Goal: Task Accomplishment & Management: Complete application form

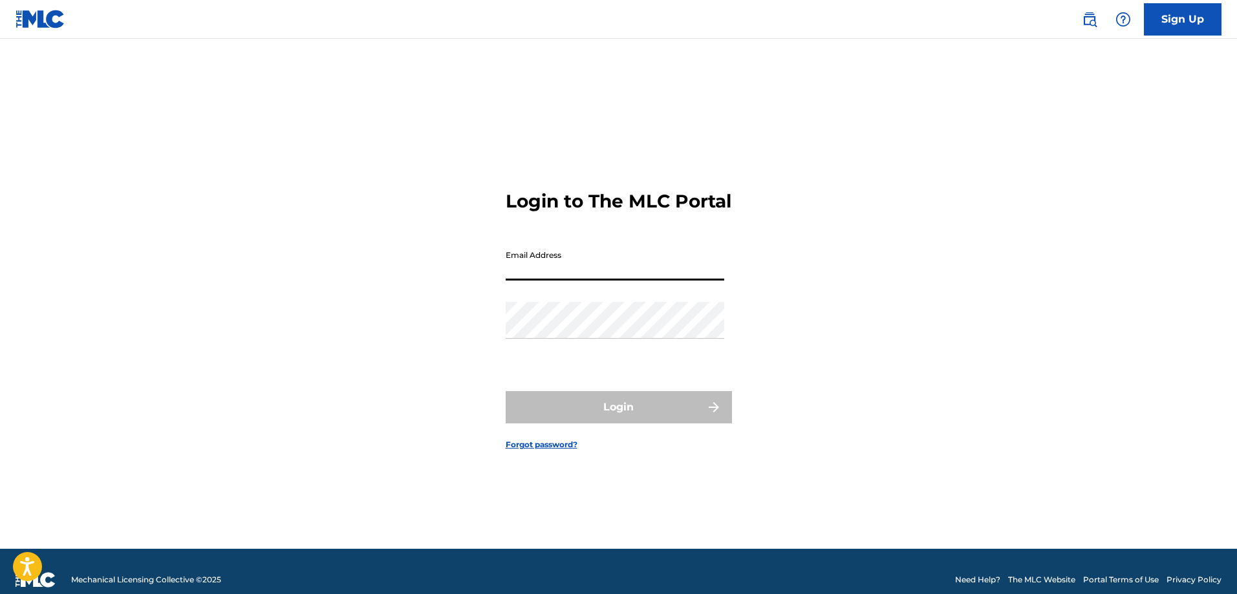
click at [548, 267] on input "Email Address" at bounding box center [615, 262] width 219 height 37
type input "[EMAIL_ADDRESS][DOMAIN_NAME]"
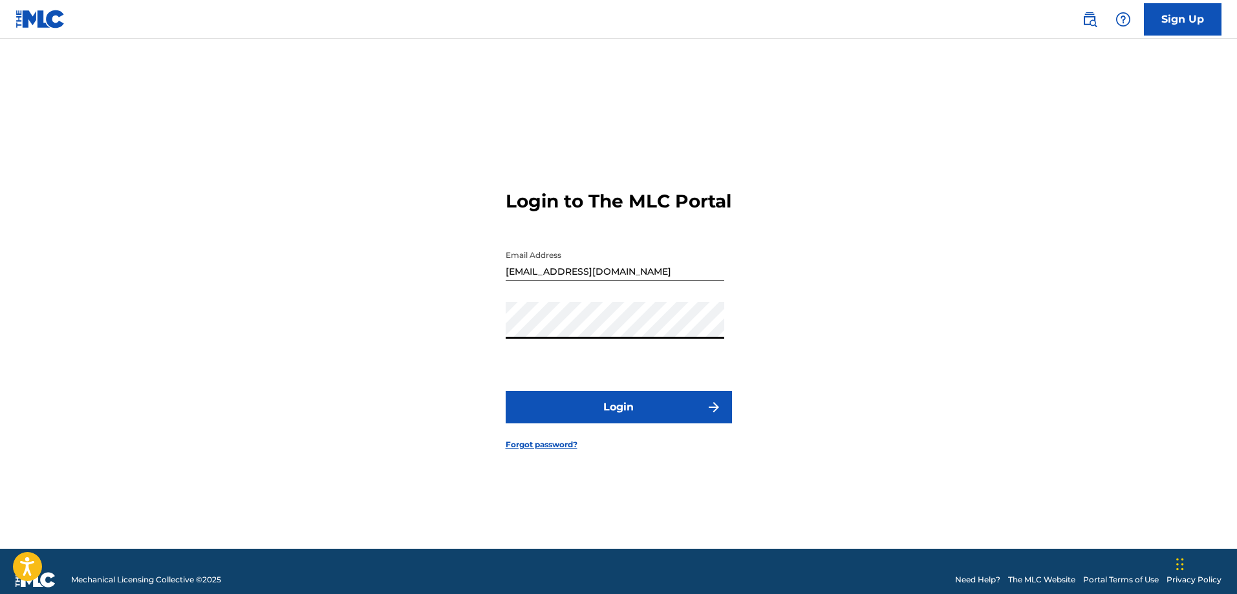
click at [506, 391] on button "Login" at bounding box center [619, 407] width 226 height 32
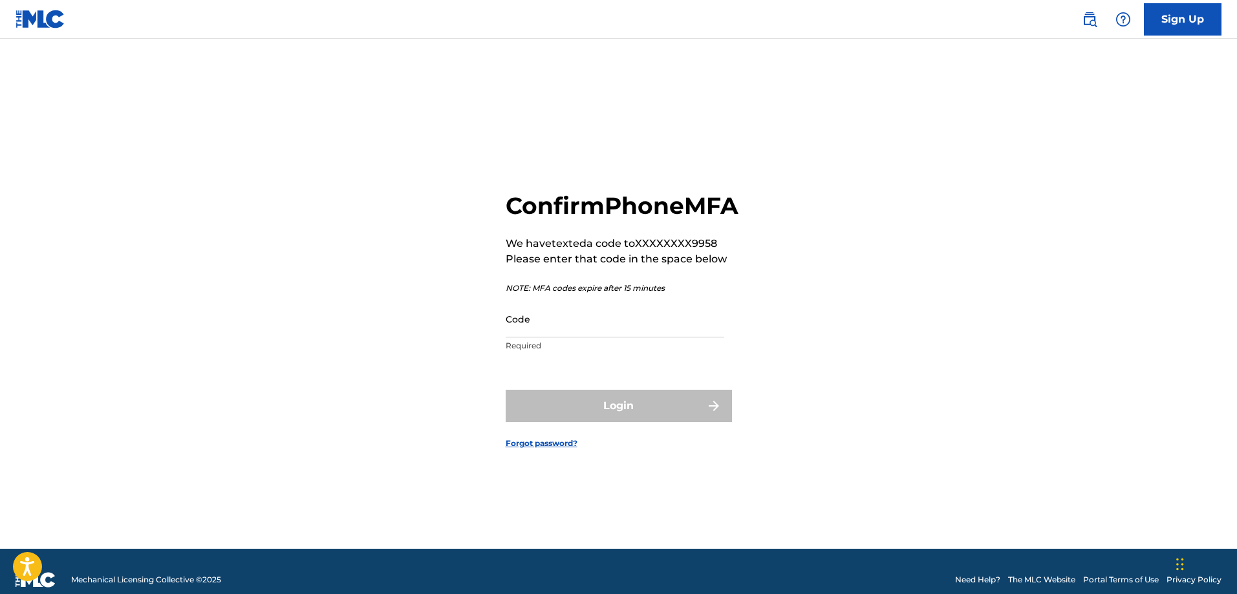
click at [561, 336] on input "Code" at bounding box center [615, 319] width 219 height 37
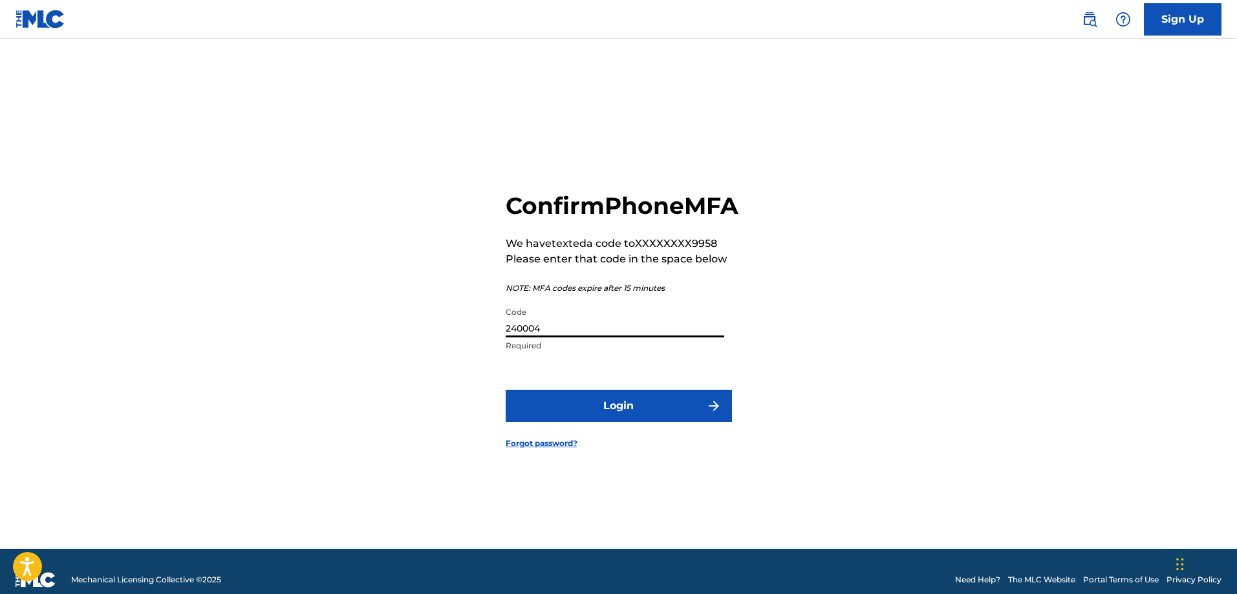
type input "240004"
click at [603, 422] on button "Login" at bounding box center [619, 406] width 226 height 32
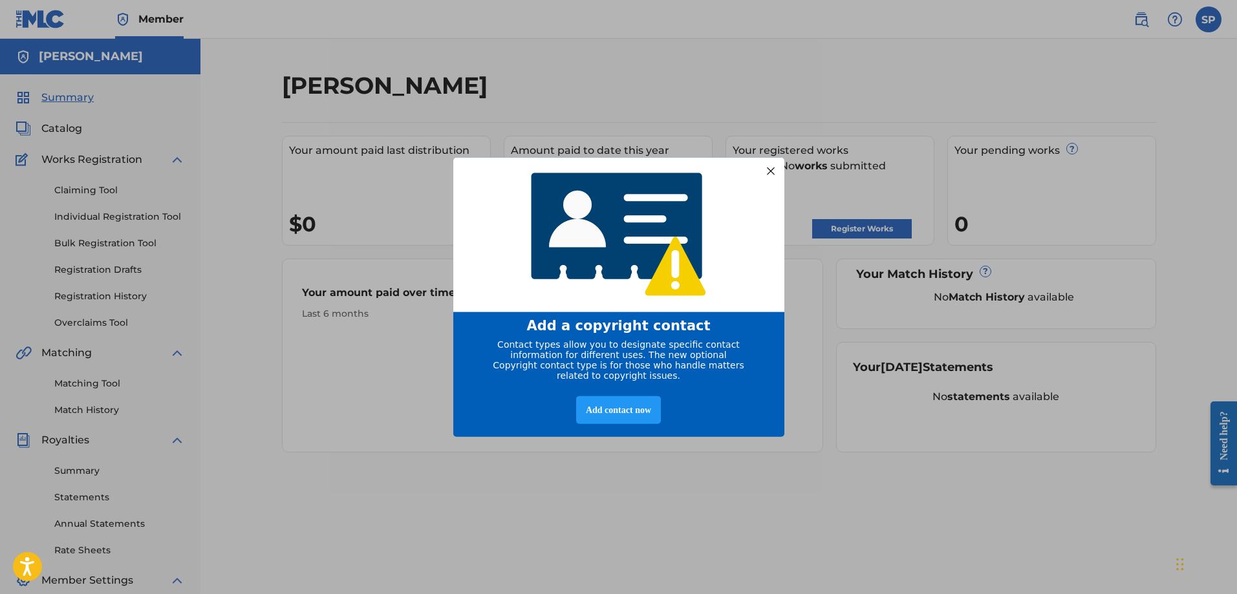
click at [769, 165] on div at bounding box center [770, 170] width 17 height 17
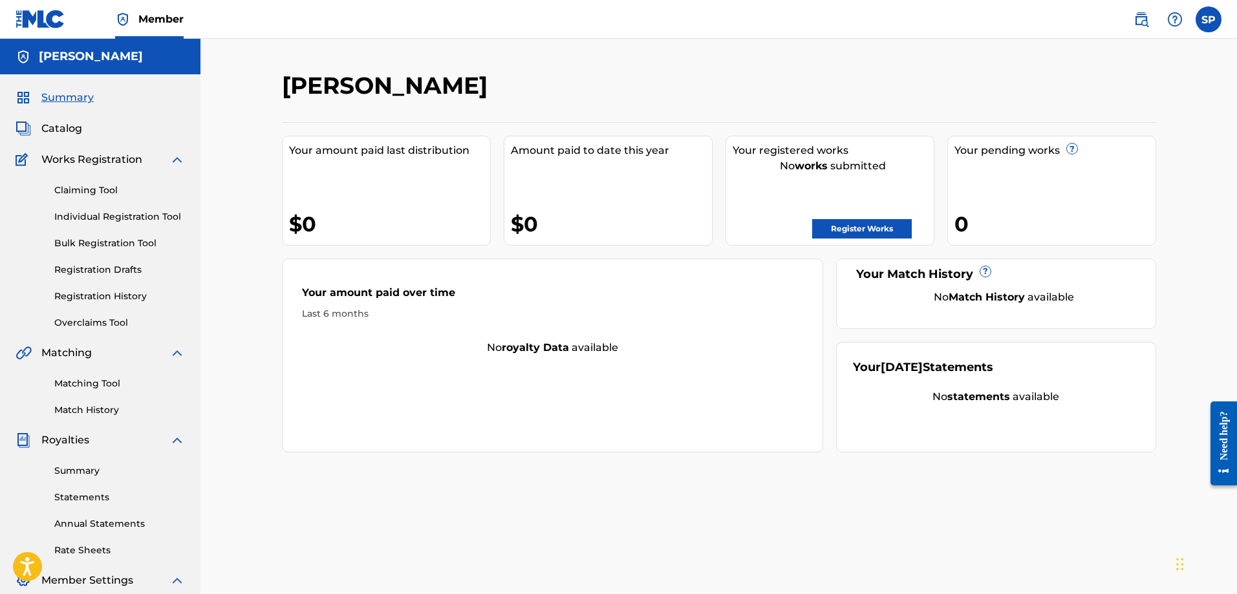
click at [859, 232] on link "Register Works" at bounding box center [862, 228] width 100 height 19
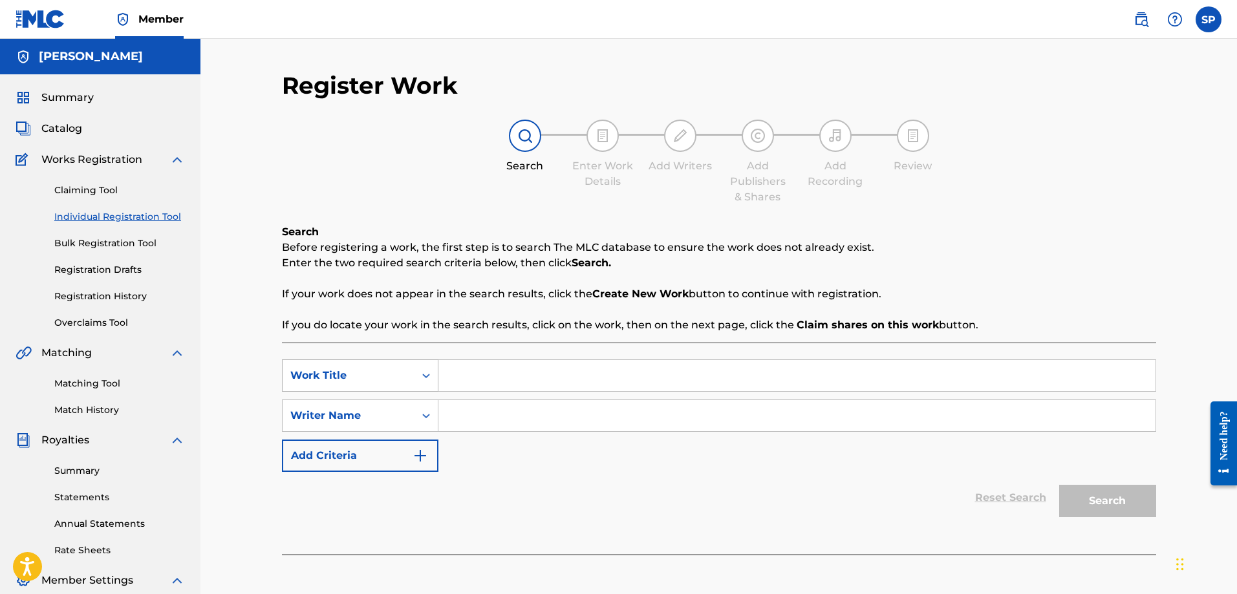
click at [417, 379] on div "Search Form" at bounding box center [426, 375] width 23 height 23
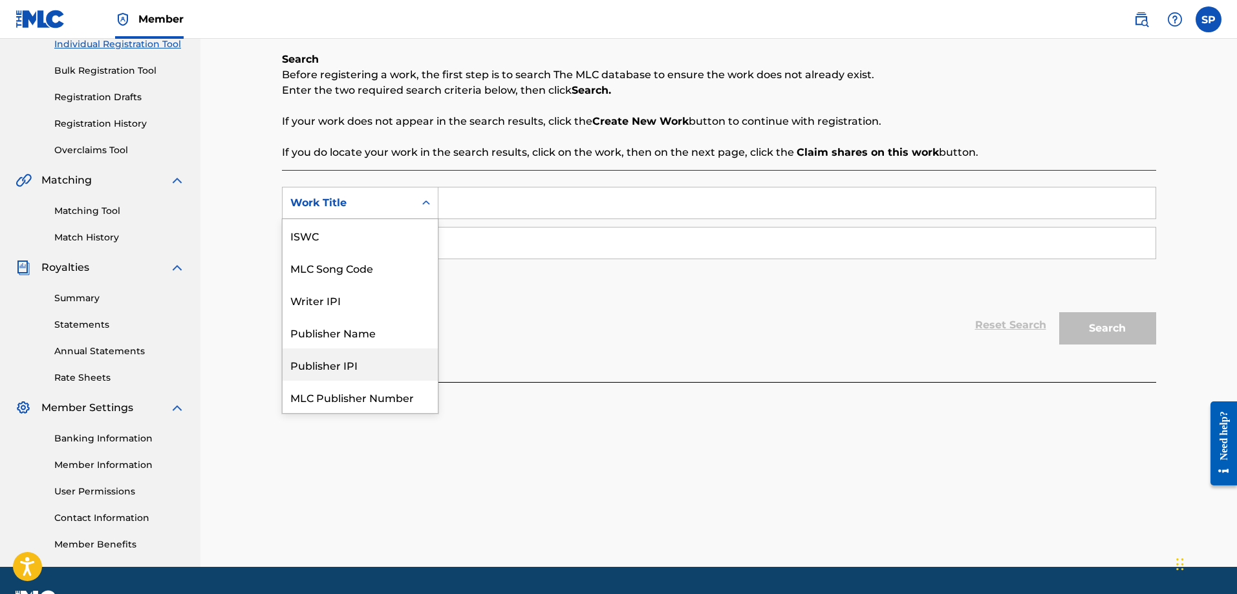
scroll to position [32, 0]
click at [361, 396] on div "Work Title" at bounding box center [360, 397] width 155 height 32
click at [411, 202] on div "Work Title" at bounding box center [349, 203] width 132 height 25
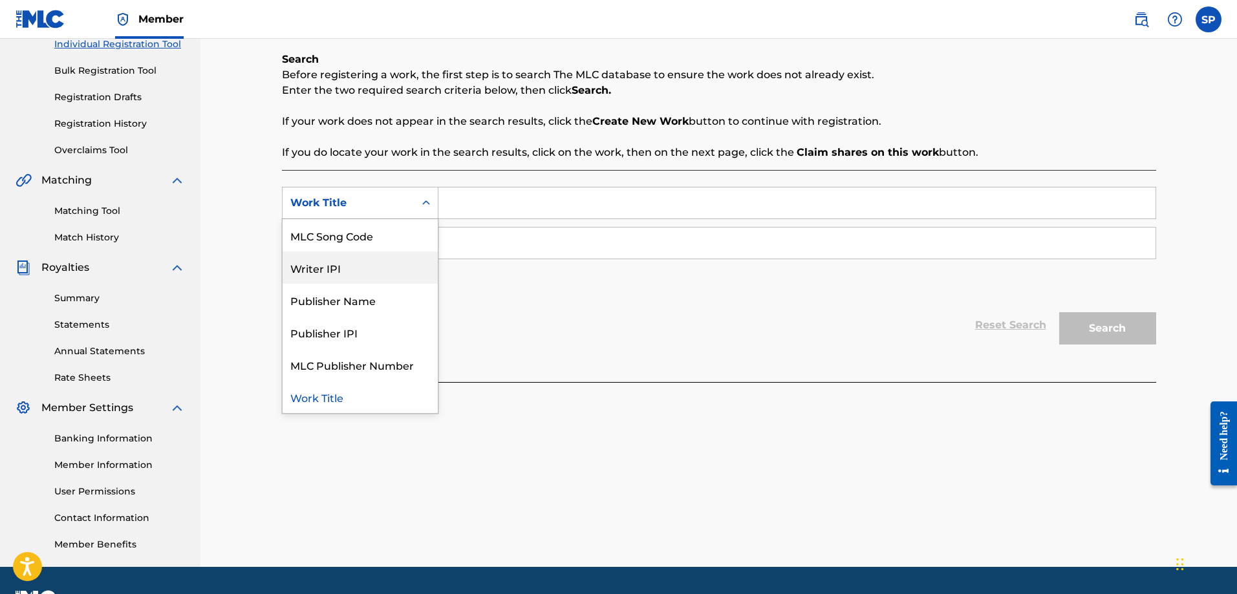
scroll to position [0, 0]
click at [1013, 112] on div "Search Before registering a work, the first step is to search The MLC database …" at bounding box center [719, 106] width 874 height 109
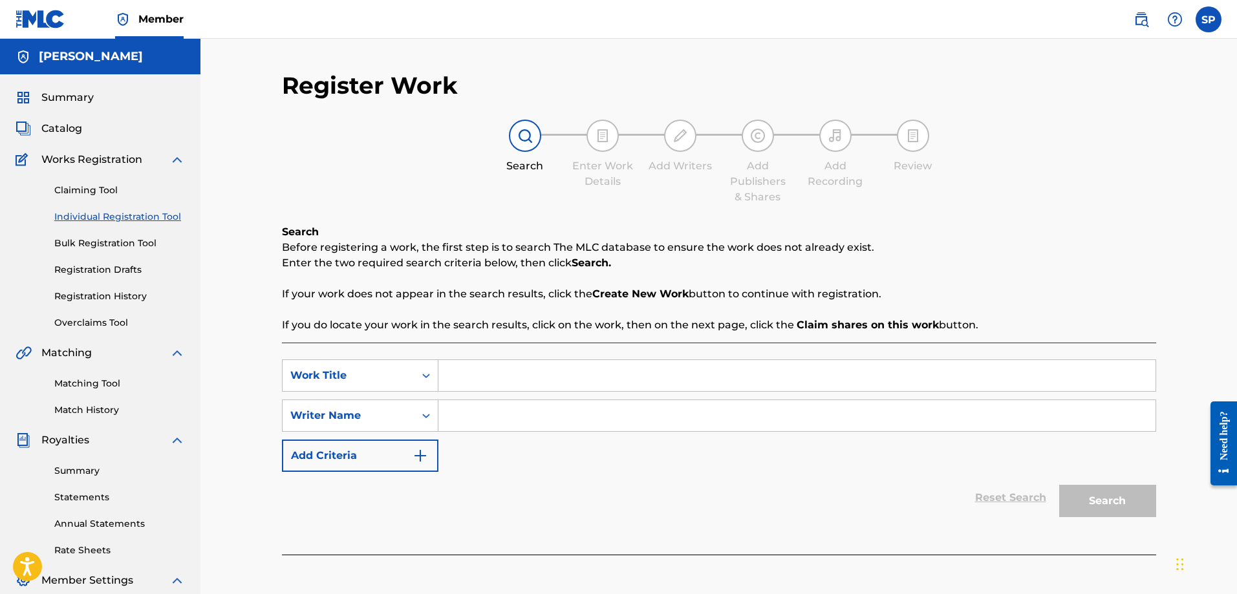
click at [75, 127] on span "Catalog" at bounding box center [61, 129] width 41 height 16
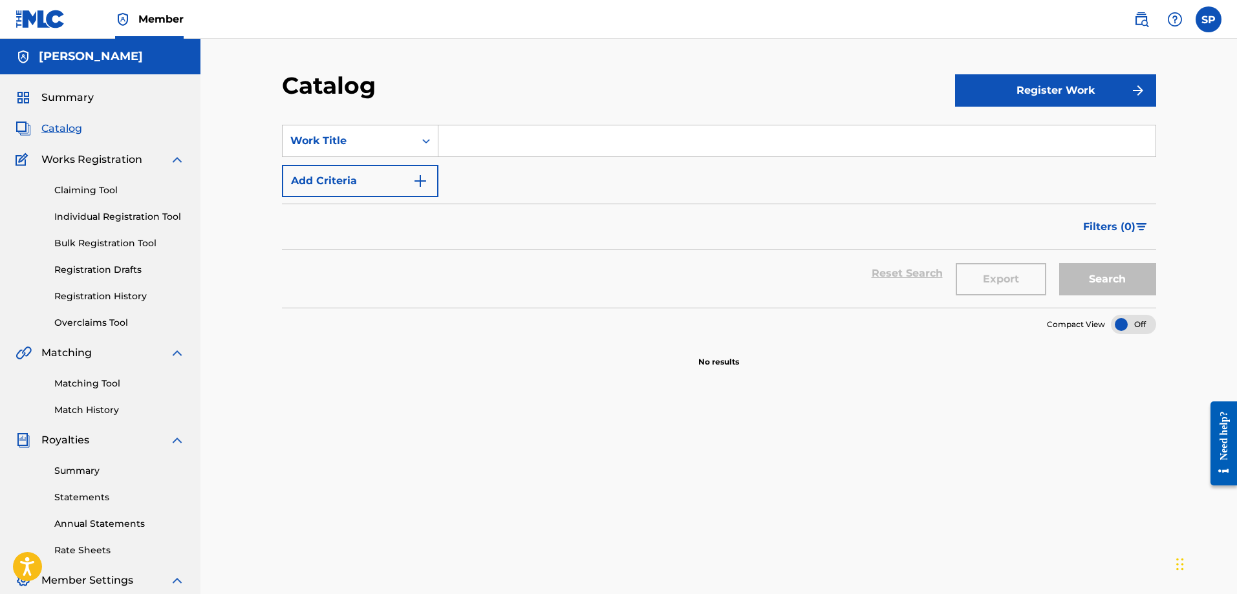
click at [1048, 90] on button "Register Work" at bounding box center [1055, 90] width 201 height 32
click at [991, 136] on link "Individual" at bounding box center [1055, 132] width 201 height 31
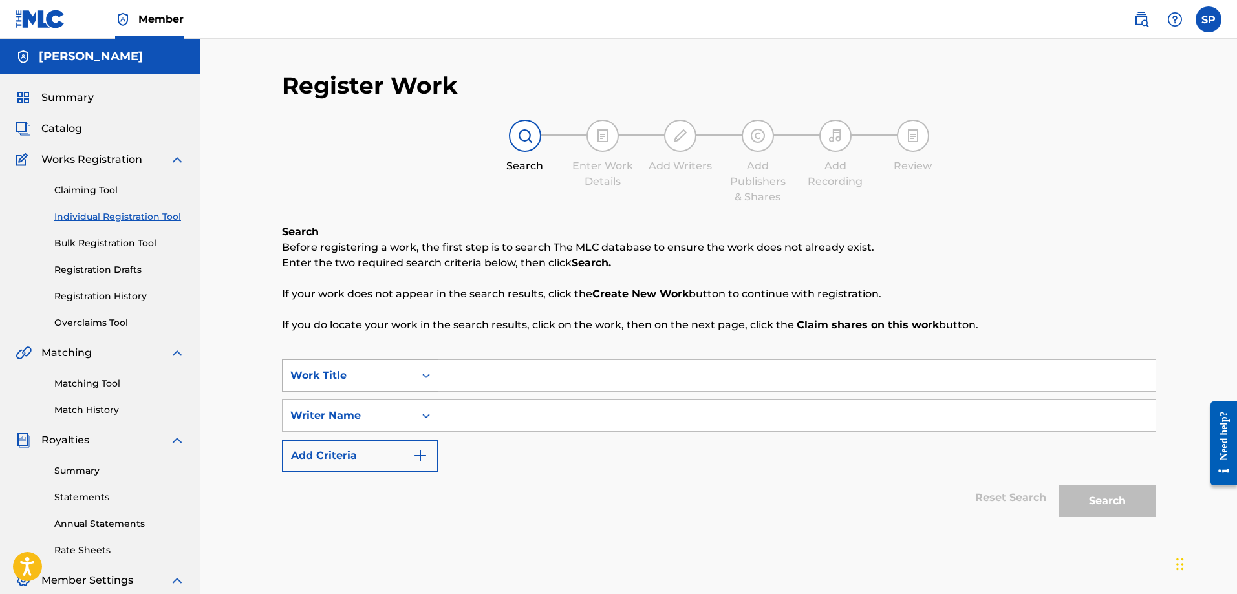
click at [409, 378] on div "Work Title" at bounding box center [349, 375] width 132 height 25
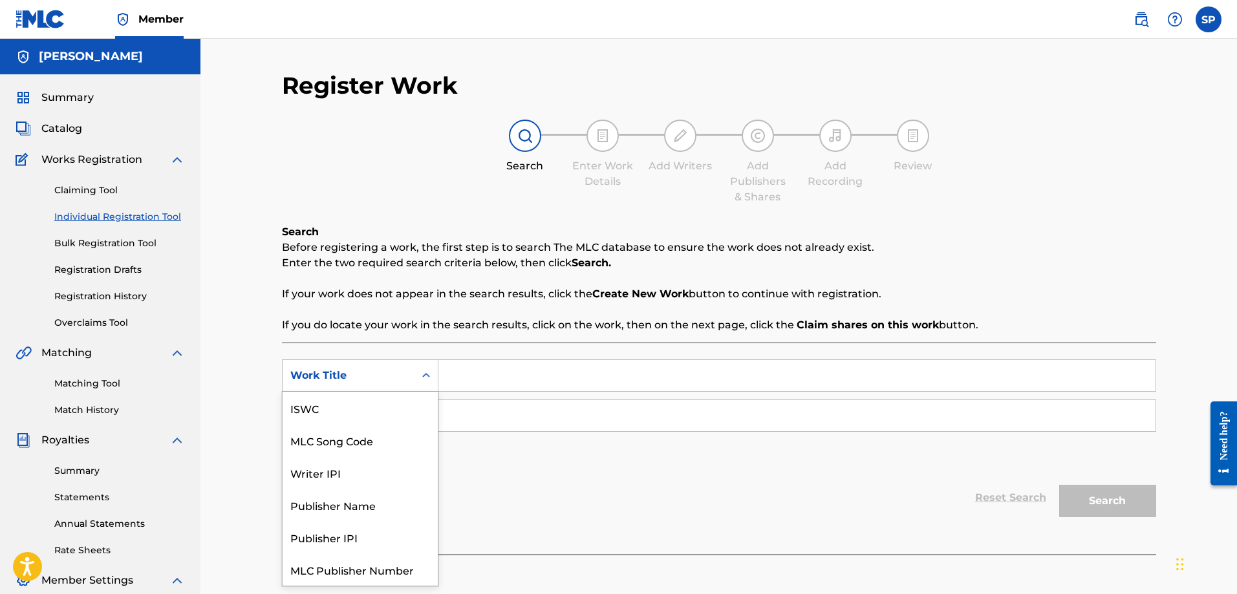
scroll to position [32, 0]
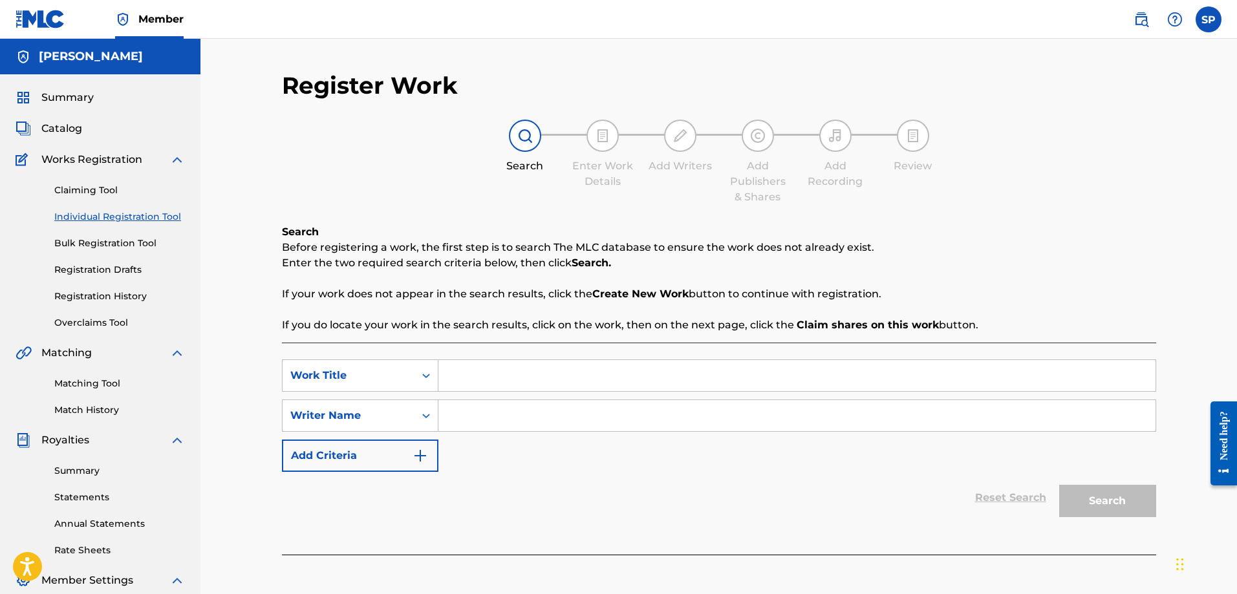
click at [409, 378] on div "Work Title" at bounding box center [349, 375] width 132 height 25
click at [479, 369] on input "Search Form" at bounding box center [796, 375] width 717 height 31
type input "Oblivity"
type input "Shawn Purcell"
click at [1117, 499] on button "Search" at bounding box center [1107, 501] width 97 height 32
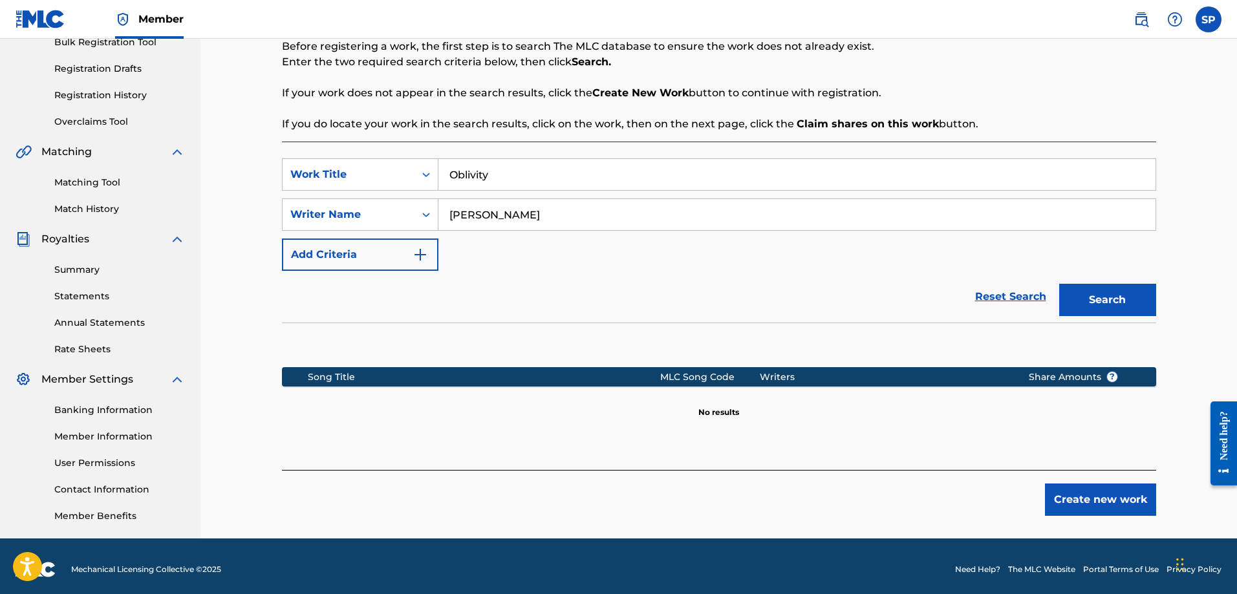
scroll to position [208, 0]
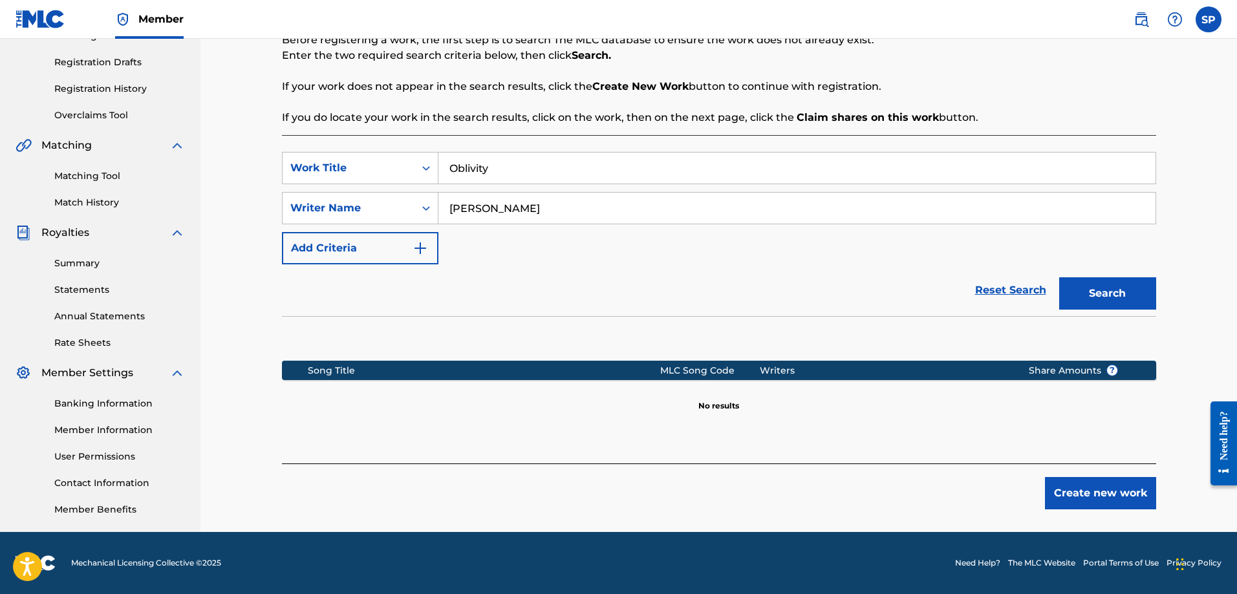
click at [1081, 494] on button "Create new work" at bounding box center [1100, 493] width 111 height 32
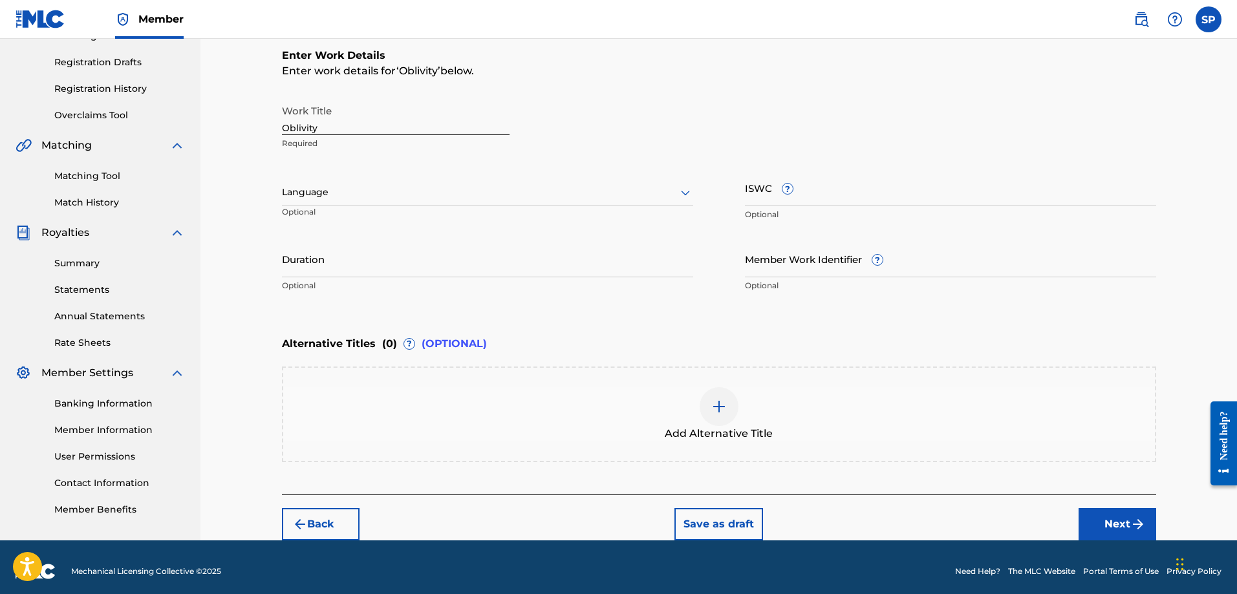
click at [334, 195] on div at bounding box center [487, 192] width 411 height 16
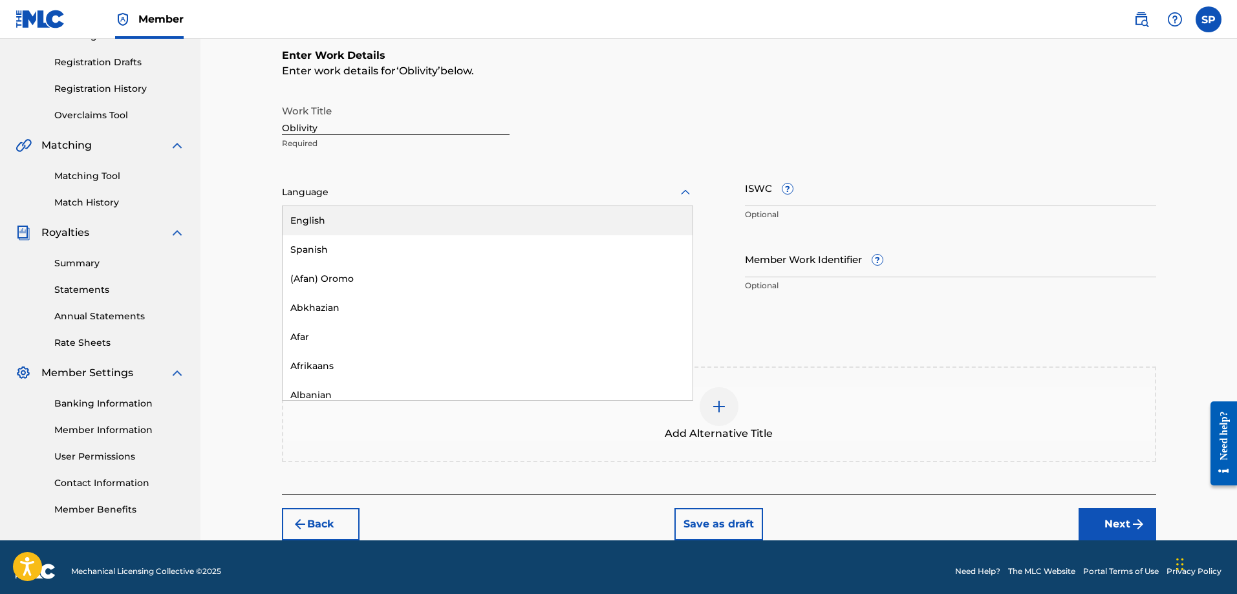
click at [329, 222] on div "English" at bounding box center [488, 220] width 410 height 29
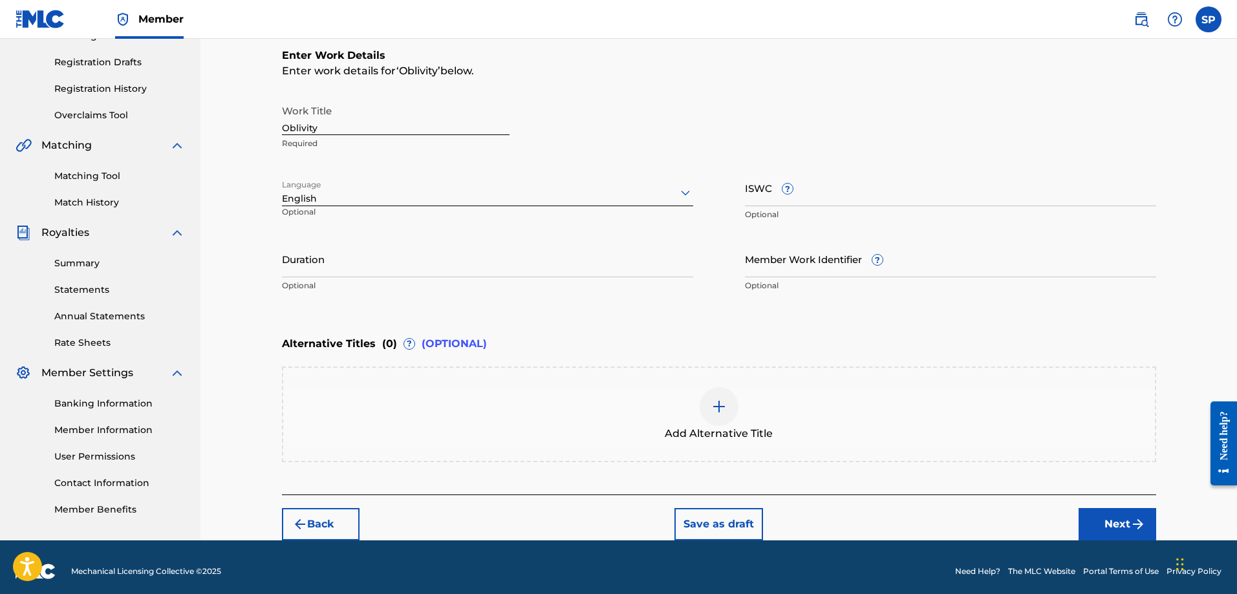
click at [754, 187] on input "ISWC ?" at bounding box center [950, 187] width 411 height 37
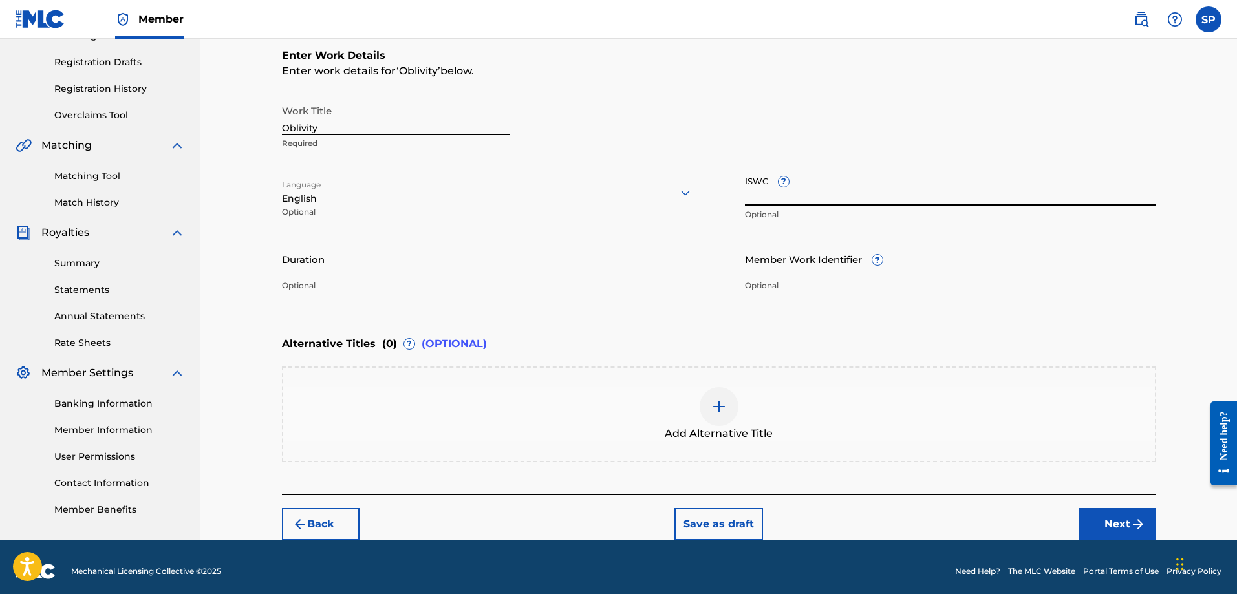
click at [402, 270] on input "Duration" at bounding box center [487, 259] width 411 height 37
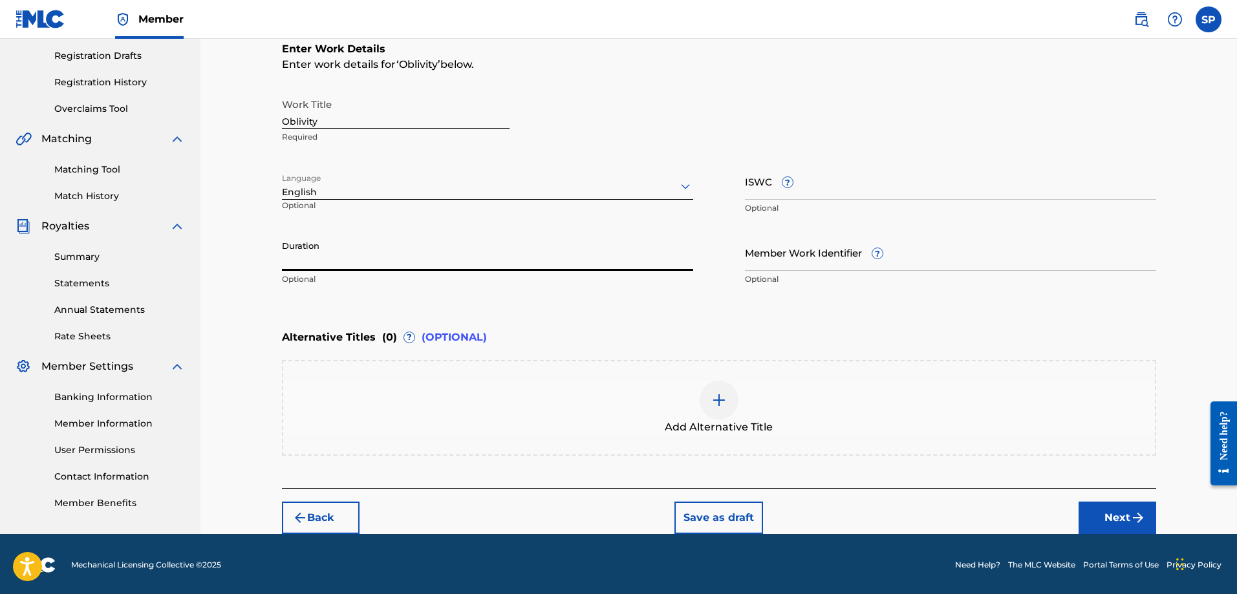
scroll to position [216, 0]
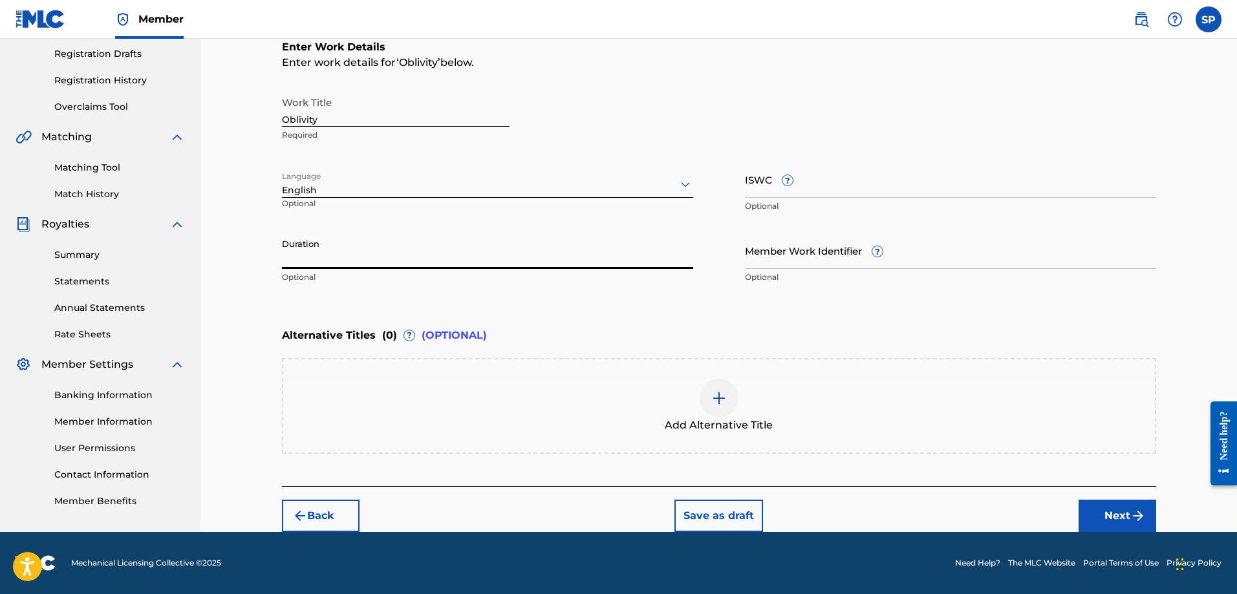
type input "5"
type input "05:34"
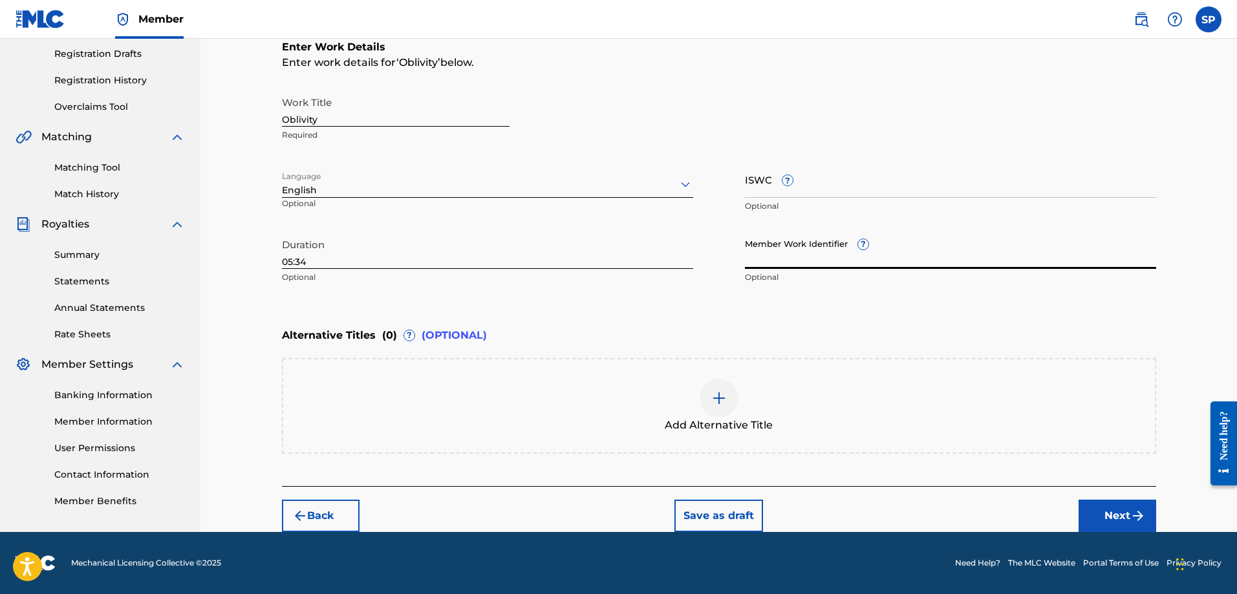
click at [1119, 516] on button "Next" at bounding box center [1118, 516] width 78 height 32
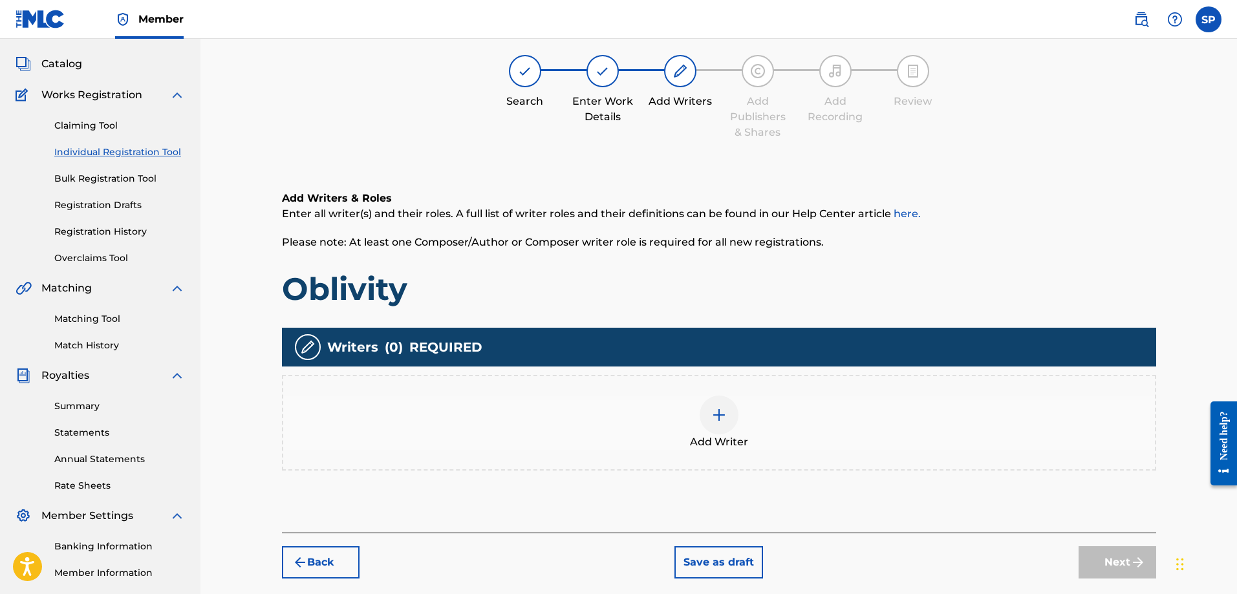
scroll to position [58, 0]
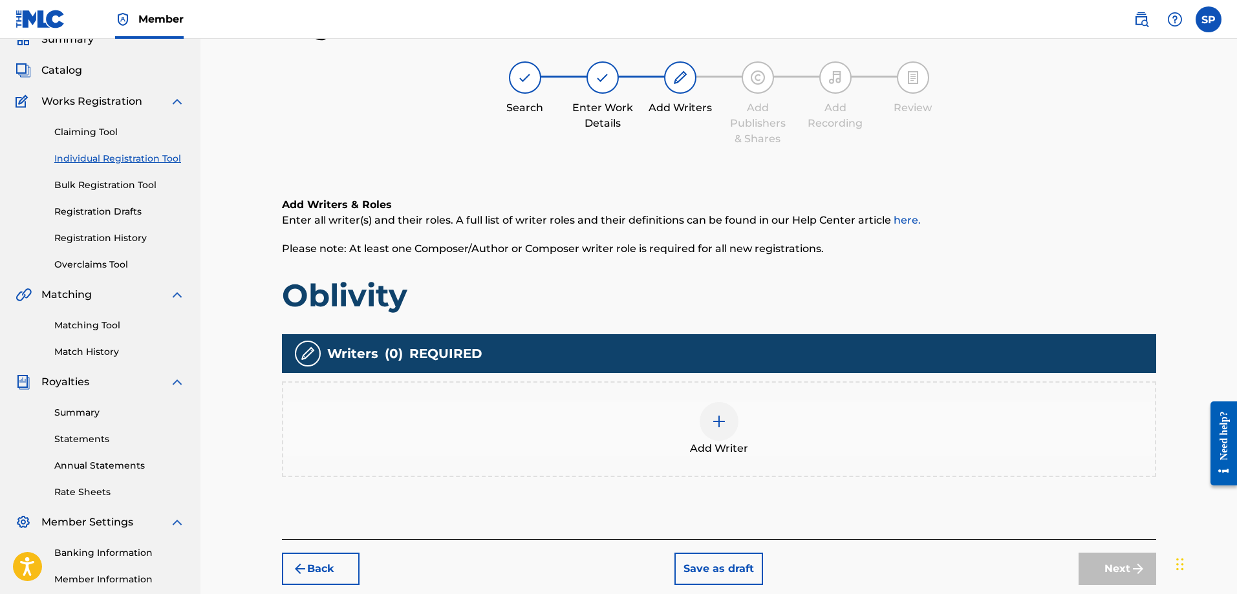
click at [721, 421] on img at bounding box center [719, 422] width 16 height 16
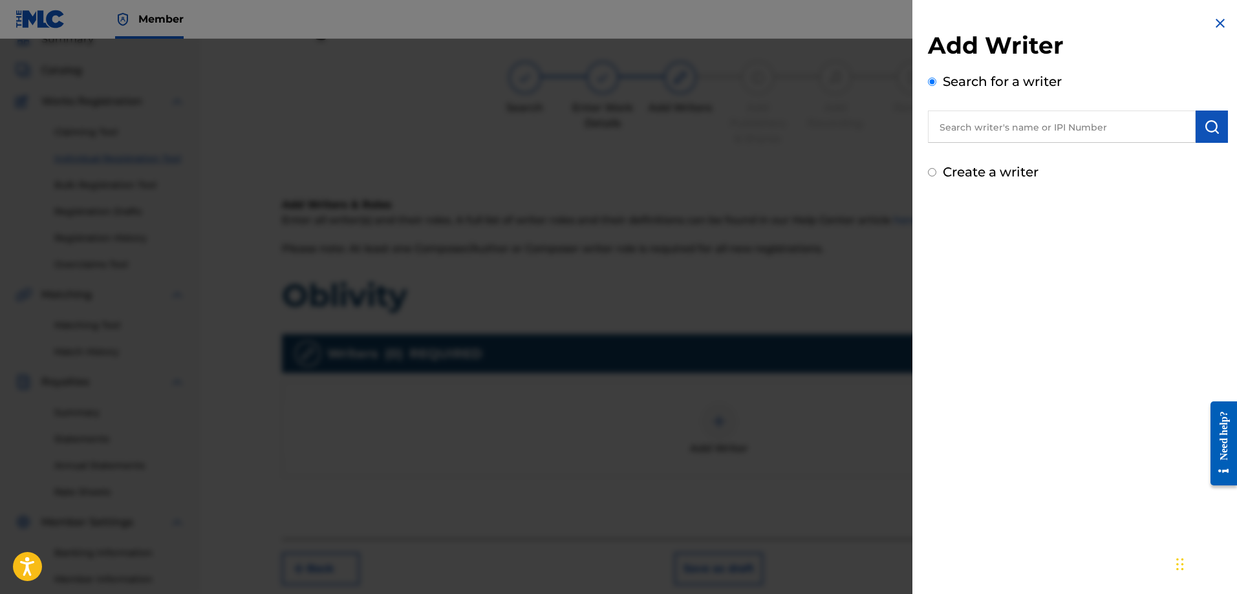
click at [975, 122] on input "text" at bounding box center [1062, 127] width 268 height 32
click at [931, 175] on input "Create a writer" at bounding box center [932, 172] width 8 height 8
radio input "false"
radio input "true"
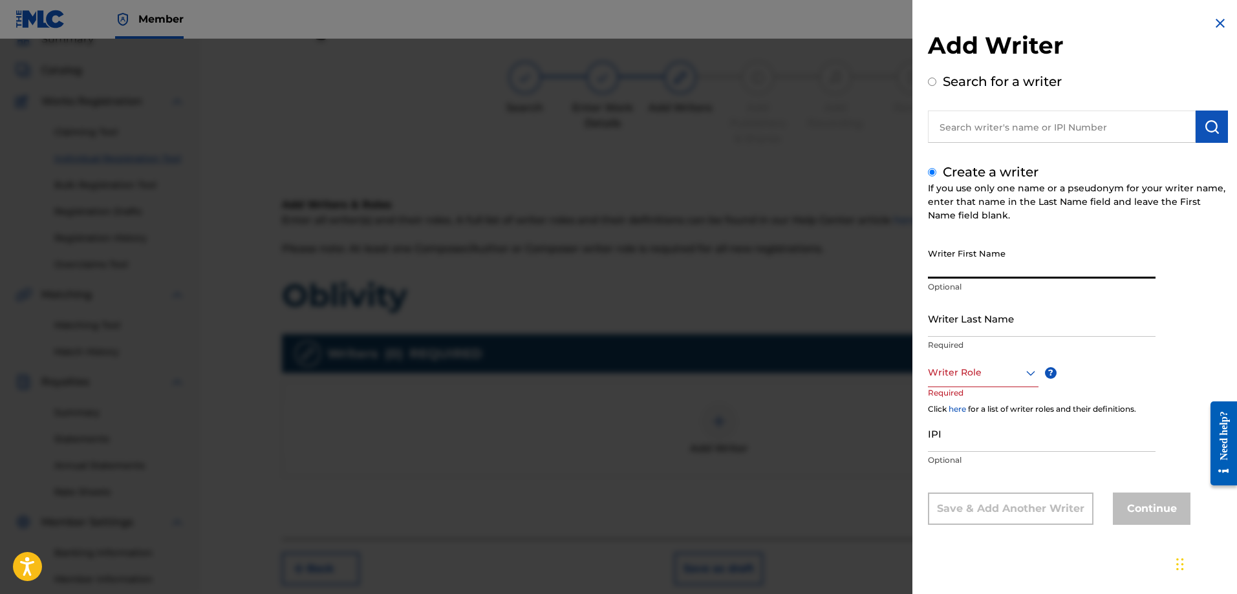
click at [965, 263] on input "Writer First Name" at bounding box center [1042, 260] width 228 height 37
type input "[PERSON_NAME]"
click at [1031, 378] on icon at bounding box center [1031, 373] width 16 height 16
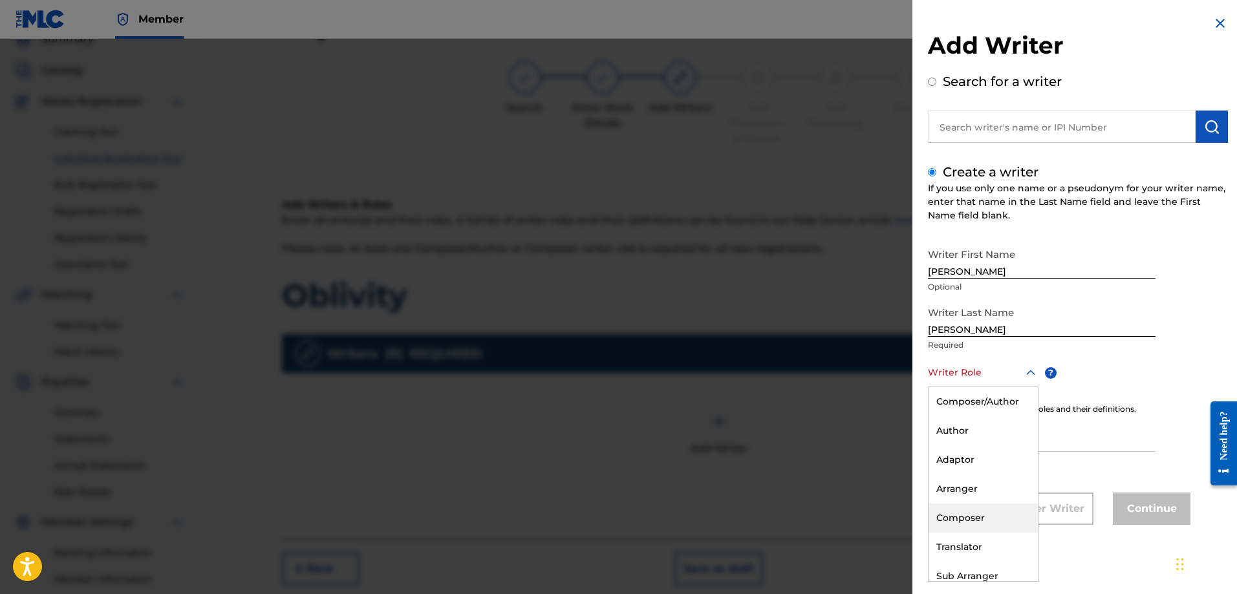
click at [987, 517] on div "Composer" at bounding box center [983, 518] width 109 height 29
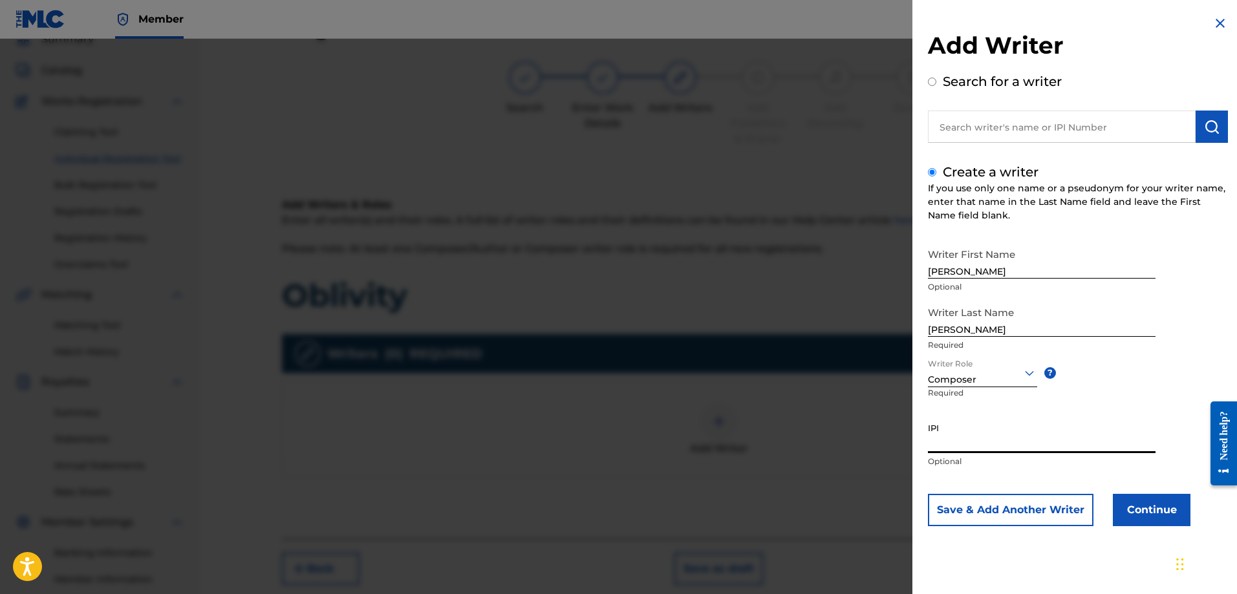
click at [1004, 447] on input "IPI" at bounding box center [1042, 434] width 228 height 37
click at [1137, 513] on button "Continue" at bounding box center [1152, 510] width 78 height 32
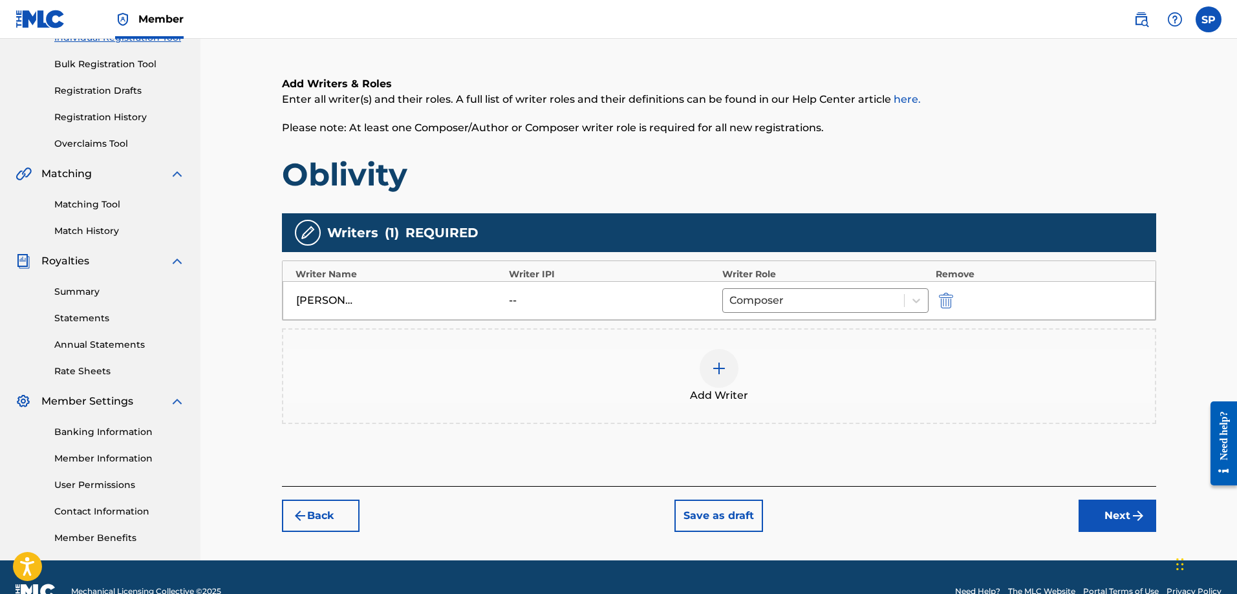
scroll to position [208, 0]
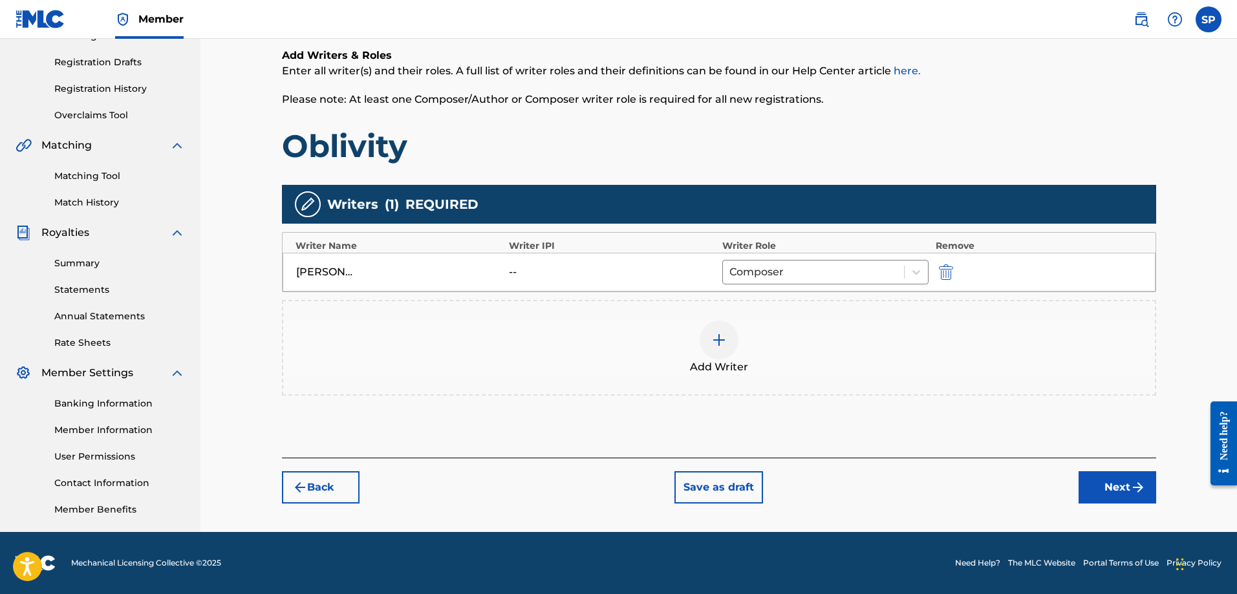
click at [1108, 480] on button "Next" at bounding box center [1118, 487] width 78 height 32
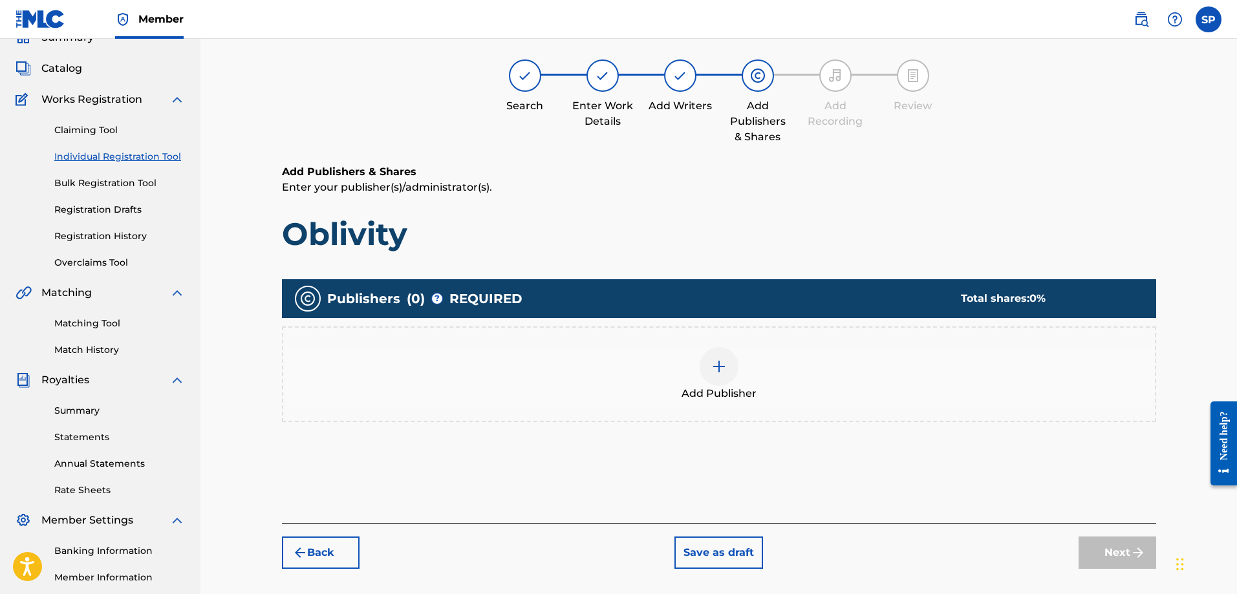
scroll to position [58, 0]
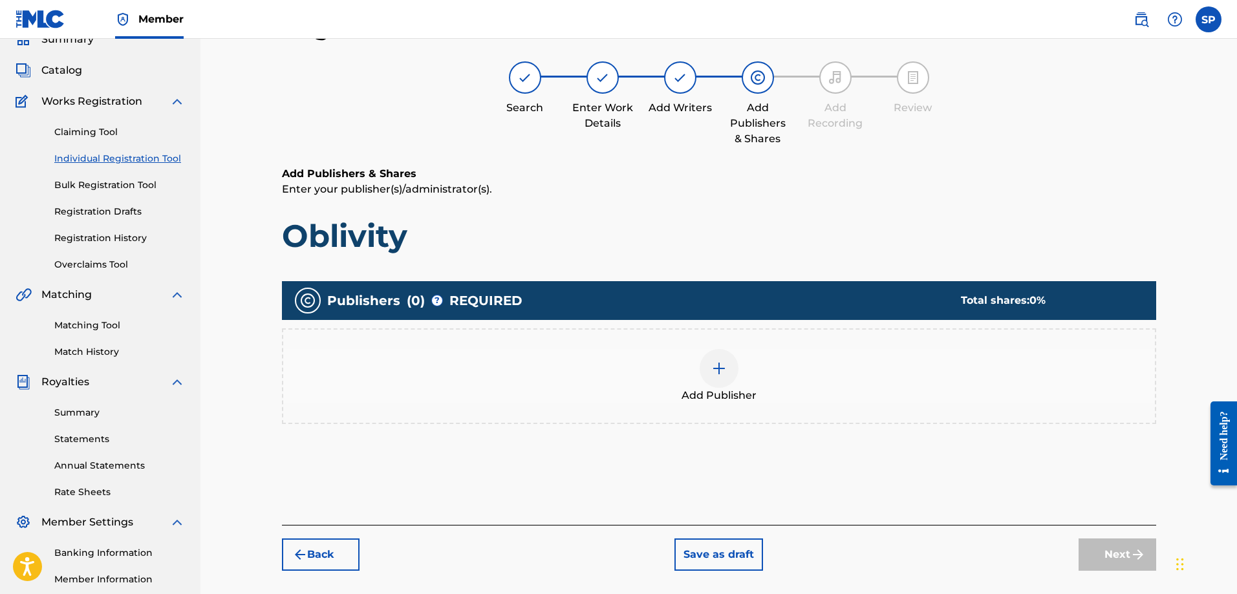
click at [719, 377] on div at bounding box center [719, 368] width 39 height 39
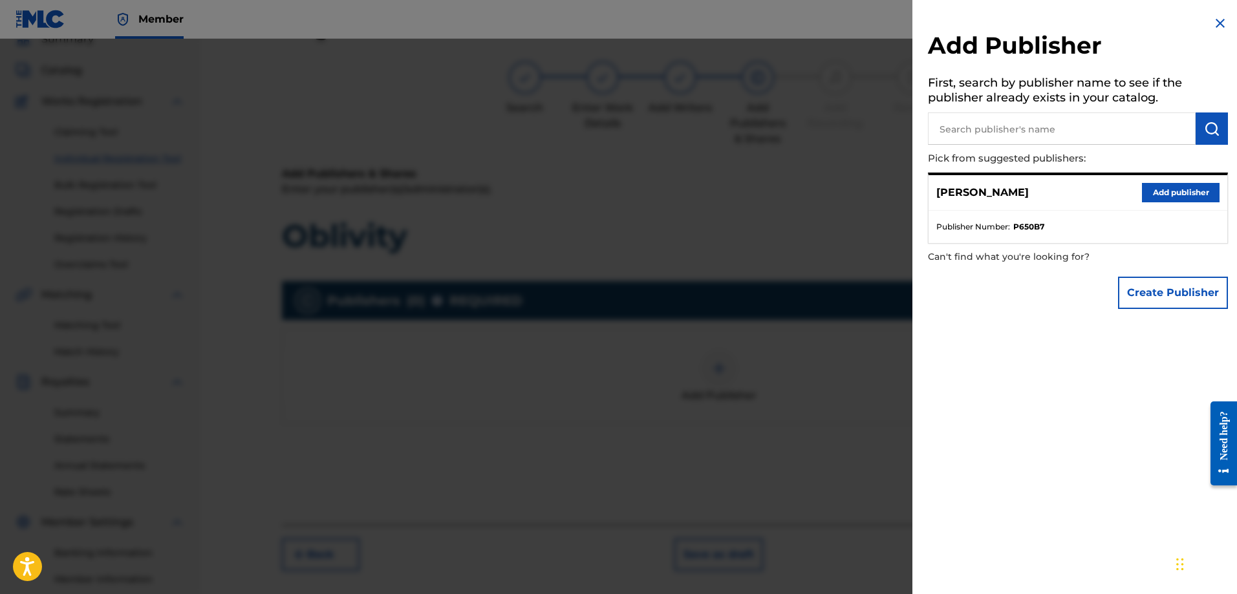
click at [998, 127] on input "text" at bounding box center [1062, 129] width 268 height 32
type input "BMI"
click at [1163, 193] on button "Add publisher" at bounding box center [1181, 192] width 78 height 19
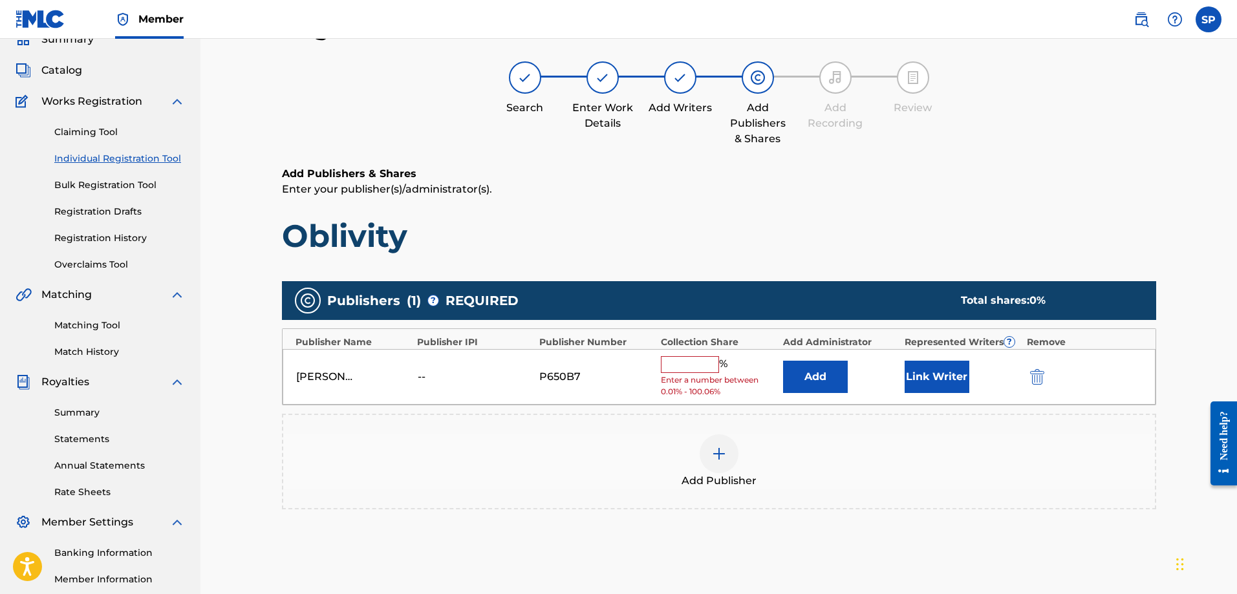
click at [691, 359] on input "text" at bounding box center [690, 364] width 58 height 17
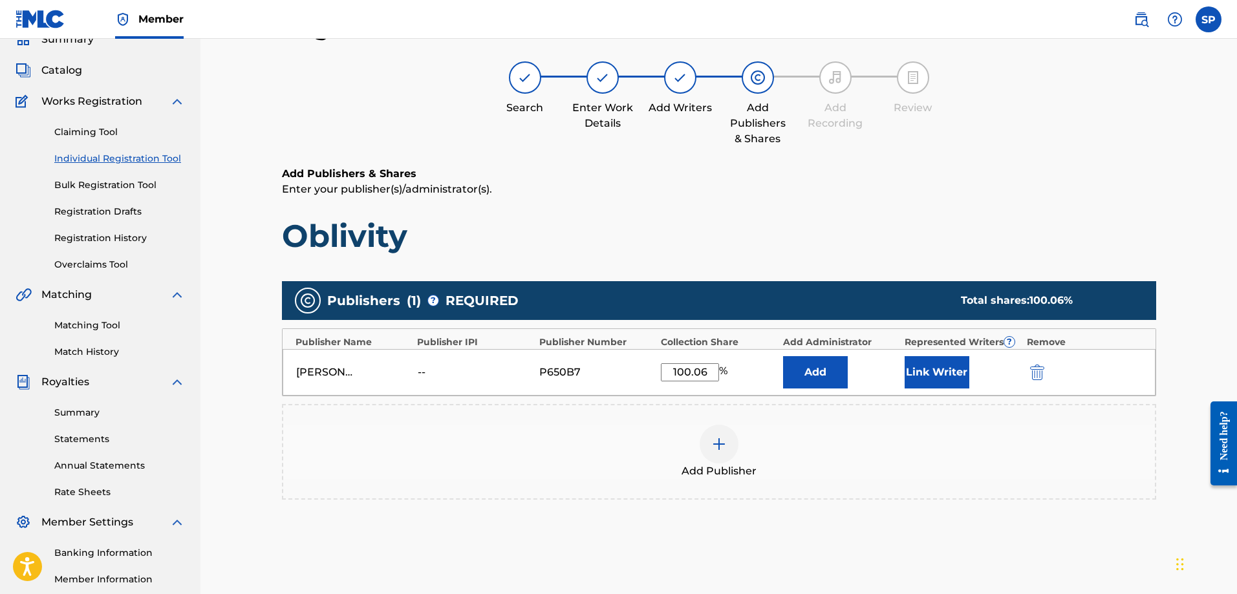
type input "100.06"
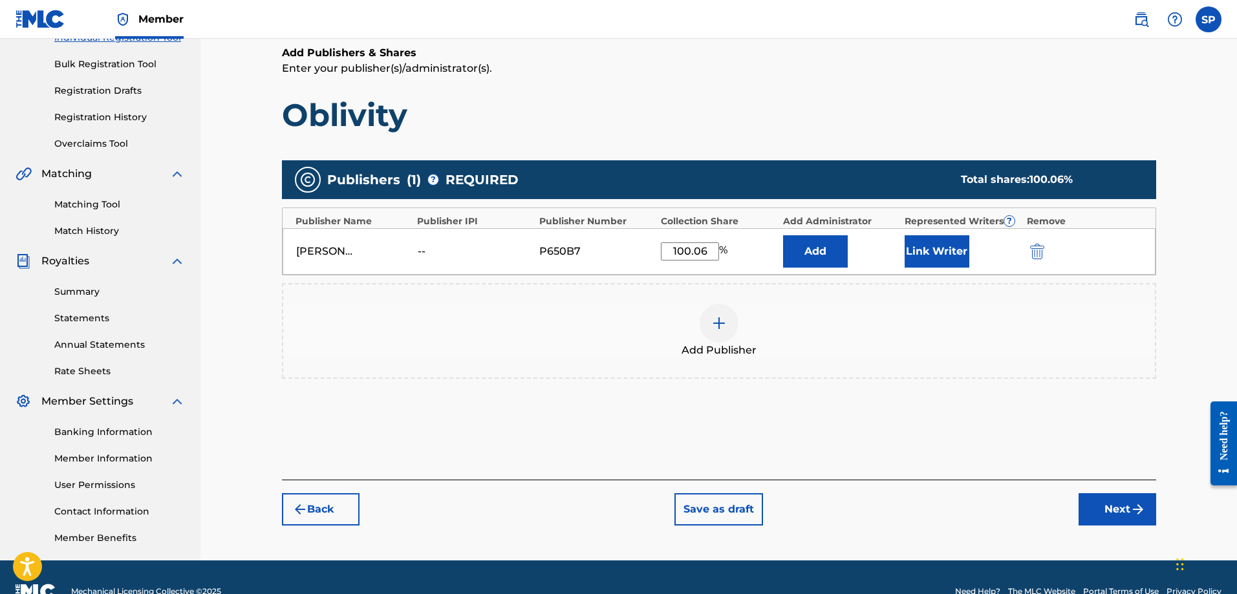
scroll to position [208, 0]
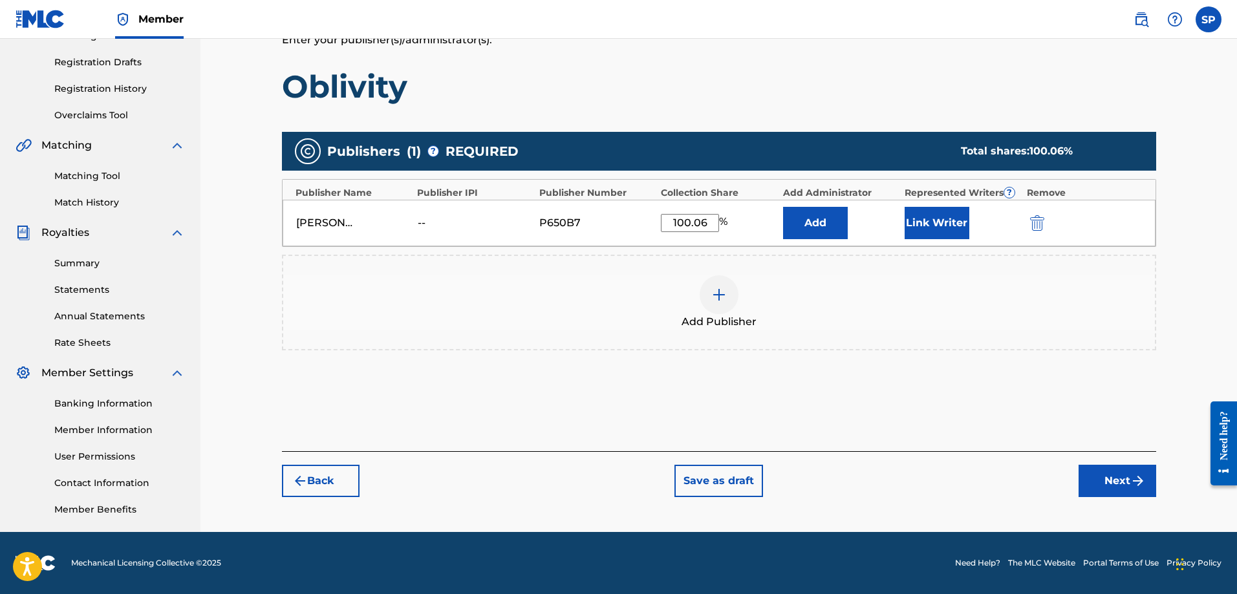
click at [715, 301] on img at bounding box center [719, 295] width 16 height 16
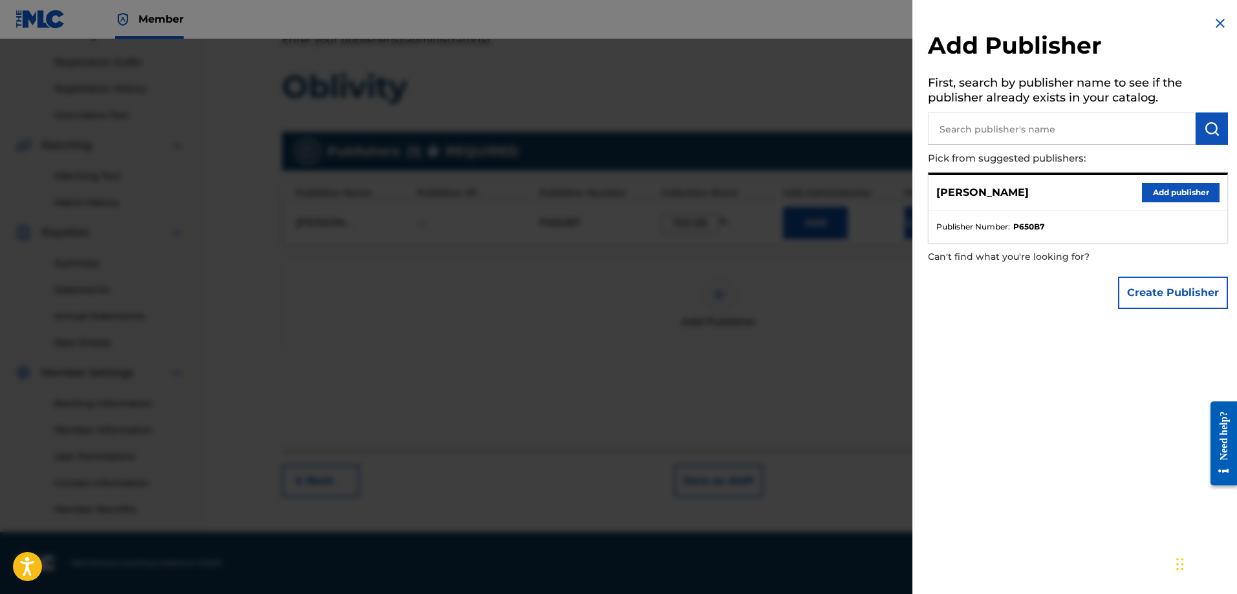
click at [973, 128] on input "text" at bounding box center [1062, 129] width 268 height 32
type input "BMI"
click at [1207, 130] on img "submit" at bounding box center [1212, 129] width 16 height 16
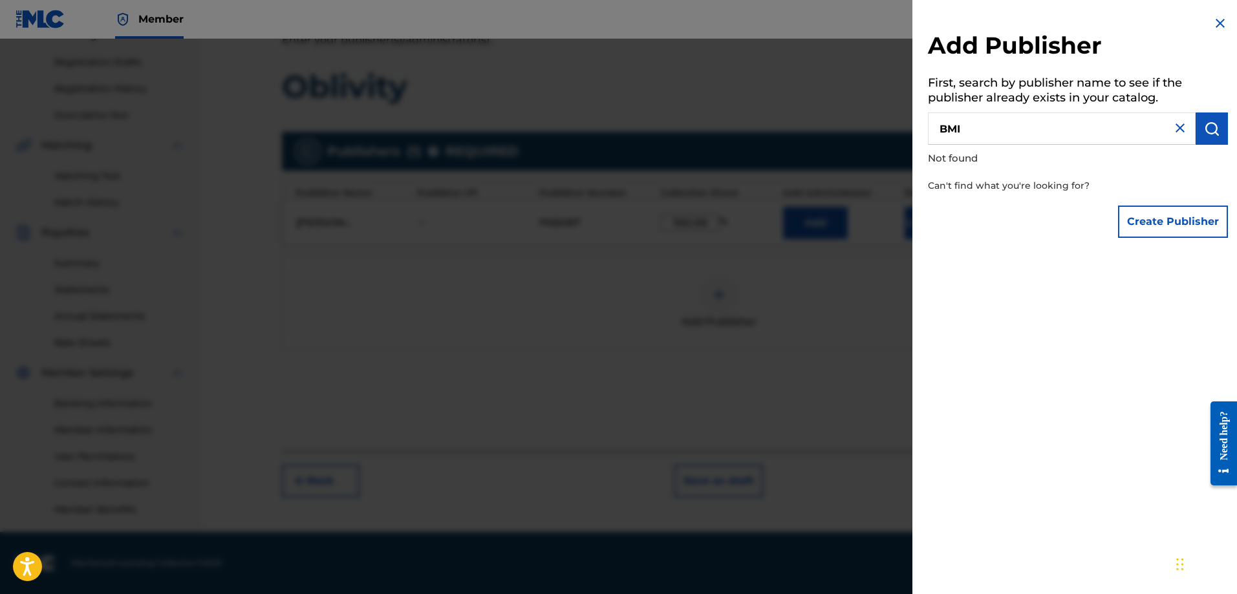
click at [1216, 22] on img at bounding box center [1220, 24] width 16 height 16
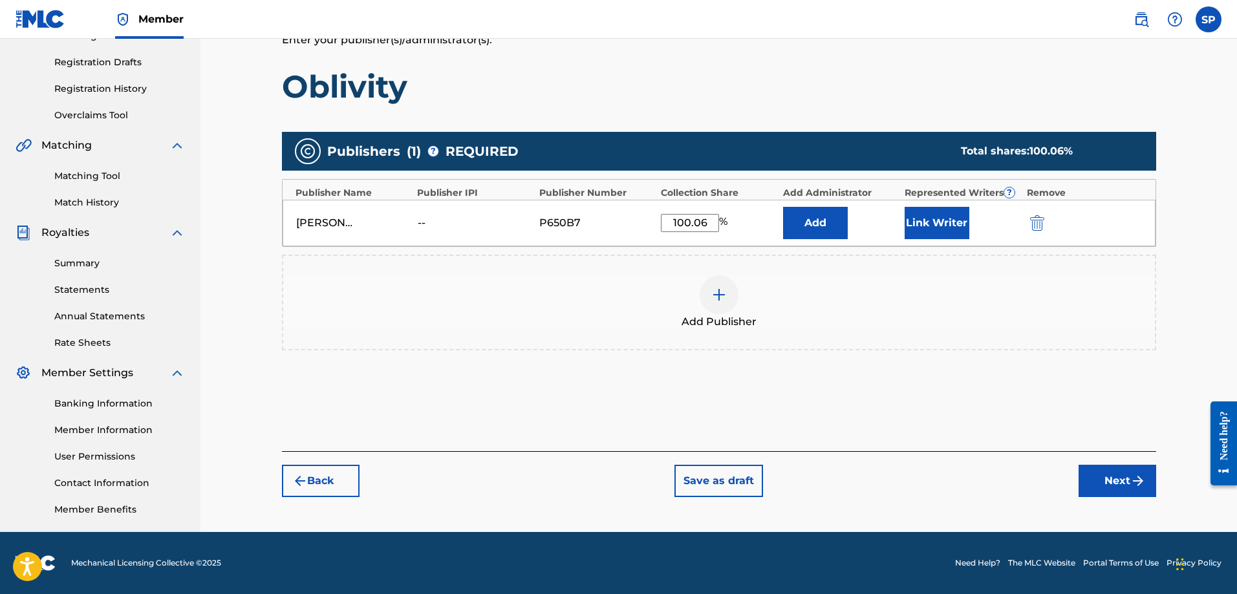
click at [1110, 477] on button "Next" at bounding box center [1118, 481] width 78 height 32
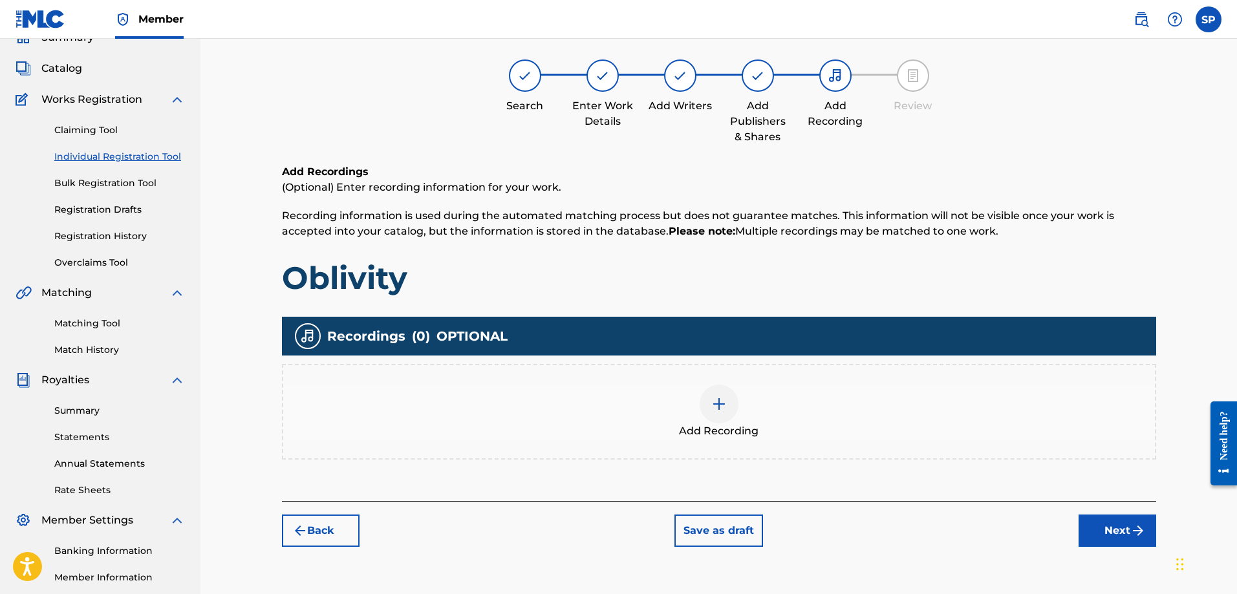
scroll to position [58, 0]
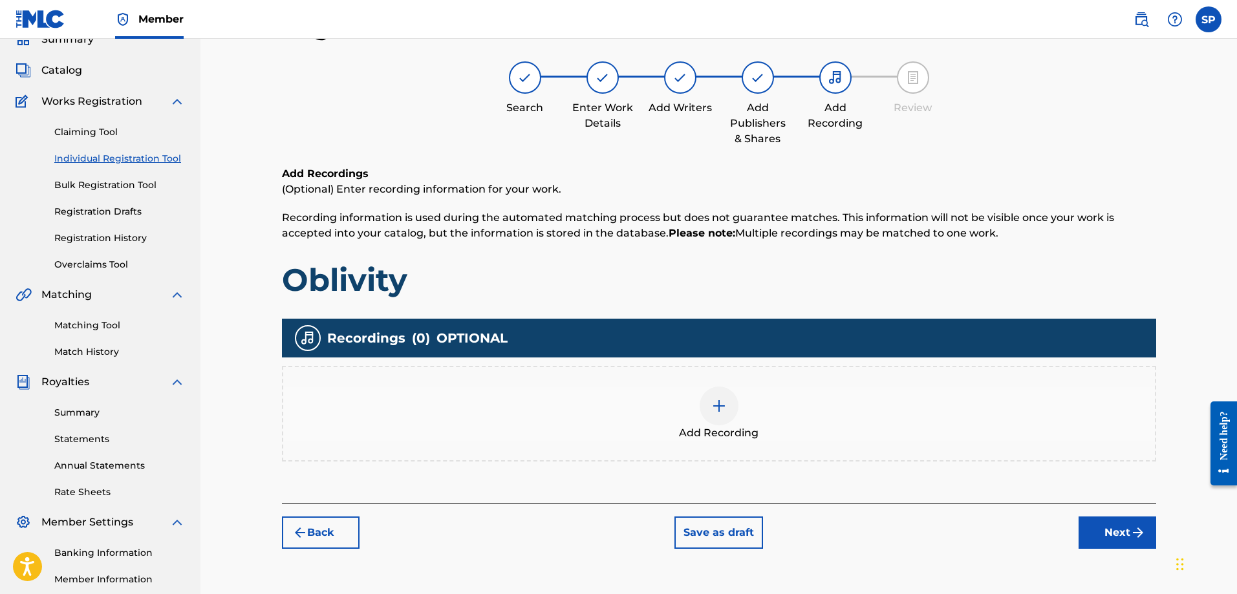
click at [715, 409] on img at bounding box center [719, 406] width 16 height 16
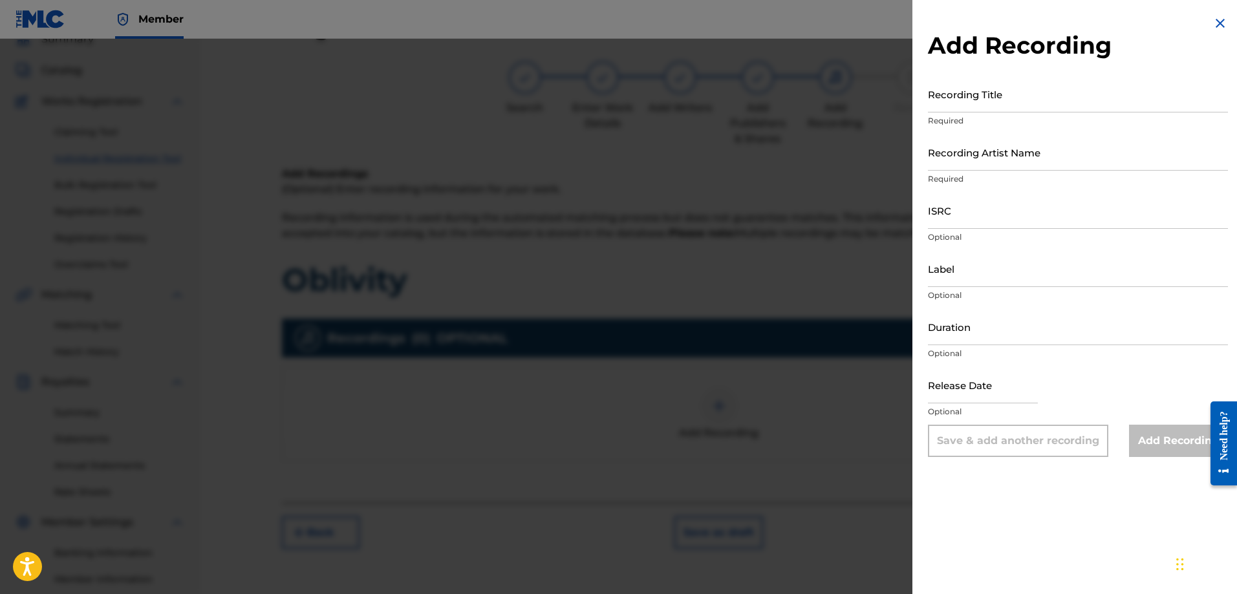
click at [993, 96] on input "Recording Title" at bounding box center [1078, 94] width 300 height 37
click at [1214, 24] on img at bounding box center [1220, 24] width 16 height 16
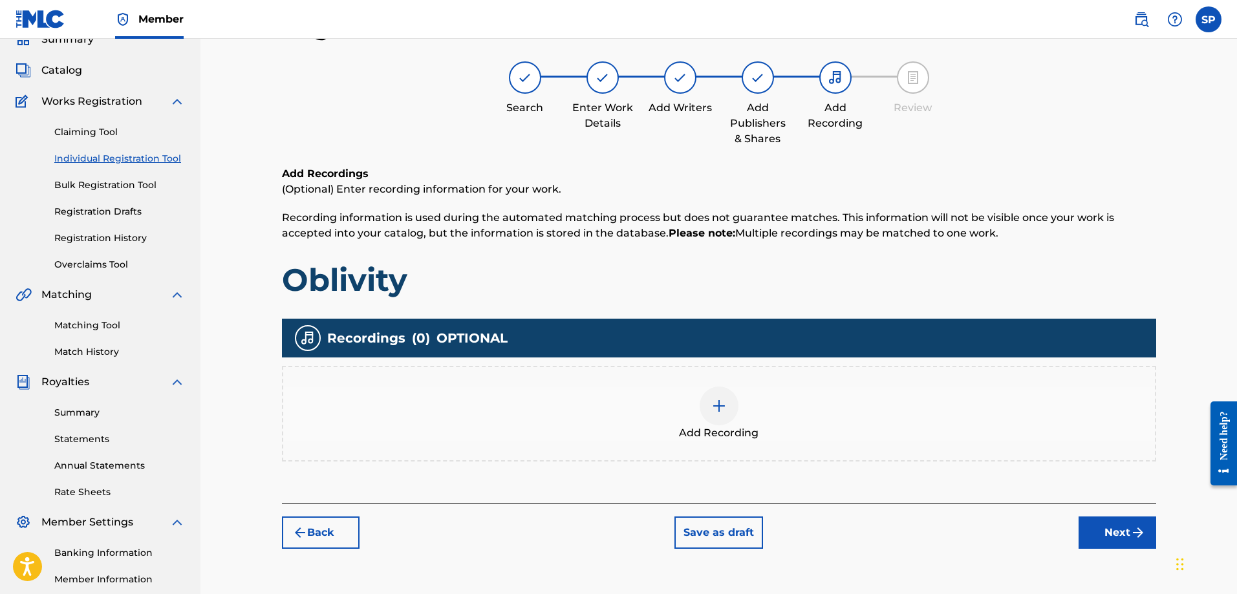
click at [715, 410] on img at bounding box center [719, 406] width 16 height 16
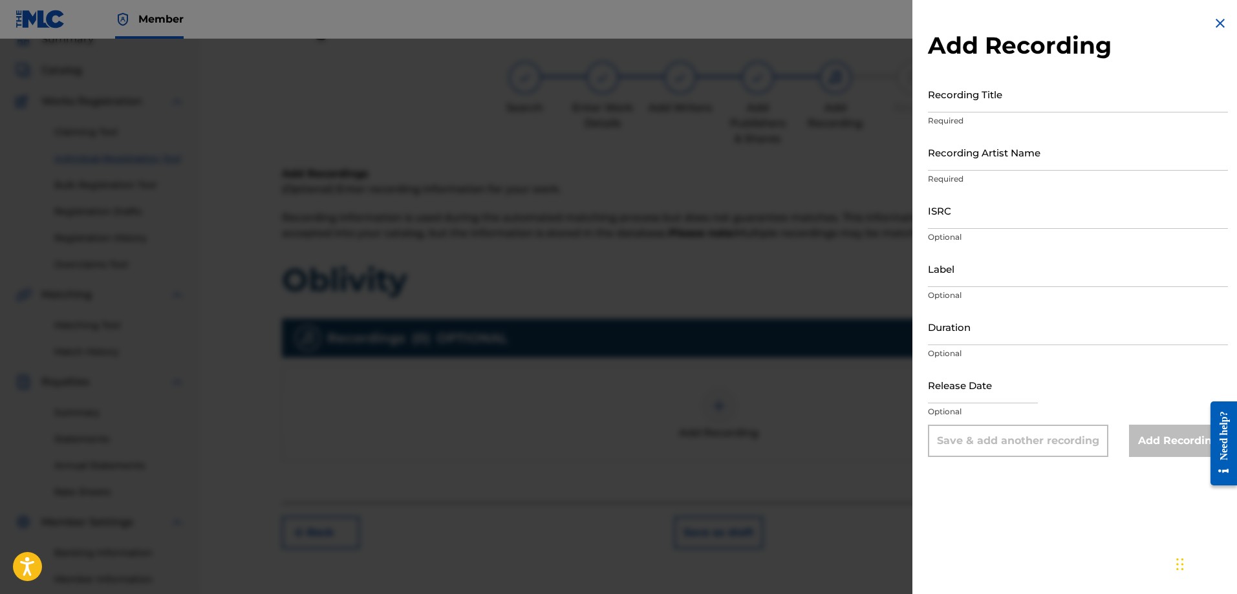
click at [986, 102] on input "Recording Title" at bounding box center [1078, 94] width 300 height 37
type input "Oblivity"
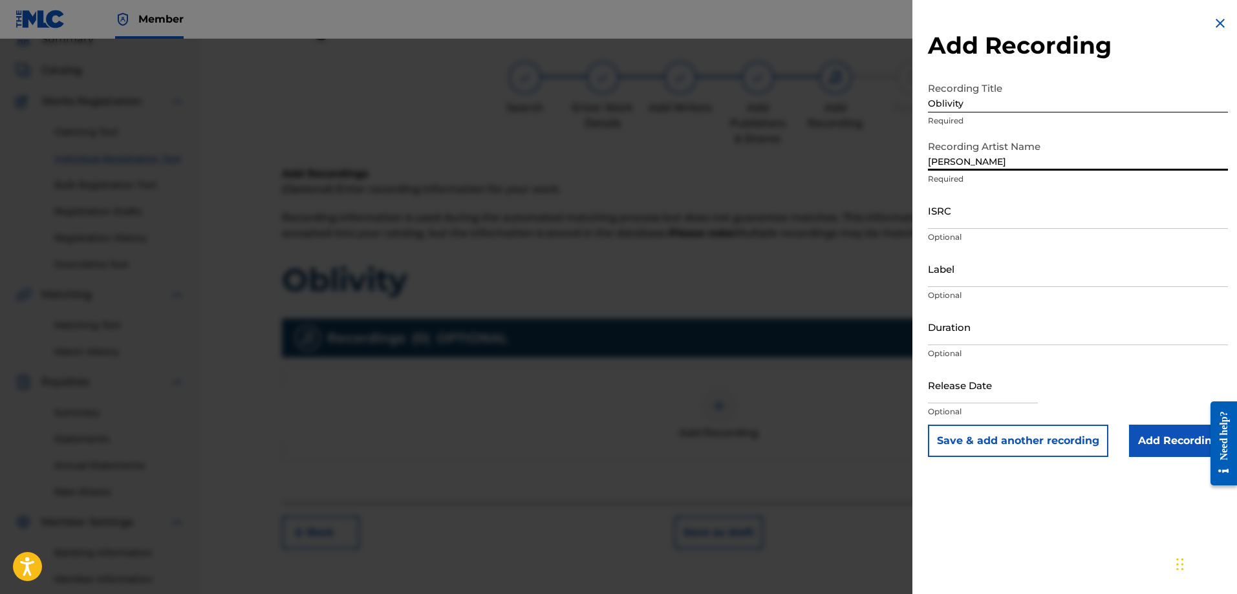
type input "Shawn Purcell"
type input "Origin Records"
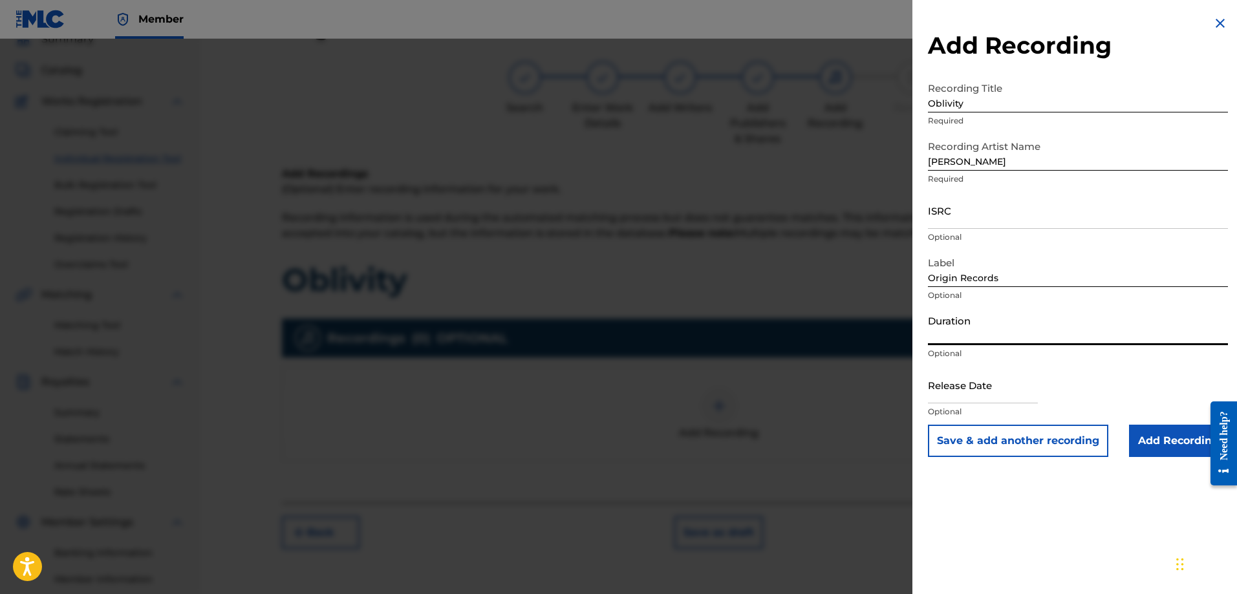
click at [932, 393] on input "text" at bounding box center [983, 385] width 110 height 37
select select "7"
select select "2025"
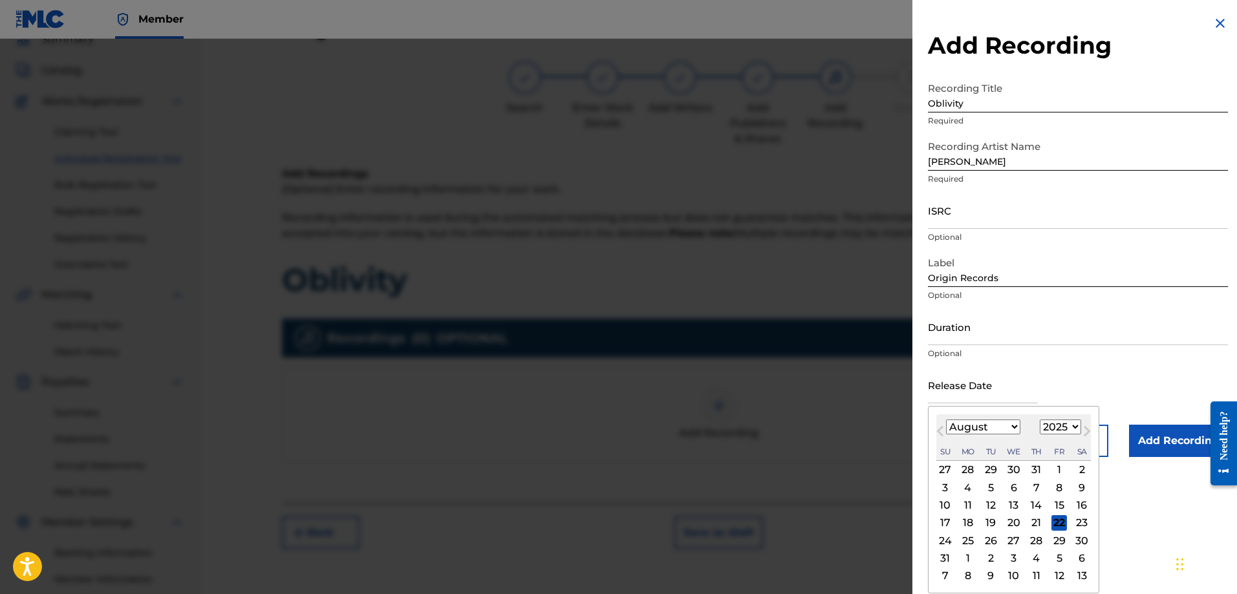
click at [1011, 425] on select "January February March April May June July August September October November De…" at bounding box center [983, 427] width 74 height 15
select select "8"
click at [946, 420] on select "January February March April May June July August September October November De…" at bounding box center [983, 427] width 74 height 15
click at [1057, 510] on div "19" at bounding box center [1059, 506] width 16 height 16
type input "September 19 2025"
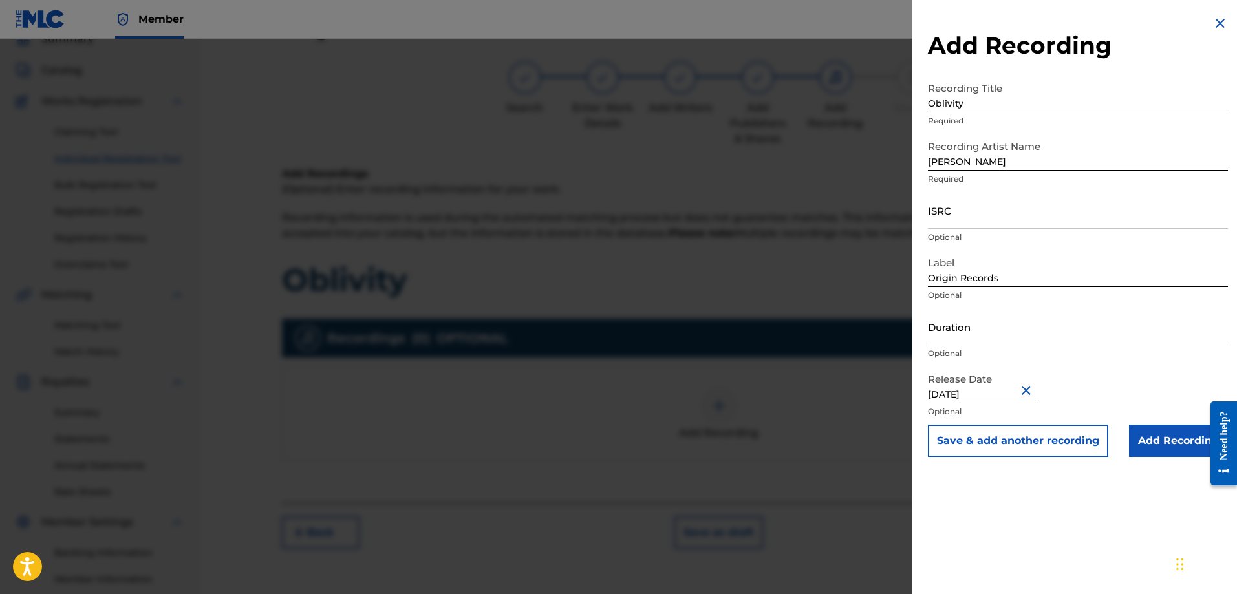
click at [970, 330] on input "Duration" at bounding box center [1078, 326] width 300 height 37
click at [969, 330] on input "Duration" at bounding box center [1078, 326] width 300 height 37
type input "70:30"
click at [1154, 443] on input "Add Recording" at bounding box center [1178, 441] width 99 height 32
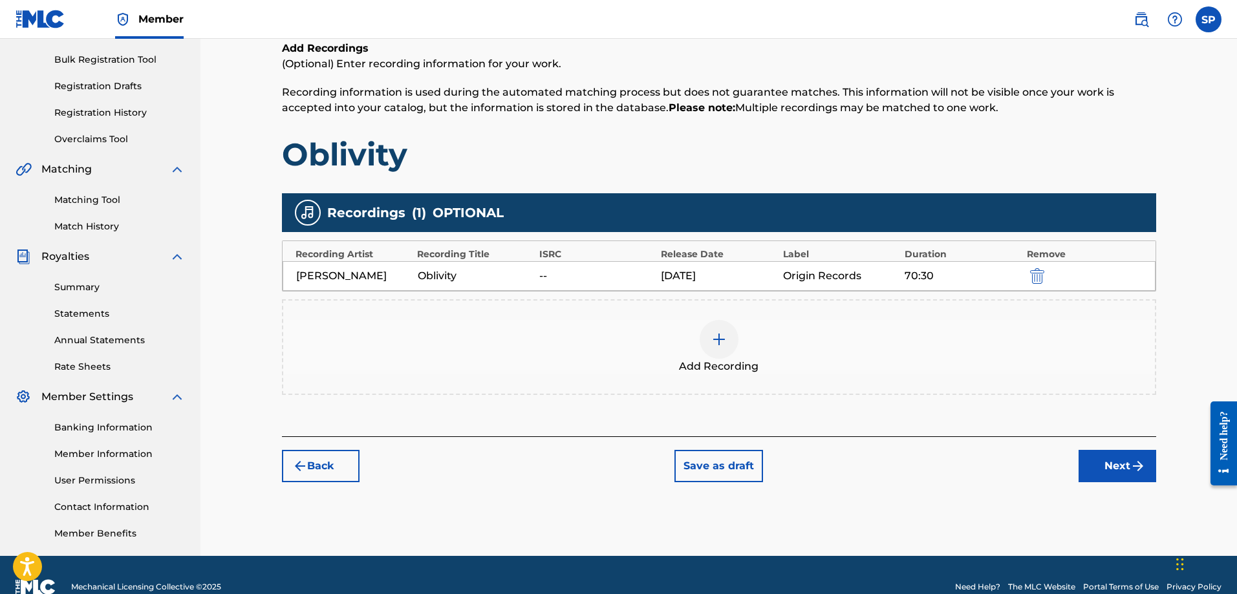
scroll to position [208, 0]
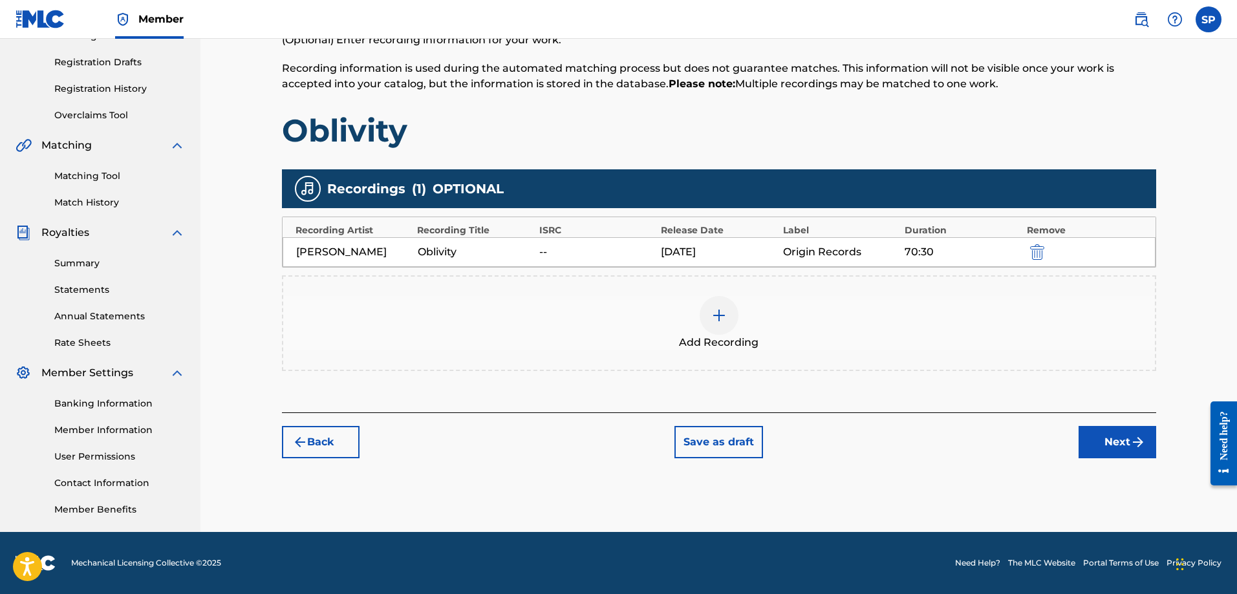
click at [1125, 442] on button "Next" at bounding box center [1118, 442] width 78 height 32
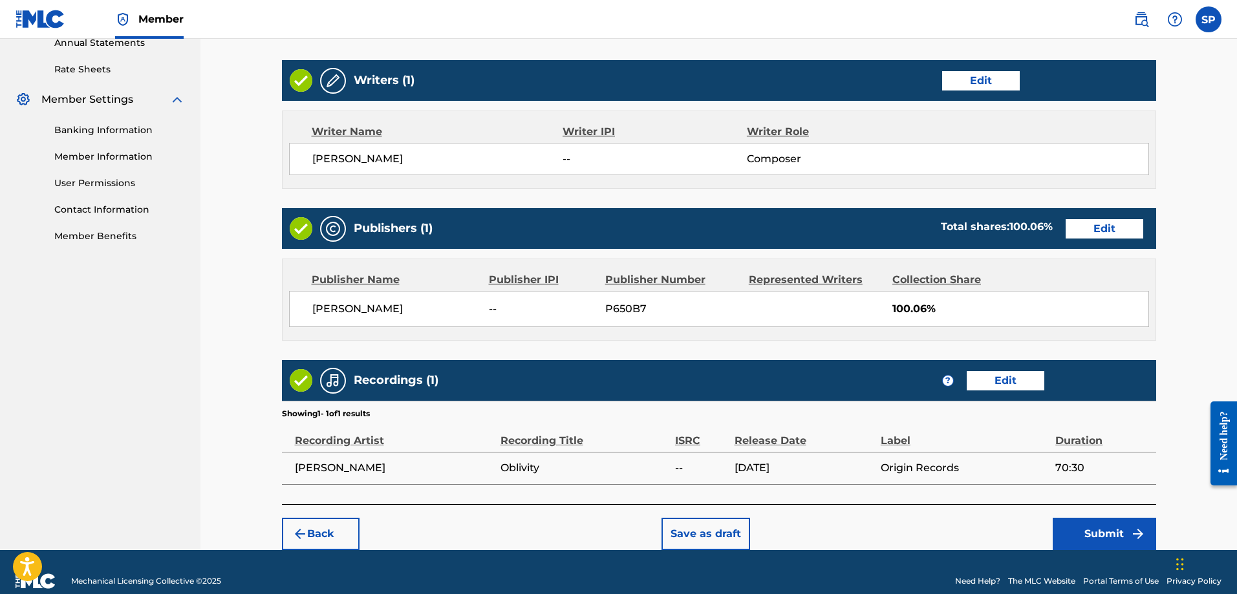
scroll to position [499, 0]
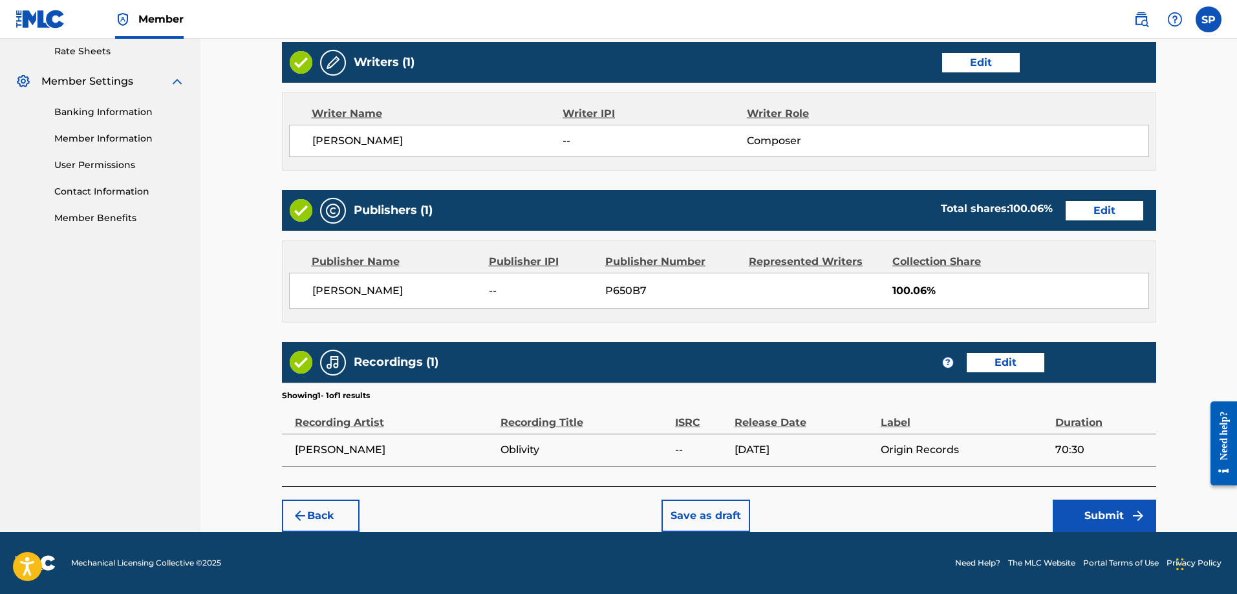
click at [1103, 517] on button "Submit" at bounding box center [1104, 516] width 103 height 32
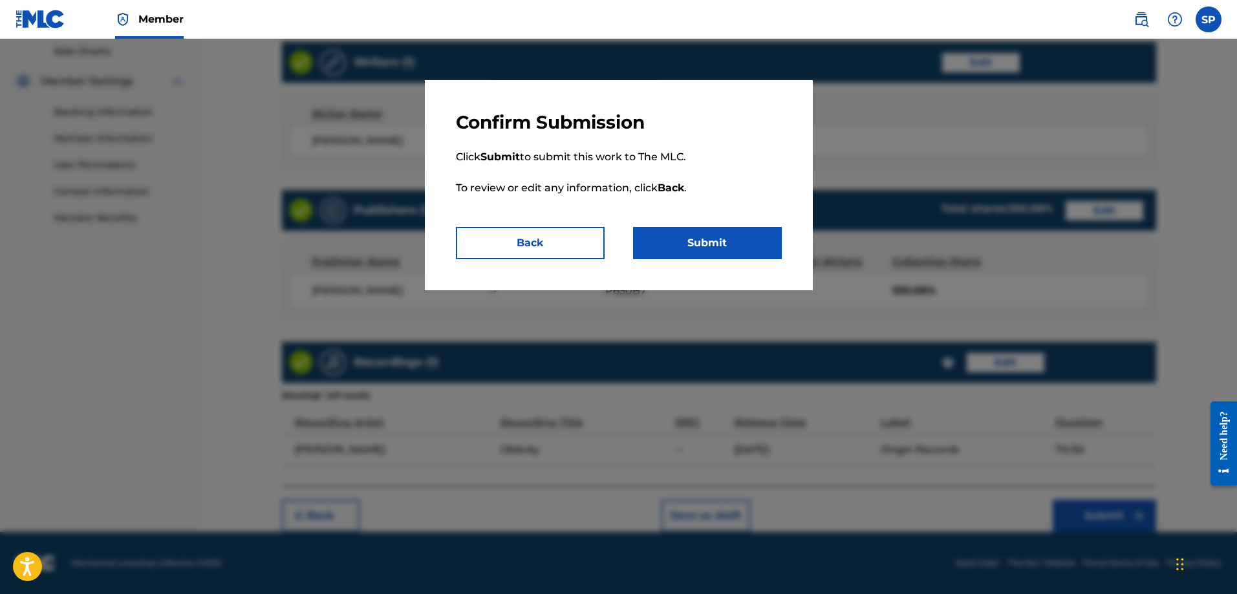
click at [708, 241] on button "Submit" at bounding box center [707, 243] width 149 height 32
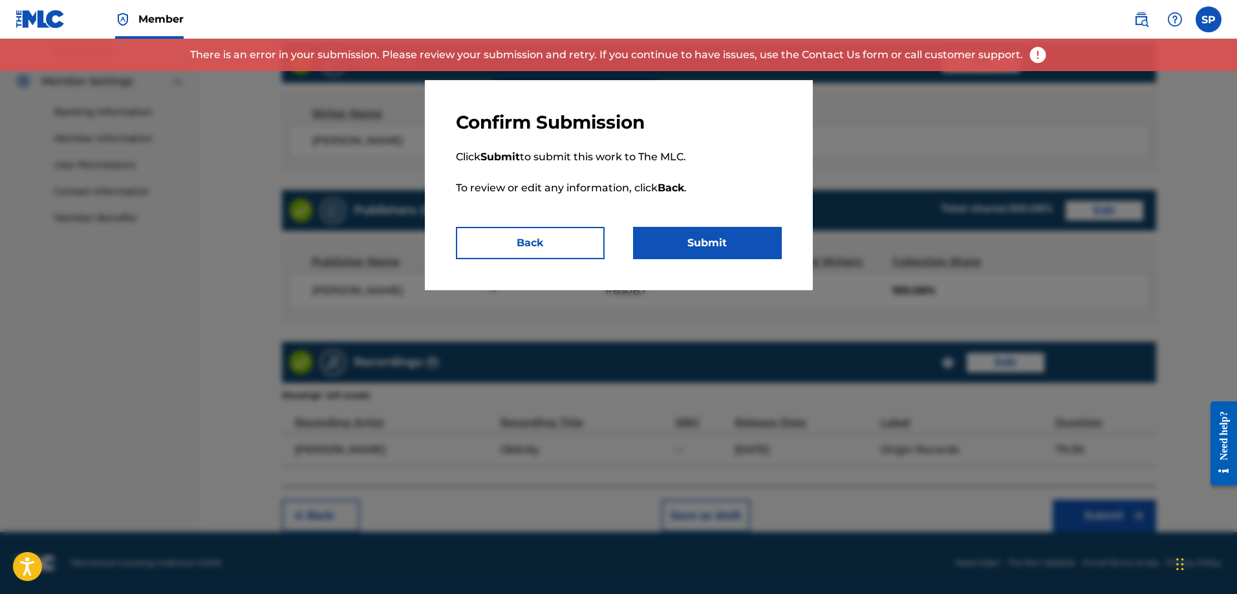
click at [549, 248] on button "Back" at bounding box center [530, 243] width 149 height 32
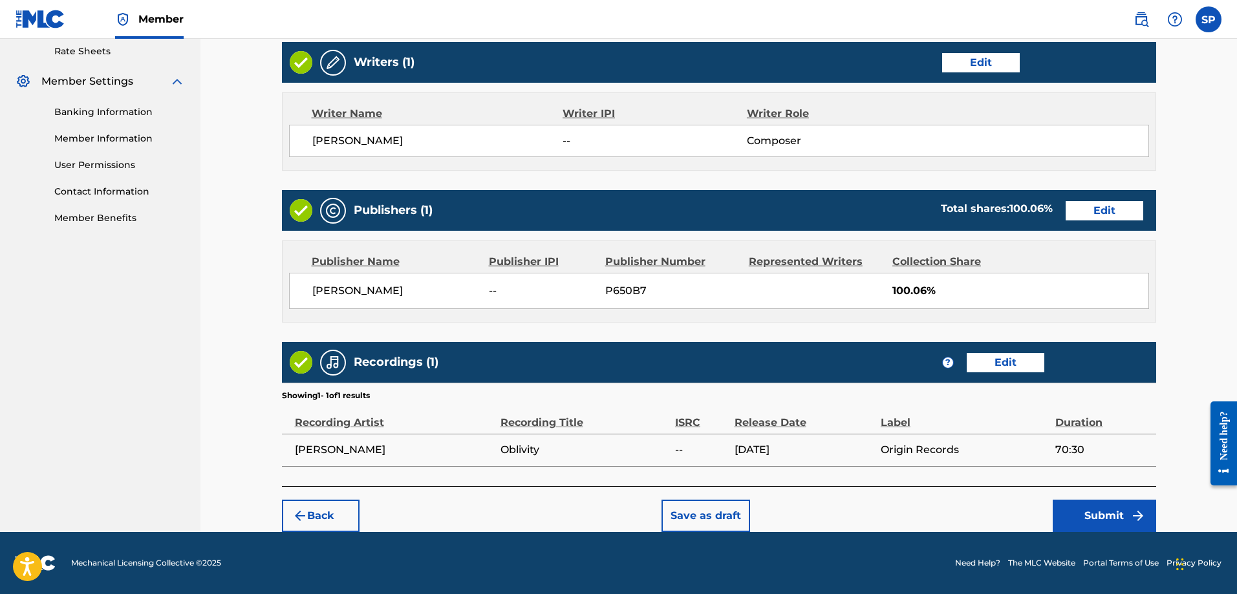
click at [1110, 512] on button "Submit" at bounding box center [1104, 516] width 103 height 32
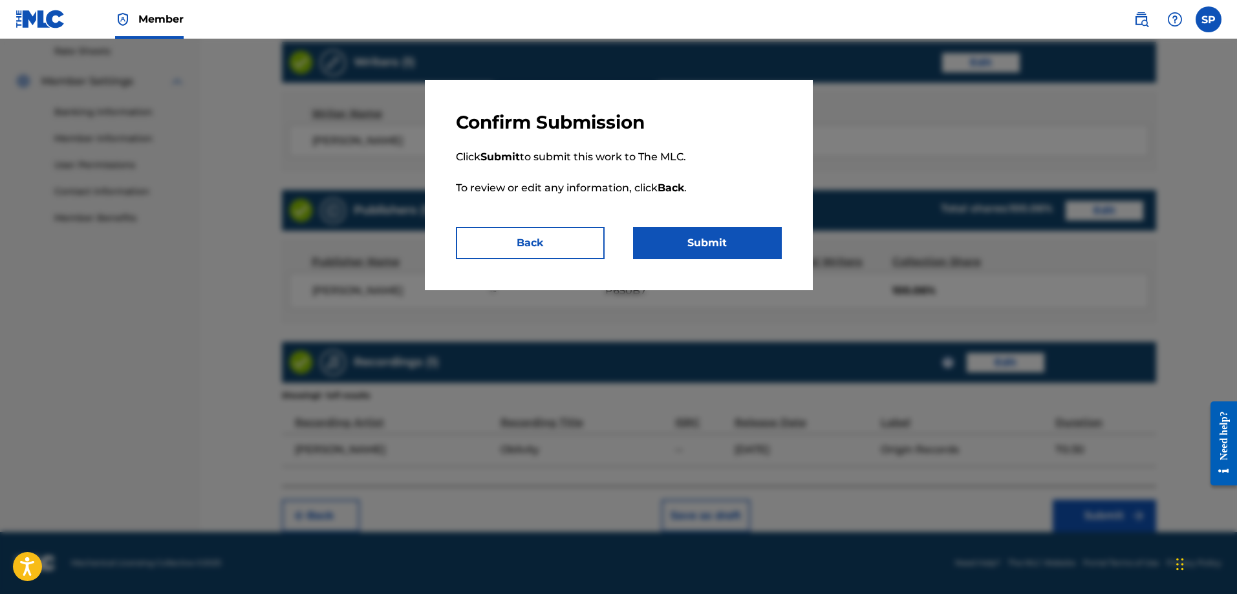
click at [695, 246] on button "Submit" at bounding box center [707, 243] width 149 height 32
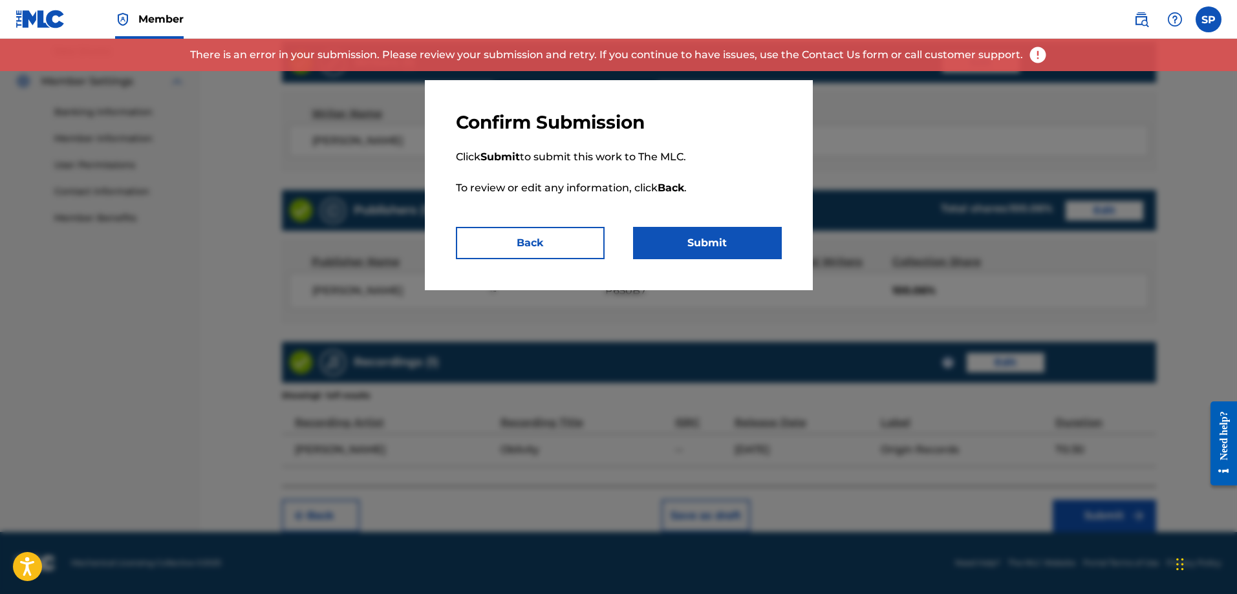
click at [1008, 100] on div at bounding box center [618, 336] width 1237 height 594
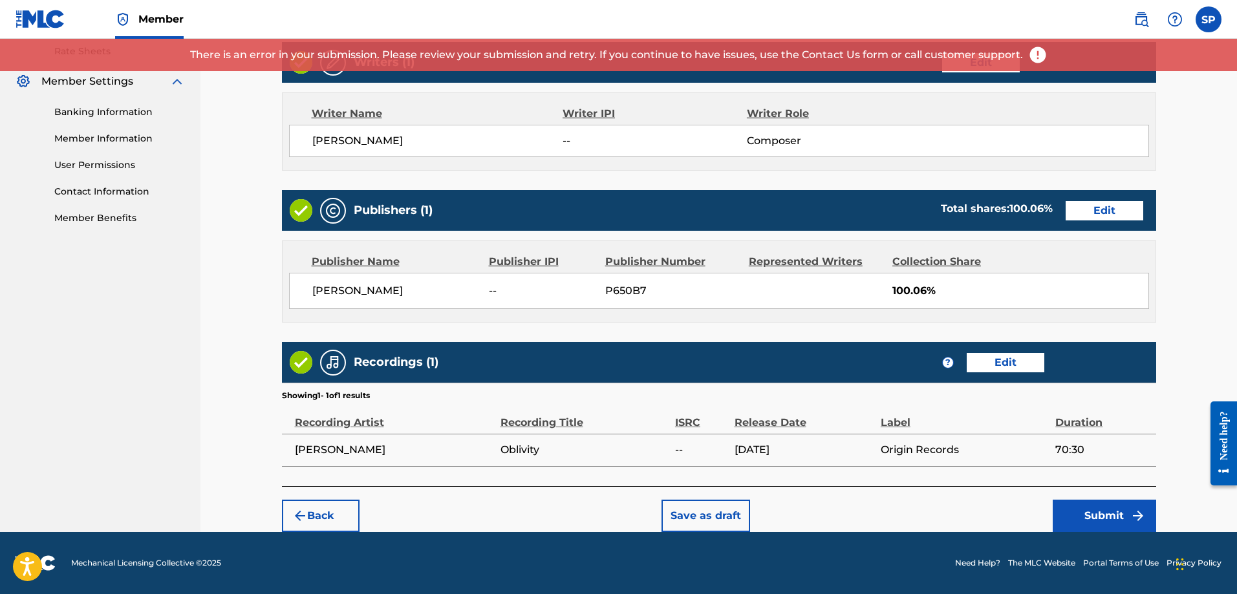
click at [890, 284] on div "Shawn P Purcell -- P650B7 100.06%" at bounding box center [719, 291] width 860 height 36
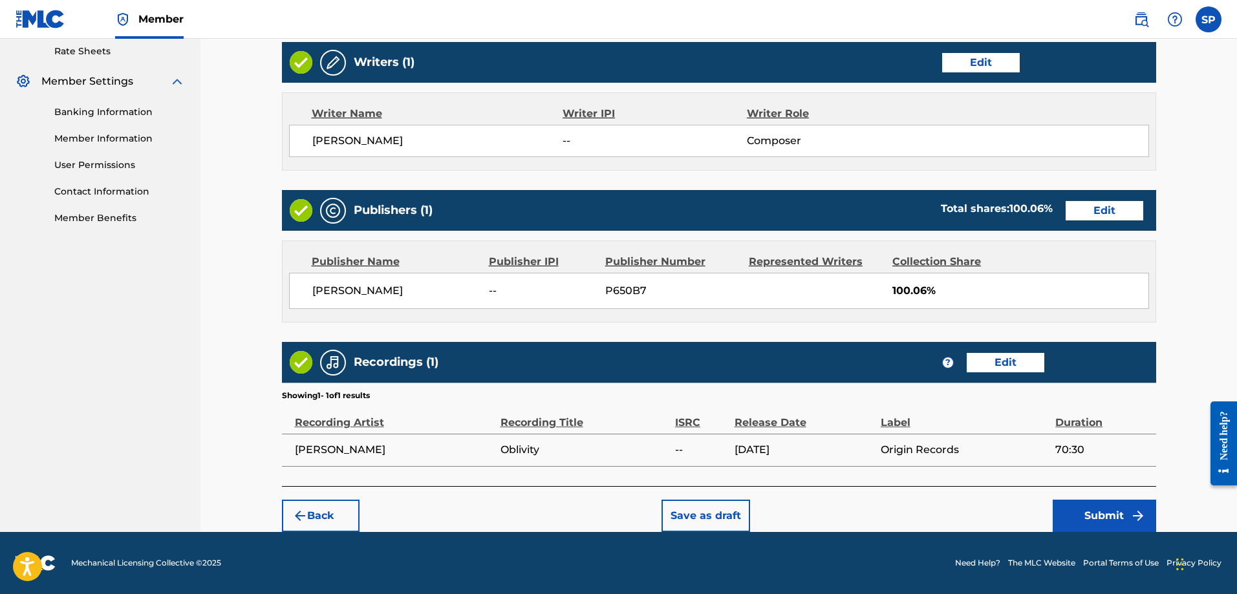
click at [685, 510] on button "Save as draft" at bounding box center [706, 516] width 89 height 32
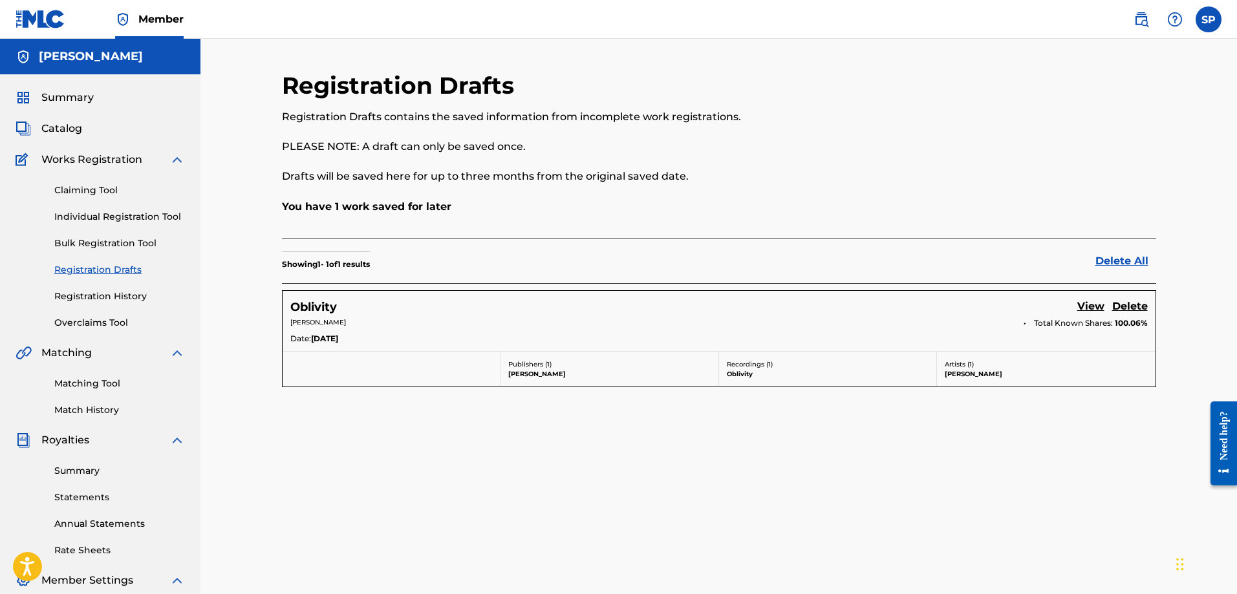
click at [1096, 307] on link "View" at bounding box center [1090, 307] width 27 height 17
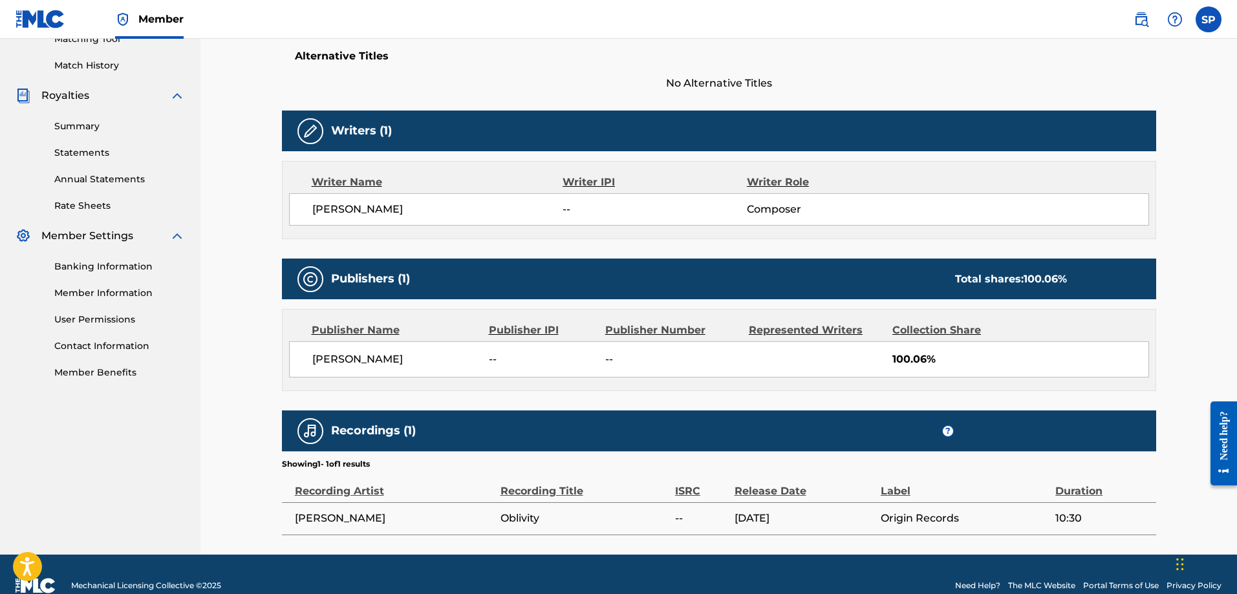
scroll to position [367, 0]
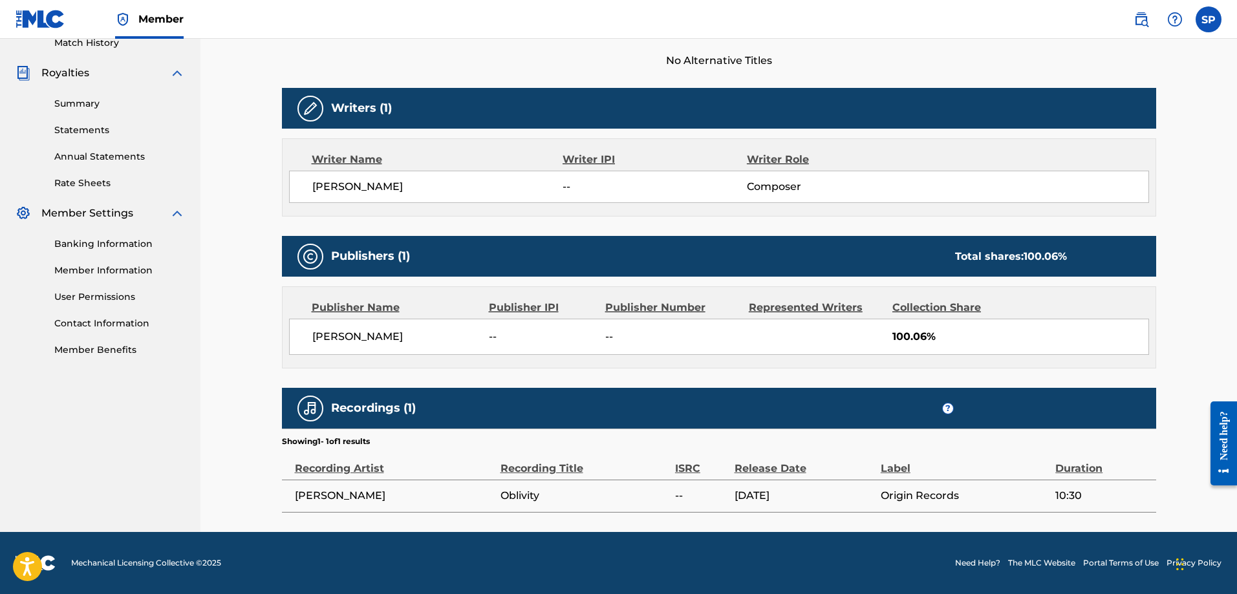
click at [544, 424] on div "Recordings (1) ?" at bounding box center [719, 408] width 874 height 41
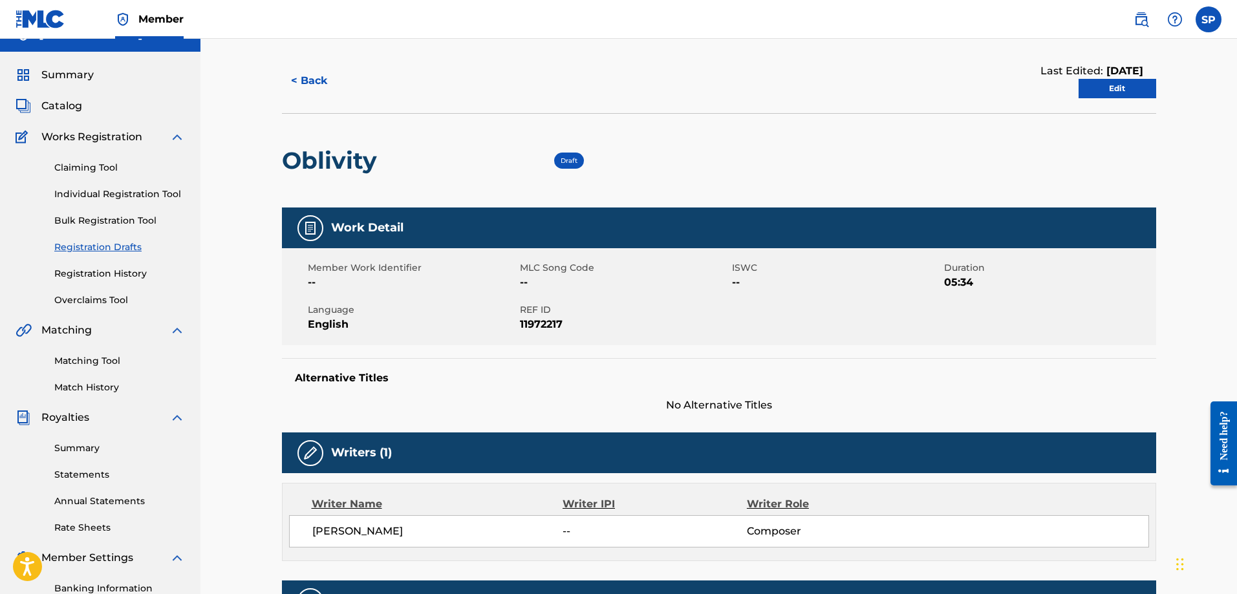
scroll to position [0, 0]
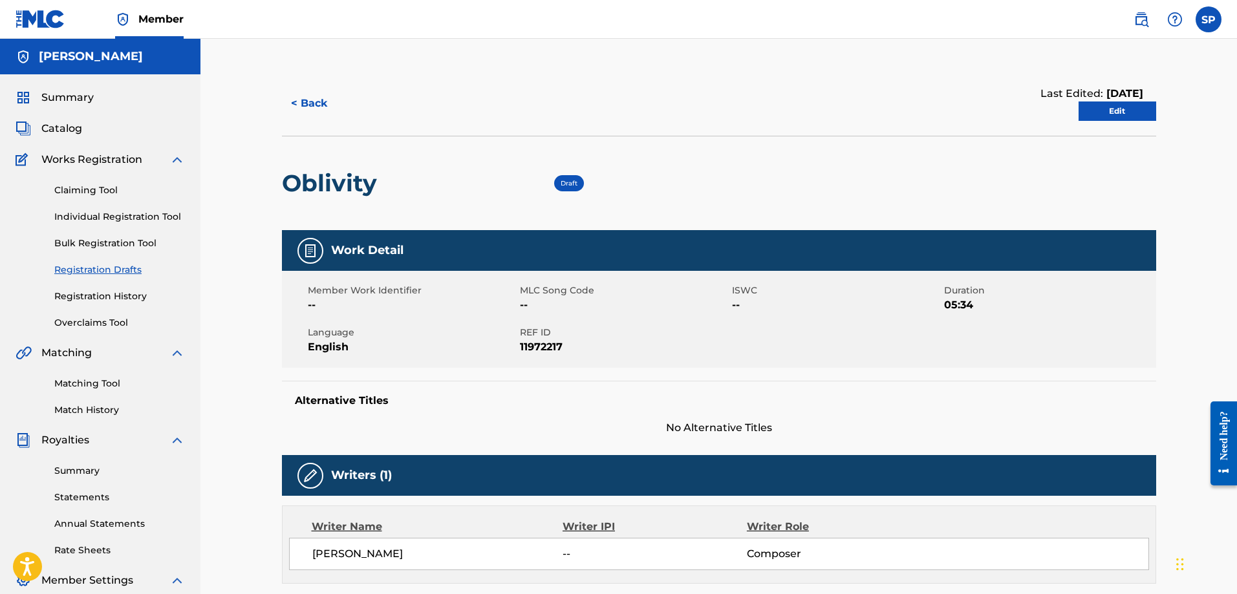
click at [564, 184] on span "Draft" at bounding box center [569, 183] width 17 height 8
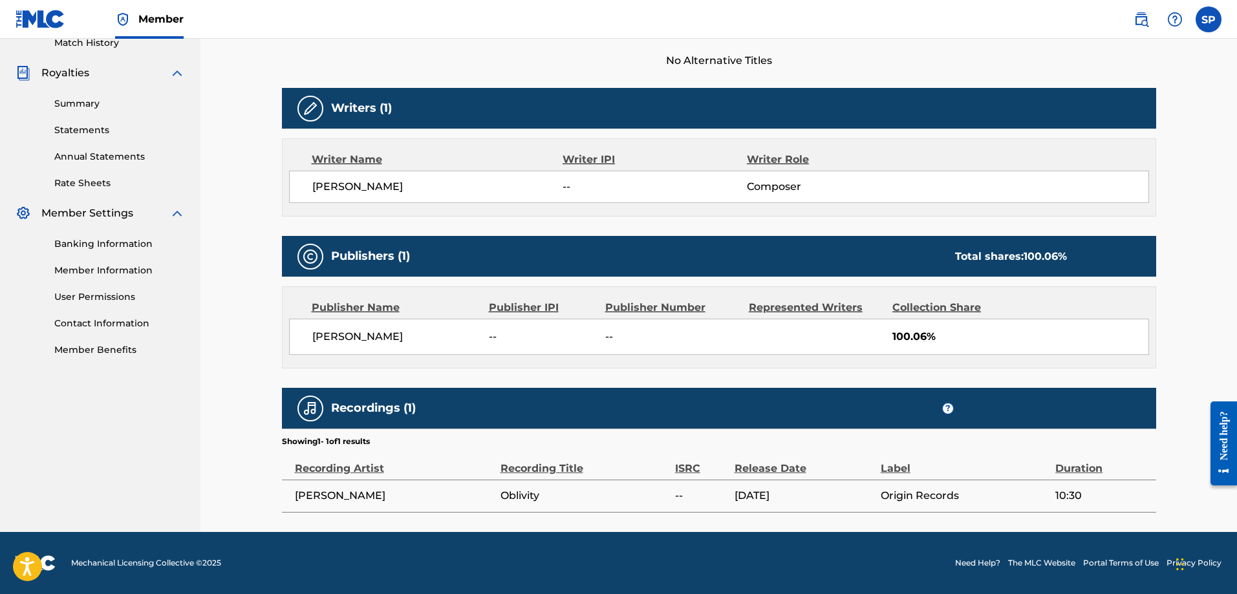
click at [1077, 473] on div "Duration" at bounding box center [1102, 461] width 94 height 29
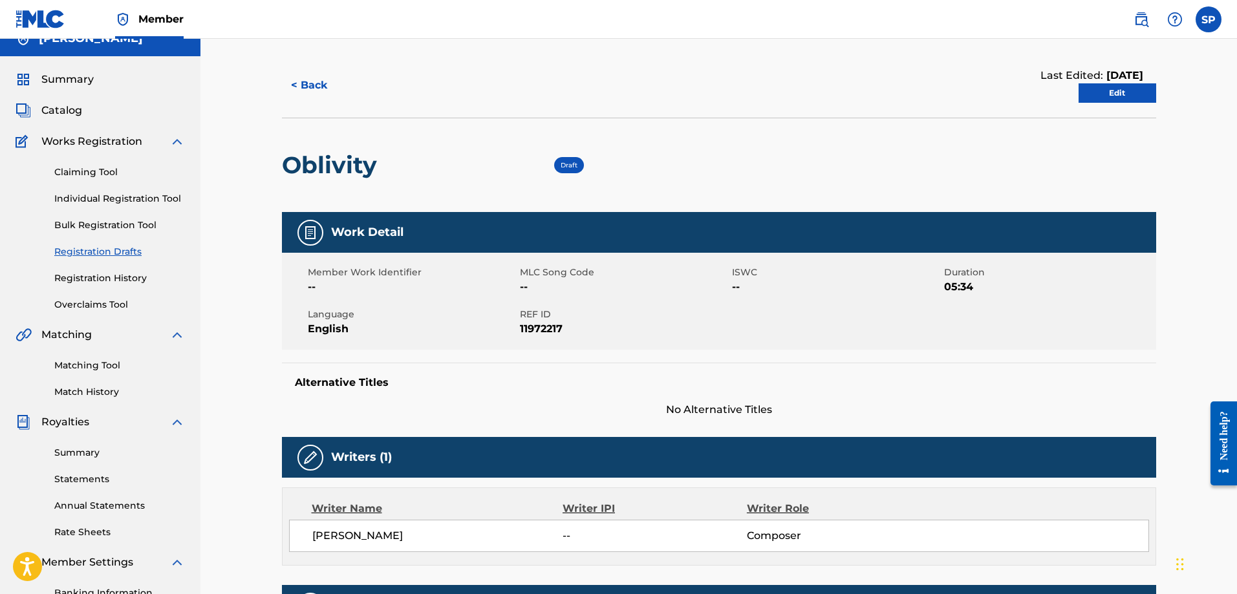
scroll to position [0, 0]
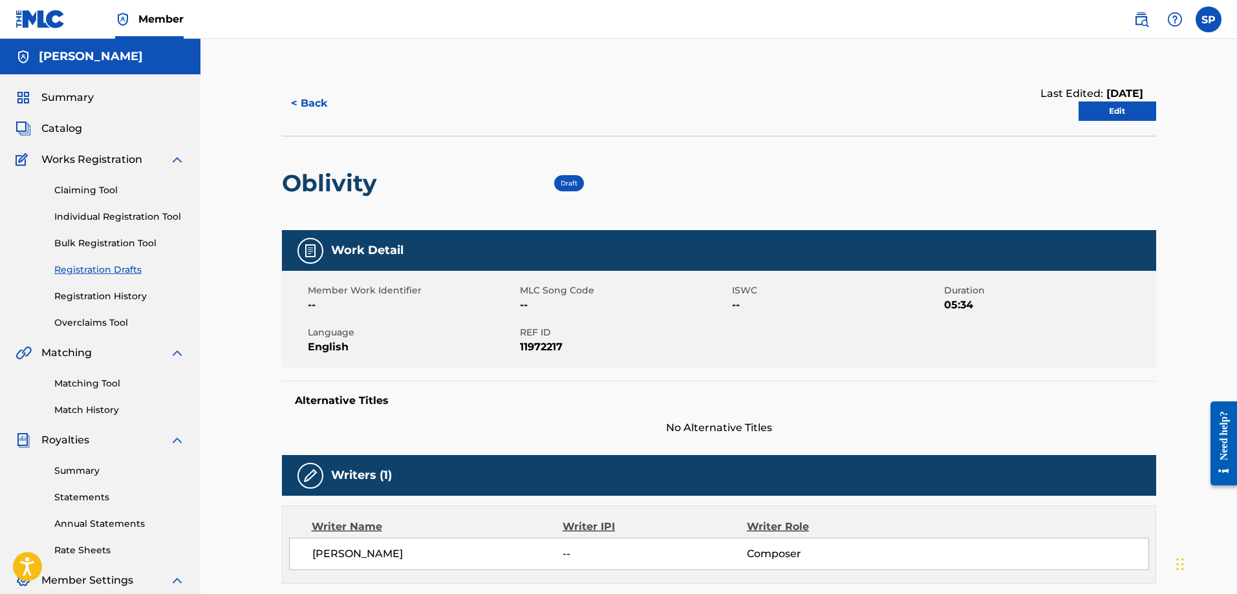
click at [303, 103] on button "< Back" at bounding box center [321, 103] width 78 height 32
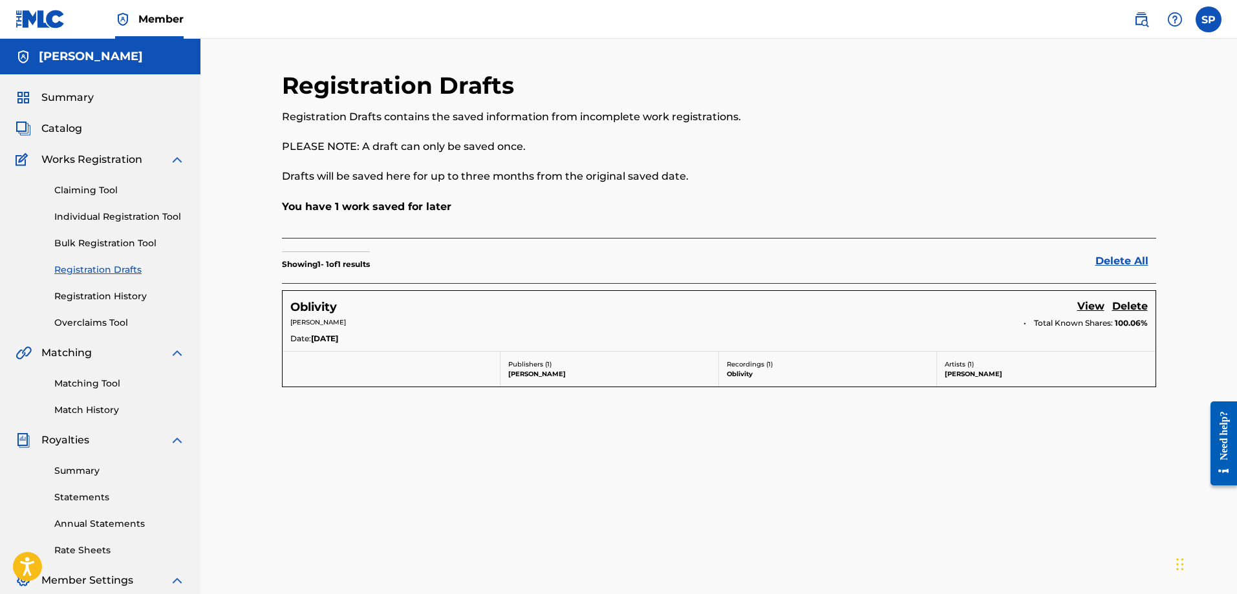
click at [1090, 303] on link "View" at bounding box center [1090, 307] width 27 height 17
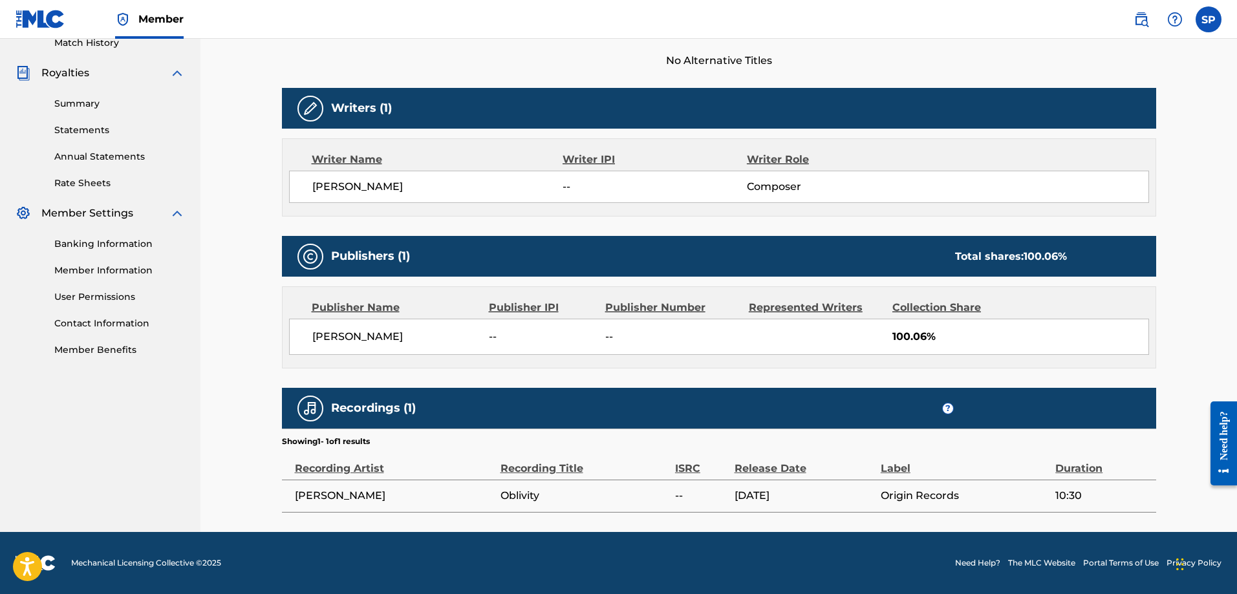
scroll to position [23, 0]
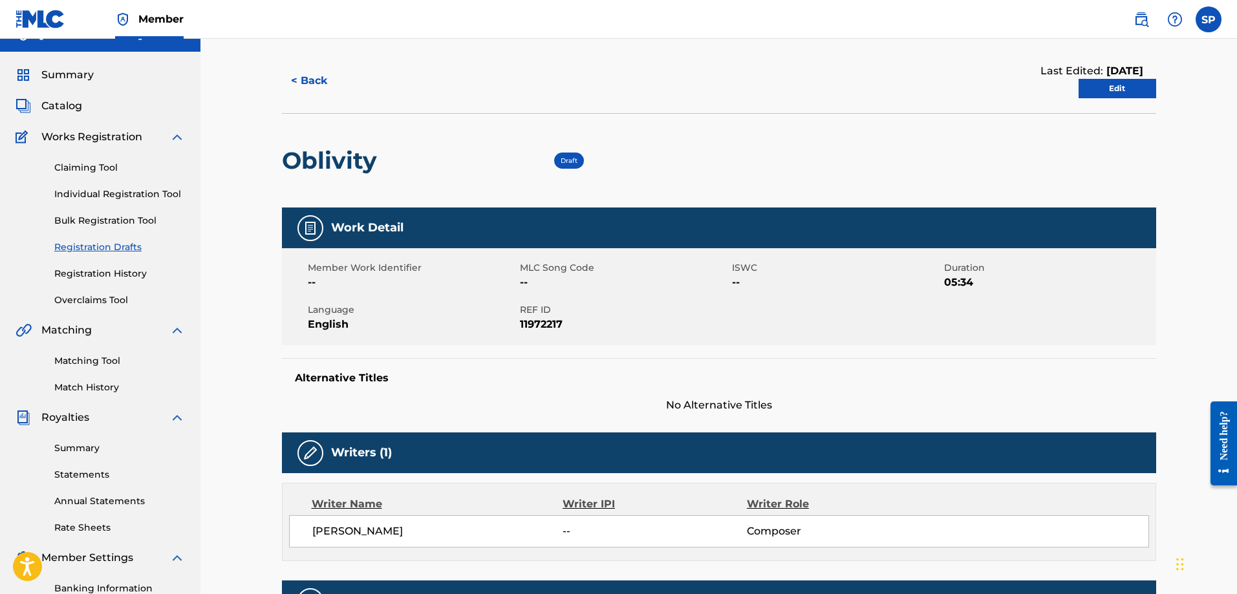
click at [76, 244] on link "Registration Drafts" at bounding box center [119, 248] width 131 height 14
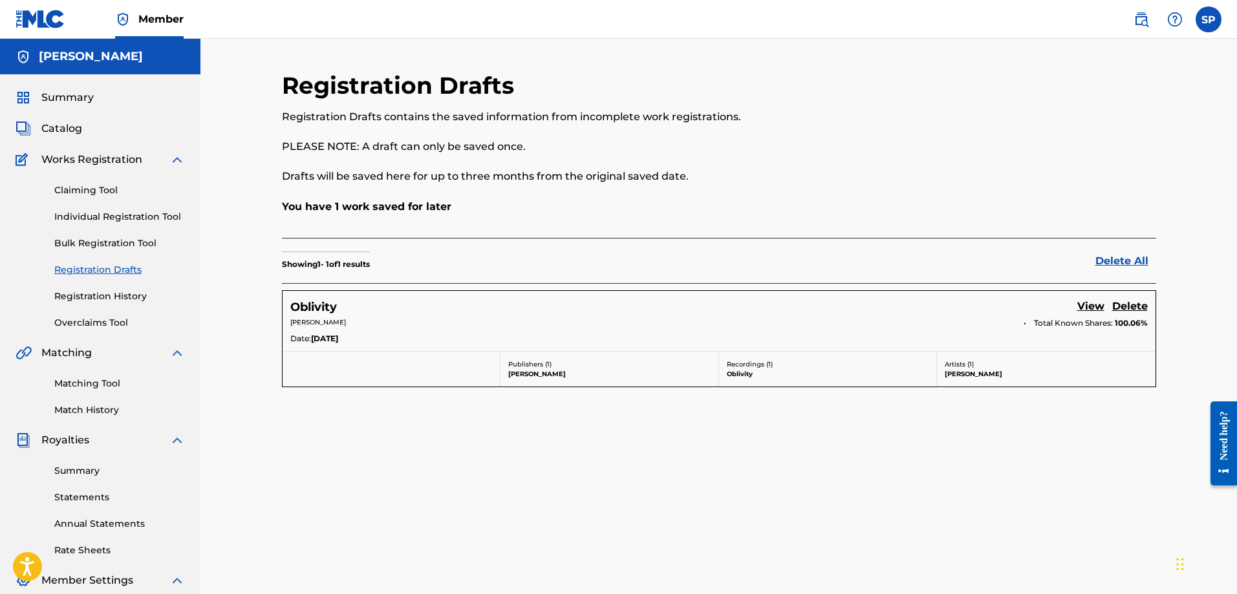
click at [303, 308] on h5 "Oblivity" at bounding box center [313, 307] width 47 height 15
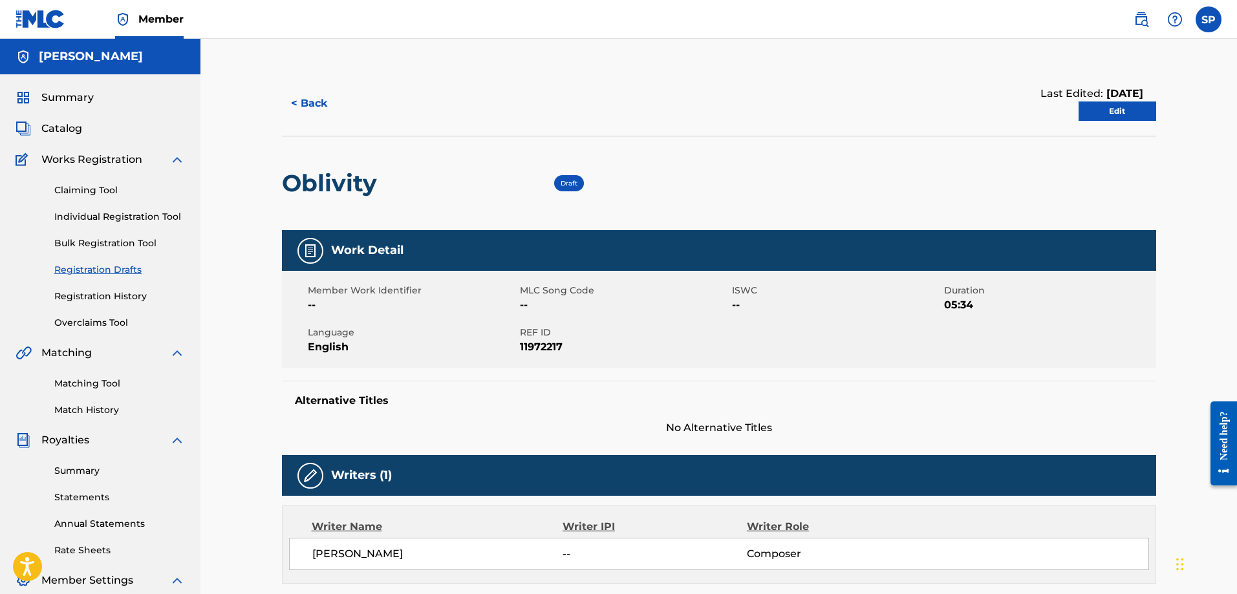
scroll to position [367, 0]
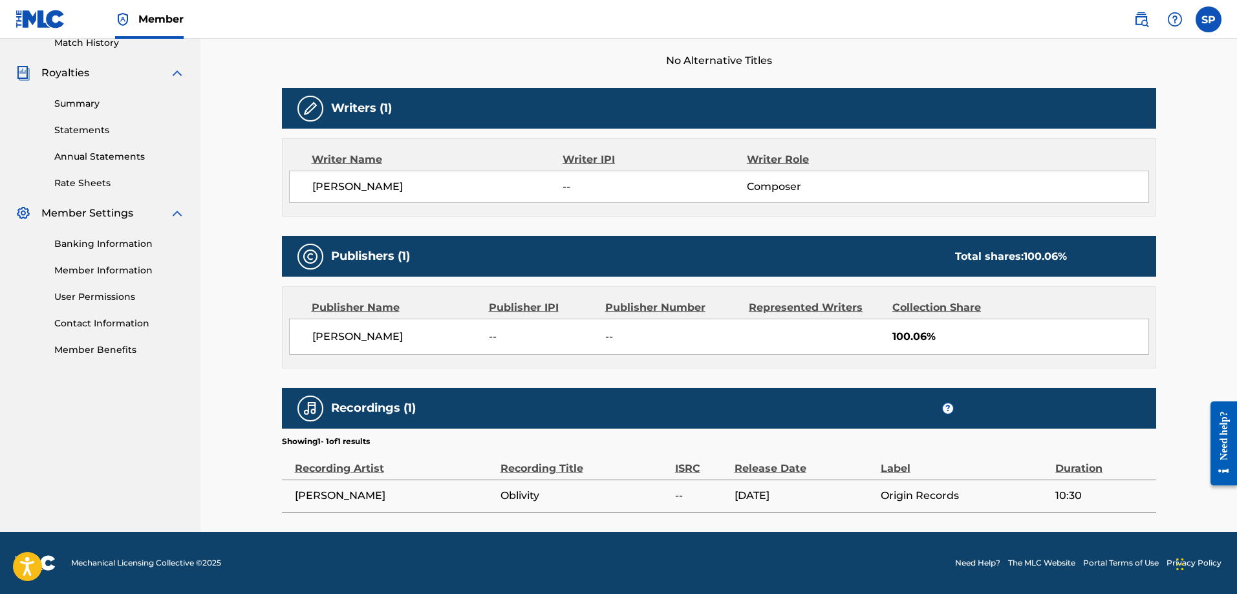
click at [1067, 467] on div "Duration" at bounding box center [1102, 461] width 94 height 29
click at [391, 410] on h5 "Recordings (1)" at bounding box center [373, 408] width 85 height 15
click at [786, 493] on span "09/19/2025" at bounding box center [805, 496] width 140 height 16
click at [352, 469] on div "Recording Artist" at bounding box center [394, 461] width 199 height 29
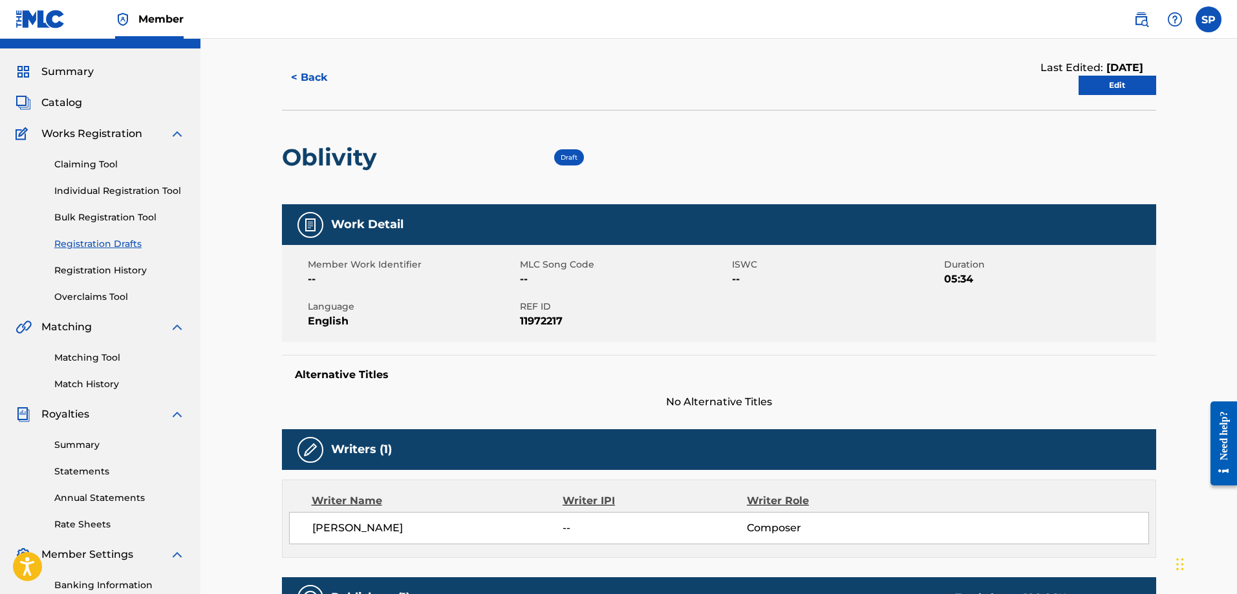
scroll to position [0, 0]
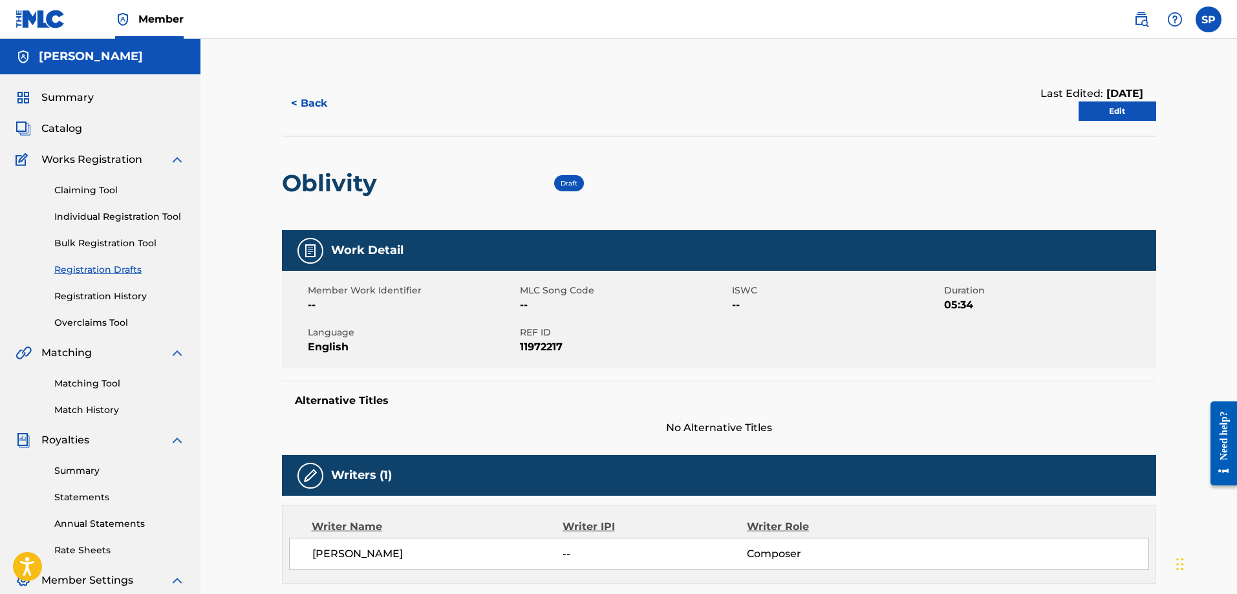
click at [1110, 112] on link "Edit" at bounding box center [1118, 111] width 78 height 19
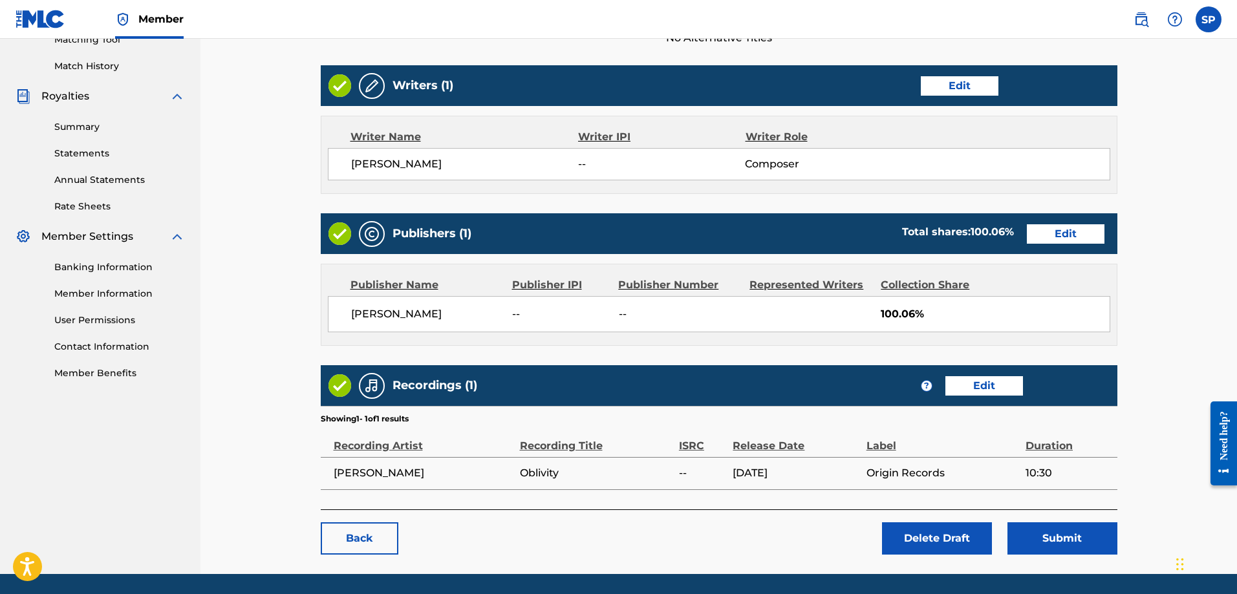
scroll to position [345, 0]
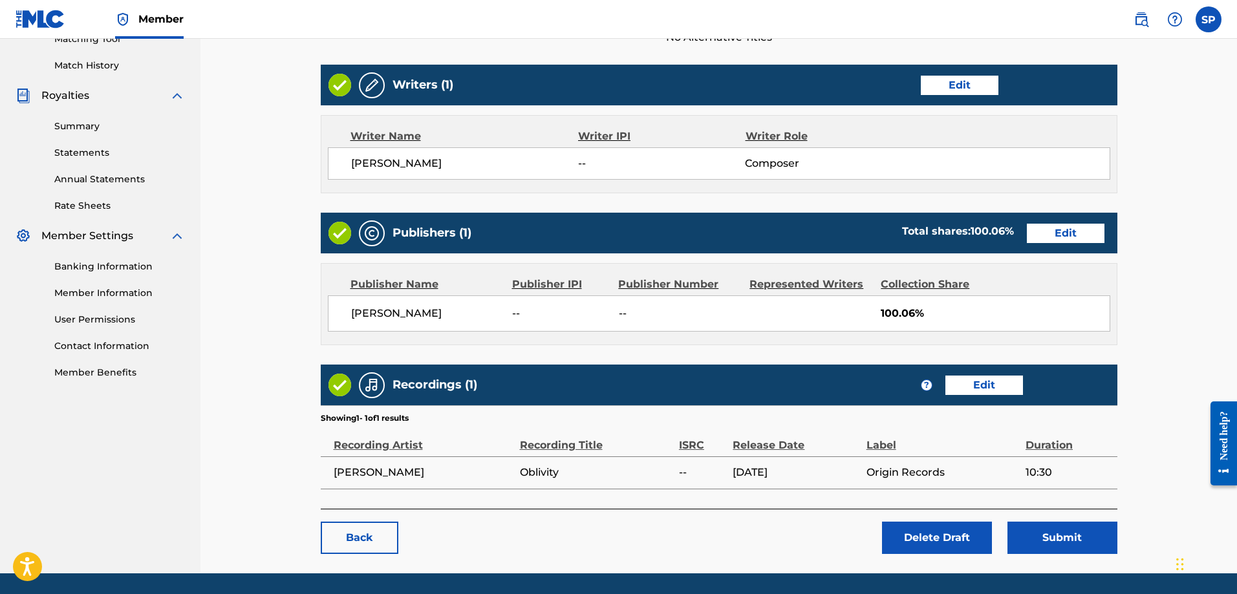
click at [986, 383] on link "Edit" at bounding box center [984, 385] width 78 height 19
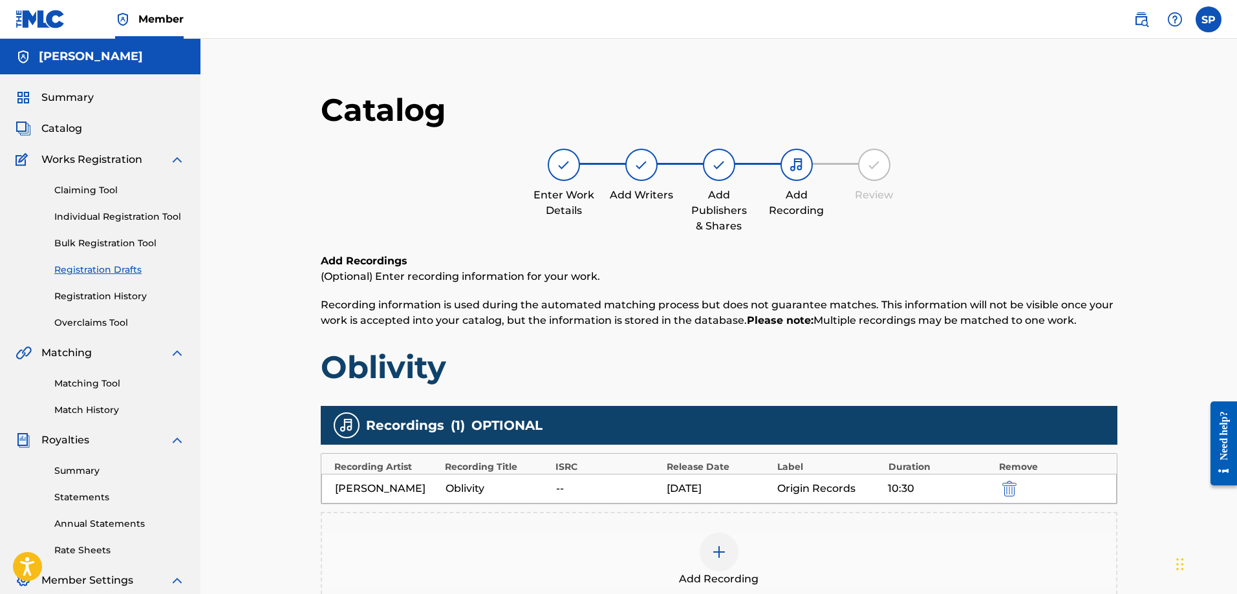
click at [901, 484] on div "10:30" at bounding box center [940, 489] width 104 height 16
click at [911, 487] on div "10:30" at bounding box center [940, 489] width 104 height 16
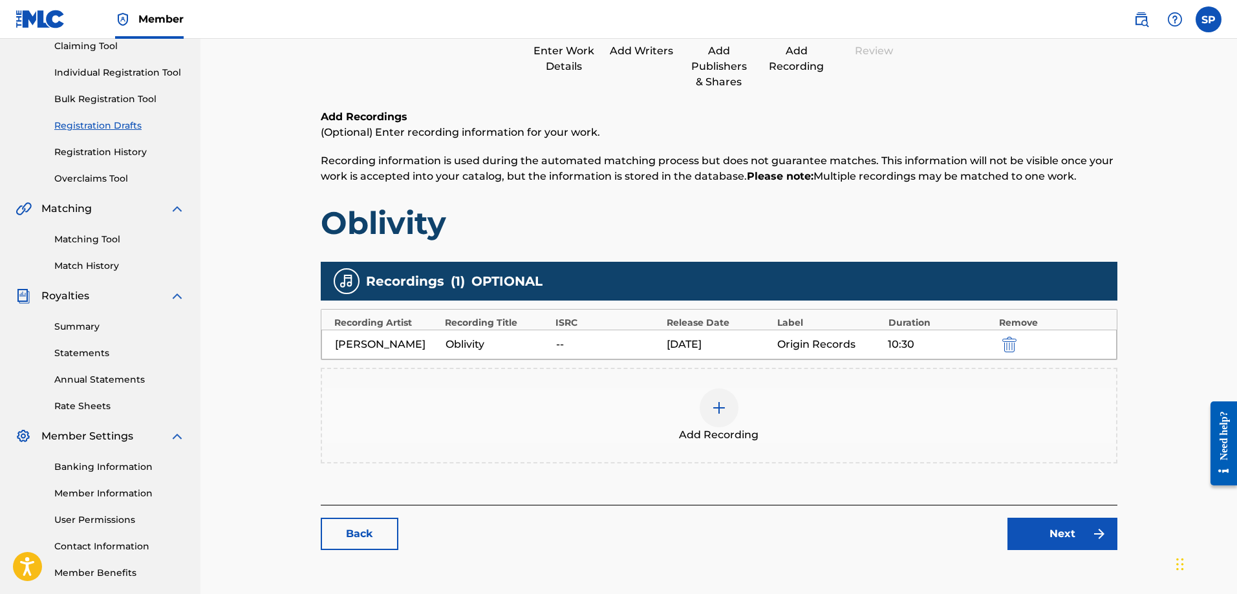
scroll to position [208, 0]
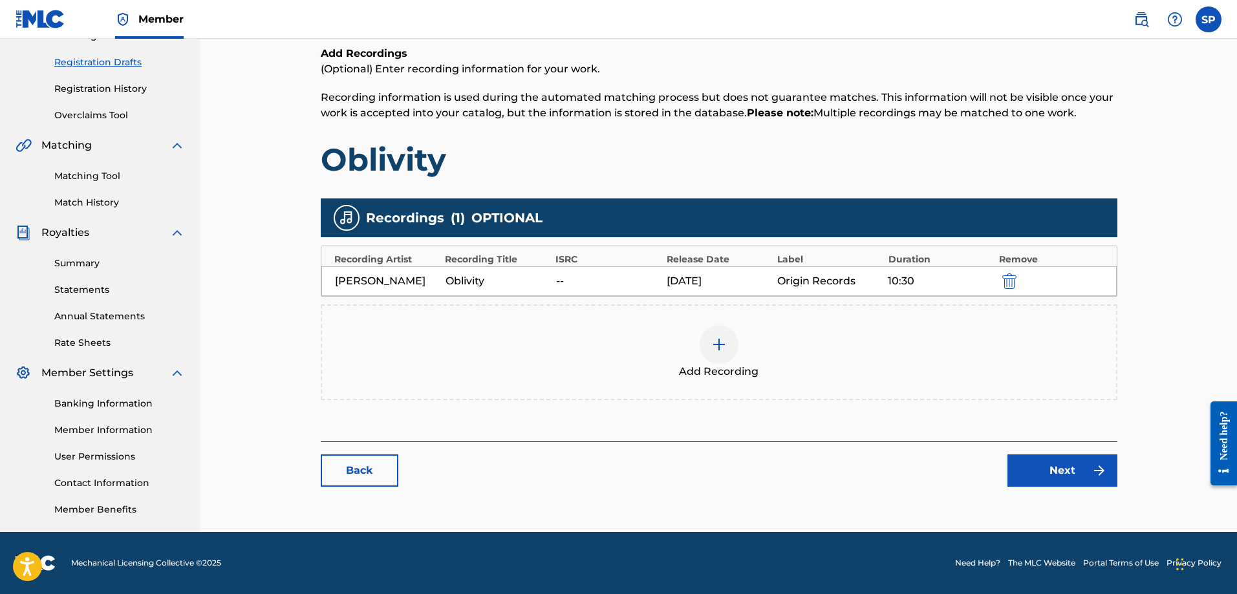
click at [463, 279] on div "Oblivity" at bounding box center [498, 282] width 104 height 16
click at [1015, 277] on img "submit" at bounding box center [1009, 282] width 14 height 16
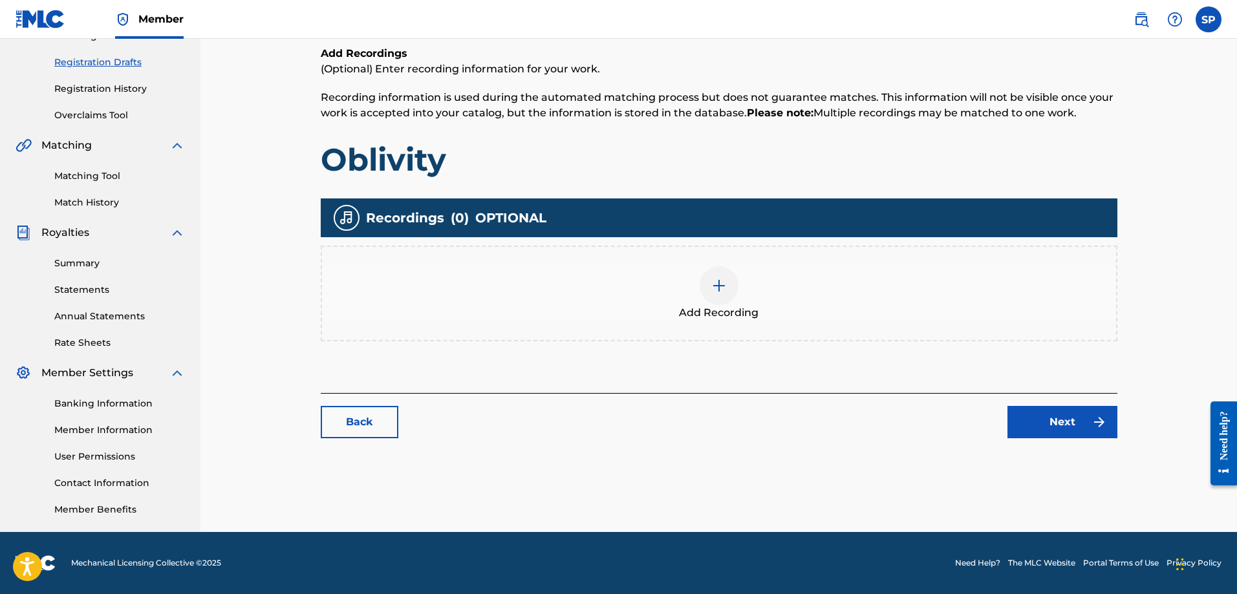
click at [711, 286] on img at bounding box center [719, 286] width 16 height 16
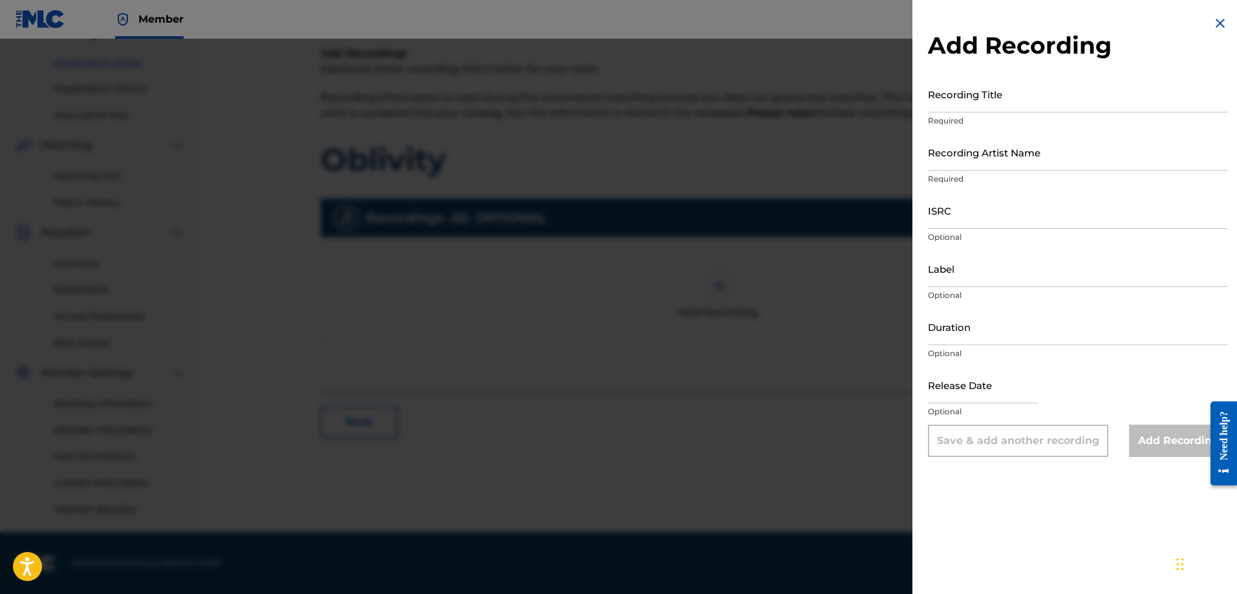
click at [962, 100] on input "Recording Title" at bounding box center [1078, 94] width 300 height 37
type input "Oblivity"
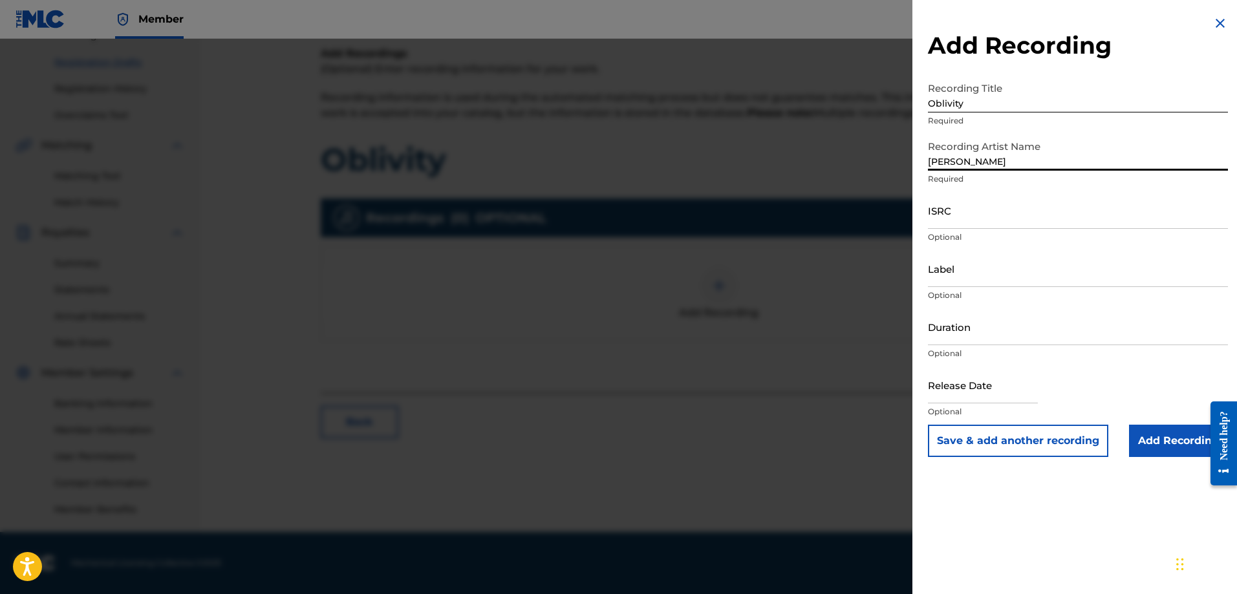
type input "Shawn Purcell"
type input "Origin Records"
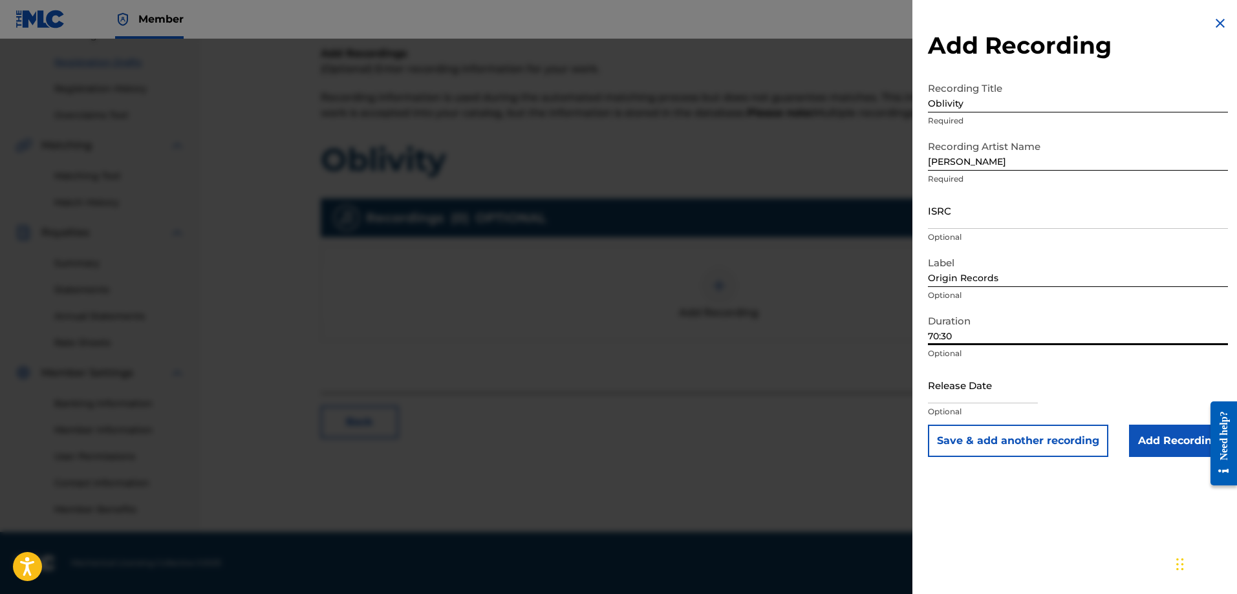
type input "70:30"
select select "7"
select select "2025"
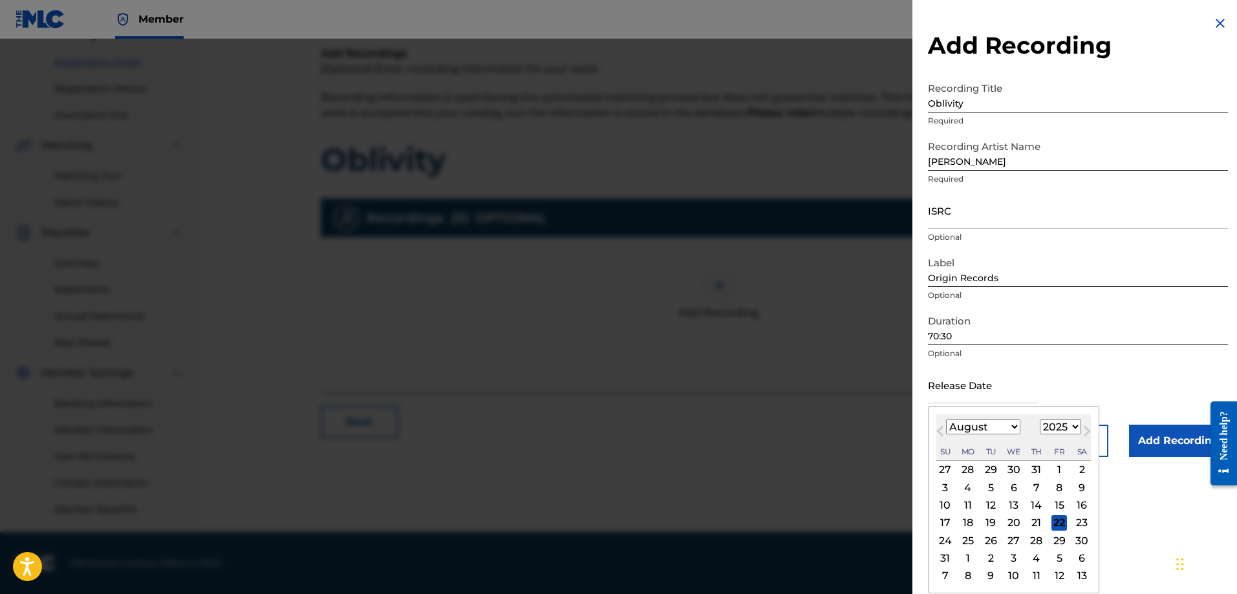
click at [1011, 426] on select "January February March April May June July August September October November De…" at bounding box center [983, 427] width 74 height 15
select select "8"
click at [946, 420] on select "January February March April May June July August September October November De…" at bounding box center [983, 427] width 74 height 15
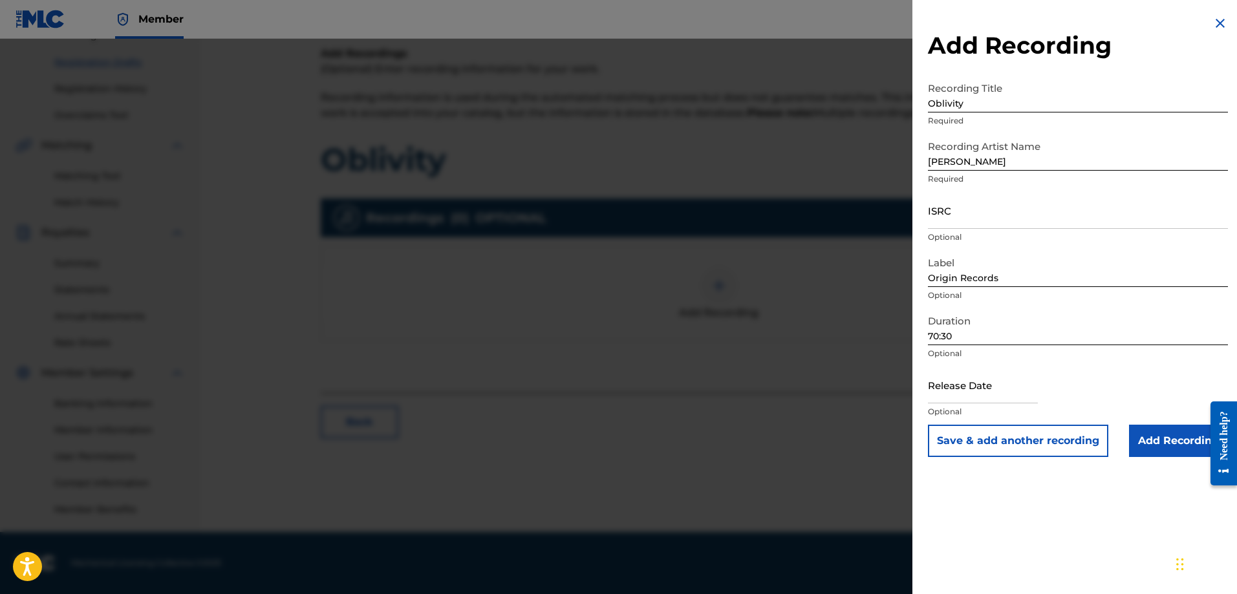
click at [1113, 345] on div "Duration 70:30 Optional" at bounding box center [1078, 337] width 300 height 58
click at [1170, 446] on input "Add Recording" at bounding box center [1178, 441] width 99 height 32
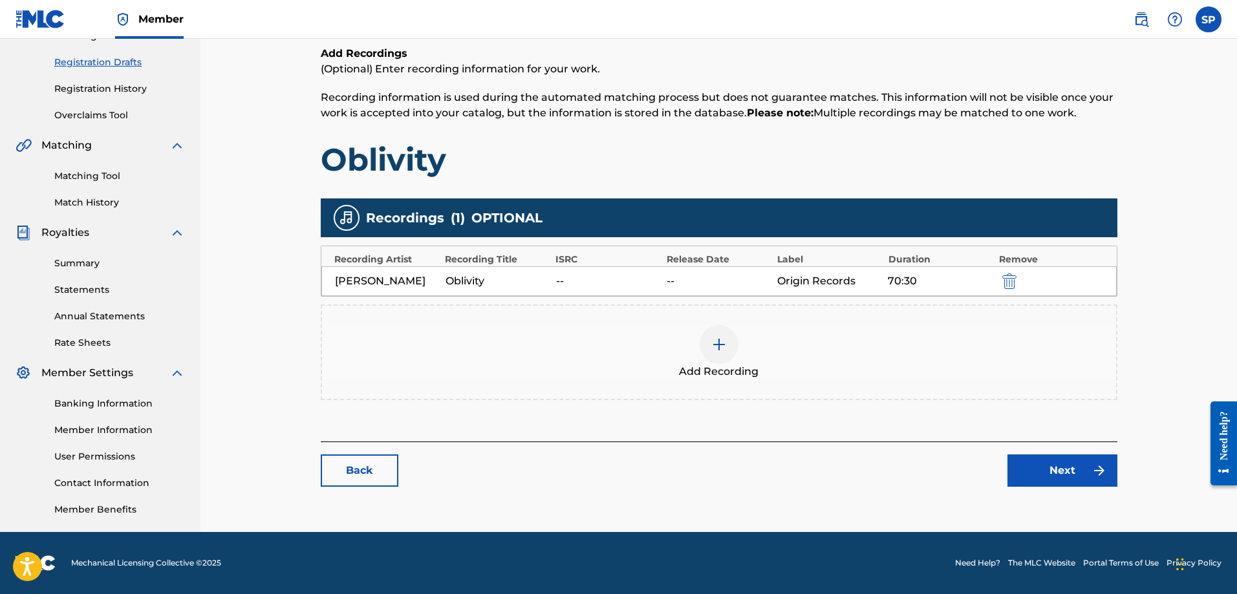
click at [1070, 469] on button "Next" at bounding box center [1063, 471] width 110 height 32
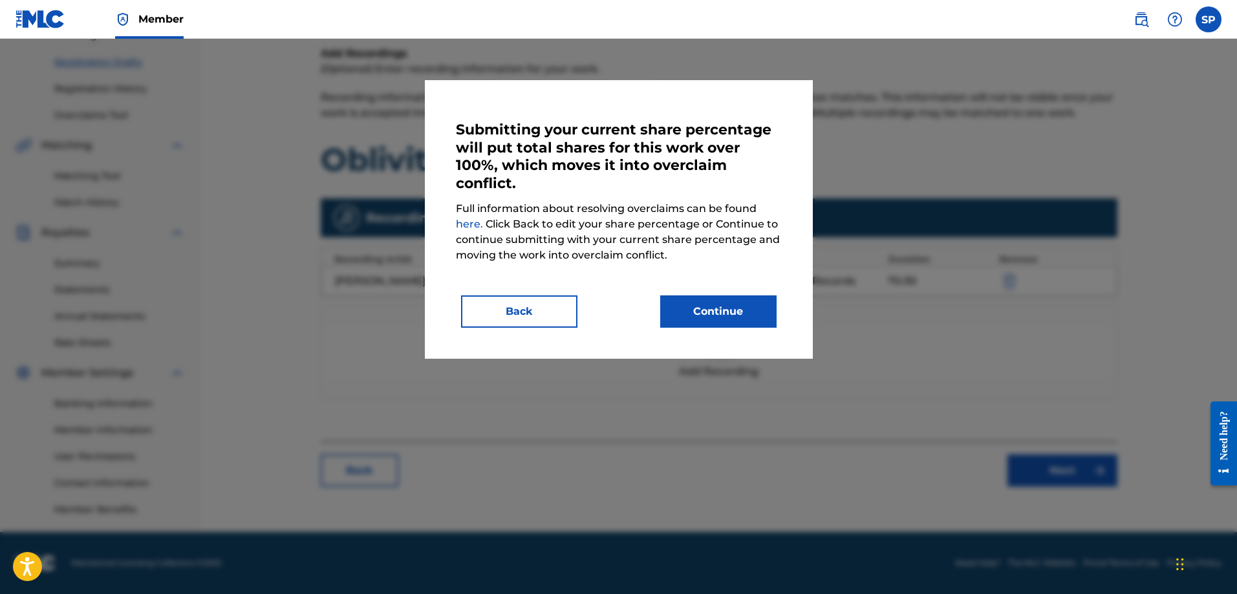
click at [553, 310] on button "Back" at bounding box center [519, 312] width 116 height 32
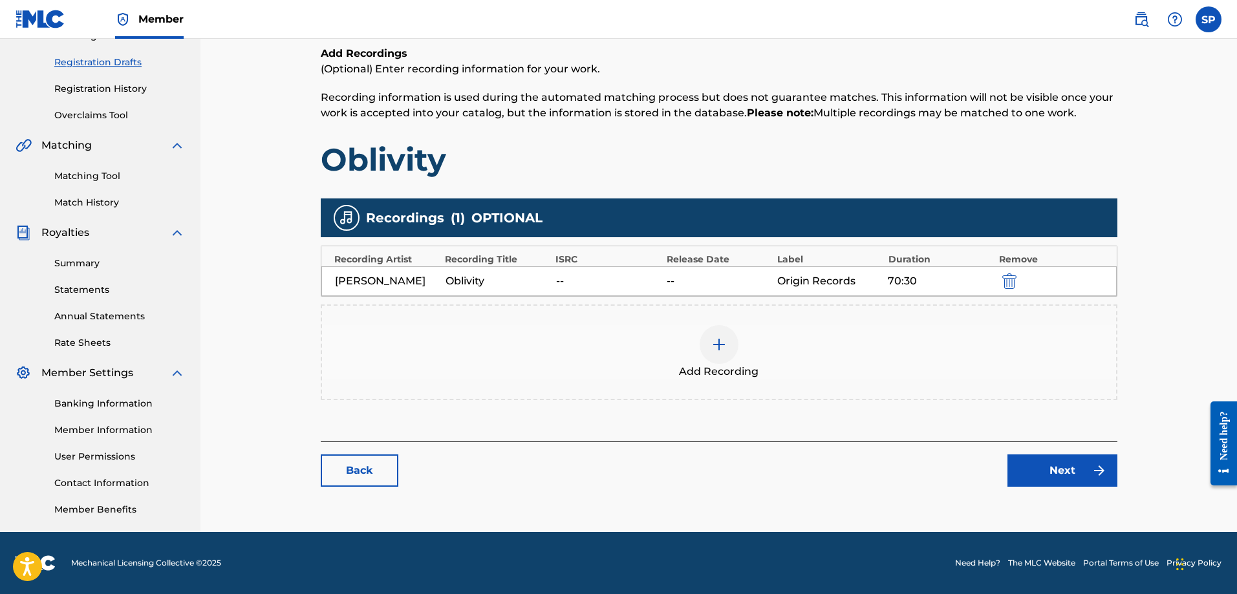
click at [1064, 469] on button "Next" at bounding box center [1063, 471] width 110 height 32
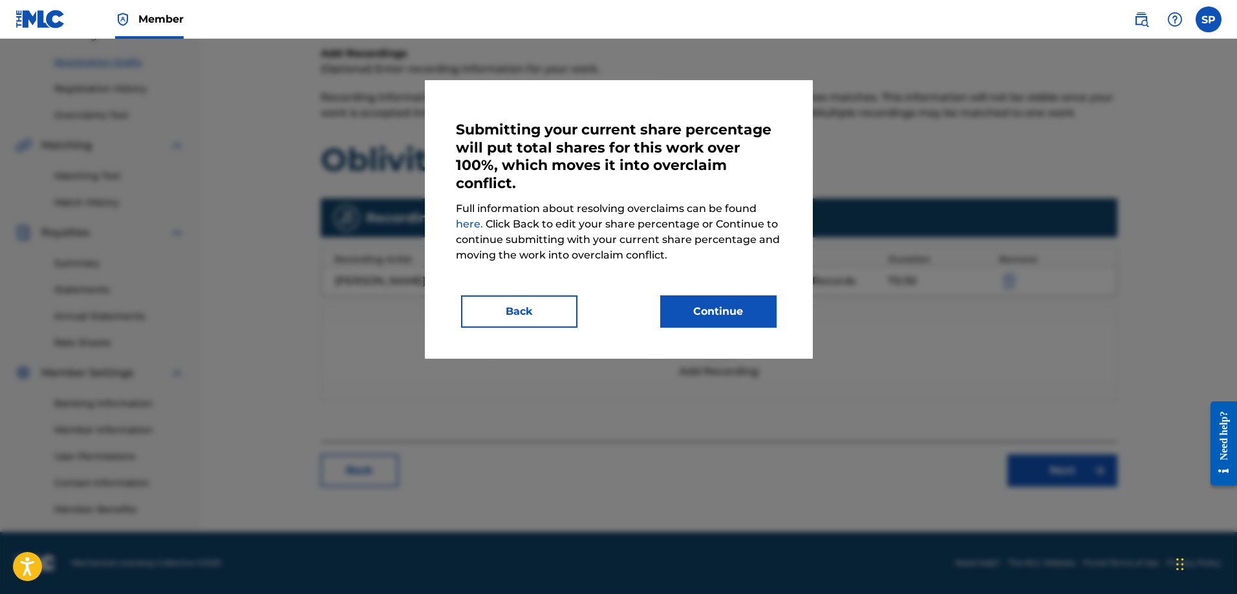
click at [724, 311] on button "Continue" at bounding box center [718, 312] width 116 height 32
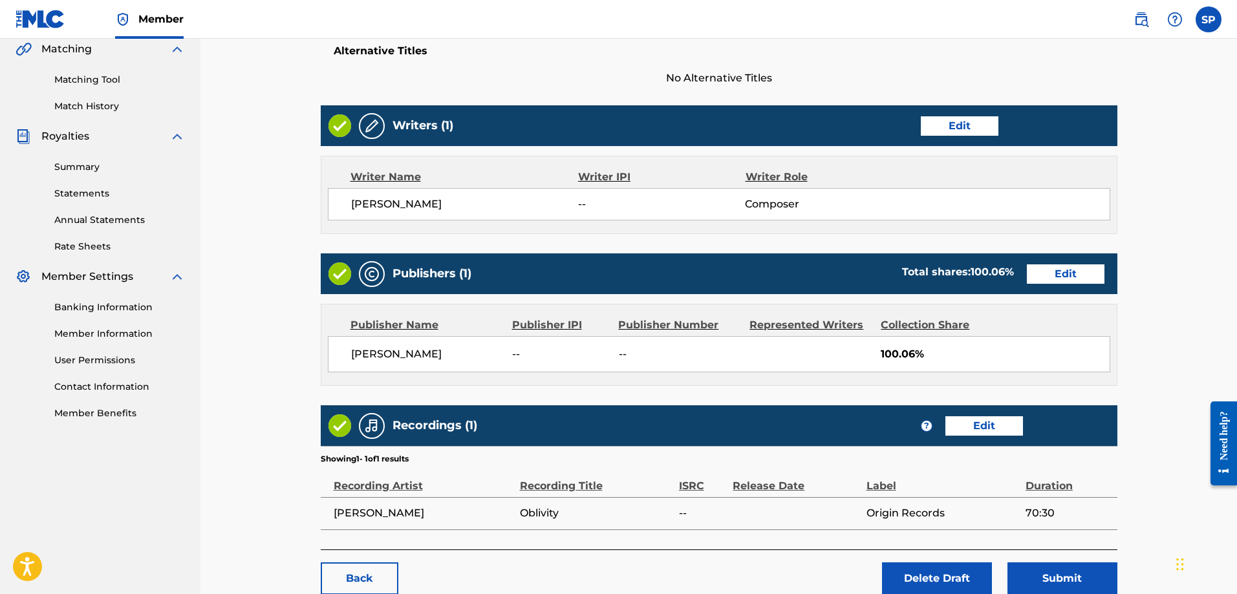
scroll to position [345, 0]
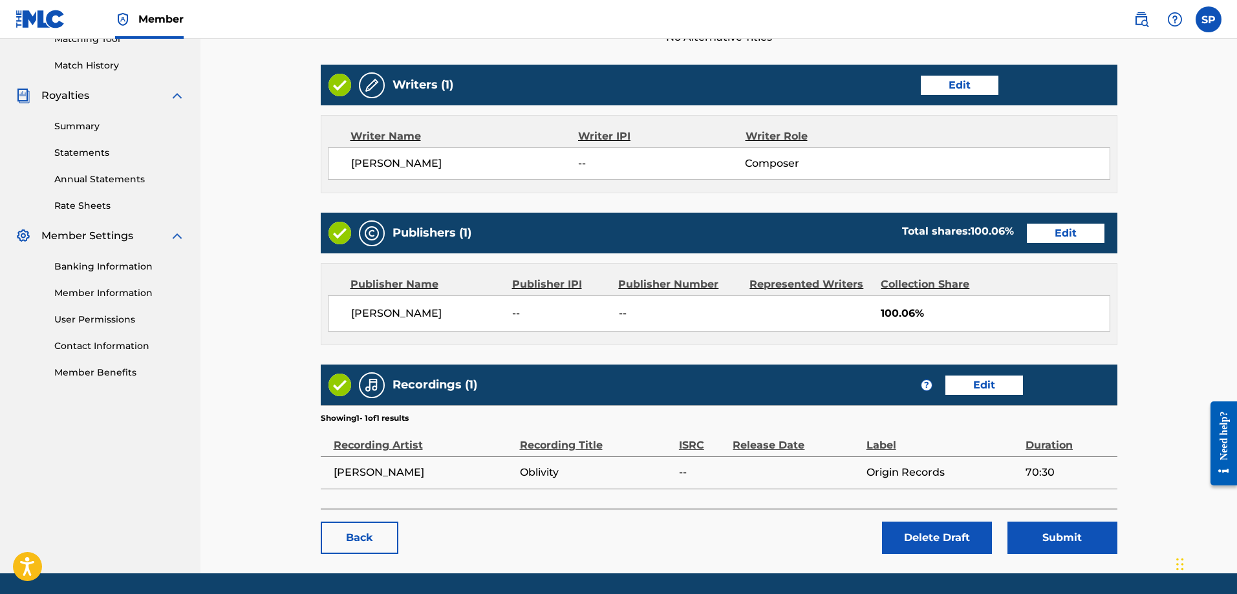
click at [1044, 237] on link "Edit" at bounding box center [1066, 233] width 78 height 19
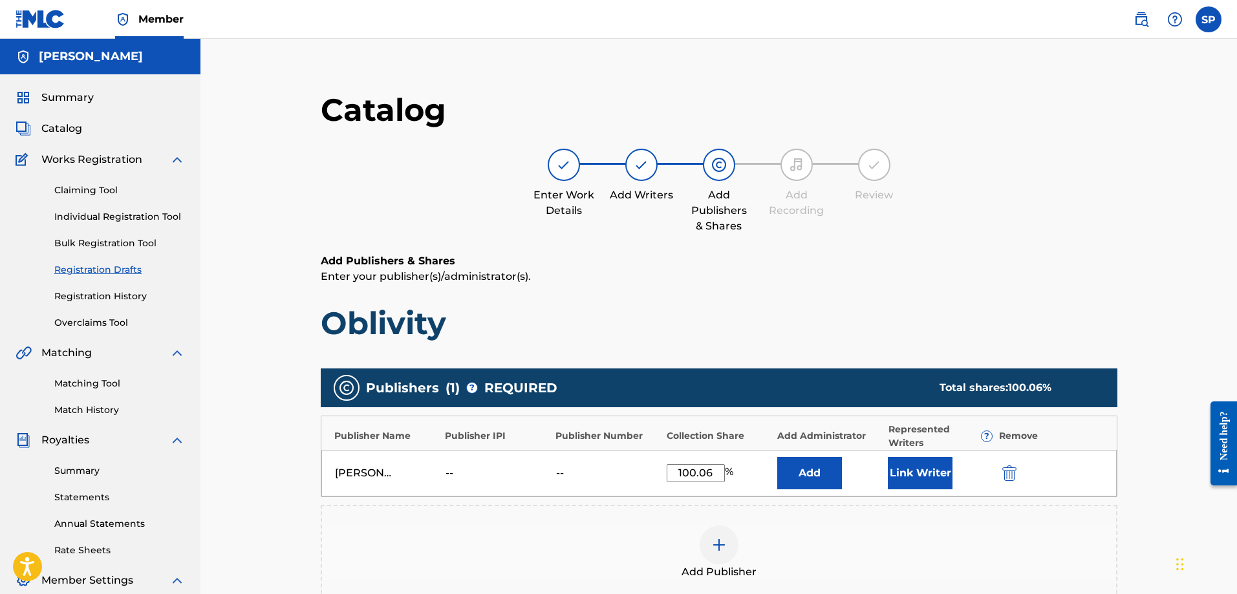
click at [717, 473] on input "100.06" at bounding box center [696, 473] width 58 height 18
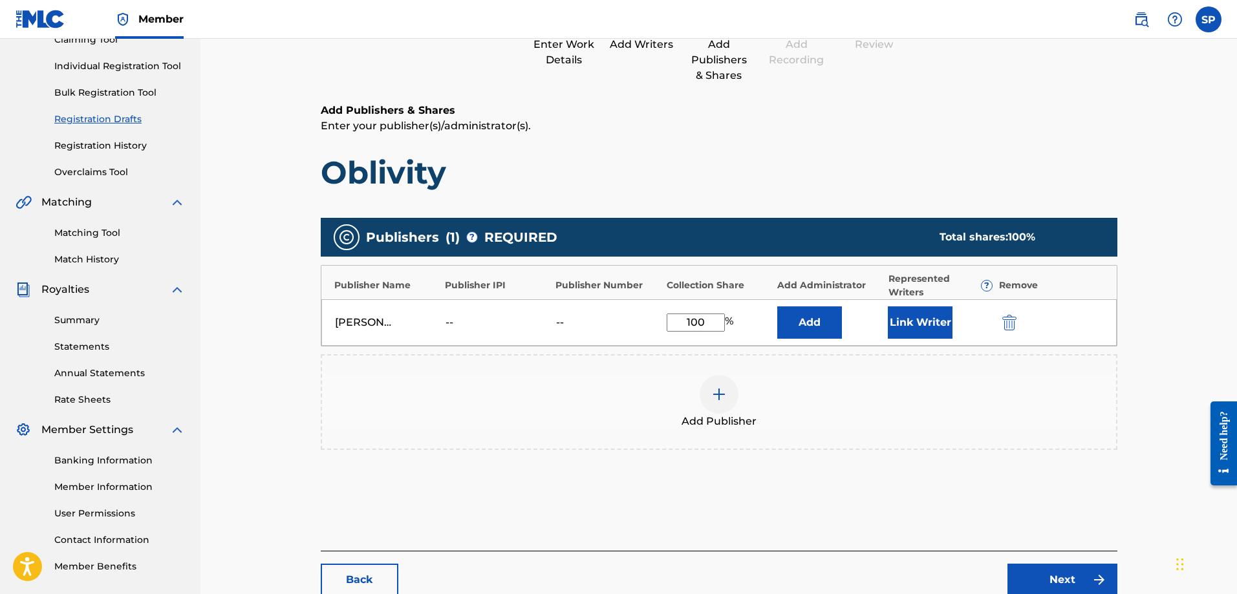
scroll to position [173, 0]
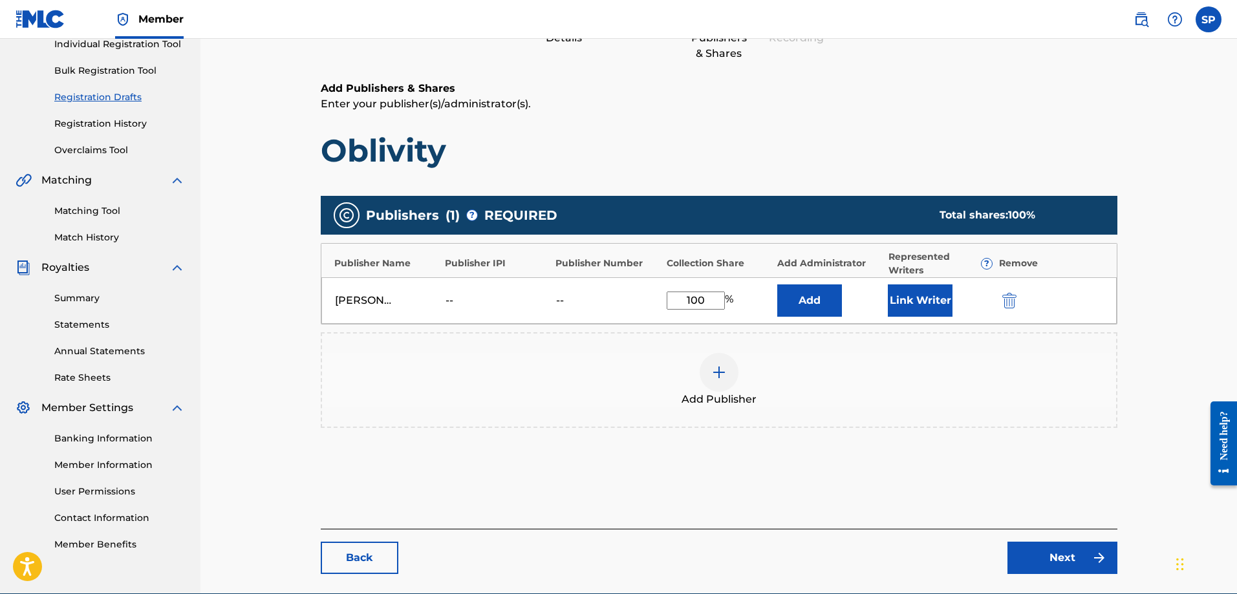
type input "100"
click at [1052, 553] on link "Next" at bounding box center [1063, 558] width 110 height 32
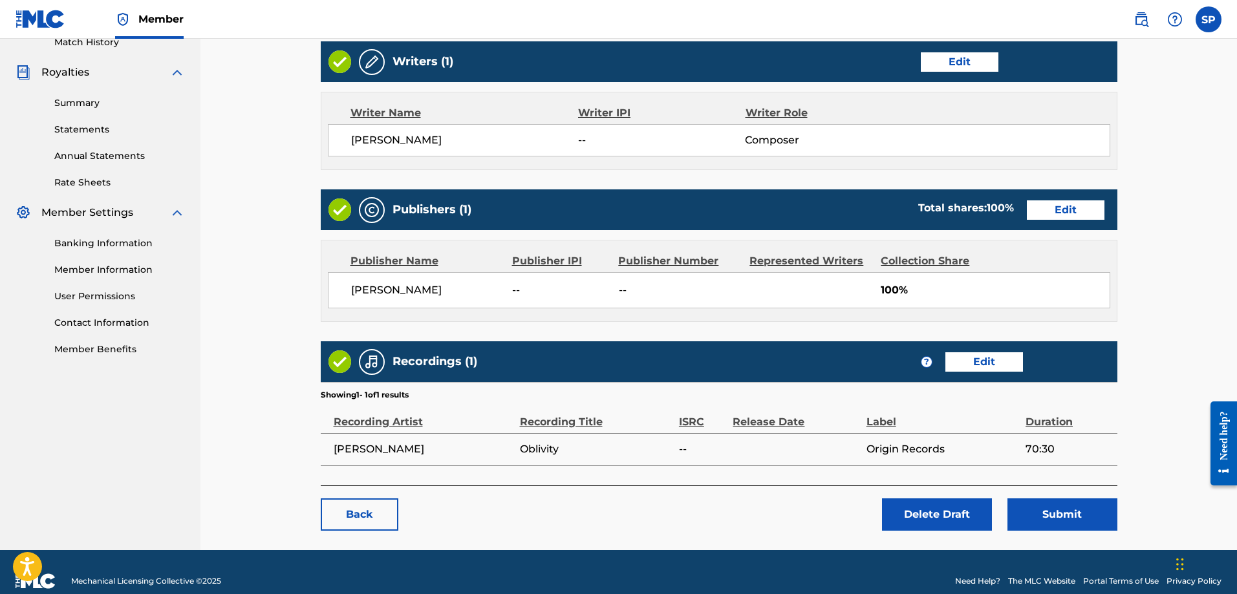
scroll to position [386, 0]
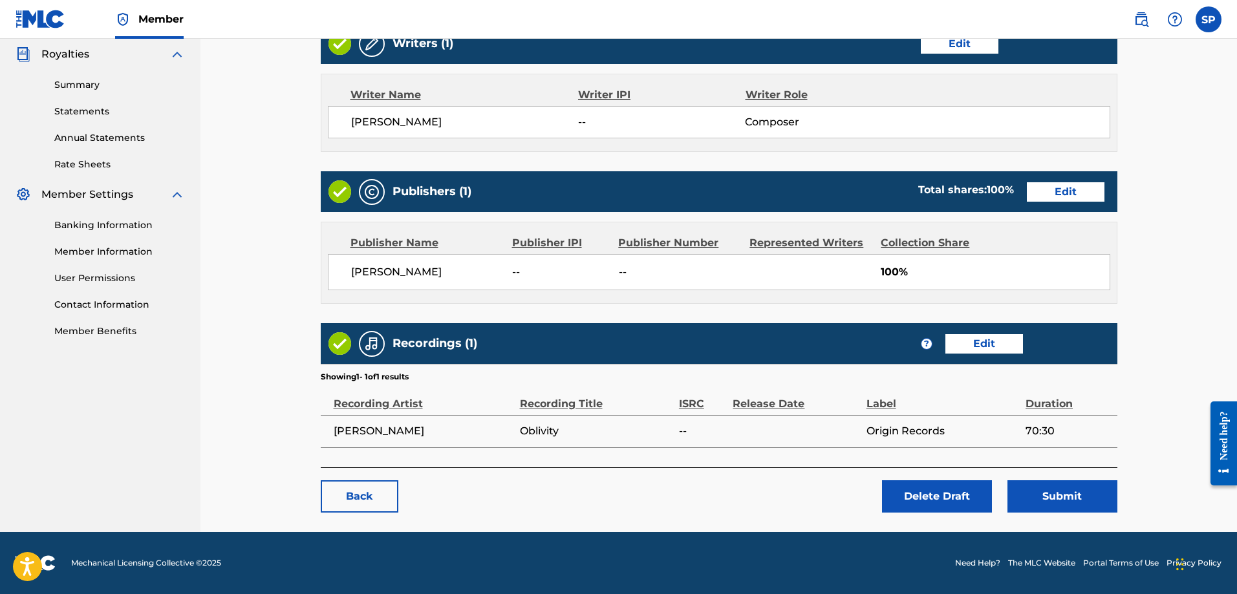
click at [1057, 498] on button "Submit" at bounding box center [1063, 496] width 110 height 32
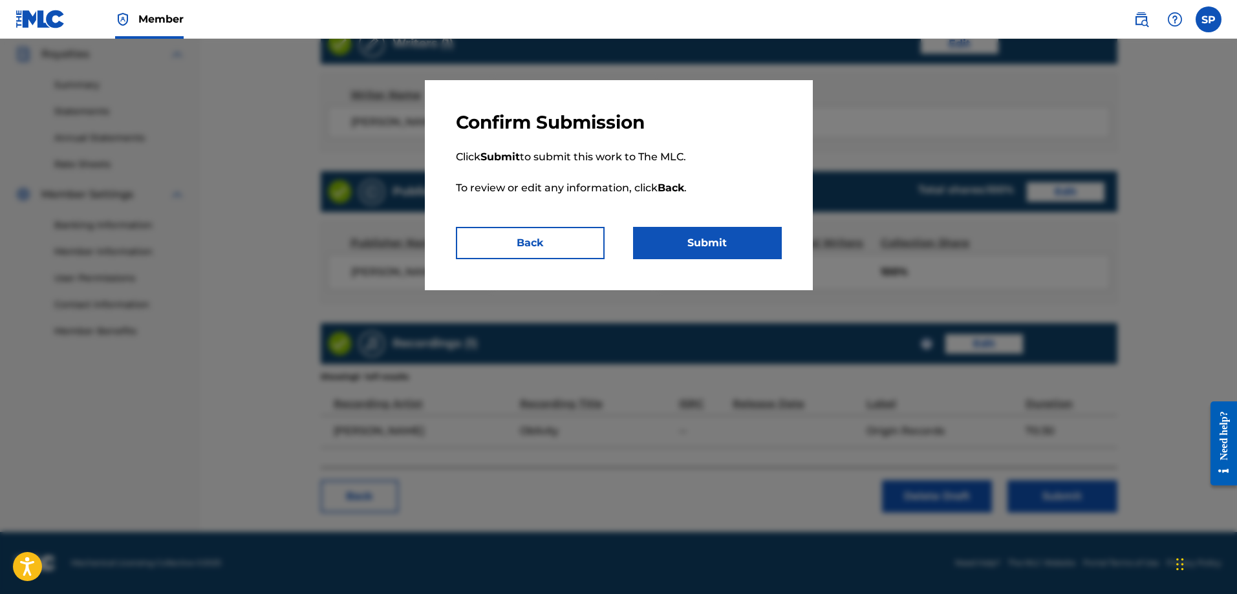
click at [703, 248] on button "Submit" at bounding box center [707, 243] width 149 height 32
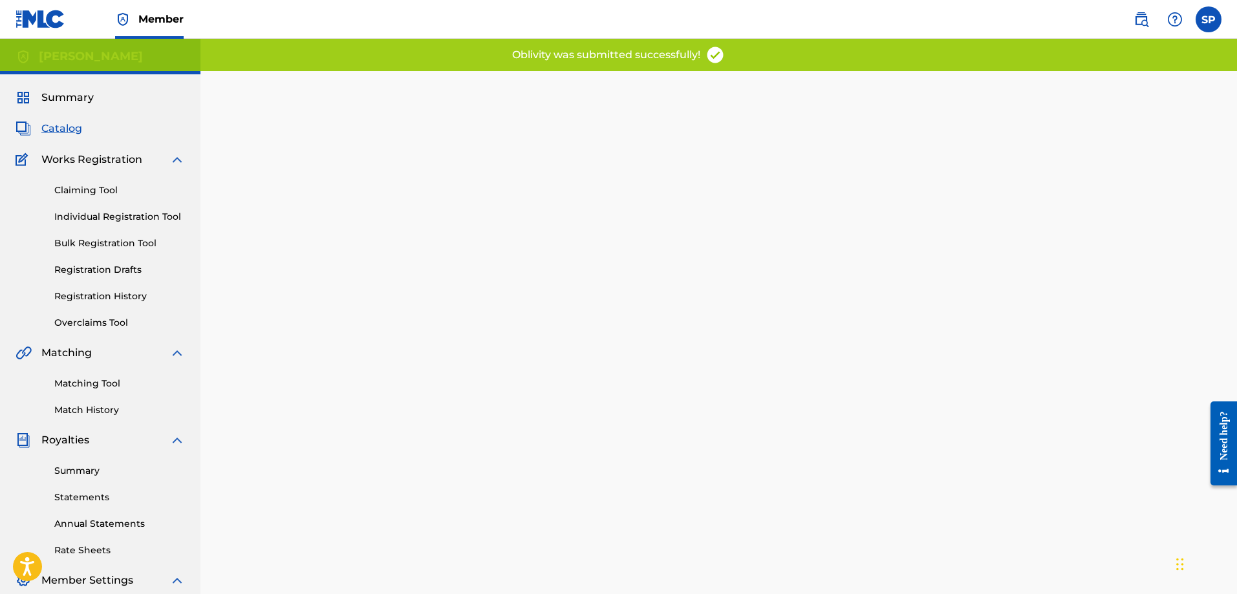
click at [114, 212] on link "Individual Registration Tool" at bounding box center [119, 217] width 131 height 14
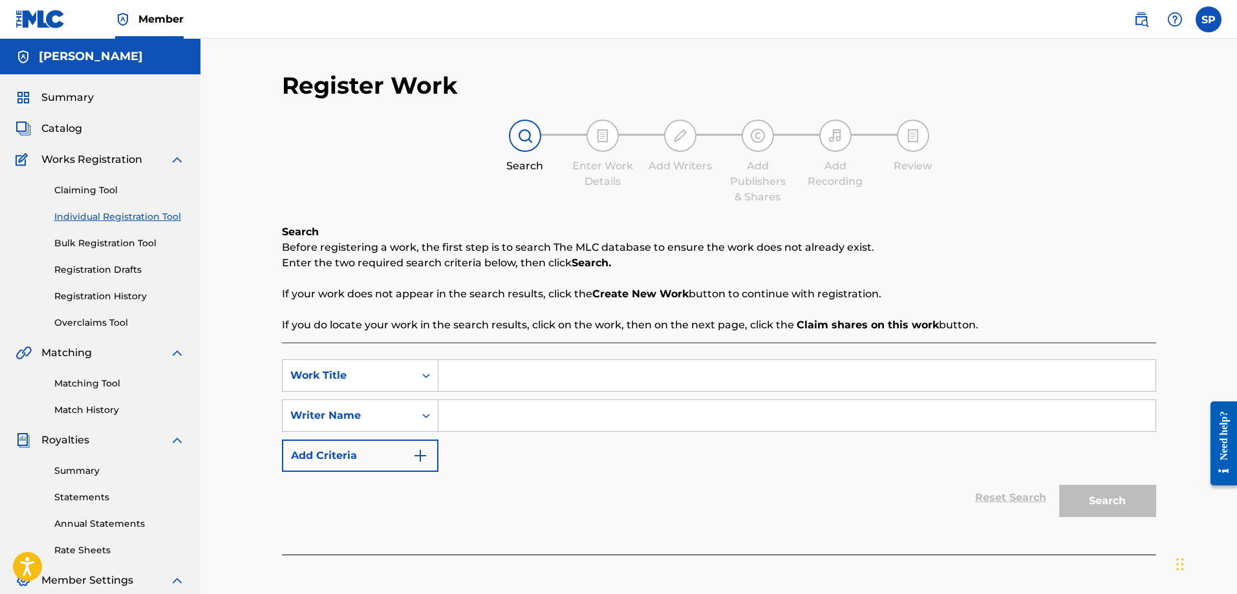
click at [484, 378] on input "Search Form" at bounding box center [796, 375] width 717 height 31
type input "Quiet the Chaos"
type input "Shawn Purcell"
click at [1094, 498] on button "Search" at bounding box center [1107, 501] width 97 height 32
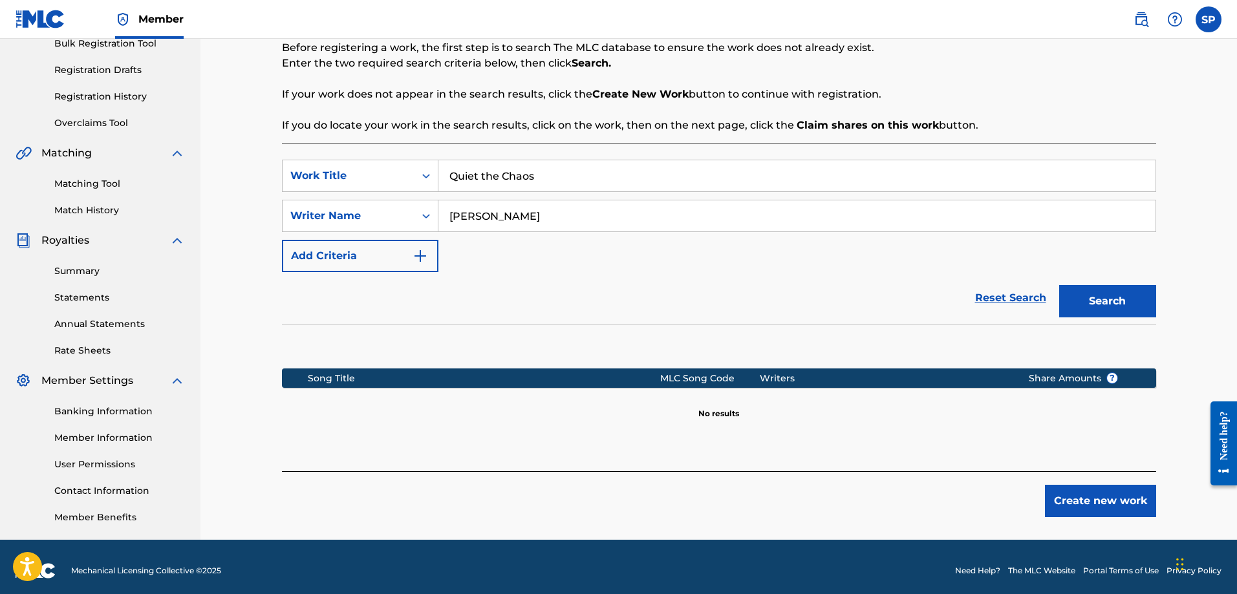
scroll to position [208, 0]
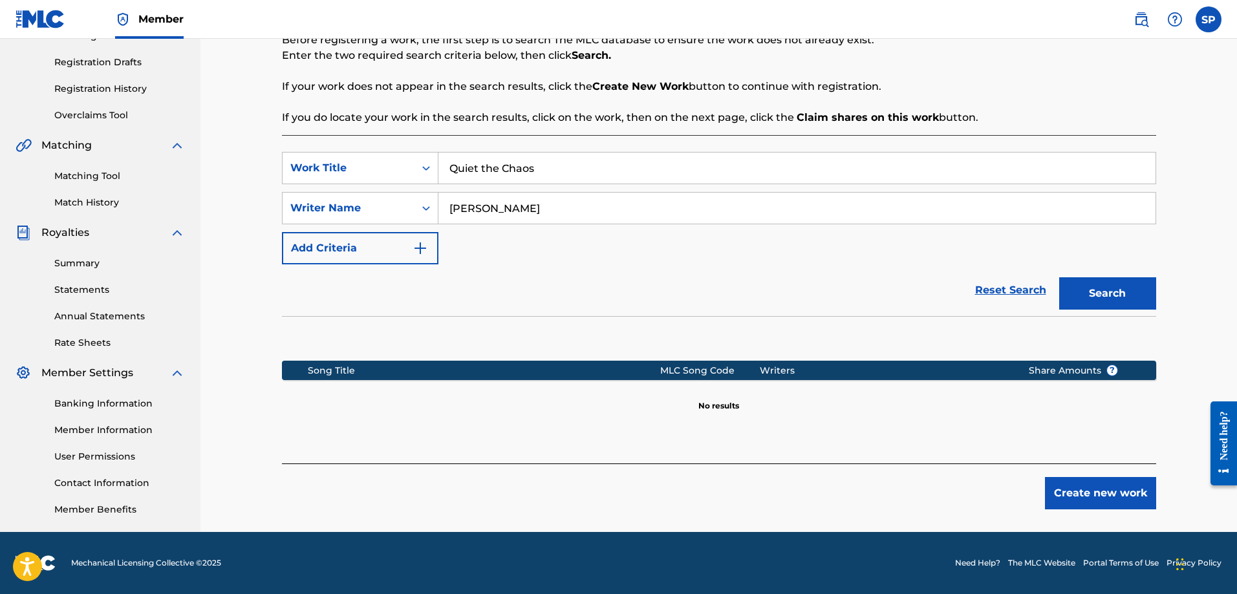
click at [1131, 495] on button "Create new work" at bounding box center [1100, 493] width 111 height 32
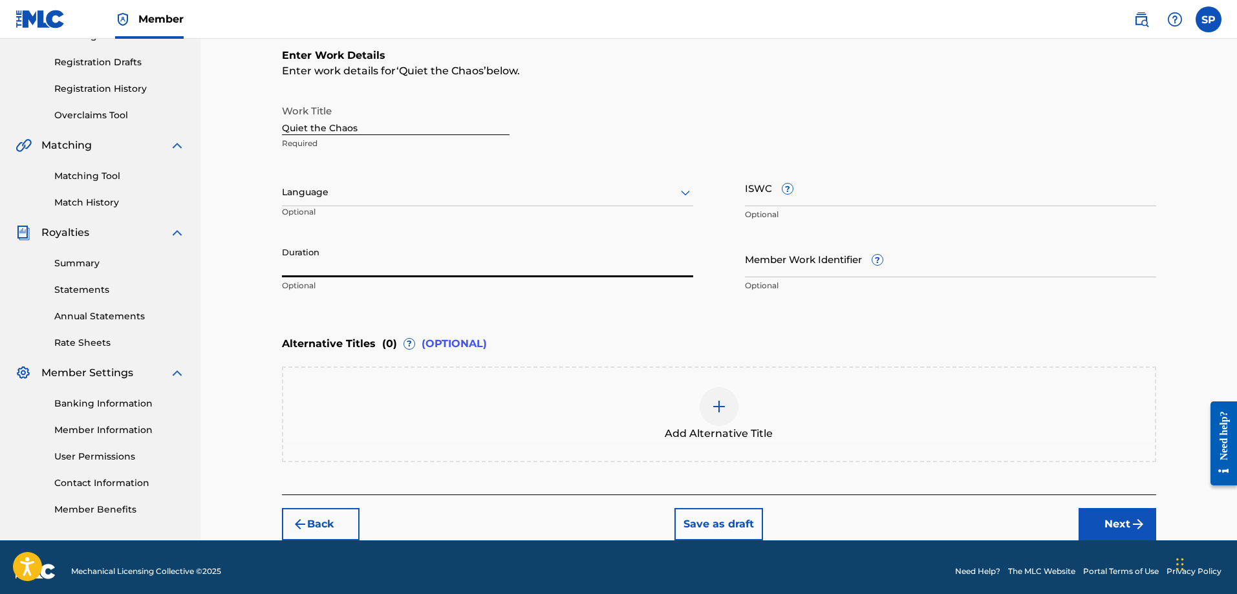
click at [330, 266] on input "Duration" at bounding box center [487, 259] width 411 height 37
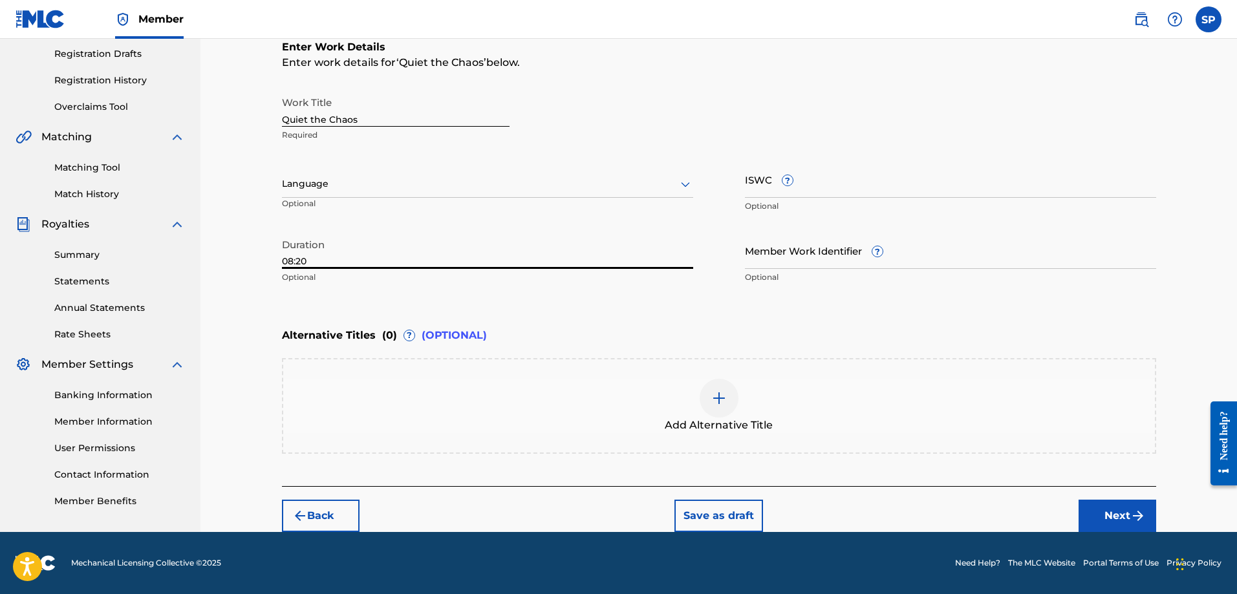
type input "08:20"
click at [1111, 511] on button "Next" at bounding box center [1118, 516] width 78 height 32
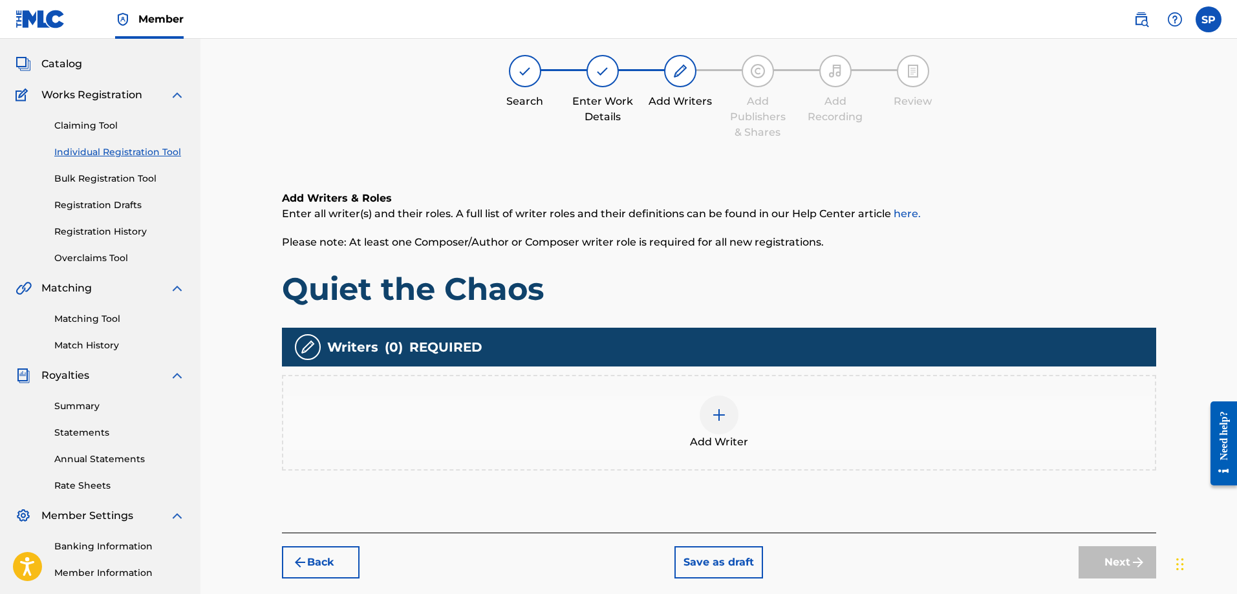
scroll to position [58, 0]
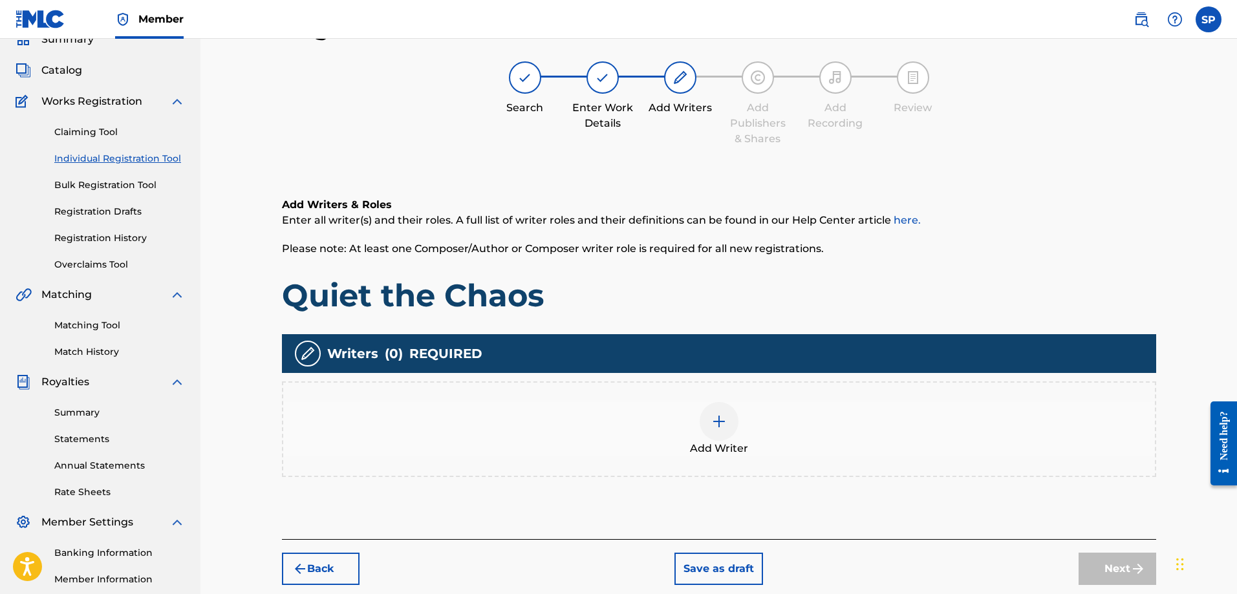
click at [726, 429] on div at bounding box center [719, 421] width 39 height 39
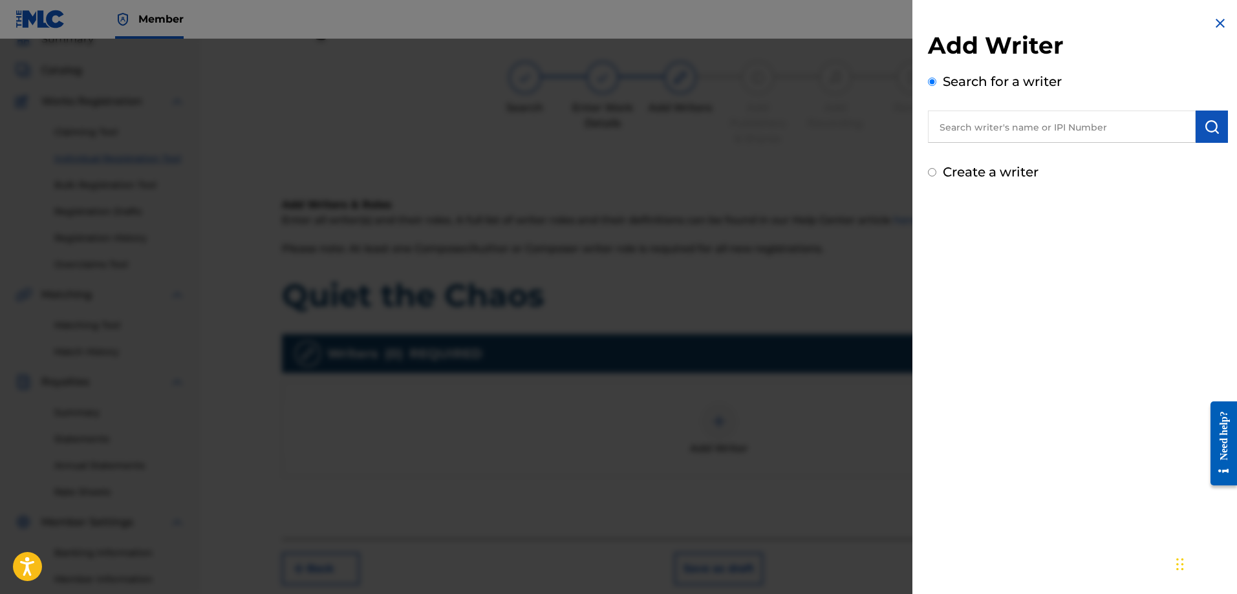
click at [957, 128] on input "text" at bounding box center [1062, 127] width 268 height 32
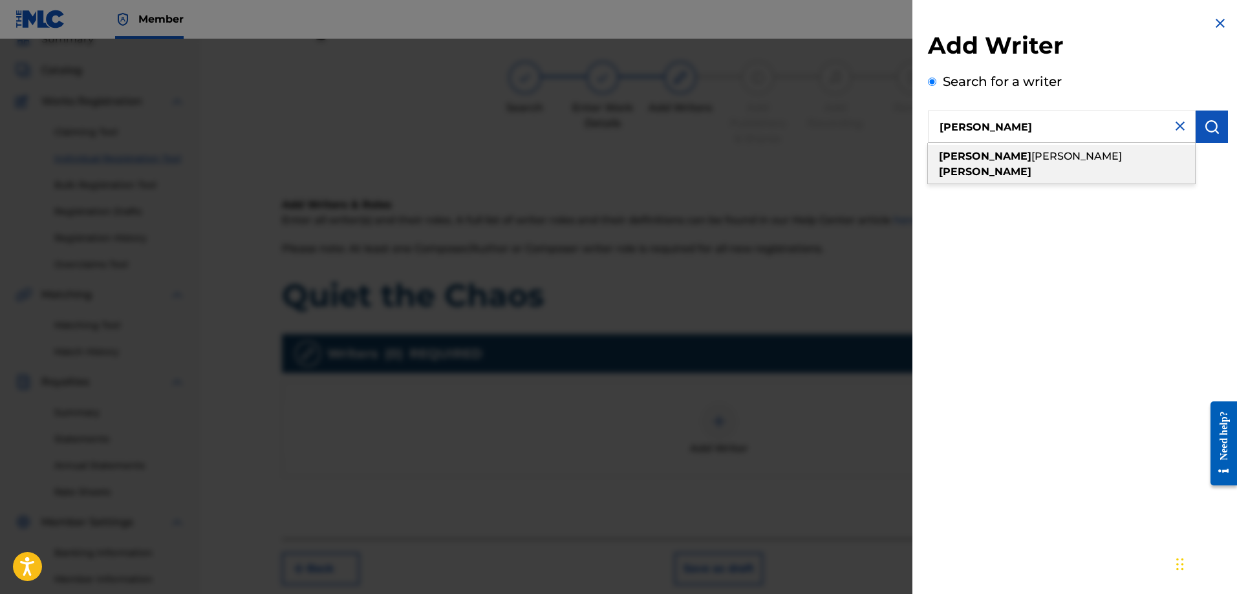
click at [958, 160] on strong "shawn" at bounding box center [985, 156] width 92 height 12
type input "shawn patrick purcell"
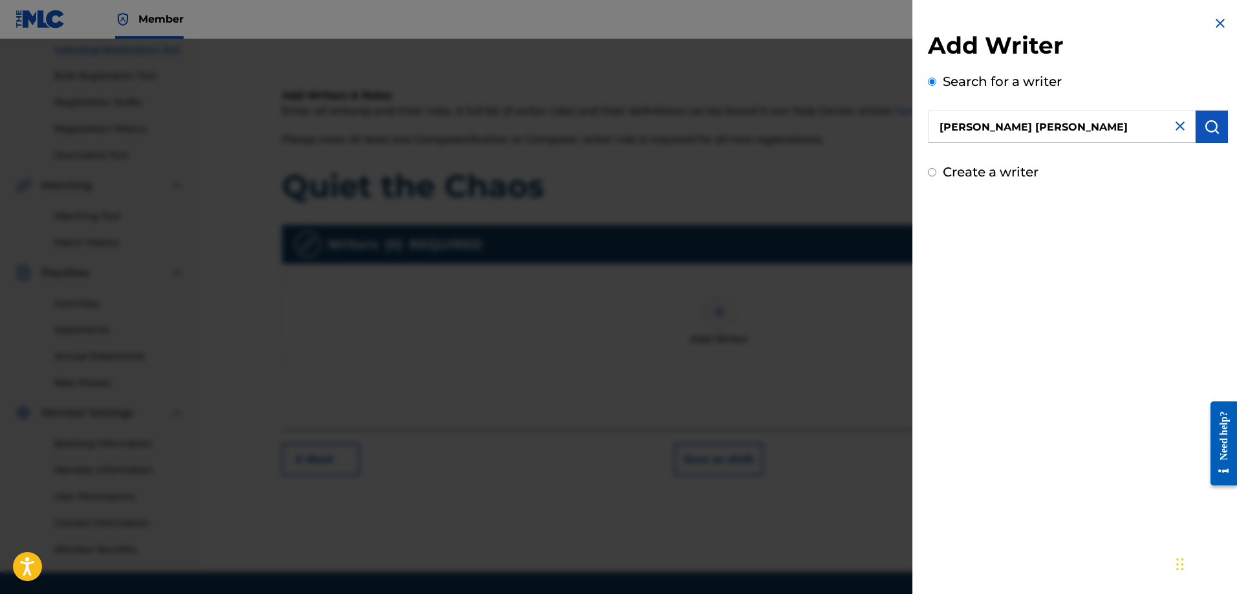
scroll to position [208, 0]
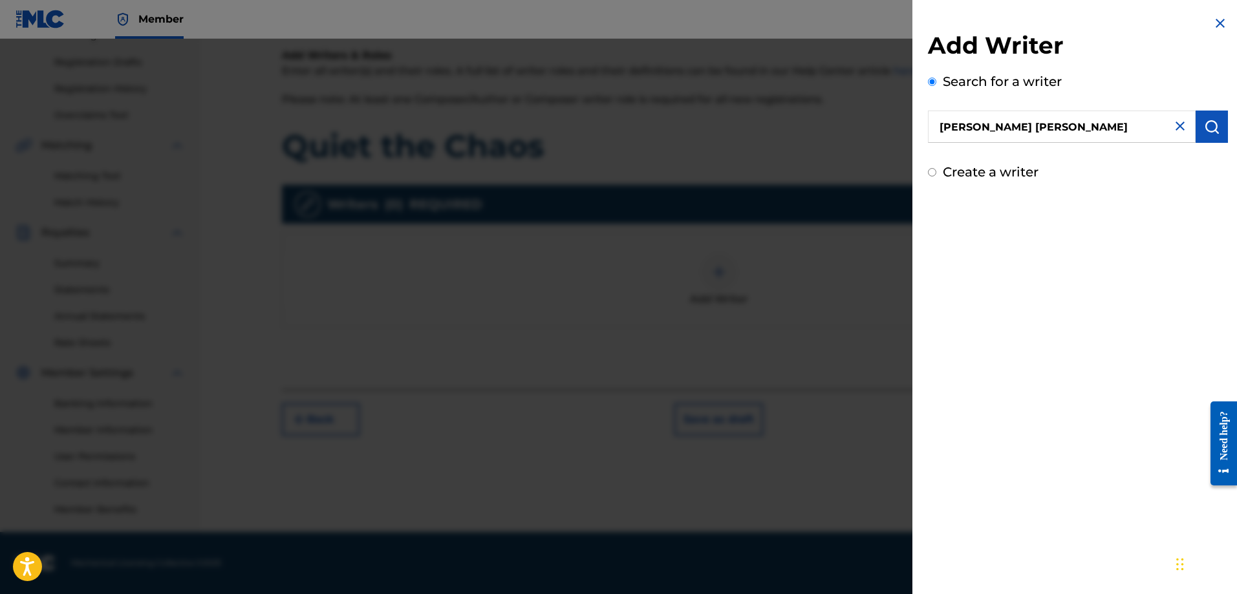
click at [932, 170] on input "Create a writer" at bounding box center [932, 172] width 8 height 8
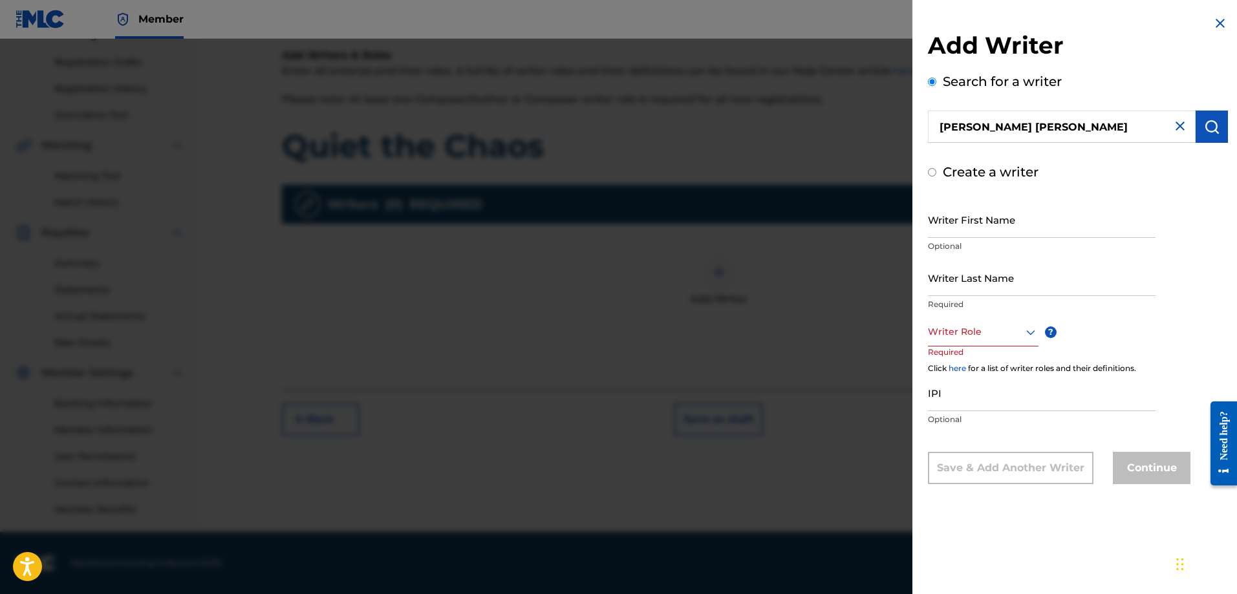
radio input "false"
radio input "true"
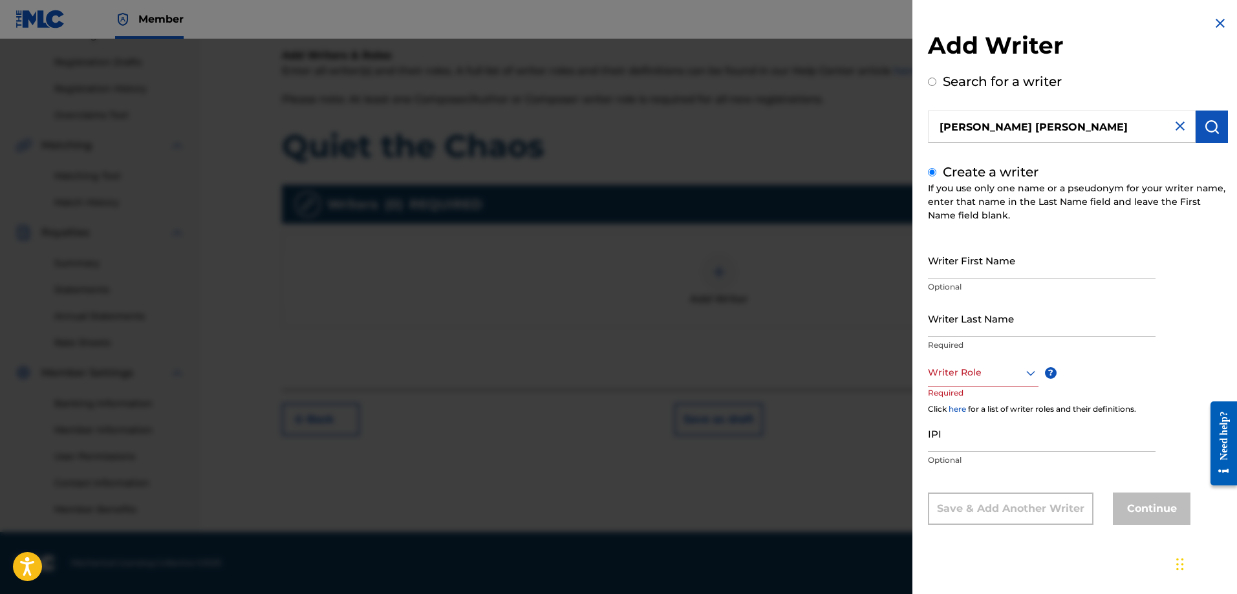
click at [931, 171] on input "Create a writer" at bounding box center [932, 172] width 8 height 8
click at [933, 83] on input "Search for a writer" at bounding box center [932, 82] width 8 height 8
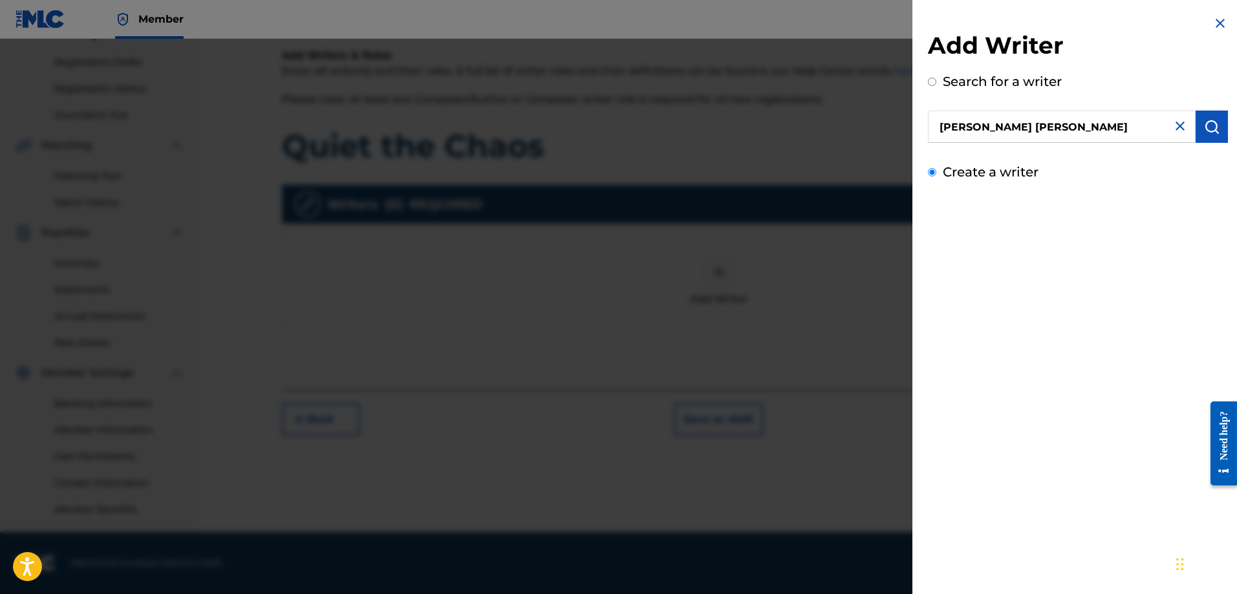
radio input "true"
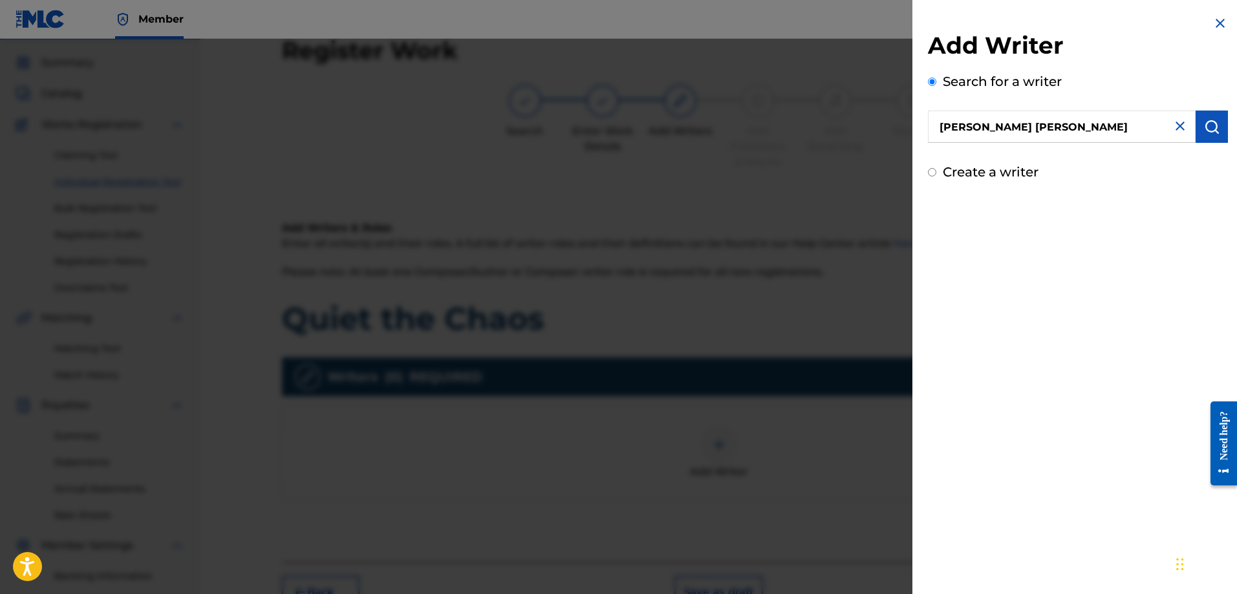
scroll to position [0, 0]
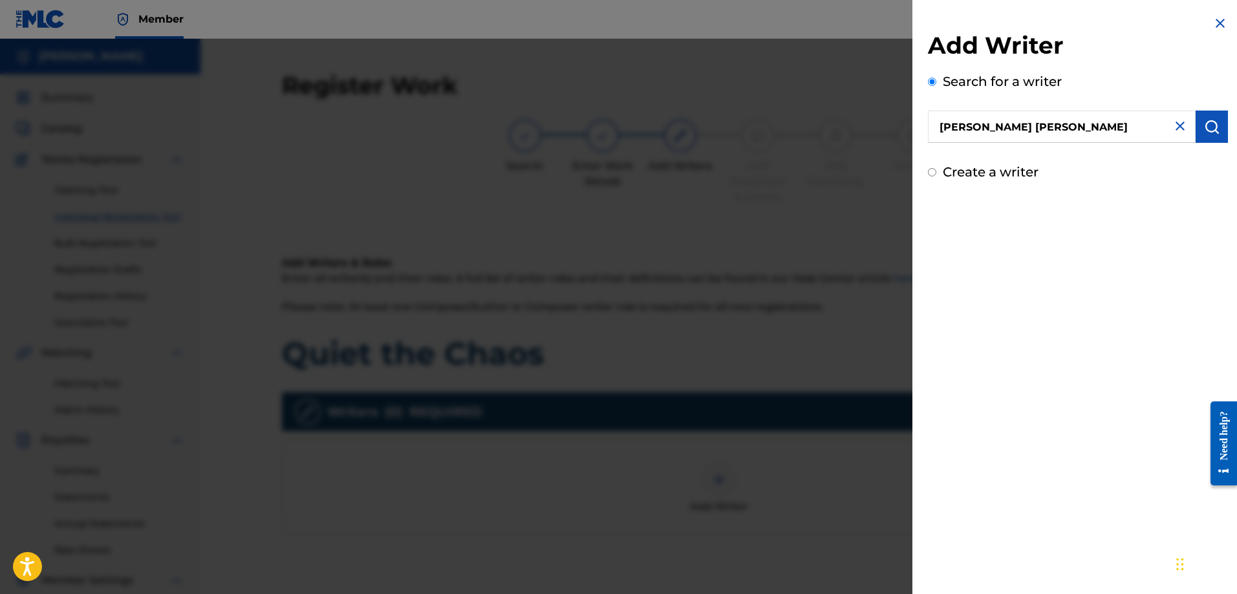
click at [1032, 129] on input "shawn patrick purcell" at bounding box center [1062, 127] width 268 height 32
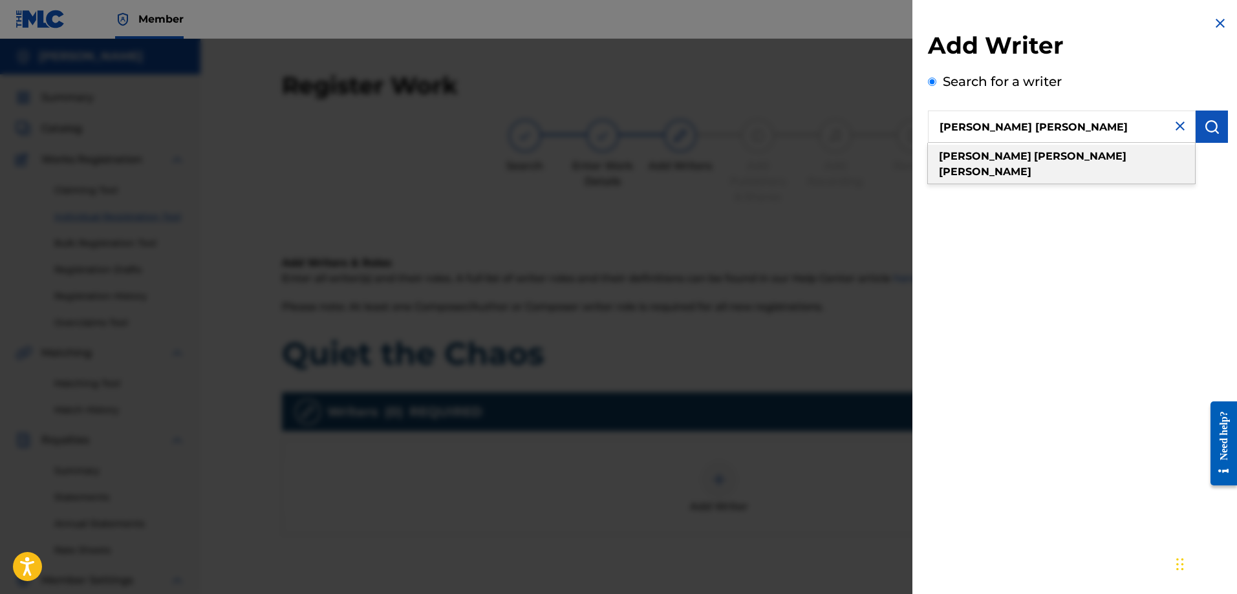
click at [1068, 155] on div "shawn patrick purcell" at bounding box center [1061, 164] width 267 height 39
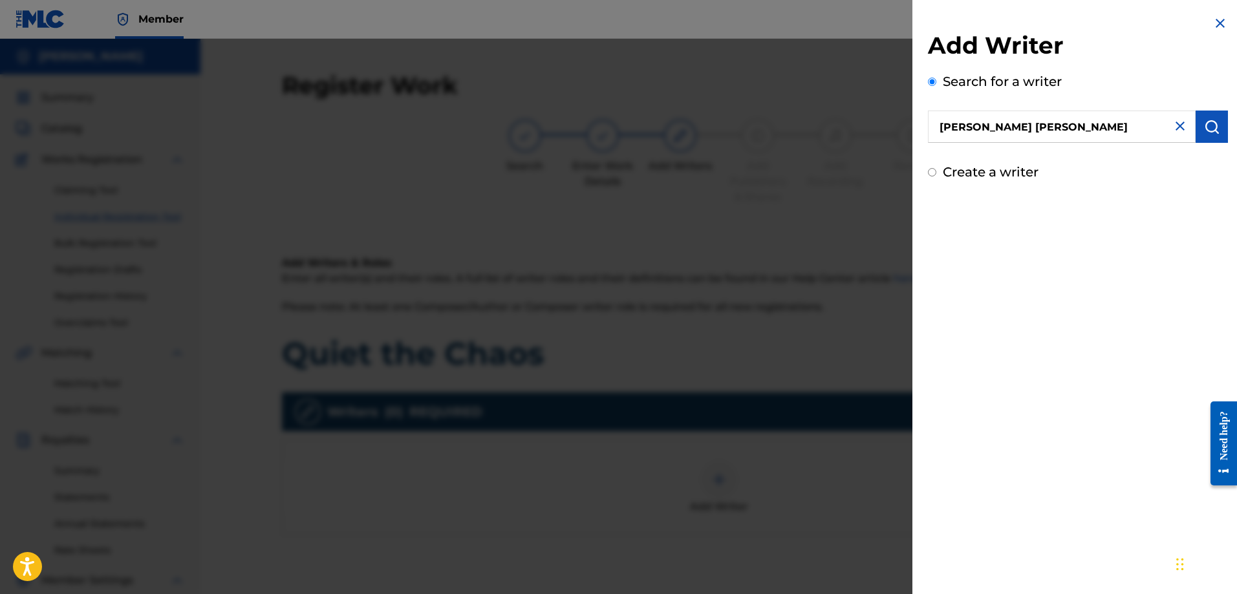
click at [1216, 24] on img at bounding box center [1220, 24] width 16 height 16
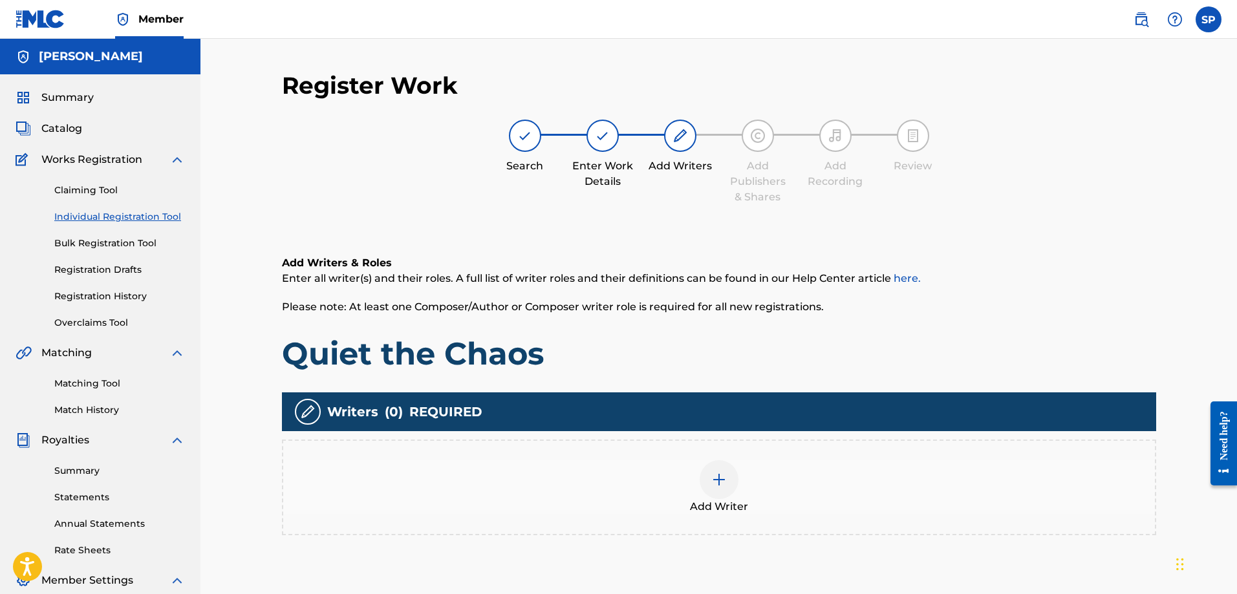
click at [714, 484] on img at bounding box center [719, 480] width 16 height 16
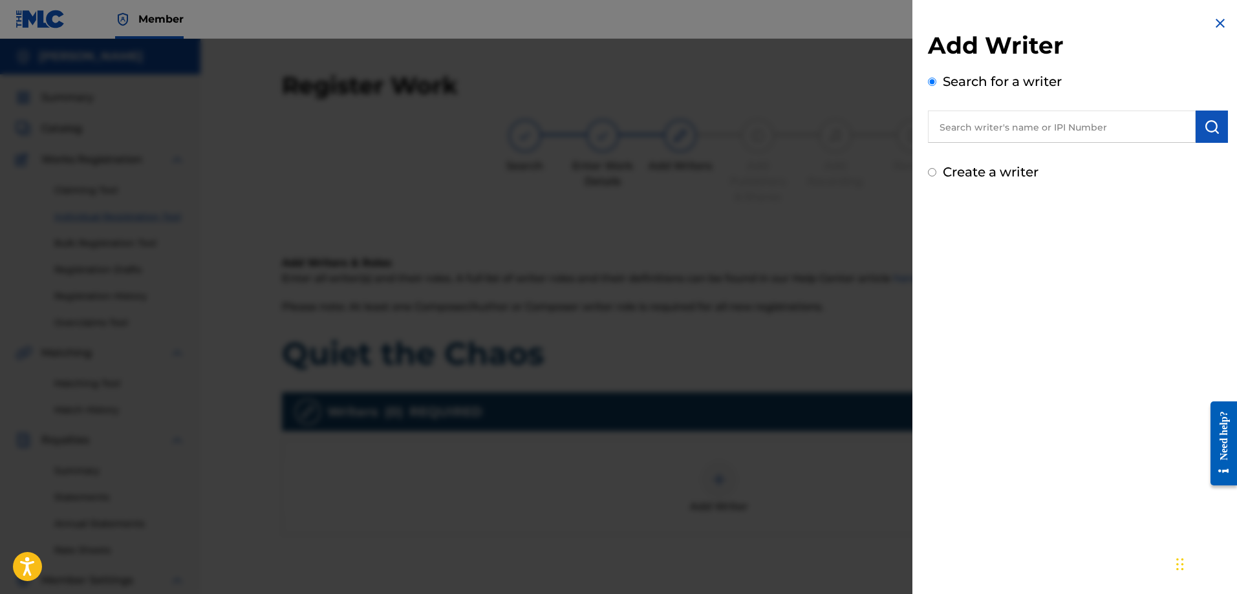
click at [1013, 119] on input "text" at bounding box center [1062, 127] width 268 height 32
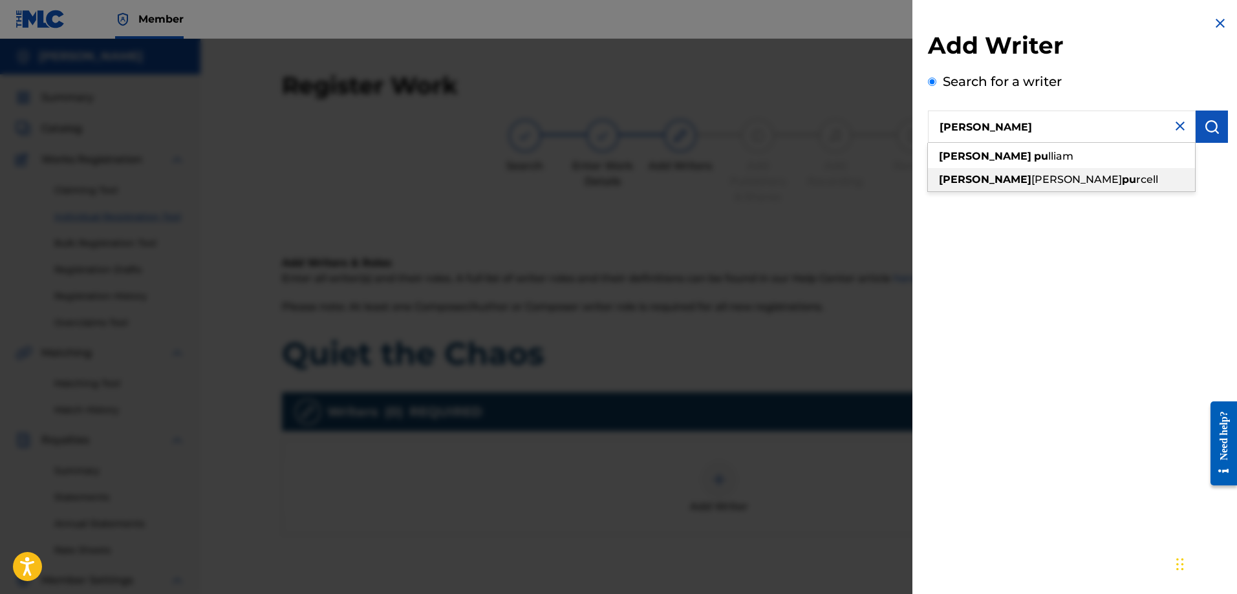
click at [1122, 182] on strong "pu" at bounding box center [1129, 179] width 14 height 12
type input "shawn patrick purcell"
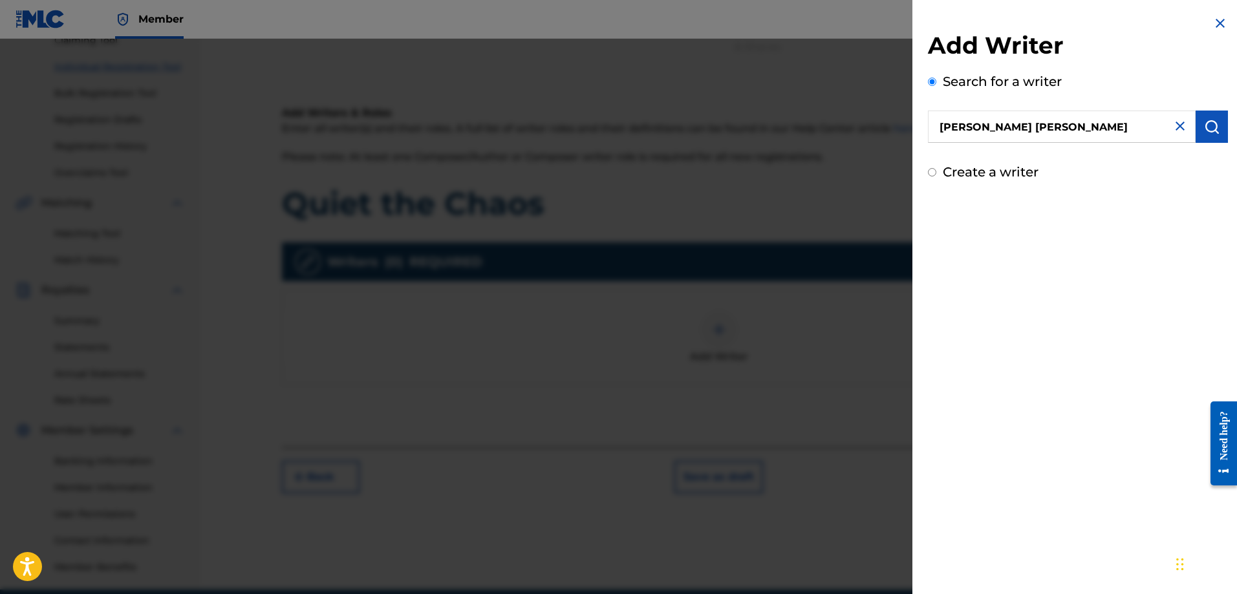
scroll to position [208, 0]
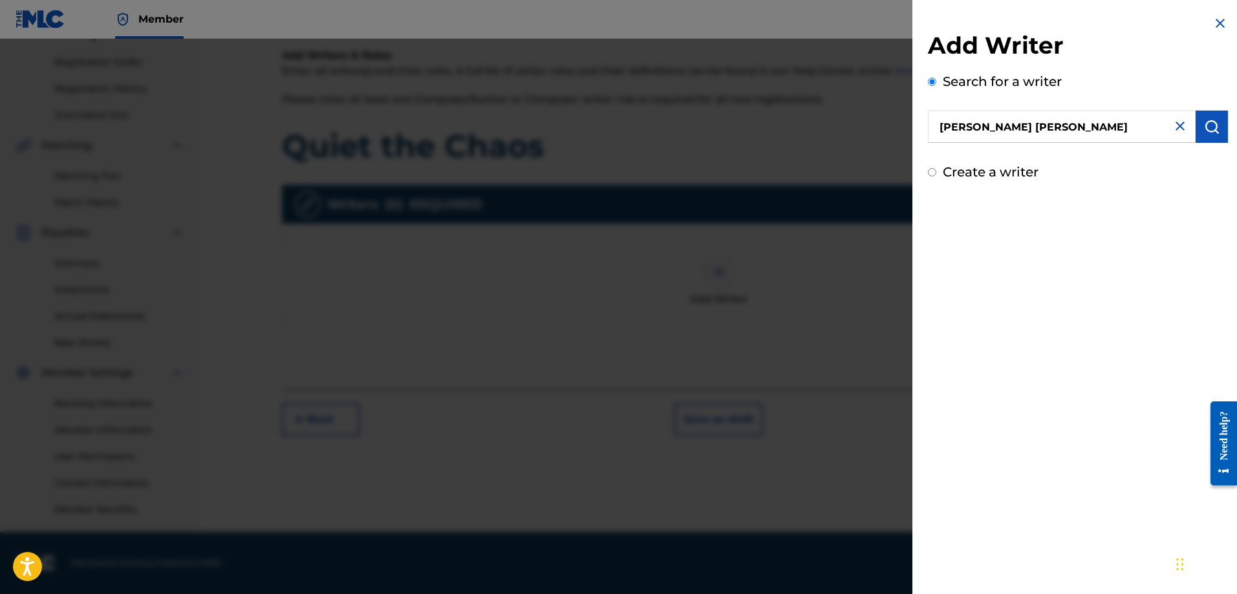
click at [1075, 407] on div "Add Writer Search for a writer shawn patrick purcell Create a writer" at bounding box center [1077, 297] width 331 height 594
click at [1218, 21] on img at bounding box center [1220, 24] width 16 height 16
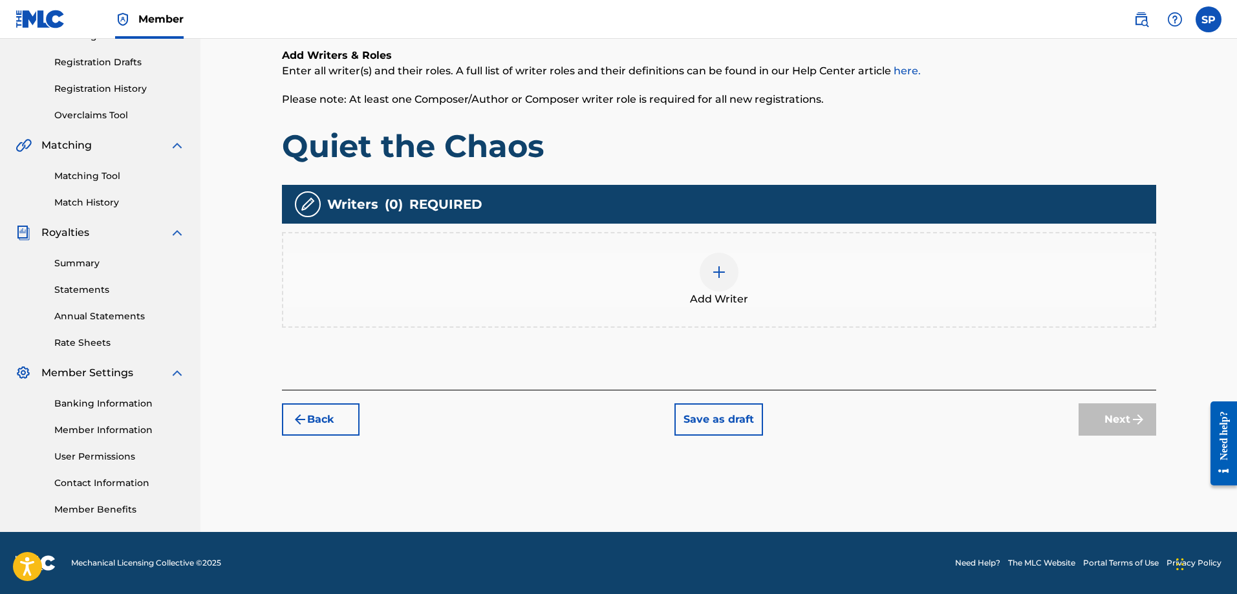
click at [718, 283] on div at bounding box center [719, 272] width 39 height 39
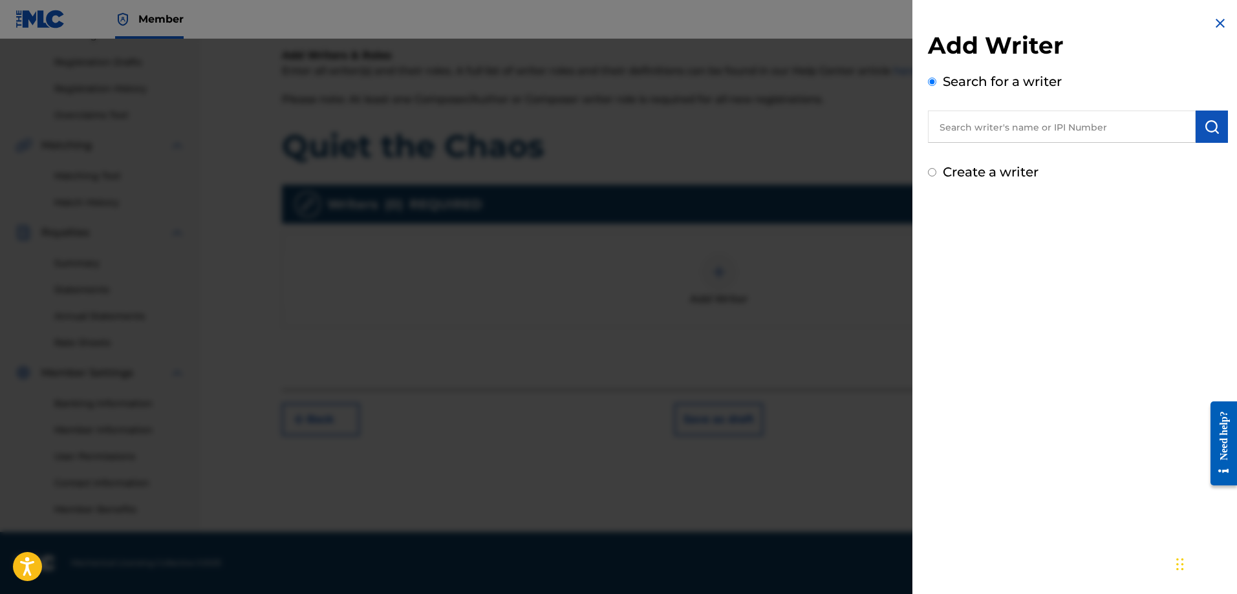
click at [936, 175] on input "Create a writer" at bounding box center [932, 172] width 8 height 8
radio input "false"
radio input "true"
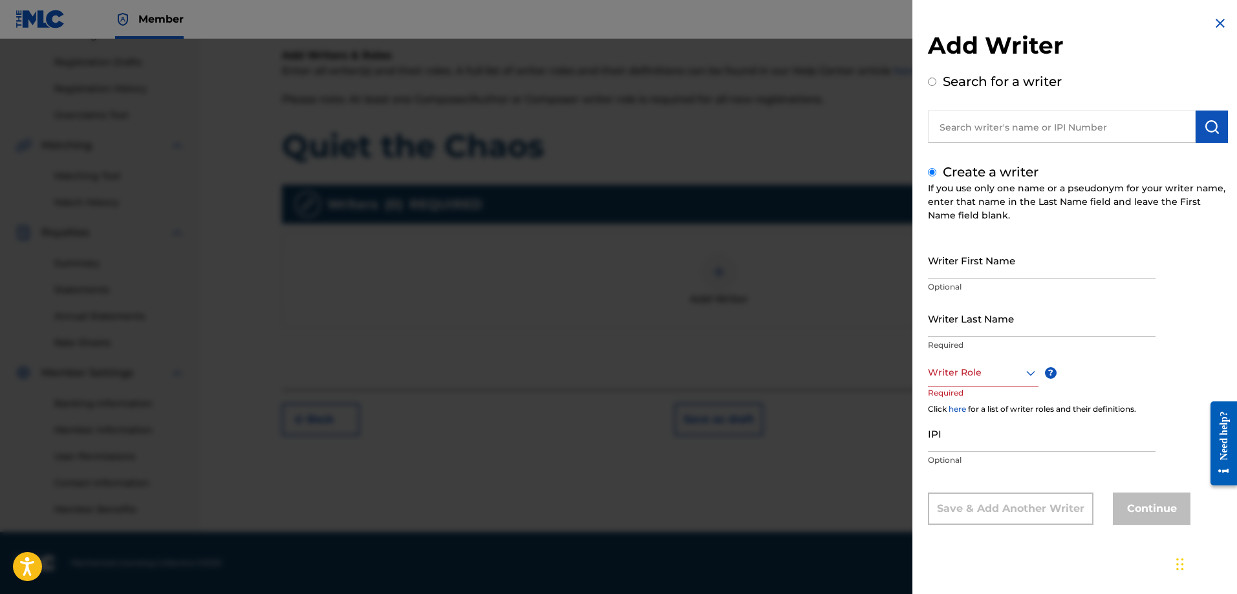
click at [970, 264] on input "Writer First Name" at bounding box center [1042, 260] width 228 height 37
type input "[PERSON_NAME]"
click at [1027, 370] on icon at bounding box center [1031, 373] width 16 height 16
click at [981, 513] on div "Composer" at bounding box center [983, 518] width 109 height 29
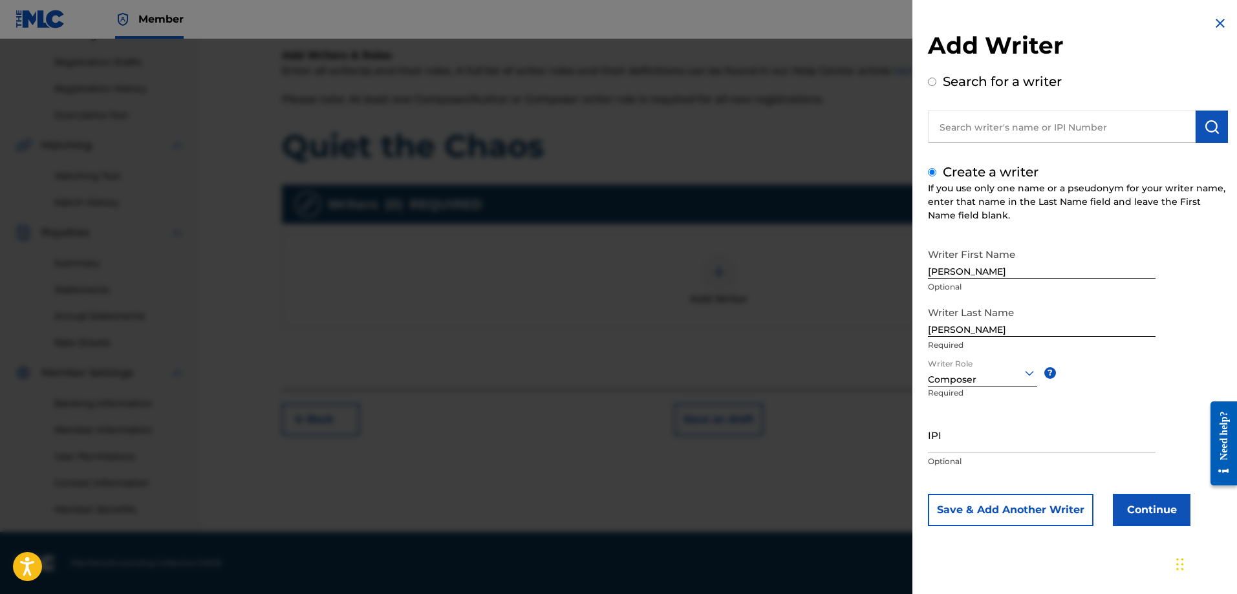
click at [1170, 512] on button "Continue" at bounding box center [1152, 510] width 78 height 32
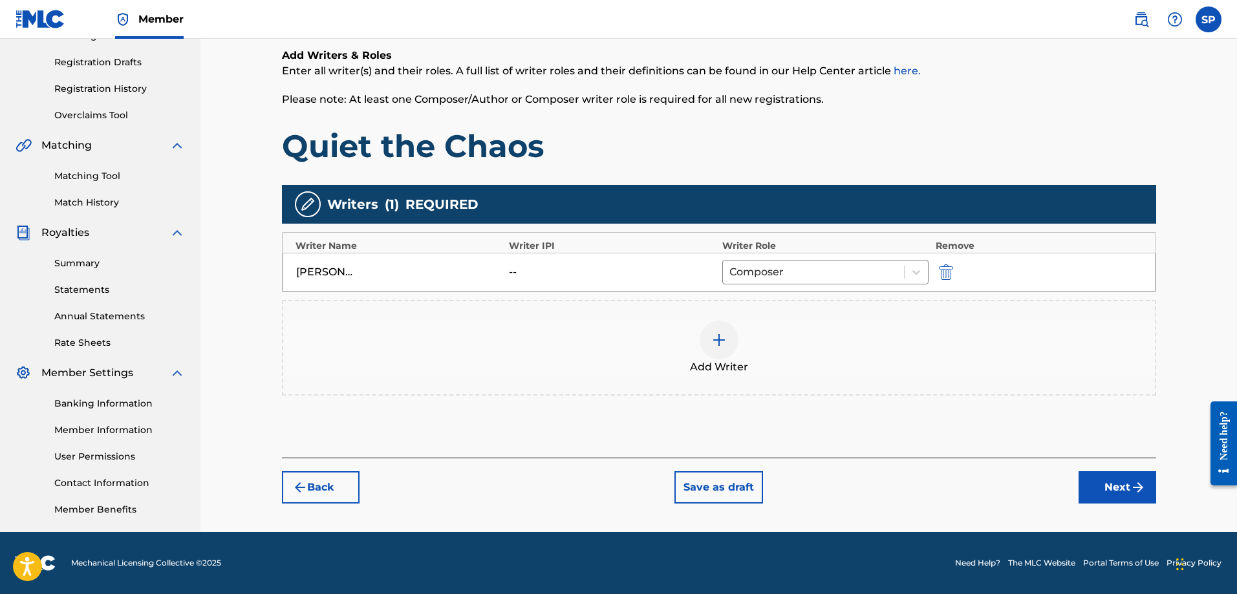
click at [1112, 486] on button "Next" at bounding box center [1118, 487] width 78 height 32
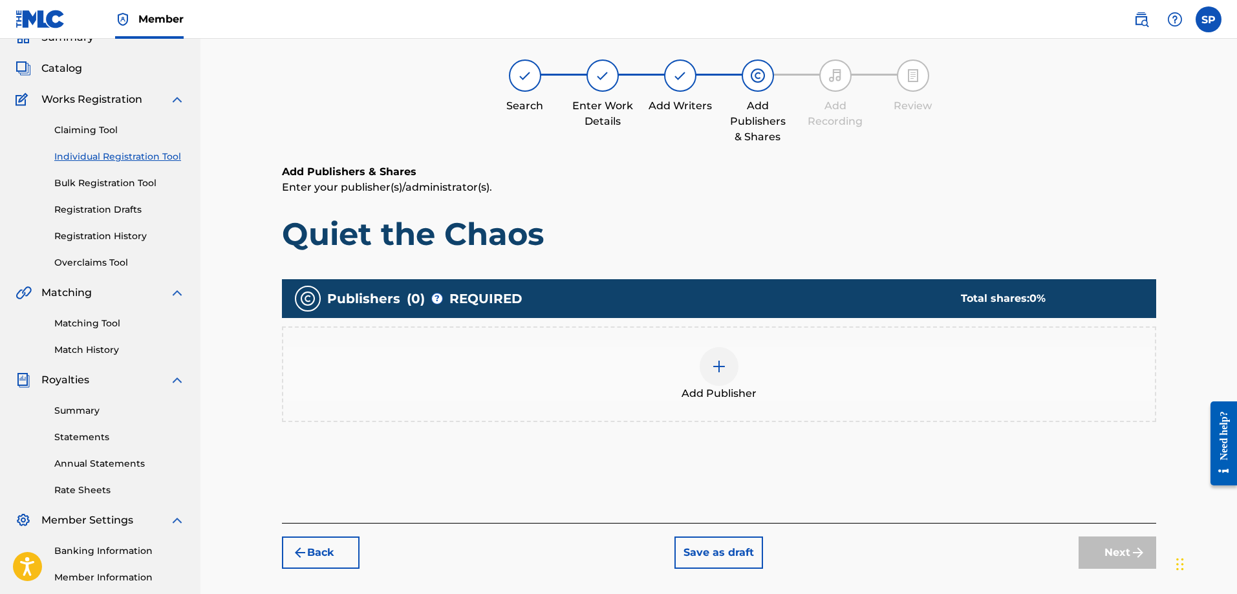
scroll to position [58, 0]
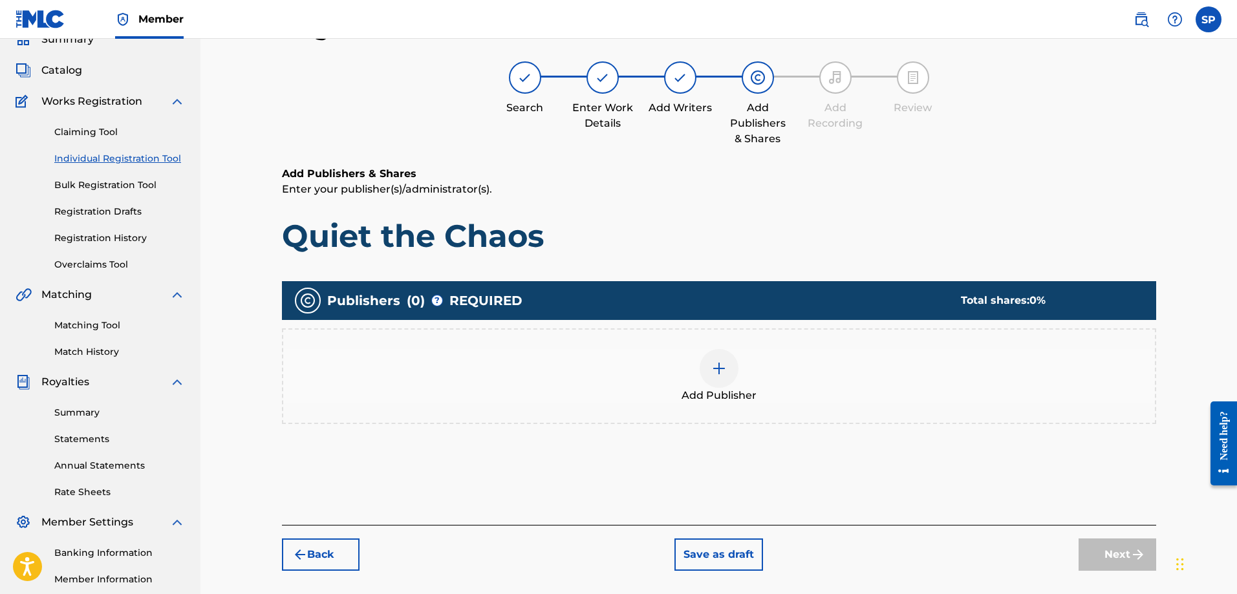
click at [715, 374] on img at bounding box center [719, 369] width 16 height 16
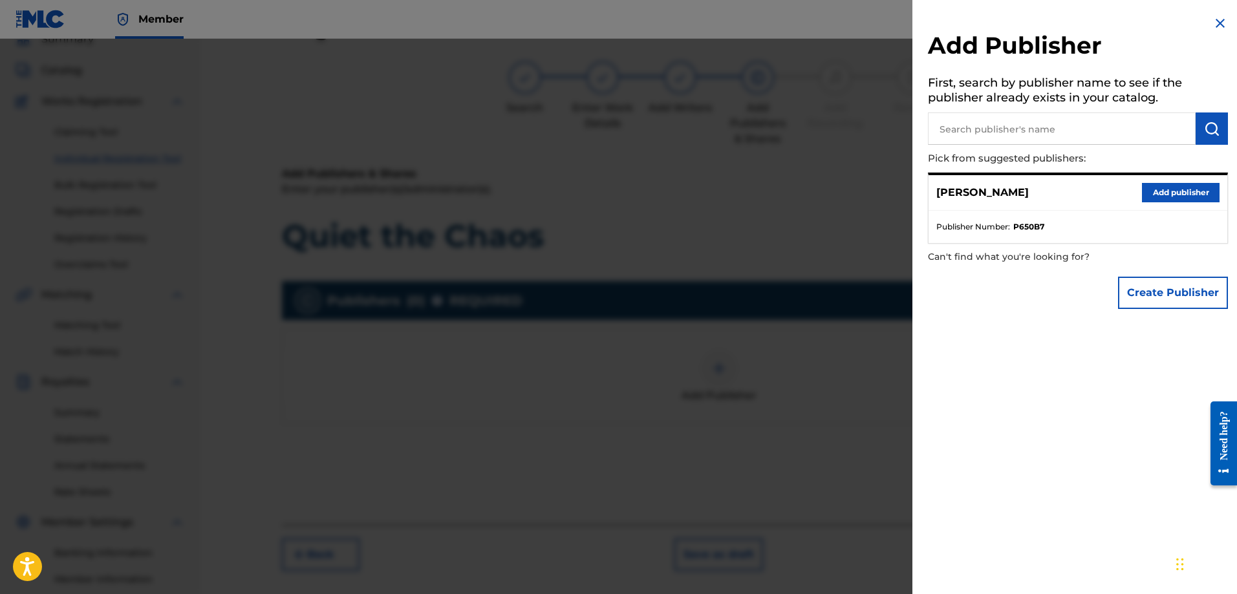
click at [982, 226] on span "Publisher Number :" at bounding box center [973, 227] width 74 height 12
click at [1167, 187] on button "Add publisher" at bounding box center [1181, 192] width 78 height 19
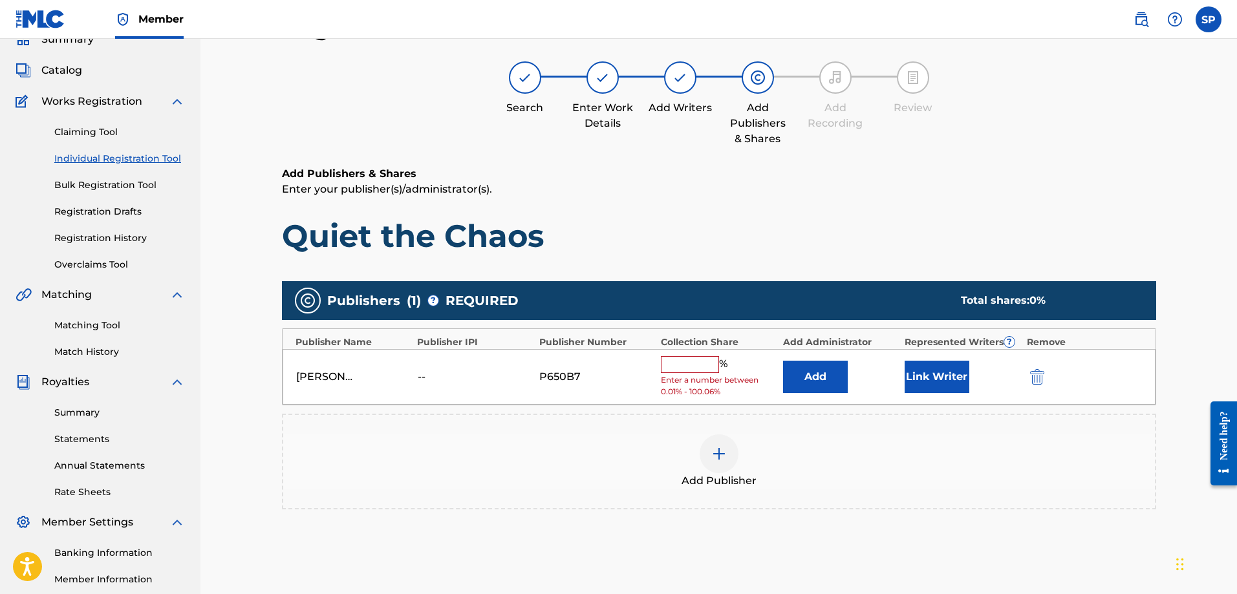
click at [707, 362] on input "text" at bounding box center [690, 364] width 58 height 17
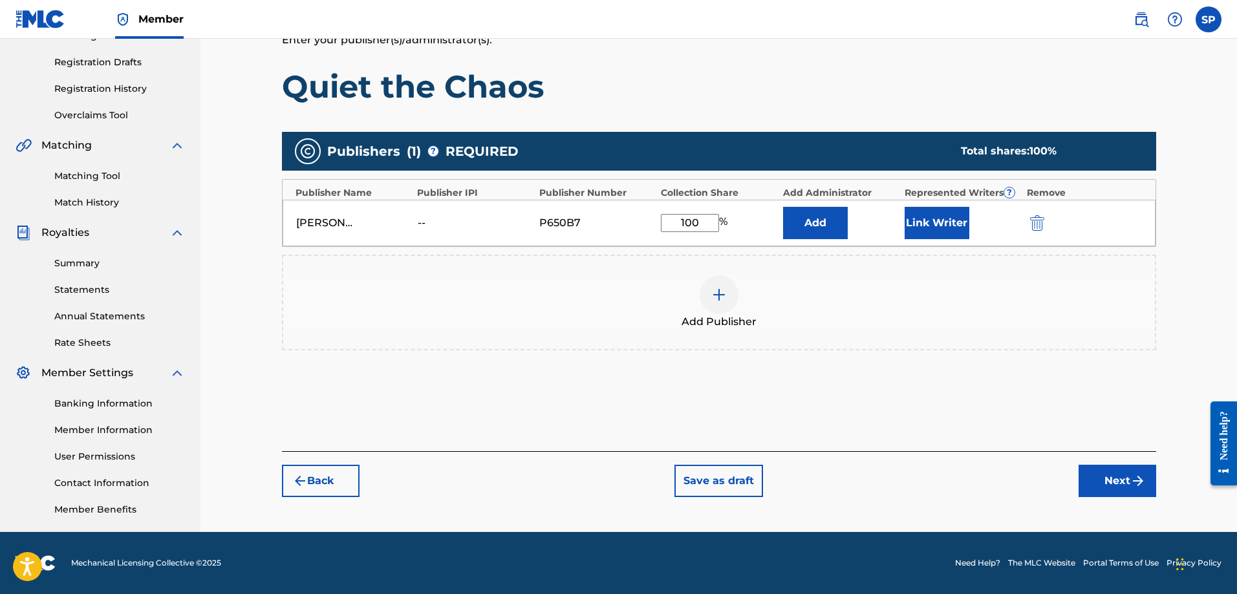
type input "100"
click at [1106, 478] on button "Next" at bounding box center [1118, 481] width 78 height 32
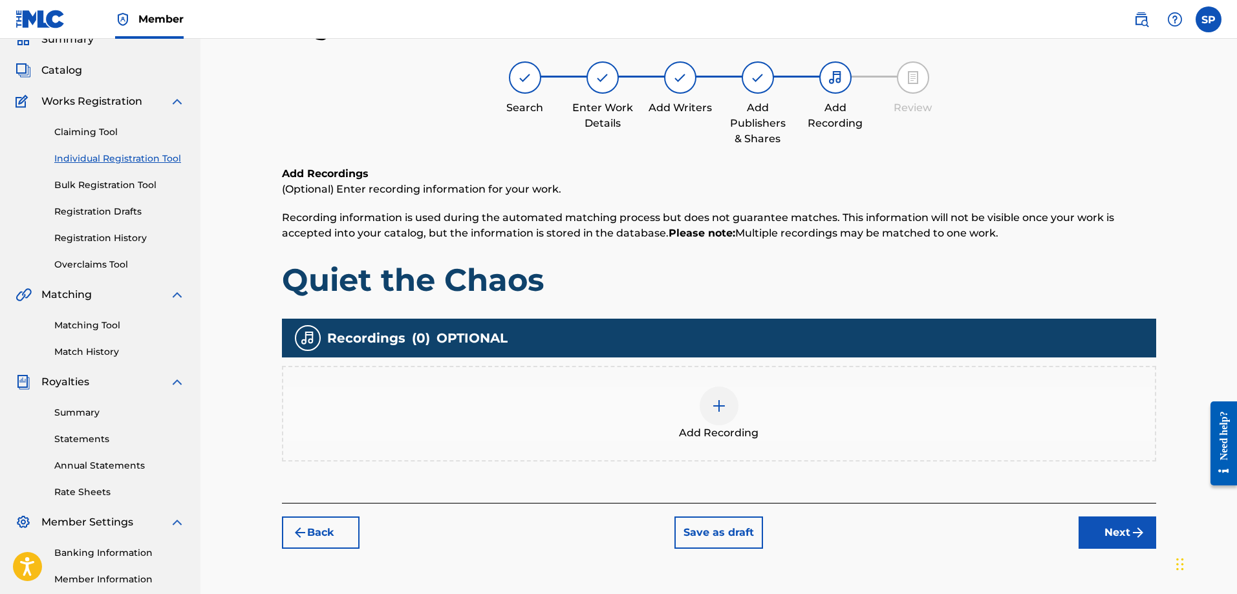
click at [717, 407] on img at bounding box center [719, 406] width 16 height 16
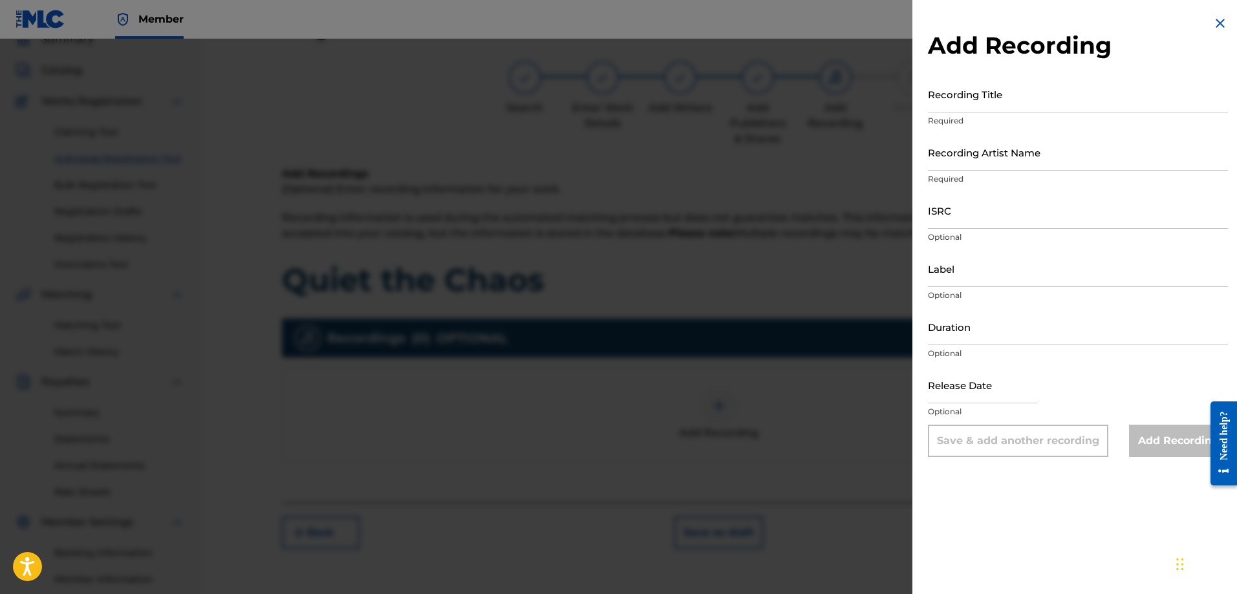
click at [962, 107] on input "Recording Title" at bounding box center [1078, 94] width 300 height 37
type input "Oblivity"
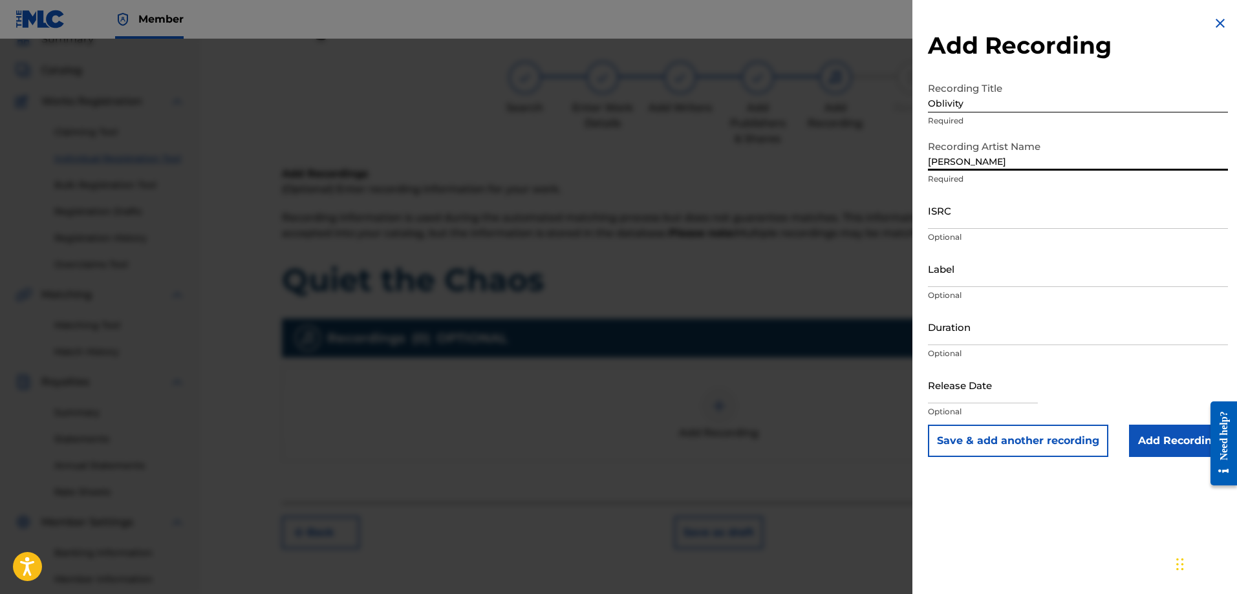
type input "Shawn Purcell"
type input "Origin Records"
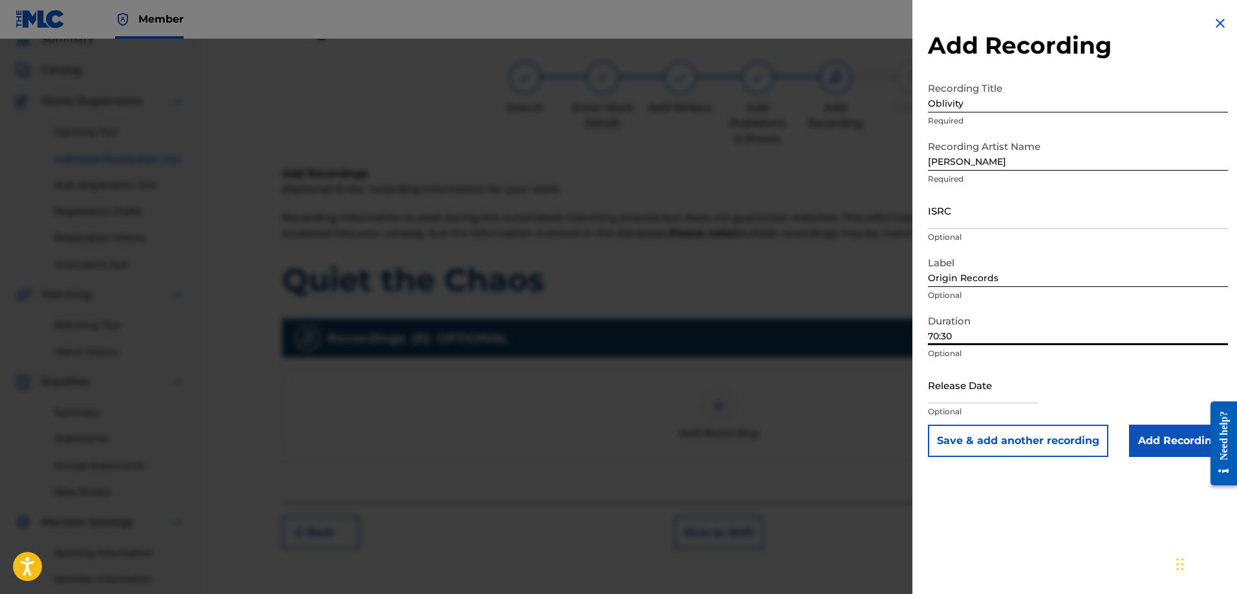
type input "70:30"
select select "7"
select select "2025"
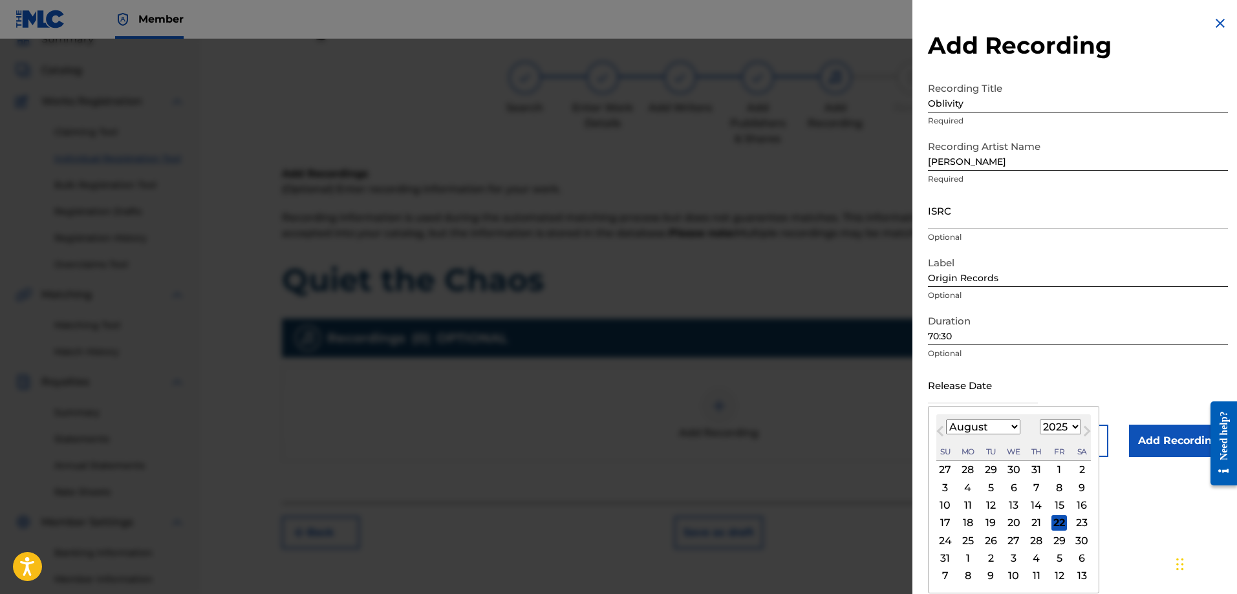
click at [1006, 428] on select "January February March April May June July August September October November De…" at bounding box center [983, 427] width 74 height 15
select select "8"
click at [946, 420] on select "January February March April May June July August September October November De…" at bounding box center [983, 427] width 74 height 15
click at [1058, 501] on div "19" at bounding box center [1059, 506] width 16 height 16
type input "September 19 2025"
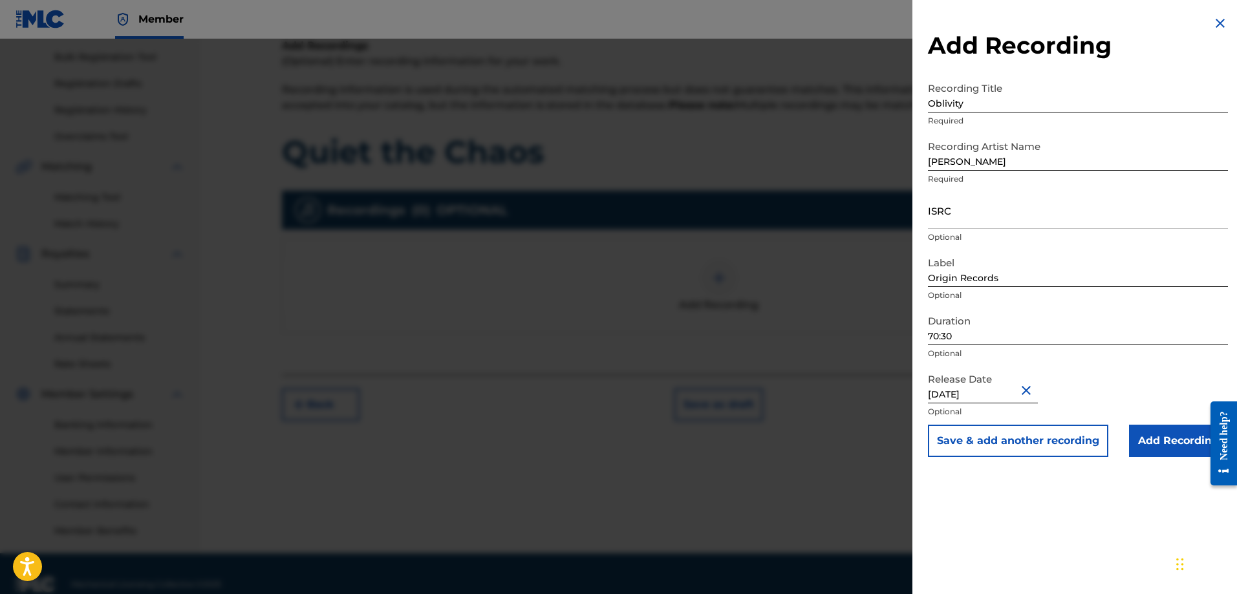
scroll to position [208, 0]
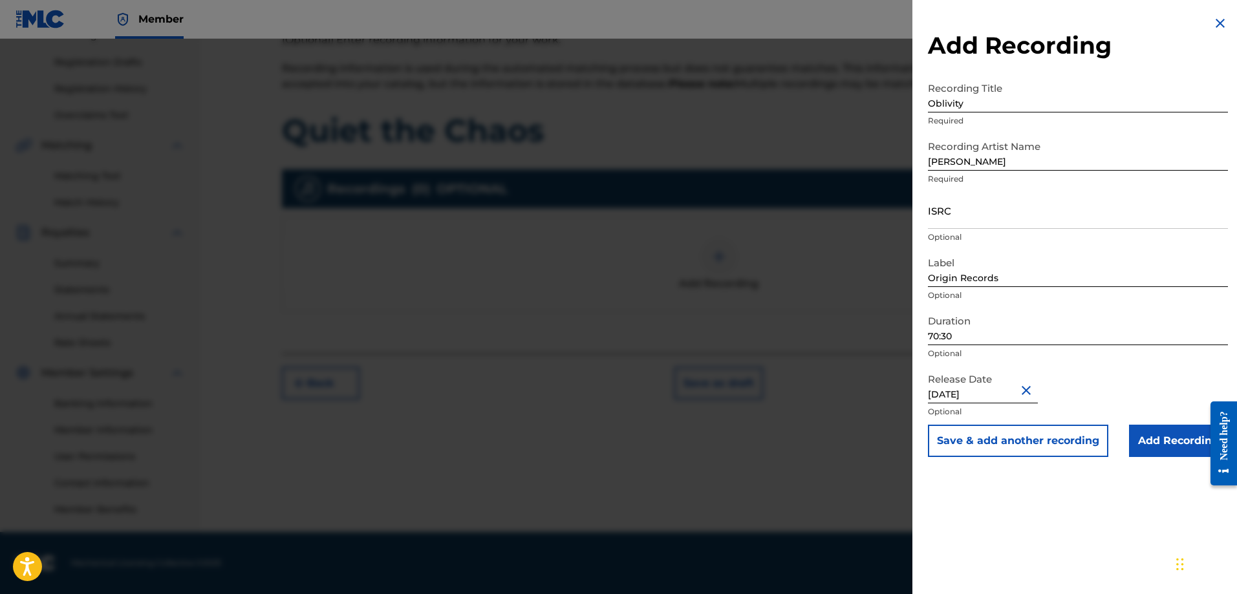
click at [1169, 442] on input "Add Recording" at bounding box center [1178, 441] width 99 height 32
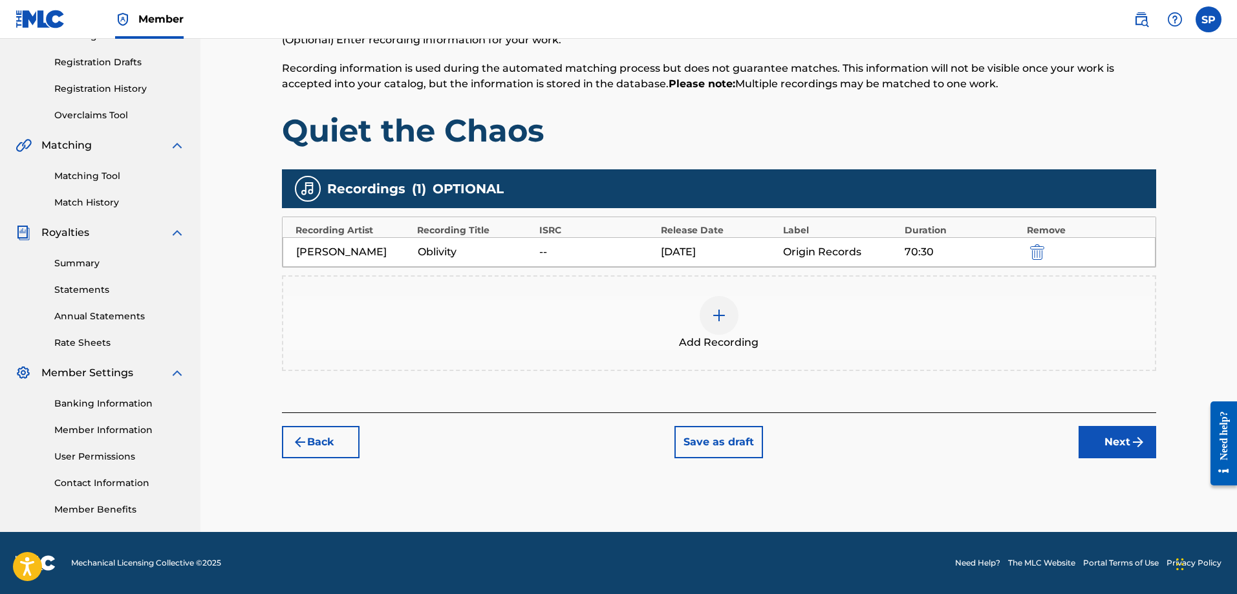
click at [1131, 444] on img "submit" at bounding box center [1138, 443] width 16 height 16
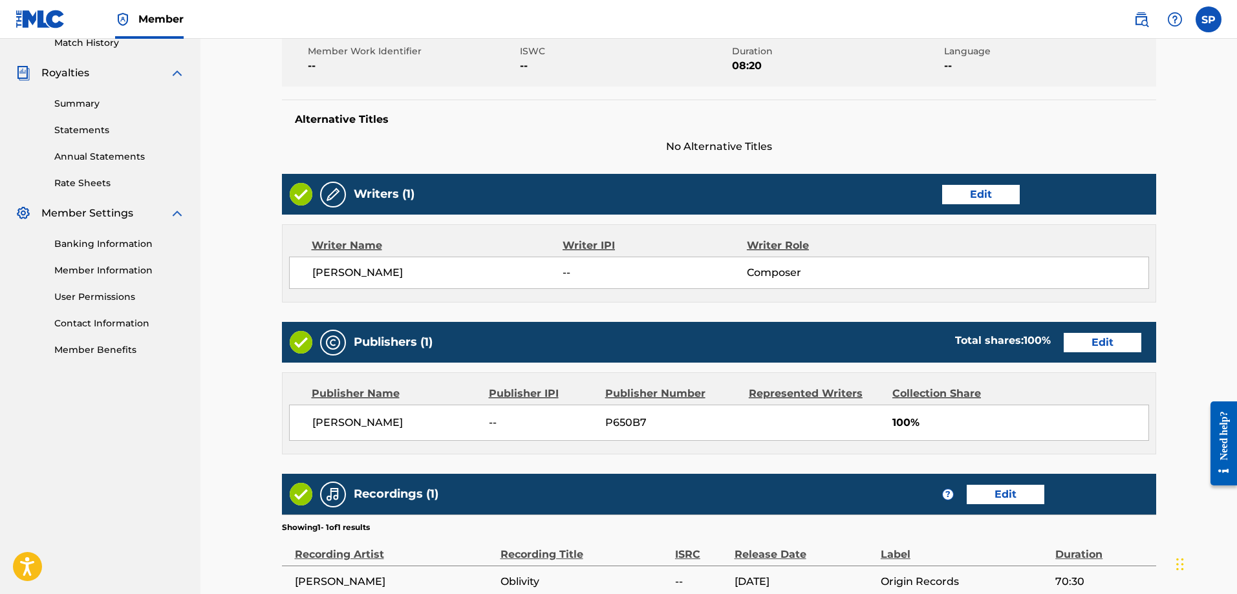
scroll to position [499, 0]
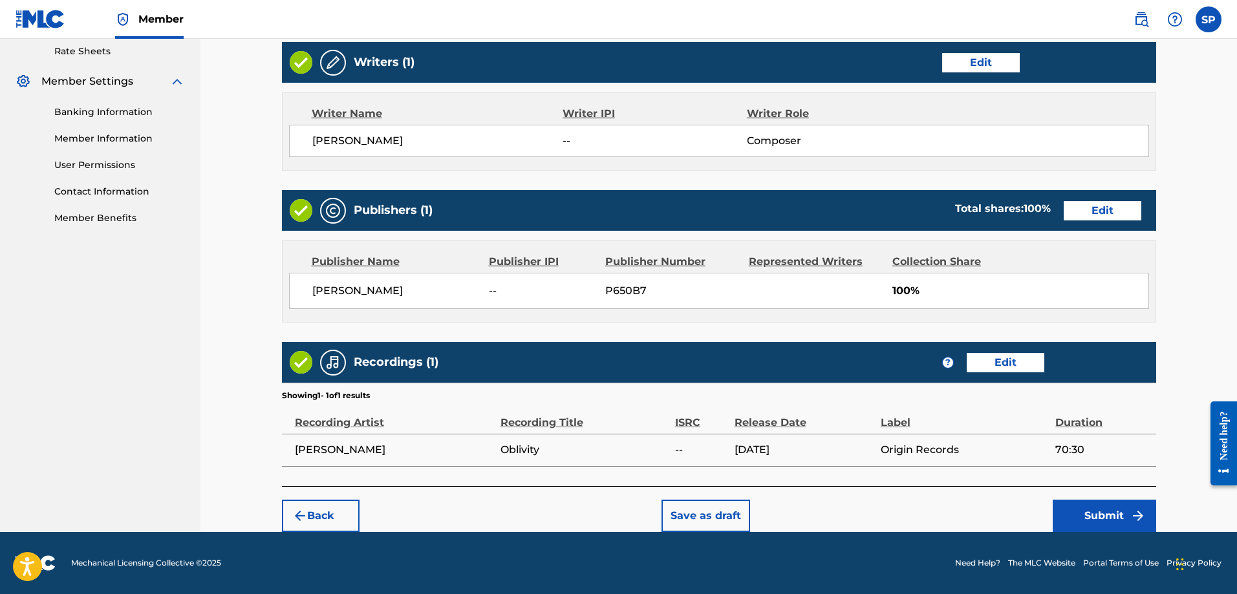
click at [1110, 513] on button "Submit" at bounding box center [1104, 516] width 103 height 32
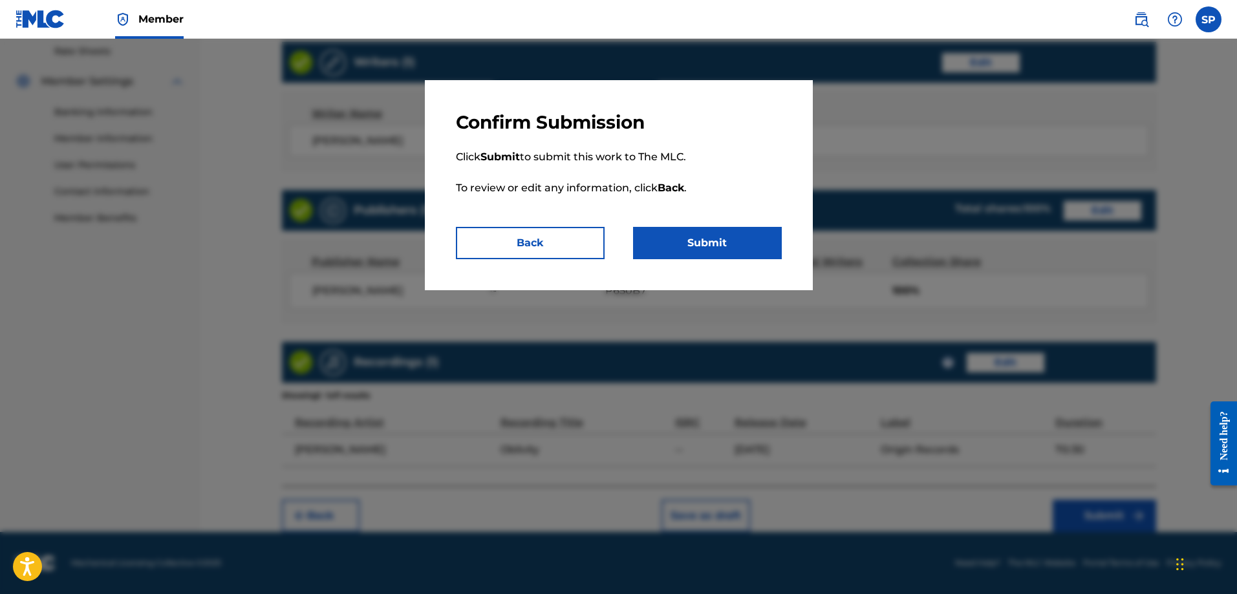
click at [704, 242] on button "Submit" at bounding box center [707, 243] width 149 height 32
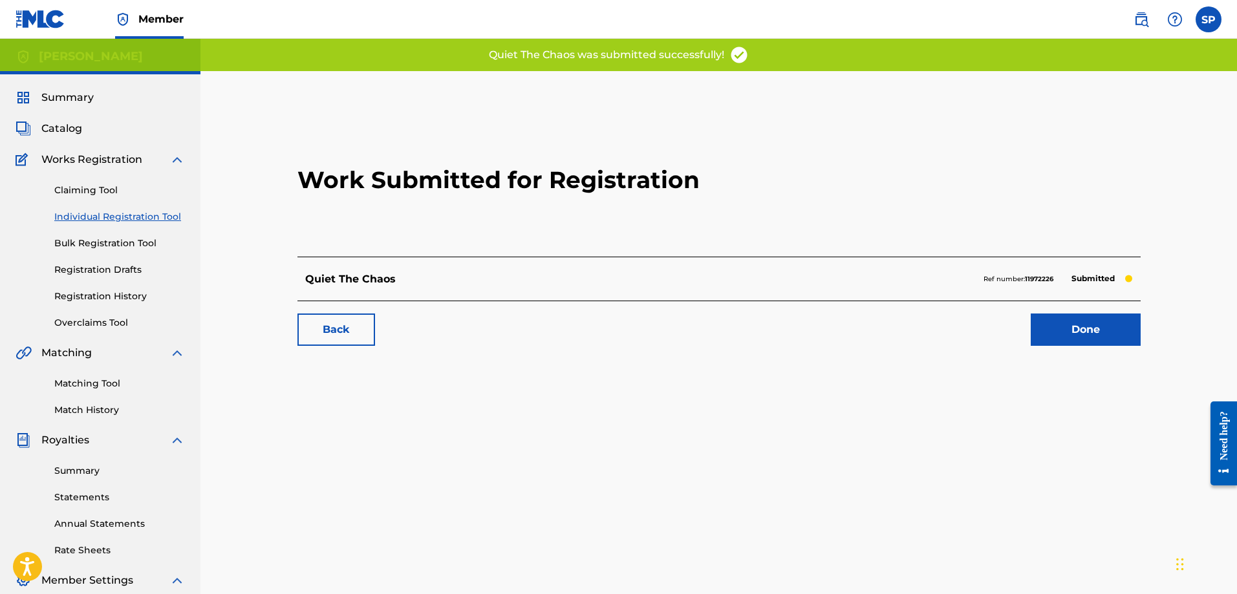
click at [1074, 332] on link "Done" at bounding box center [1086, 330] width 110 height 32
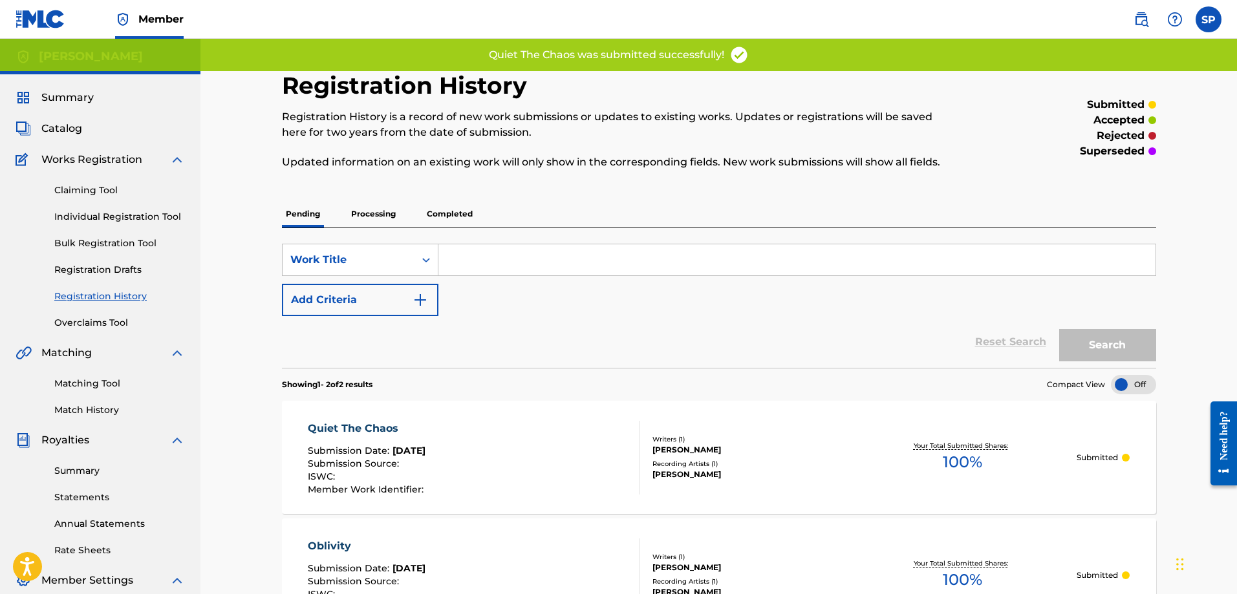
scroll to position [173, 0]
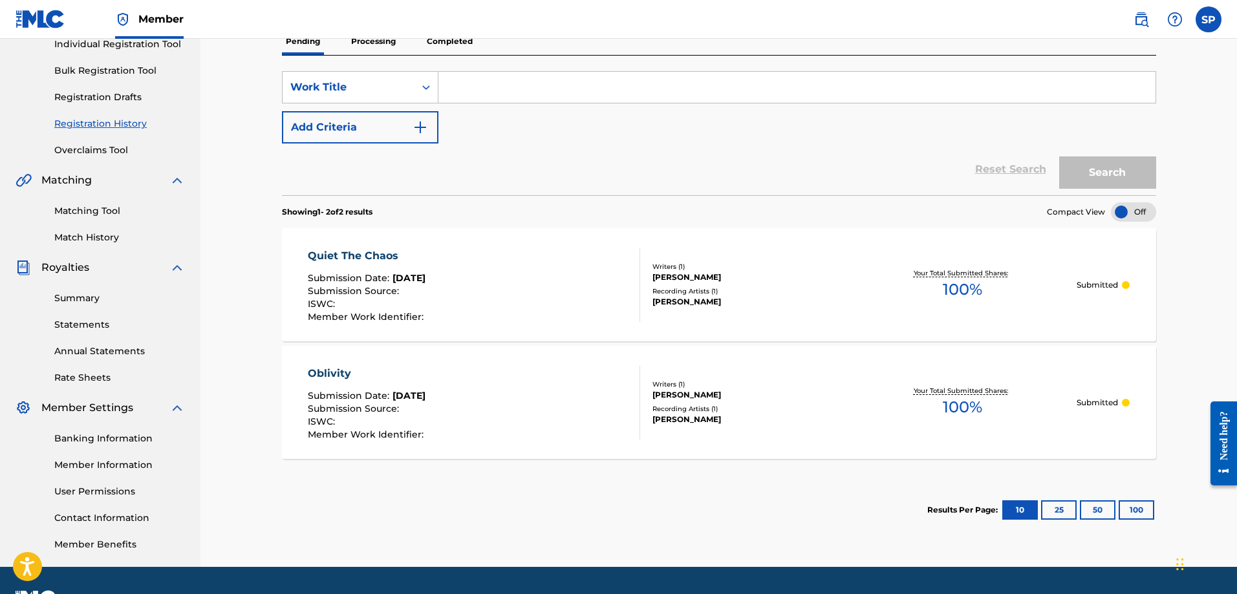
click at [1143, 210] on div at bounding box center [1133, 211] width 45 height 19
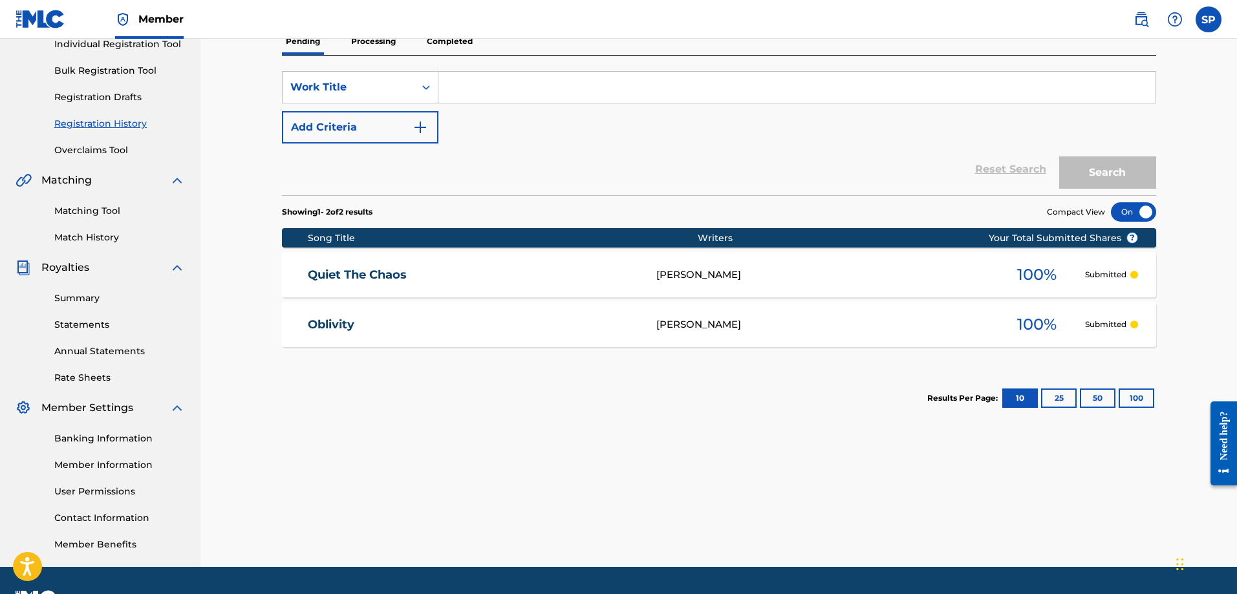
click at [1126, 211] on div at bounding box center [1133, 211] width 45 height 19
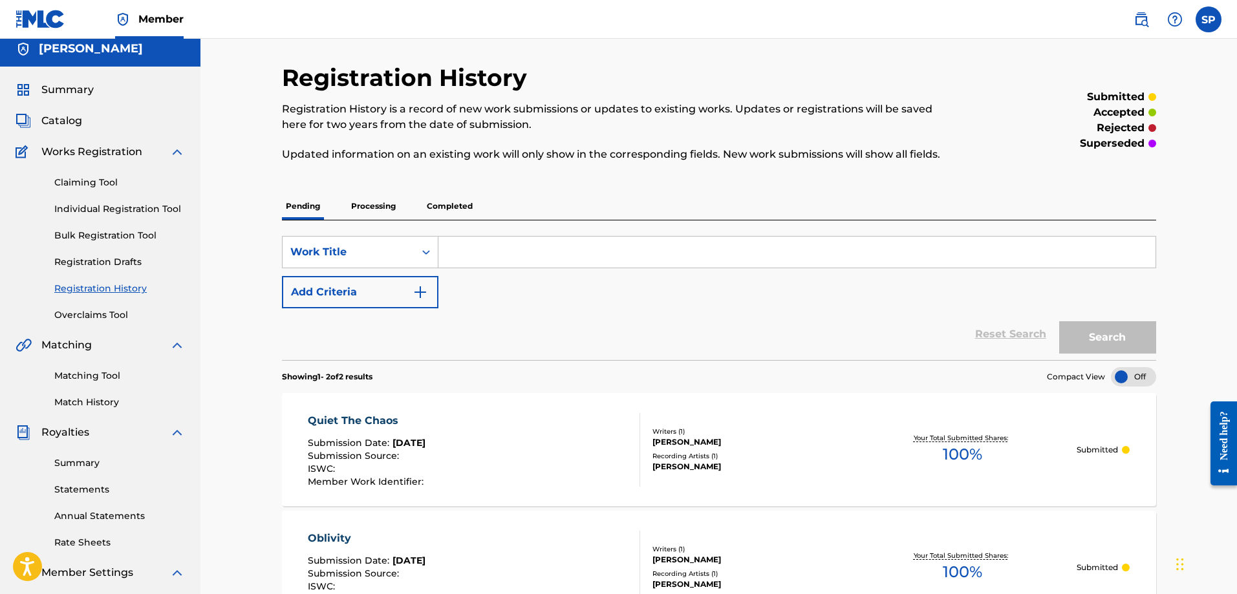
scroll to position [0, 0]
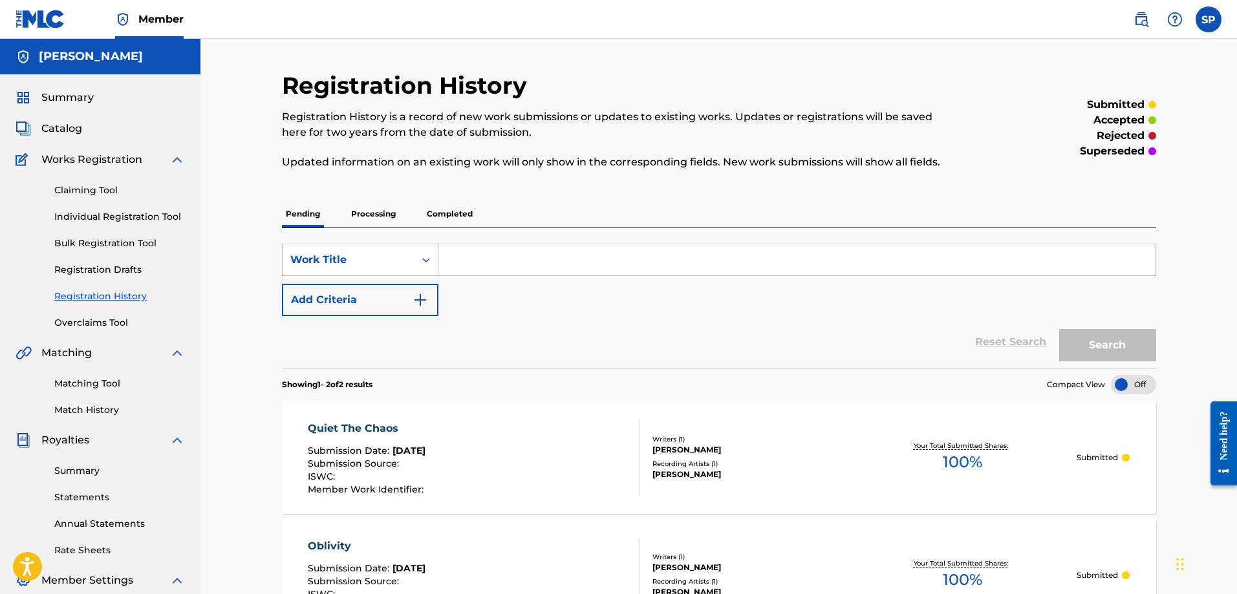
click at [114, 219] on link "Individual Registration Tool" at bounding box center [119, 217] width 131 height 14
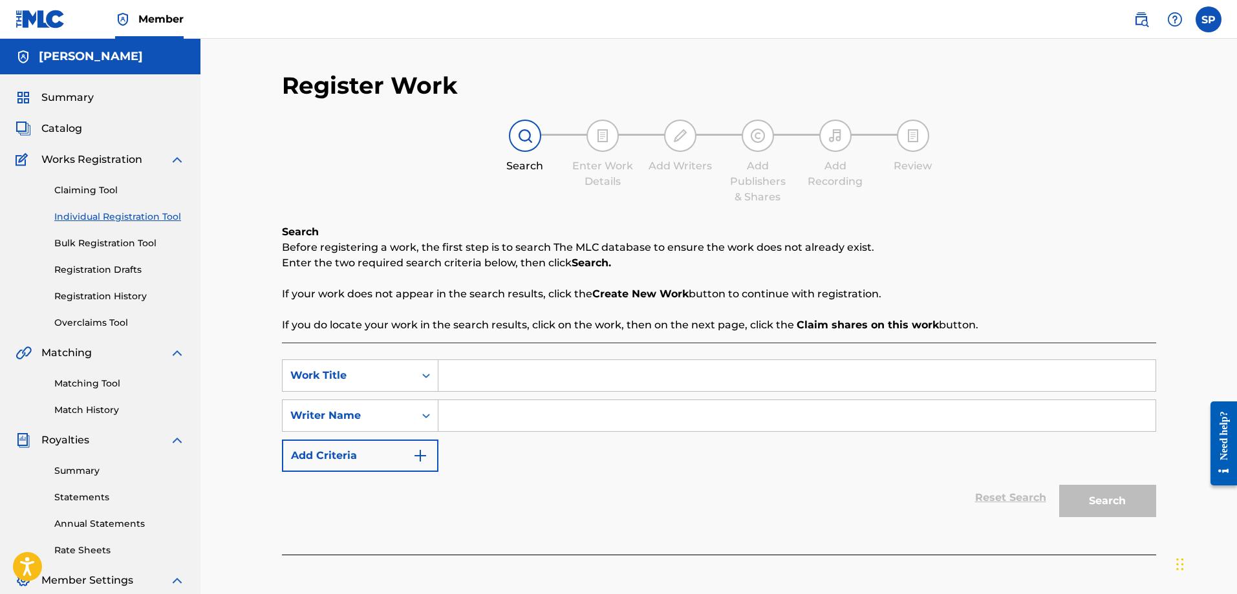
click at [114, 240] on link "Bulk Registration Tool" at bounding box center [119, 244] width 131 height 14
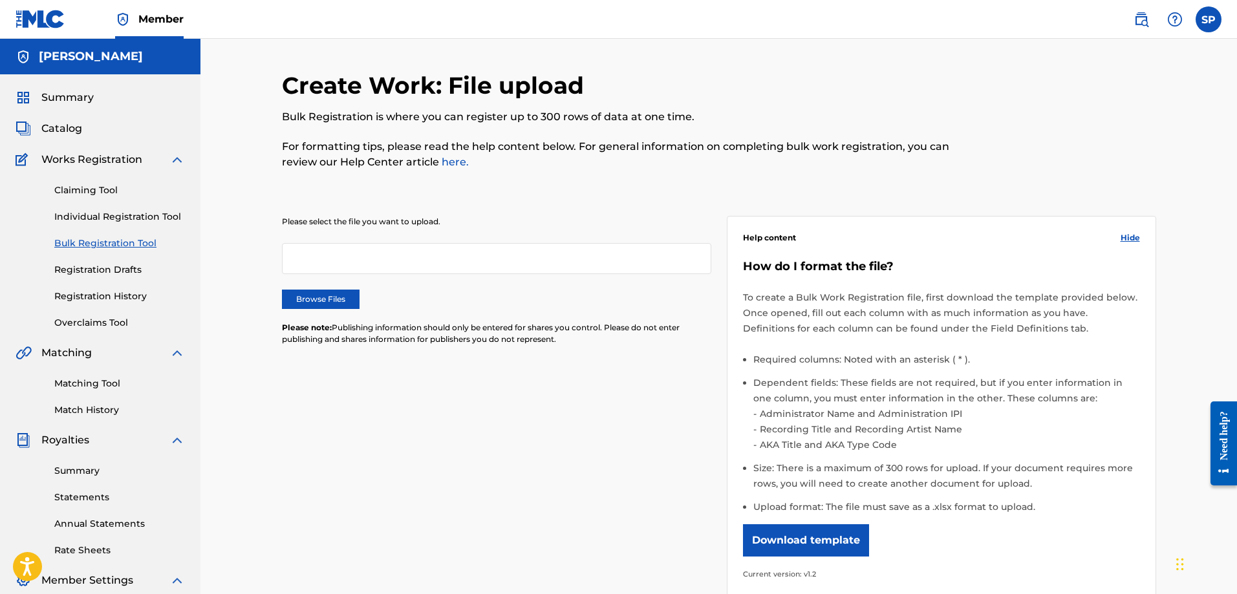
click at [98, 215] on link "Individual Registration Tool" at bounding box center [119, 217] width 131 height 14
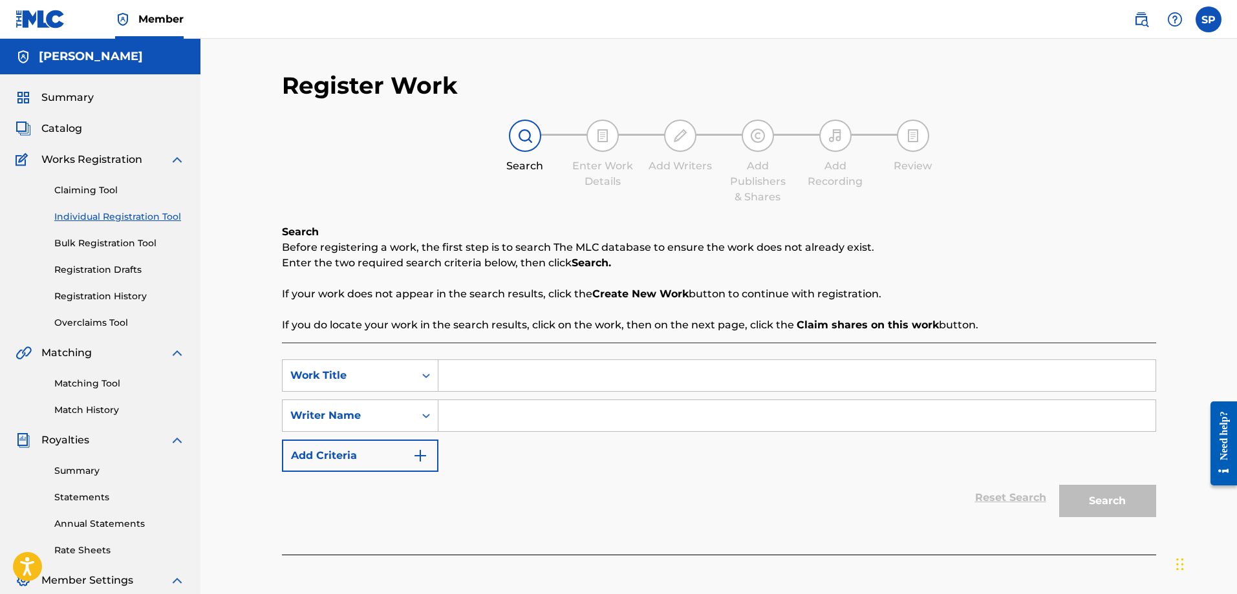
click at [92, 180] on div "Claiming Tool Individual Registration Tool Bulk Registration Tool Registration …" at bounding box center [100, 248] width 169 height 162
click at [92, 187] on link "Claiming Tool" at bounding box center [119, 191] width 131 height 14
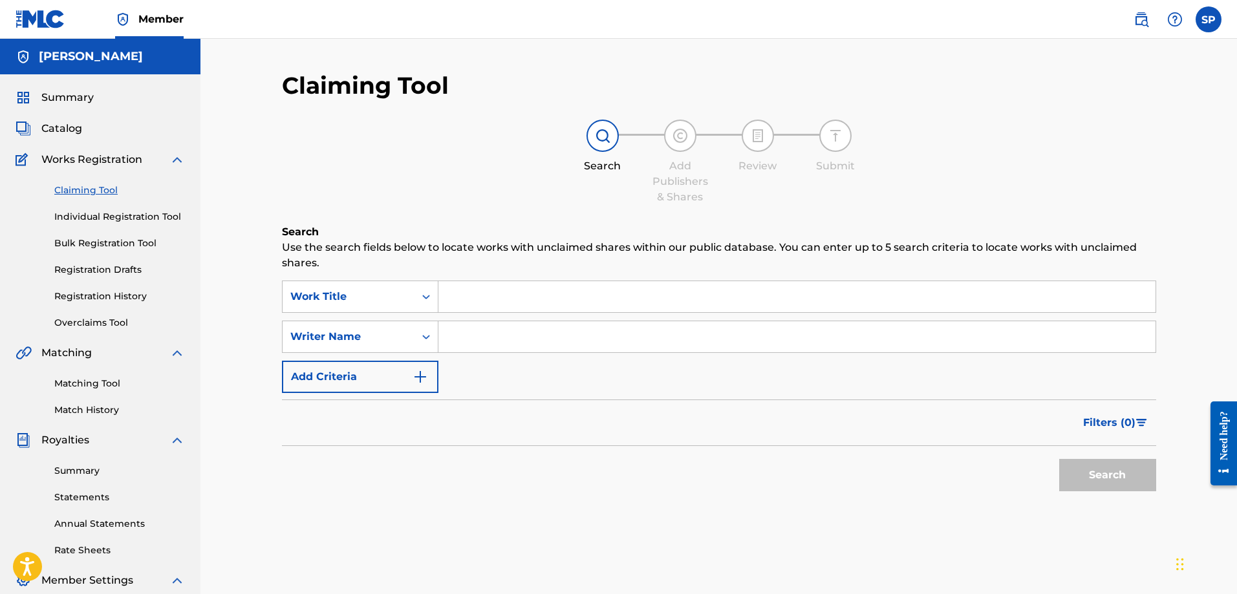
click at [94, 211] on link "Individual Registration Tool" at bounding box center [119, 217] width 131 height 14
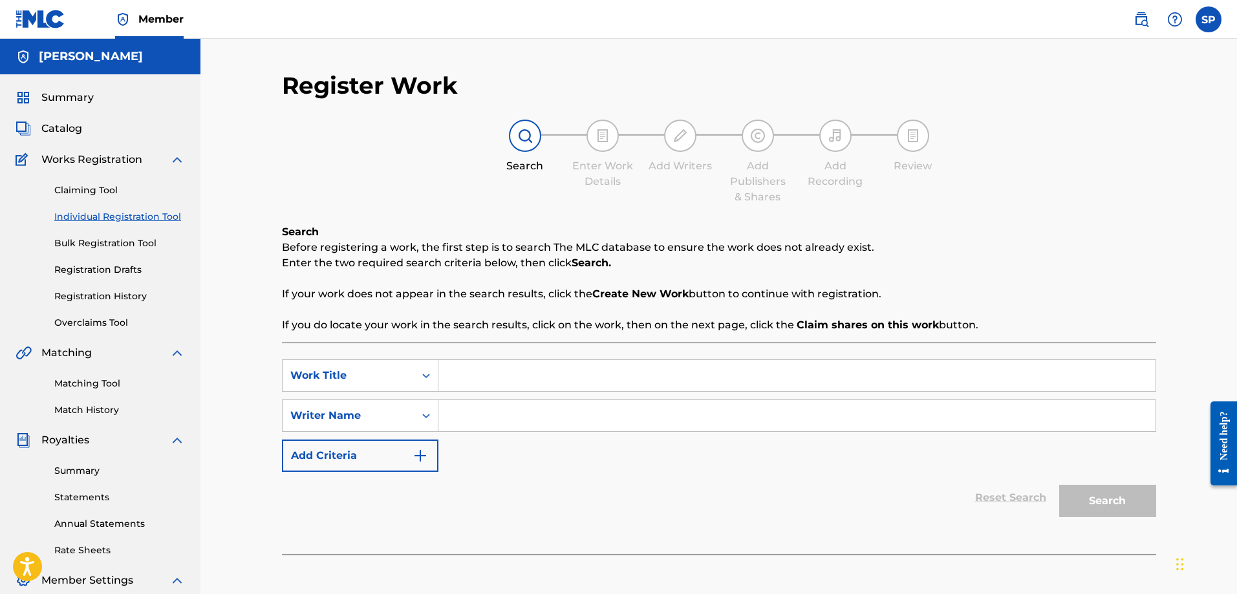
click at [463, 373] on input "Search Form" at bounding box center [796, 375] width 717 height 31
type input "Verdigris"
type input "Shawn Purcell"
click at [1110, 504] on button "Search" at bounding box center [1107, 501] width 97 height 32
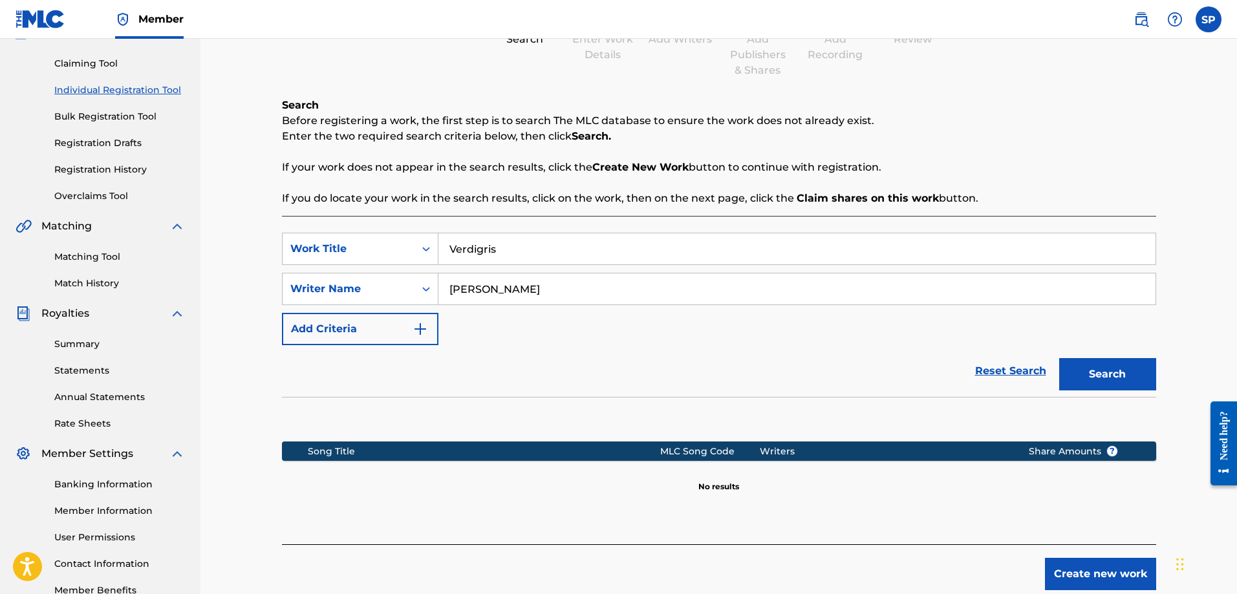
scroll to position [208, 0]
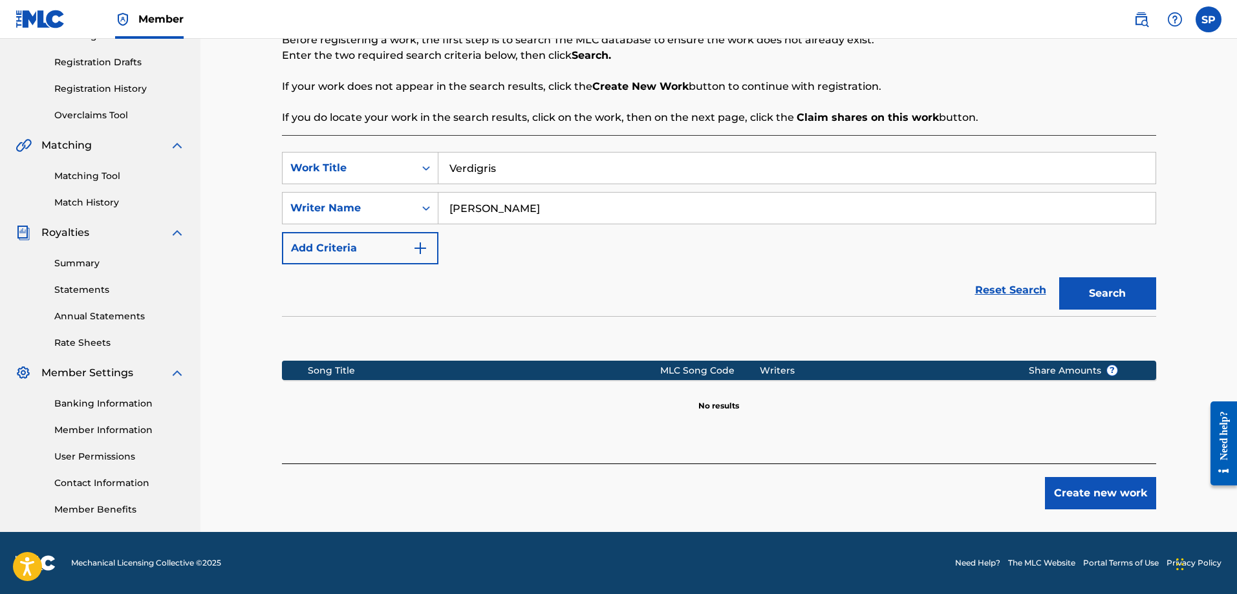
click at [1066, 485] on button "Create new work" at bounding box center [1100, 493] width 111 height 32
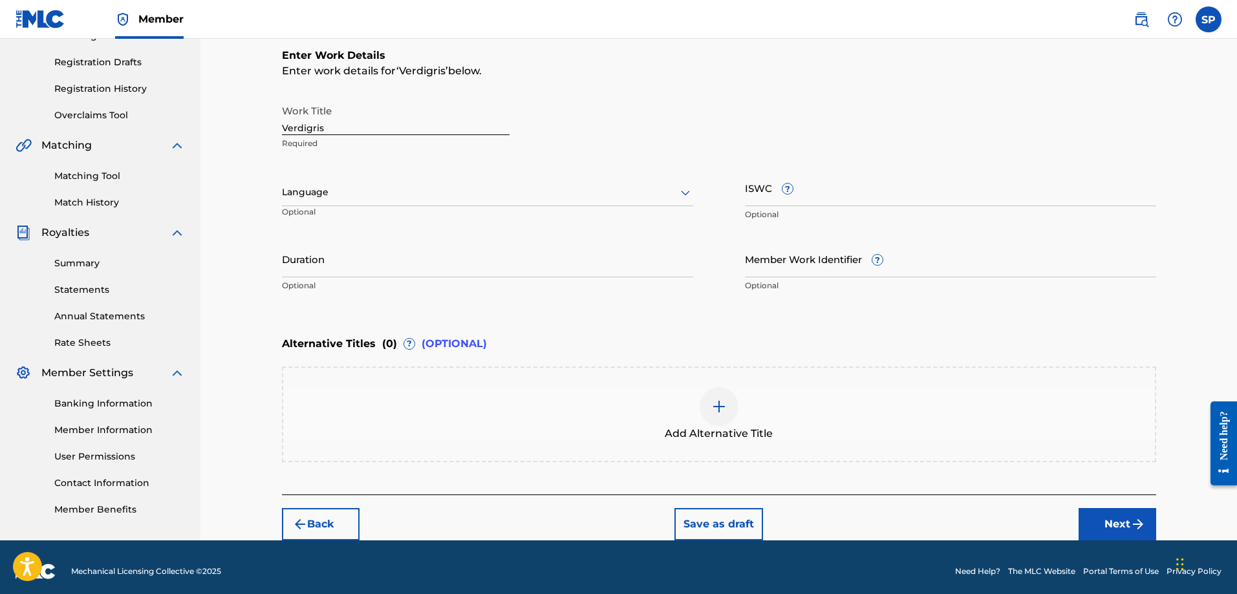
click at [323, 265] on input "Duration" at bounding box center [487, 259] width 411 height 37
type input "09:53"
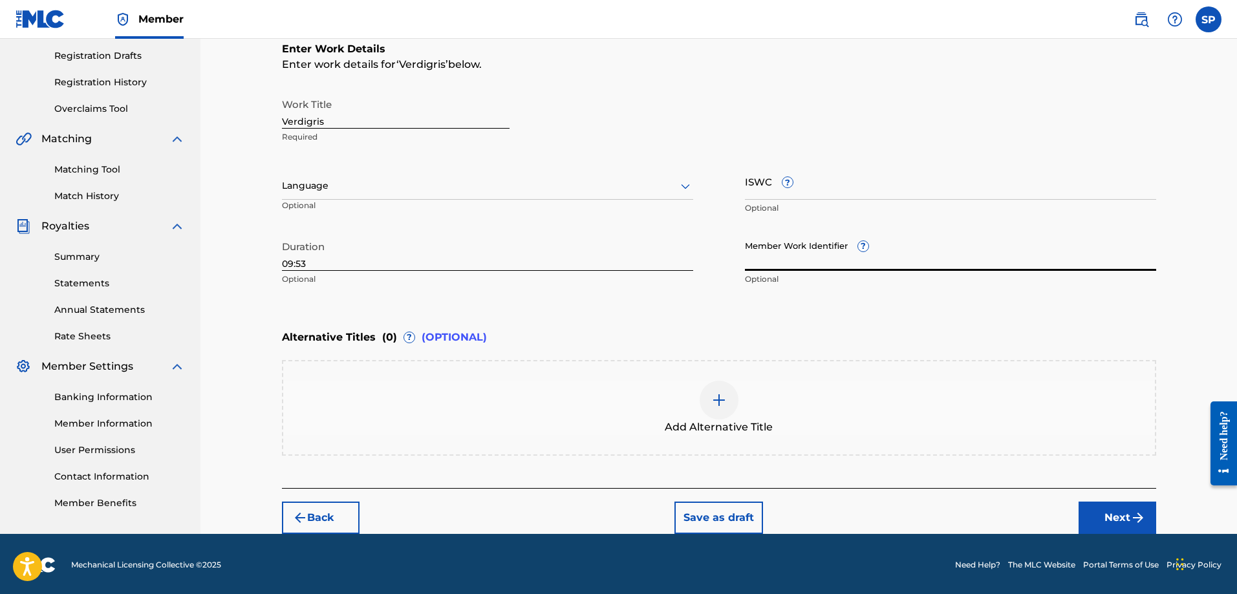
scroll to position [216, 0]
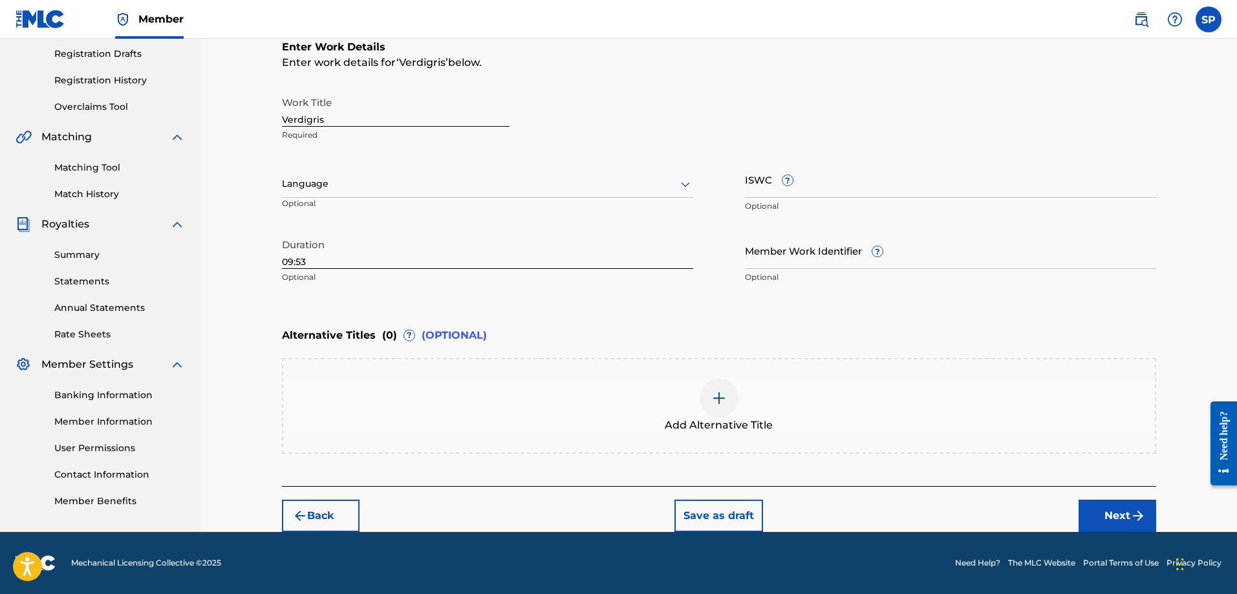
click at [1116, 512] on button "Next" at bounding box center [1118, 516] width 78 height 32
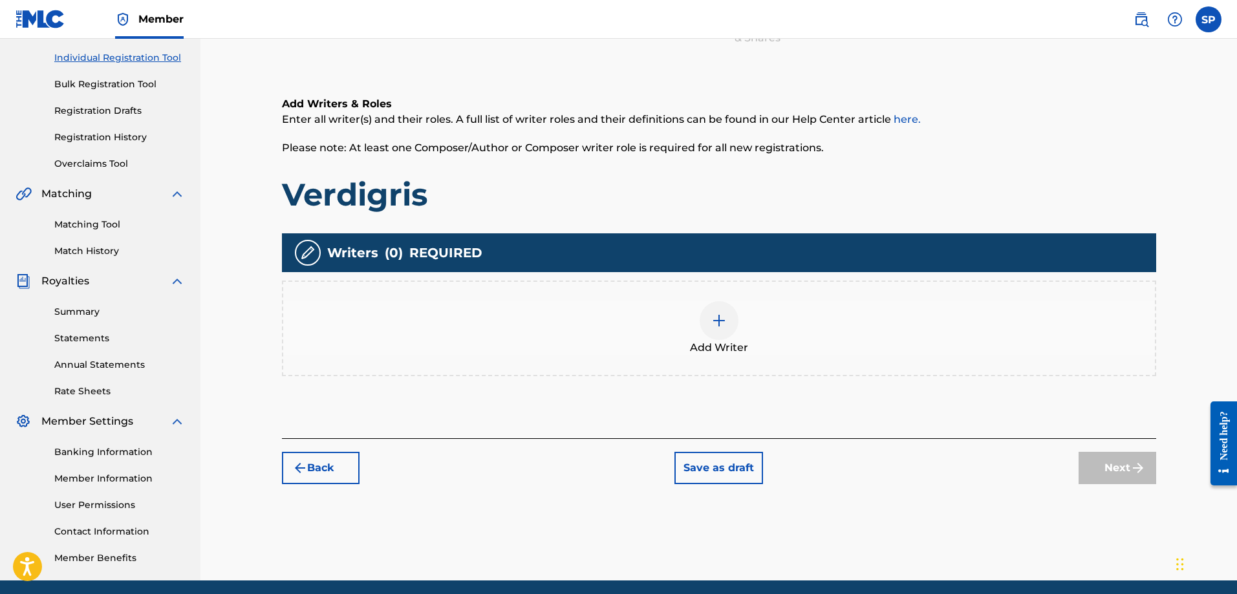
scroll to position [58, 0]
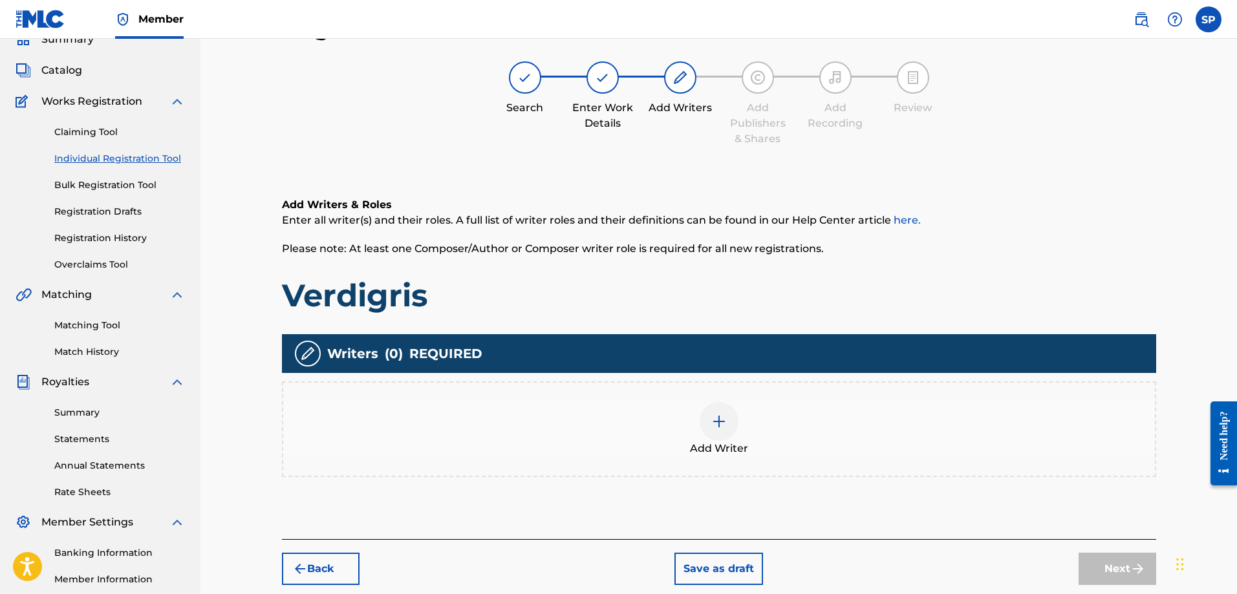
click at [725, 416] on img at bounding box center [719, 422] width 16 height 16
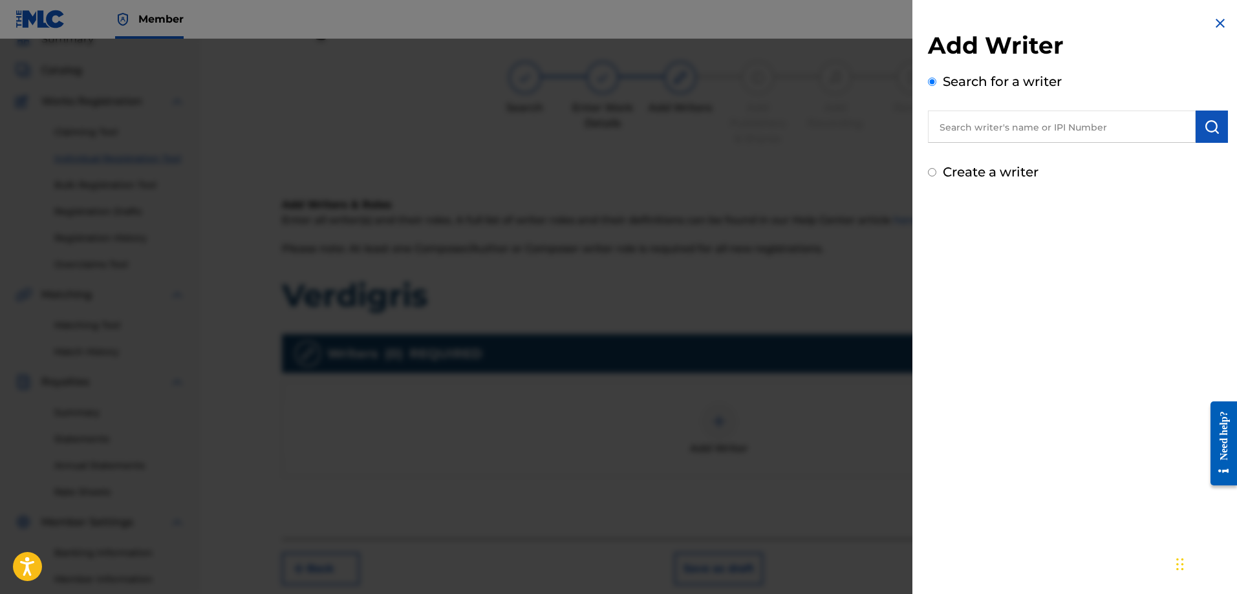
click at [943, 140] on input "text" at bounding box center [1062, 127] width 268 height 32
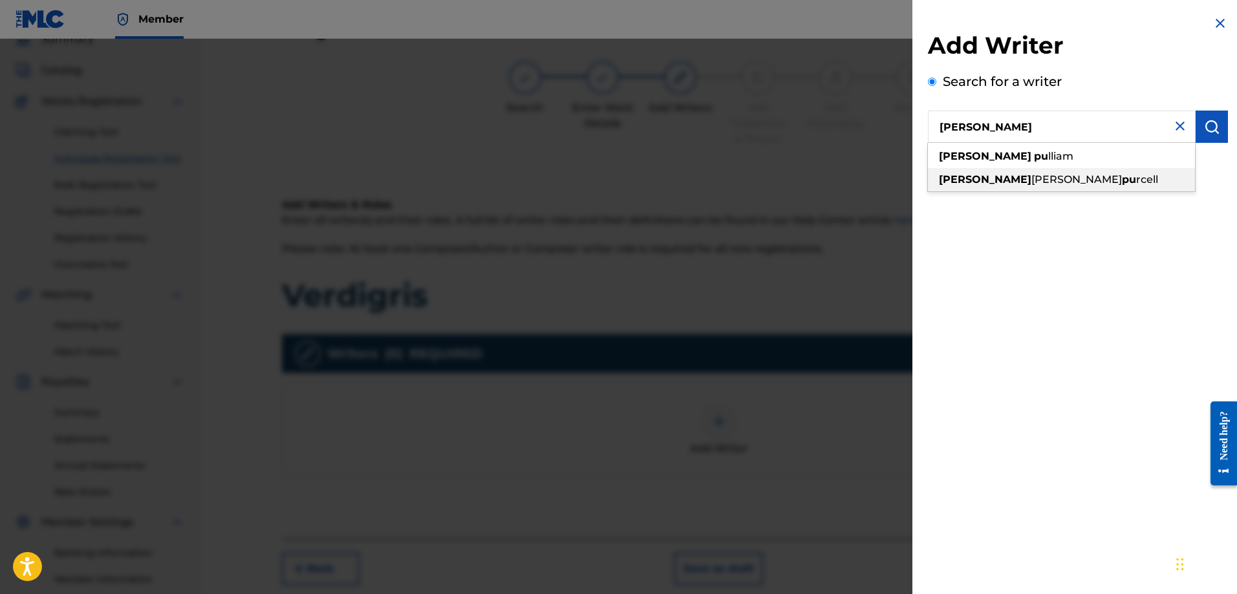
click at [987, 186] on div "shawn patrick pu rcell" at bounding box center [1061, 179] width 267 height 23
type input "shawn patrick purcell"
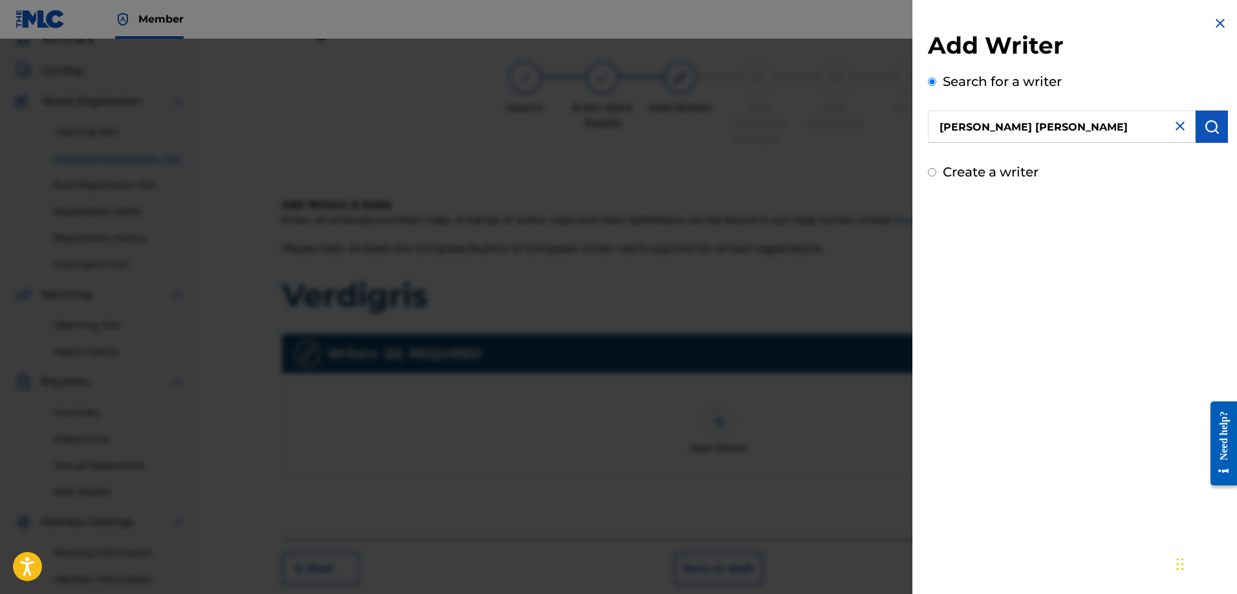
click at [1057, 306] on div "Add Writer Search for a writer shawn patrick purcell Create a writer" at bounding box center [1077, 297] width 331 height 594
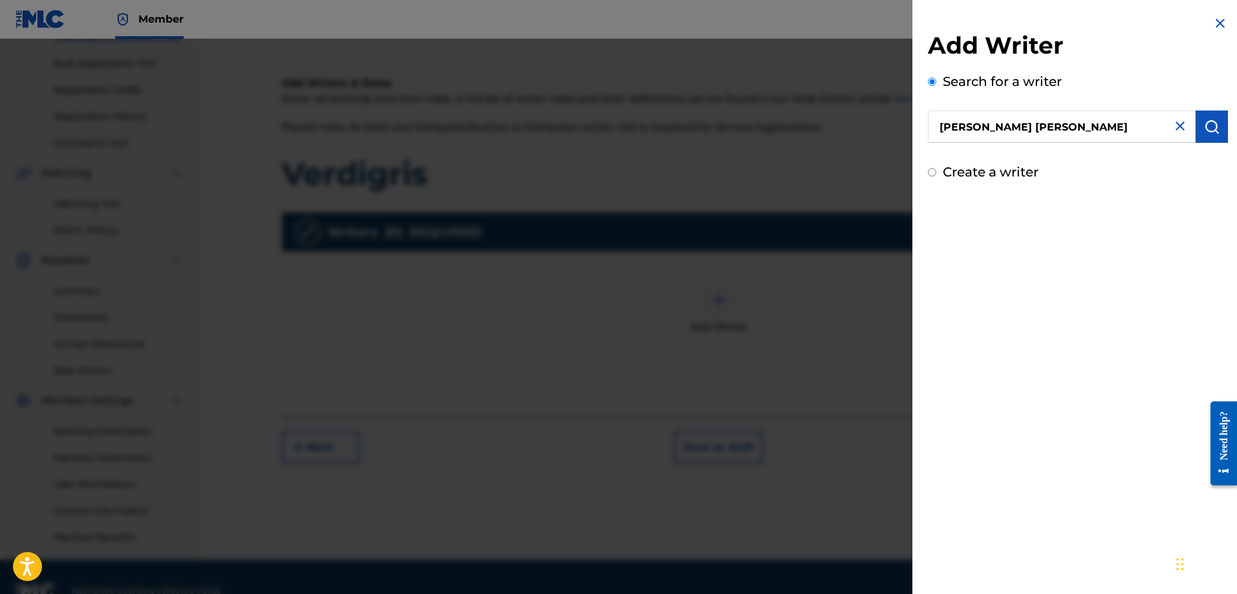
scroll to position [208, 0]
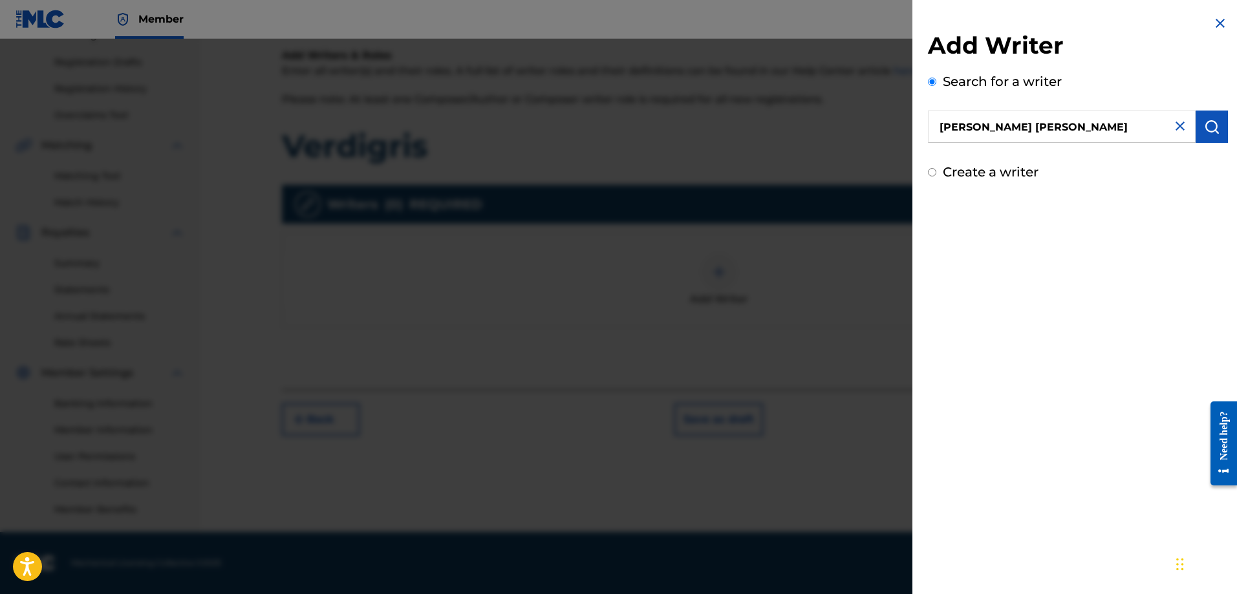
click at [933, 172] on input "Create a writer" at bounding box center [932, 172] width 8 height 8
radio input "false"
radio input "true"
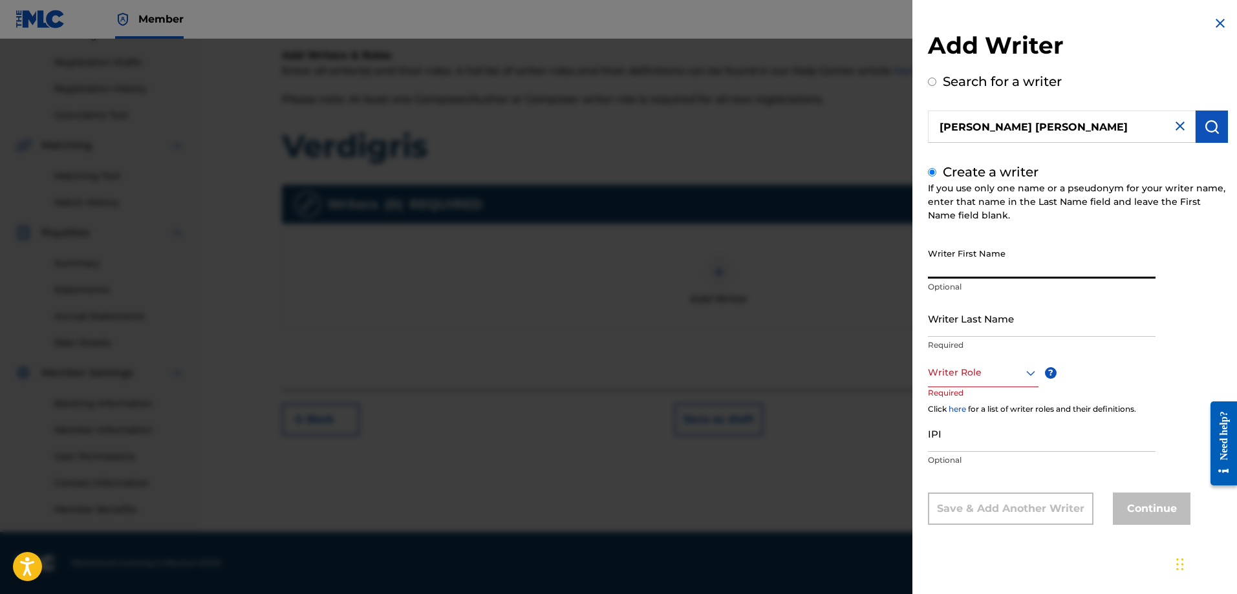
click at [967, 262] on input "Writer First Name" at bounding box center [1042, 260] width 228 height 37
type input "[PERSON_NAME]"
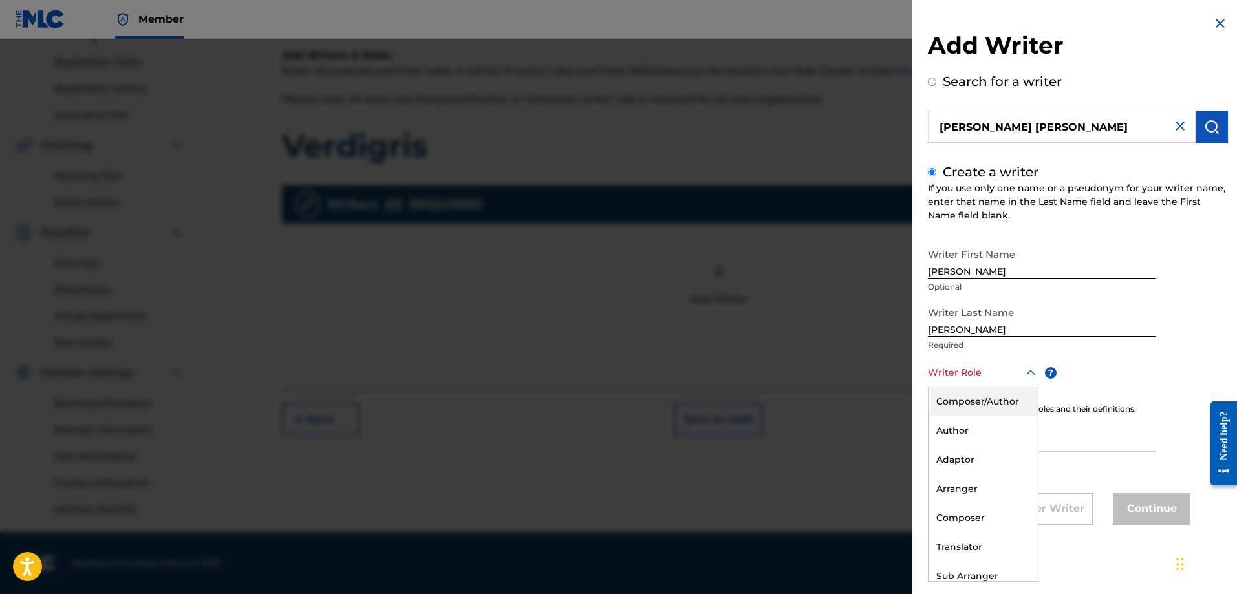
click at [987, 380] on div at bounding box center [983, 373] width 111 height 16
click at [987, 514] on div "Composer" at bounding box center [983, 518] width 109 height 29
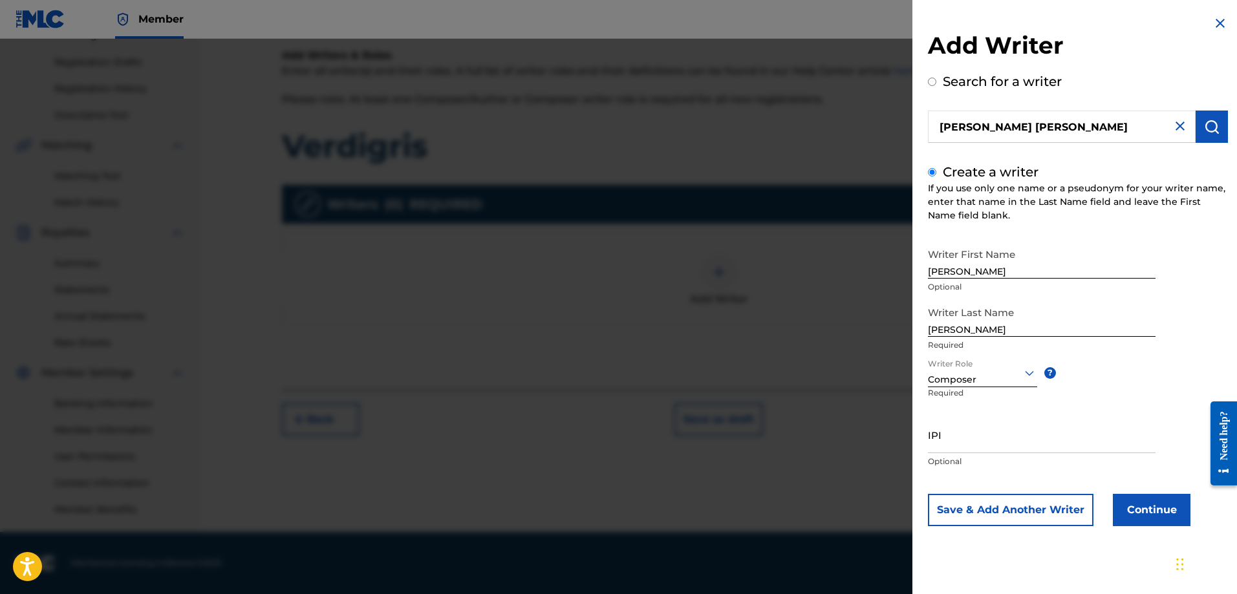
click at [1155, 506] on button "Continue" at bounding box center [1152, 510] width 78 height 32
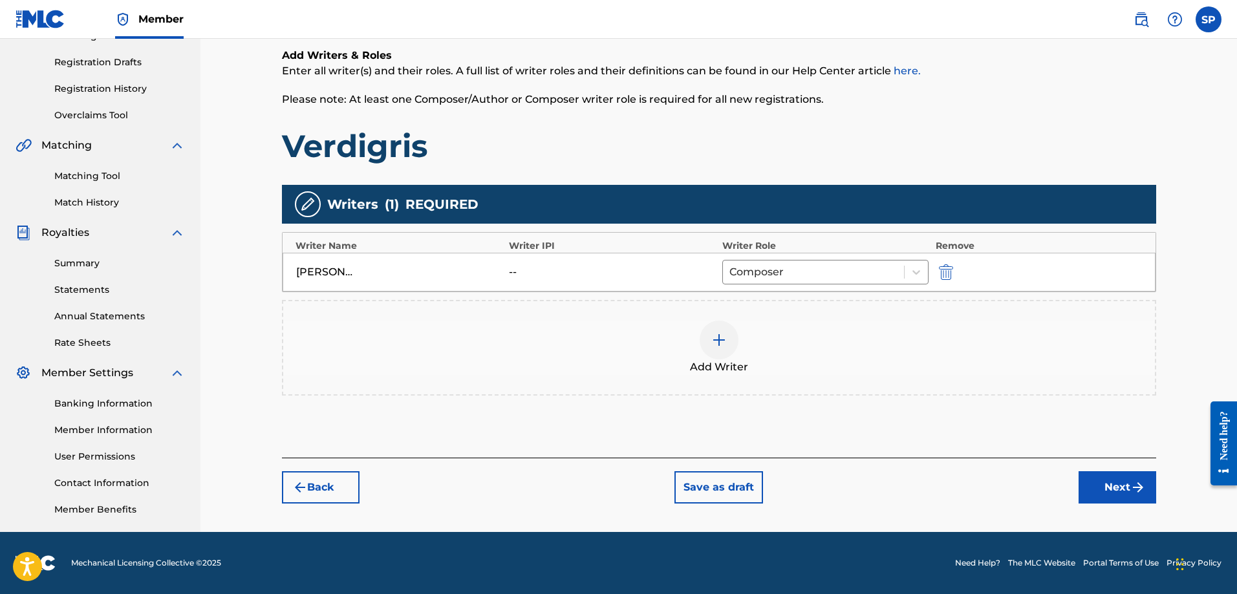
click at [1110, 488] on button "Next" at bounding box center [1118, 487] width 78 height 32
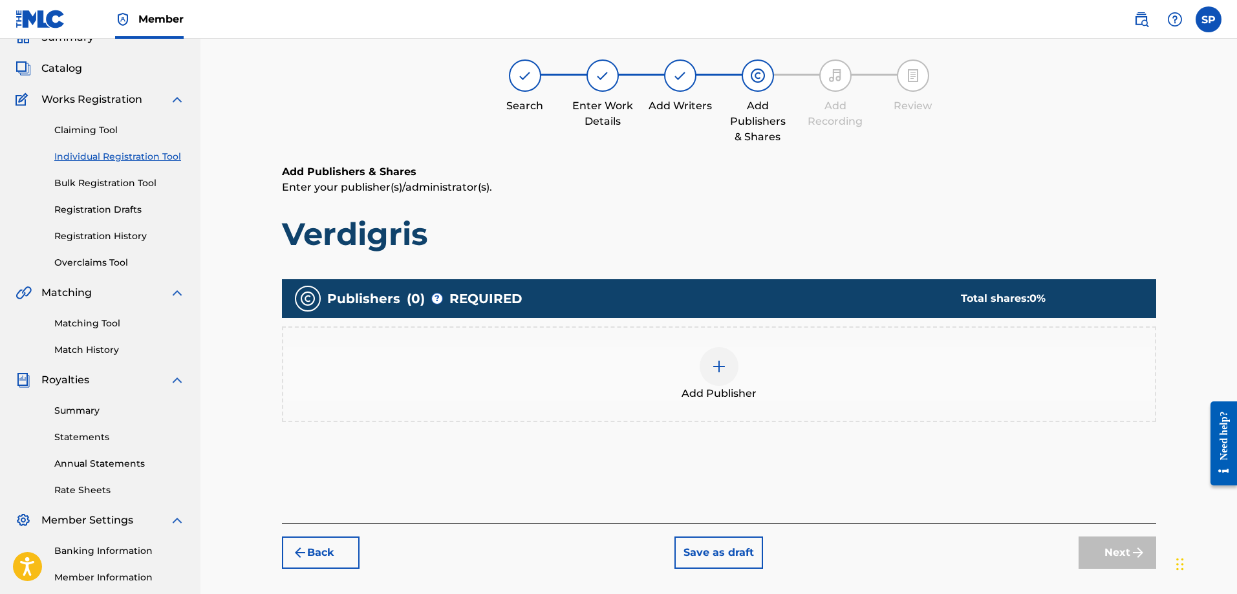
scroll to position [58, 0]
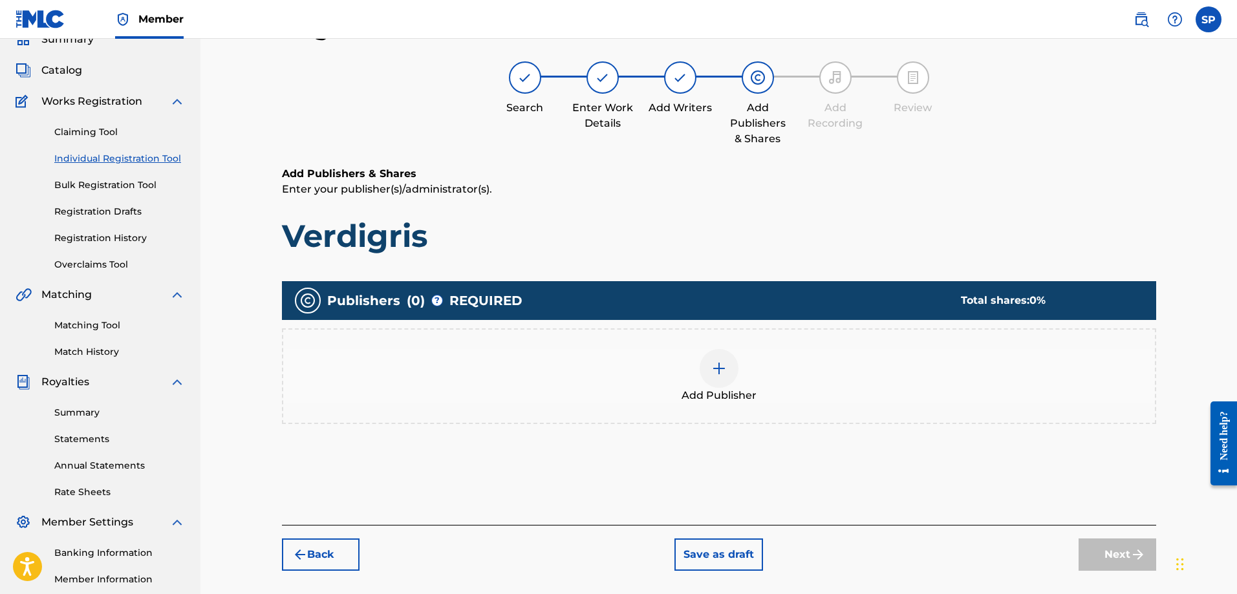
click at [720, 372] on img at bounding box center [719, 369] width 16 height 16
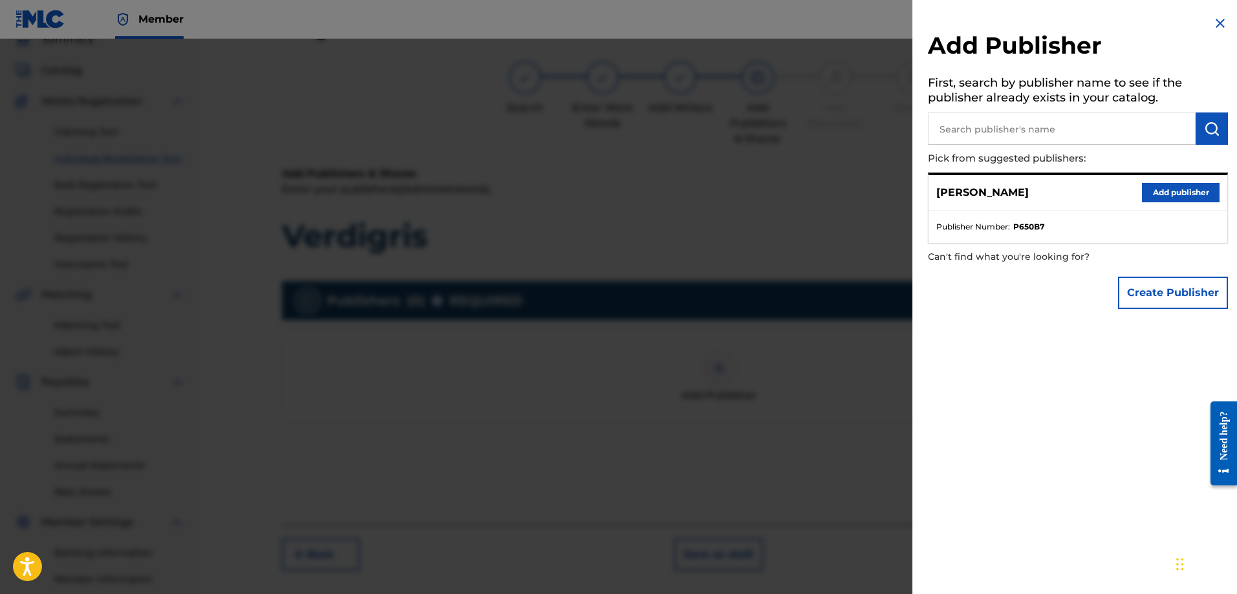
click at [1006, 235] on ul "Publisher Number : P650B7" at bounding box center [1078, 227] width 299 height 32
click at [1169, 188] on button "Add publisher" at bounding box center [1181, 192] width 78 height 19
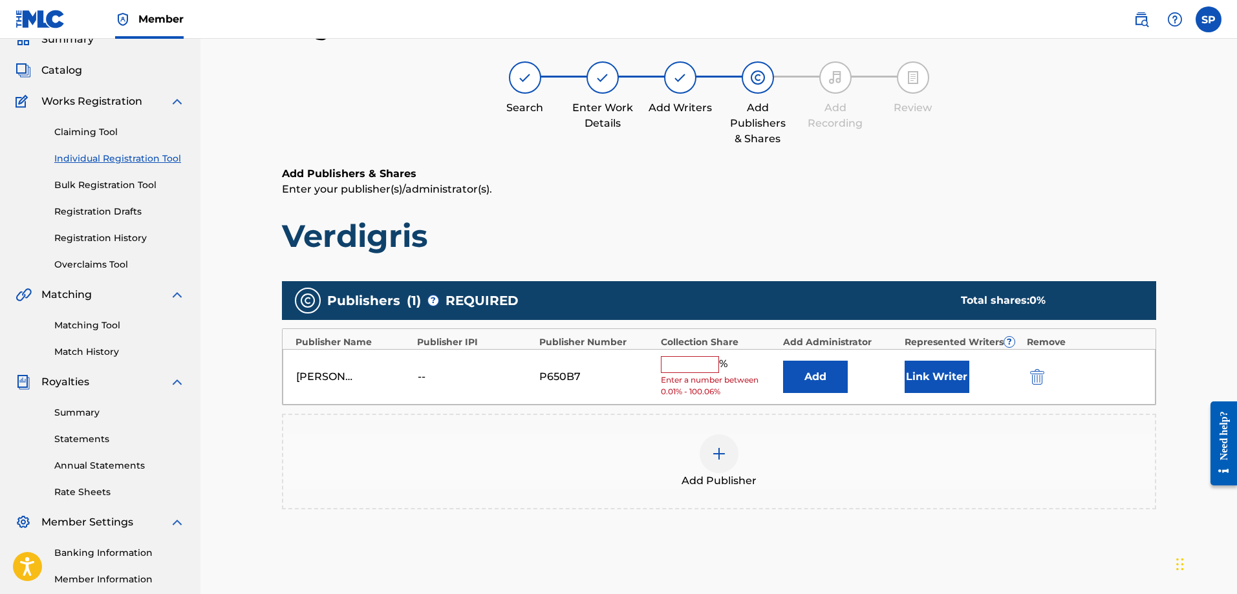
click at [693, 360] on input "text" at bounding box center [690, 364] width 58 height 17
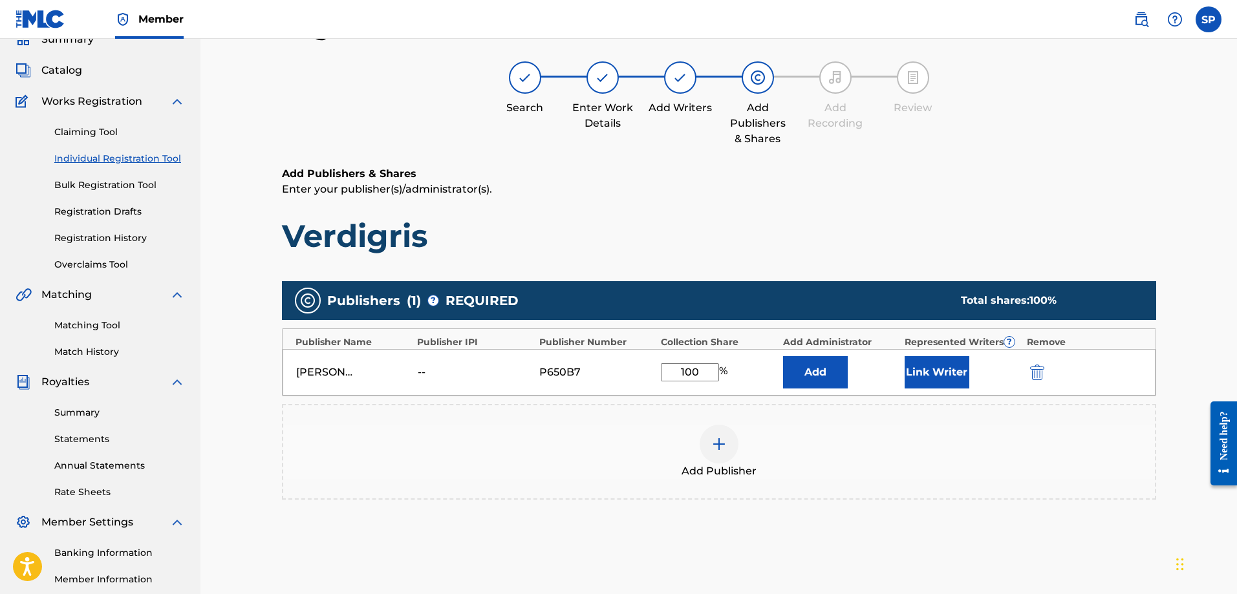
type input "100"
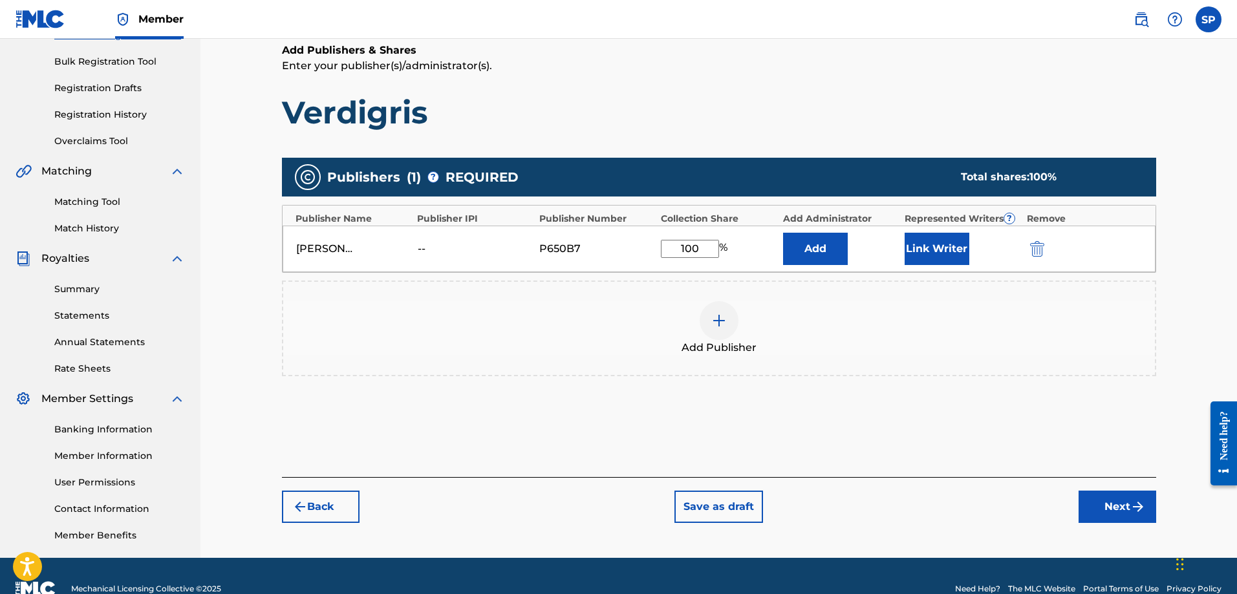
scroll to position [208, 0]
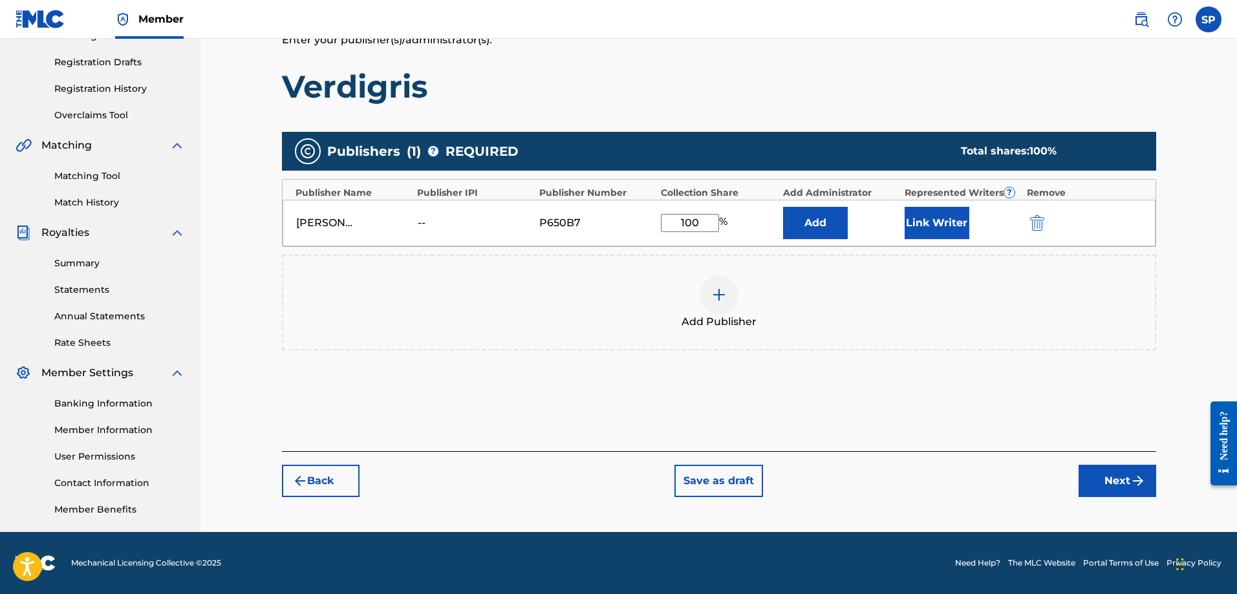
click at [1129, 478] on button "Next" at bounding box center [1118, 481] width 78 height 32
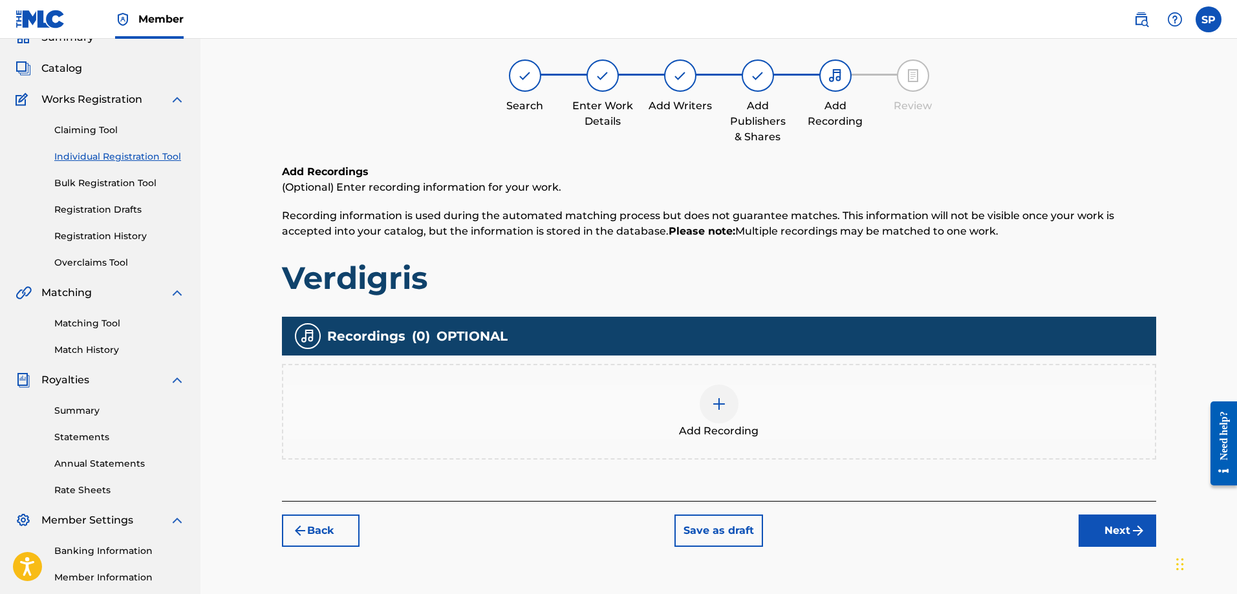
scroll to position [58, 0]
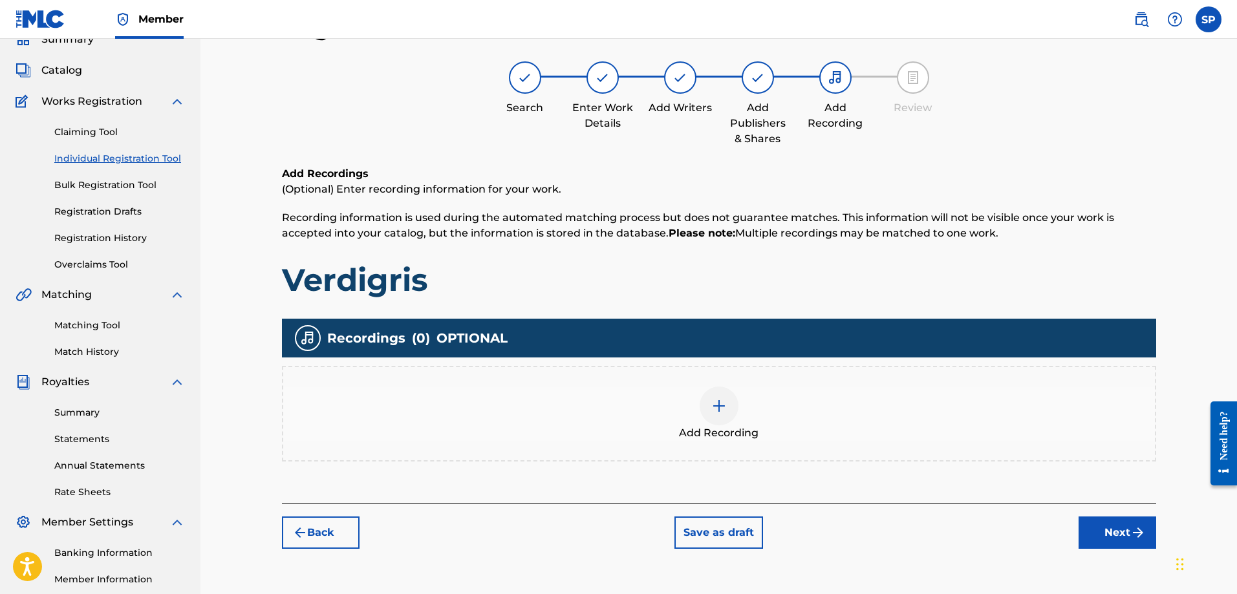
click at [715, 407] on img at bounding box center [719, 406] width 16 height 16
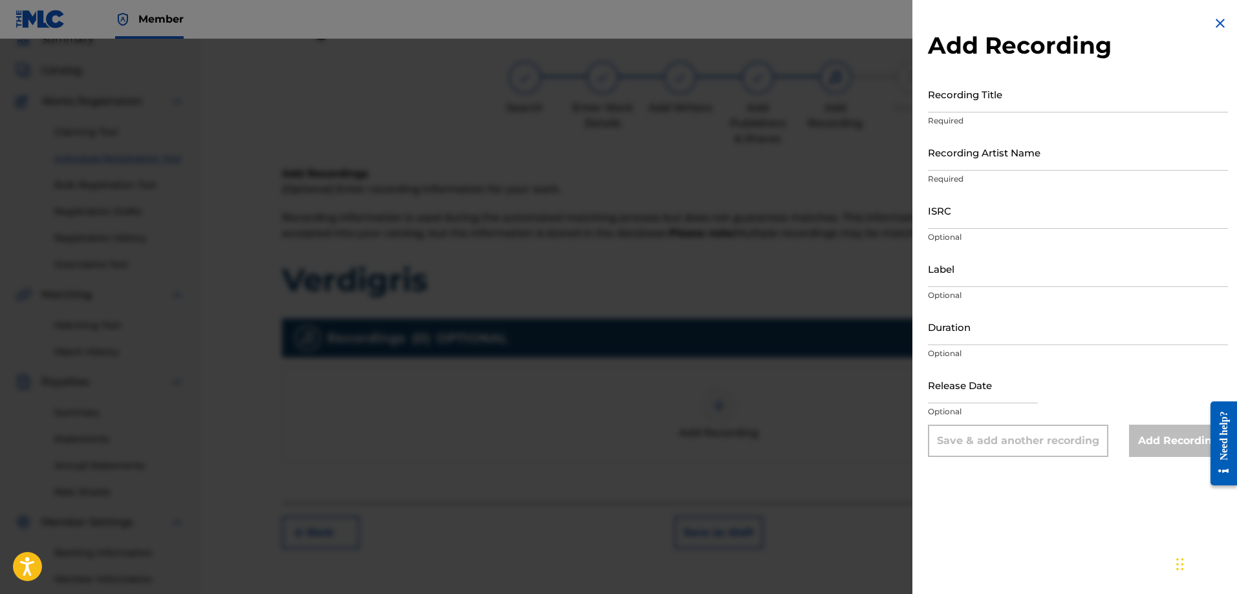
click at [948, 103] on input "Recording Title" at bounding box center [1078, 94] width 300 height 37
type input "Oblivity"
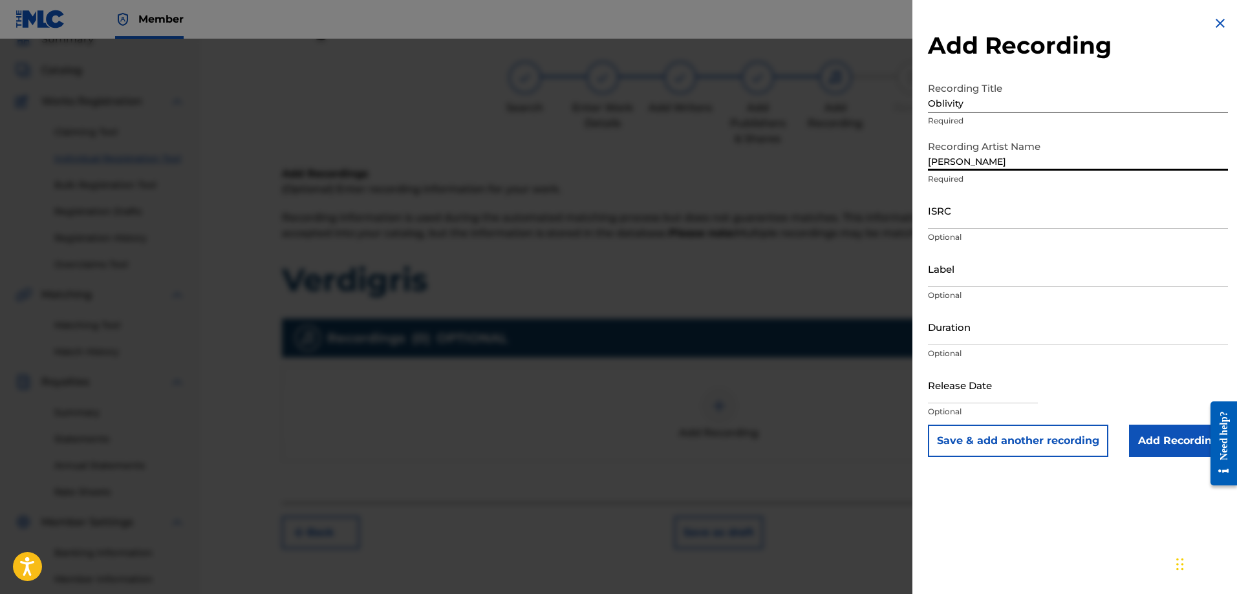
type input "Shawn Purcell"
click at [976, 264] on input "Label" at bounding box center [1078, 268] width 300 height 37
type input "Origin Records"
click at [993, 335] on input "Duration" at bounding box center [1078, 326] width 300 height 37
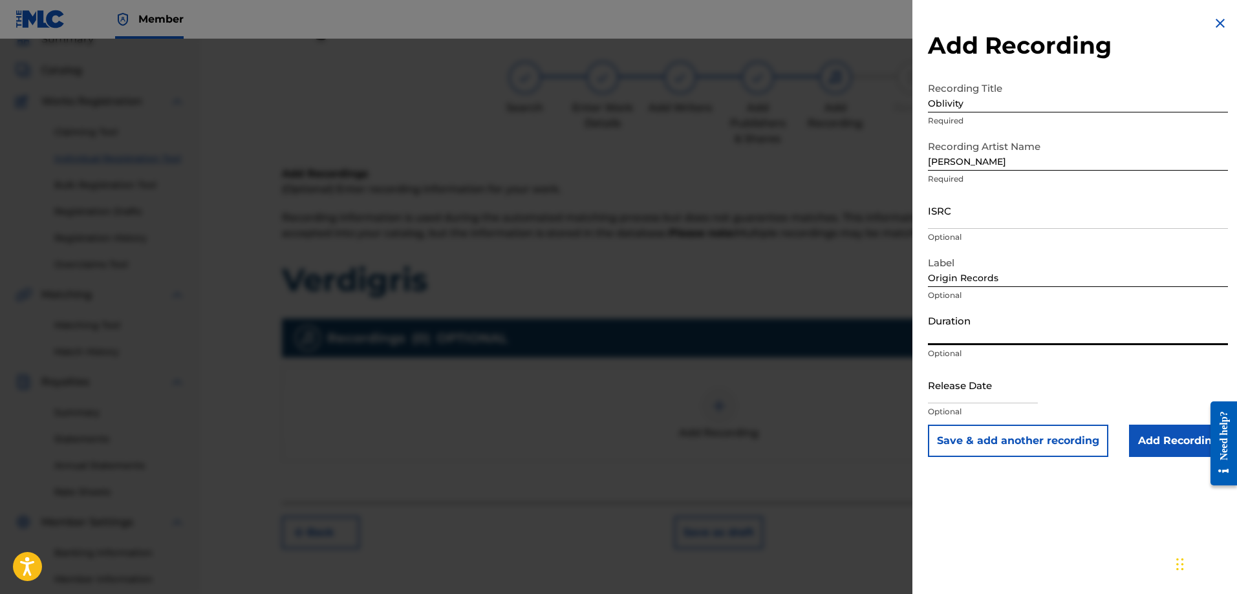
type input "70:30"
select select "7"
select select "2025"
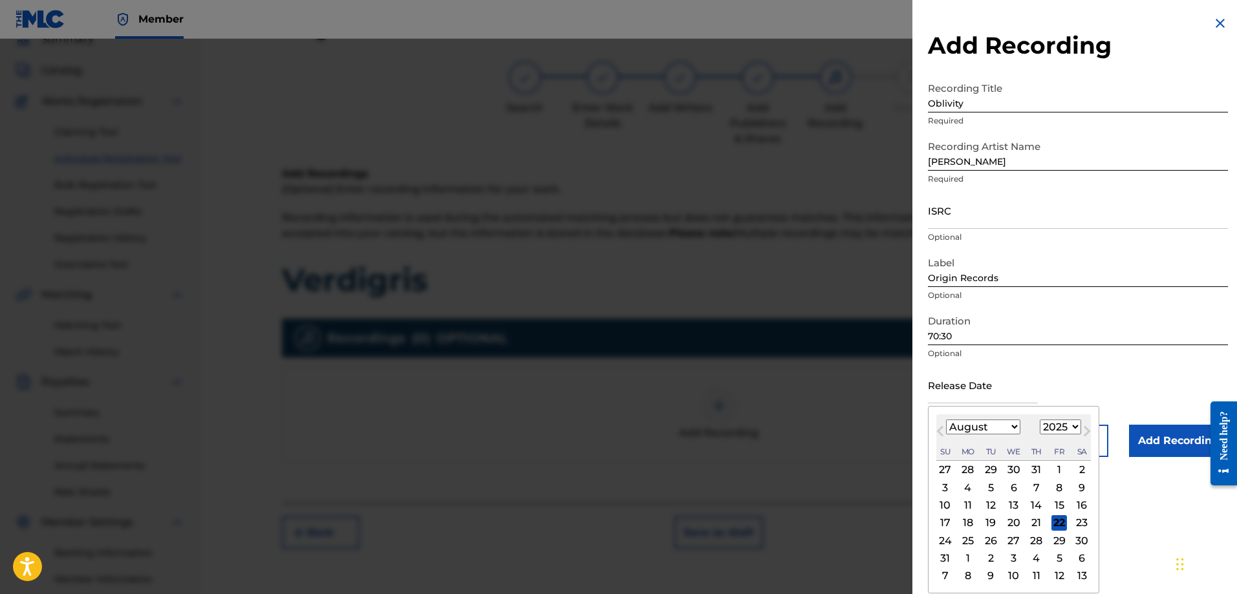
click at [978, 397] on input "text" at bounding box center [983, 385] width 110 height 37
type input "September 19 2025"
select select "8"
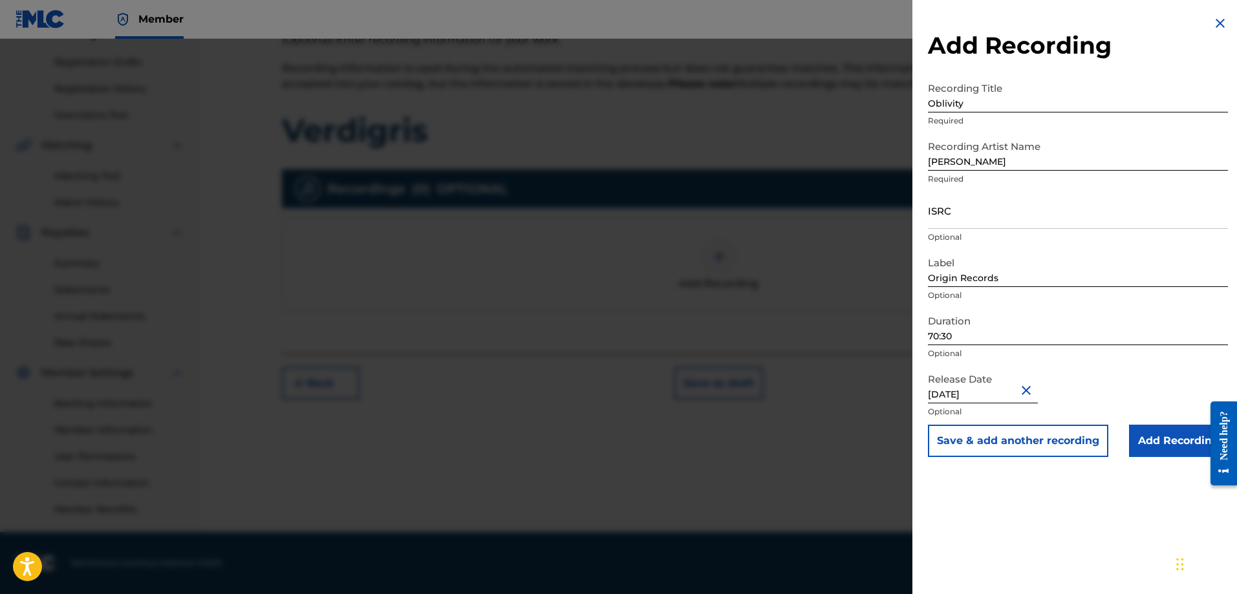
click at [1172, 446] on input "Add Recording" at bounding box center [1178, 441] width 99 height 32
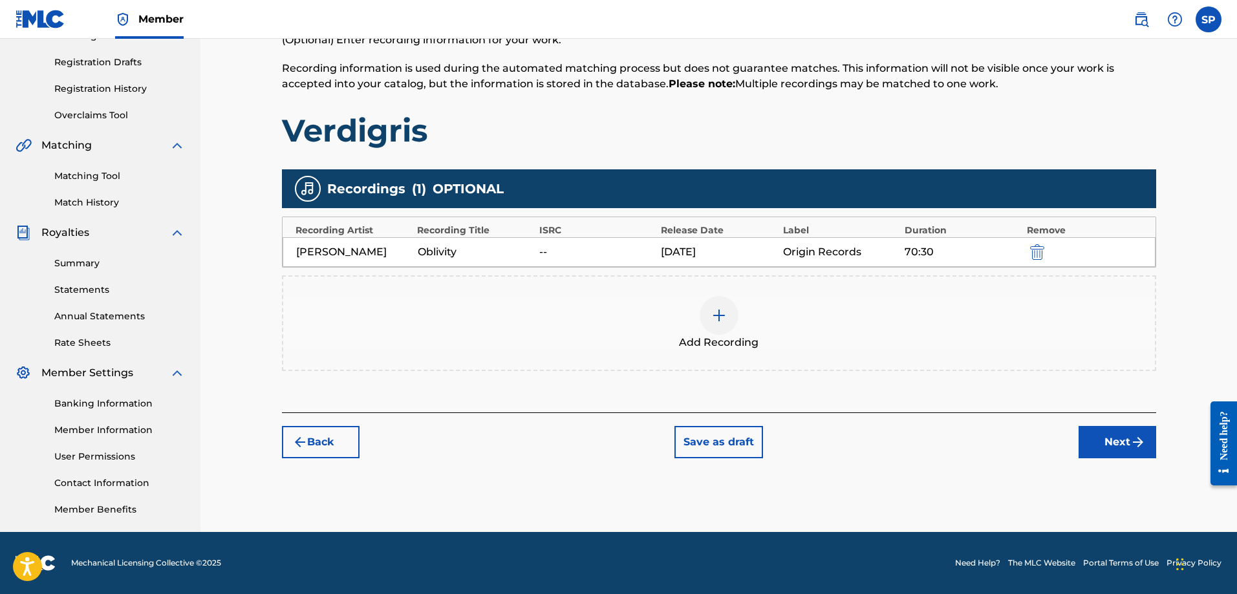
click at [1113, 439] on button "Next" at bounding box center [1118, 442] width 78 height 32
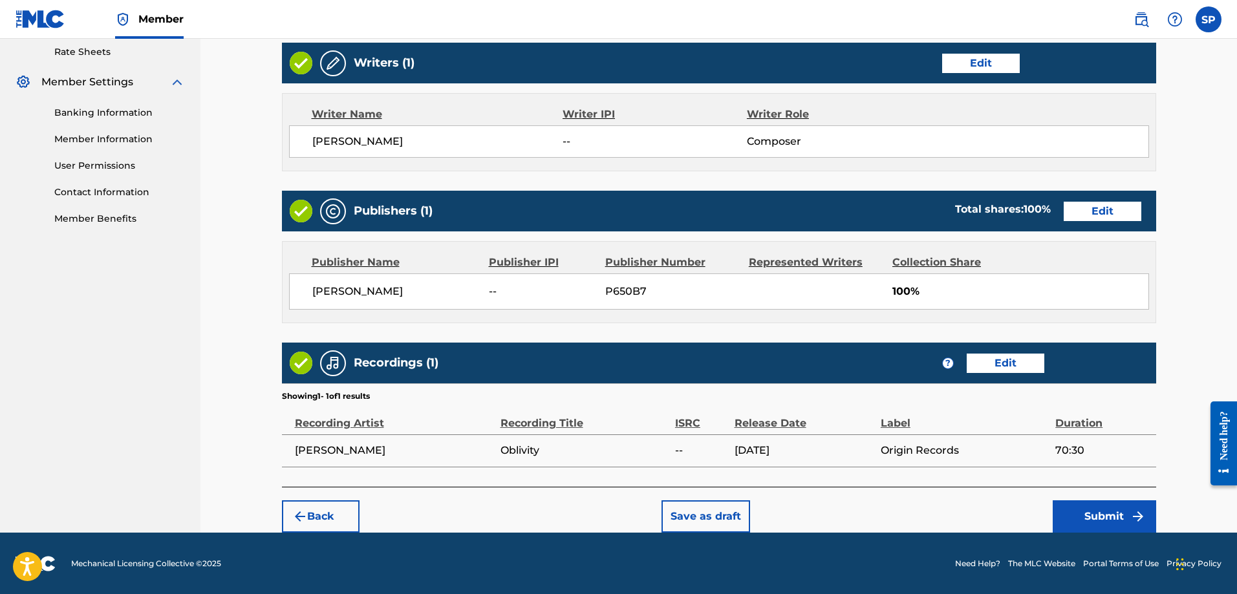
scroll to position [499, 0]
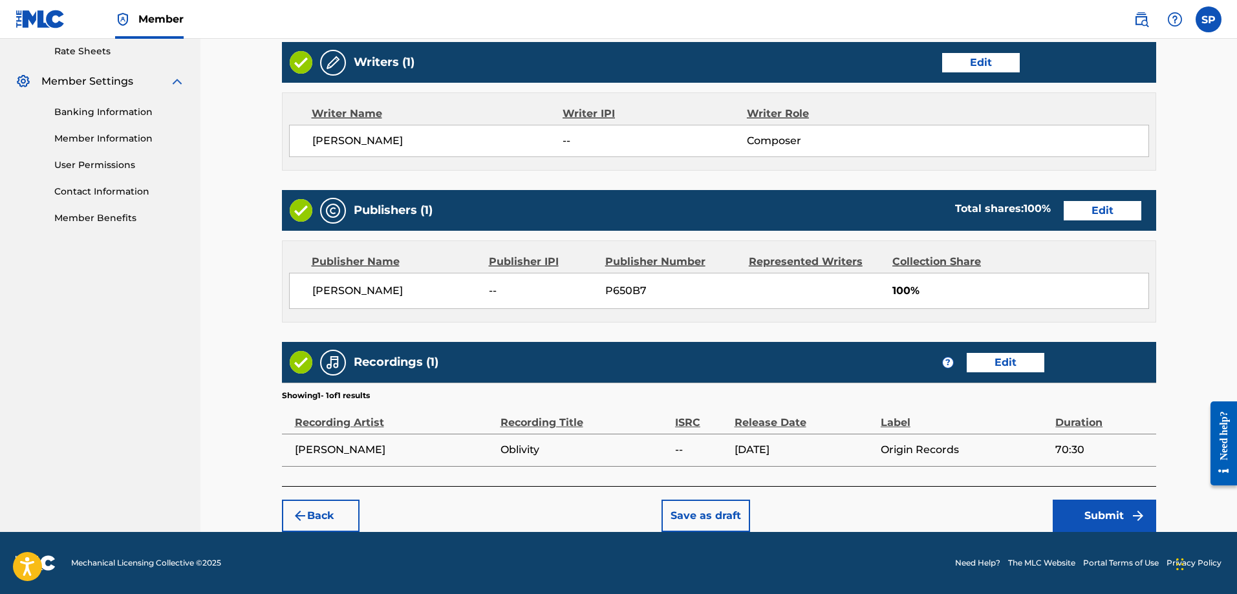
click at [1111, 514] on button "Submit" at bounding box center [1104, 516] width 103 height 32
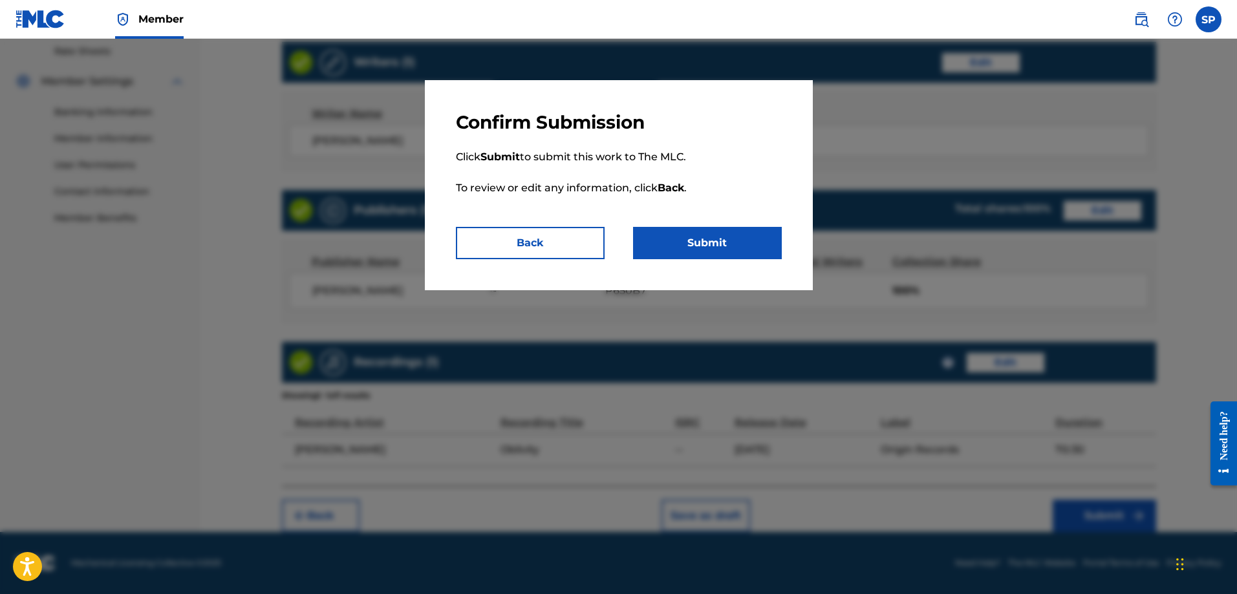
click at [702, 248] on button "Submit" at bounding box center [707, 243] width 149 height 32
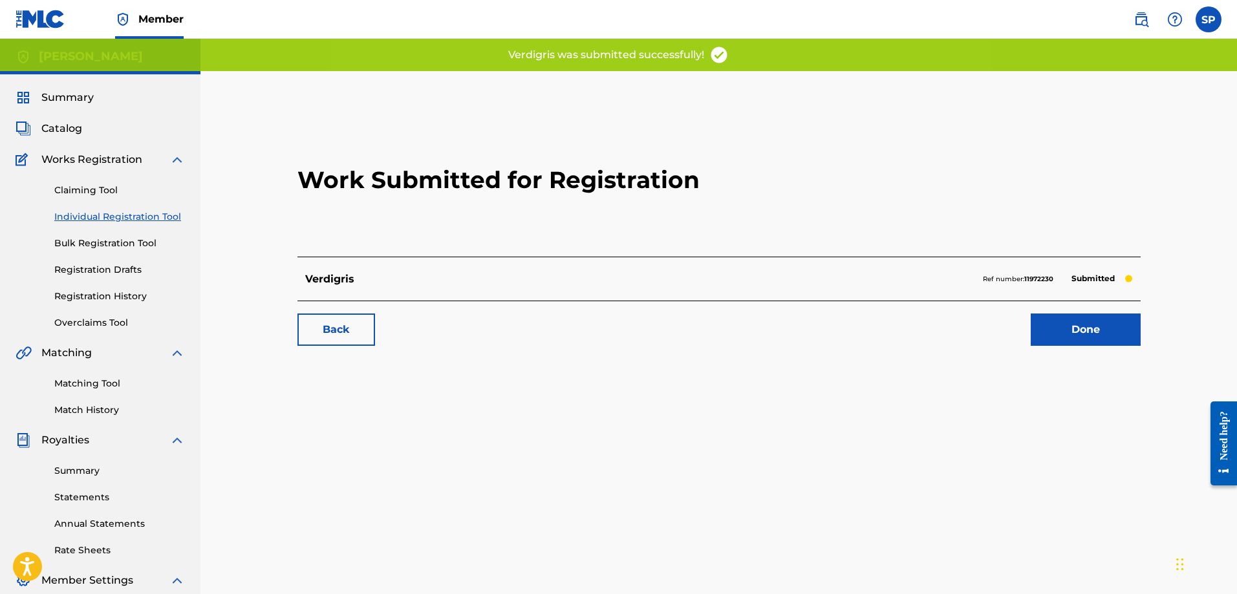
click at [1078, 334] on link "Done" at bounding box center [1086, 330] width 110 height 32
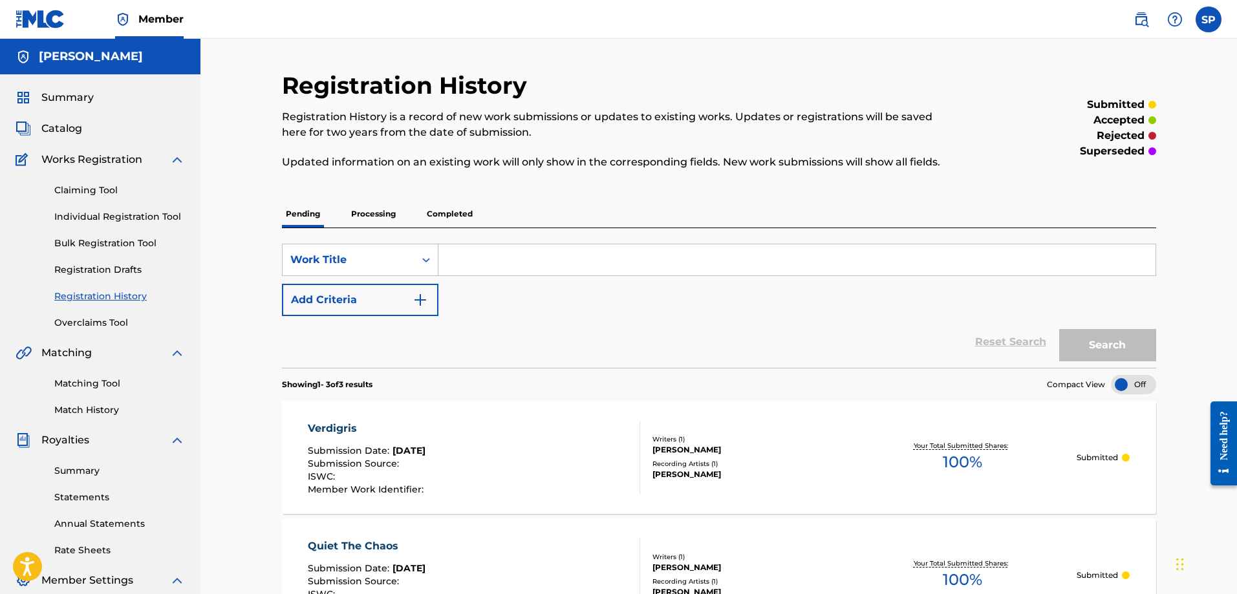
click at [381, 216] on p "Processing" at bounding box center [373, 213] width 52 height 27
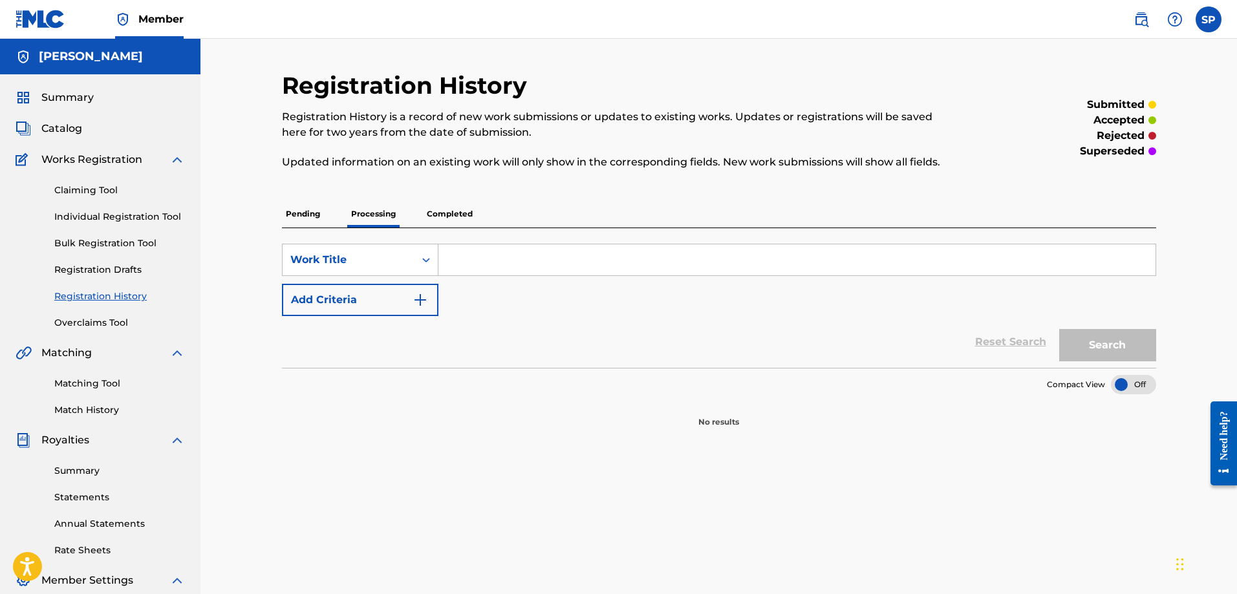
click at [433, 211] on p "Completed" at bounding box center [450, 213] width 54 height 27
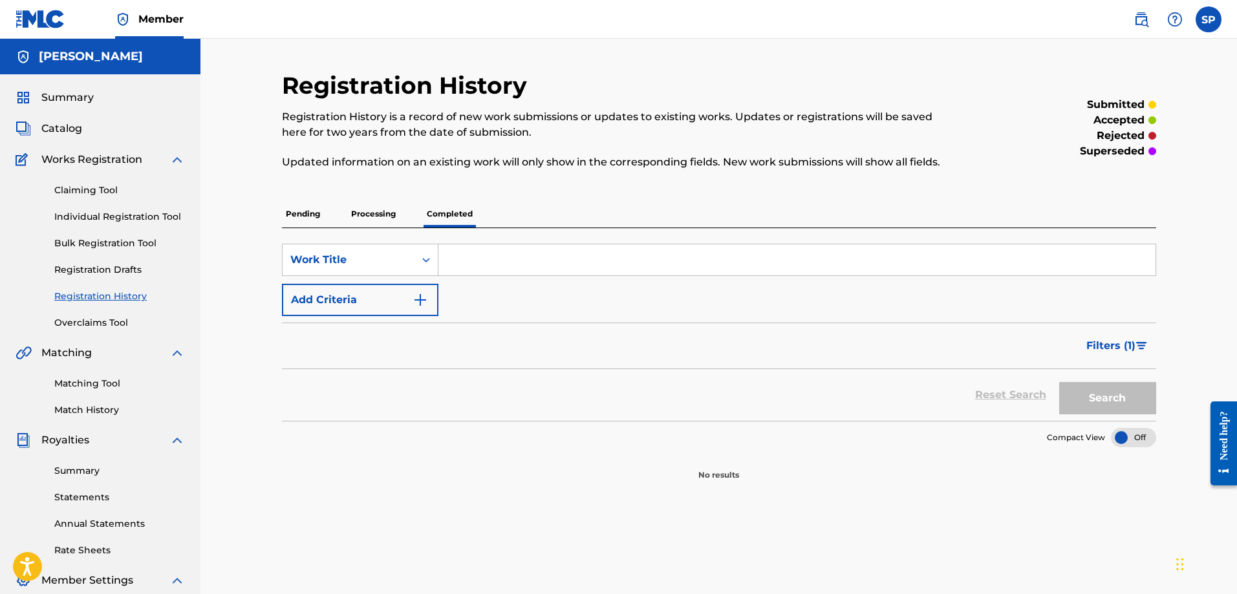
click at [296, 214] on p "Pending" at bounding box center [303, 213] width 42 height 27
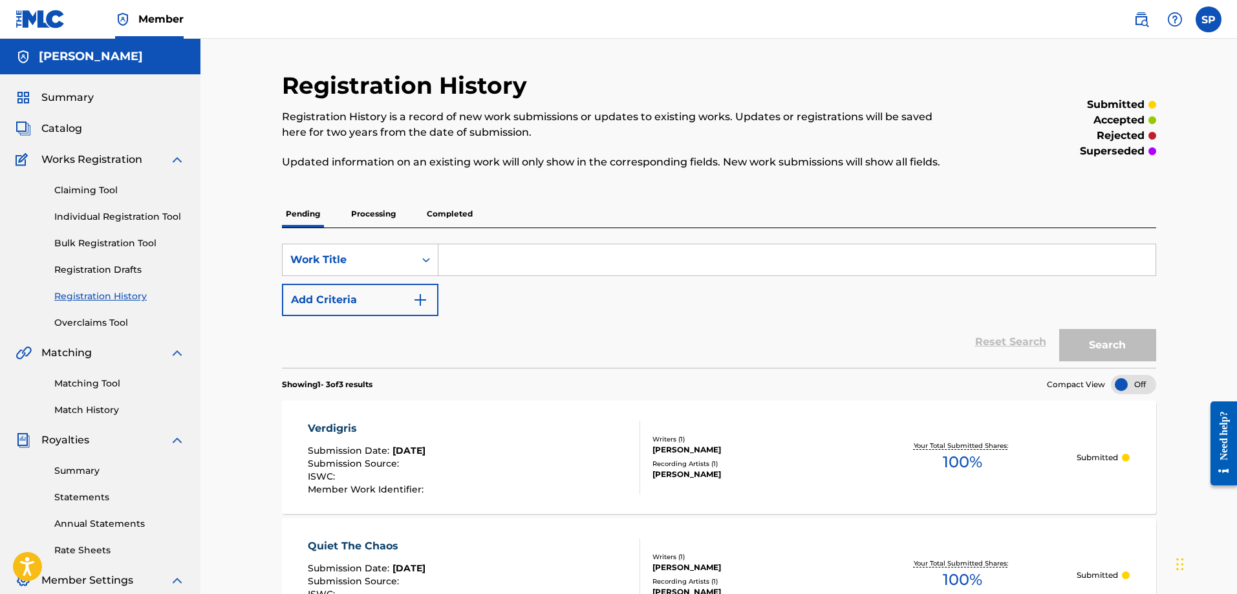
scroll to position [173, 0]
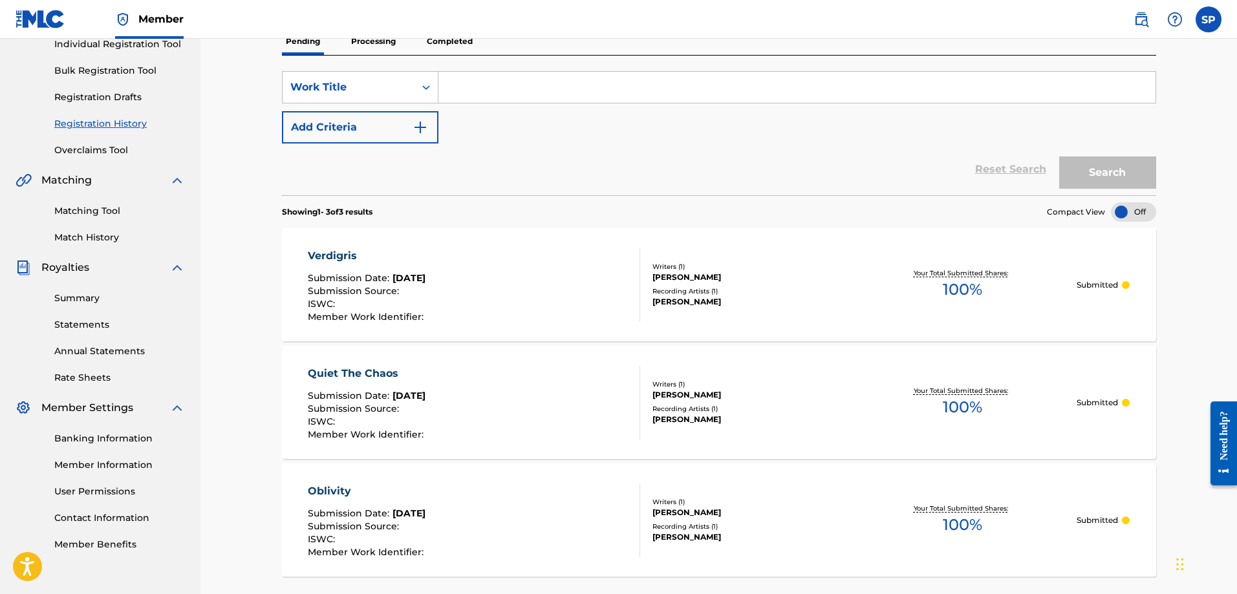
click at [102, 45] on link "Individual Registration Tool" at bounding box center [119, 45] width 131 height 14
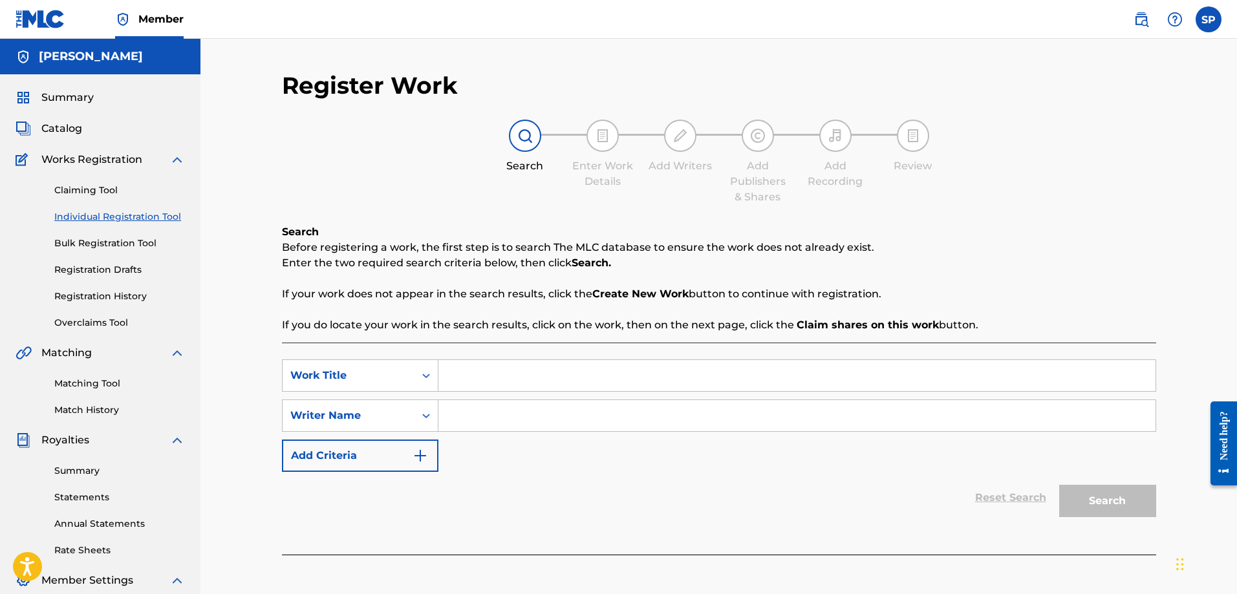
click at [512, 385] on input "Search Form" at bounding box center [796, 375] width 717 height 31
type input "Primaries and Spares"
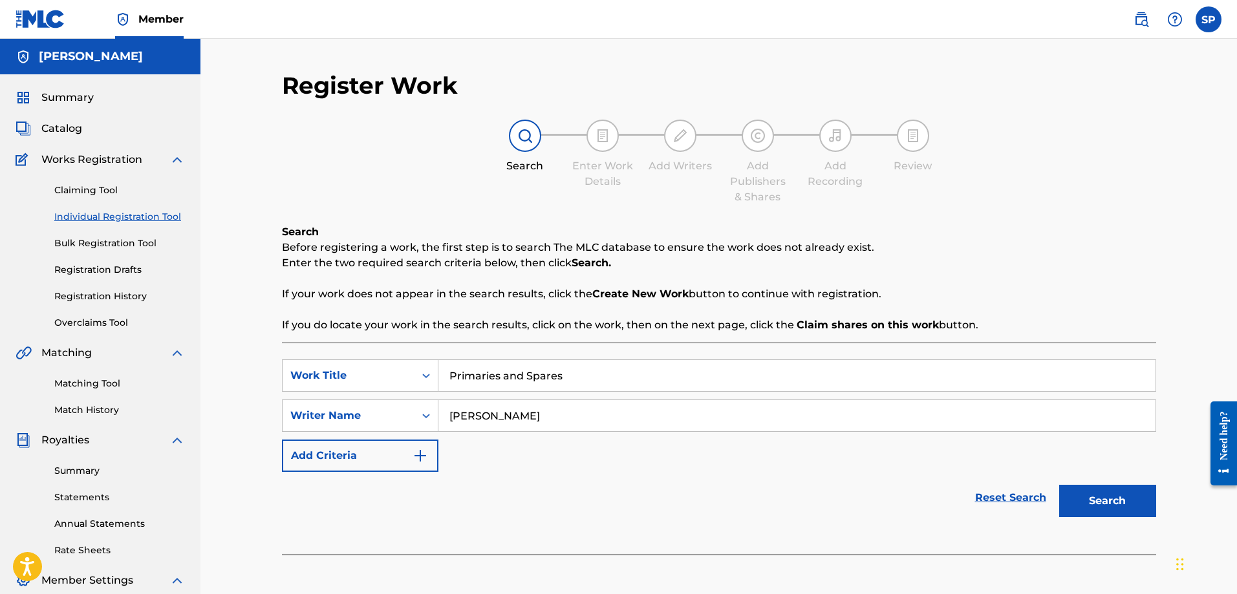
type input "Shawn Purcell"
click at [1097, 497] on button "Search" at bounding box center [1107, 501] width 97 height 32
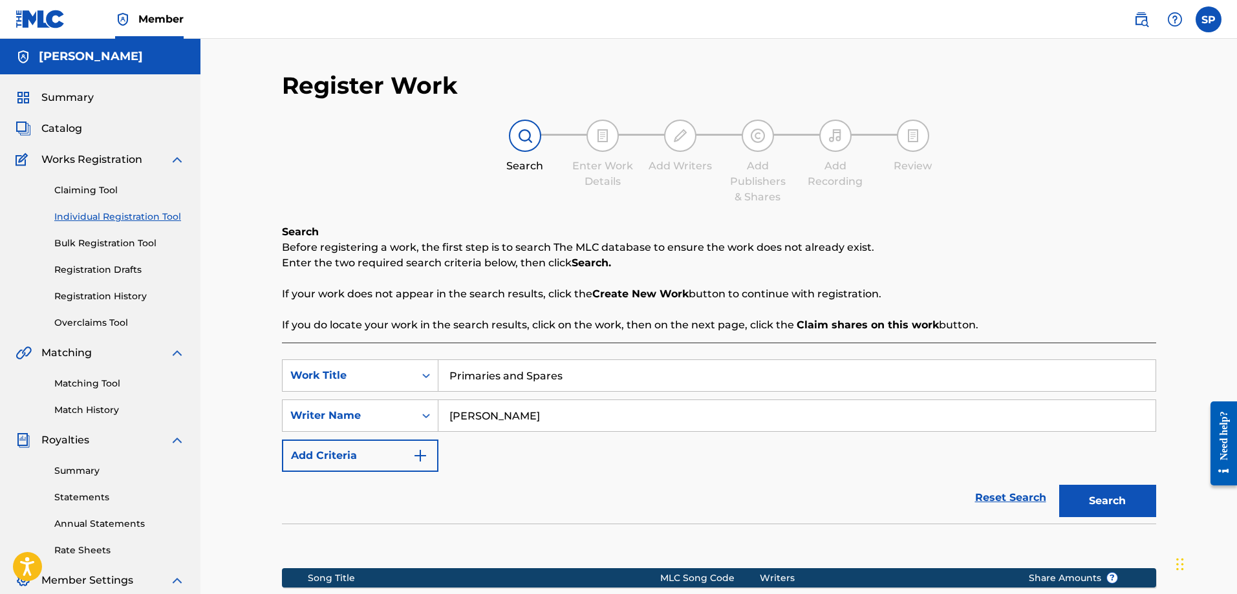
scroll to position [208, 0]
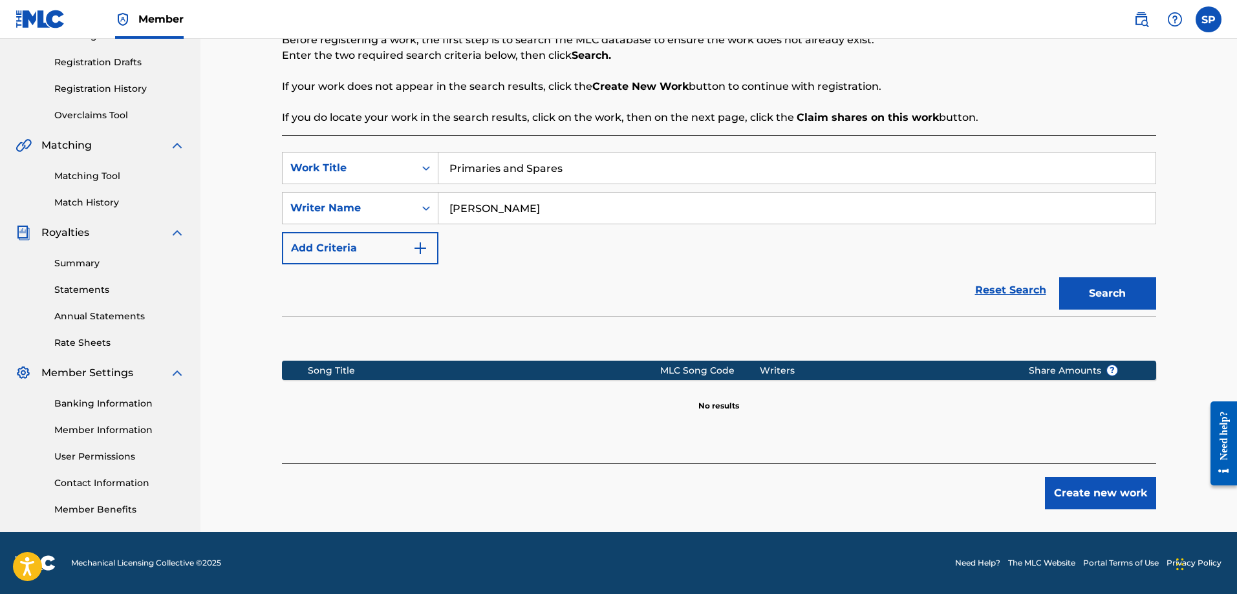
click at [1103, 498] on button "Create new work" at bounding box center [1100, 493] width 111 height 32
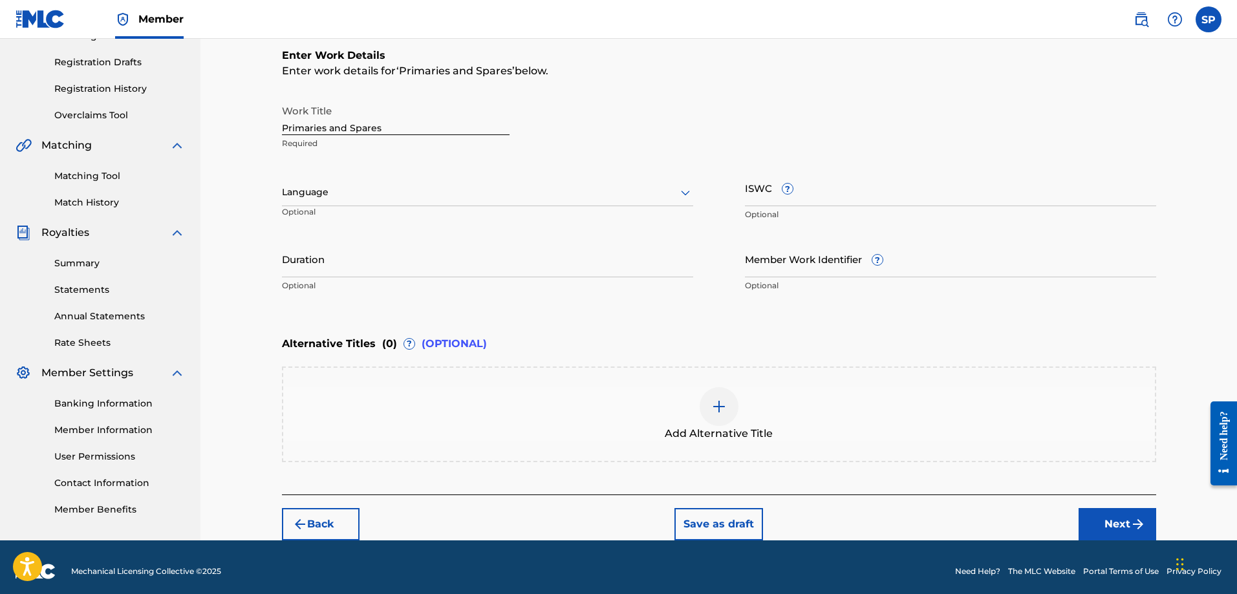
click at [332, 256] on input "Duration" at bounding box center [487, 259] width 411 height 37
type input "05:57"
click at [1120, 524] on button "Next" at bounding box center [1118, 524] width 78 height 32
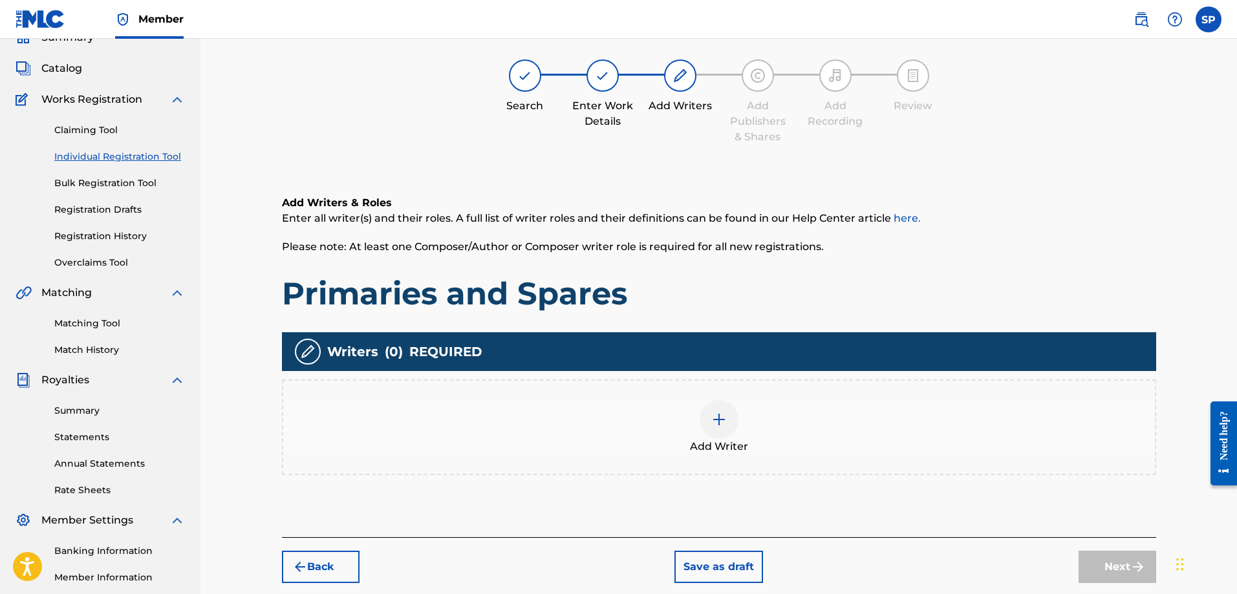
scroll to position [58, 0]
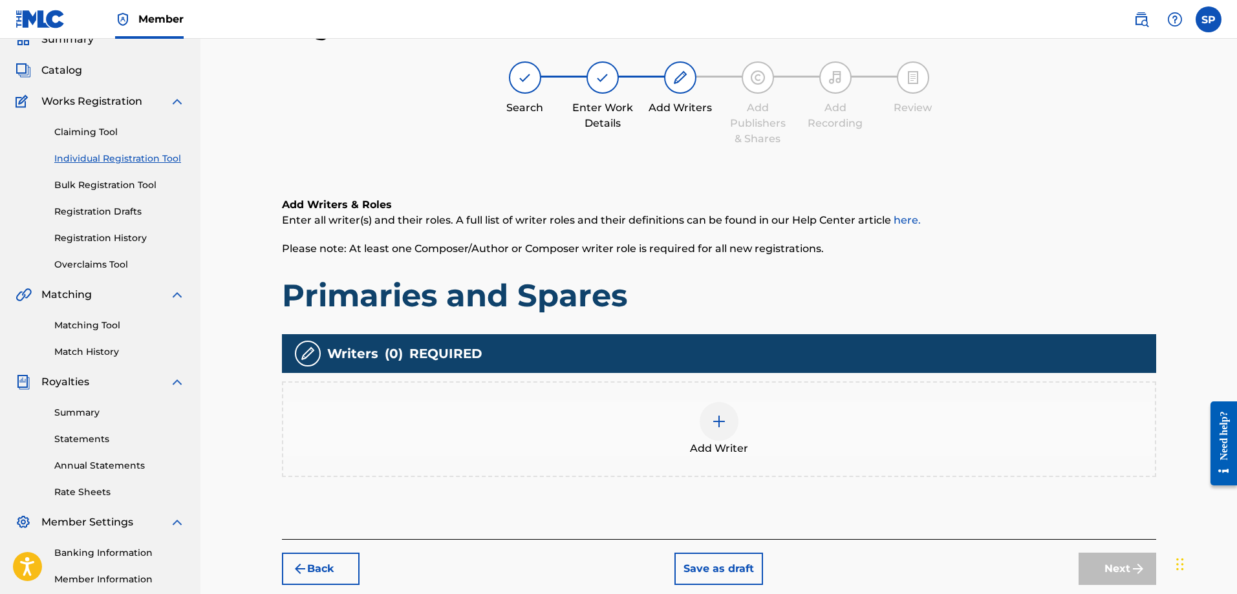
click at [717, 422] on img at bounding box center [719, 422] width 16 height 16
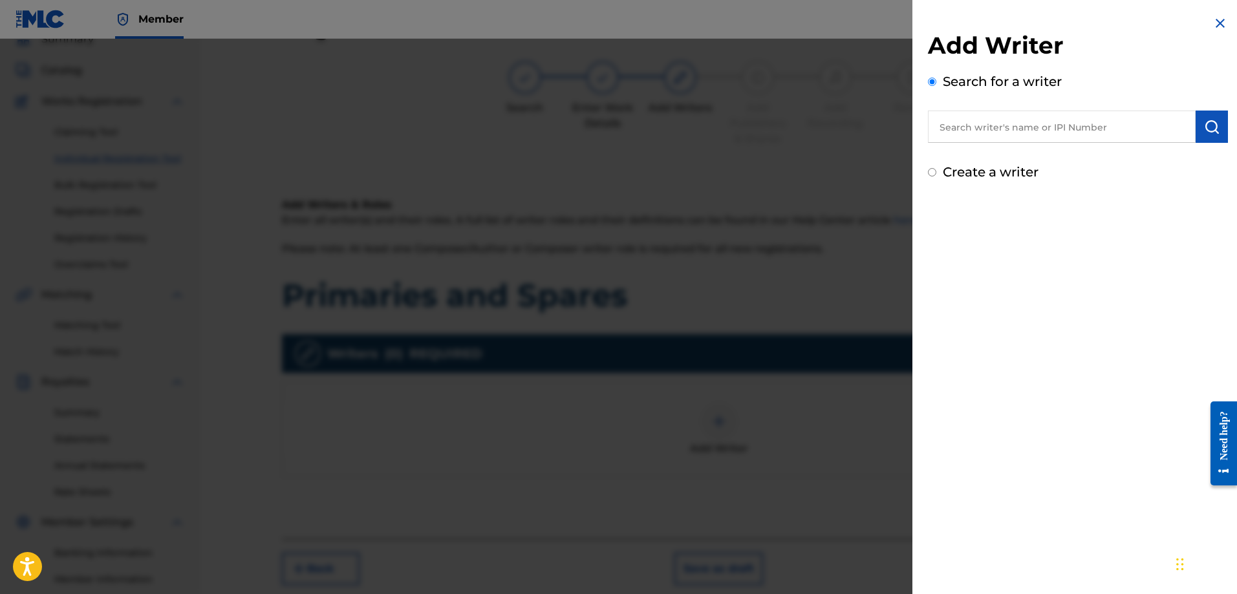
click at [933, 175] on input "Create a writer" at bounding box center [932, 172] width 8 height 8
radio input "false"
radio input "true"
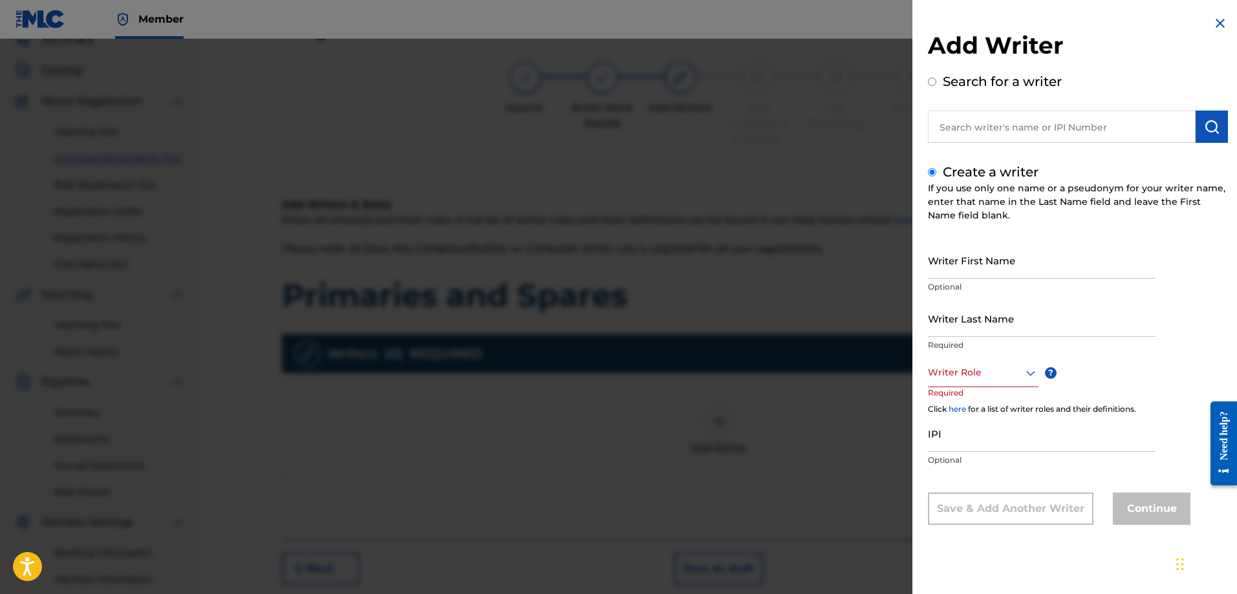
click at [985, 268] on input "Writer First Name" at bounding box center [1042, 260] width 228 height 37
type input "[PERSON_NAME]"
click at [1024, 373] on icon at bounding box center [1031, 373] width 16 height 16
click at [996, 524] on div "Composer" at bounding box center [983, 518] width 109 height 29
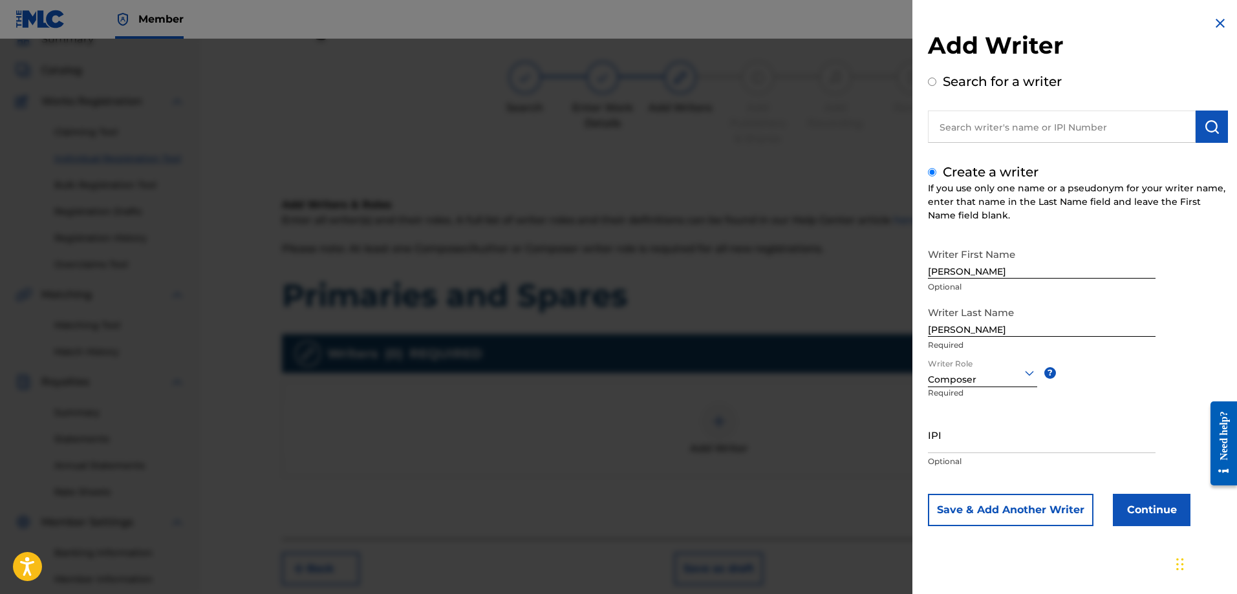
click at [1146, 523] on button "Continue" at bounding box center [1152, 510] width 78 height 32
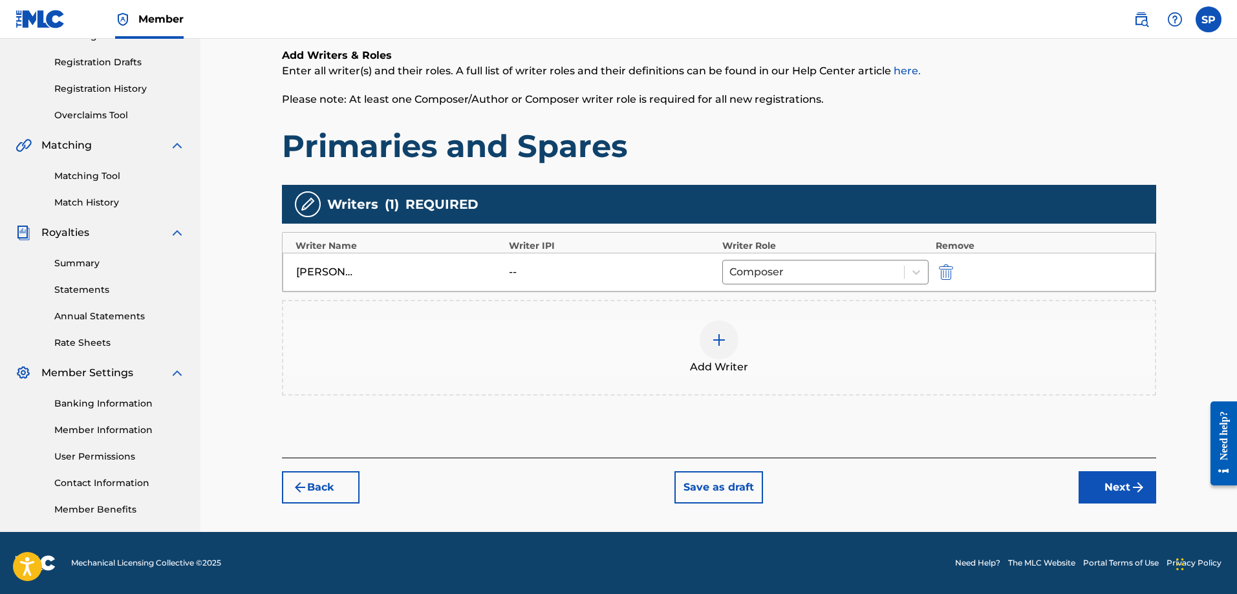
click at [1103, 490] on button "Next" at bounding box center [1118, 487] width 78 height 32
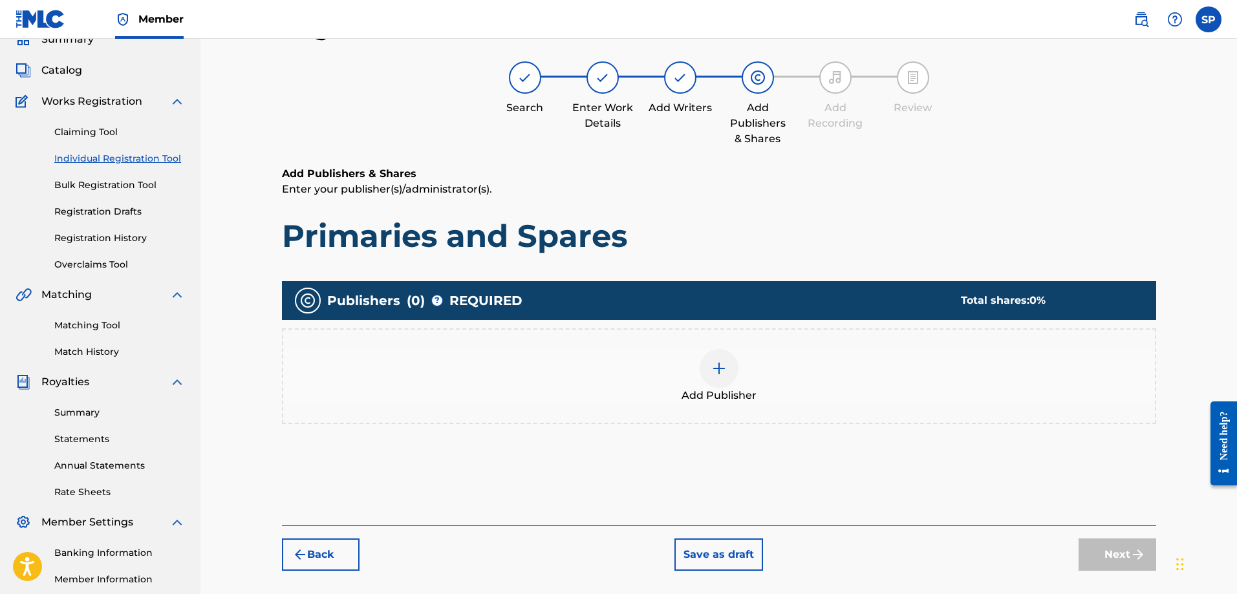
click at [713, 375] on img at bounding box center [719, 369] width 16 height 16
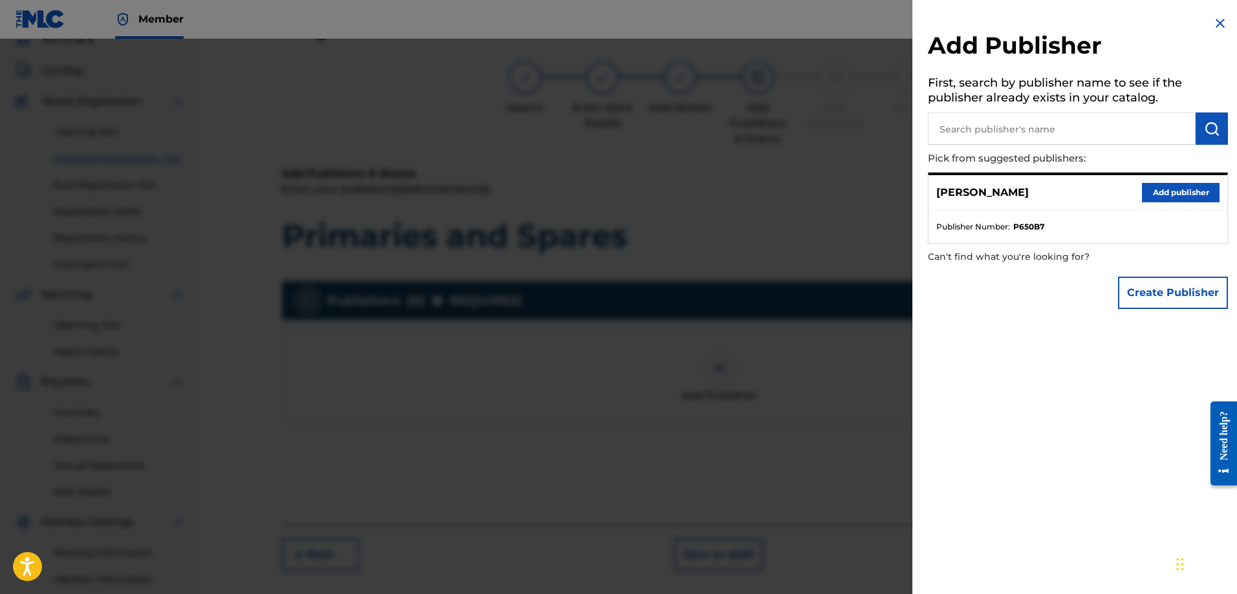
click at [1167, 193] on button "Add publisher" at bounding box center [1181, 192] width 78 height 19
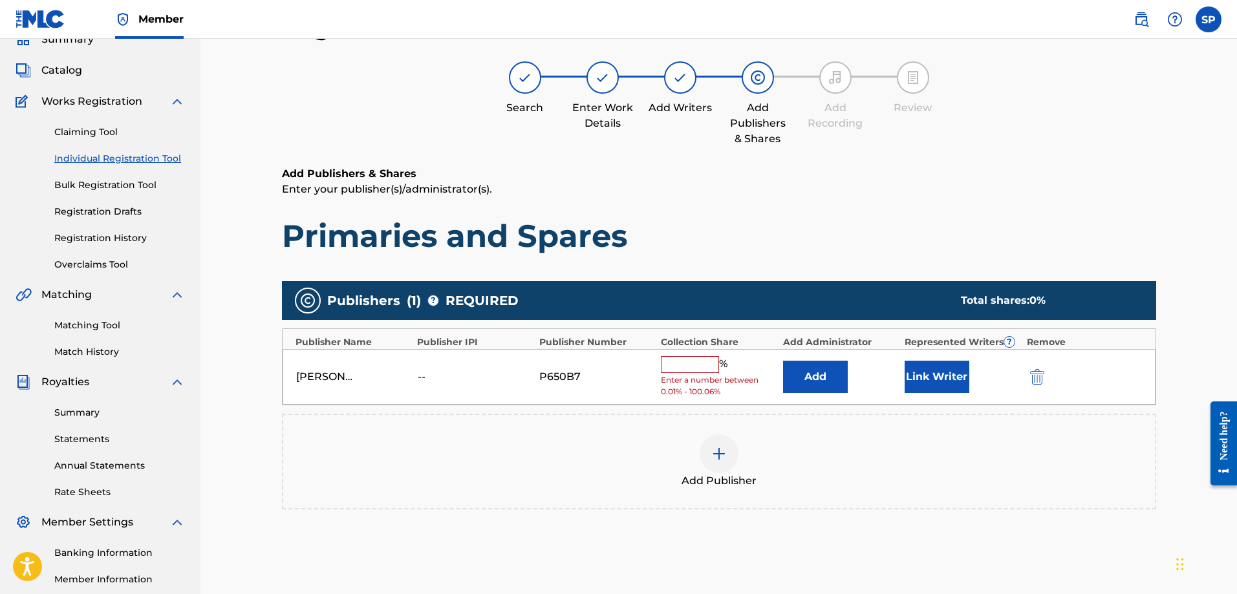
click at [704, 366] on input "text" at bounding box center [690, 364] width 58 height 17
type input "100"
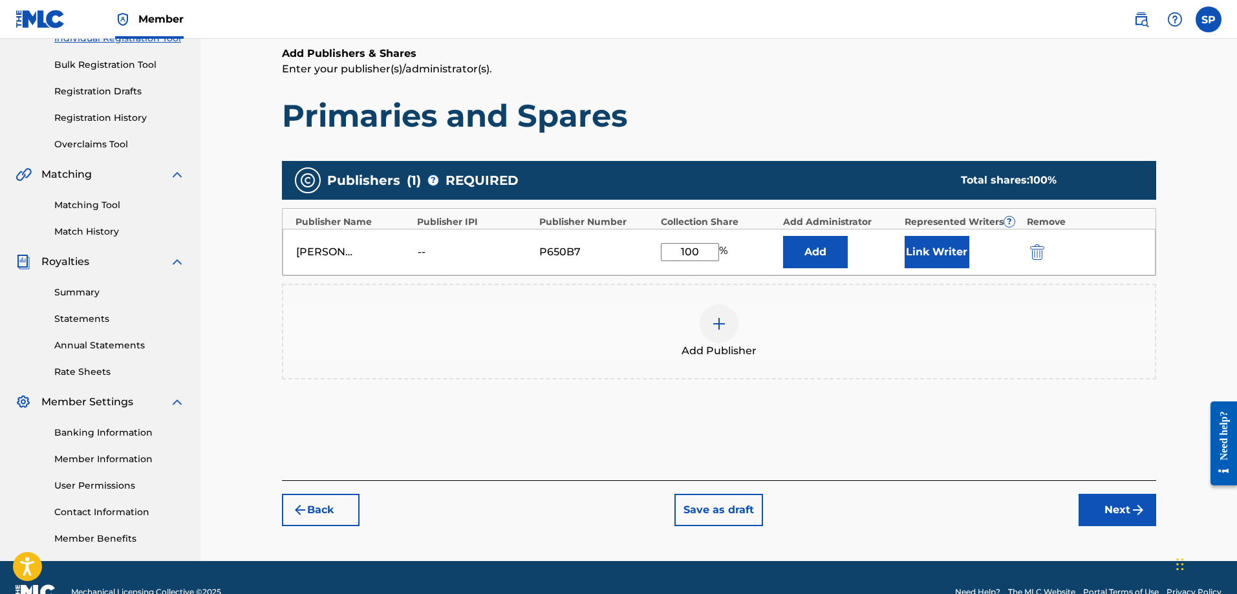
scroll to position [208, 0]
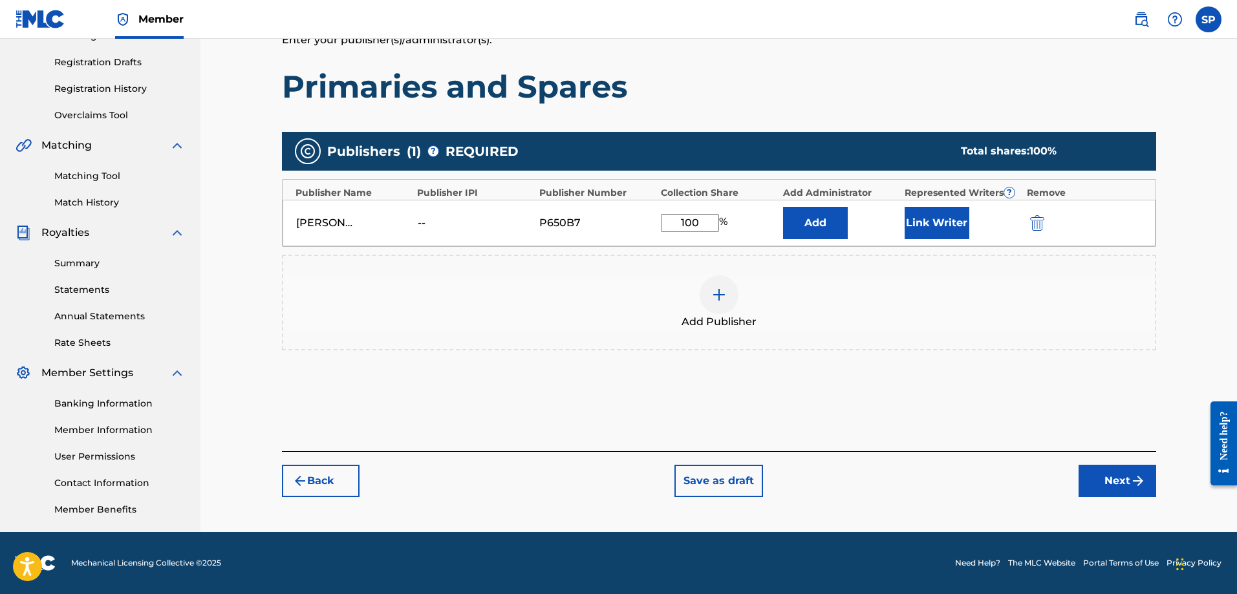
click at [1121, 475] on button "Next" at bounding box center [1118, 481] width 78 height 32
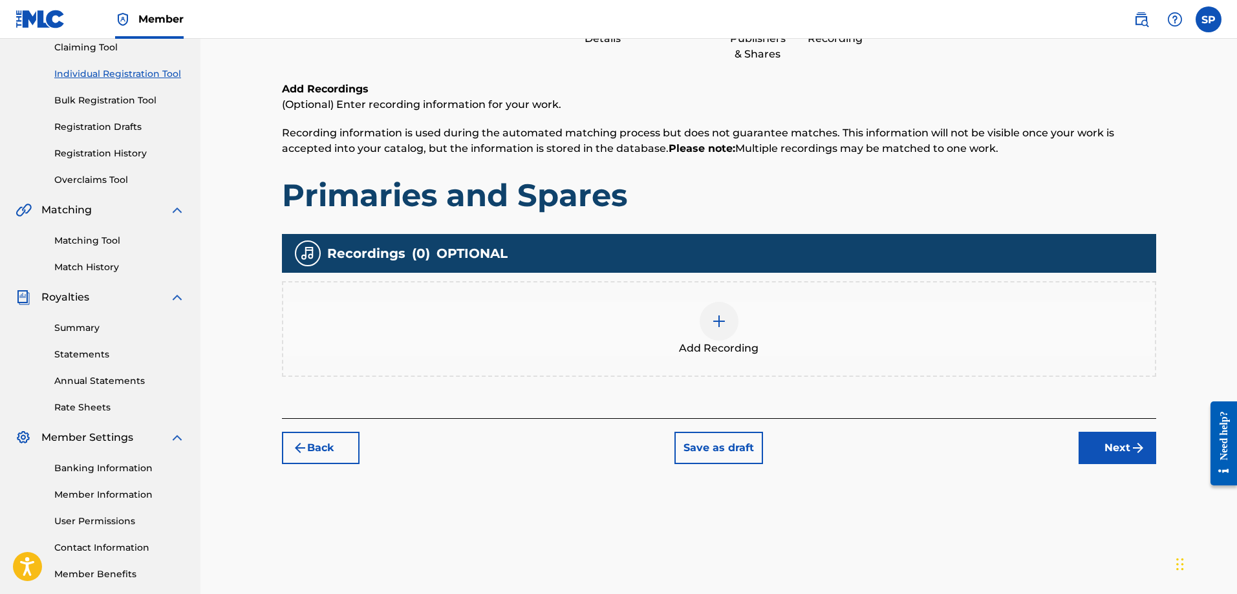
scroll to position [58, 0]
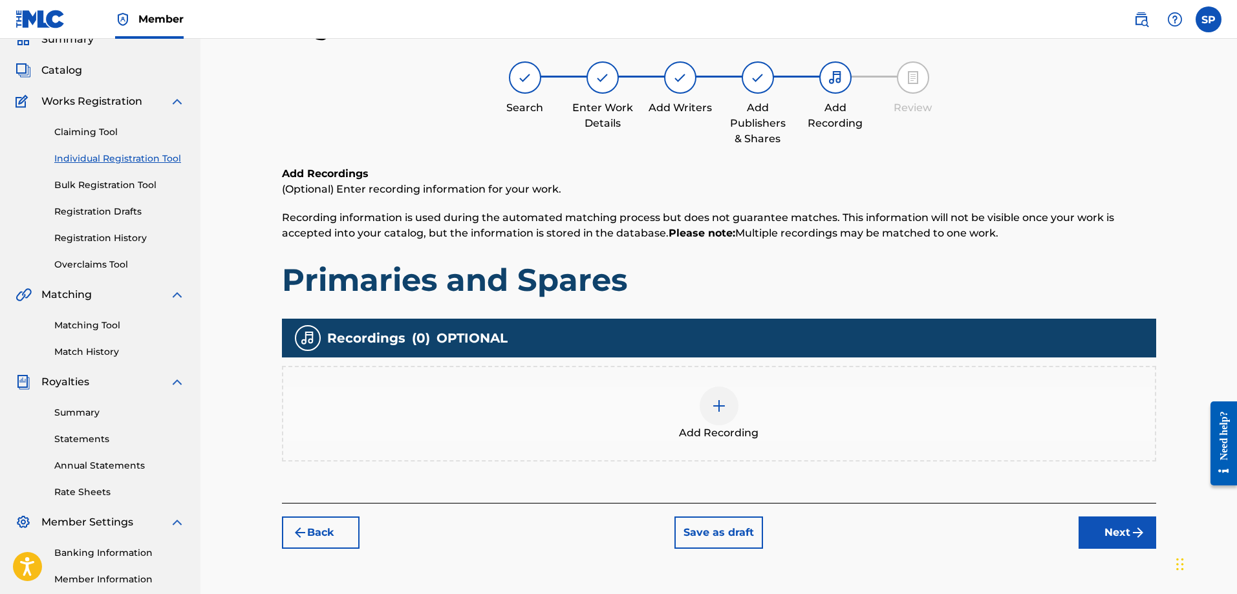
click at [1113, 527] on button "Next" at bounding box center [1118, 533] width 78 height 32
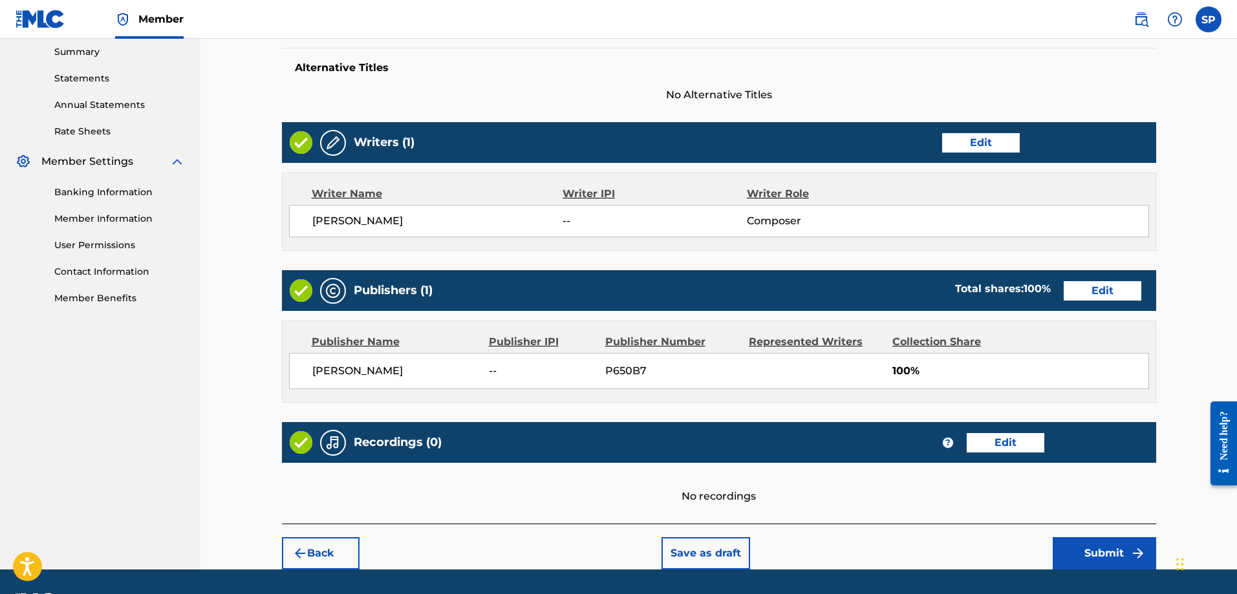
scroll to position [457, 0]
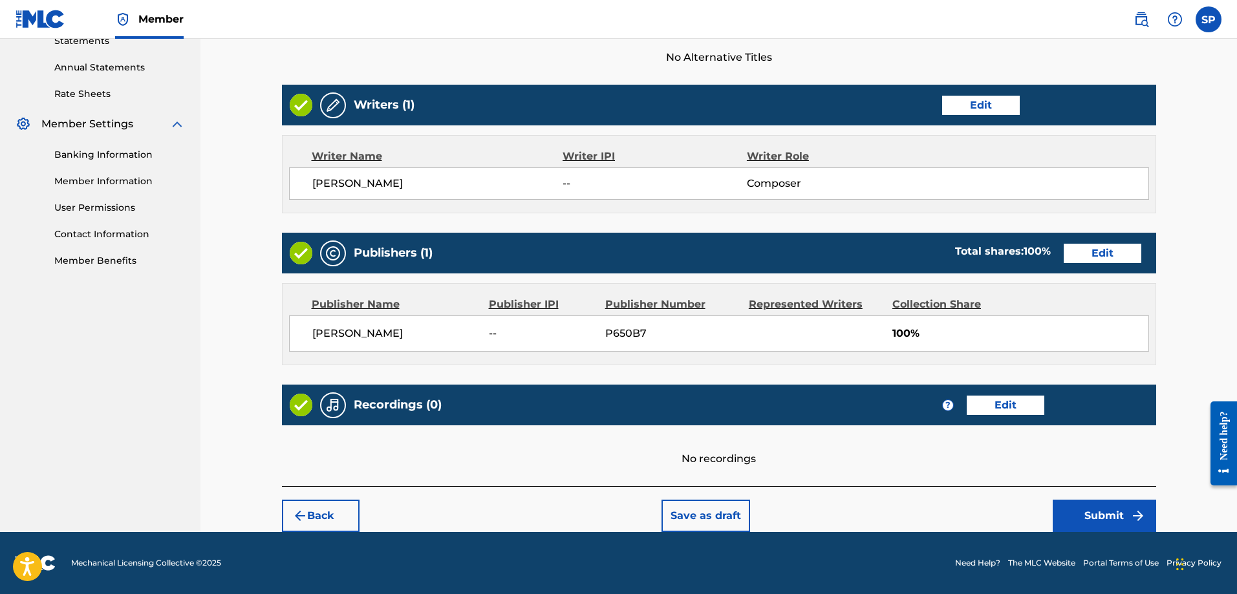
click at [1108, 515] on button "Submit" at bounding box center [1104, 516] width 103 height 32
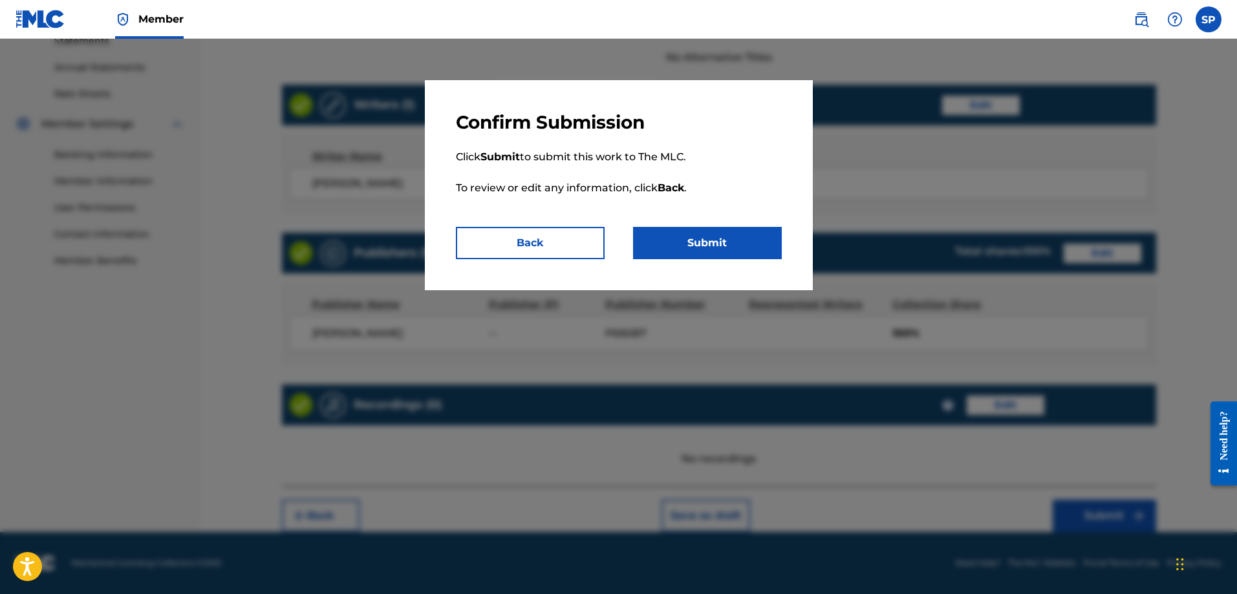
click at [690, 245] on button "Submit" at bounding box center [707, 243] width 149 height 32
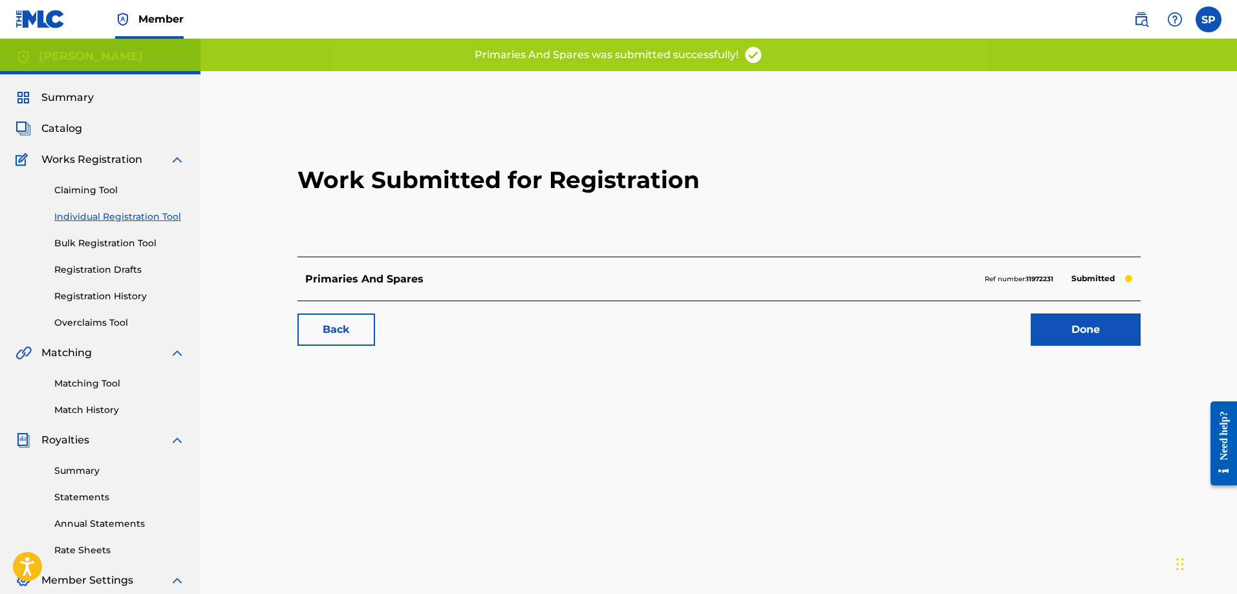
click at [1106, 327] on link "Done" at bounding box center [1086, 330] width 110 height 32
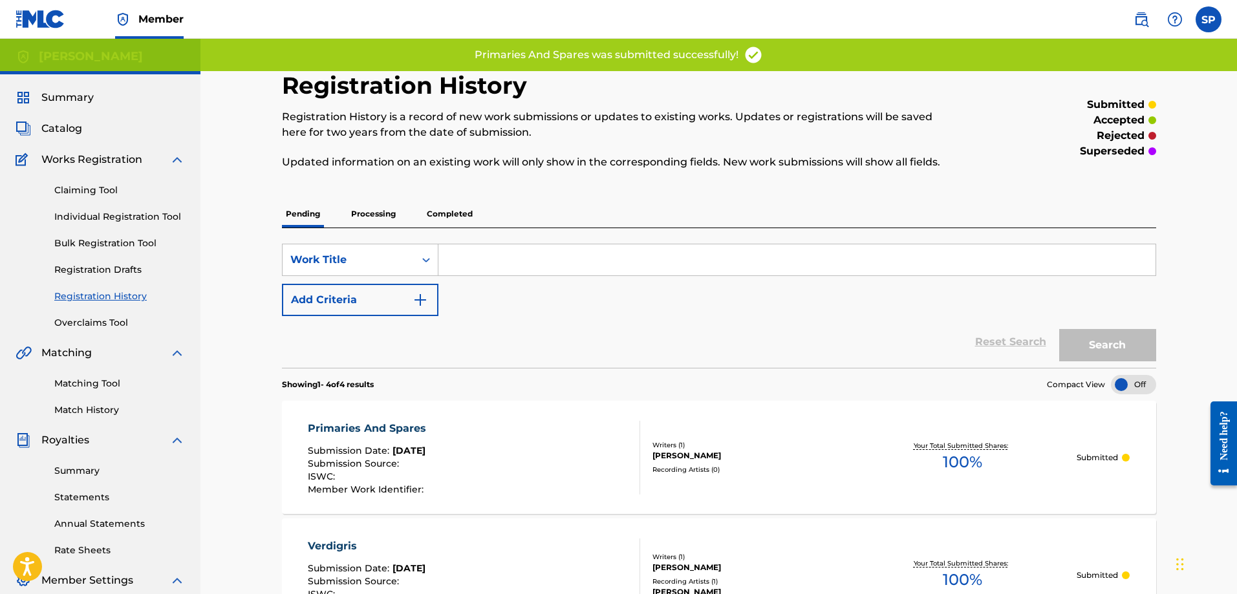
click at [365, 214] on p "Processing" at bounding box center [373, 213] width 52 height 27
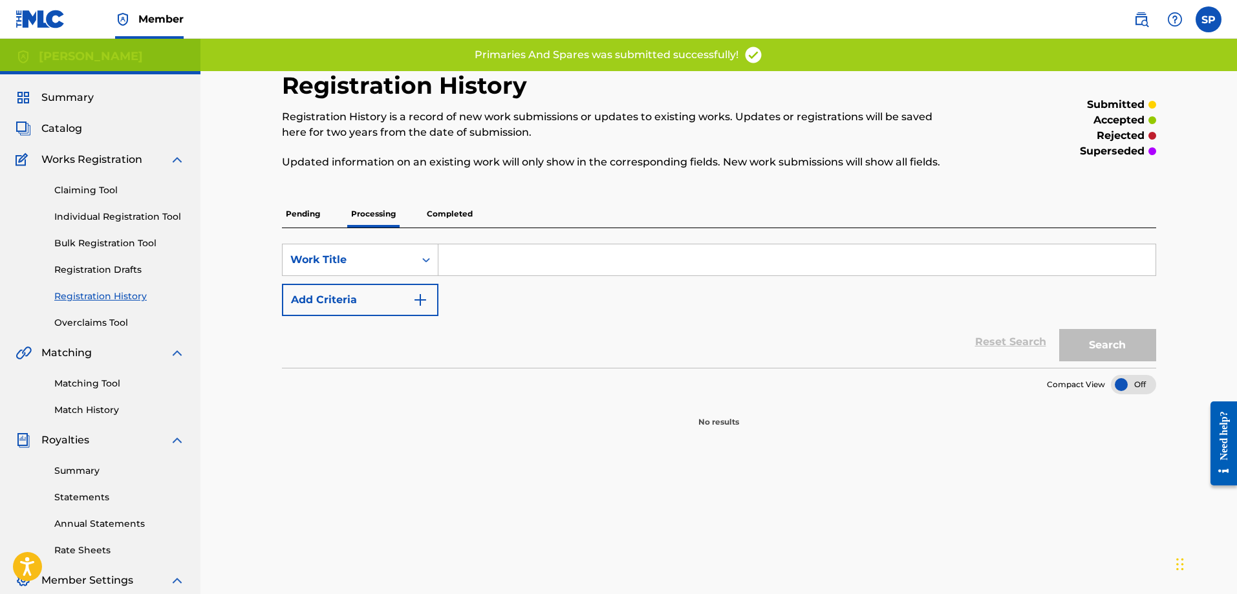
click at [305, 216] on p "Pending" at bounding box center [303, 213] width 42 height 27
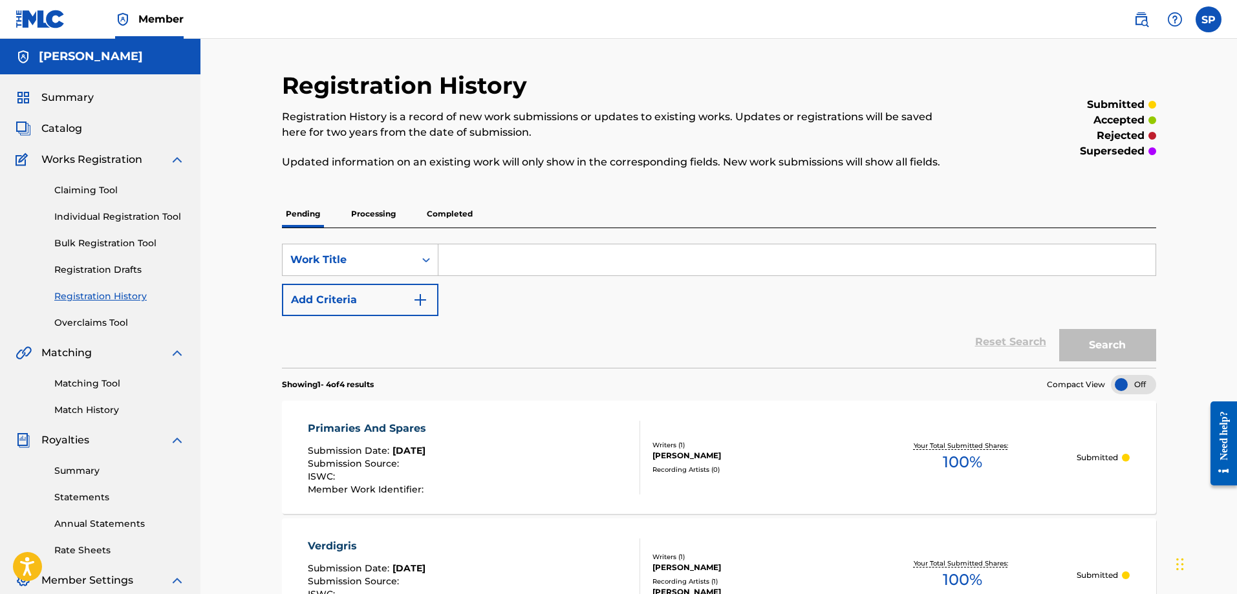
click at [69, 214] on link "Individual Registration Tool" at bounding box center [119, 217] width 131 height 14
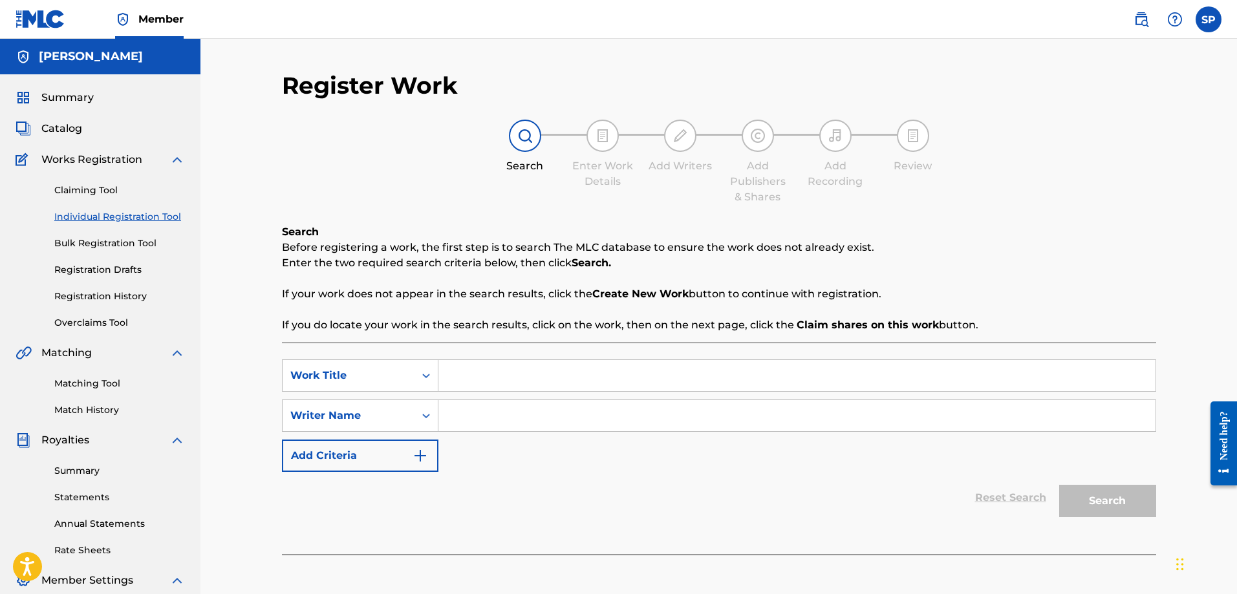
click at [488, 380] on input "Search Form" at bounding box center [796, 375] width 717 height 31
type input "Gentle Giant"
type input "Shawn Purcell"
click at [1113, 509] on button "Search" at bounding box center [1107, 501] width 97 height 32
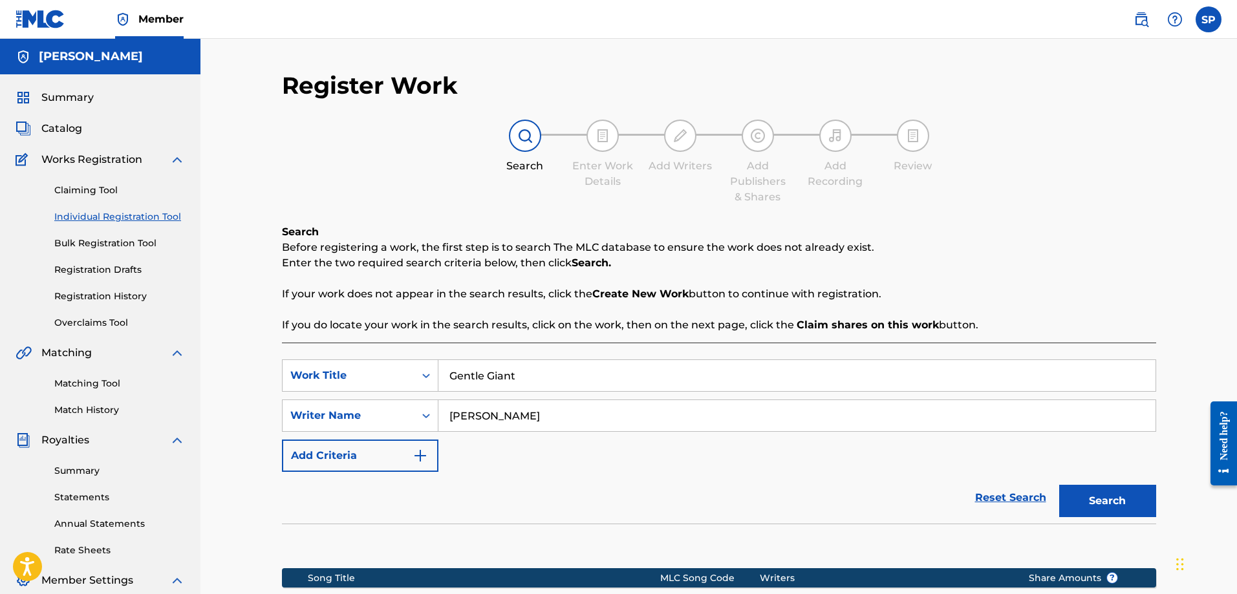
scroll to position [208, 0]
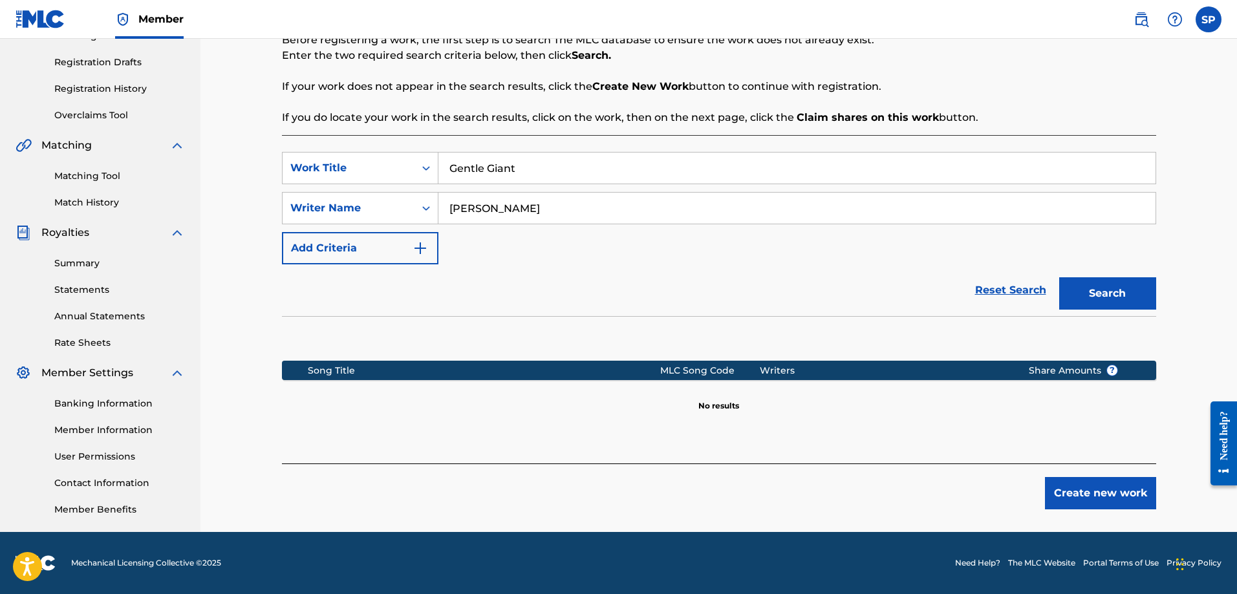
click at [1110, 491] on button "Create new work" at bounding box center [1100, 493] width 111 height 32
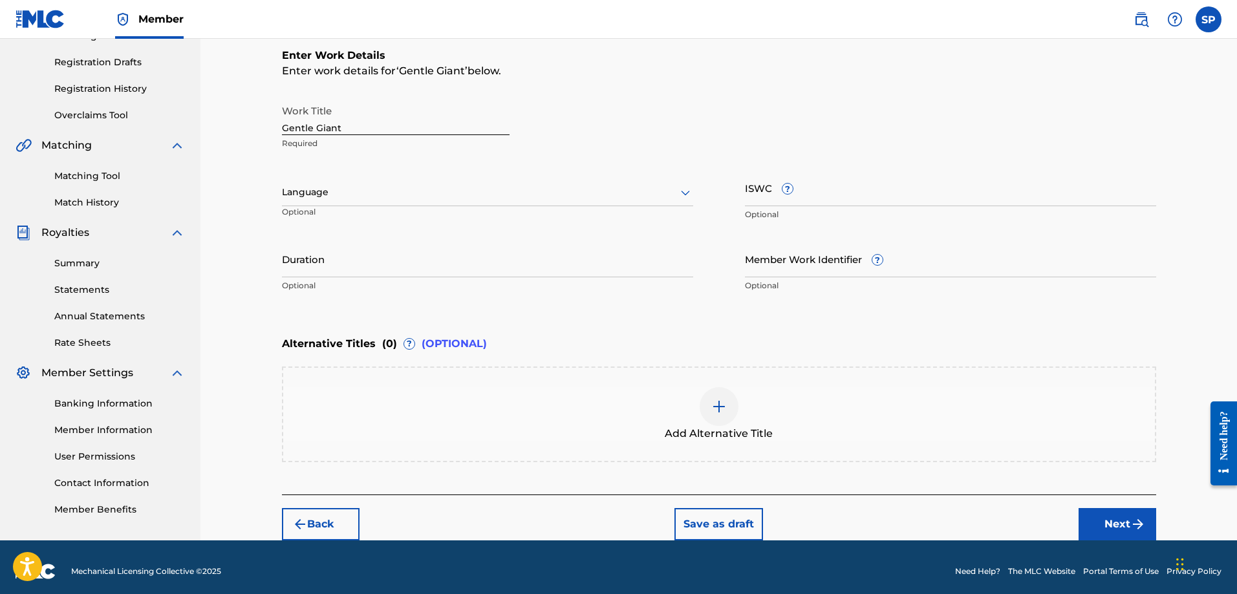
click at [466, 265] on input "Duration" at bounding box center [487, 259] width 411 height 37
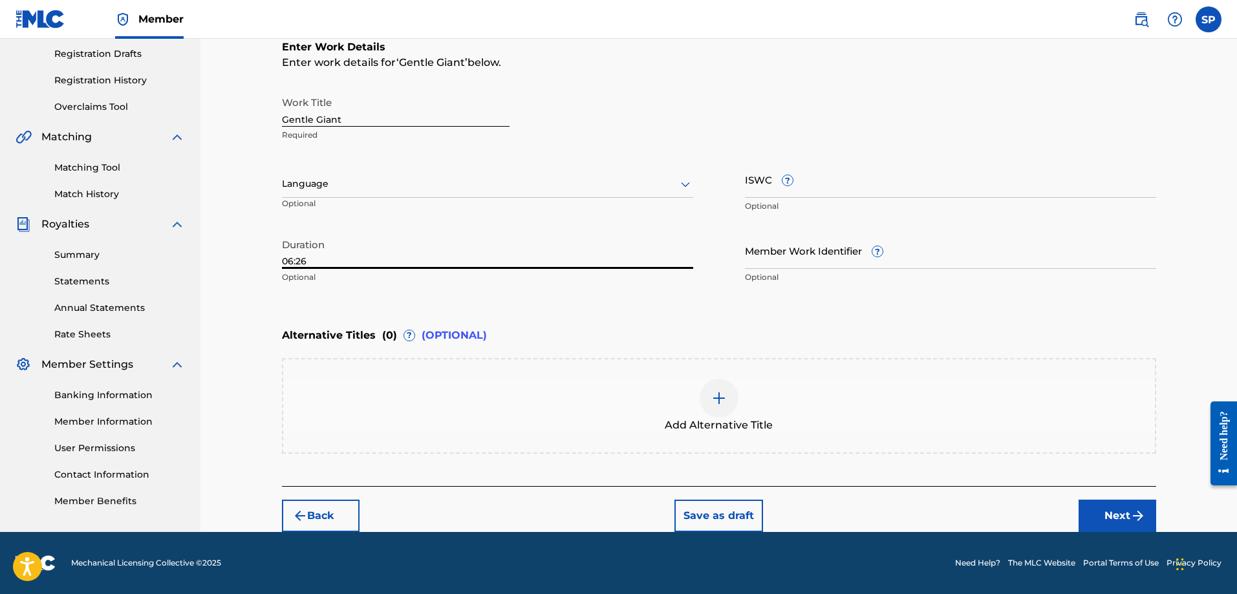
type input "06:26"
click at [1117, 512] on button "Next" at bounding box center [1118, 516] width 78 height 32
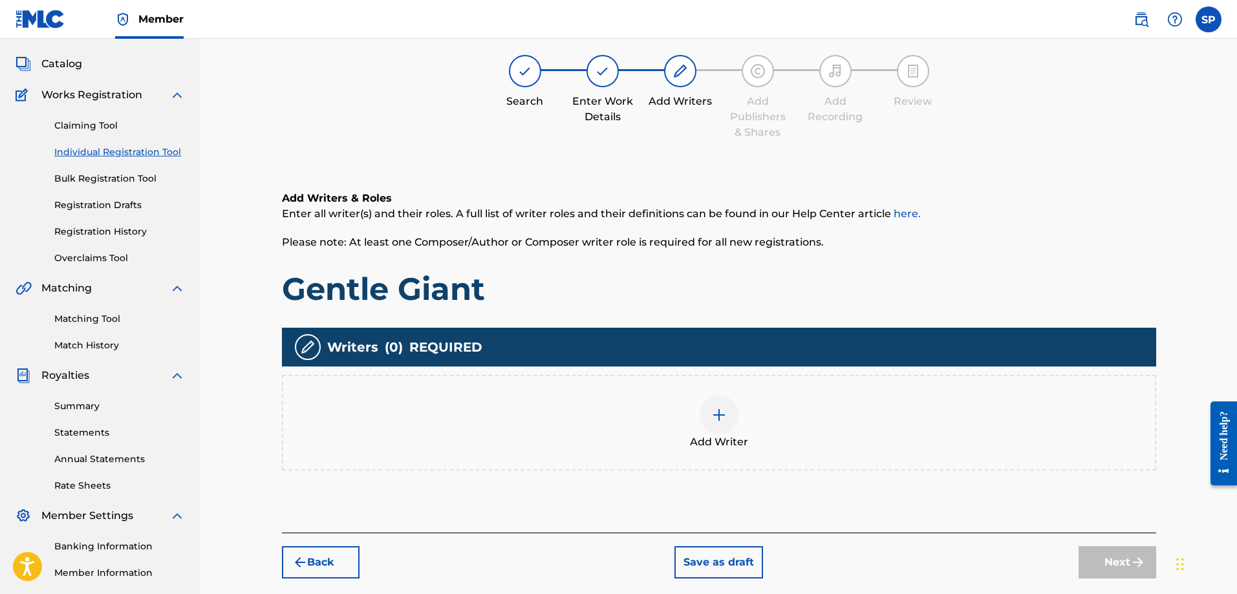
scroll to position [58, 0]
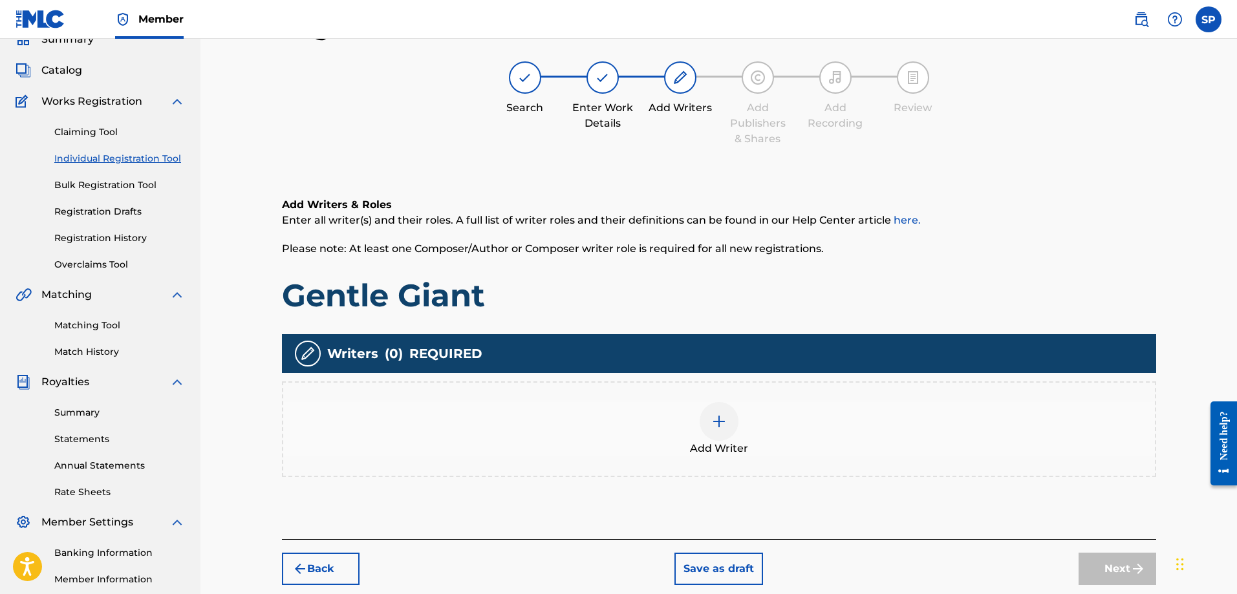
click at [713, 416] on img at bounding box center [719, 422] width 16 height 16
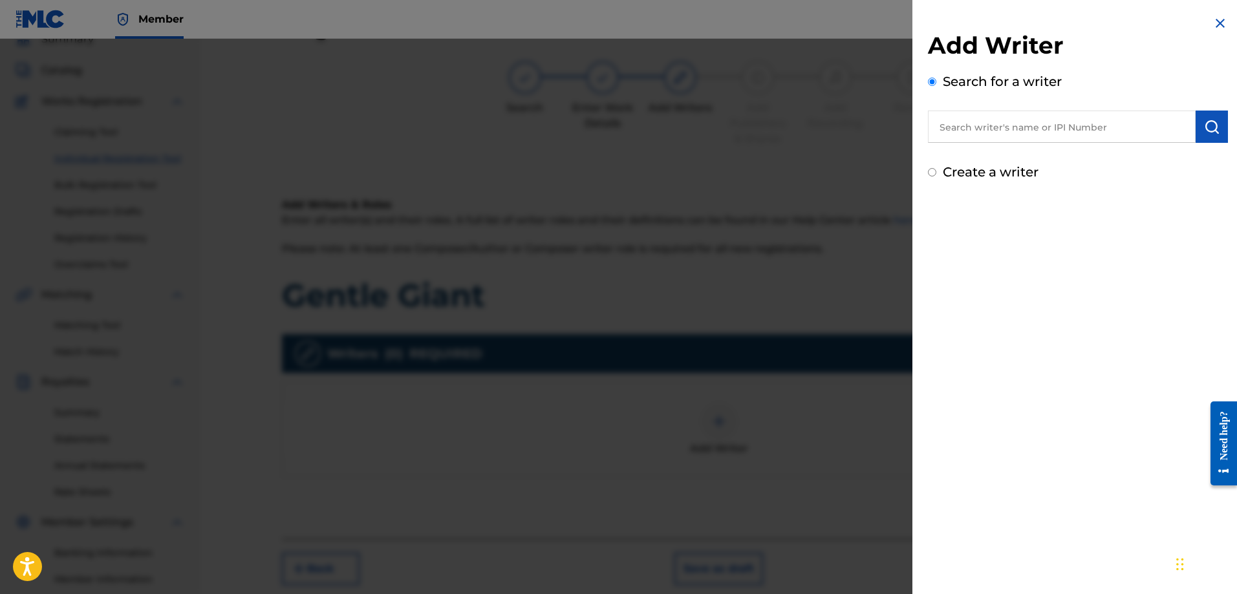
click at [931, 175] on input "Create a writer" at bounding box center [932, 172] width 8 height 8
radio input "false"
radio input "true"
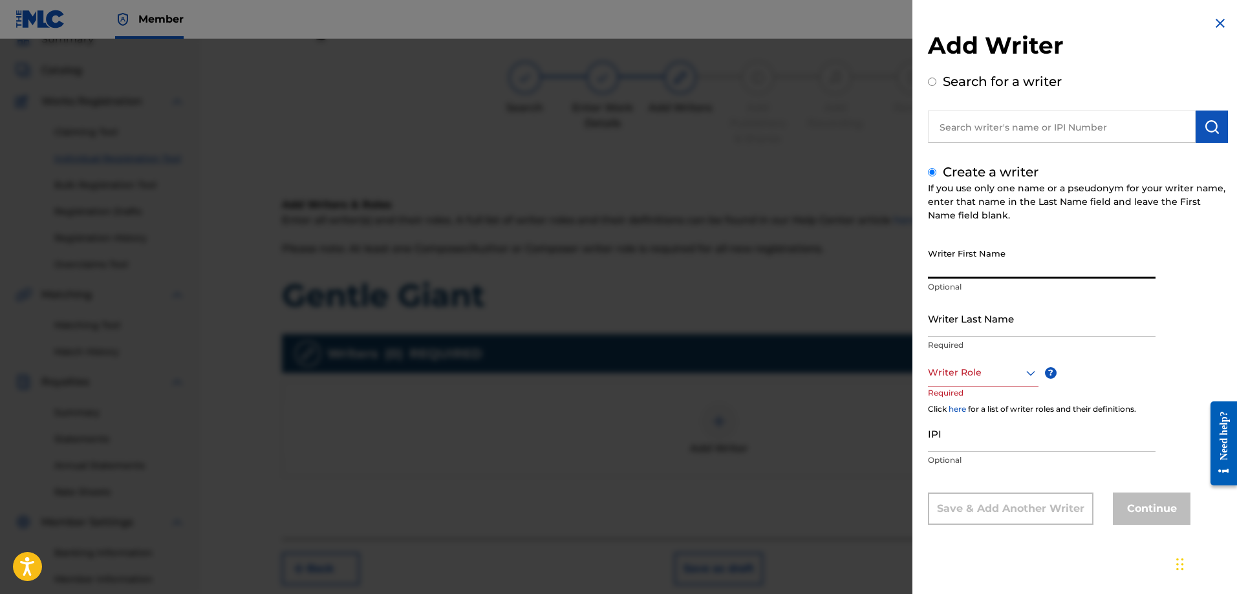
click at [957, 274] on input "Writer First Name" at bounding box center [1042, 260] width 228 height 37
type input "[PERSON_NAME]"
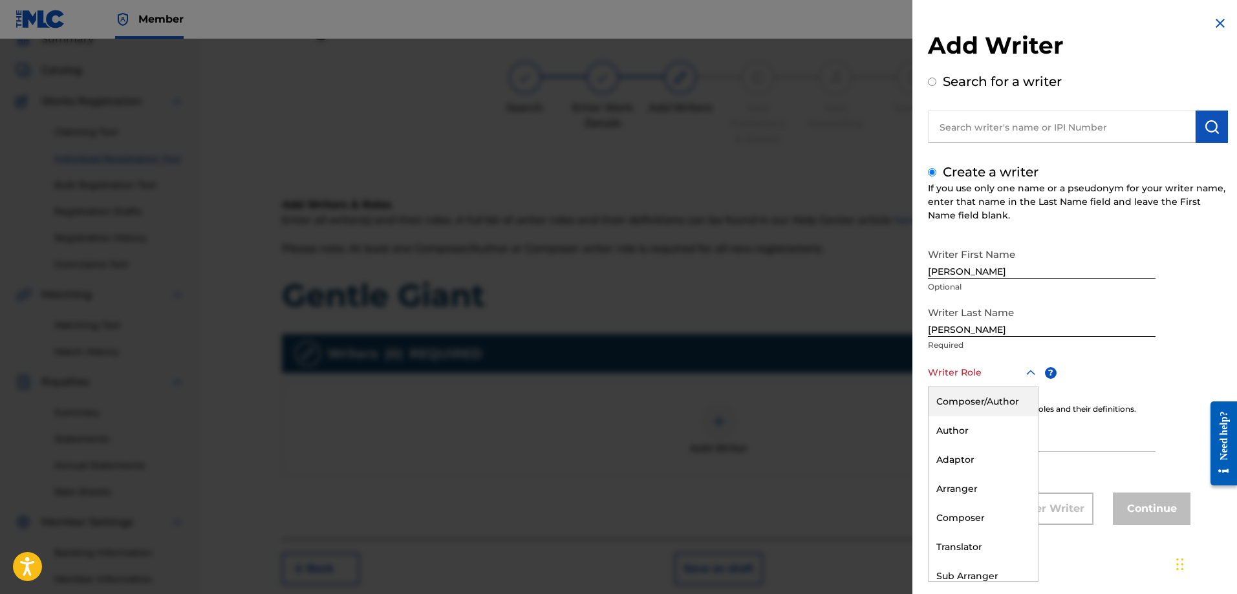
click at [1030, 371] on icon at bounding box center [1031, 373] width 16 height 16
click at [986, 519] on div "Composer" at bounding box center [983, 518] width 109 height 29
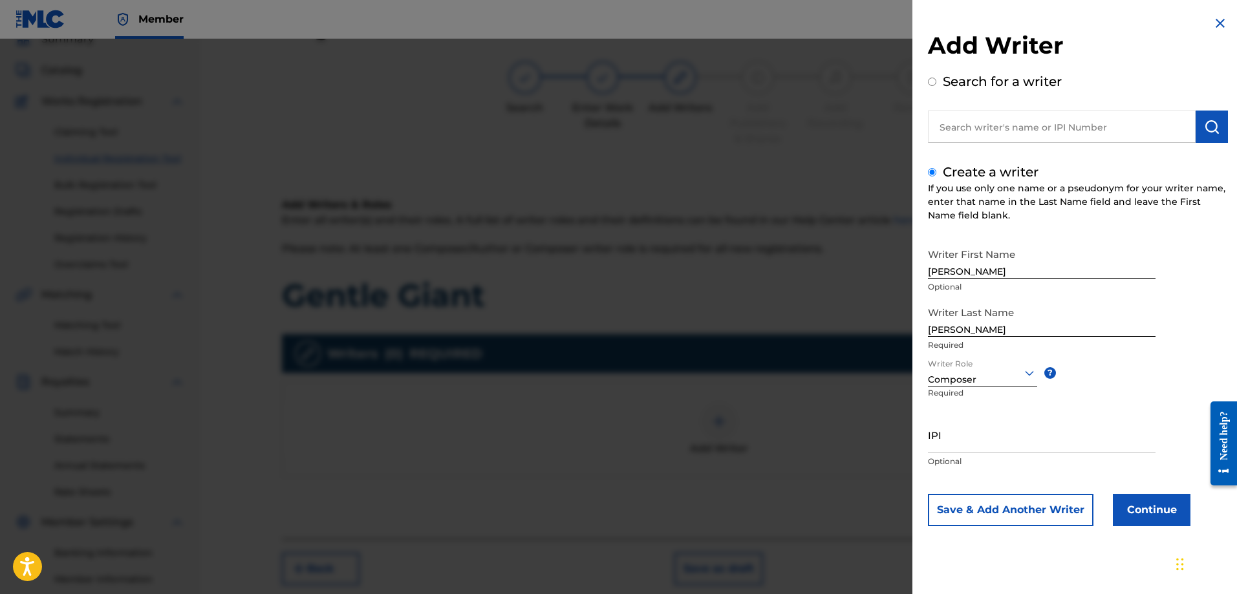
click at [1141, 506] on button "Continue" at bounding box center [1152, 510] width 78 height 32
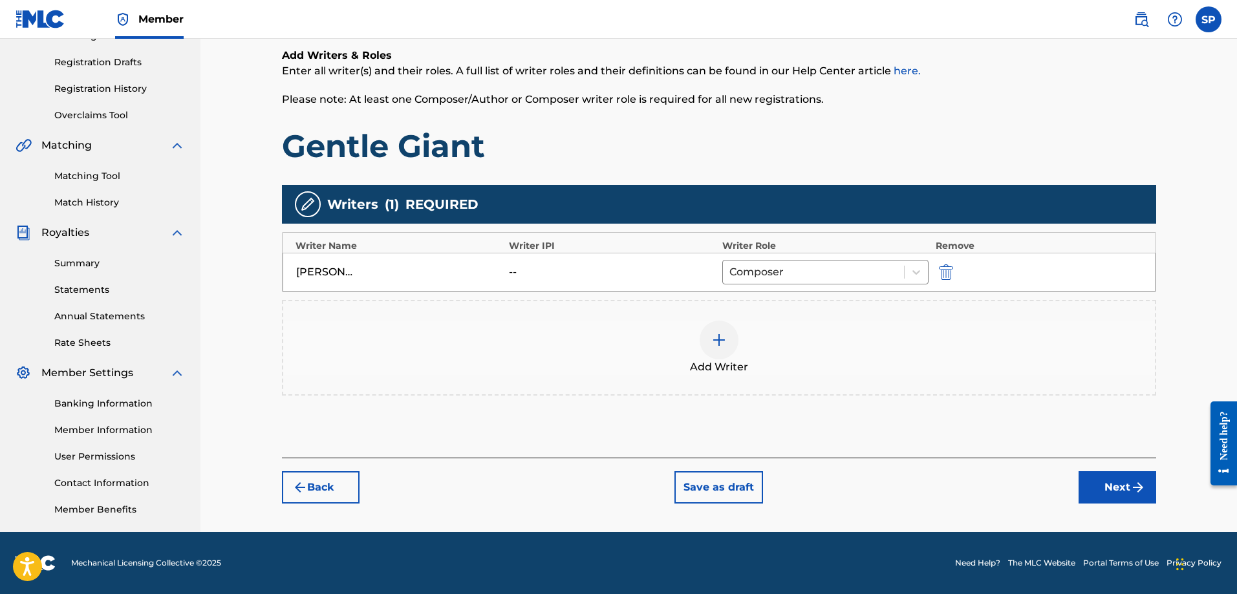
click at [1117, 484] on button "Next" at bounding box center [1118, 487] width 78 height 32
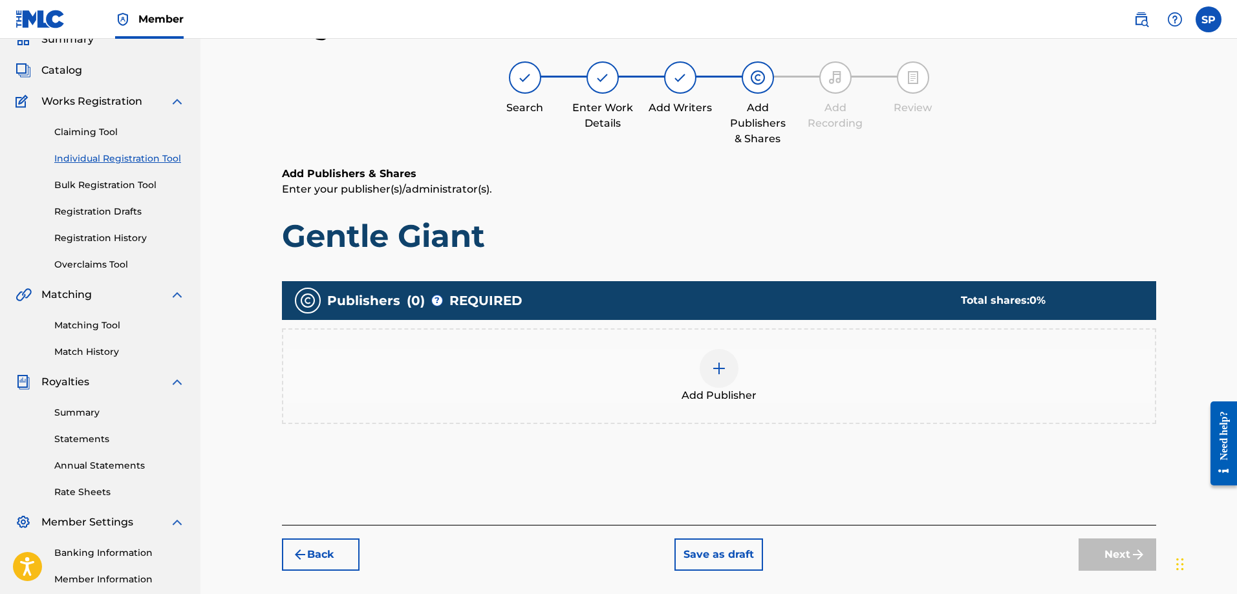
click at [719, 368] on img at bounding box center [719, 369] width 16 height 16
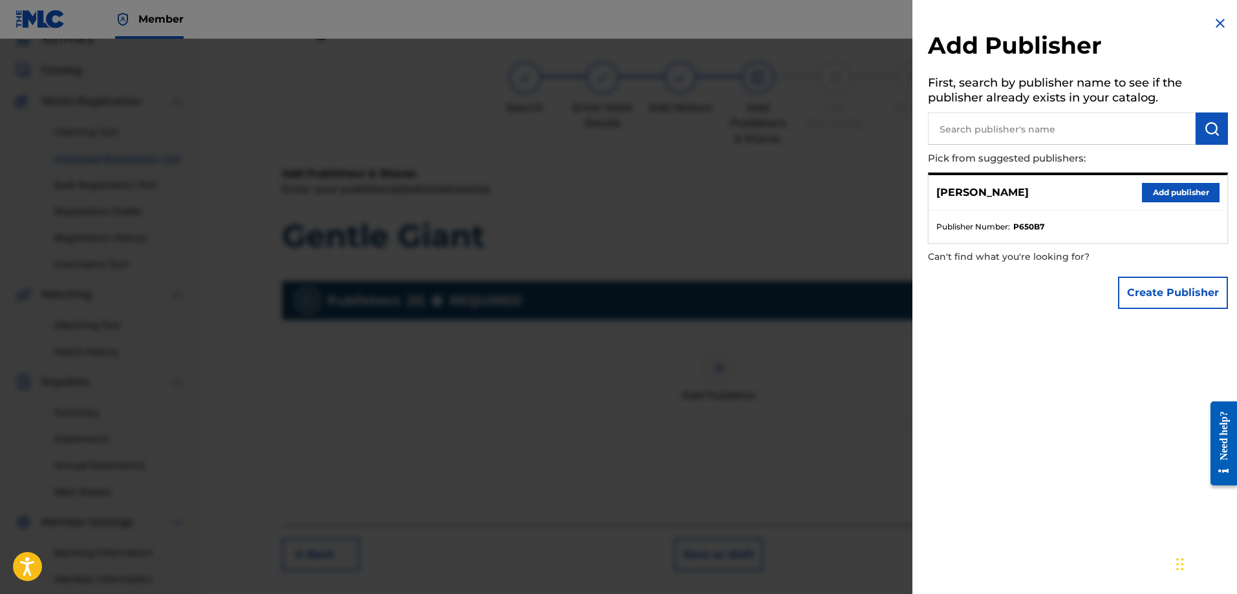
click at [961, 230] on span "Publisher Number :" at bounding box center [973, 227] width 74 height 12
click at [1161, 189] on button "Add publisher" at bounding box center [1181, 192] width 78 height 19
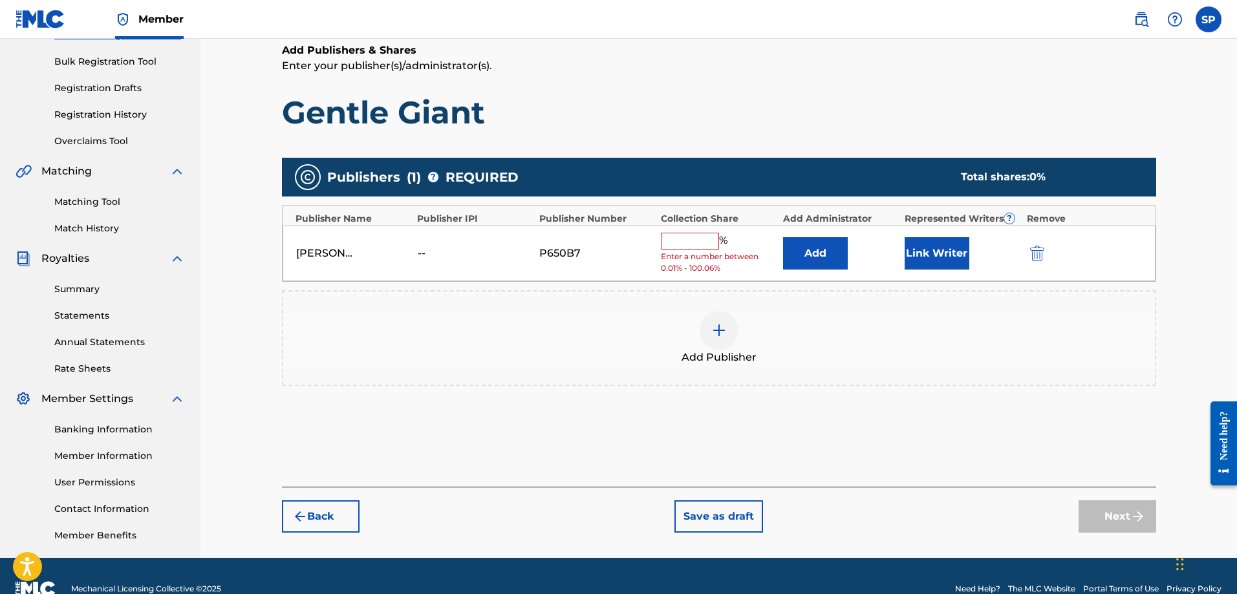
scroll to position [208, 0]
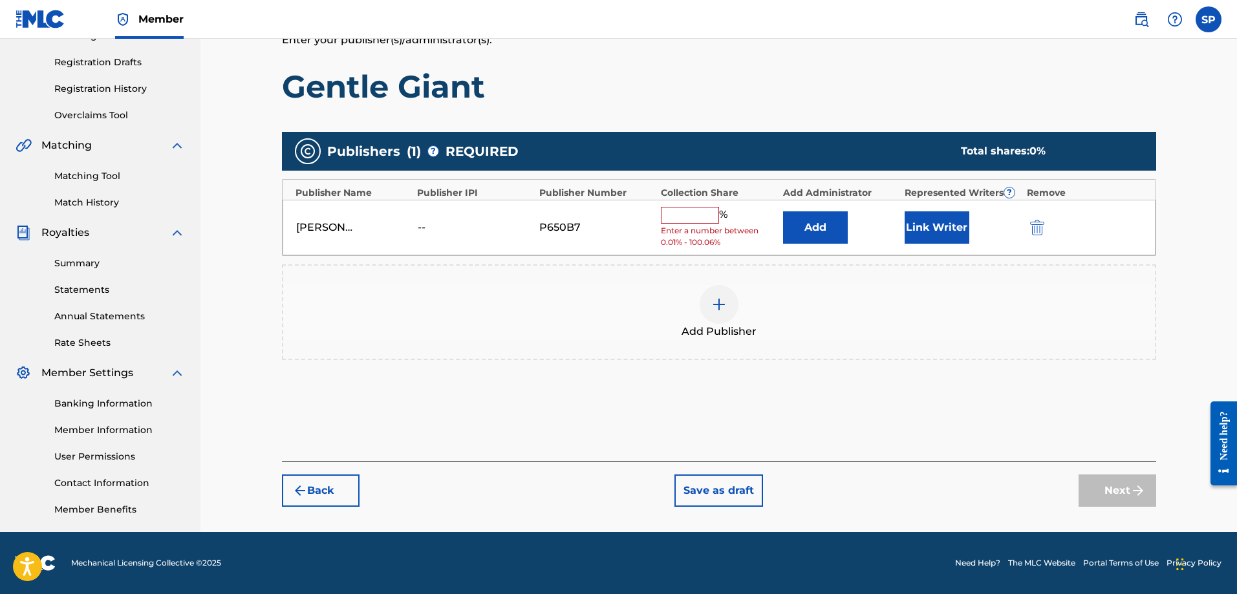
click at [687, 222] on input "text" at bounding box center [690, 215] width 58 height 17
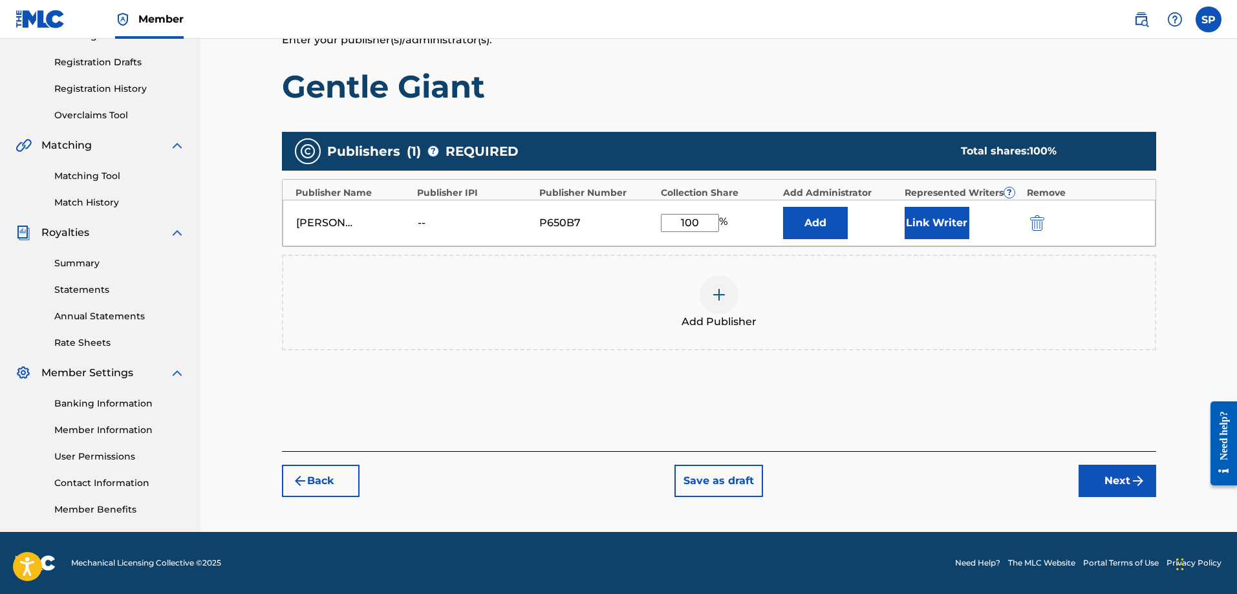
type input "100"
click at [1106, 484] on button "Next" at bounding box center [1118, 481] width 78 height 32
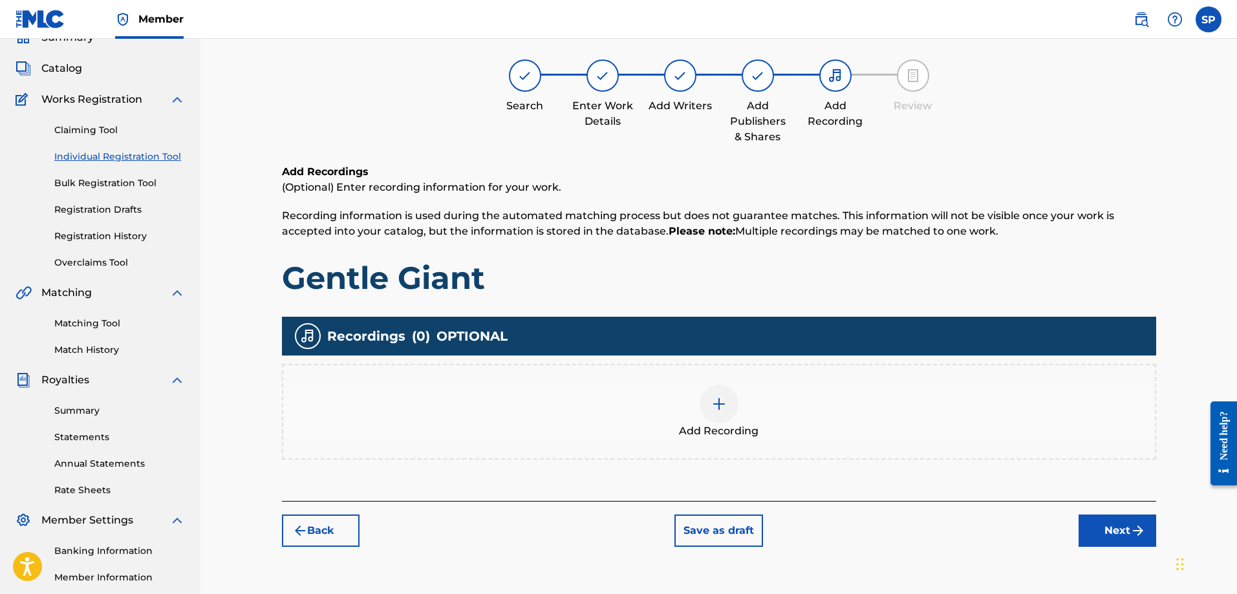
scroll to position [58, 0]
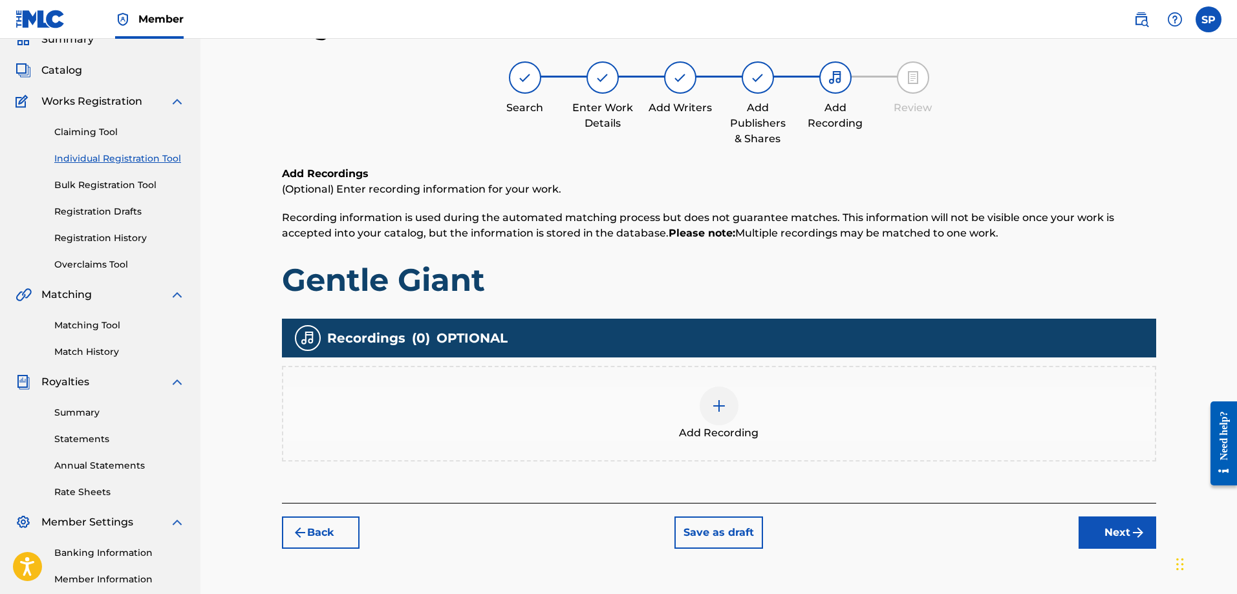
click at [720, 407] on img at bounding box center [719, 406] width 16 height 16
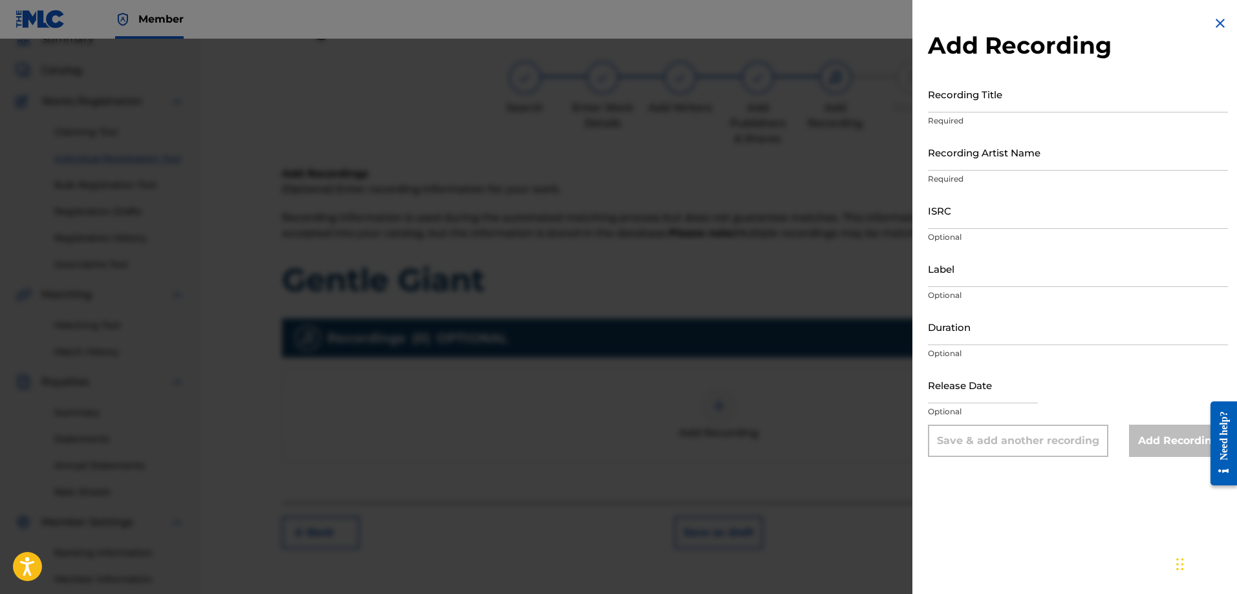
click at [987, 105] on input "Recording Title" at bounding box center [1078, 94] width 300 height 37
type input "Oblivity"
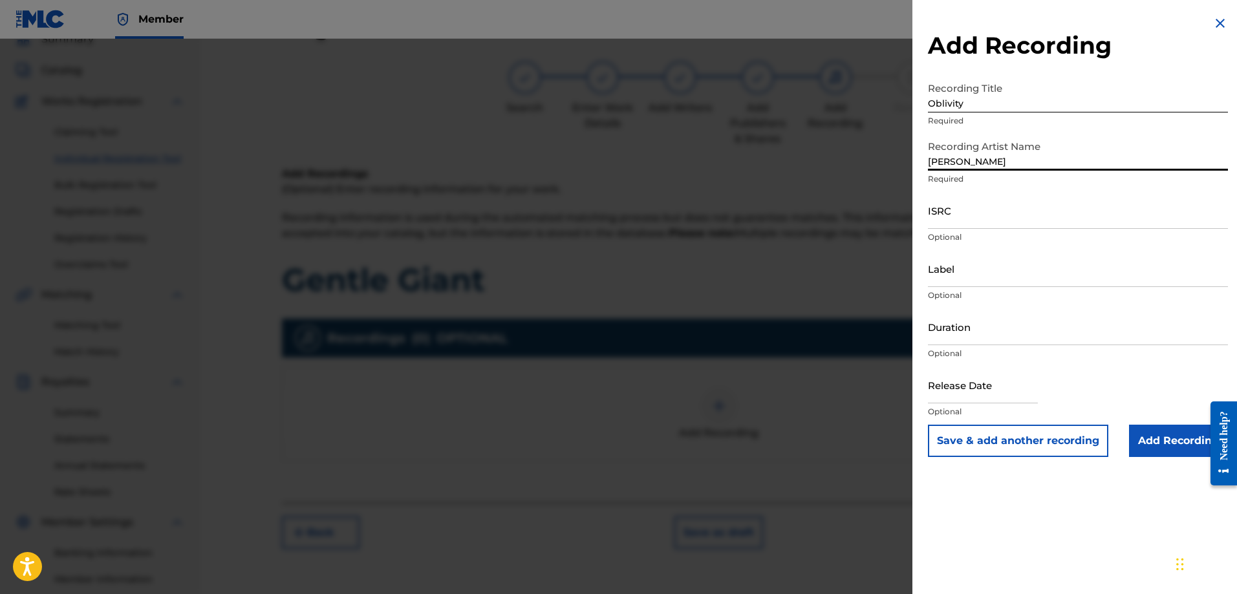
type input "Shawn Purcell"
type input "Origin Records"
click at [982, 329] on input "Duration" at bounding box center [1078, 326] width 300 height 37
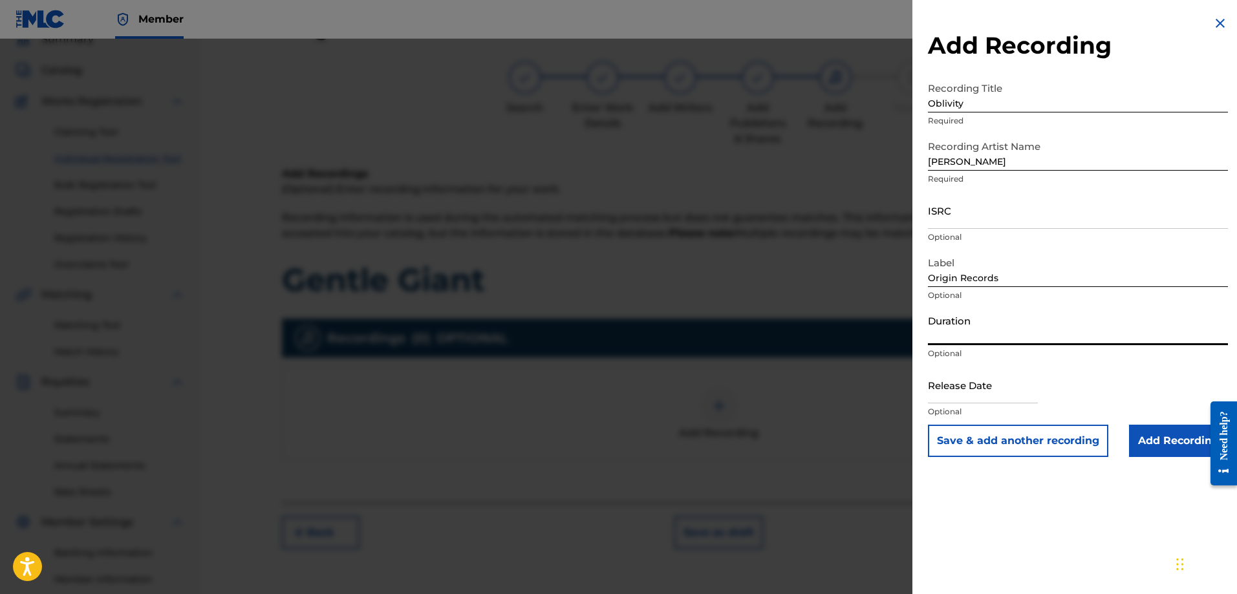
type input "70:30"
click at [989, 391] on input "text" at bounding box center [983, 385] width 110 height 37
select select "7"
select select "2025"
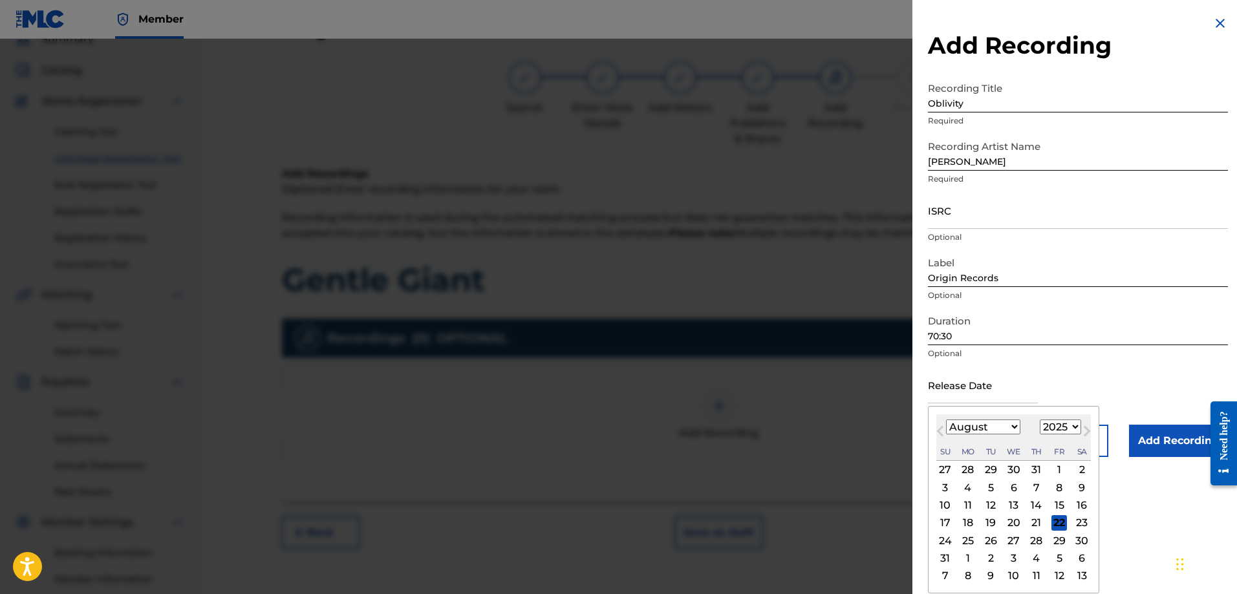
type input "September 19 2025"
select select "8"
click at [1114, 374] on div "Release Date September 19 2025 September 2025 Previous Month Next Month Septemb…" at bounding box center [1078, 396] width 300 height 58
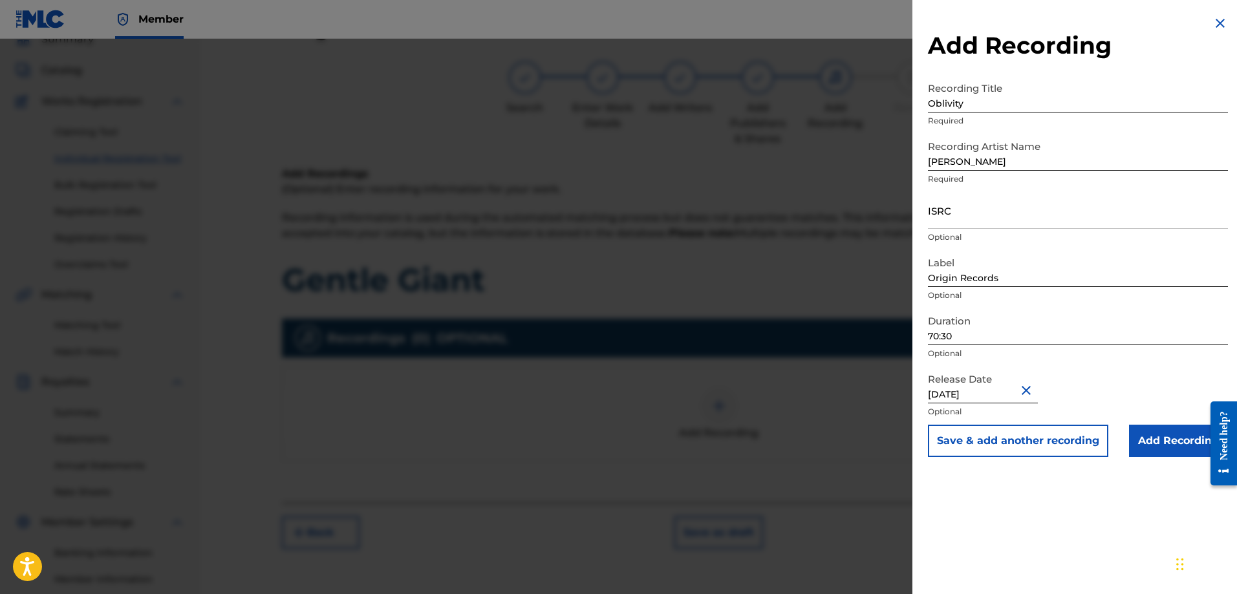
scroll to position [208, 0]
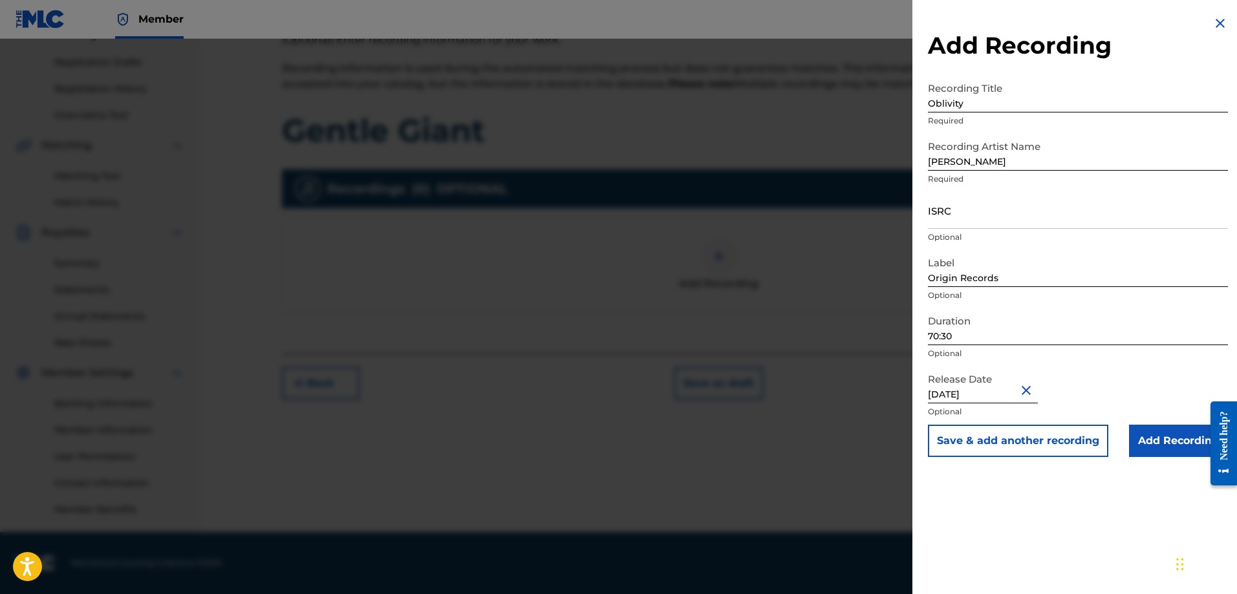
click at [1169, 442] on input "Add Recording" at bounding box center [1178, 441] width 99 height 32
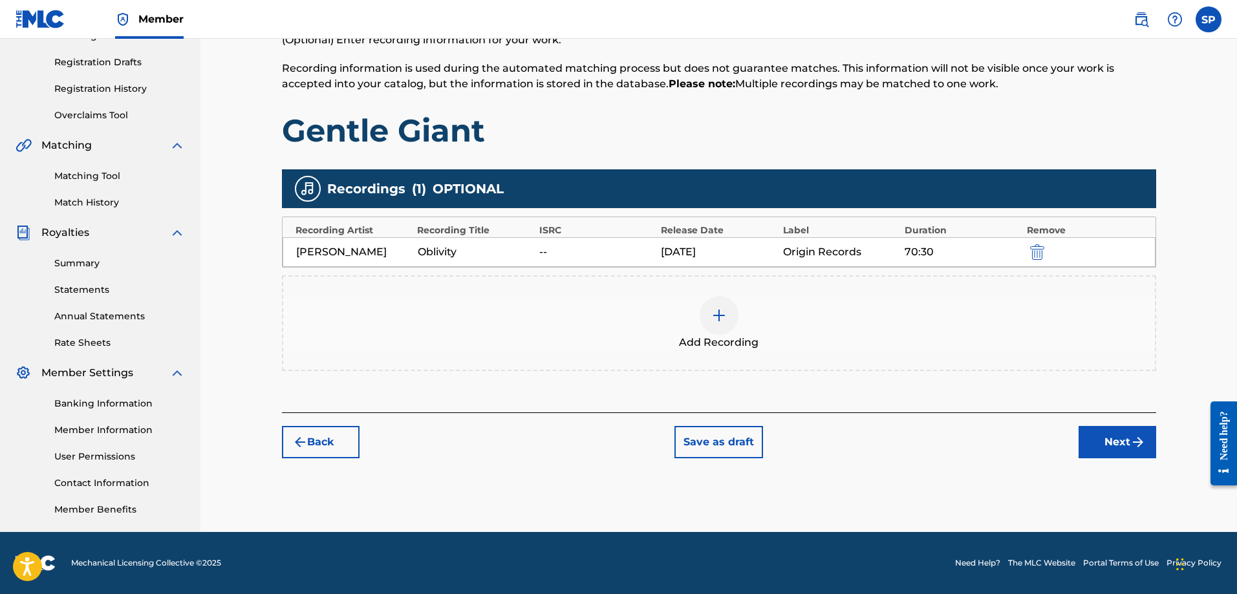
click at [1117, 444] on button "Next" at bounding box center [1118, 442] width 78 height 32
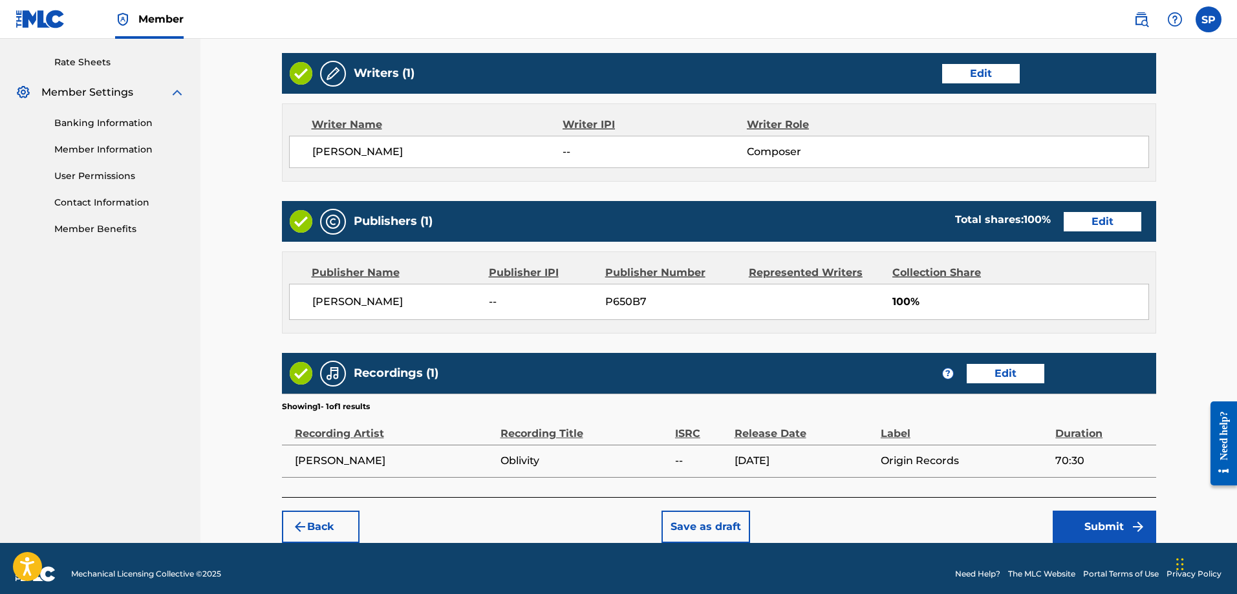
scroll to position [499, 0]
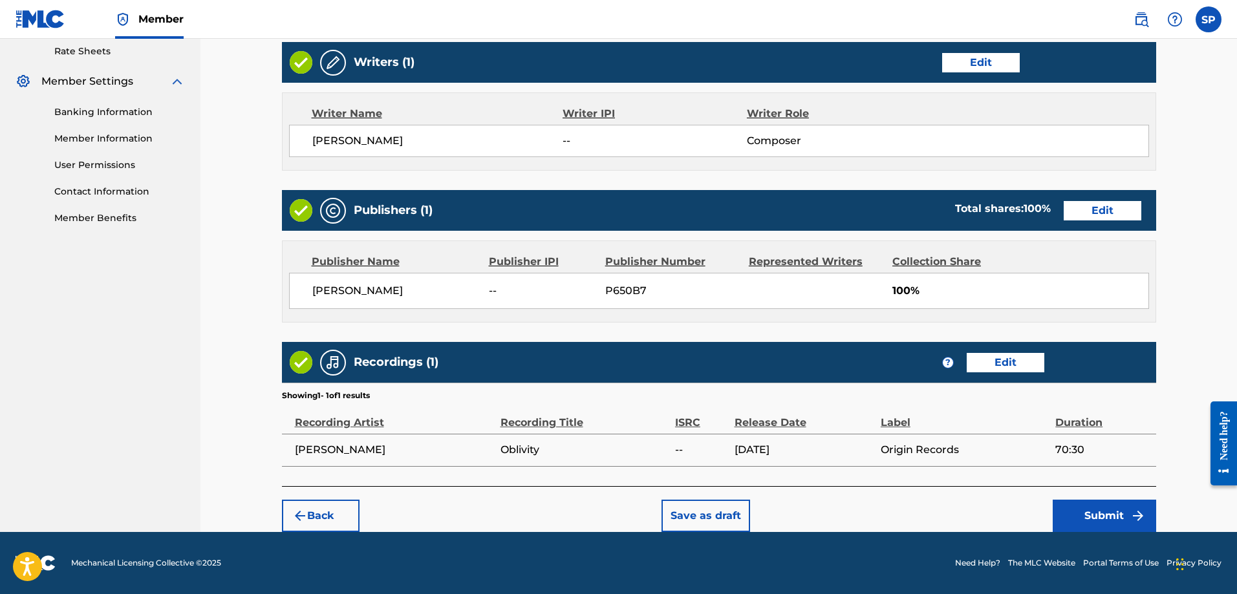
click at [1101, 512] on button "Submit" at bounding box center [1104, 516] width 103 height 32
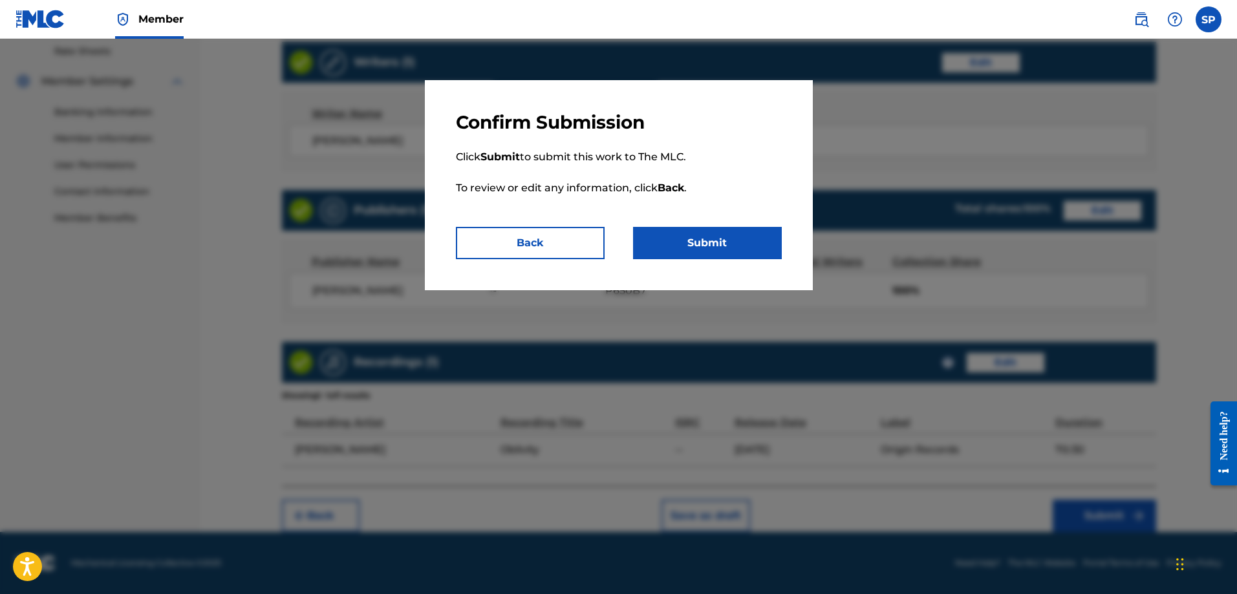
click at [731, 250] on button "Submit" at bounding box center [707, 243] width 149 height 32
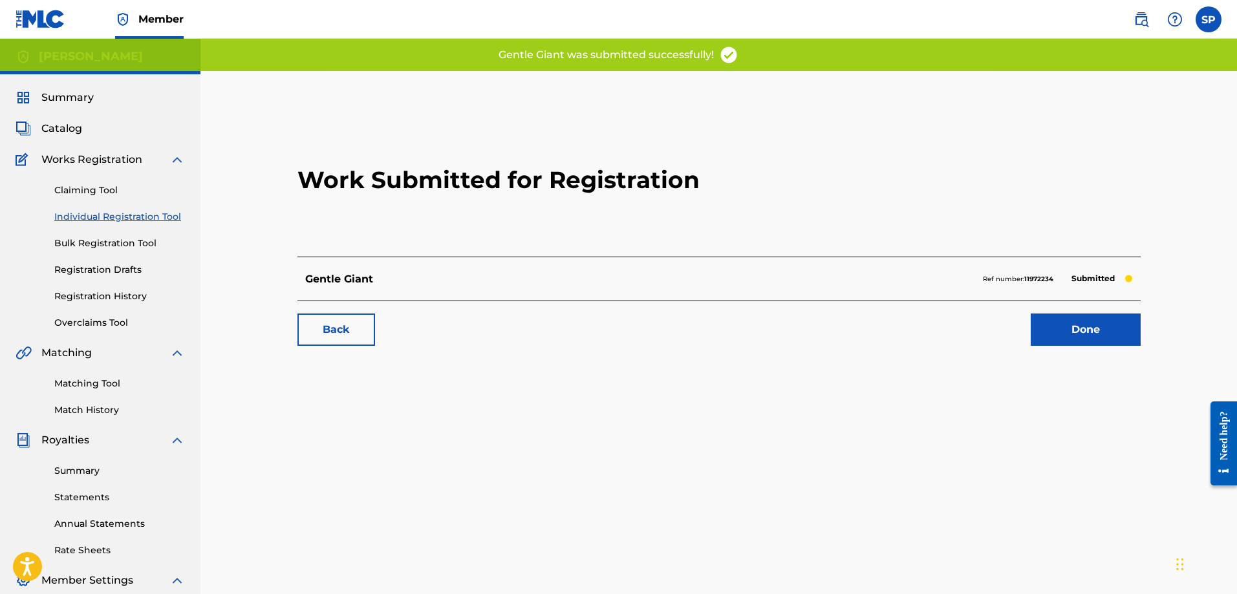
click at [1103, 336] on link "Done" at bounding box center [1086, 330] width 110 height 32
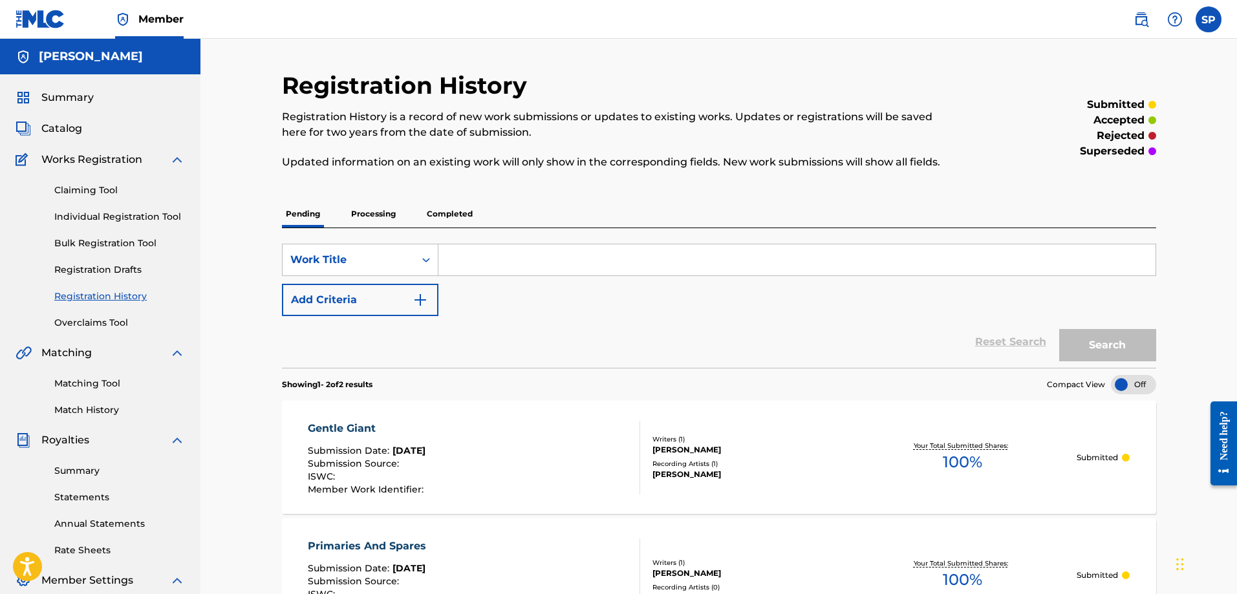
click at [83, 217] on link "Individual Registration Tool" at bounding box center [119, 217] width 131 height 14
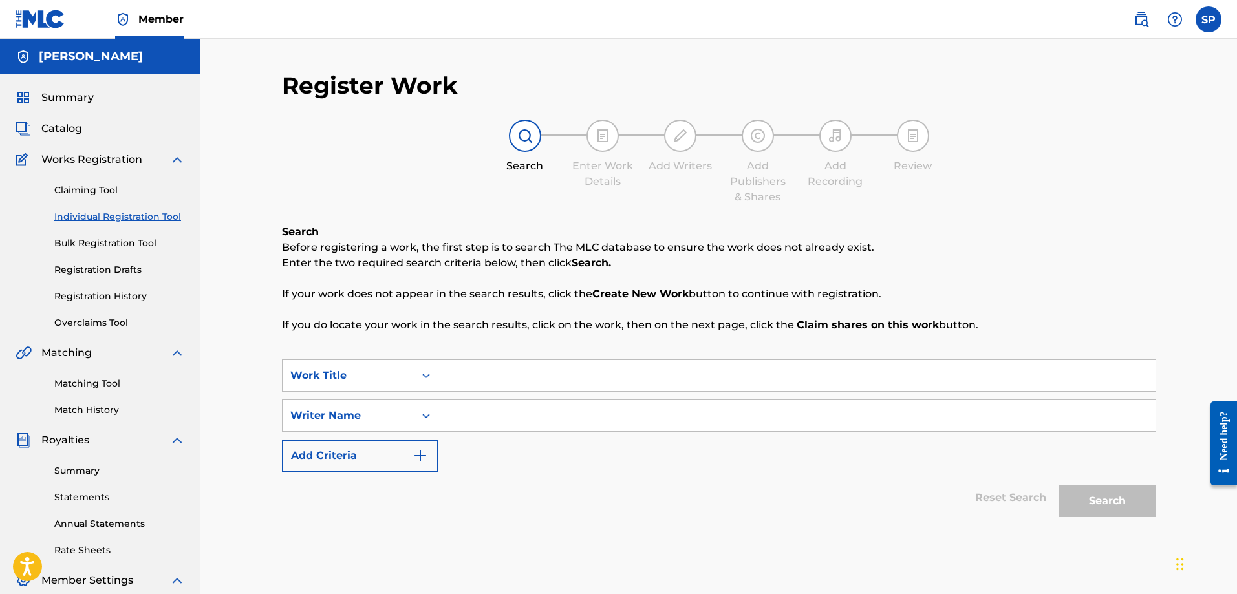
click at [528, 374] on input "Search Form" at bounding box center [796, 375] width 717 height 31
type input "Lazy Day Reverie"
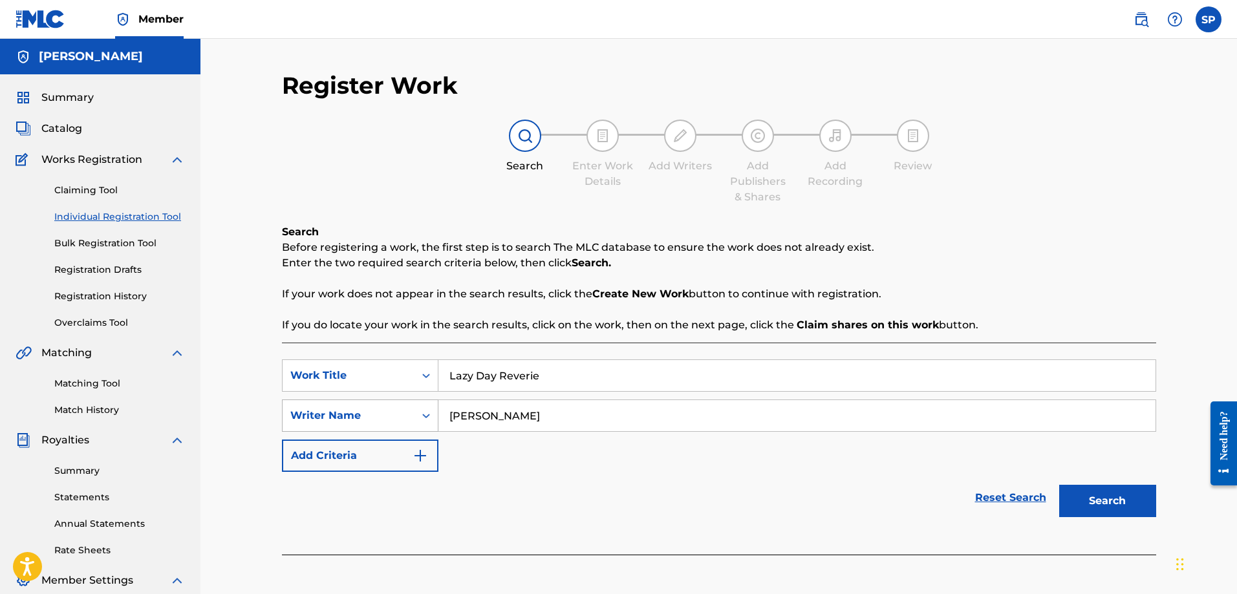
type input "Shawn Purcell"
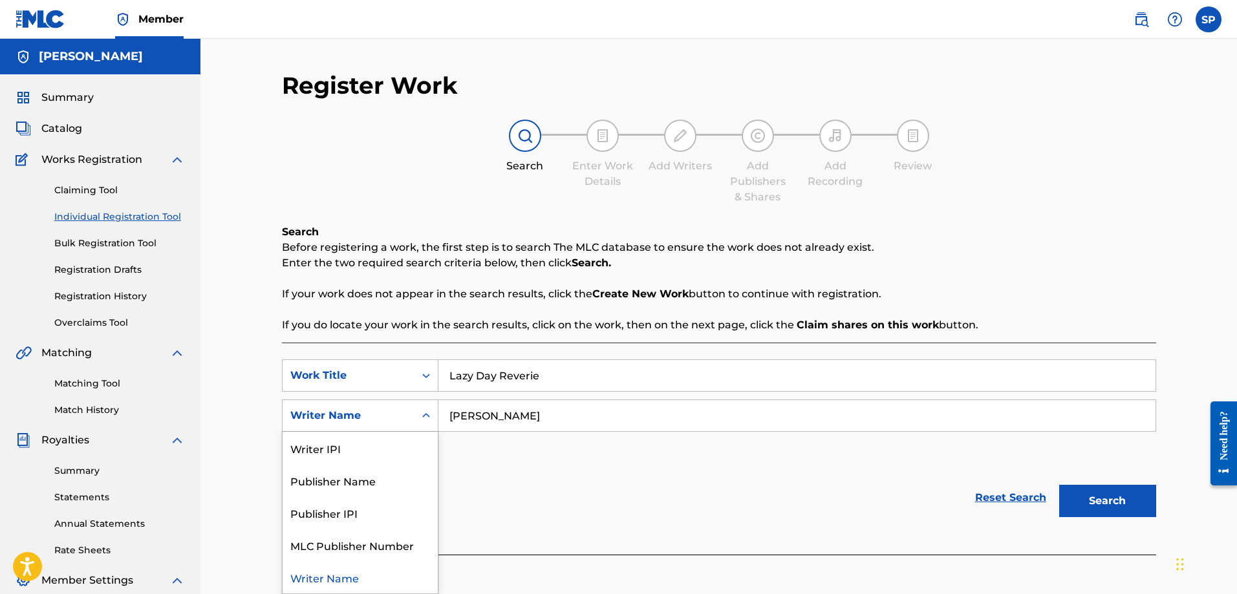
click at [418, 418] on div "Search Form" at bounding box center [426, 415] width 23 height 23
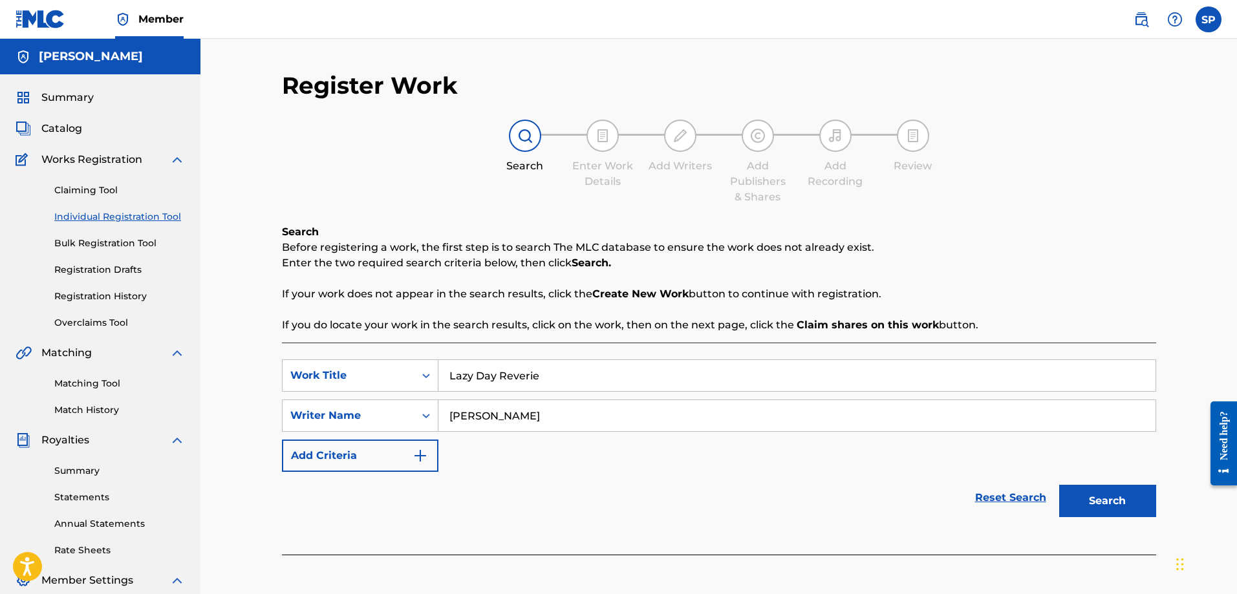
click at [419, 418] on div "Search Form" at bounding box center [426, 415] width 23 height 23
click at [1100, 503] on button "Search" at bounding box center [1107, 501] width 97 height 32
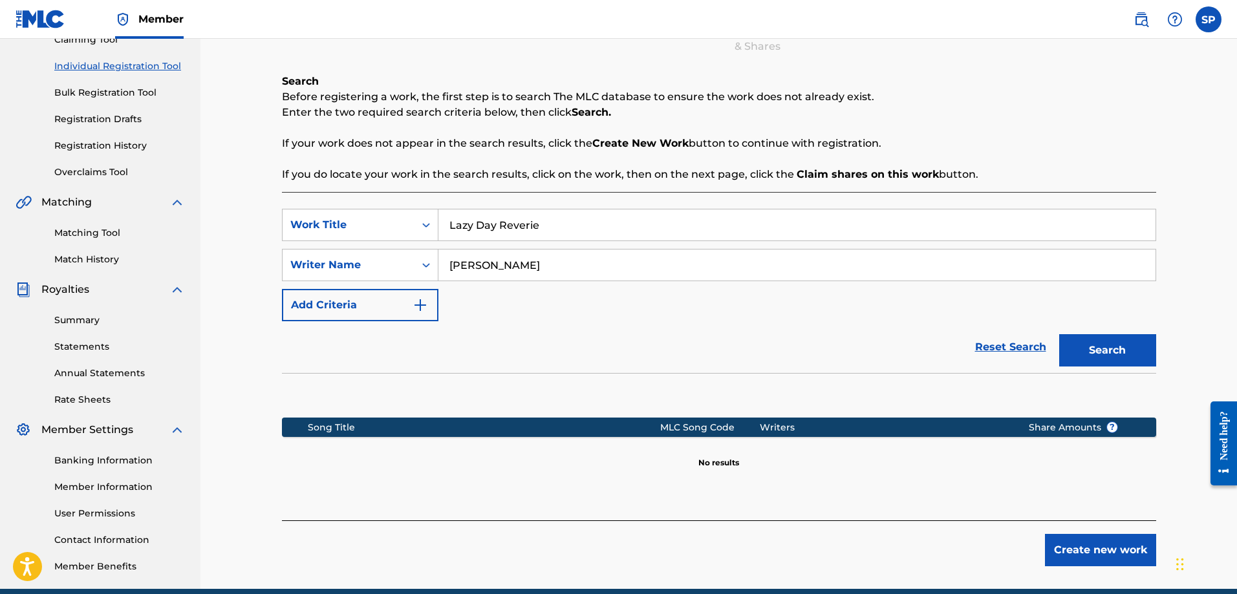
scroll to position [208, 0]
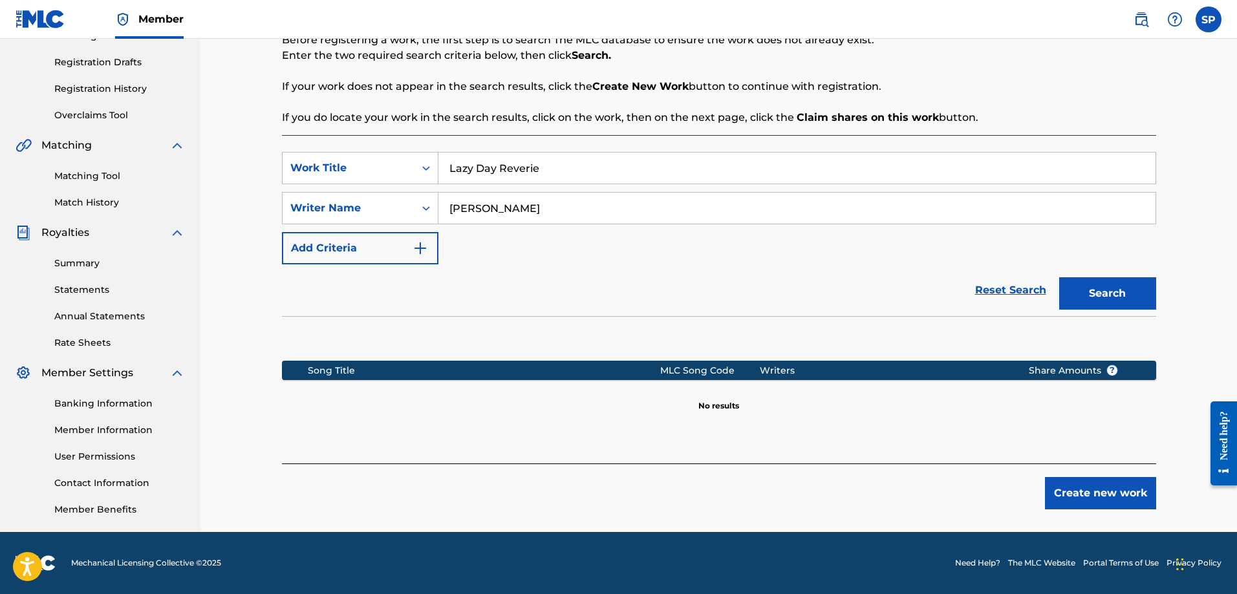
click at [1102, 495] on button "Create new work" at bounding box center [1100, 493] width 111 height 32
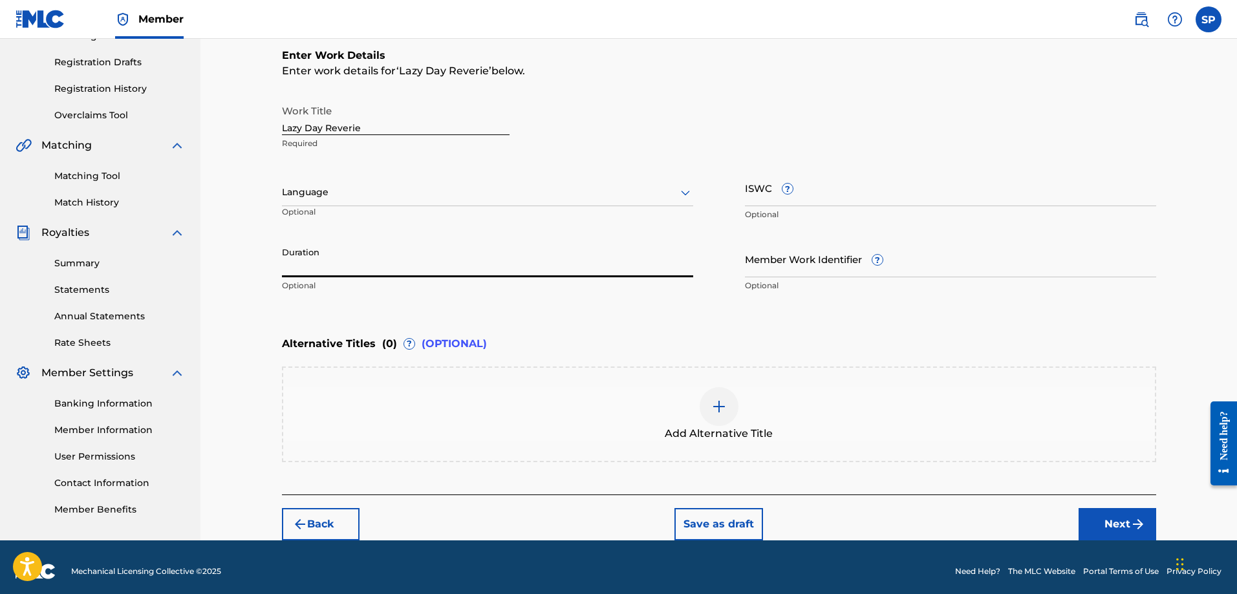
click at [339, 268] on input "Duration" at bounding box center [487, 259] width 411 height 37
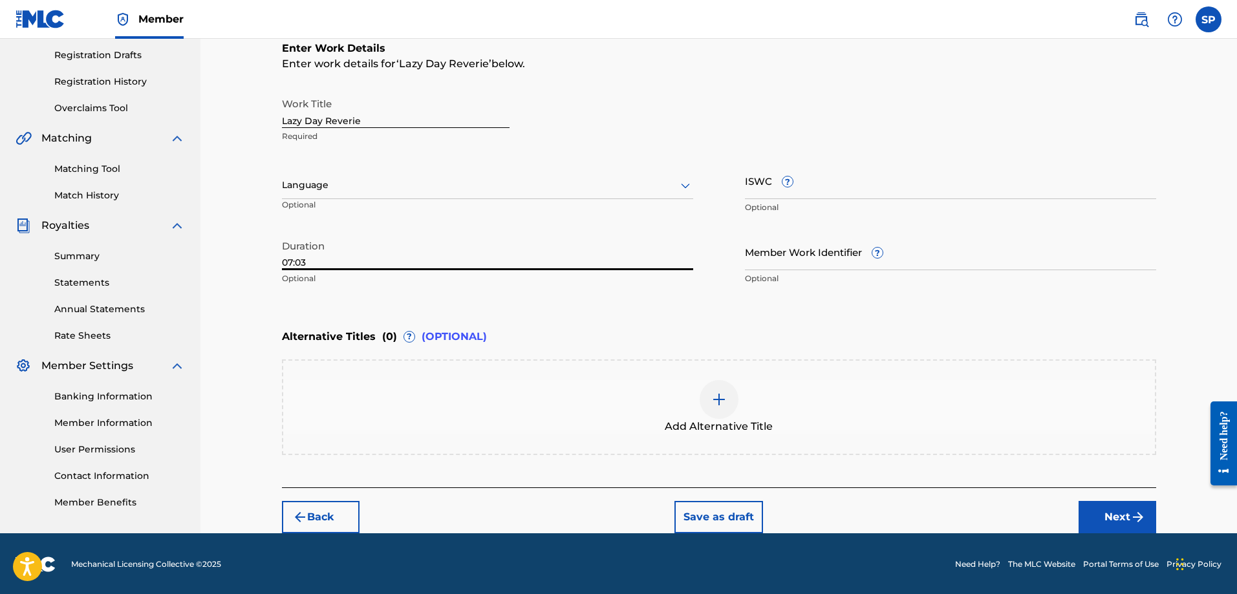
scroll to position [216, 0]
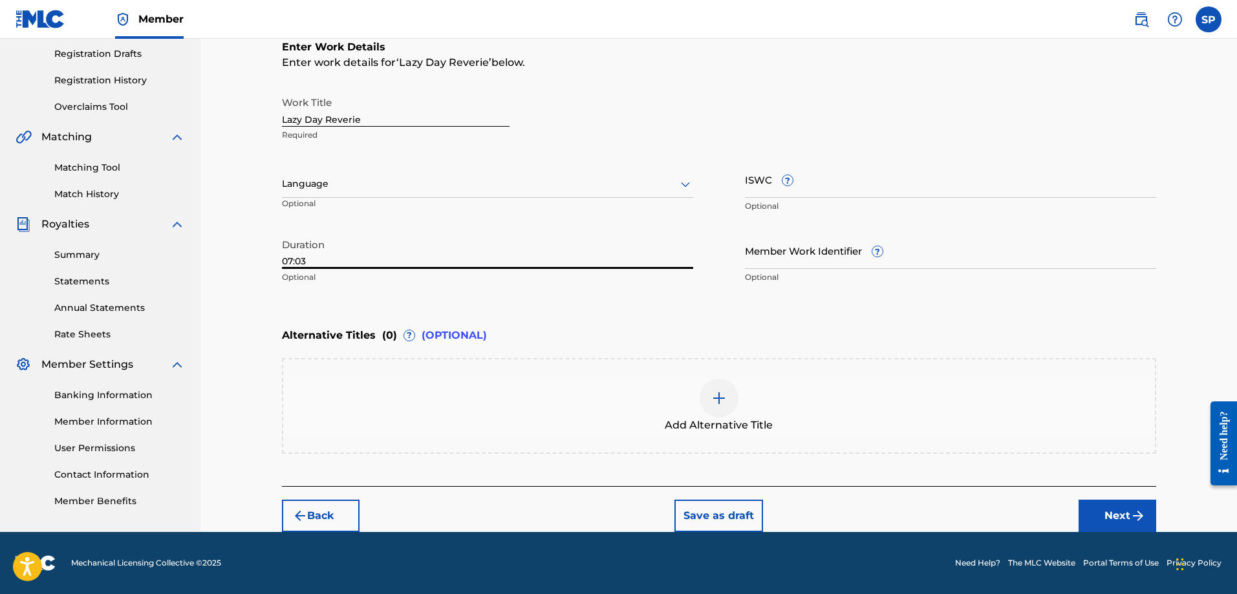
type input "07:03"
click at [1124, 513] on button "Next" at bounding box center [1118, 516] width 78 height 32
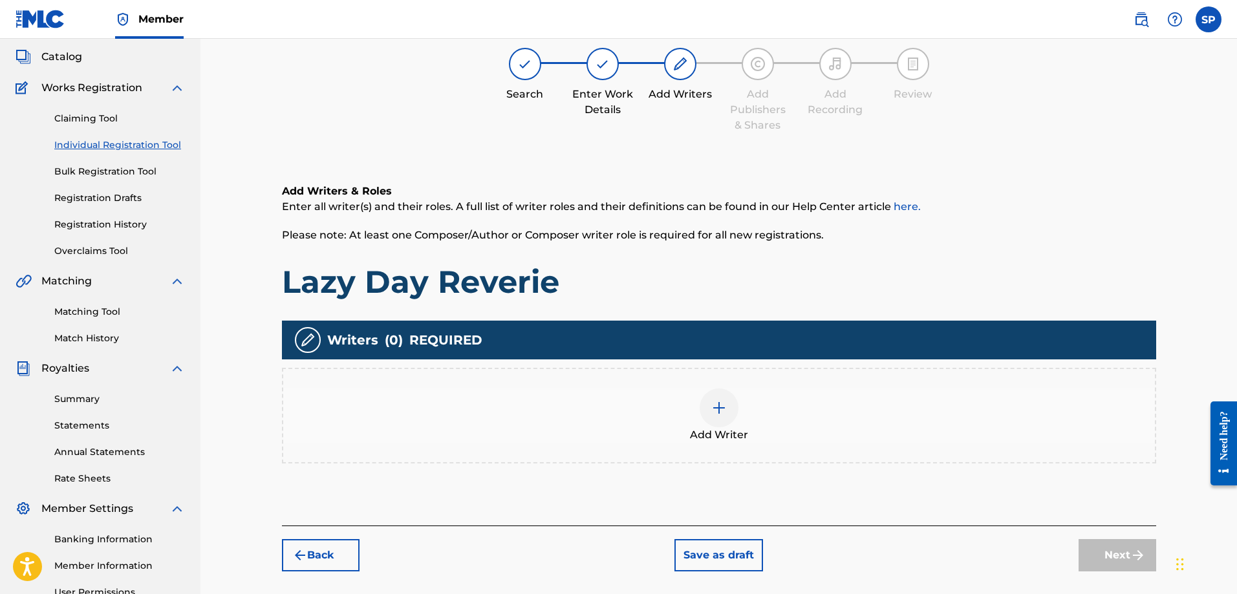
scroll to position [58, 0]
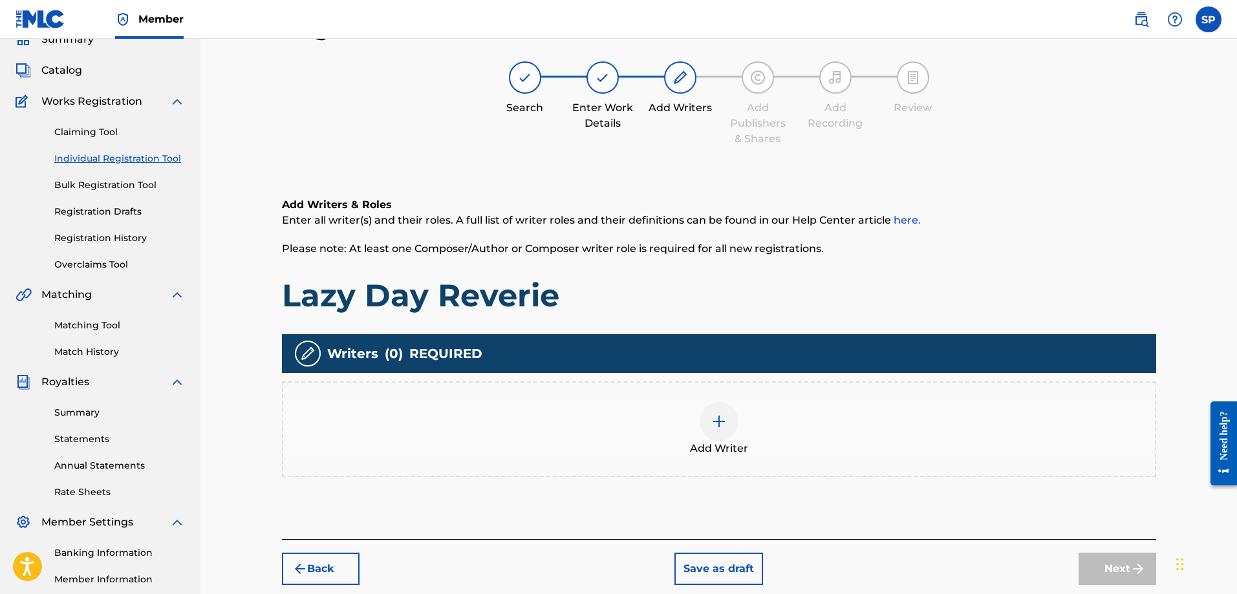
click at [705, 420] on div at bounding box center [719, 421] width 39 height 39
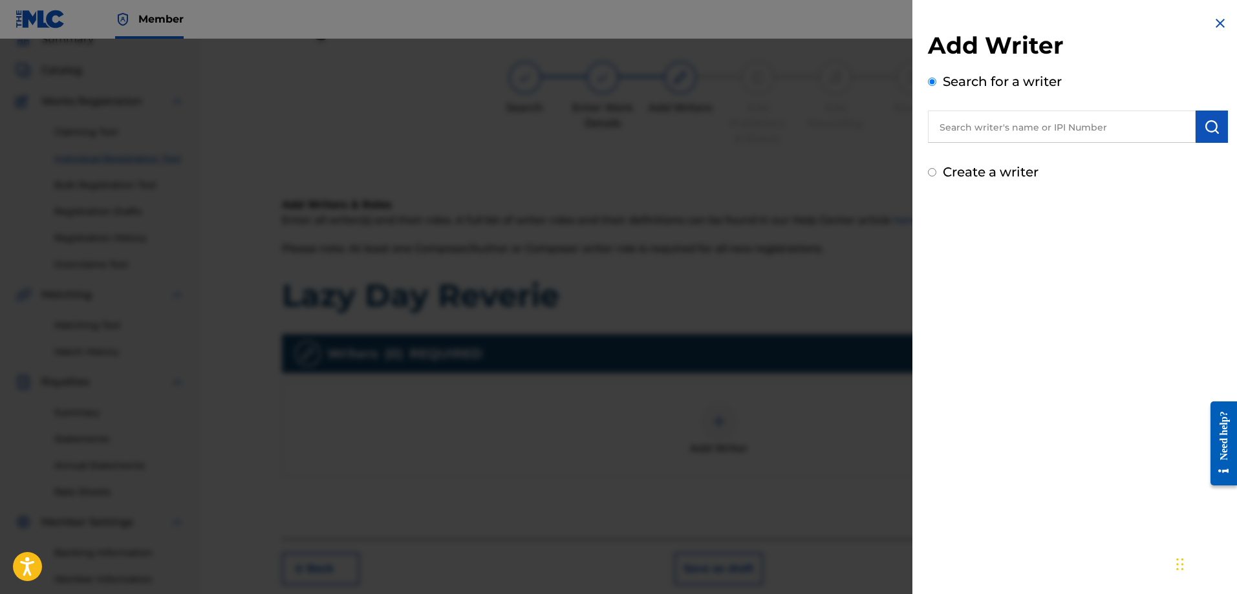
click at [928, 173] on input "Create a writer" at bounding box center [932, 172] width 8 height 8
radio input "false"
radio input "true"
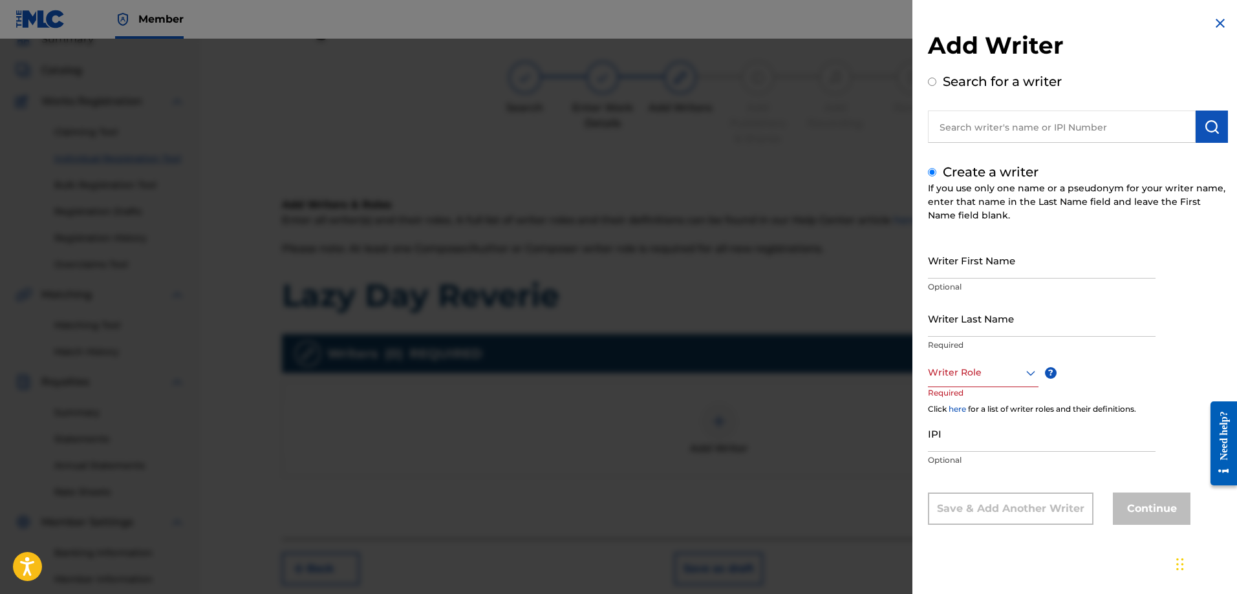
click at [958, 266] on input "Writer First Name" at bounding box center [1042, 260] width 228 height 37
type input "[PERSON_NAME]"
click at [996, 382] on div "Writer Role" at bounding box center [983, 372] width 111 height 29
click at [991, 510] on div "Composer" at bounding box center [983, 518] width 109 height 29
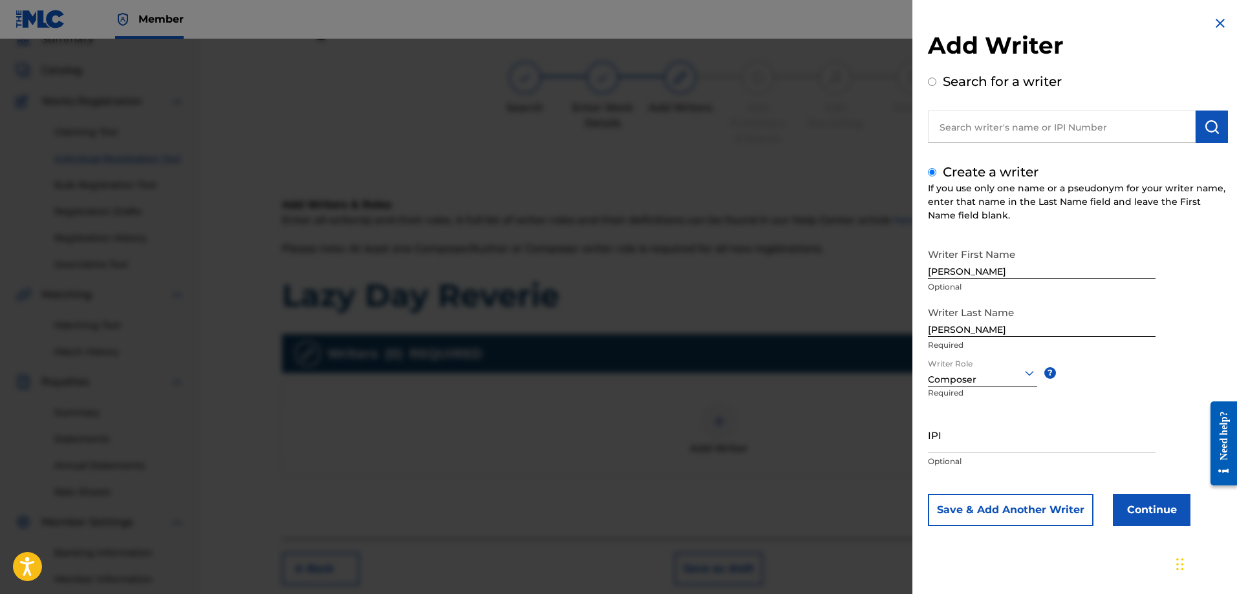
click at [939, 438] on input "IPI" at bounding box center [1042, 434] width 228 height 37
click at [1146, 511] on button "Continue" at bounding box center [1152, 510] width 78 height 32
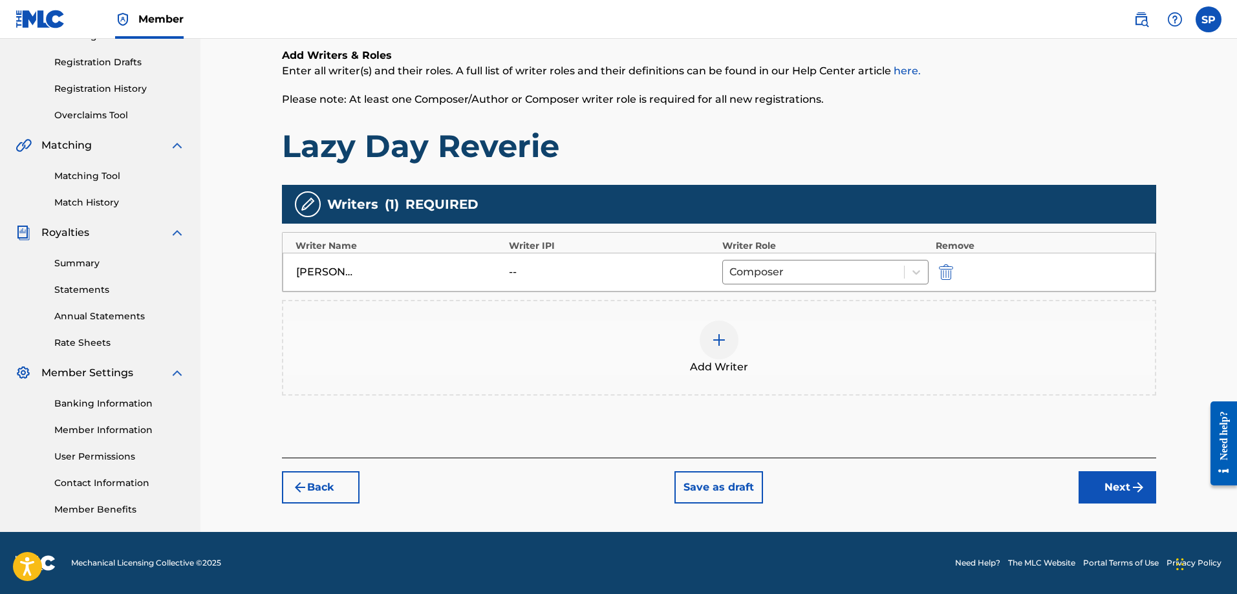
click at [1120, 493] on button "Next" at bounding box center [1118, 487] width 78 height 32
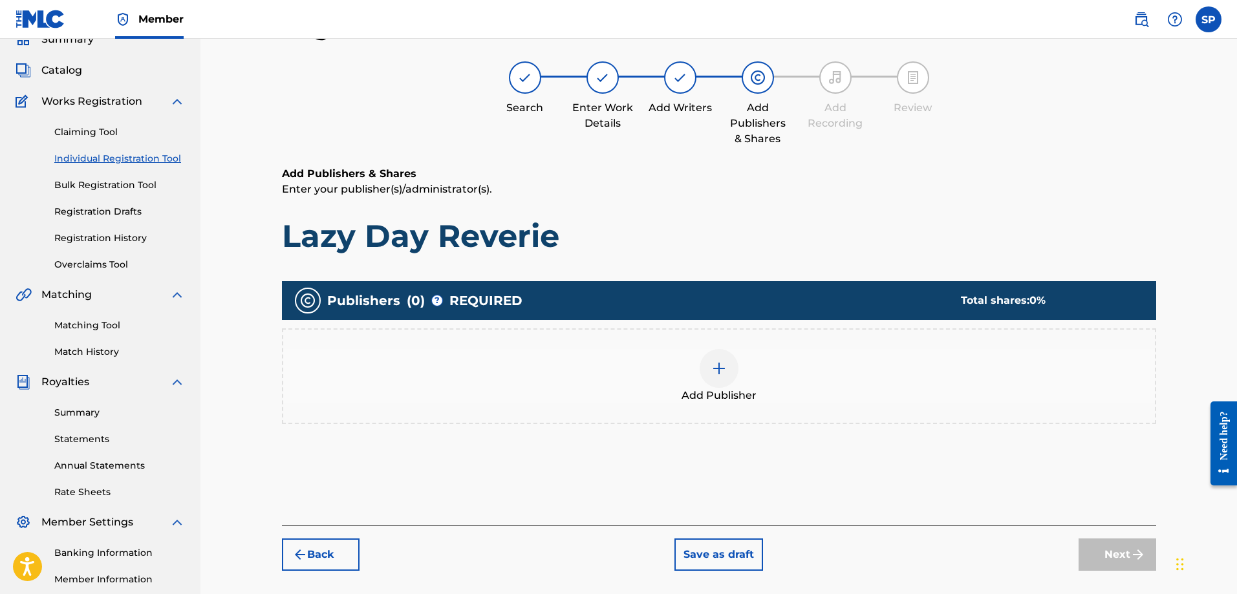
click at [715, 356] on div at bounding box center [719, 368] width 39 height 39
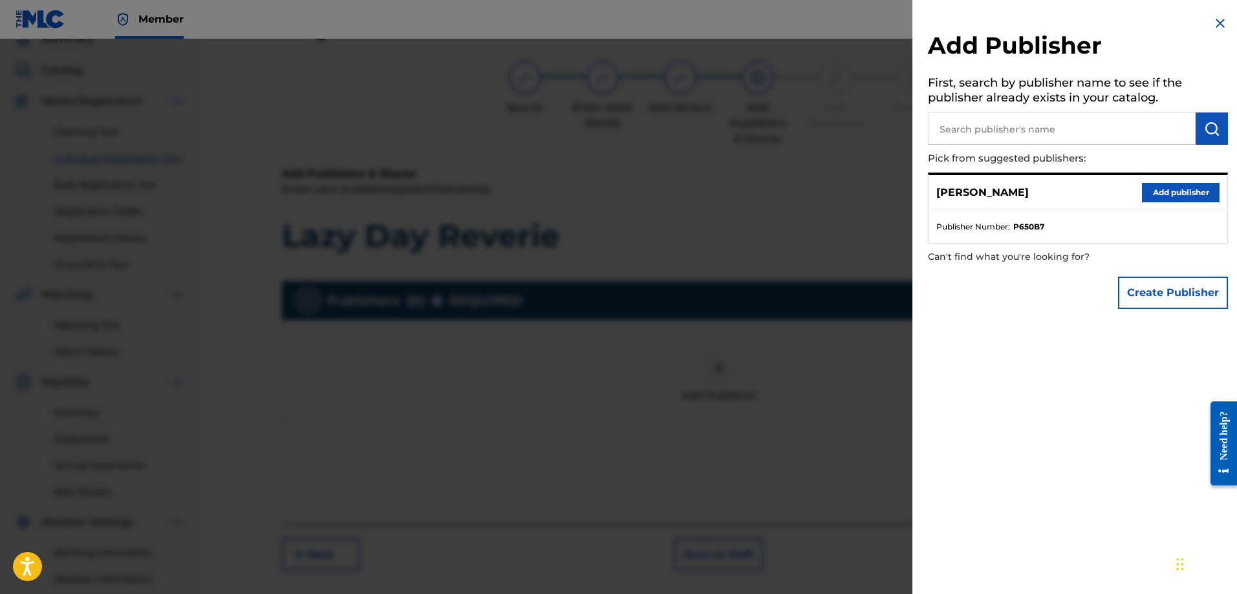
click at [1167, 189] on button "Add publisher" at bounding box center [1181, 192] width 78 height 19
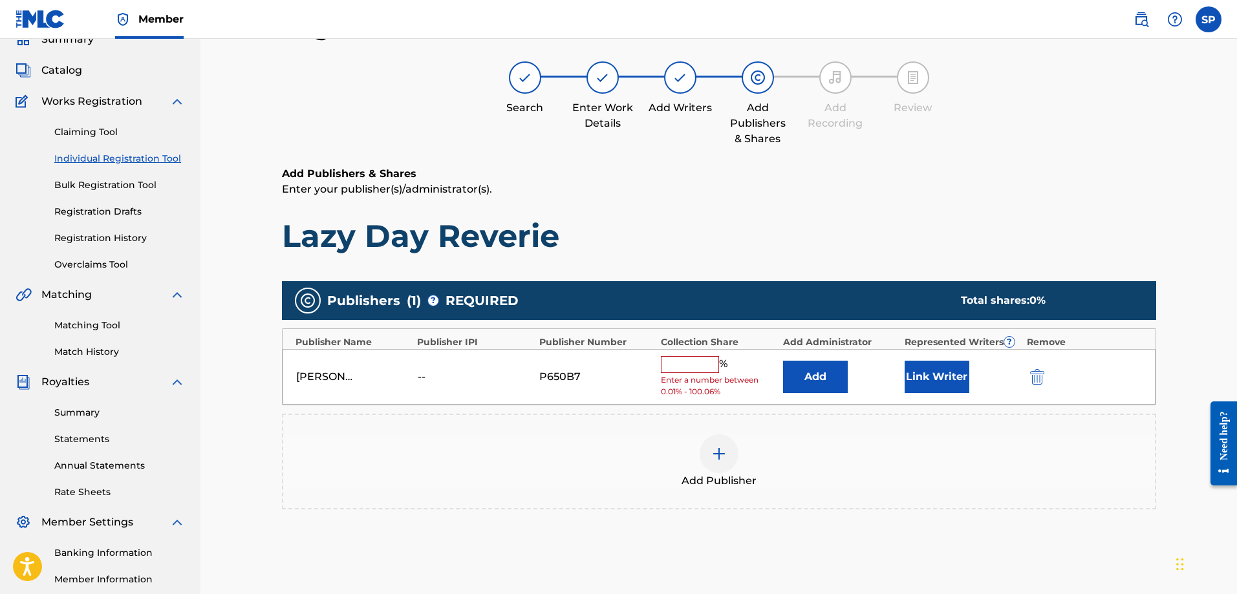
drag, startPoint x: 701, startPoint y: 364, endPoint x: 693, endPoint y: 362, distance: 8.0
click at [694, 362] on input "text" at bounding box center [690, 364] width 58 height 17
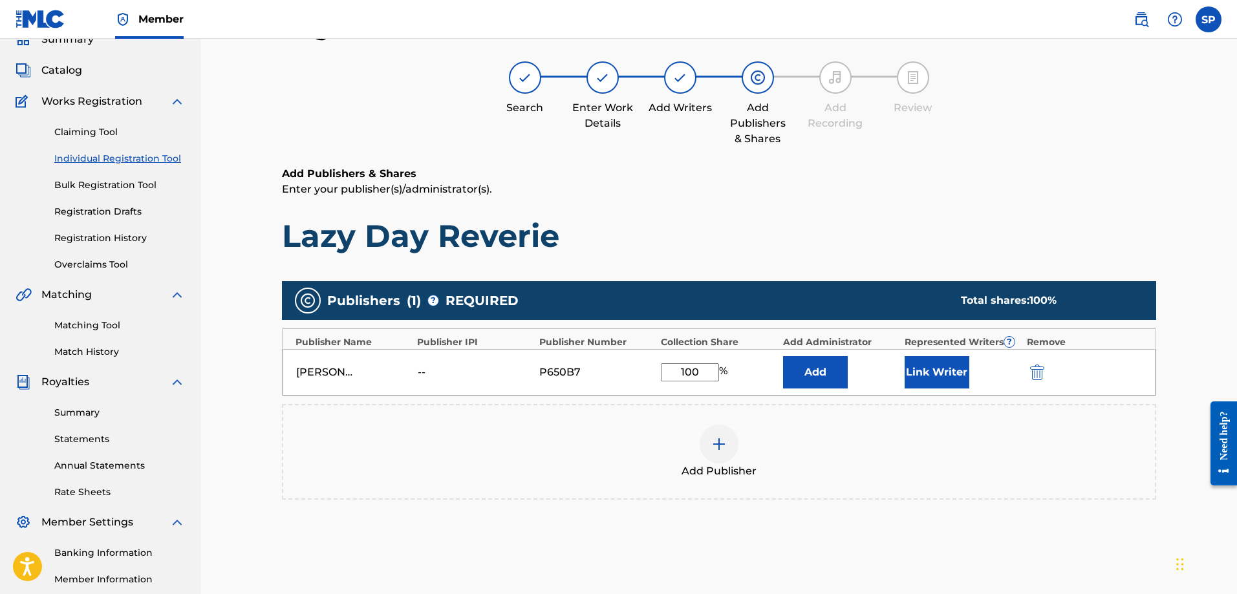
type input "100"
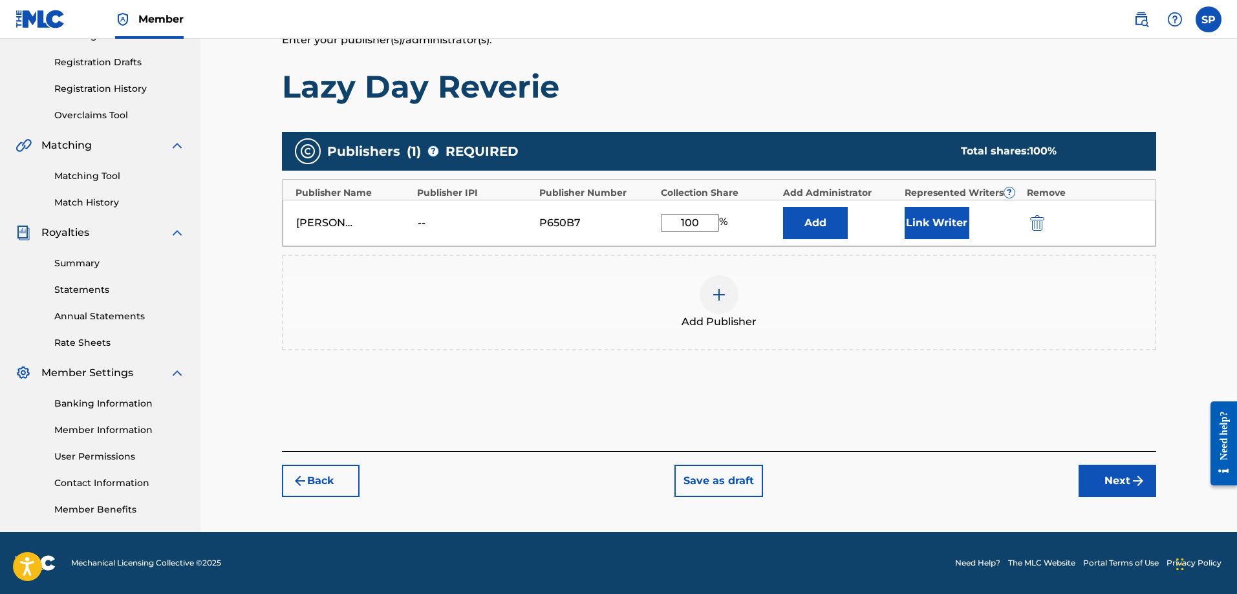
click at [1118, 486] on button "Next" at bounding box center [1118, 481] width 78 height 32
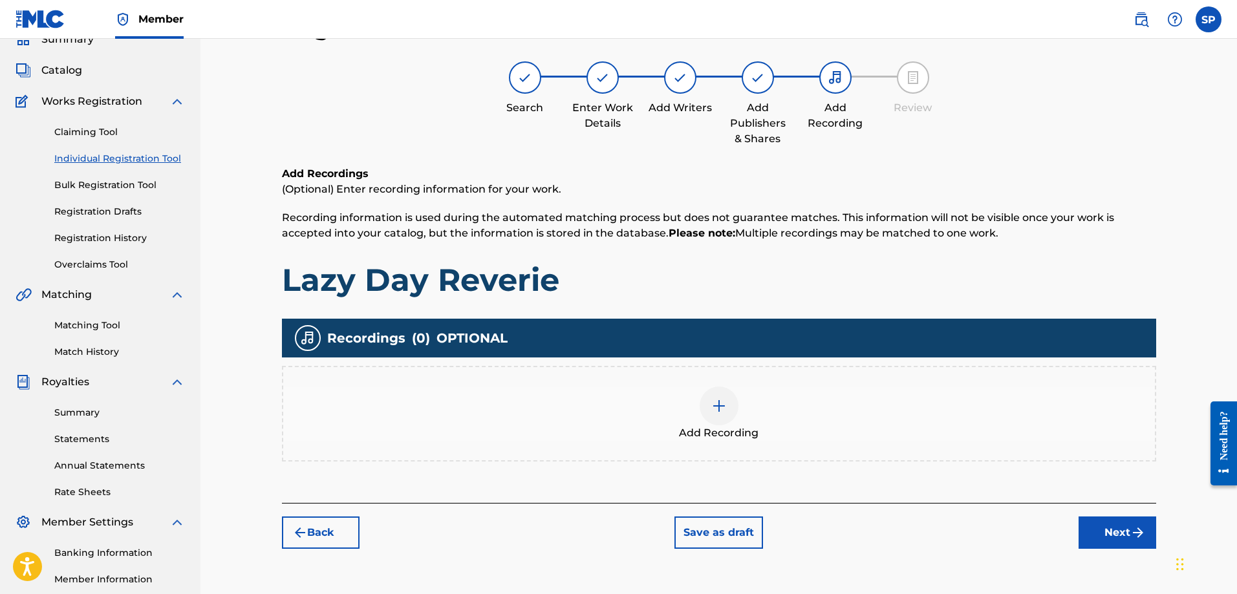
click at [722, 407] on img at bounding box center [719, 406] width 16 height 16
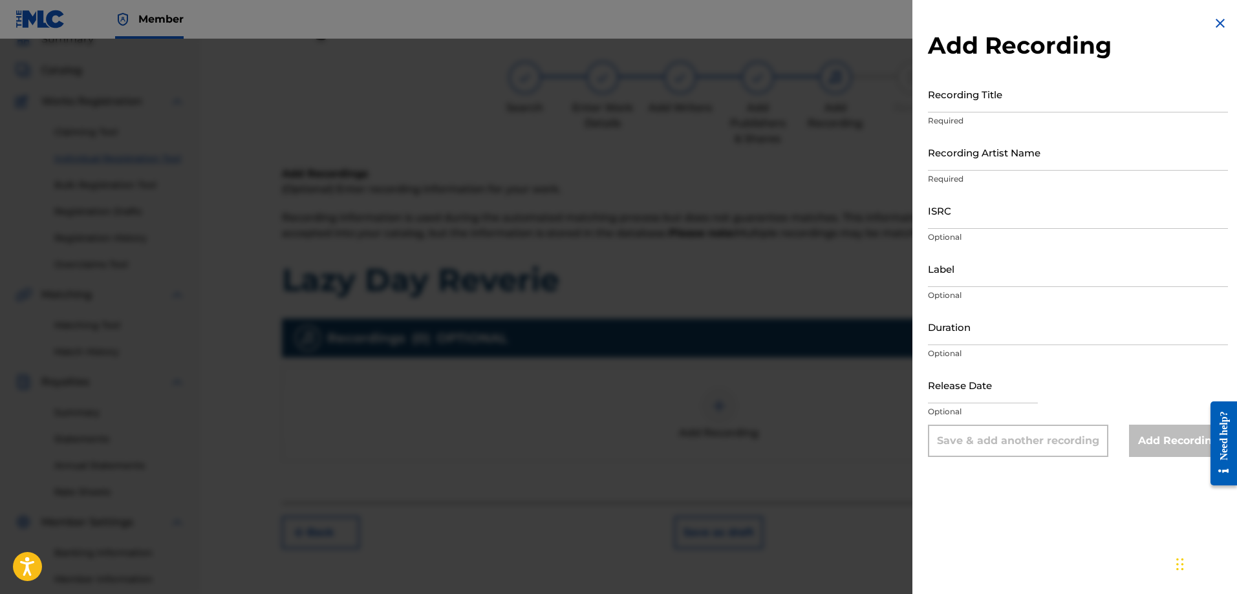
click at [959, 101] on input "Recording Title" at bounding box center [1078, 94] width 300 height 37
type input "Oblivity"
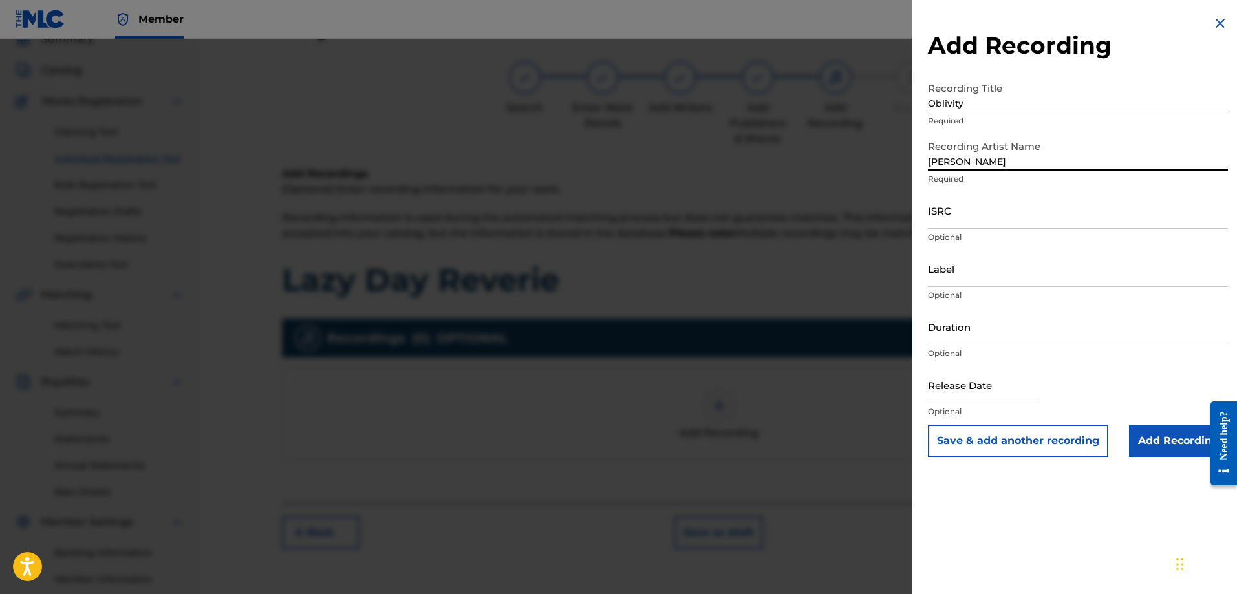
type input "Shawn Purcell"
type input "Origin Records"
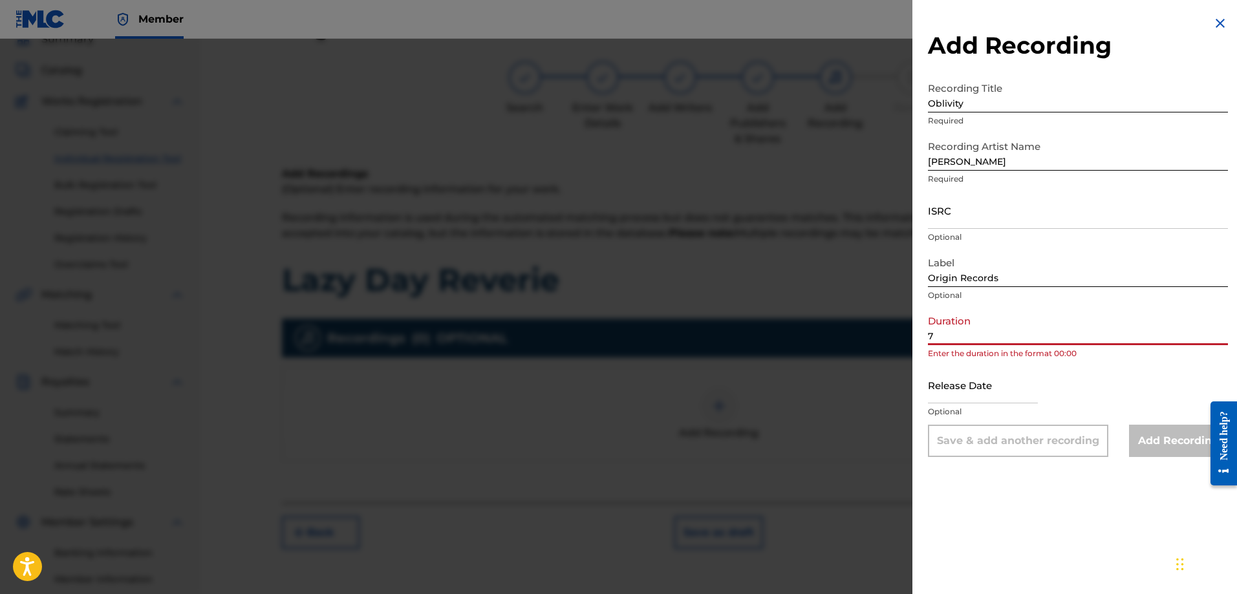
type input "70:30"
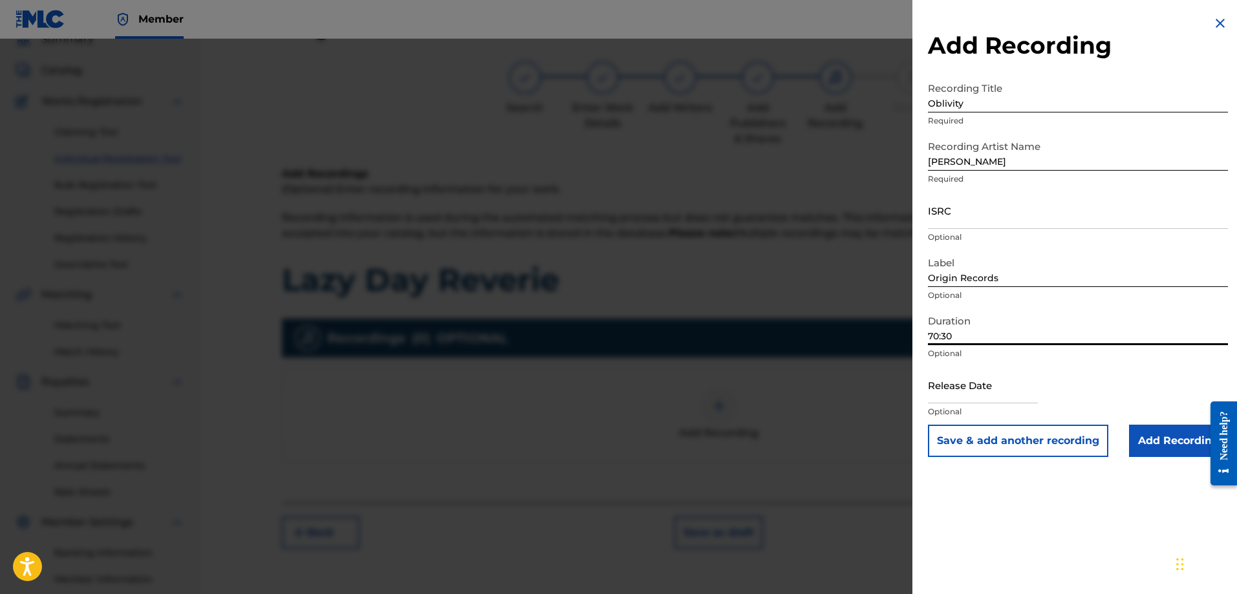
select select "7"
select select "2025"
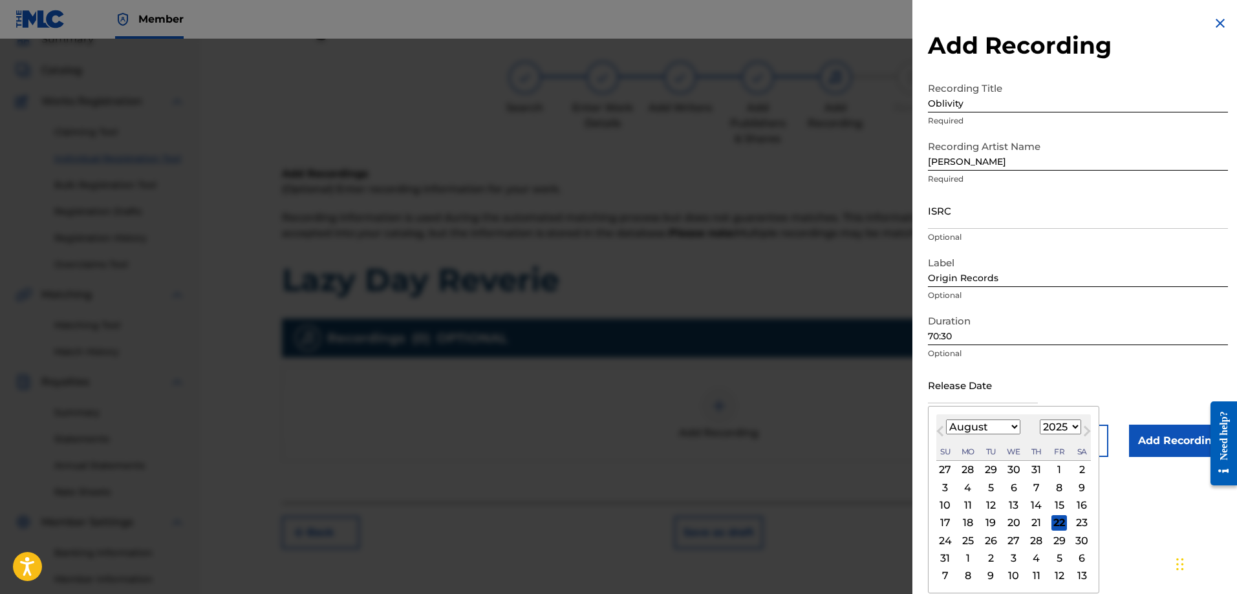
click at [979, 399] on input "text" at bounding box center [983, 385] width 110 height 37
type input "September 19 2025"
select select "8"
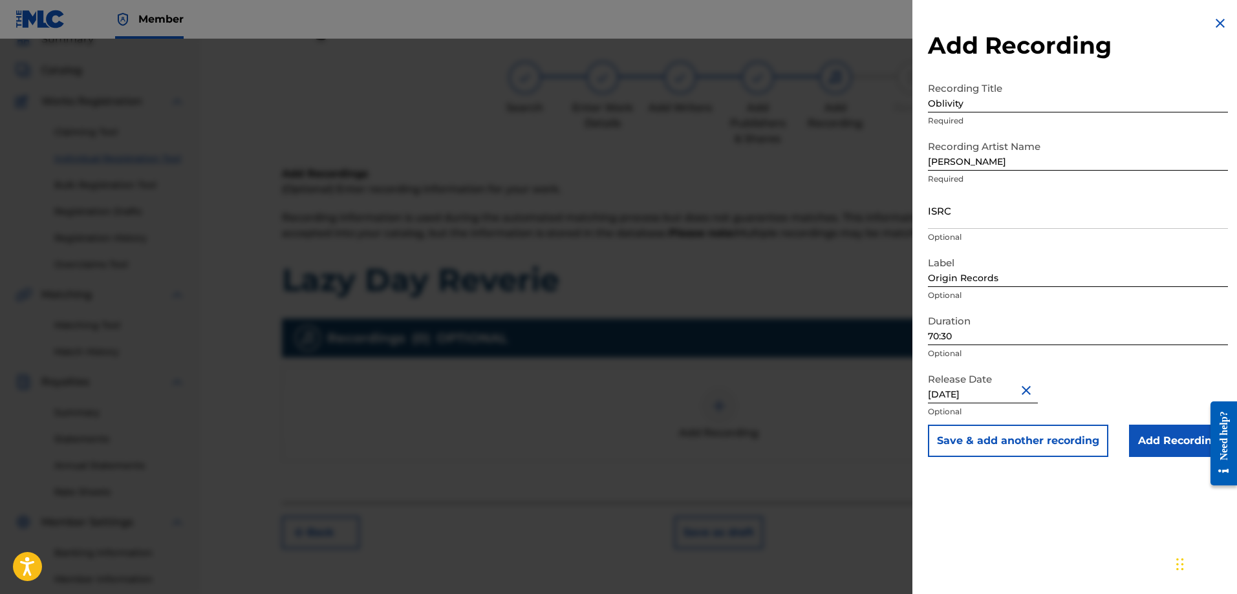
click at [1128, 373] on div "Release Date September 19 2025 Optional" at bounding box center [1078, 396] width 300 height 58
click at [1172, 442] on input "Add Recording" at bounding box center [1178, 441] width 99 height 32
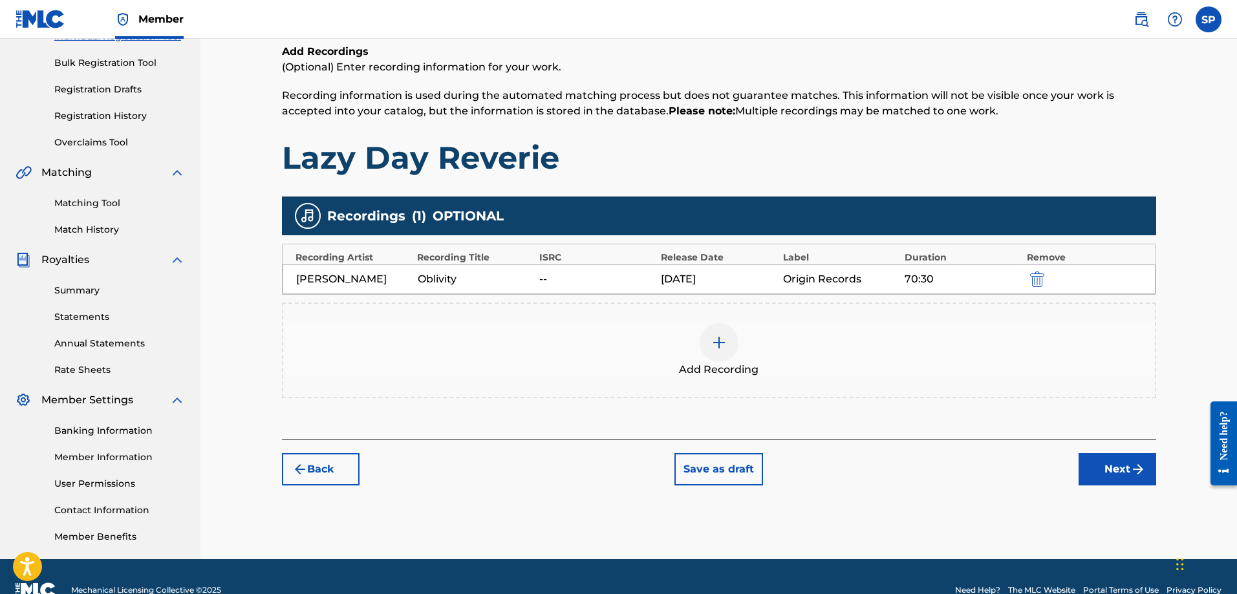
scroll to position [208, 0]
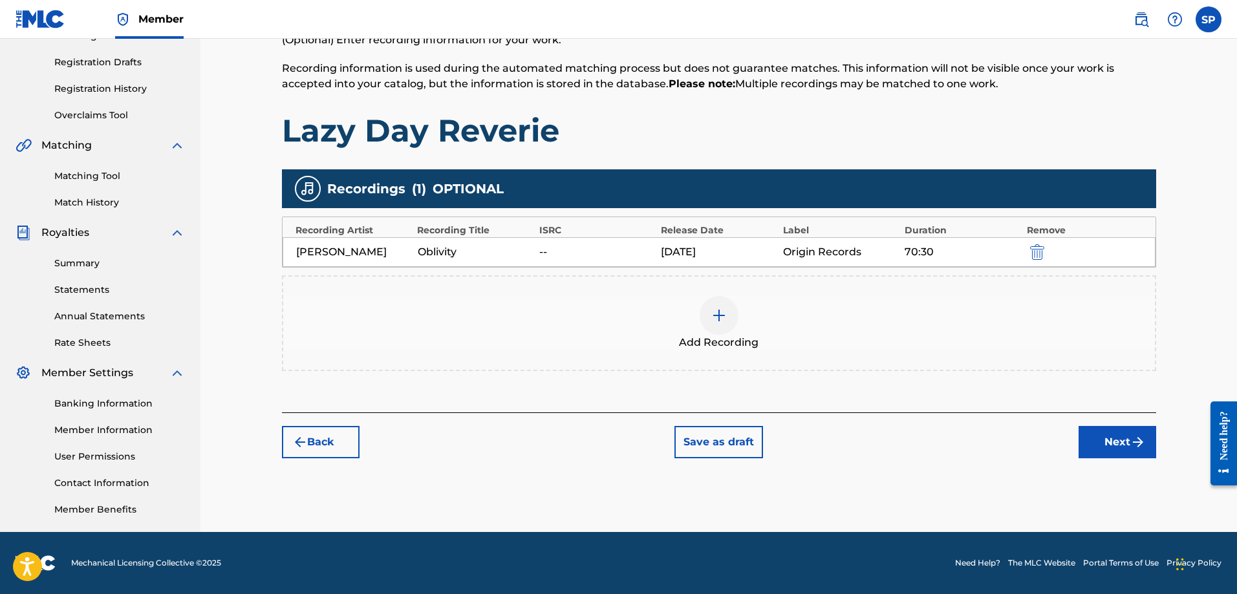
click at [1123, 442] on button "Next" at bounding box center [1118, 442] width 78 height 32
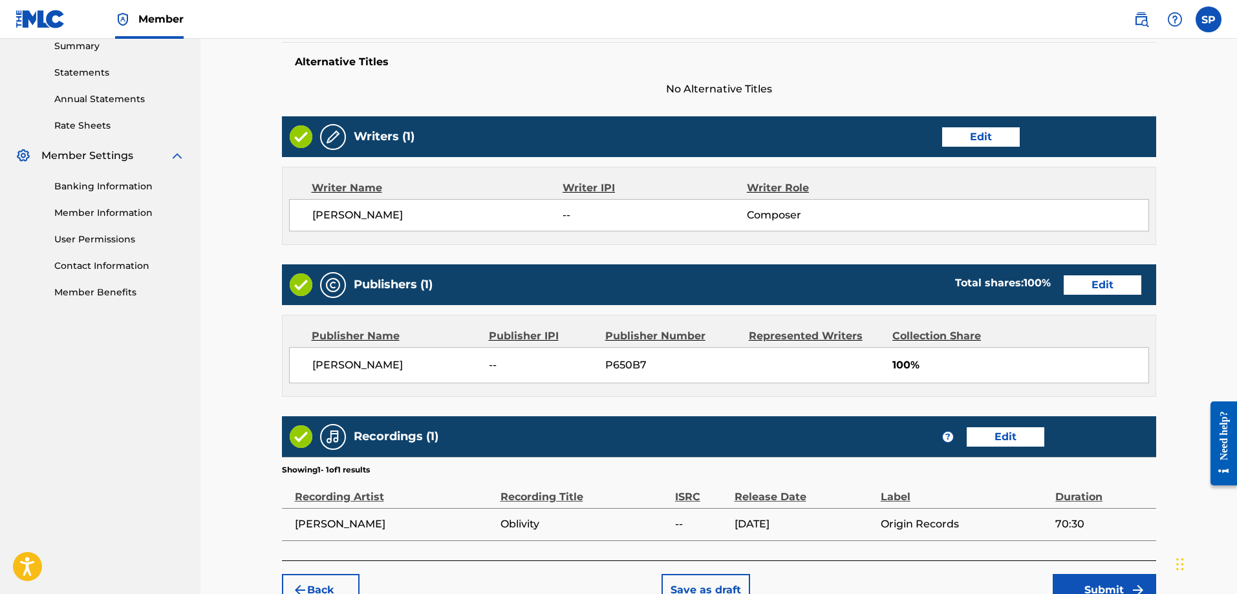
scroll to position [499, 0]
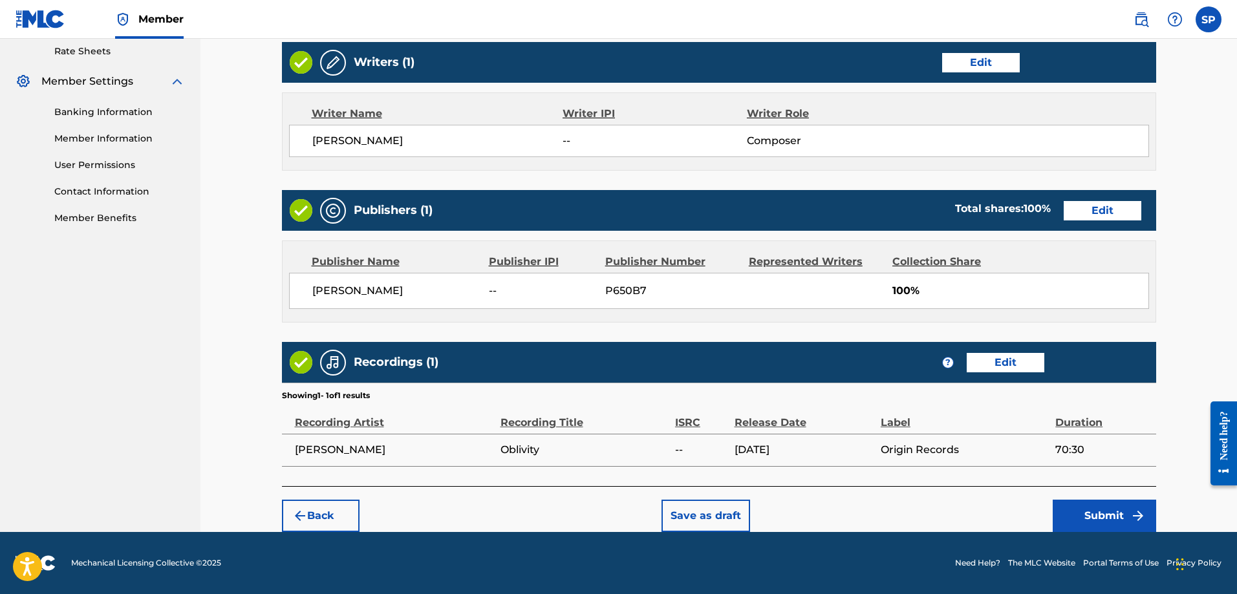
click at [1108, 521] on button "Submit" at bounding box center [1104, 516] width 103 height 32
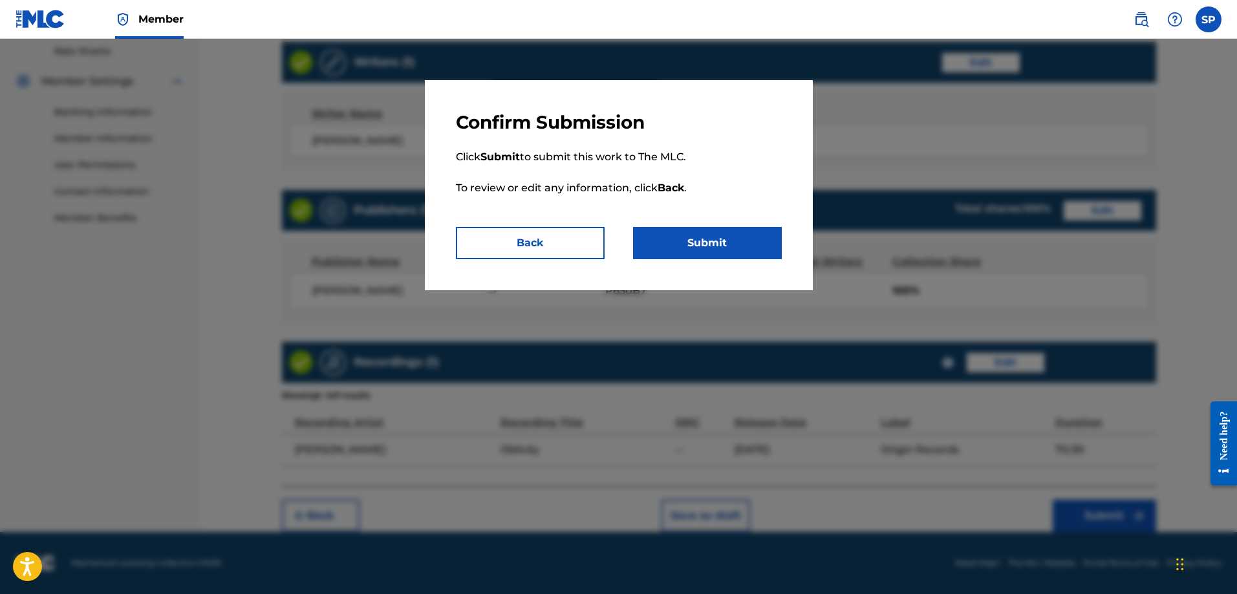
click at [698, 242] on button "Submit" at bounding box center [707, 243] width 149 height 32
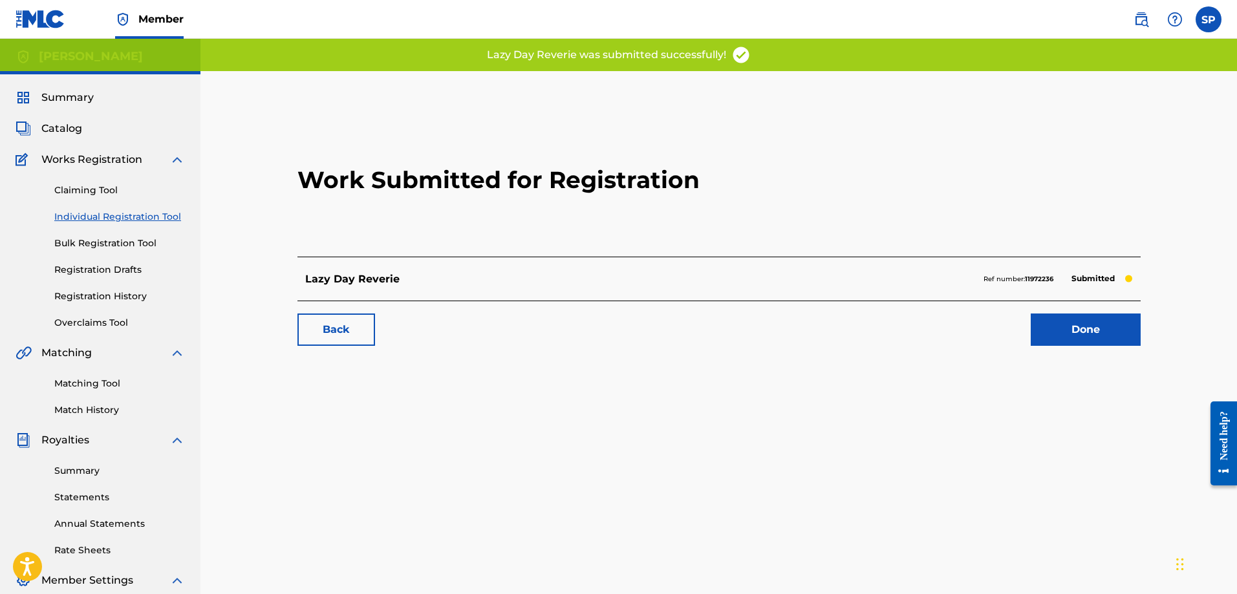
click at [1084, 322] on link "Done" at bounding box center [1086, 330] width 110 height 32
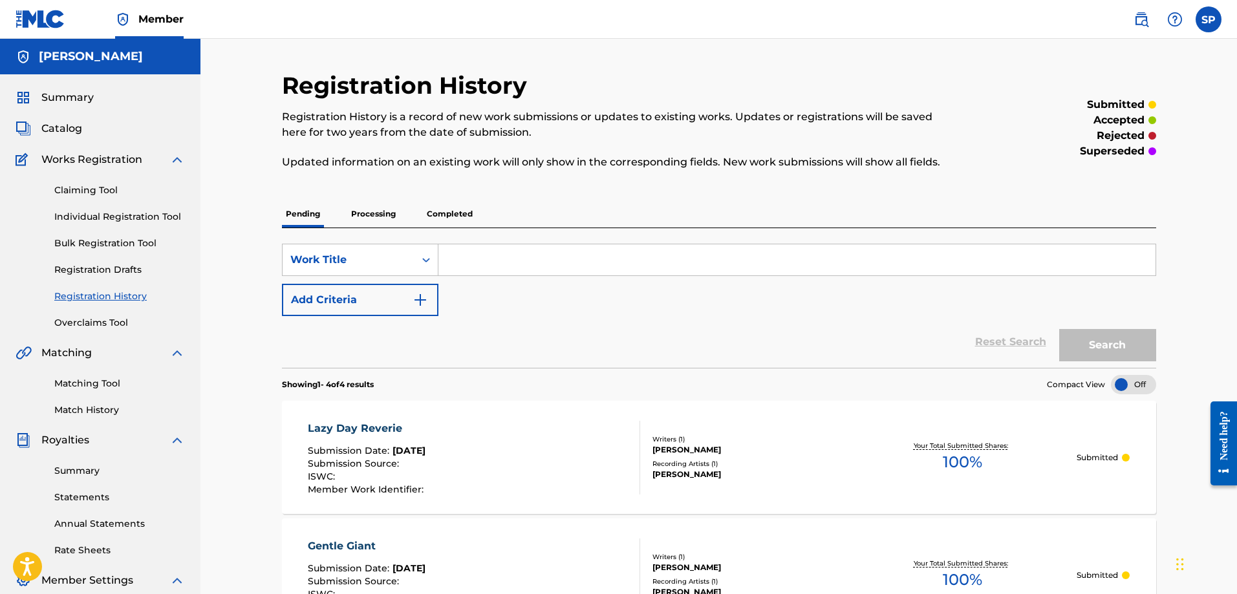
click at [63, 94] on span "Summary" at bounding box center [67, 98] width 52 height 16
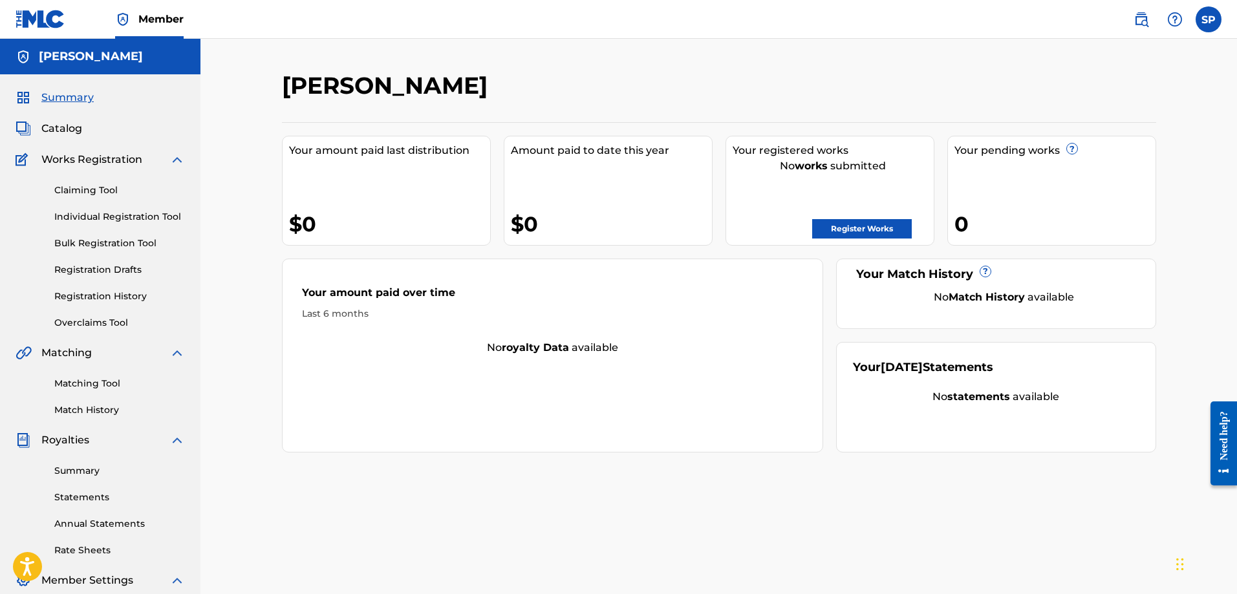
click at [67, 129] on span "Catalog" at bounding box center [61, 129] width 41 height 16
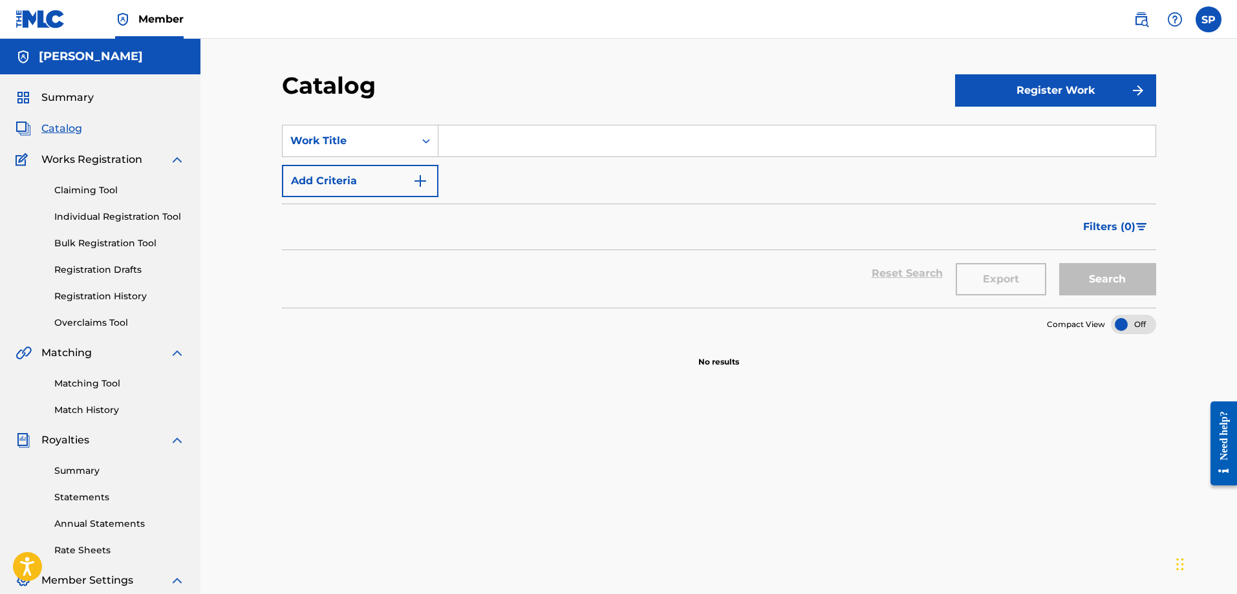
click at [96, 219] on link "Individual Registration Tool" at bounding box center [119, 217] width 131 height 14
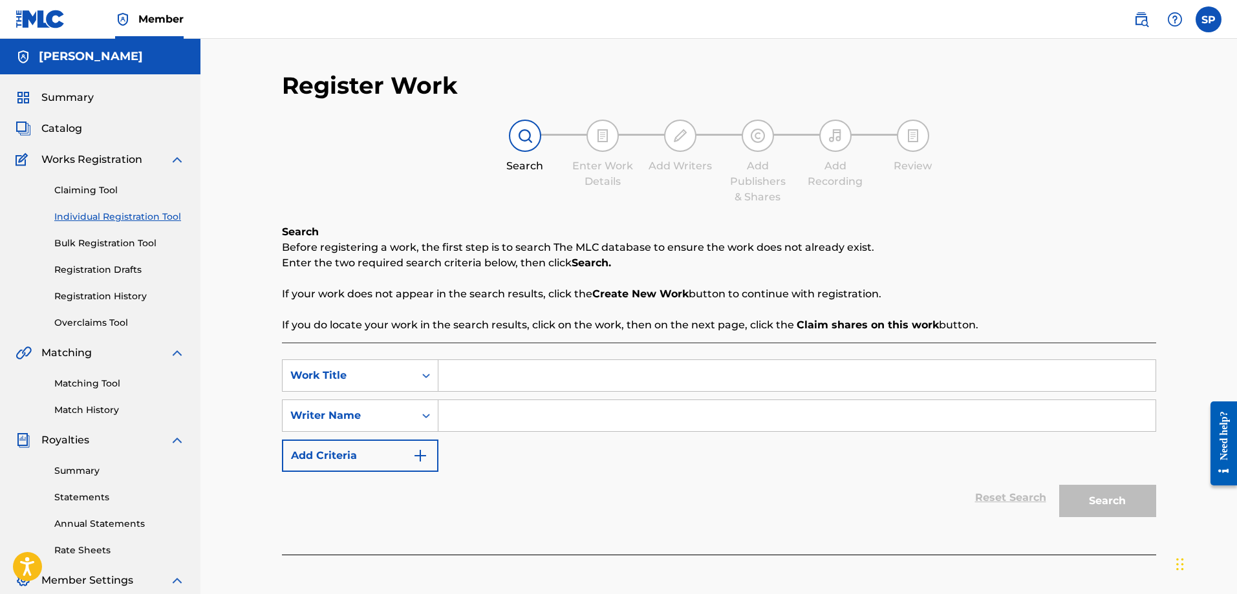
click at [466, 381] on input "Search Form" at bounding box center [796, 375] width 717 height 31
type input "Meu Amor"
type input "Shawn Purcell"
click at [1097, 495] on button "Search" at bounding box center [1107, 501] width 97 height 32
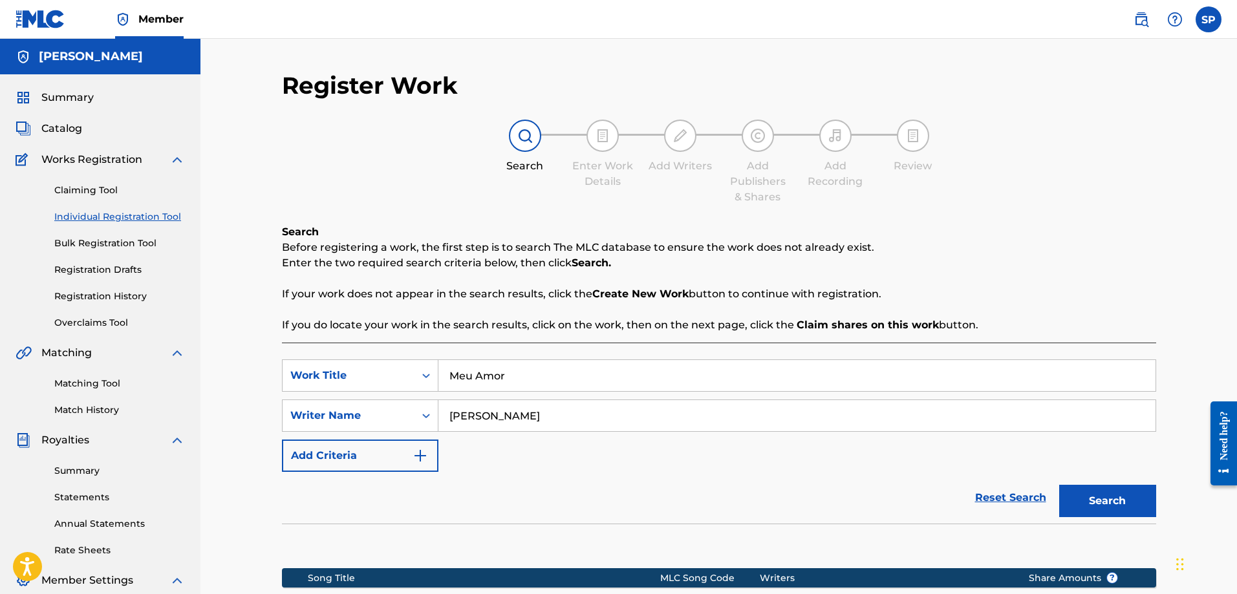
scroll to position [208, 0]
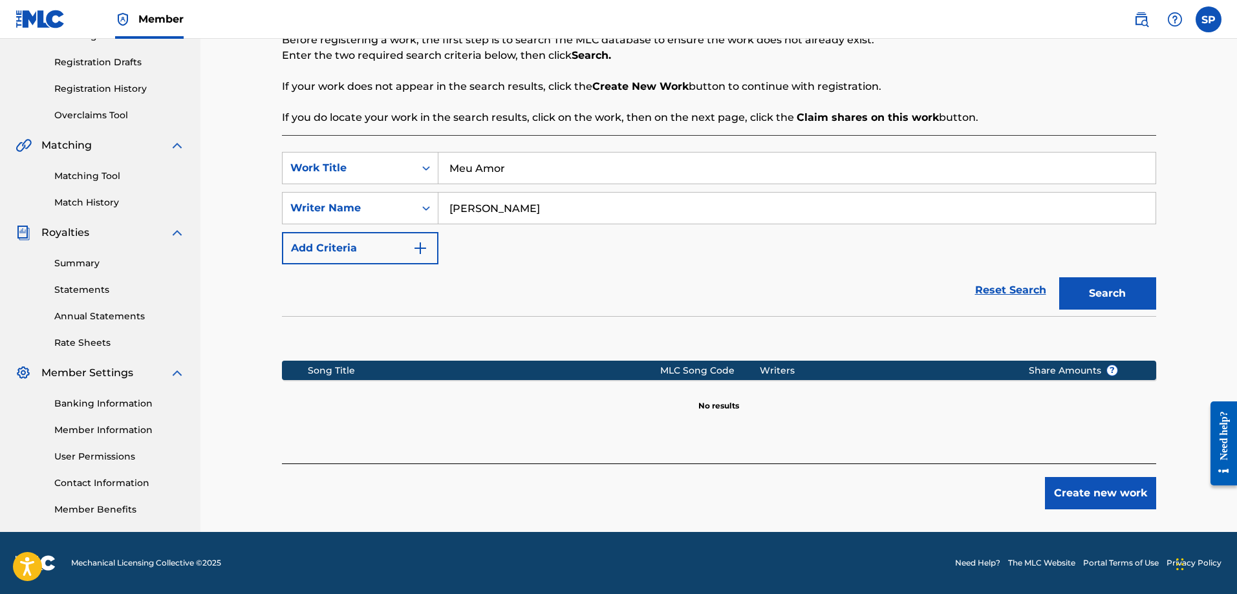
click at [1084, 485] on button "Create new work" at bounding box center [1100, 493] width 111 height 32
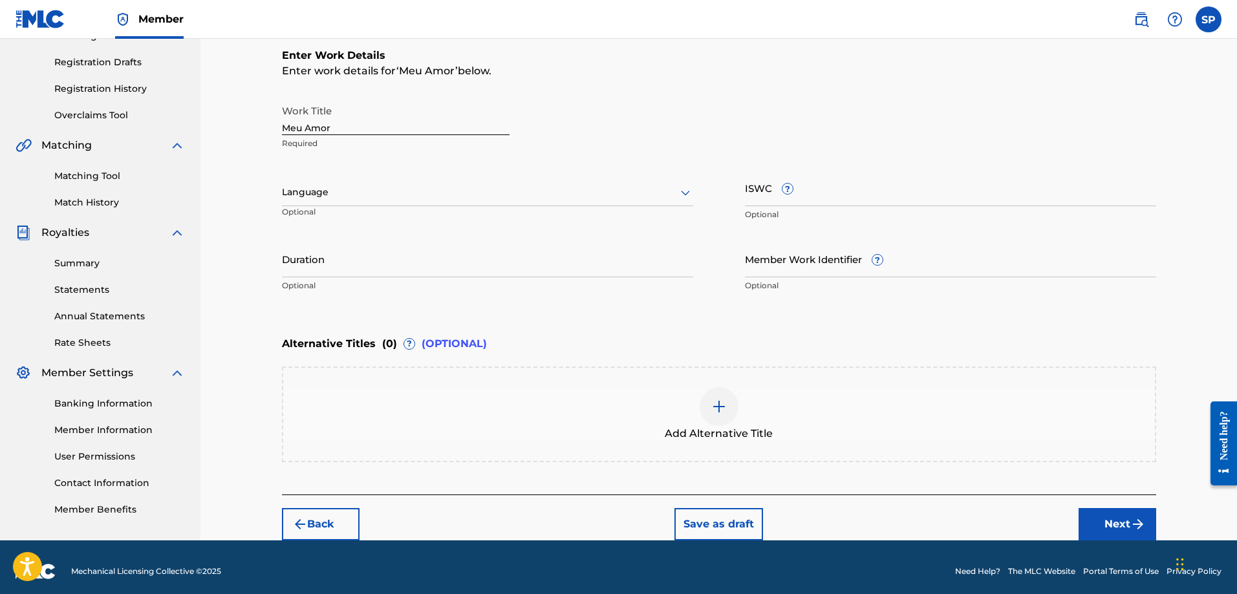
click at [329, 264] on input "Duration" at bounding box center [487, 259] width 411 height 37
type input "06:35"
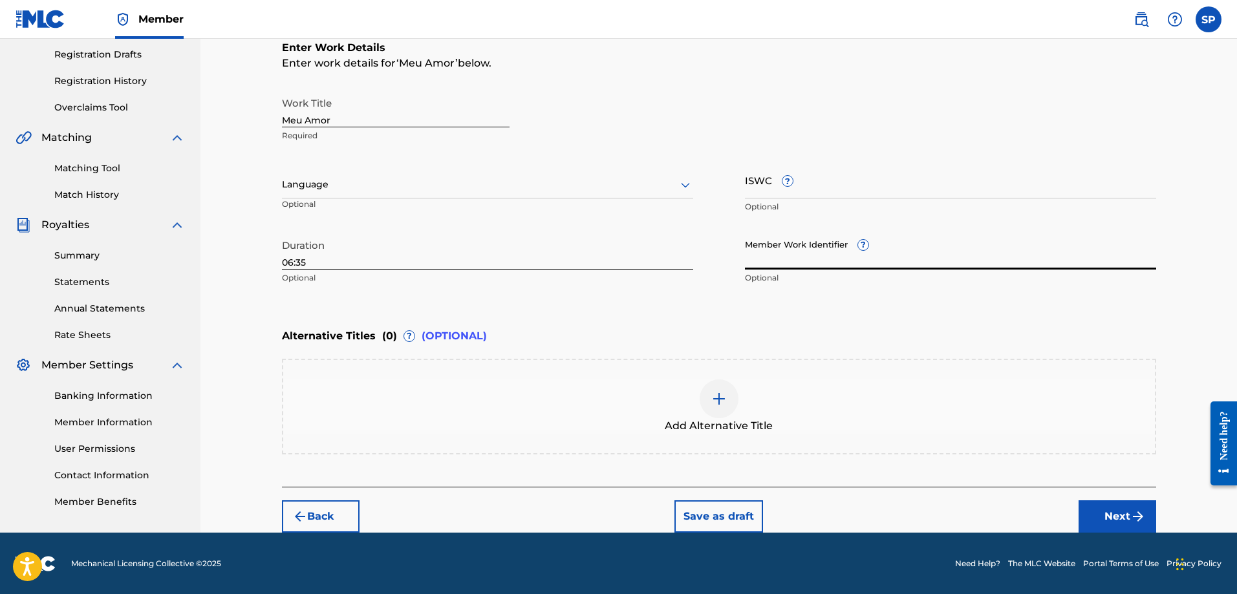
scroll to position [216, 0]
click at [1123, 506] on button "Next" at bounding box center [1118, 516] width 78 height 32
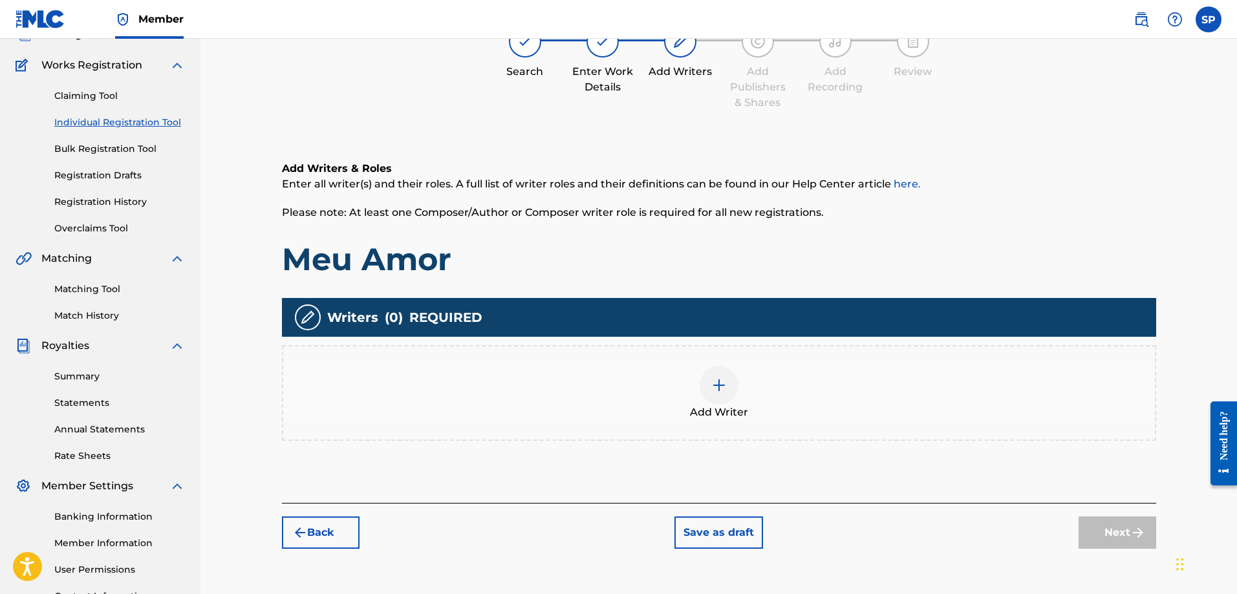
scroll to position [58, 0]
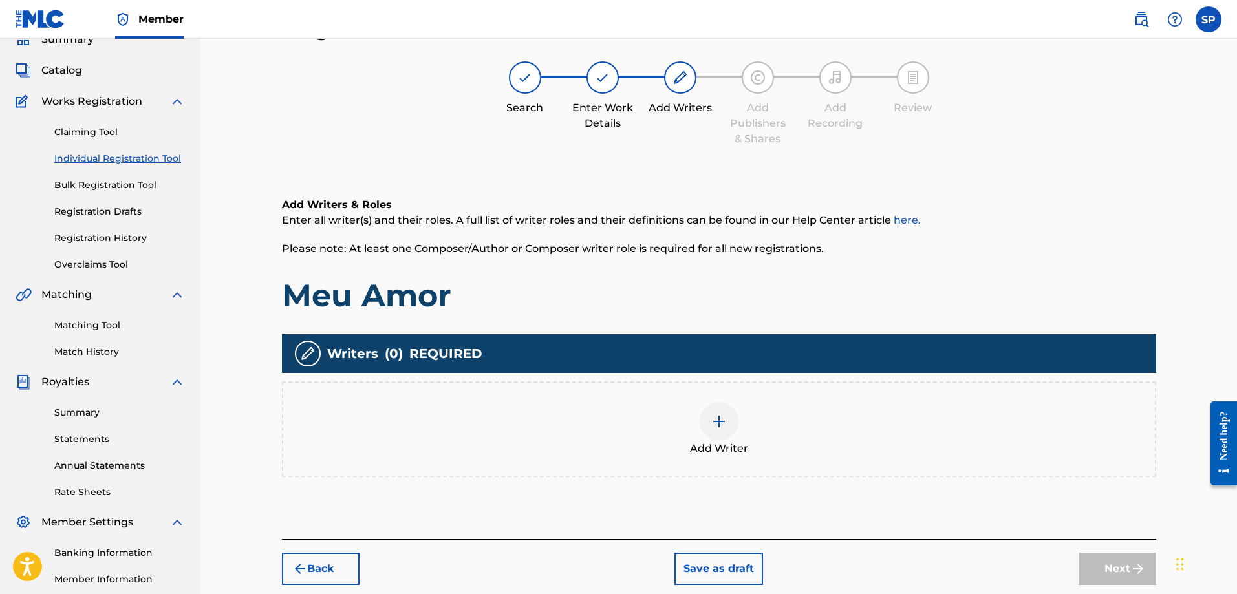
click at [716, 424] on img at bounding box center [719, 422] width 16 height 16
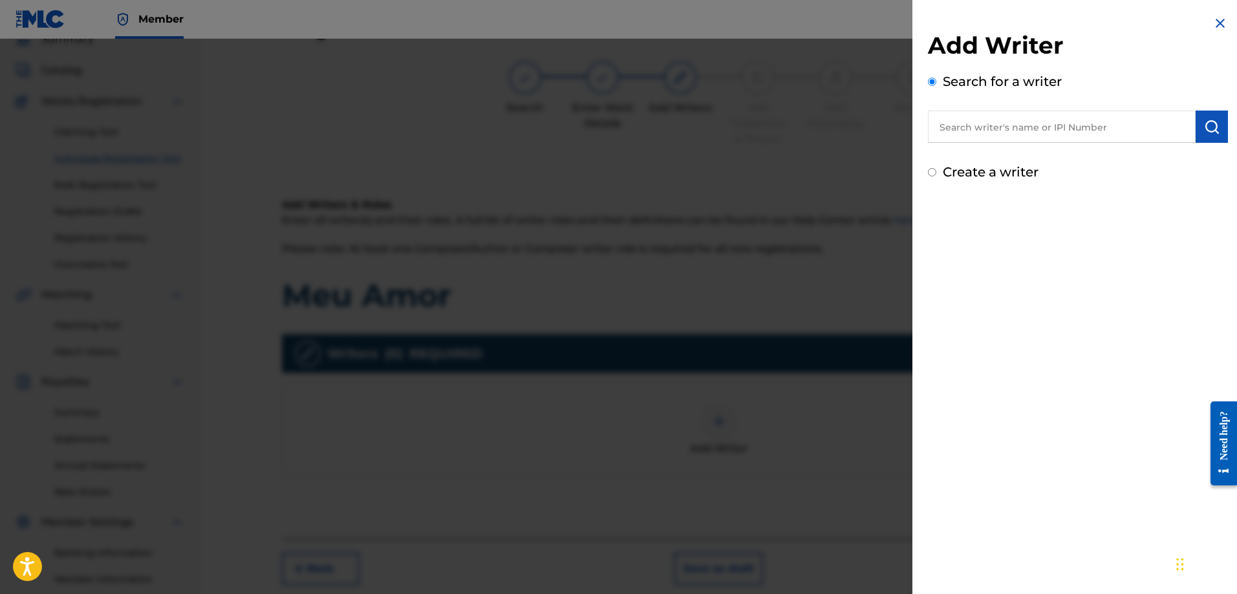
click at [931, 171] on input "Create a writer" at bounding box center [932, 172] width 8 height 8
radio input "false"
radio input "true"
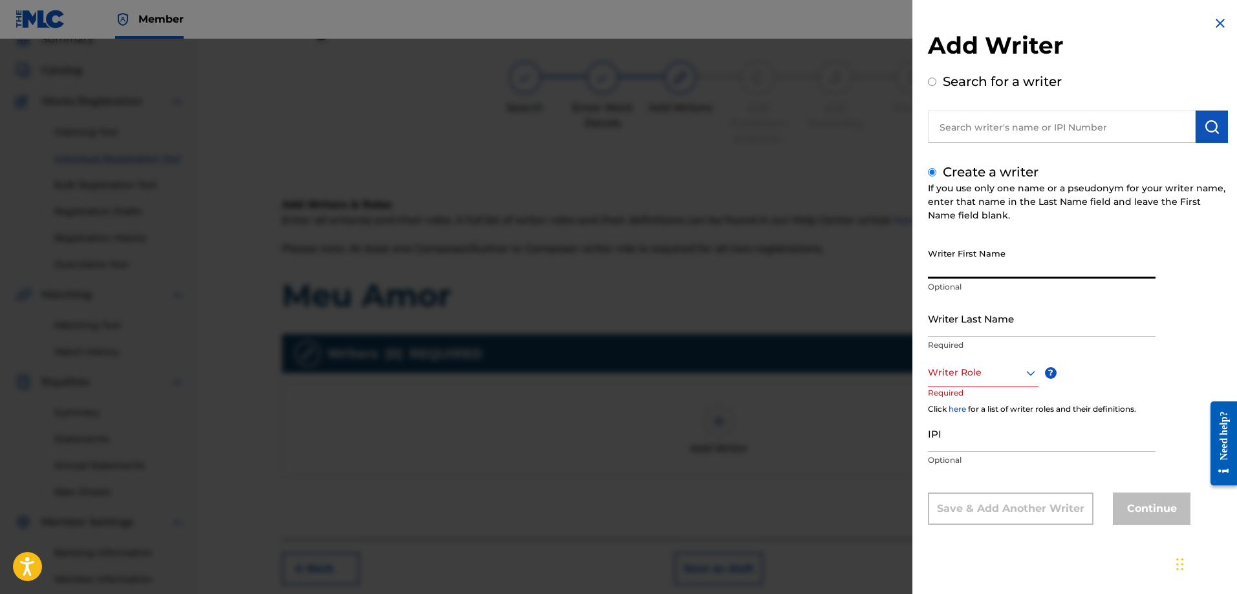
click at [937, 275] on input "Writer First Name" at bounding box center [1042, 260] width 228 height 37
type input "[PERSON_NAME]"
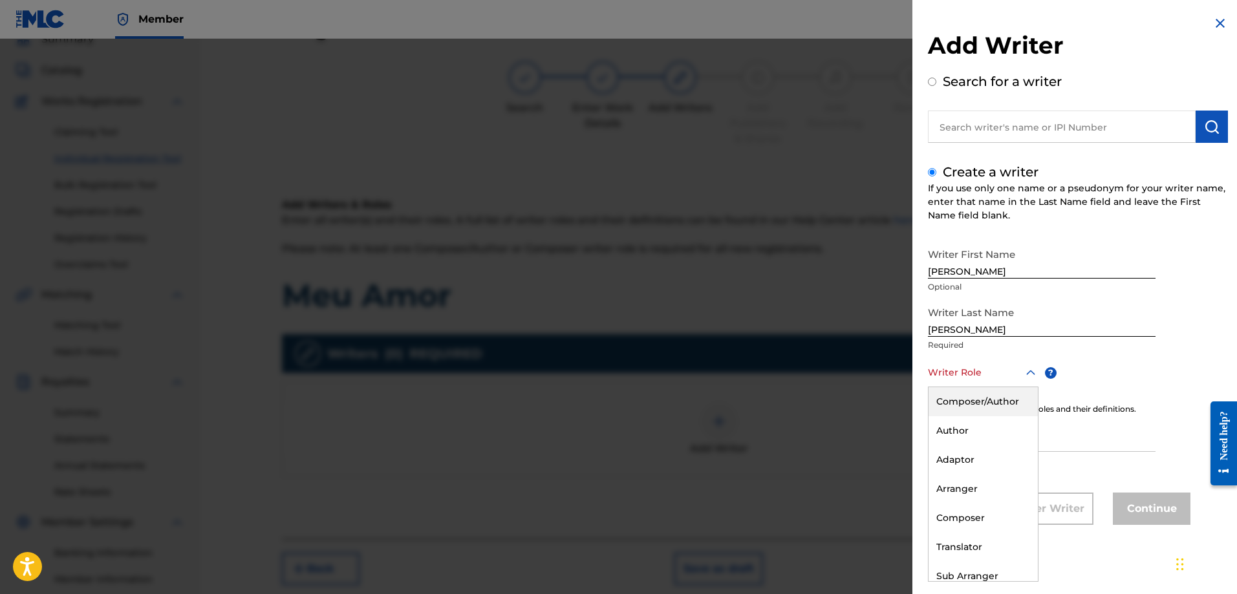
click at [1028, 367] on icon at bounding box center [1031, 373] width 16 height 16
click at [987, 518] on div "Composer" at bounding box center [983, 518] width 109 height 29
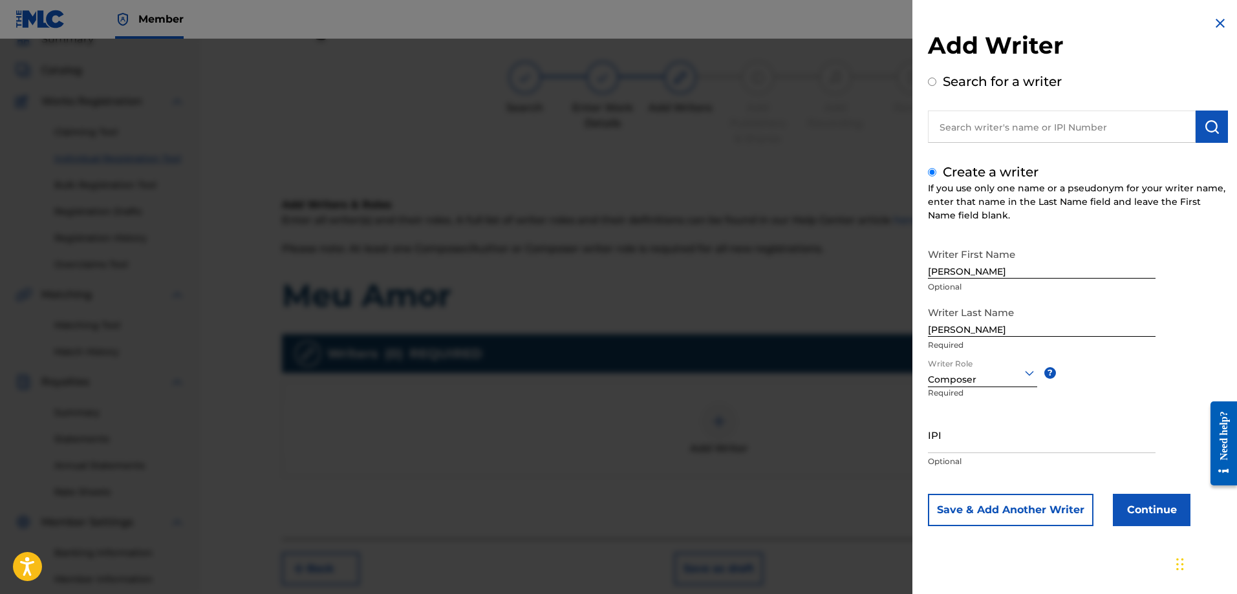
click at [1153, 514] on button "Continue" at bounding box center [1152, 510] width 78 height 32
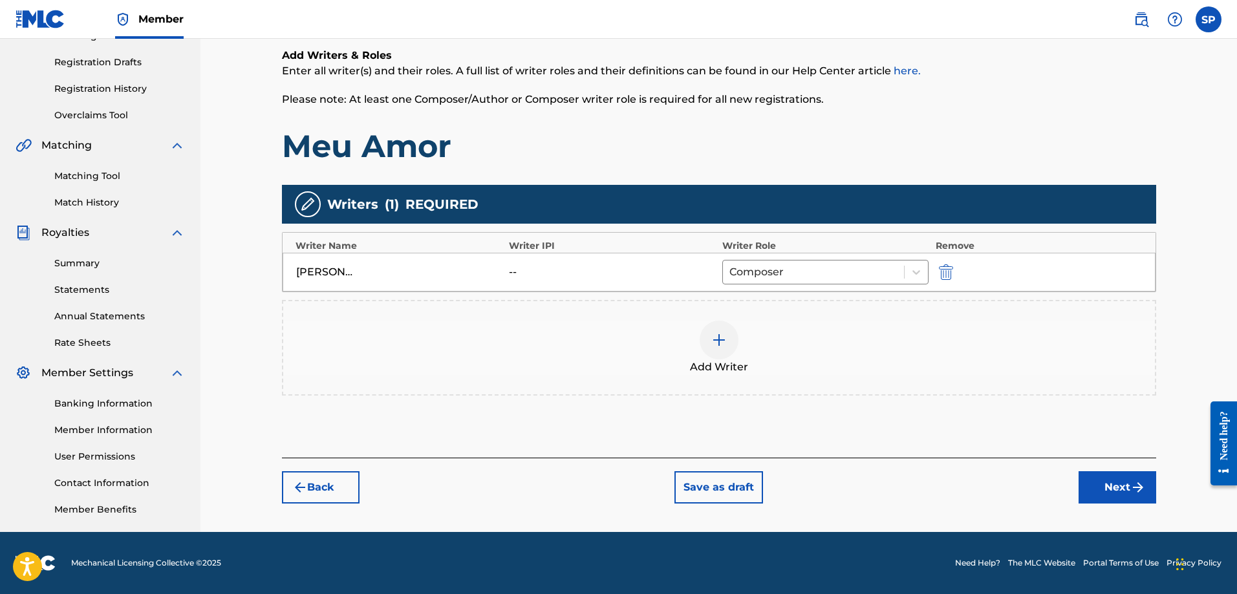
click at [1122, 487] on button "Next" at bounding box center [1118, 487] width 78 height 32
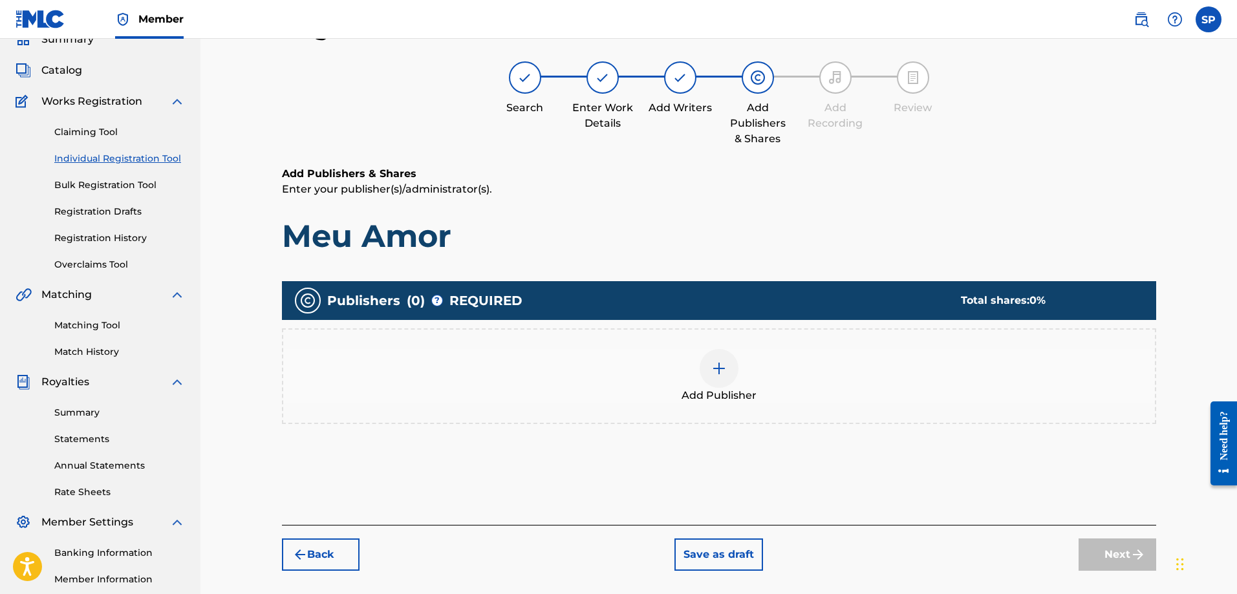
click at [720, 365] on img at bounding box center [719, 369] width 16 height 16
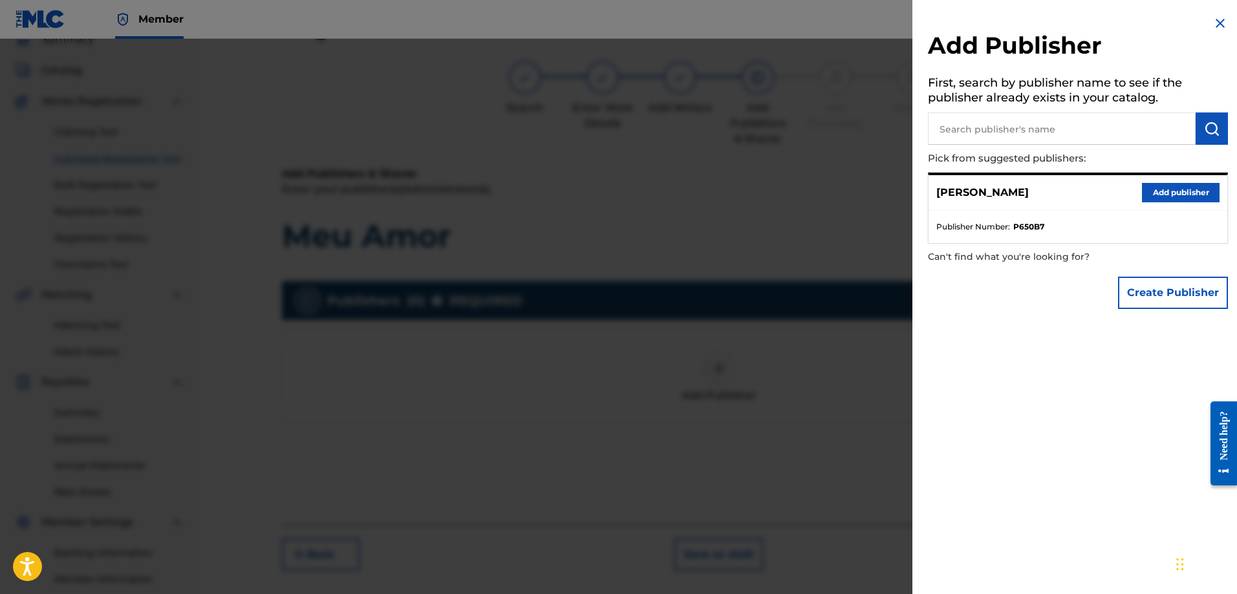
click at [1183, 195] on button "Add publisher" at bounding box center [1181, 192] width 78 height 19
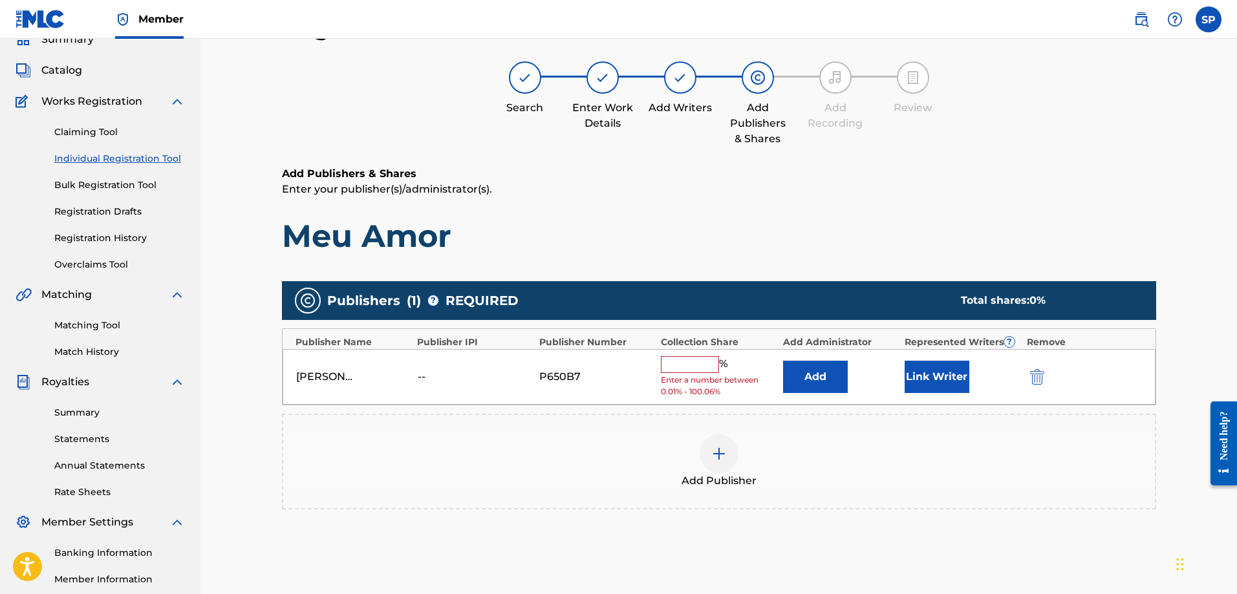
click at [707, 364] on input "text" at bounding box center [690, 364] width 58 height 17
type input "100"
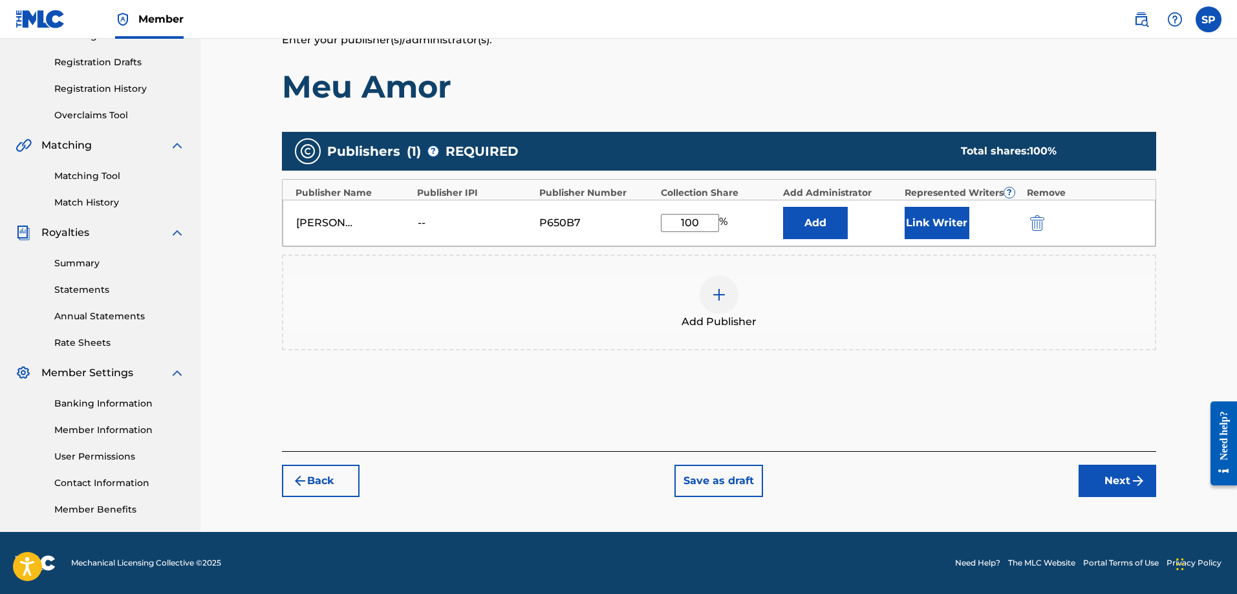
click at [1102, 485] on button "Next" at bounding box center [1118, 481] width 78 height 32
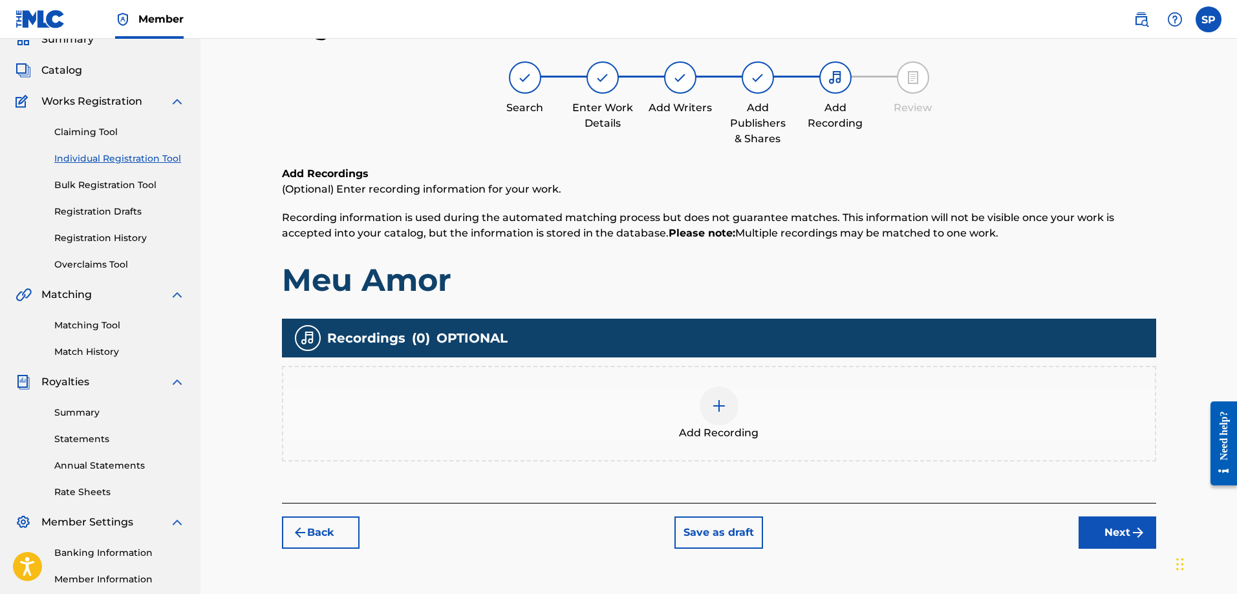
click at [719, 411] on img at bounding box center [719, 406] width 16 height 16
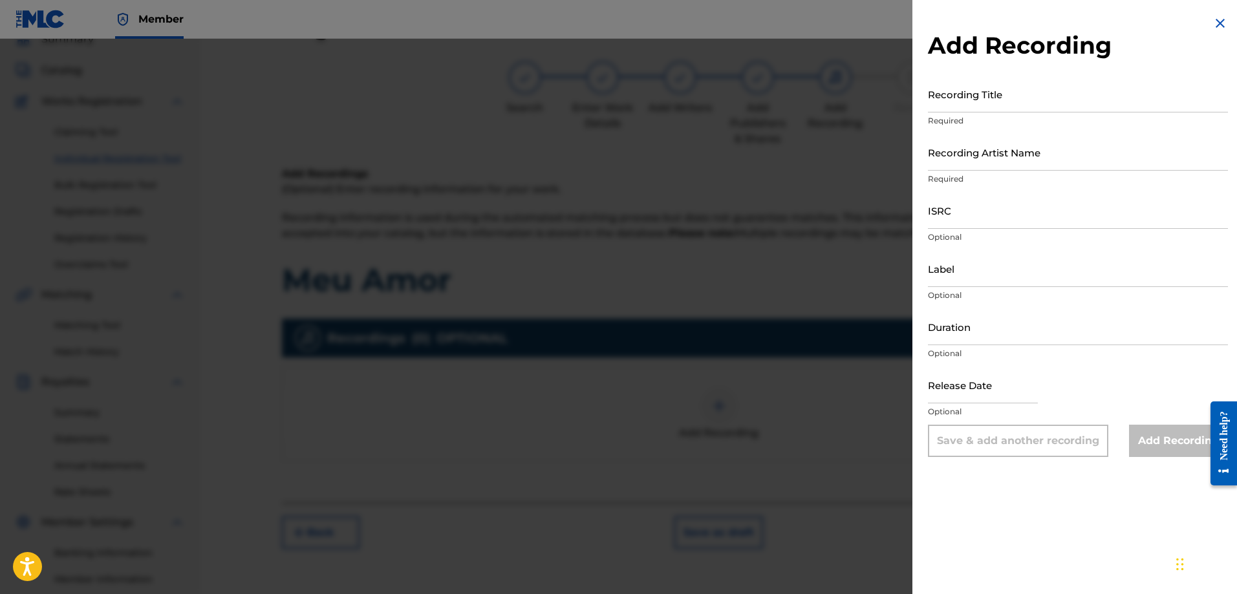
click at [964, 105] on input "Recording Title" at bounding box center [1078, 94] width 300 height 37
type input "Oblivity"
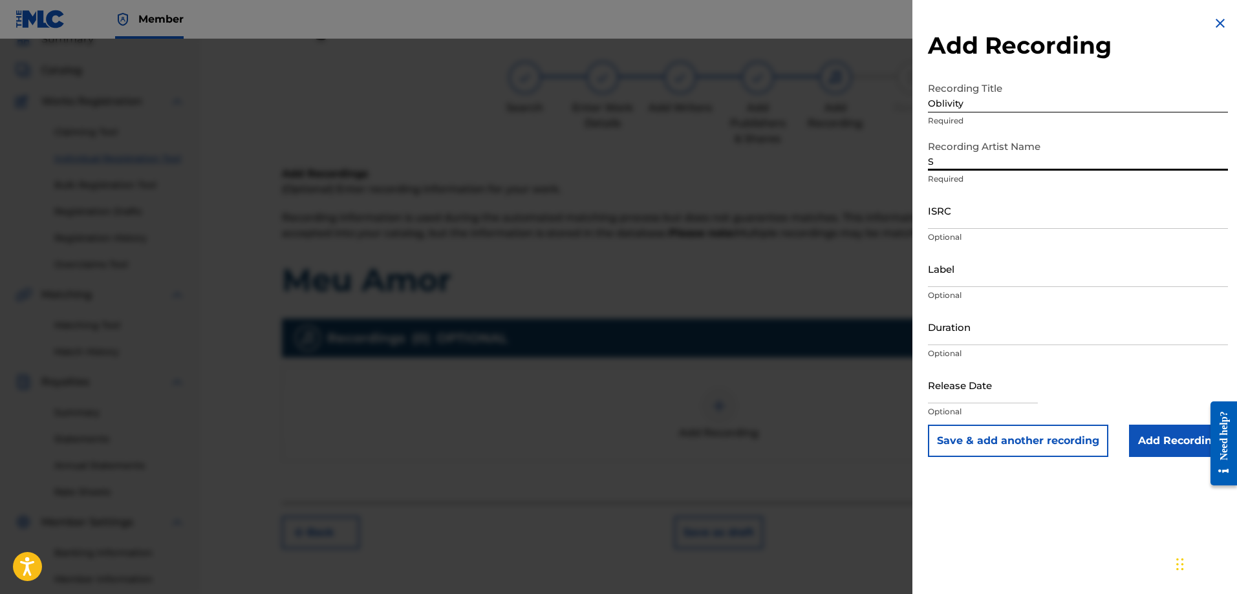
type input "Shawn Purcell"
click at [983, 277] on input "Label" at bounding box center [1078, 268] width 300 height 37
type input "Origin Records"
click at [986, 336] on input "Duration" at bounding box center [1078, 326] width 300 height 37
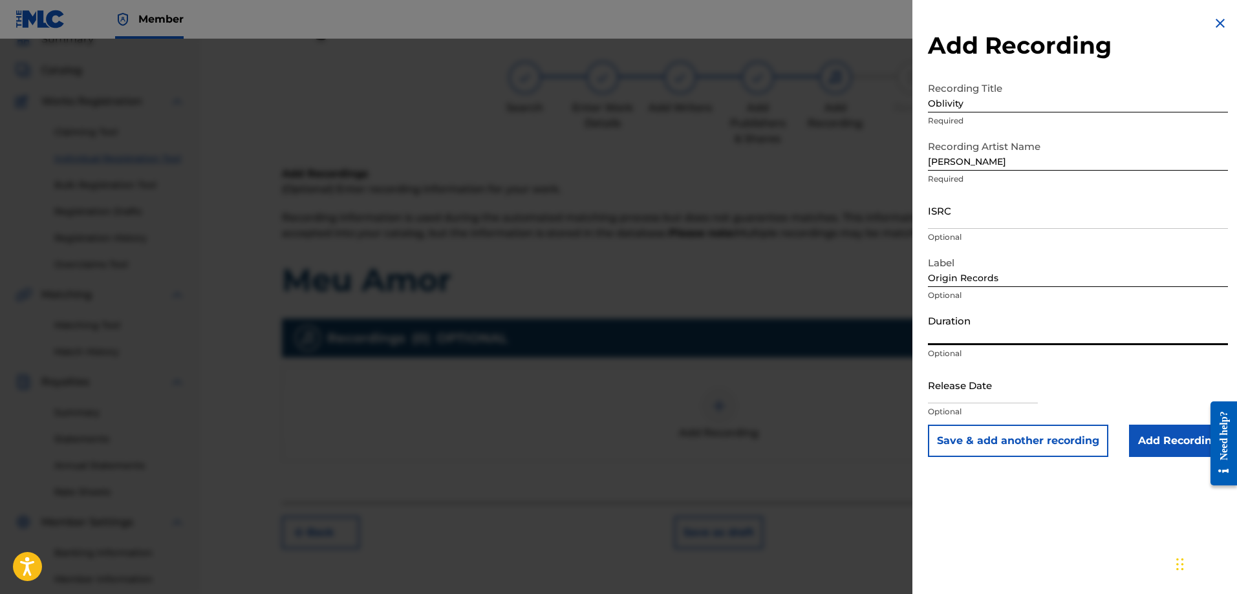
type input "70:30"
click at [992, 394] on input "text" at bounding box center [983, 385] width 110 height 37
select select "7"
select select "2025"
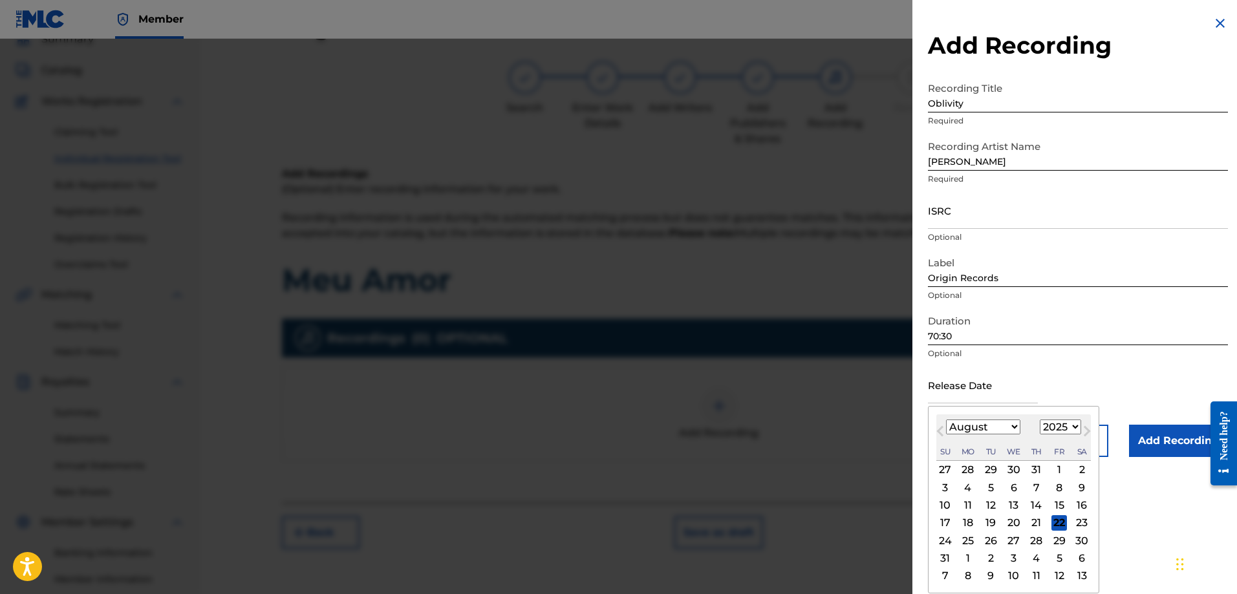
type input "September 19 2025"
select select "8"
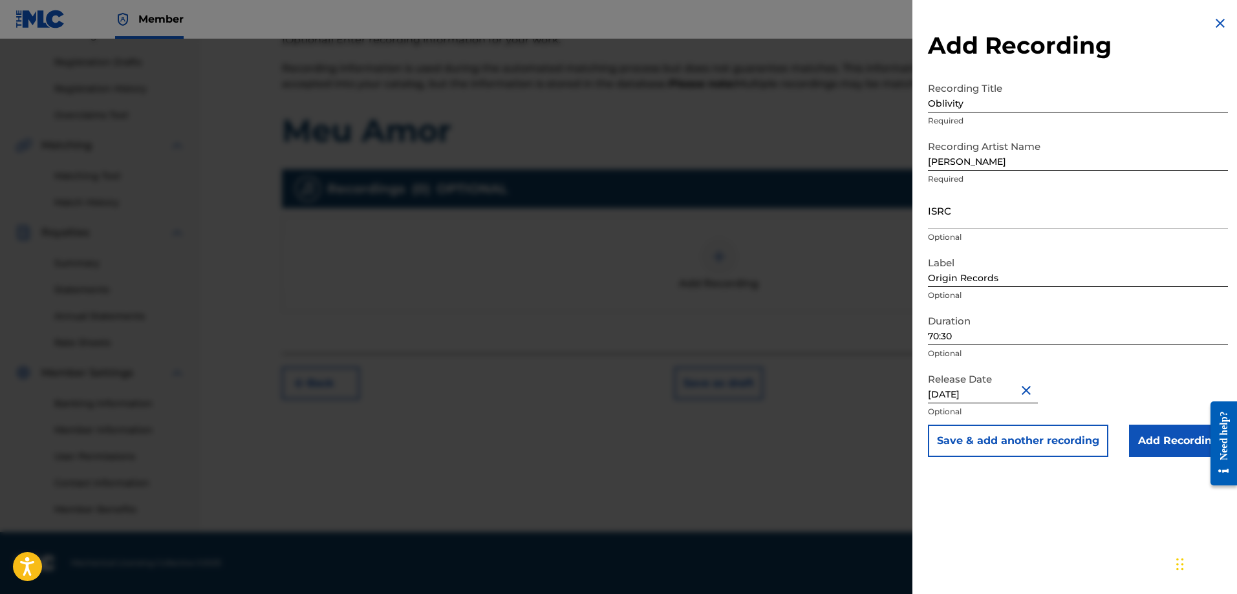
click at [1157, 442] on input "Add Recording" at bounding box center [1178, 441] width 99 height 32
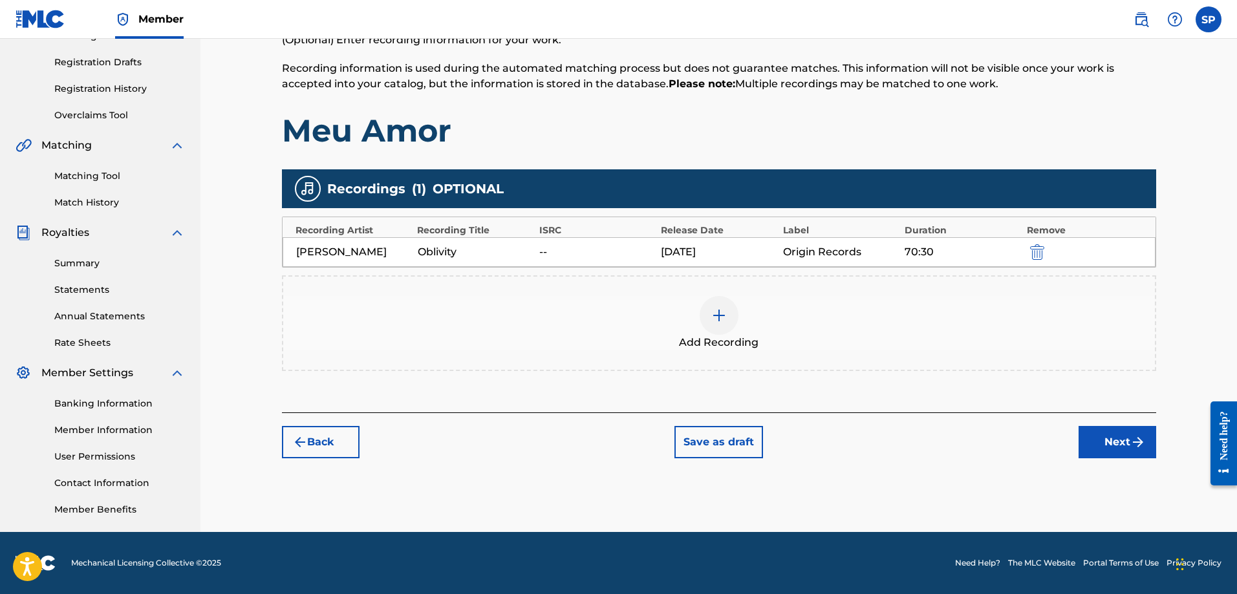
click at [1126, 452] on button "Next" at bounding box center [1118, 442] width 78 height 32
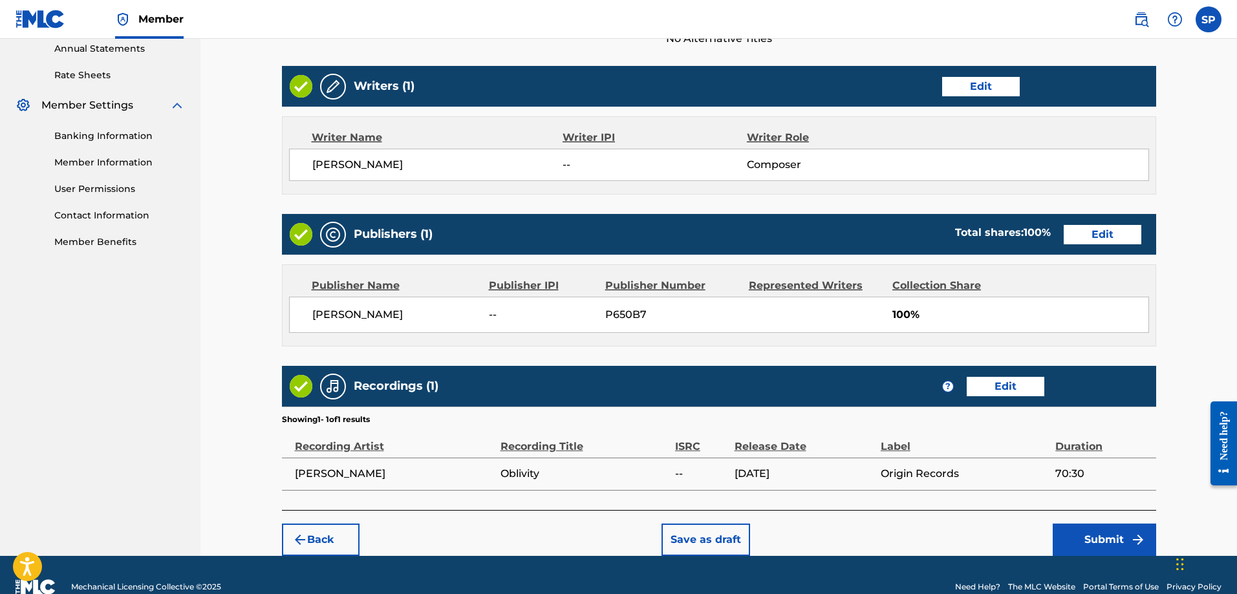
scroll to position [499, 0]
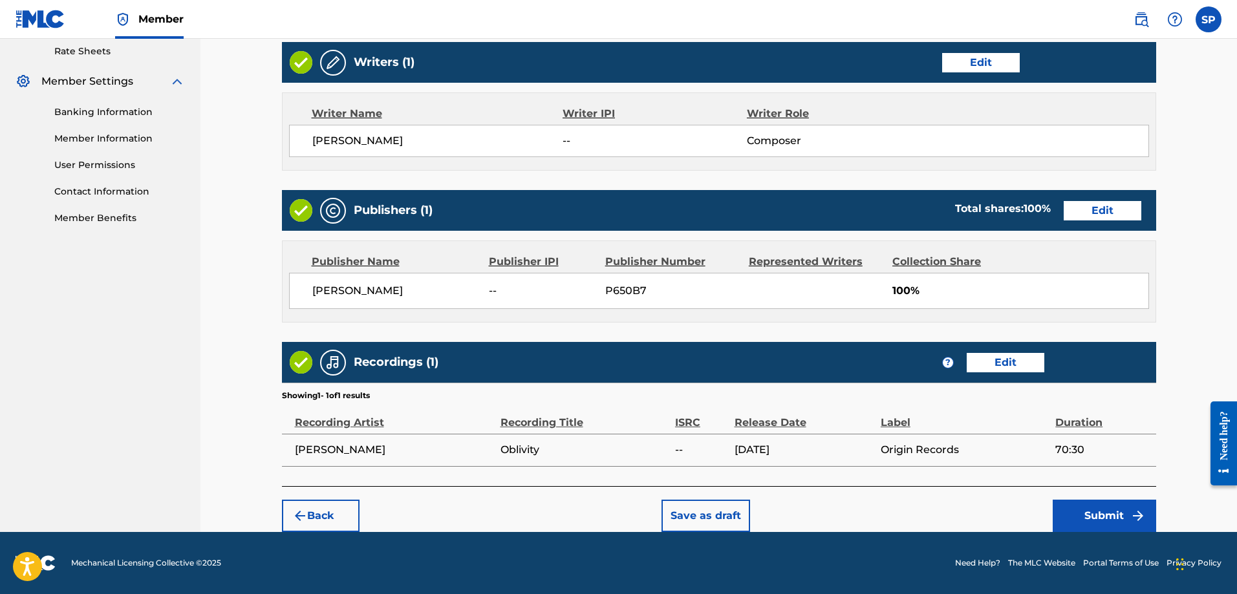
click at [1109, 519] on button "Submit" at bounding box center [1104, 516] width 103 height 32
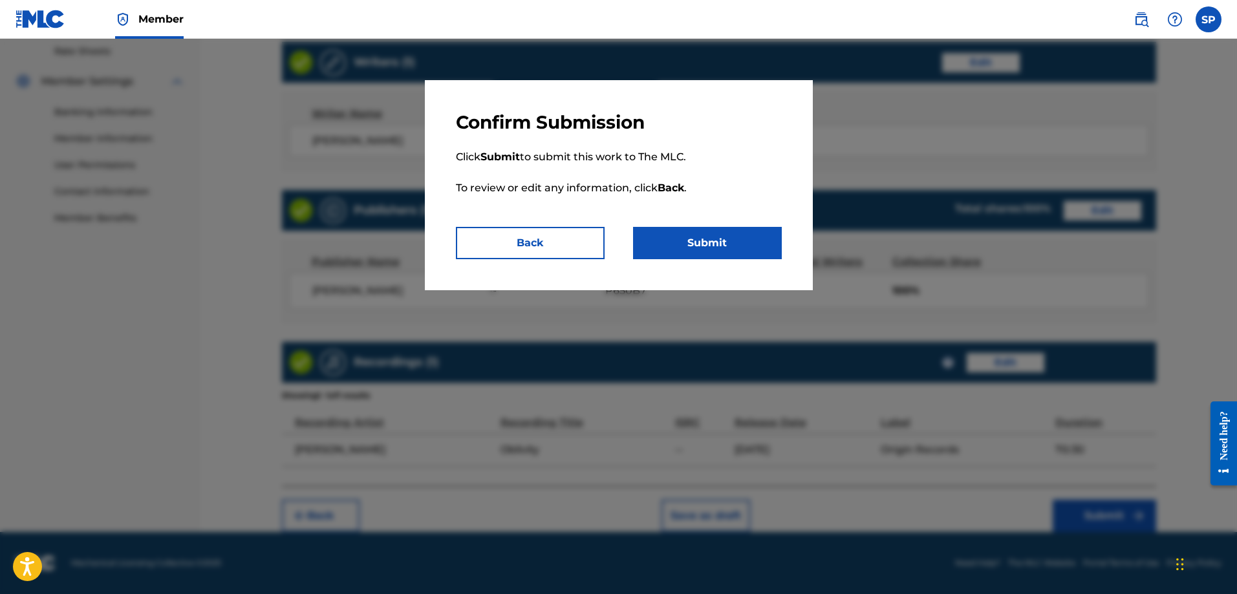
click at [674, 241] on button "Submit" at bounding box center [707, 243] width 149 height 32
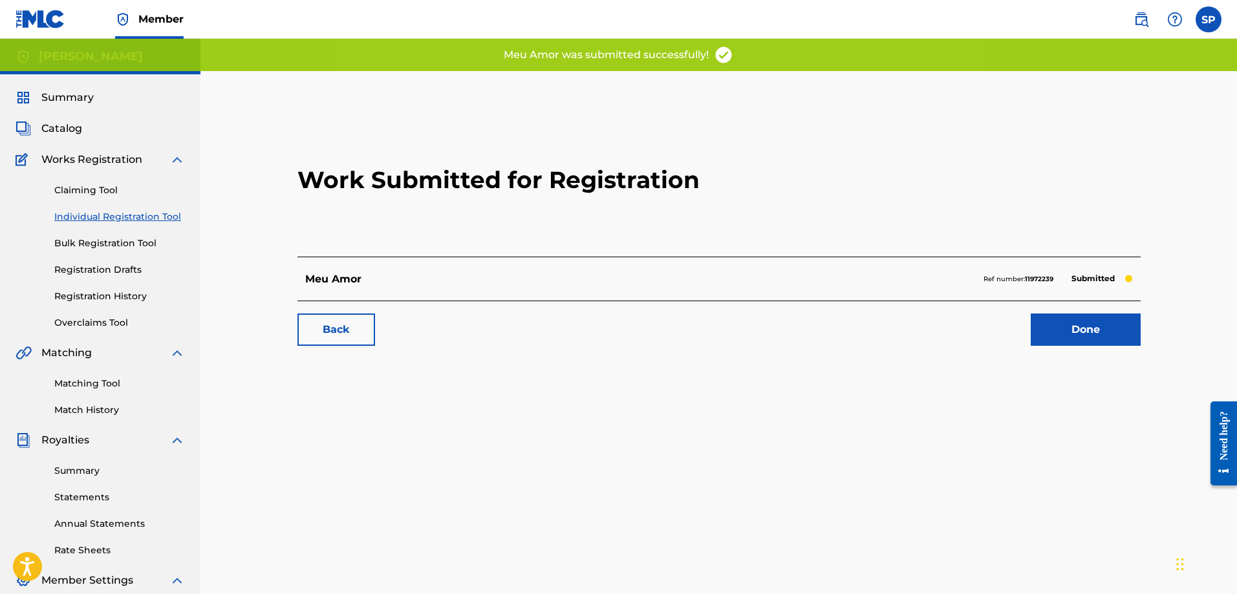
click at [1101, 330] on link "Done" at bounding box center [1086, 330] width 110 height 32
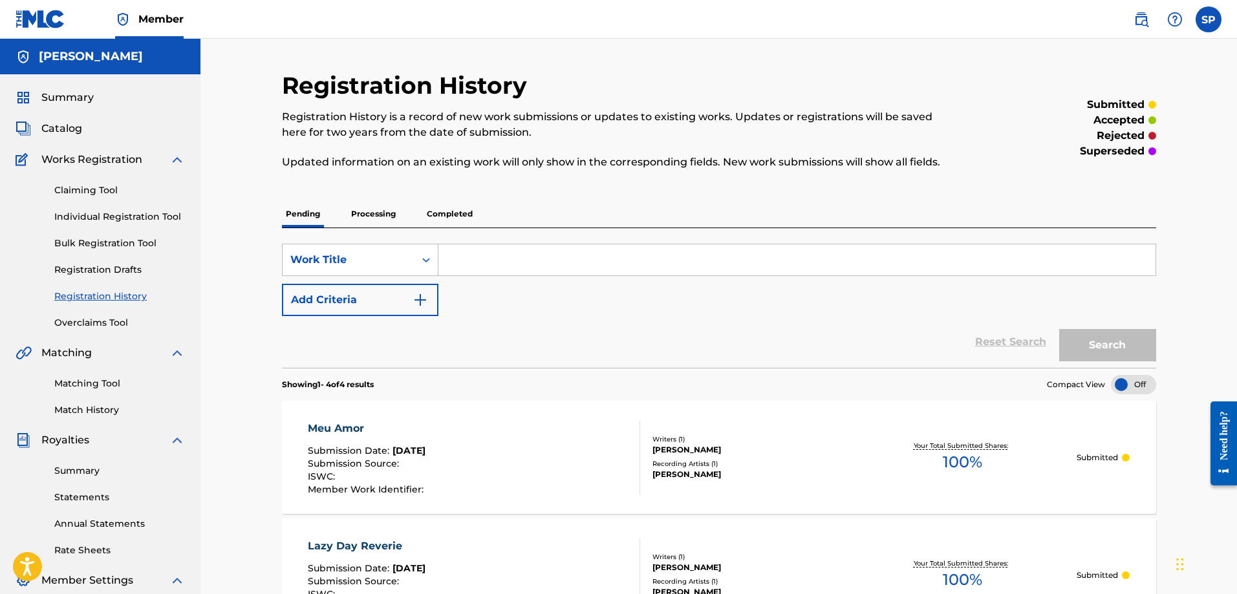
click at [120, 217] on link "Individual Registration Tool" at bounding box center [119, 217] width 131 height 14
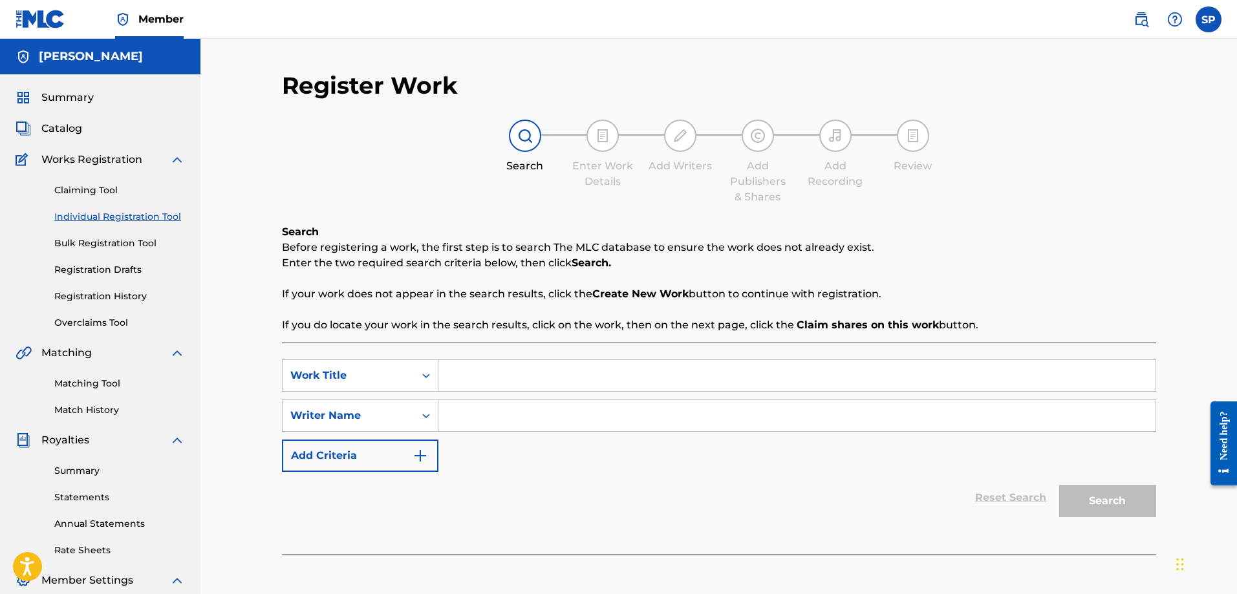
click at [515, 375] on input "Search Form" at bounding box center [796, 375] width 717 height 31
type input "Sunday Best"
type input "Shawn Purcell"
click at [1123, 498] on button "Search" at bounding box center [1107, 501] width 97 height 32
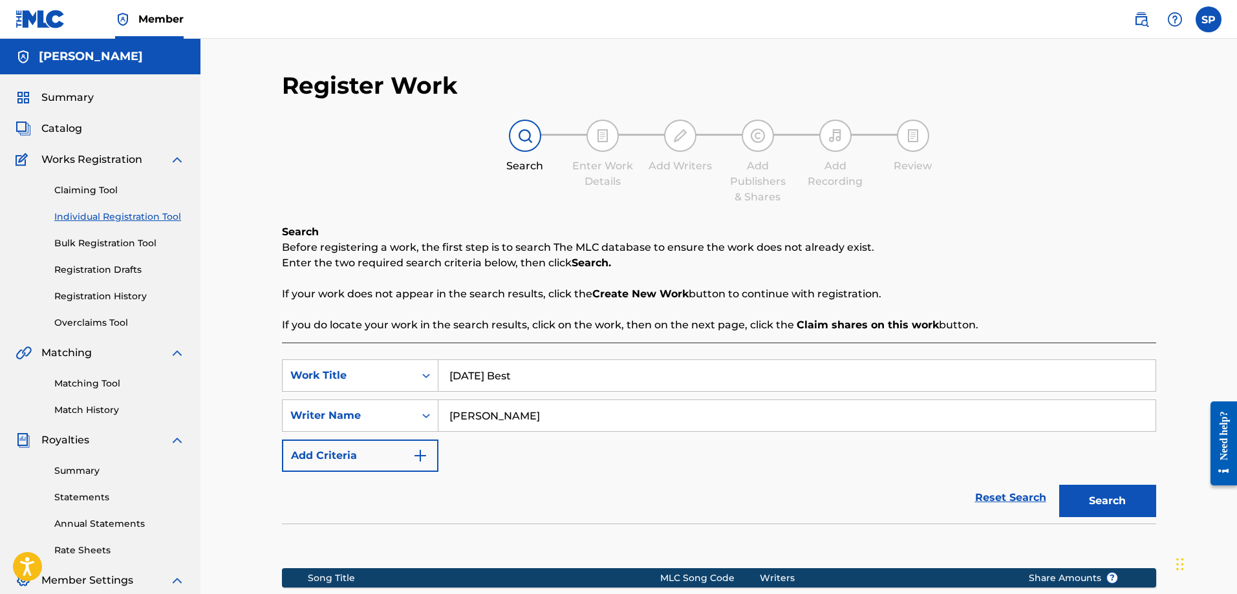
scroll to position [173, 0]
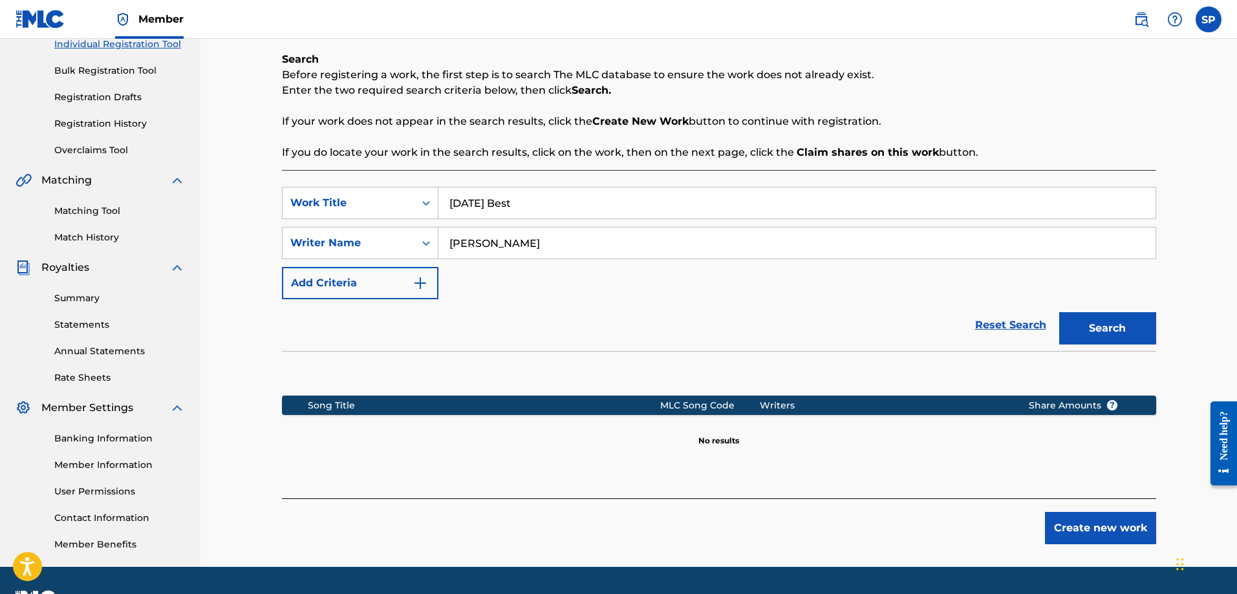
click at [1078, 526] on button "Create new work" at bounding box center [1100, 528] width 111 height 32
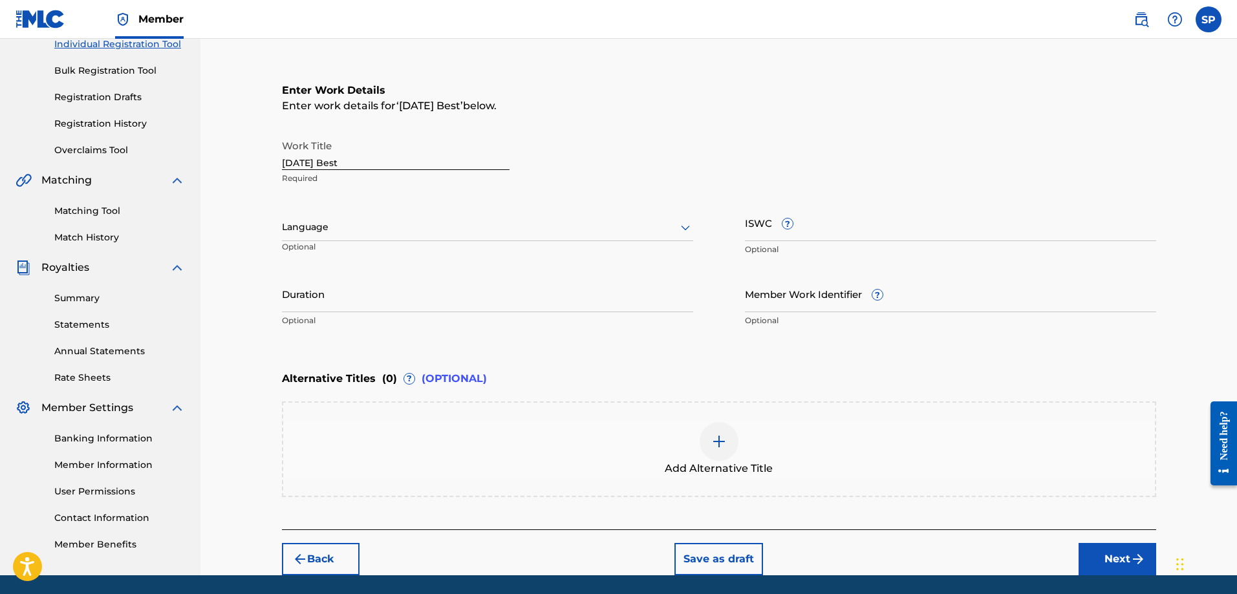
click at [452, 293] on input "Duration" at bounding box center [487, 293] width 411 height 37
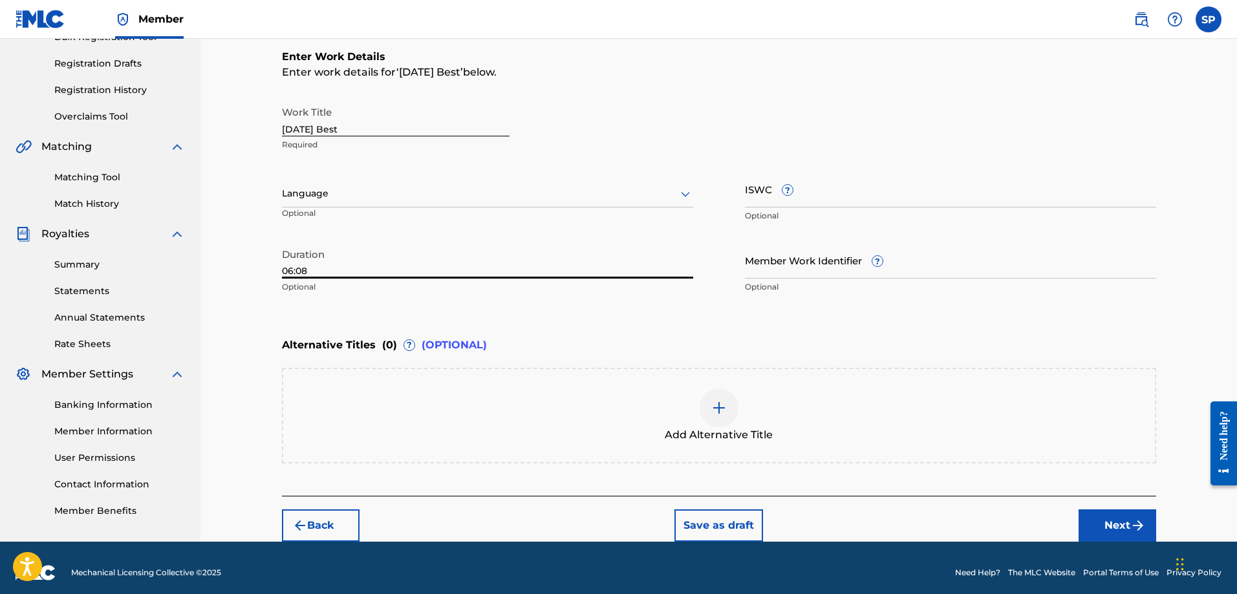
scroll to position [216, 0]
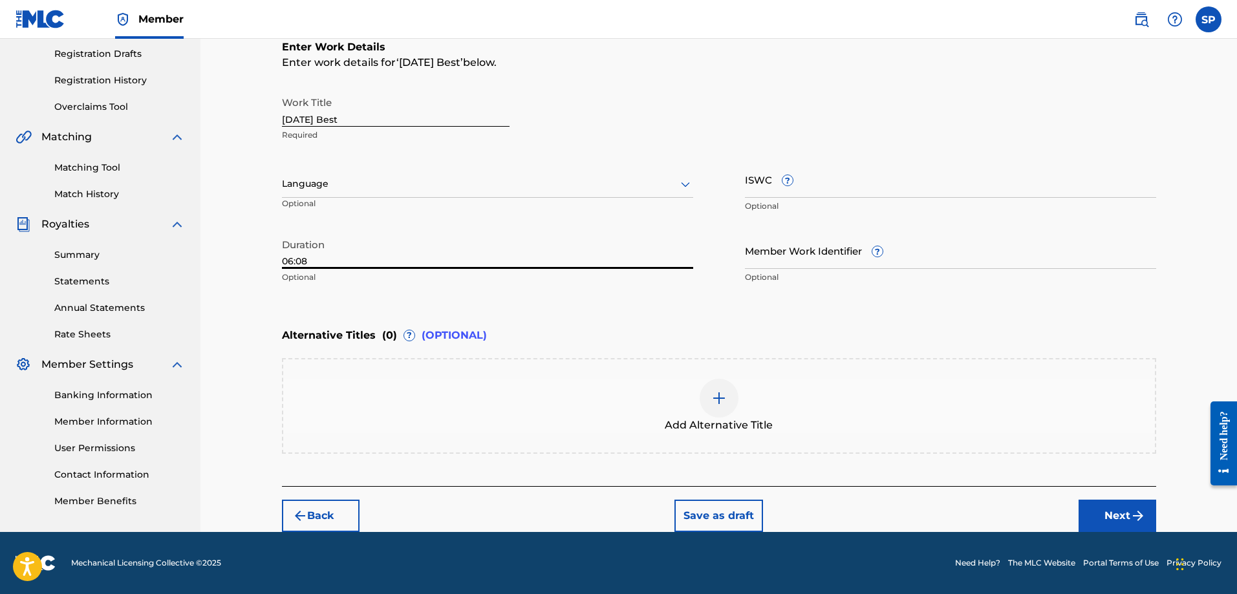
type input "06:08"
click at [1132, 510] on img "submit" at bounding box center [1138, 516] width 16 height 16
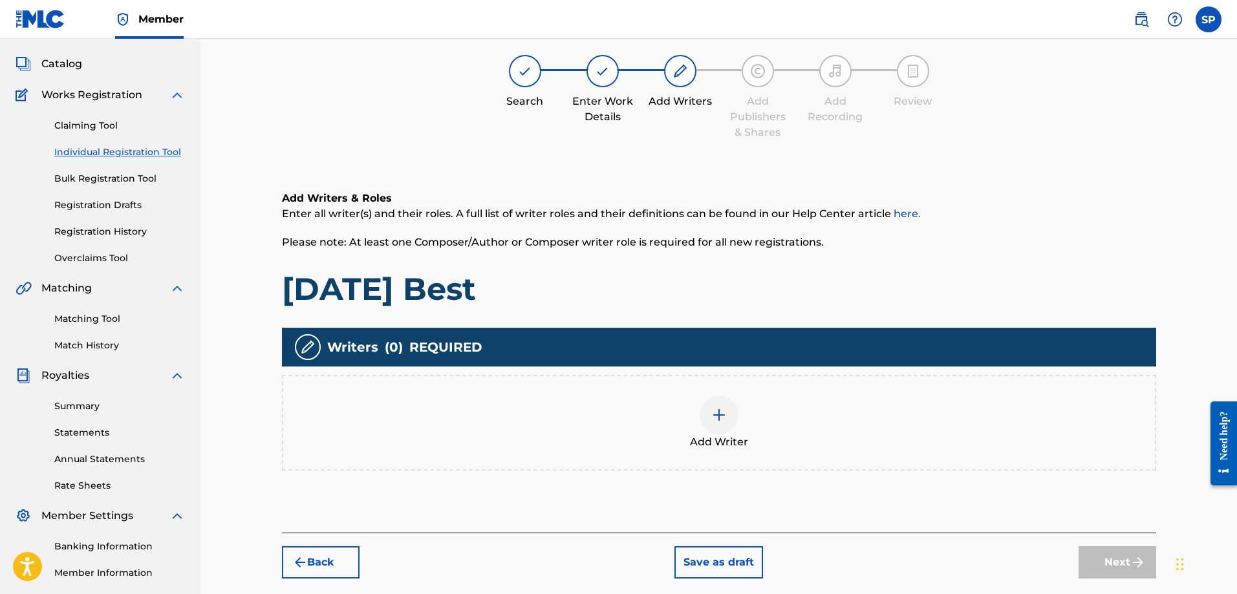
scroll to position [58, 0]
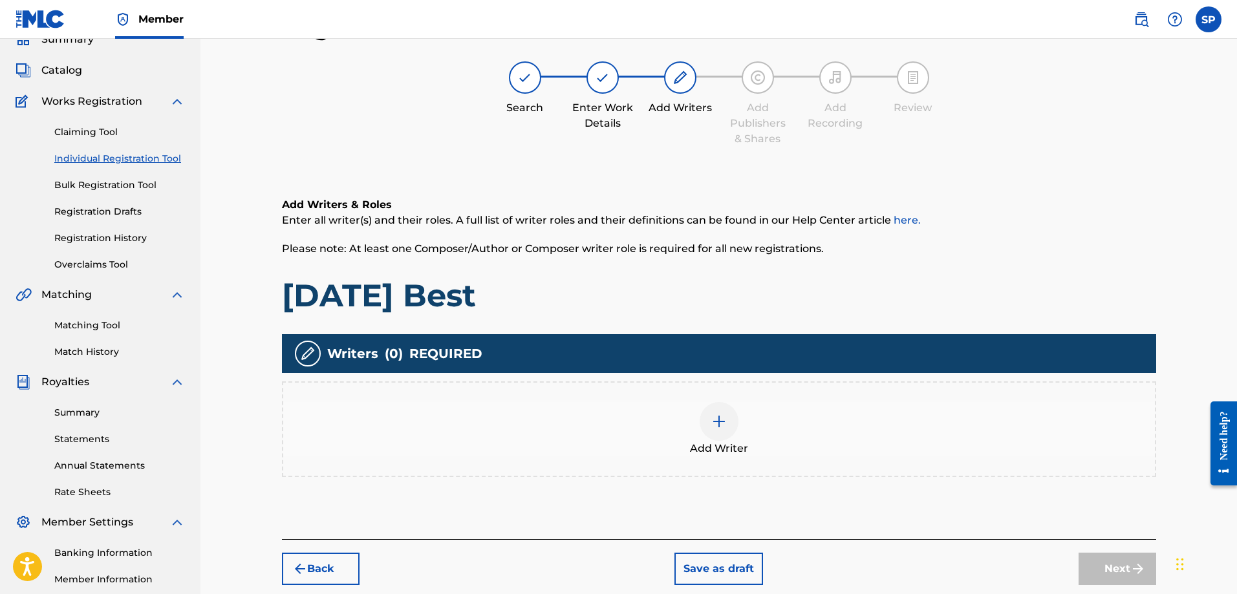
click at [713, 423] on img at bounding box center [719, 422] width 16 height 16
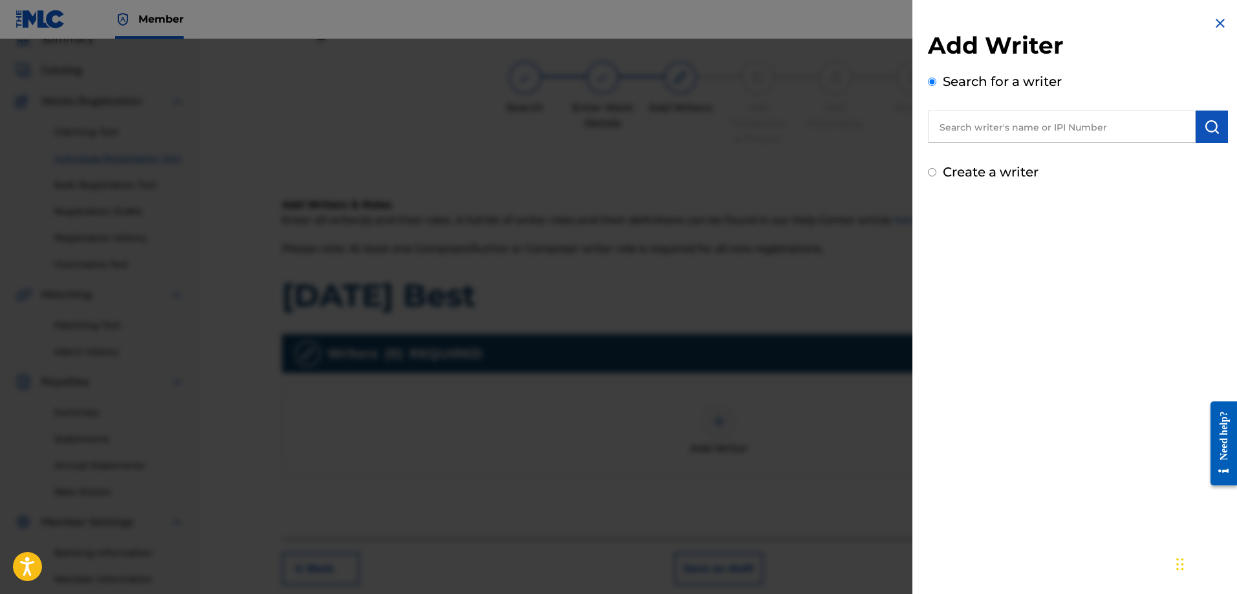
click at [931, 173] on input "Create a writer" at bounding box center [932, 172] width 8 height 8
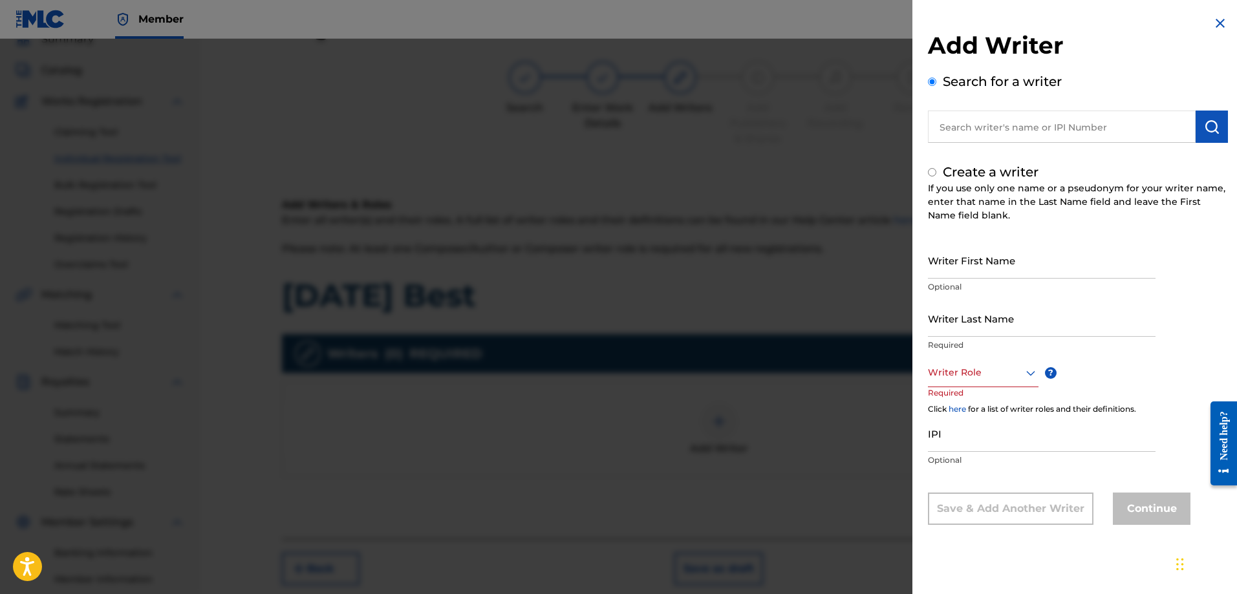
radio input "false"
radio input "true"
click at [966, 270] on input "Writer First Name" at bounding box center [1042, 260] width 228 height 37
type input "[PERSON_NAME]"
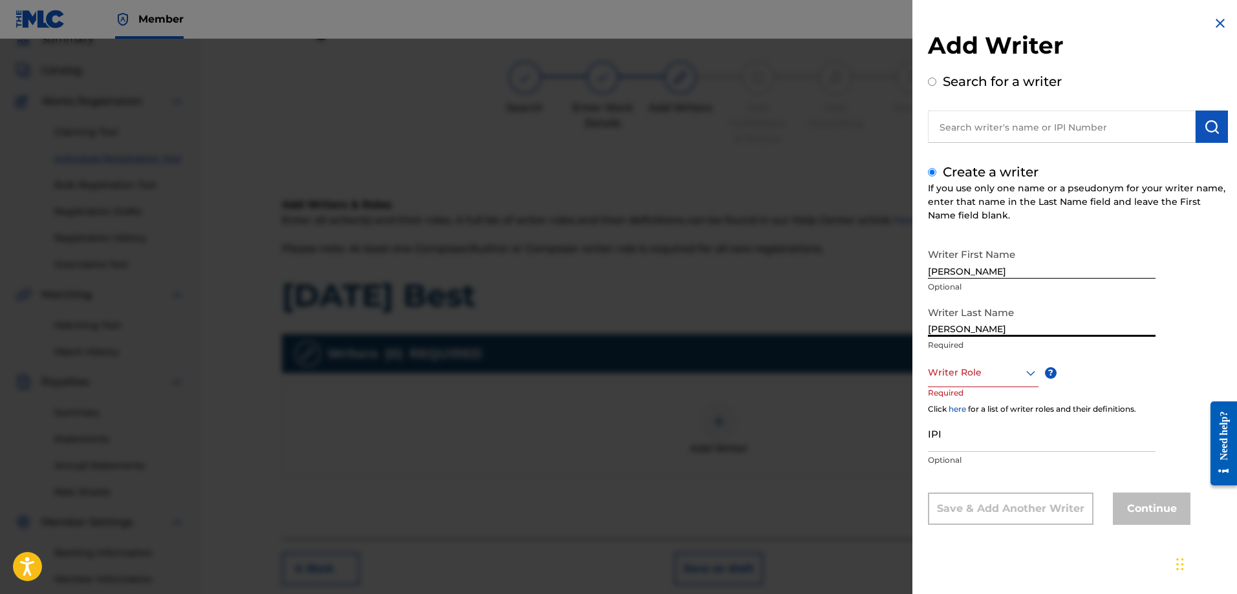
click at [1029, 380] on icon at bounding box center [1031, 373] width 16 height 16
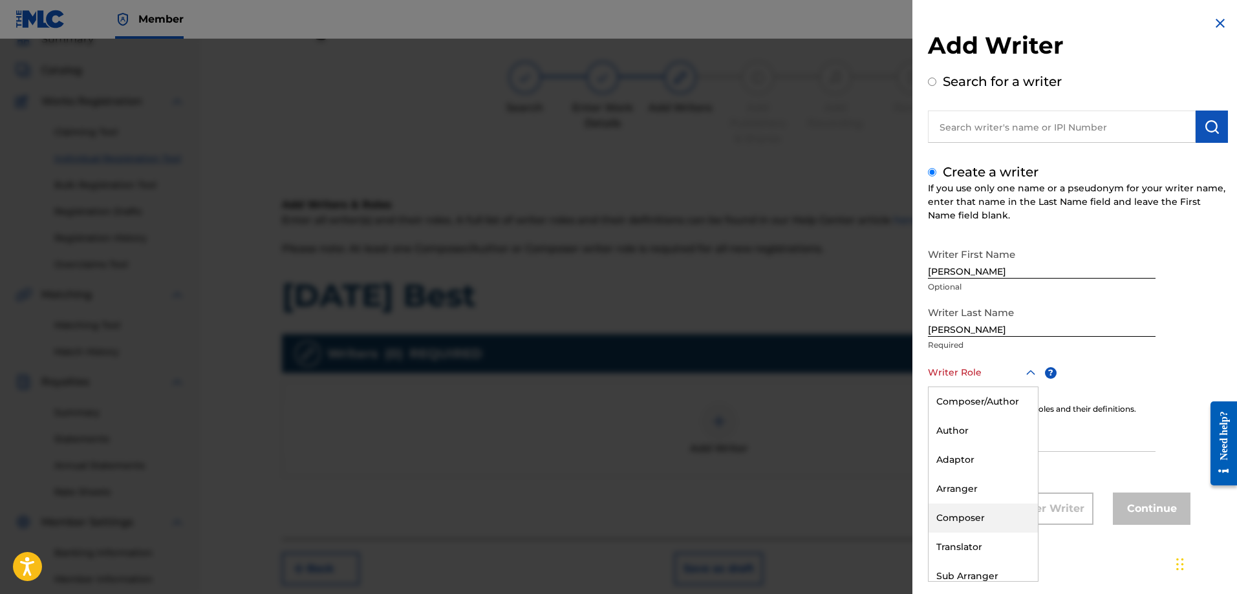
click at [980, 519] on div "Composer" at bounding box center [983, 518] width 109 height 29
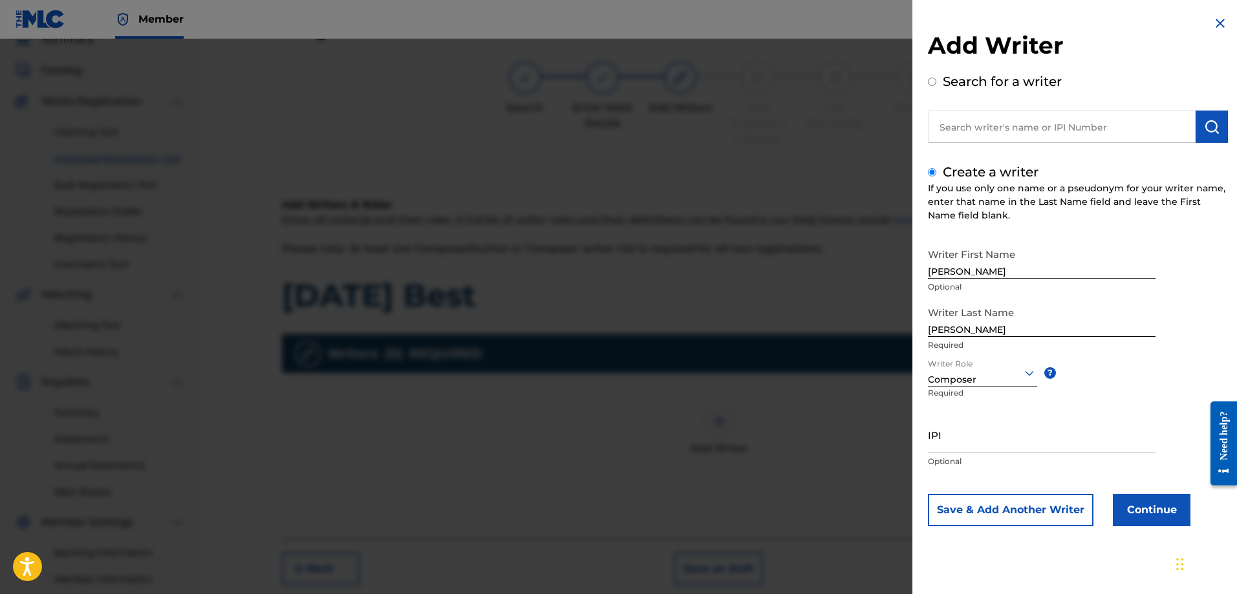
click at [1169, 510] on button "Continue" at bounding box center [1152, 510] width 78 height 32
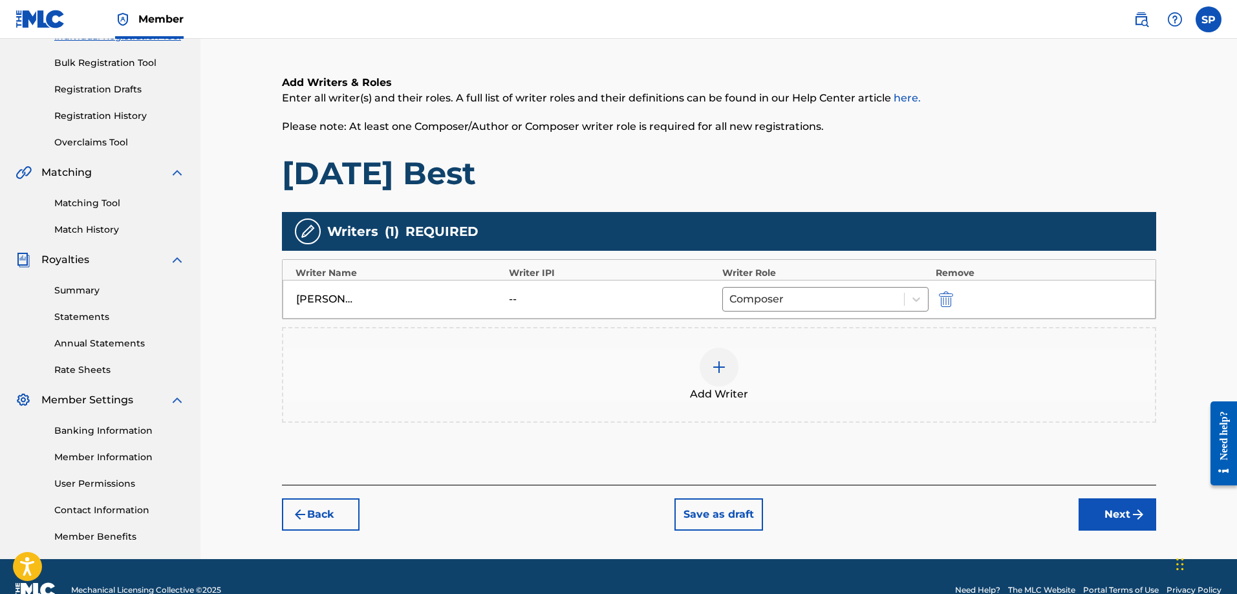
scroll to position [208, 0]
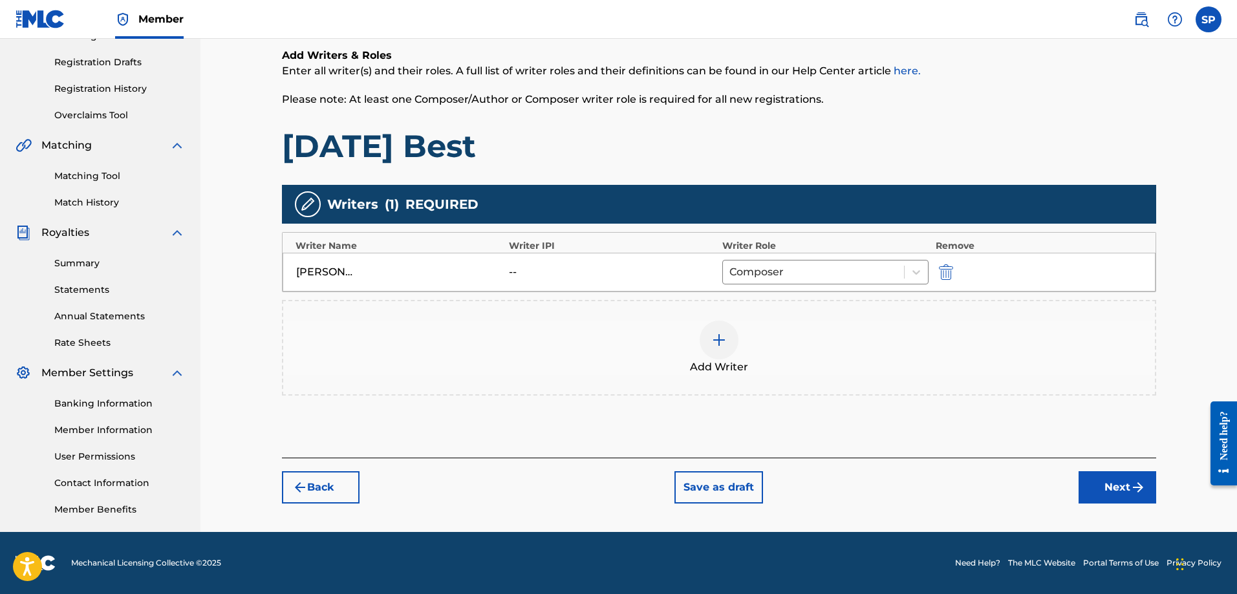
click at [1128, 497] on button "Next" at bounding box center [1118, 487] width 78 height 32
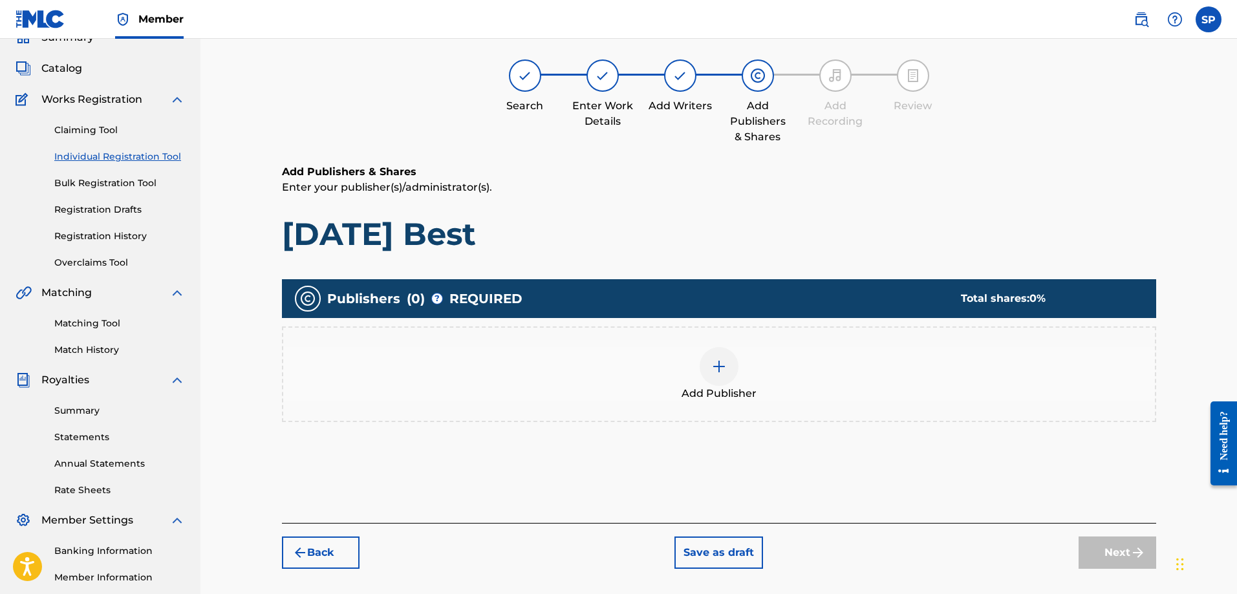
scroll to position [58, 0]
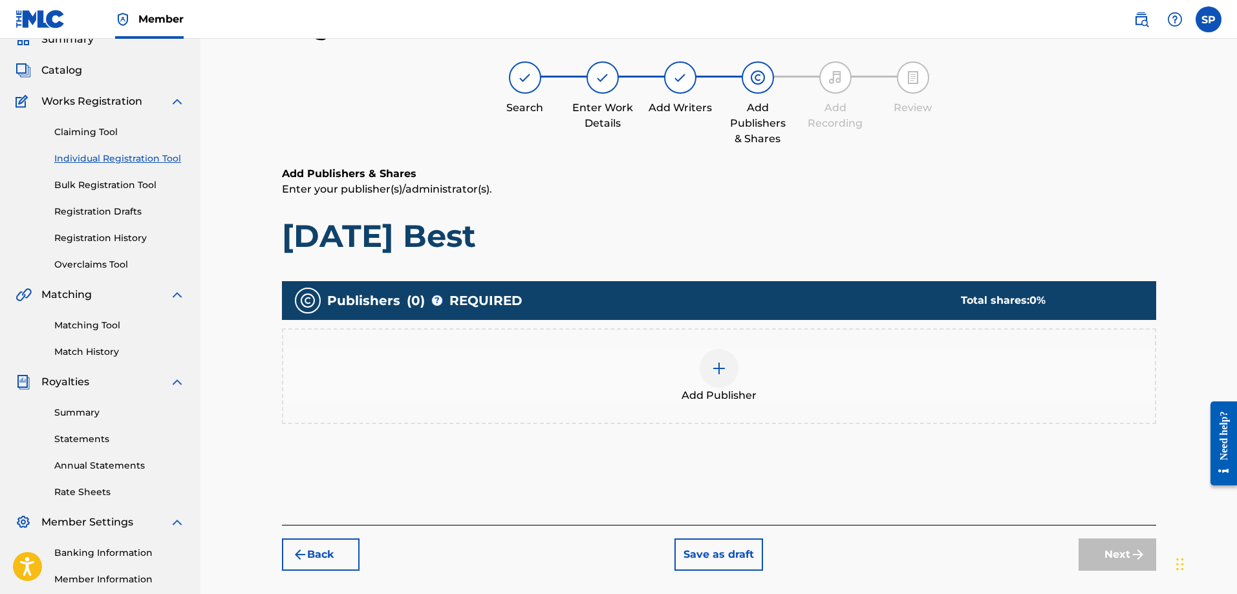
click at [724, 374] on img at bounding box center [719, 369] width 16 height 16
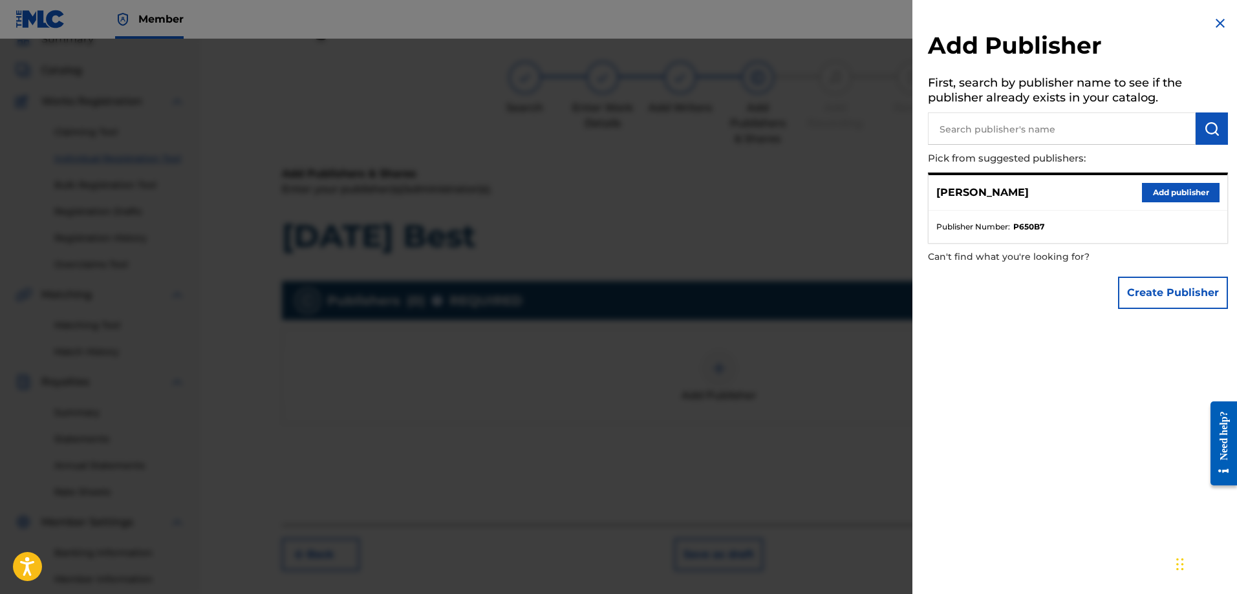
click at [1160, 189] on button "Add publisher" at bounding box center [1181, 192] width 78 height 19
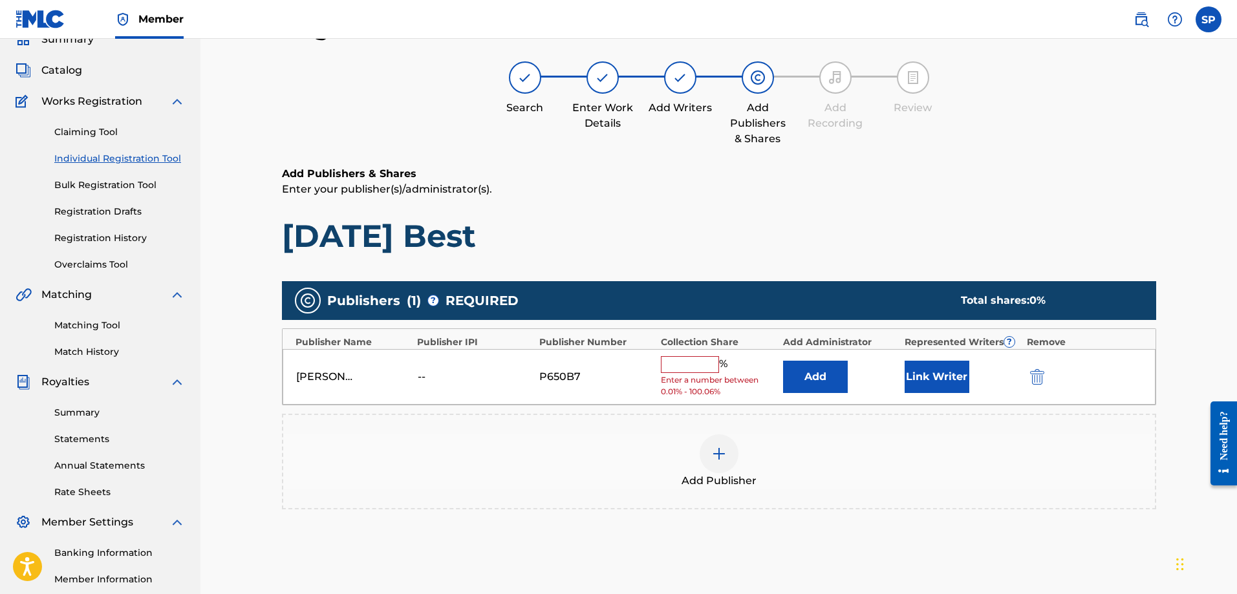
drag, startPoint x: 709, startPoint y: 368, endPoint x: 711, endPoint y: 361, distance: 6.6
click at [709, 367] on input "text" at bounding box center [690, 364] width 58 height 17
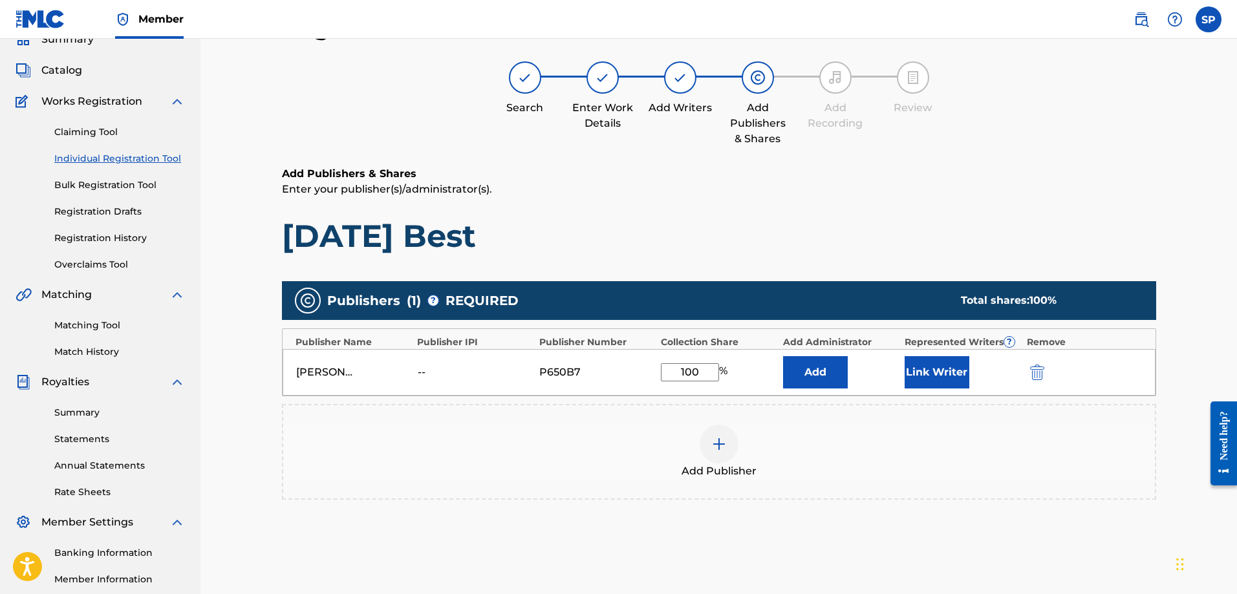
type input "100"
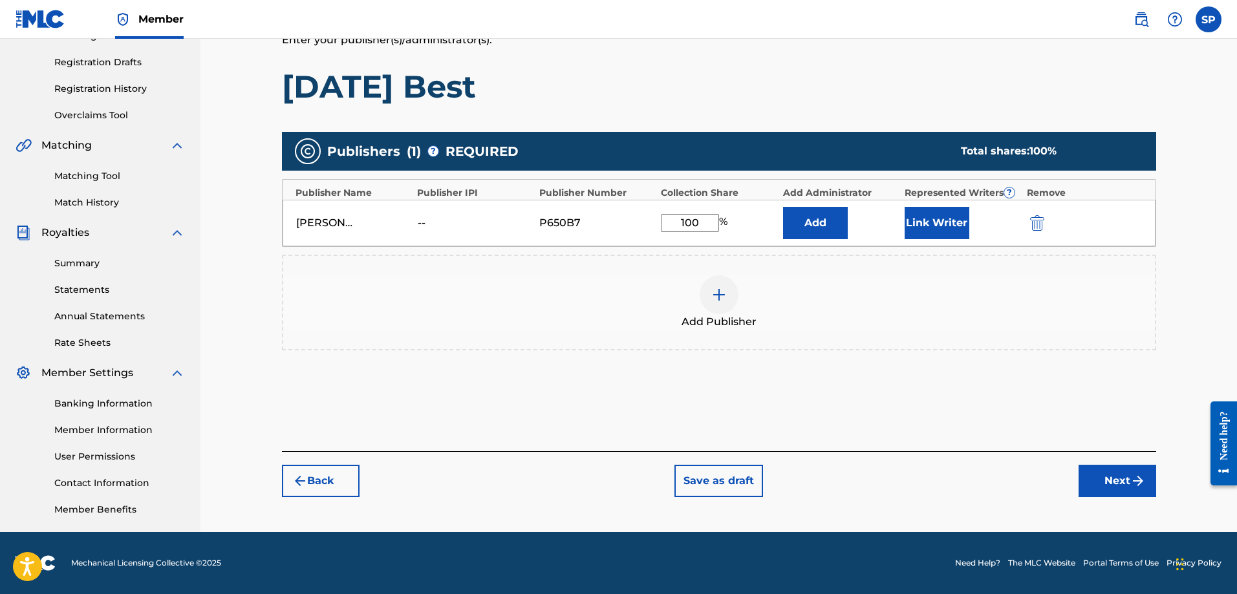
click at [1109, 480] on button "Next" at bounding box center [1118, 481] width 78 height 32
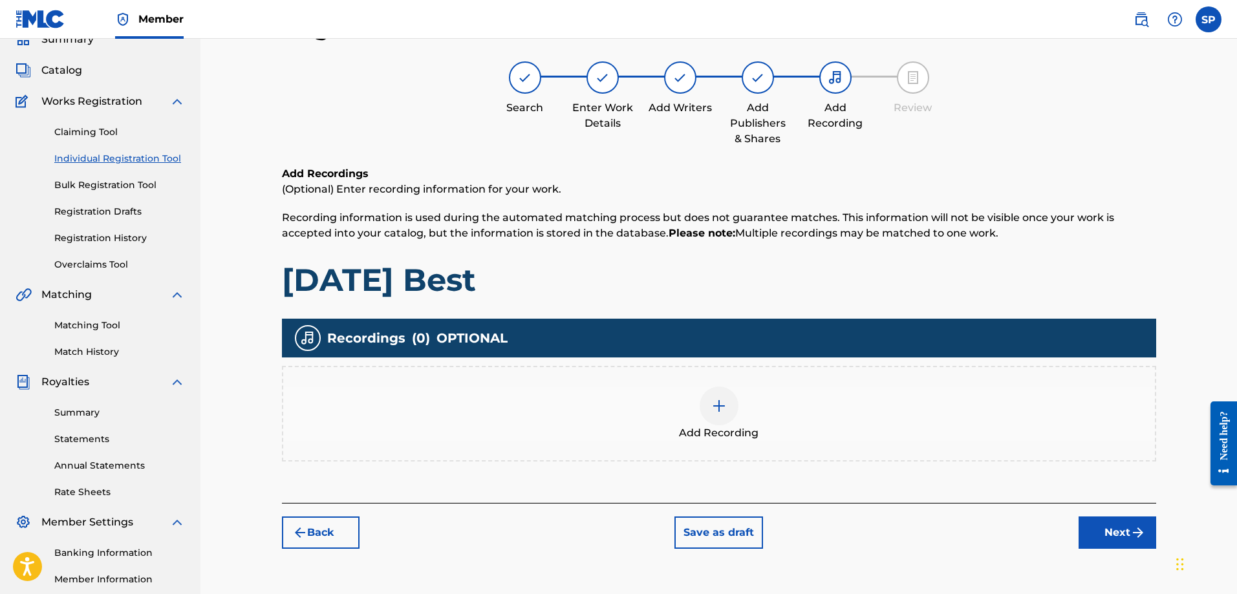
click at [720, 406] on img at bounding box center [719, 406] width 16 height 16
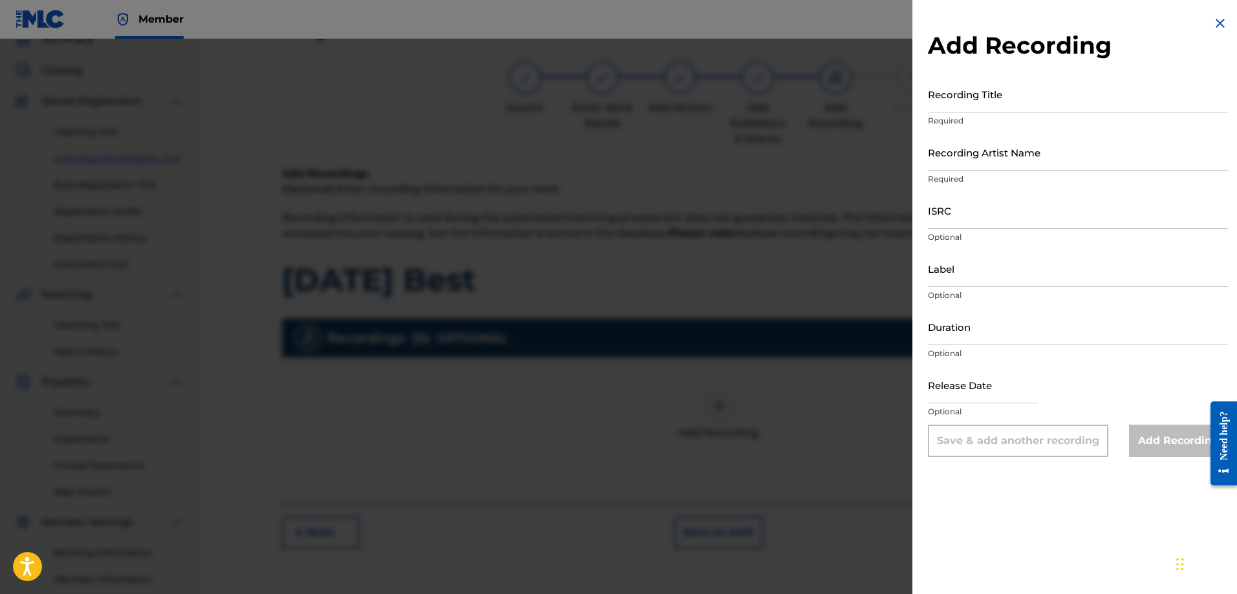
click at [1002, 104] on input "Recording Title" at bounding box center [1078, 94] width 300 height 37
type input "Oblivity"
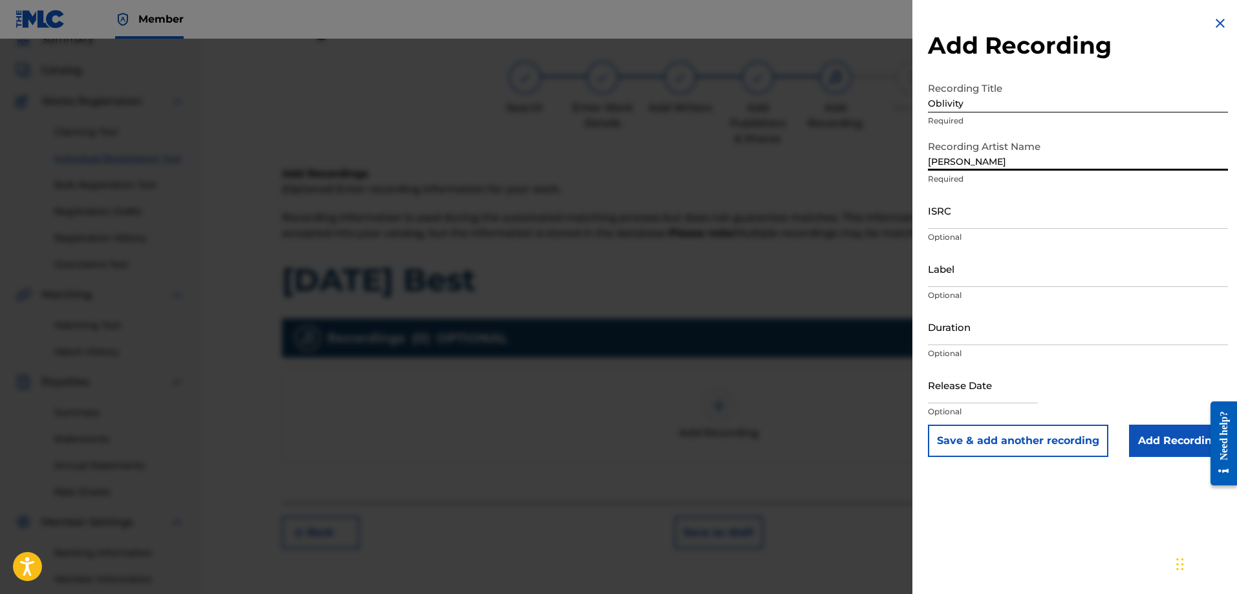
type input "Shawn Purcell"
type input "Origin Records"
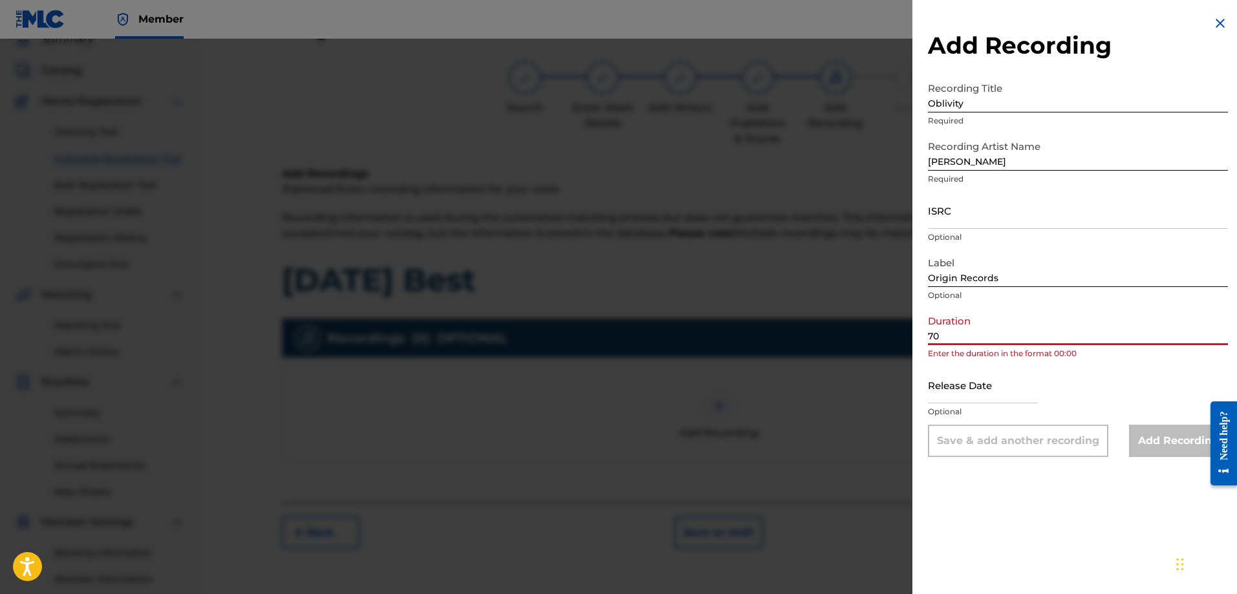
type input "70:30"
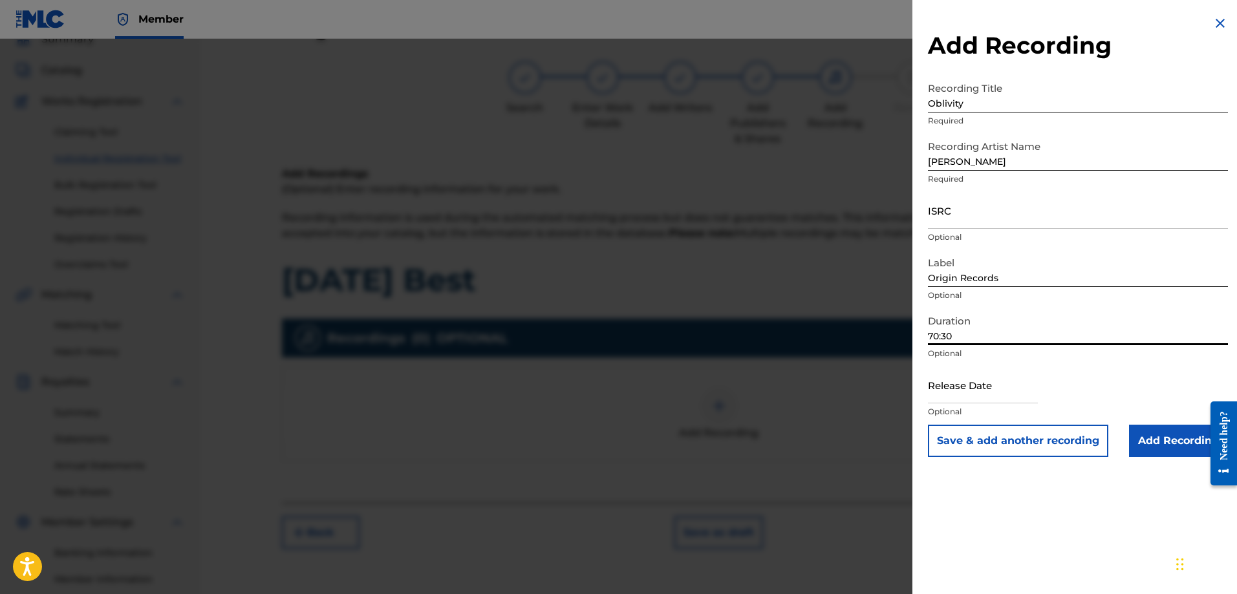
select select "7"
select select "2025"
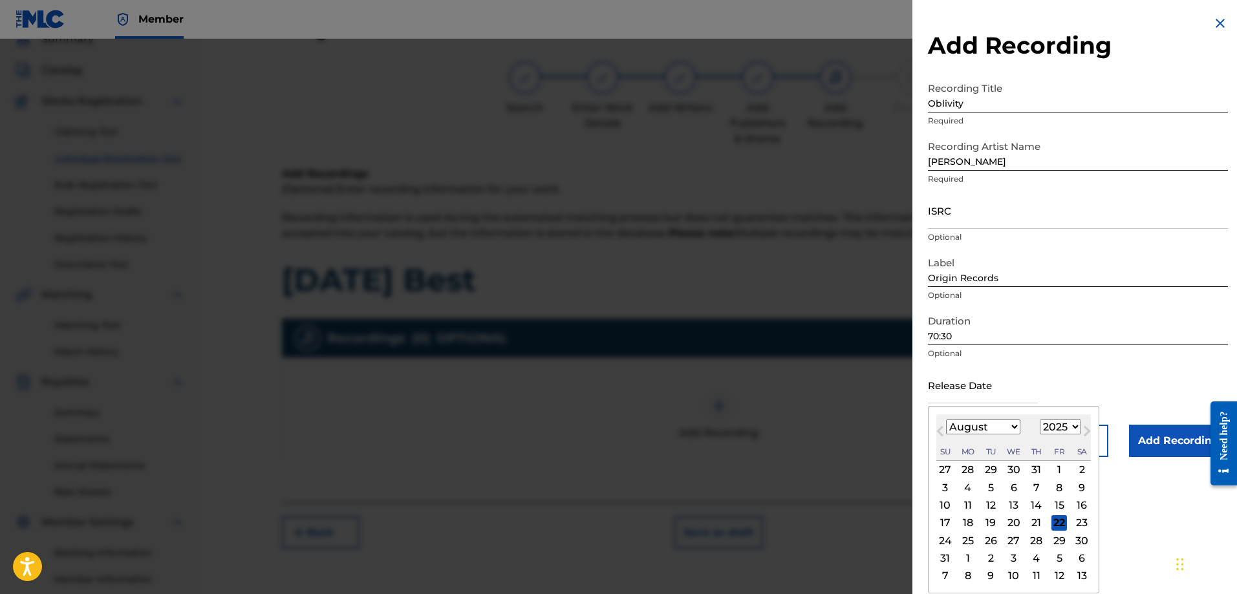
click at [989, 389] on input "text" at bounding box center [983, 385] width 110 height 37
type input "September 19 2025"
select select "8"
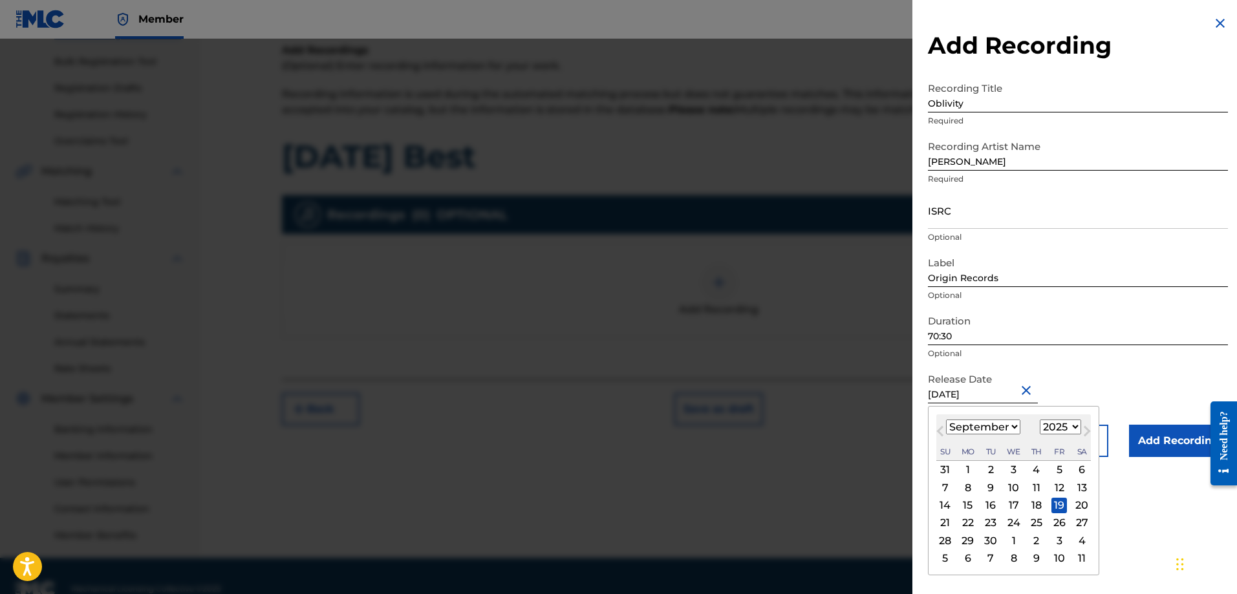
scroll to position [208, 0]
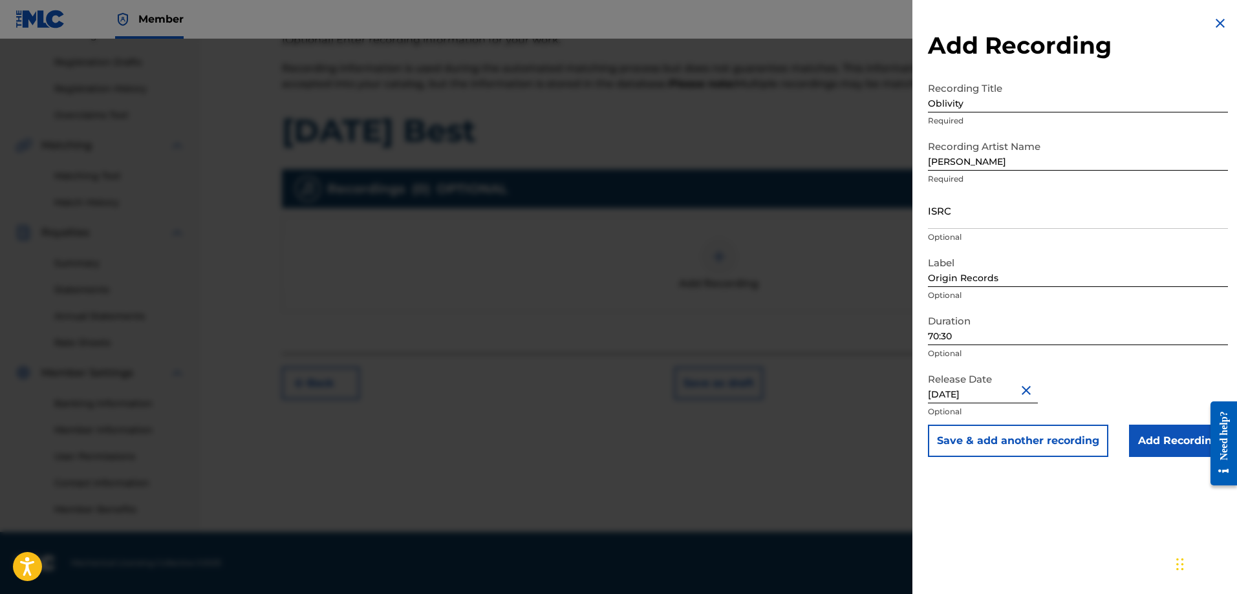
click at [1171, 439] on input "Add Recording" at bounding box center [1178, 441] width 99 height 32
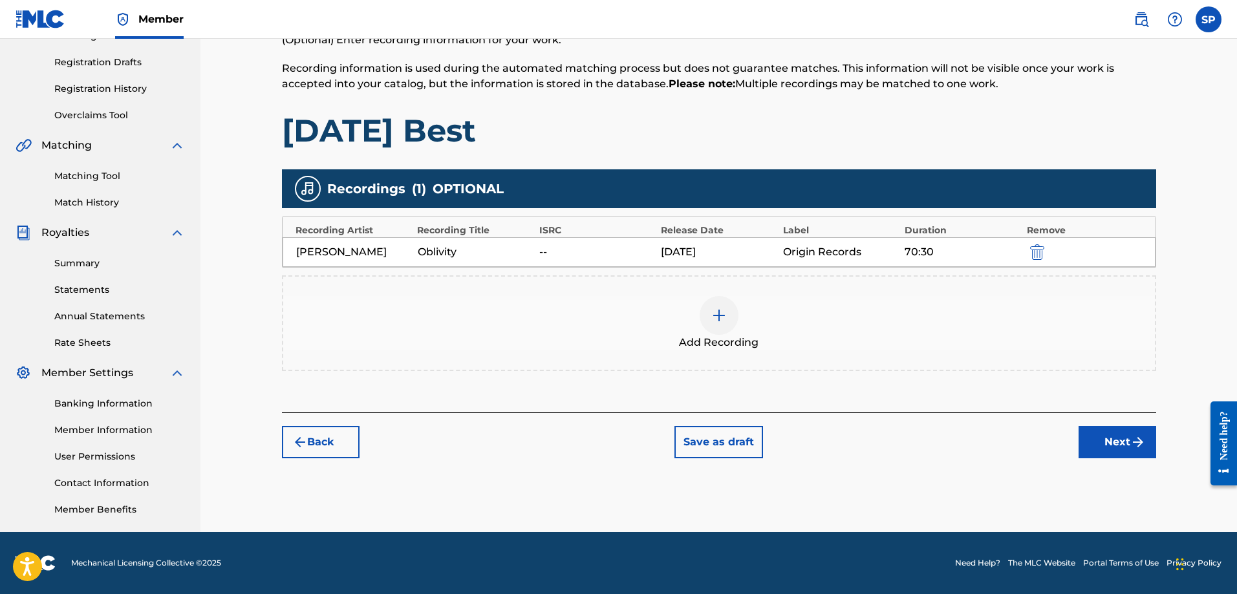
click at [1138, 446] on img "submit" at bounding box center [1138, 443] width 16 height 16
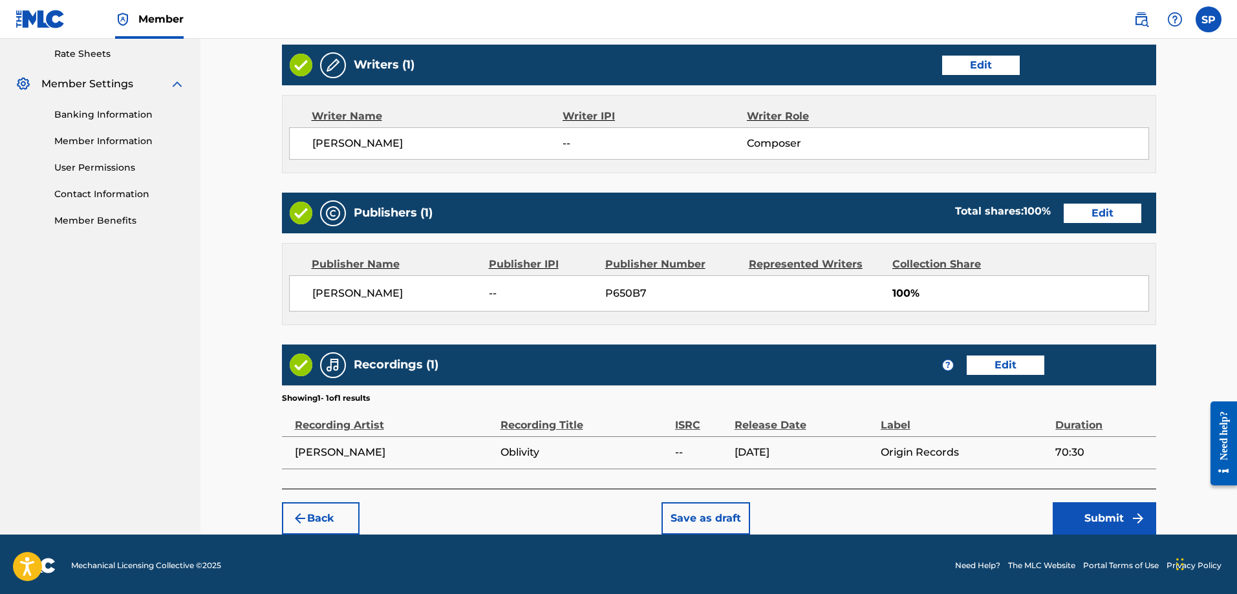
scroll to position [499, 0]
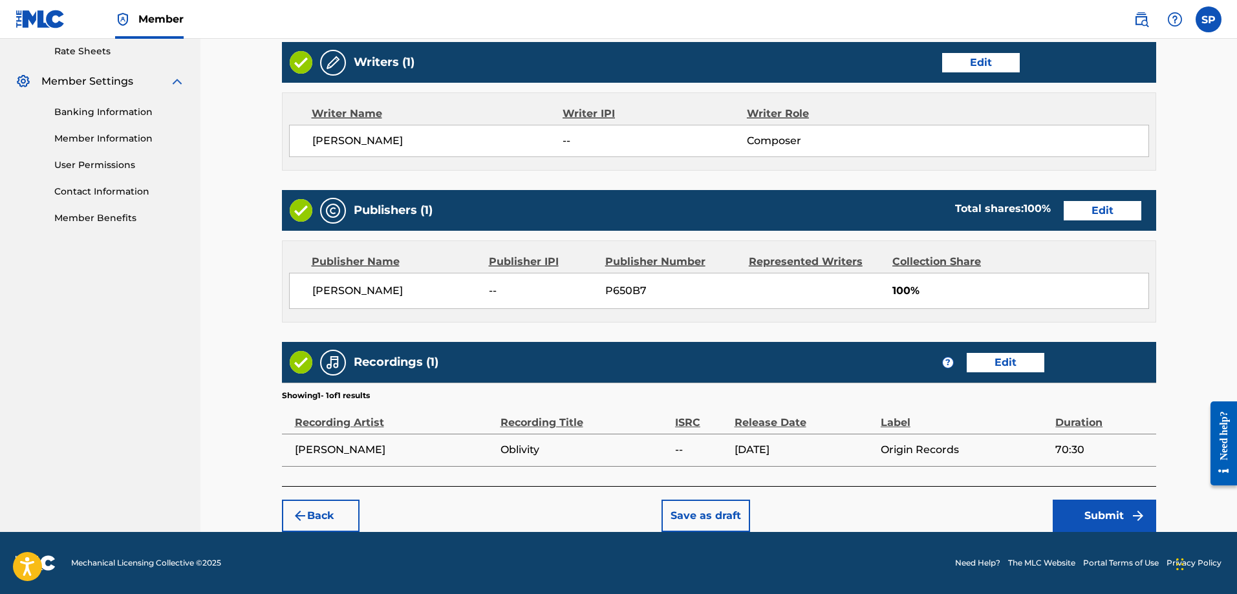
click at [521, 261] on div "Publisher IPI" at bounding box center [542, 262] width 107 height 16
click at [1108, 512] on button "Submit" at bounding box center [1104, 516] width 103 height 32
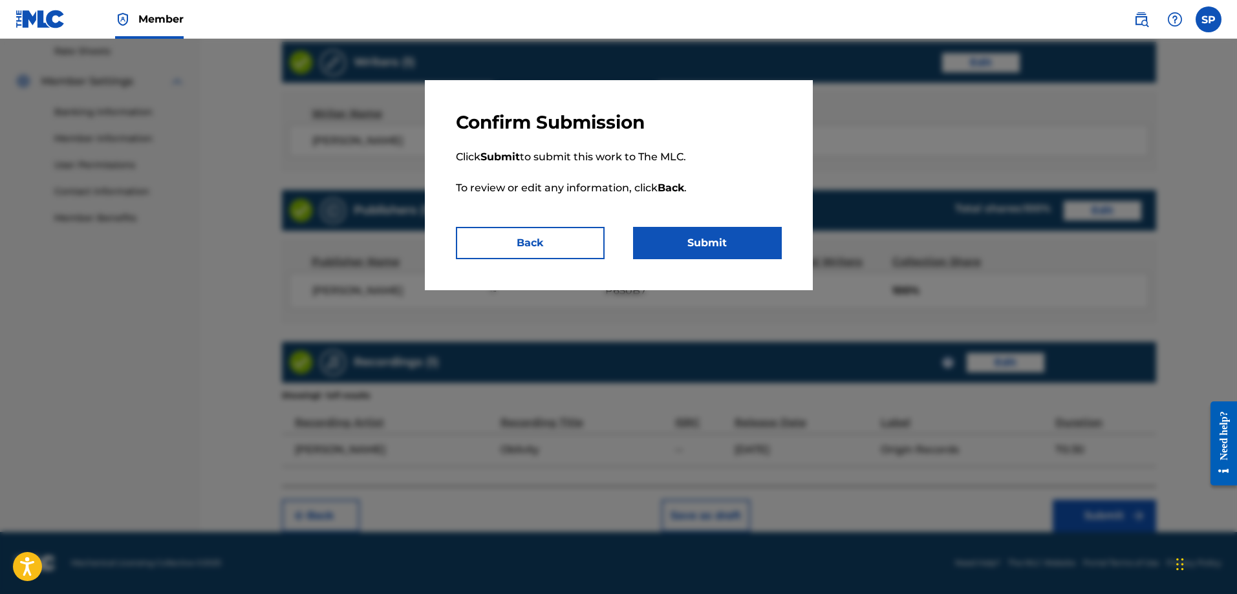
click at [720, 244] on button "Submit" at bounding box center [707, 243] width 149 height 32
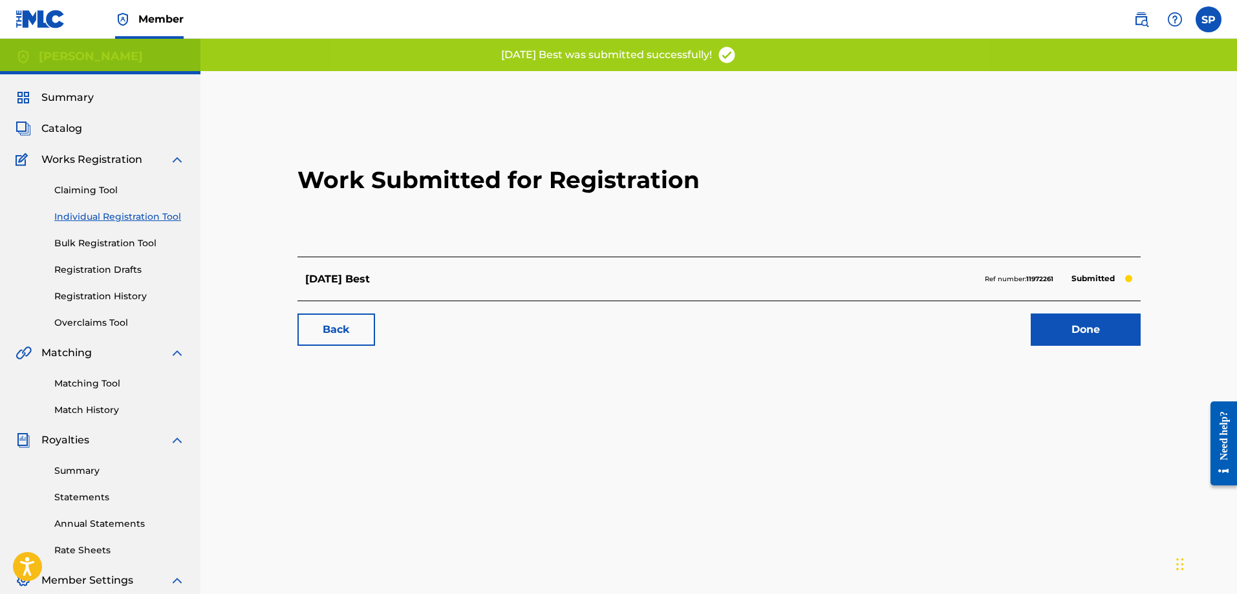
click at [1088, 328] on link "Done" at bounding box center [1086, 330] width 110 height 32
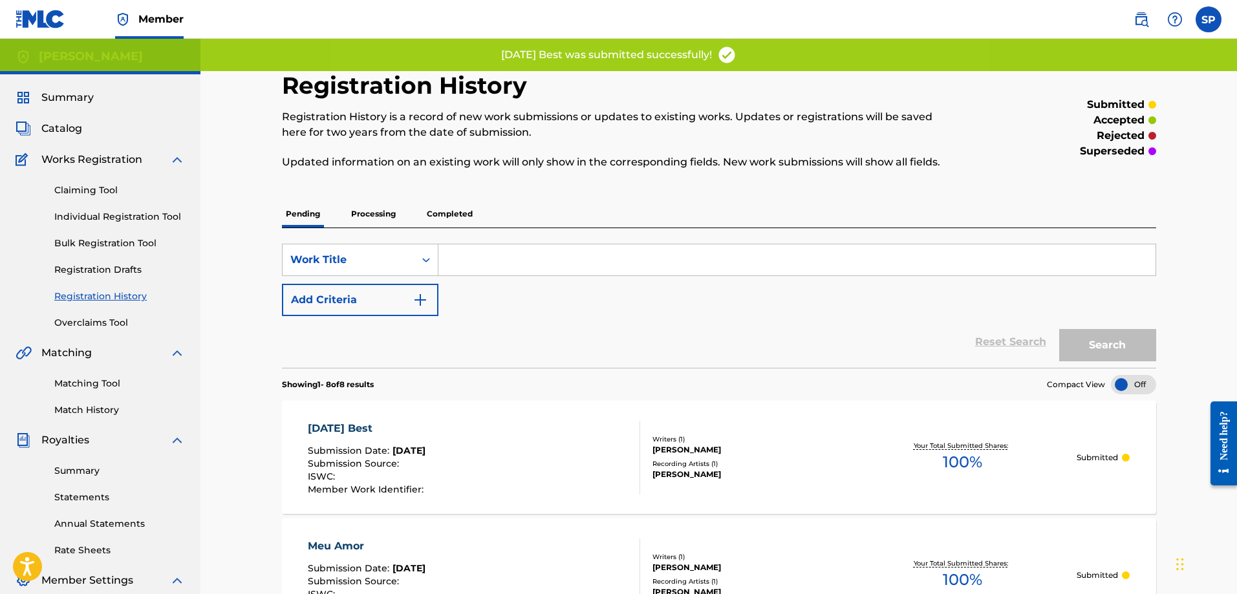
click at [126, 214] on link "Individual Registration Tool" at bounding box center [119, 217] width 131 height 14
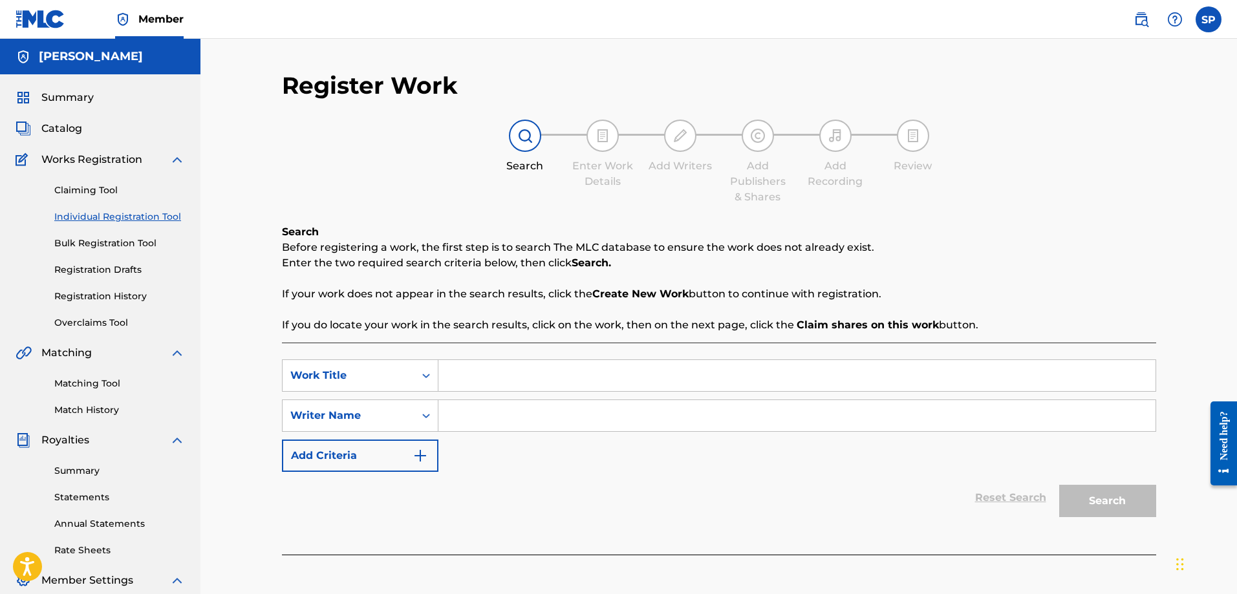
click at [471, 376] on input "Search Form" at bounding box center [796, 375] width 717 height 31
type input "Move the Needle"
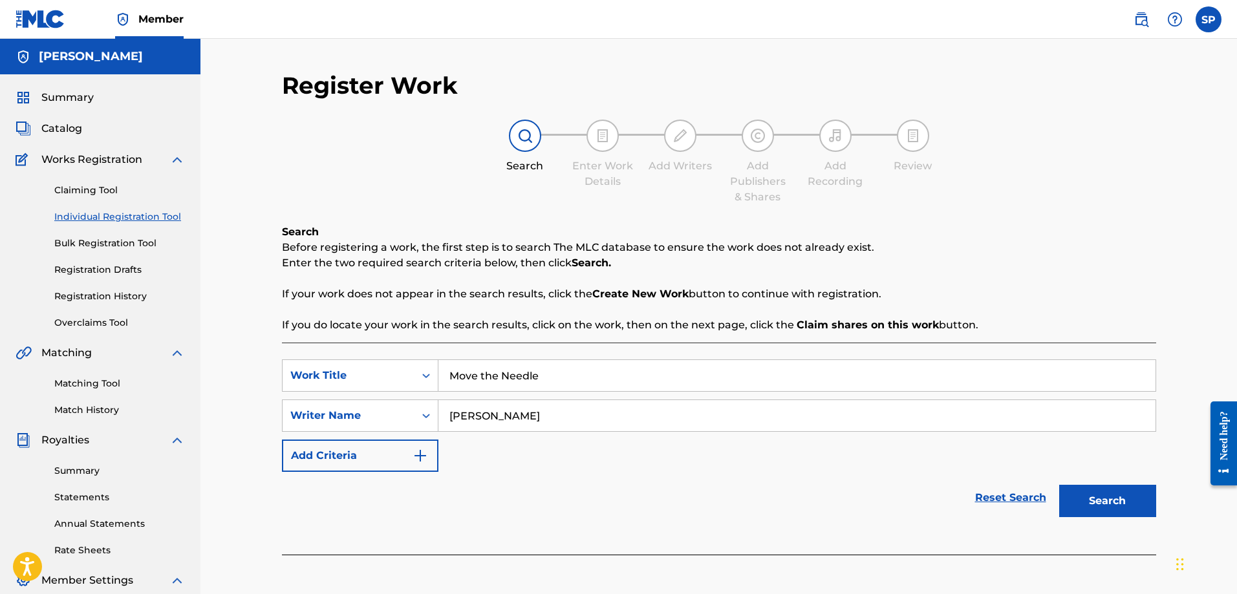
type input "Shawn Purcell"
click at [1104, 506] on button "Search" at bounding box center [1107, 501] width 97 height 32
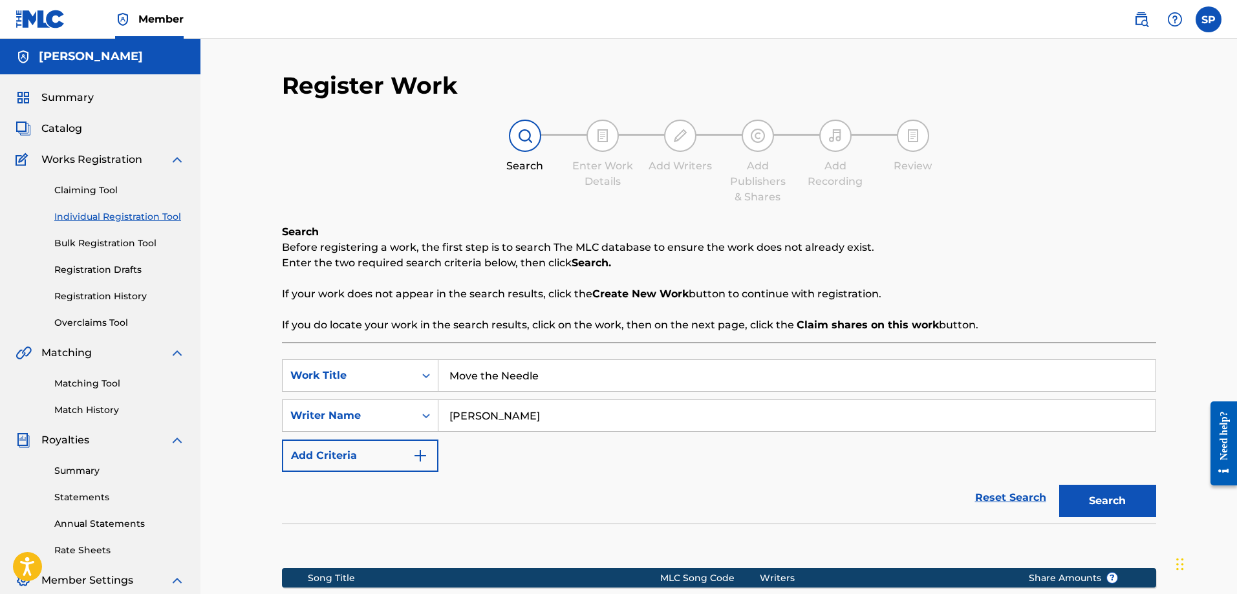
scroll to position [208, 0]
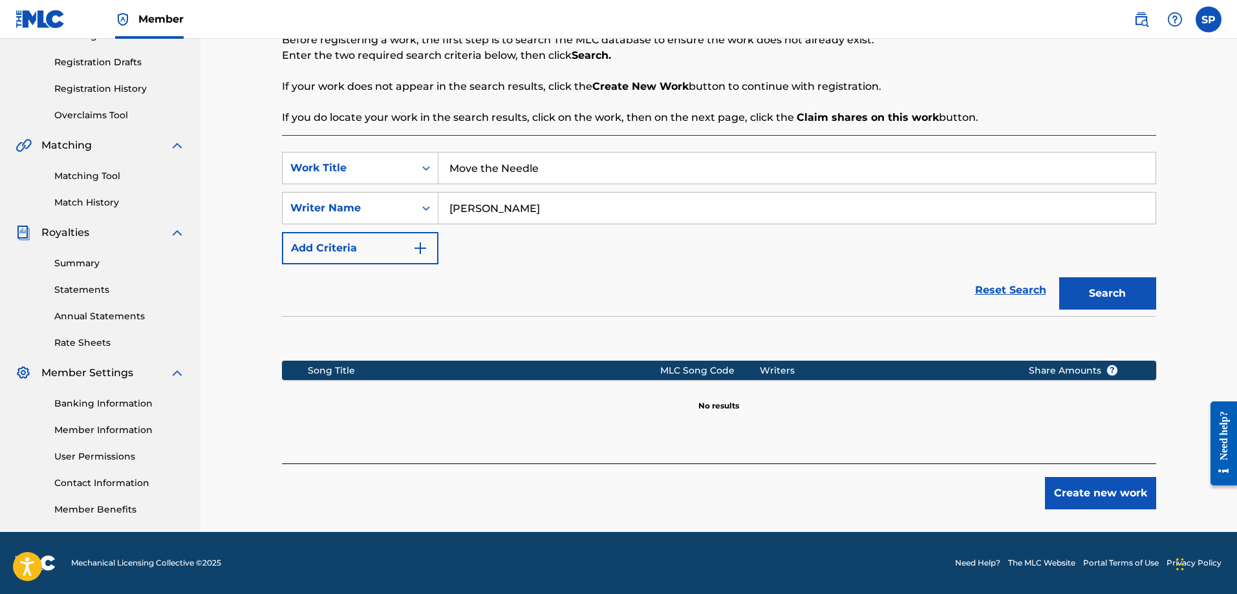
click at [1087, 499] on button "Create new work" at bounding box center [1100, 493] width 111 height 32
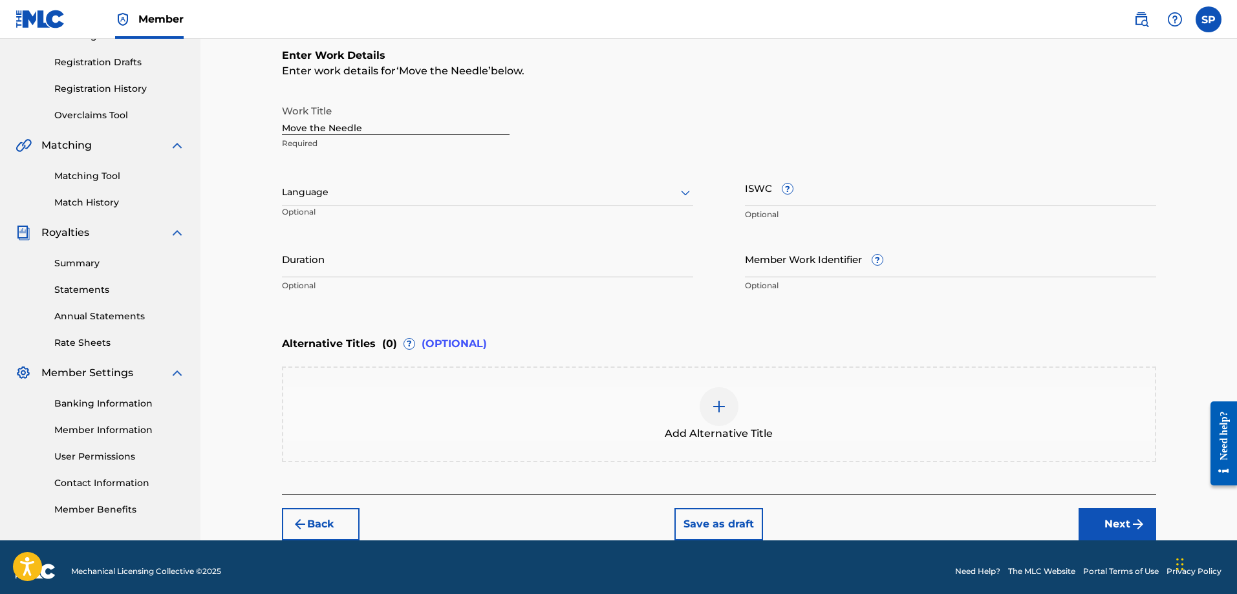
click at [341, 266] on input "Duration" at bounding box center [487, 259] width 411 height 37
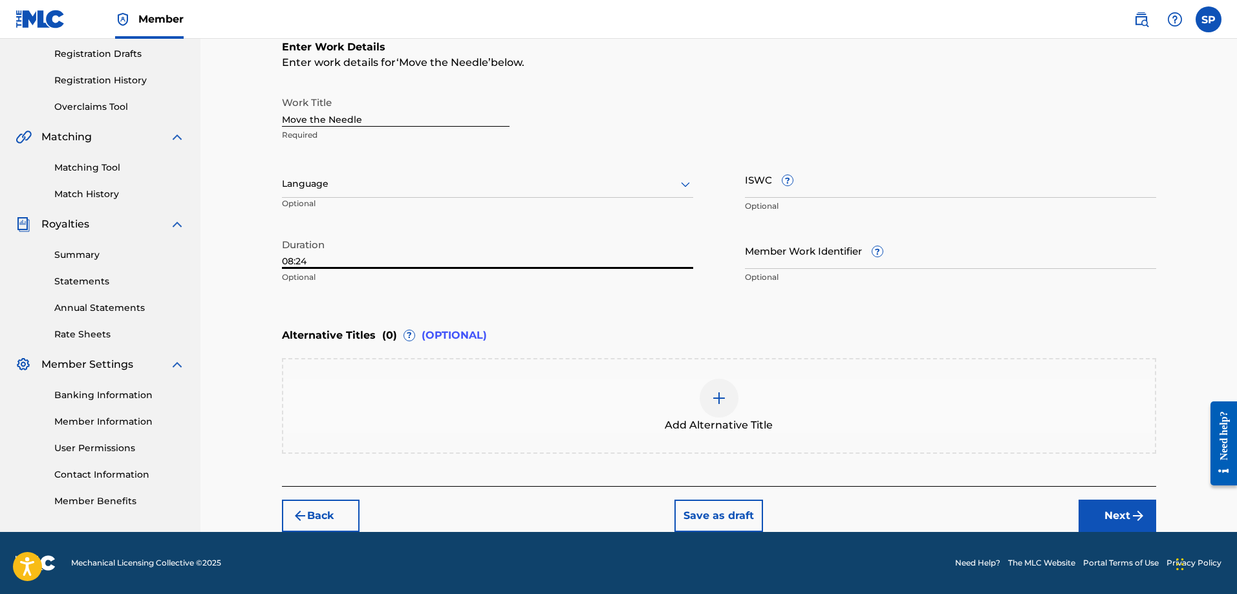
type input "08:24"
click at [1112, 516] on button "Next" at bounding box center [1118, 516] width 78 height 32
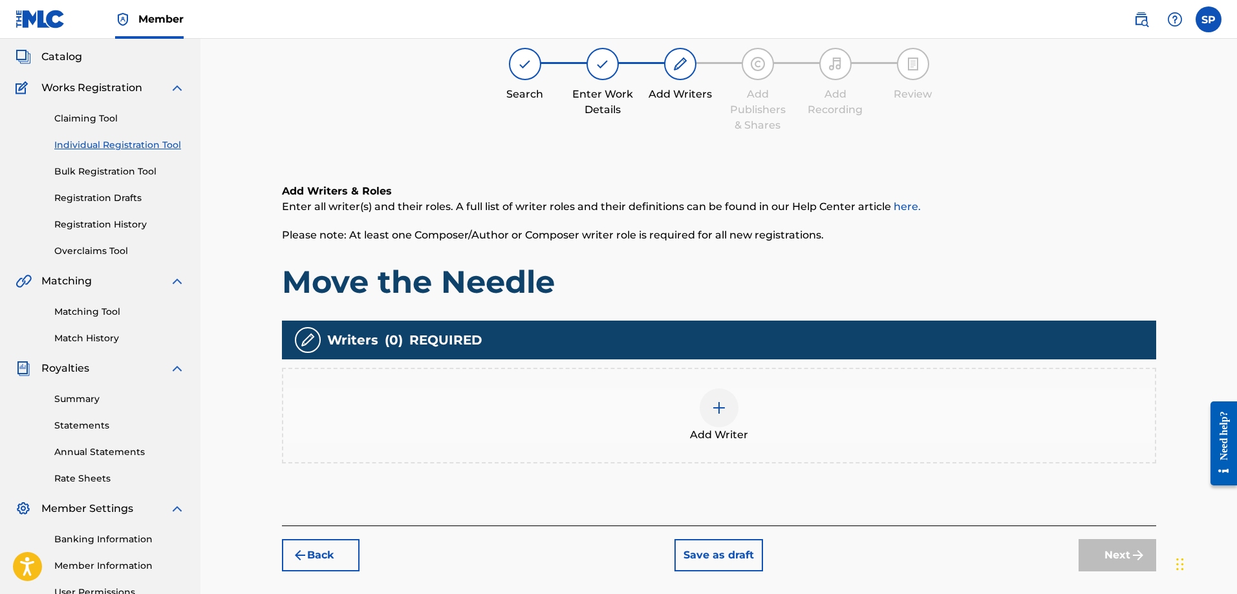
scroll to position [58, 0]
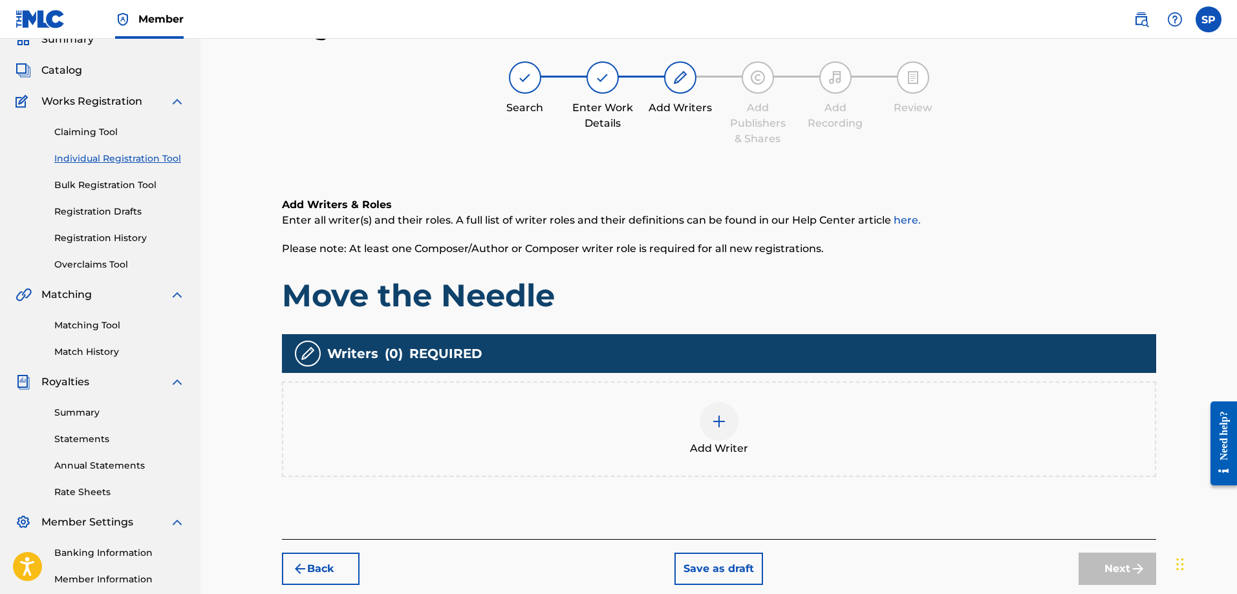
click at [724, 427] on img at bounding box center [719, 422] width 16 height 16
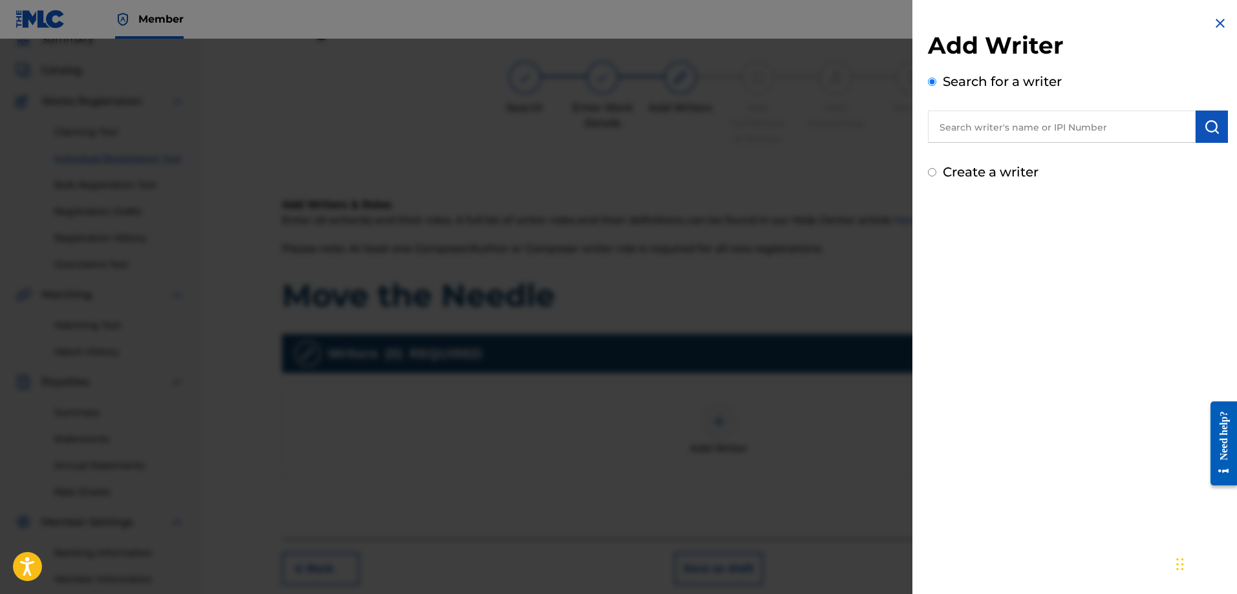
click at [931, 172] on input "Create a writer" at bounding box center [932, 172] width 8 height 8
radio input "false"
radio input "true"
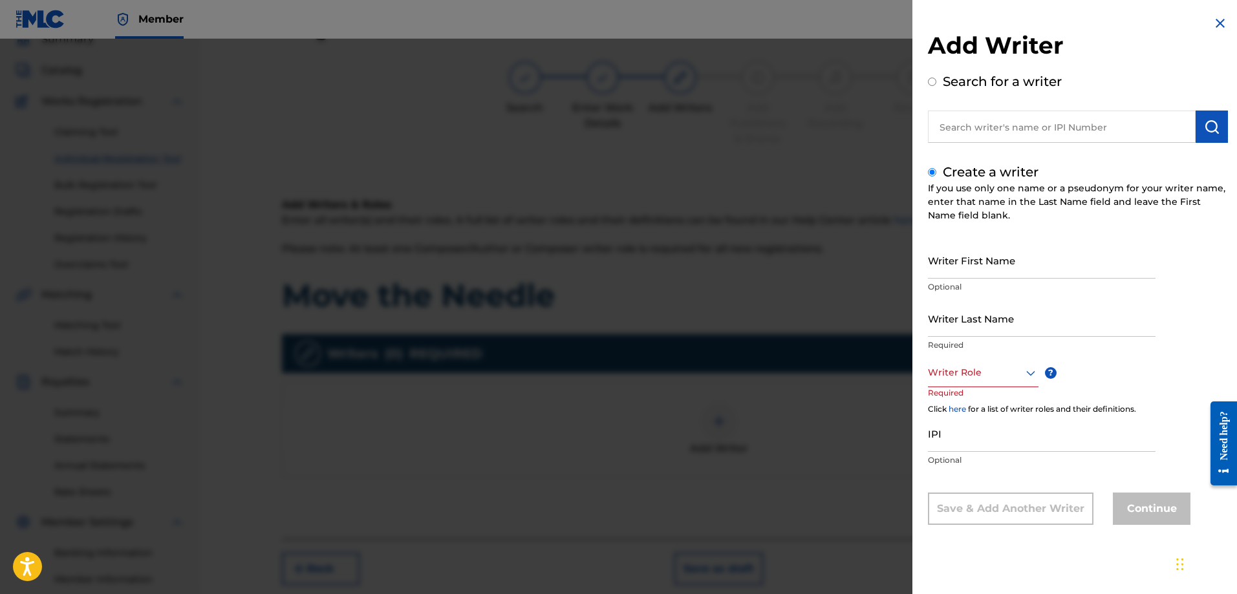
click at [971, 273] on input "Writer First Name" at bounding box center [1042, 260] width 228 height 37
type input "[PERSON_NAME]"
click at [1011, 373] on div at bounding box center [983, 373] width 111 height 16
click at [980, 511] on div "Composer" at bounding box center [983, 518] width 109 height 29
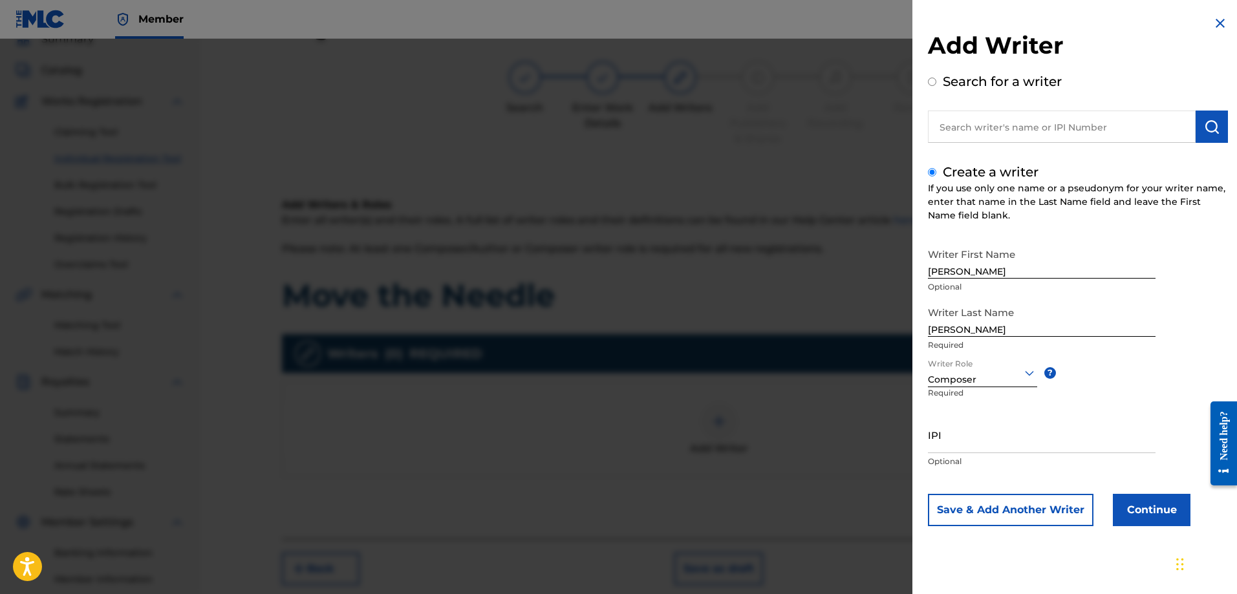
click at [1174, 512] on button "Continue" at bounding box center [1152, 510] width 78 height 32
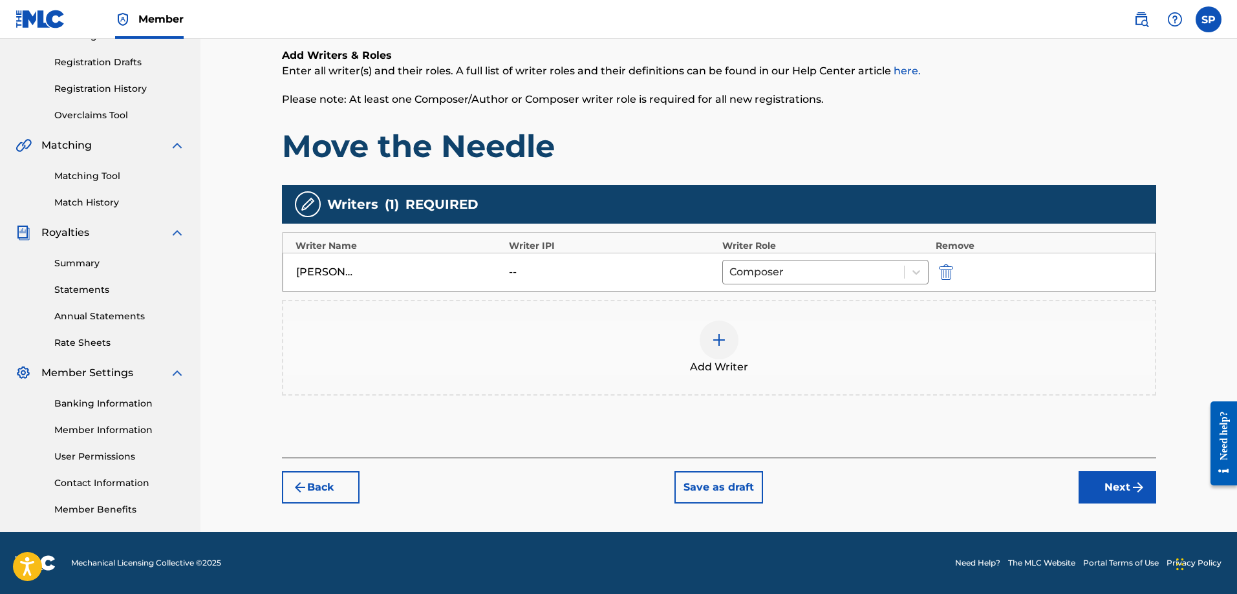
click at [1114, 491] on button "Next" at bounding box center [1118, 487] width 78 height 32
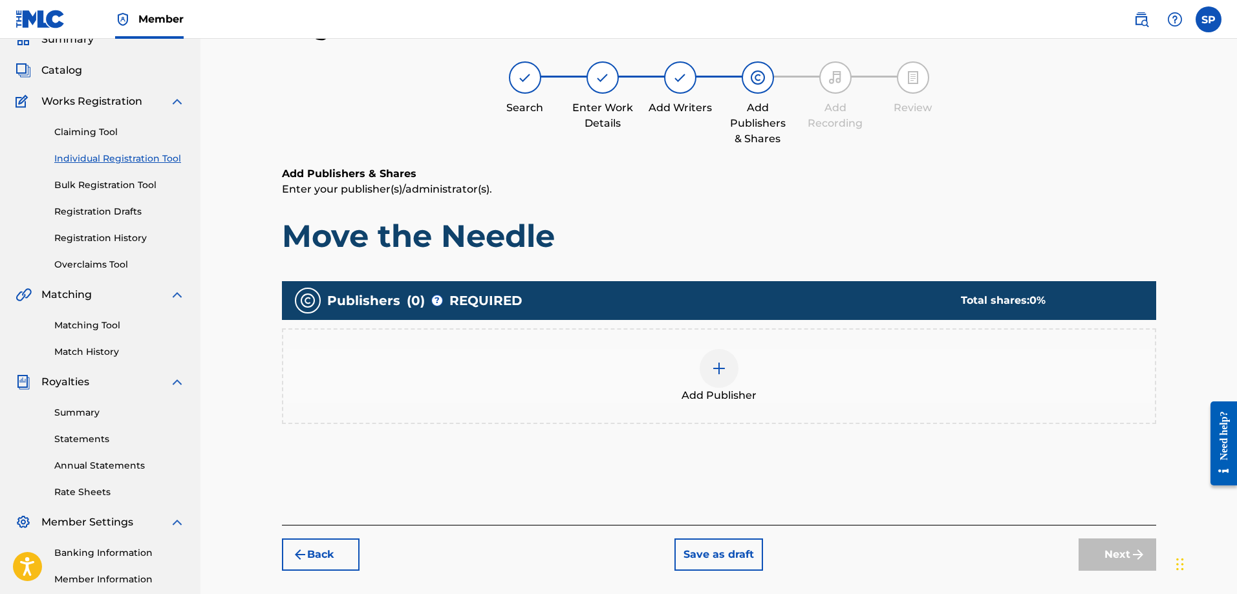
click at [711, 380] on div at bounding box center [719, 368] width 39 height 39
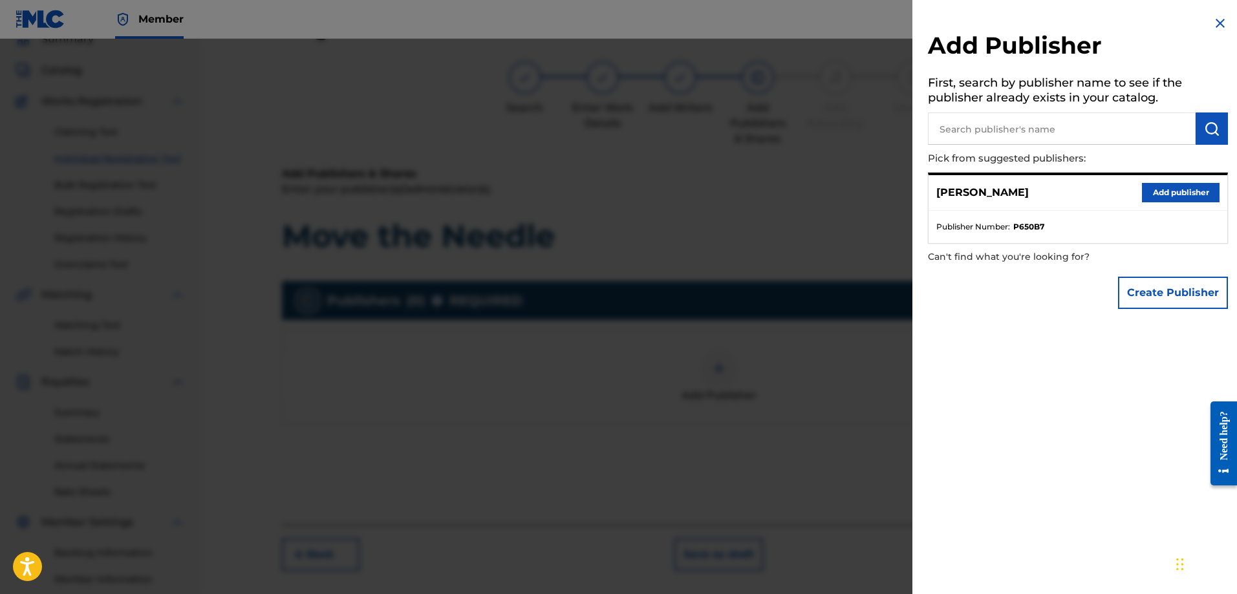
click at [1152, 194] on button "Add publisher" at bounding box center [1181, 192] width 78 height 19
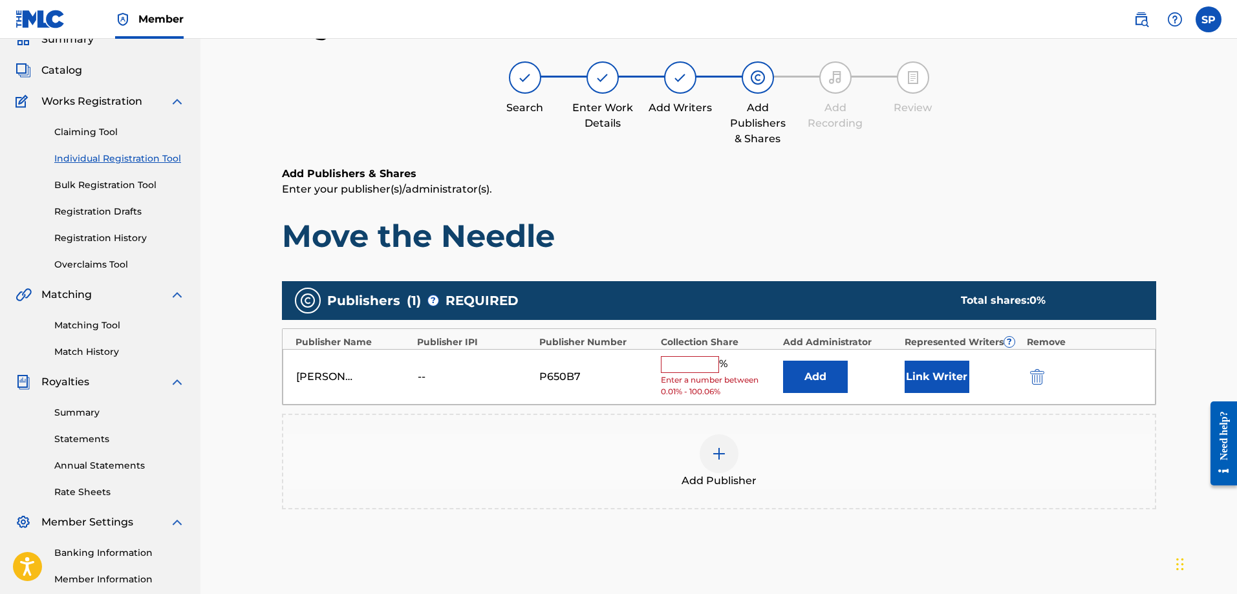
click at [660, 363] on div "Shawn P Purcell -- P650B7 % Enter a number between 0.01% - 100.06% Add Link Wri…" at bounding box center [719, 377] width 873 height 56
click at [673, 363] on input "text" at bounding box center [690, 364] width 58 height 17
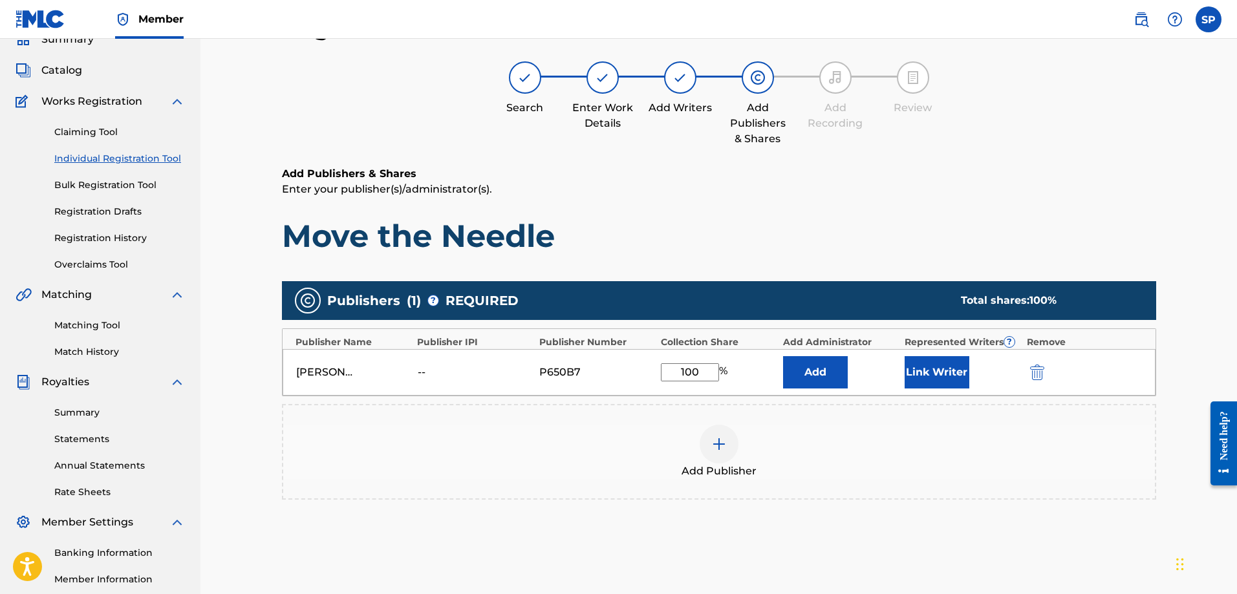
type input "100"
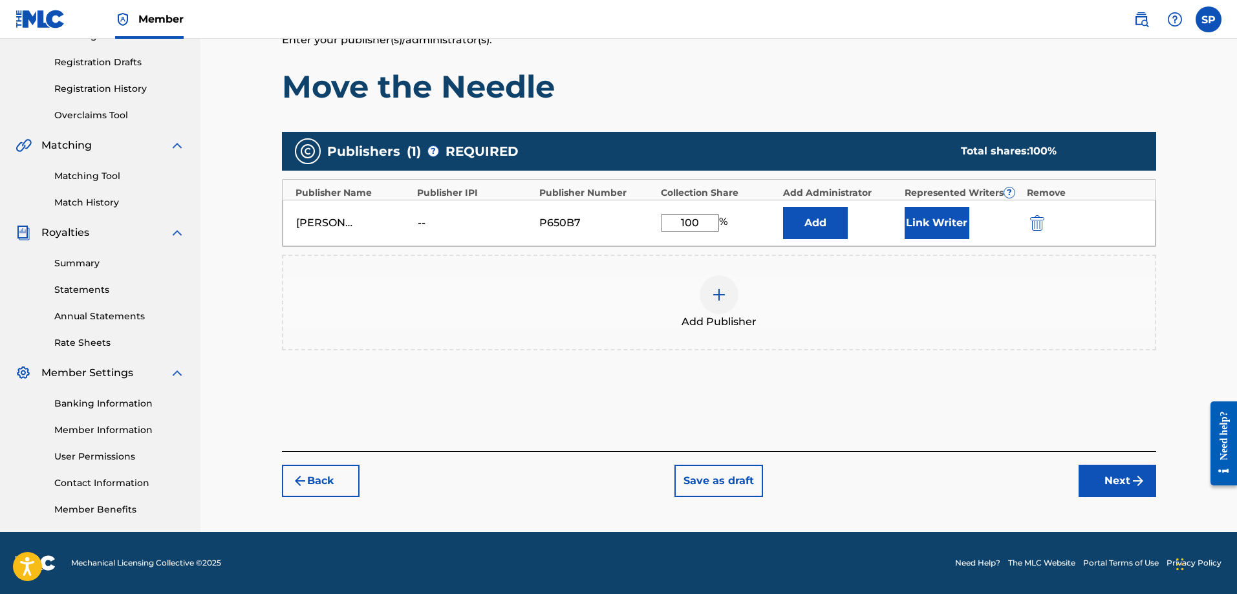
click at [1126, 477] on button "Next" at bounding box center [1118, 481] width 78 height 32
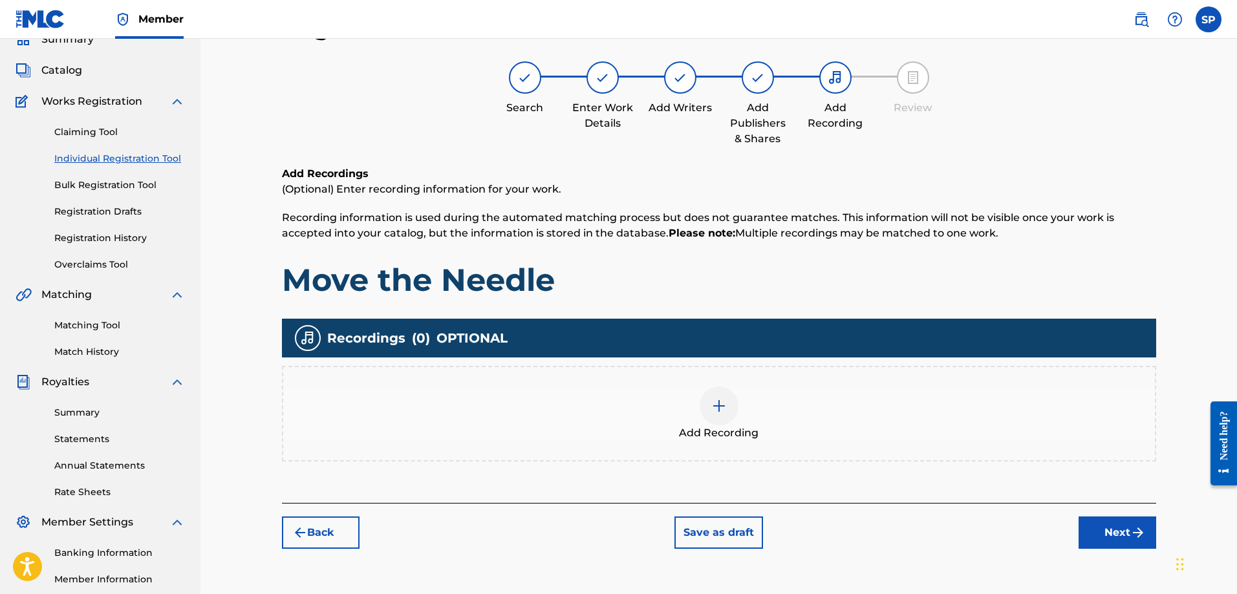
click at [721, 405] on img at bounding box center [719, 406] width 16 height 16
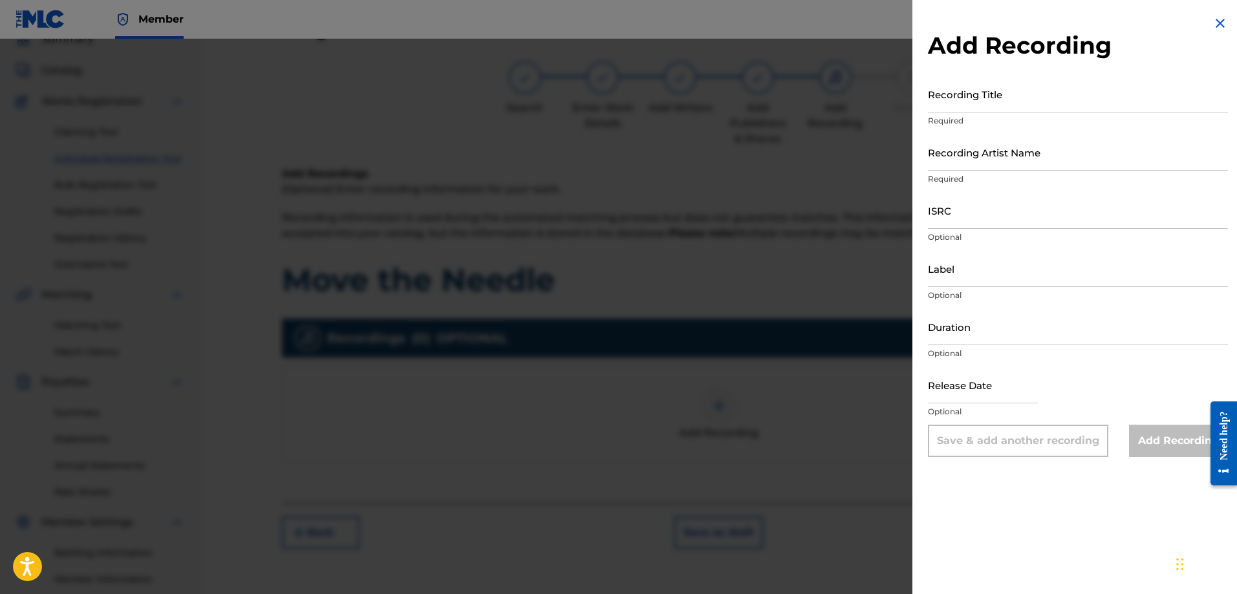
click at [955, 105] on input "Recording Title" at bounding box center [1078, 94] width 300 height 37
type input "Oblivity"
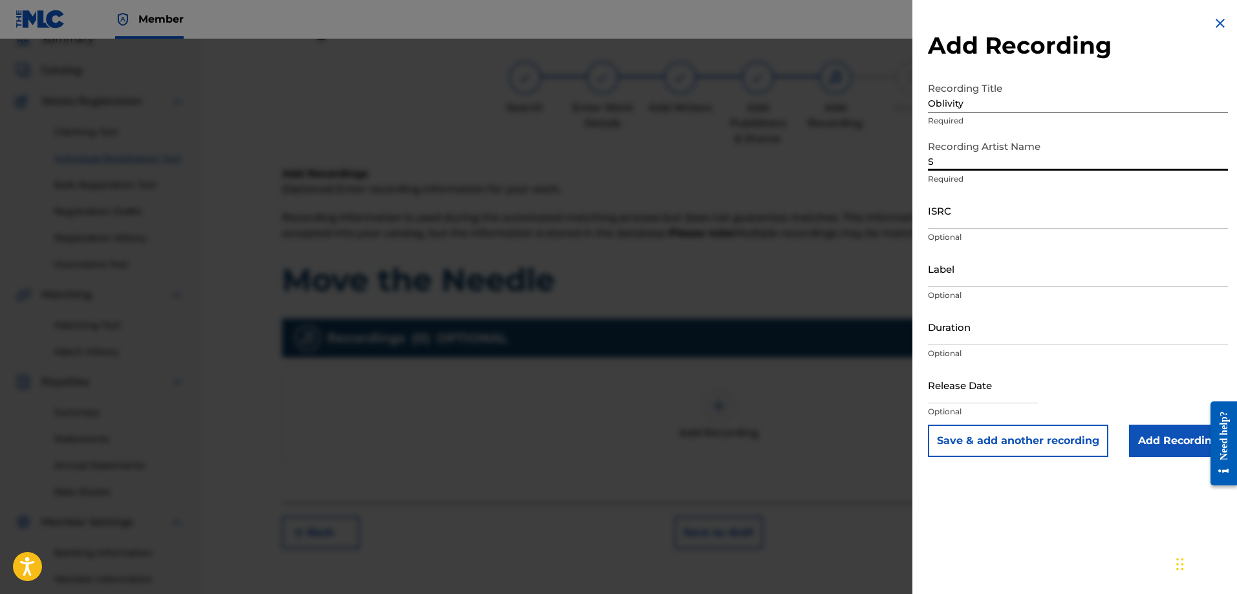
type input "Shawn Purcell"
click at [1005, 269] on input "Label" at bounding box center [1078, 268] width 300 height 37
type input "Origin Records"
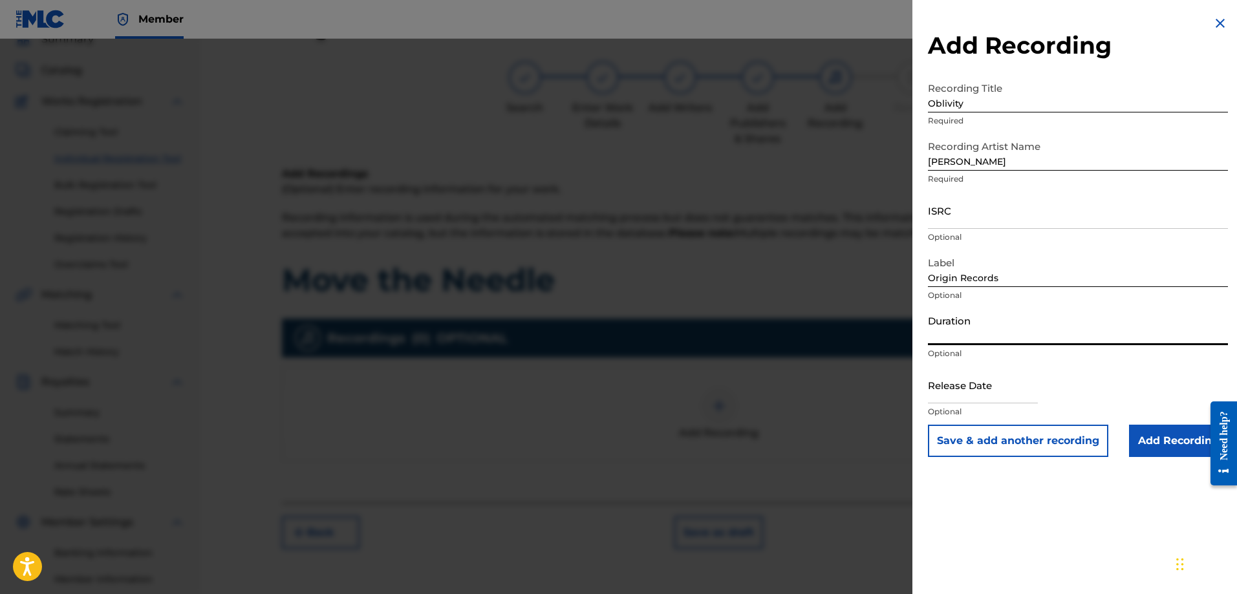
click at [993, 338] on input "Duration" at bounding box center [1078, 326] width 300 height 37
type input "70:30"
select select "7"
select select "2025"
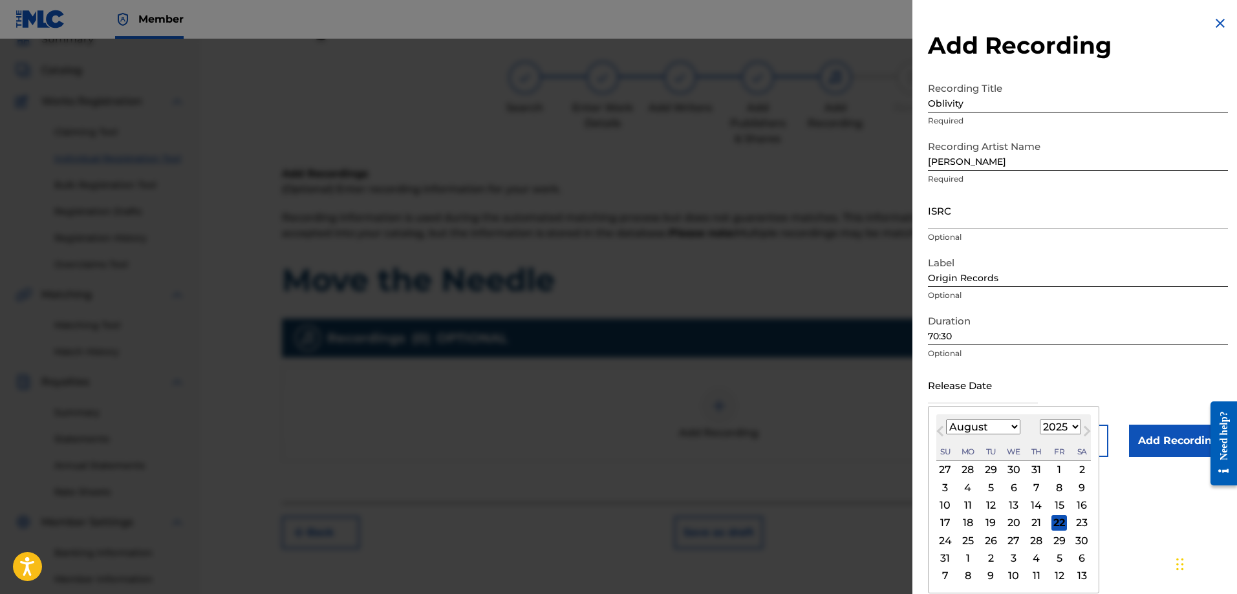
click at [1000, 396] on input "text" at bounding box center [983, 385] width 110 height 37
type input "September 19 2025"
select select "8"
click at [1141, 391] on div "Release Date September 19 2025 September 2025 Previous Month Next Month Septemb…" at bounding box center [1078, 396] width 300 height 58
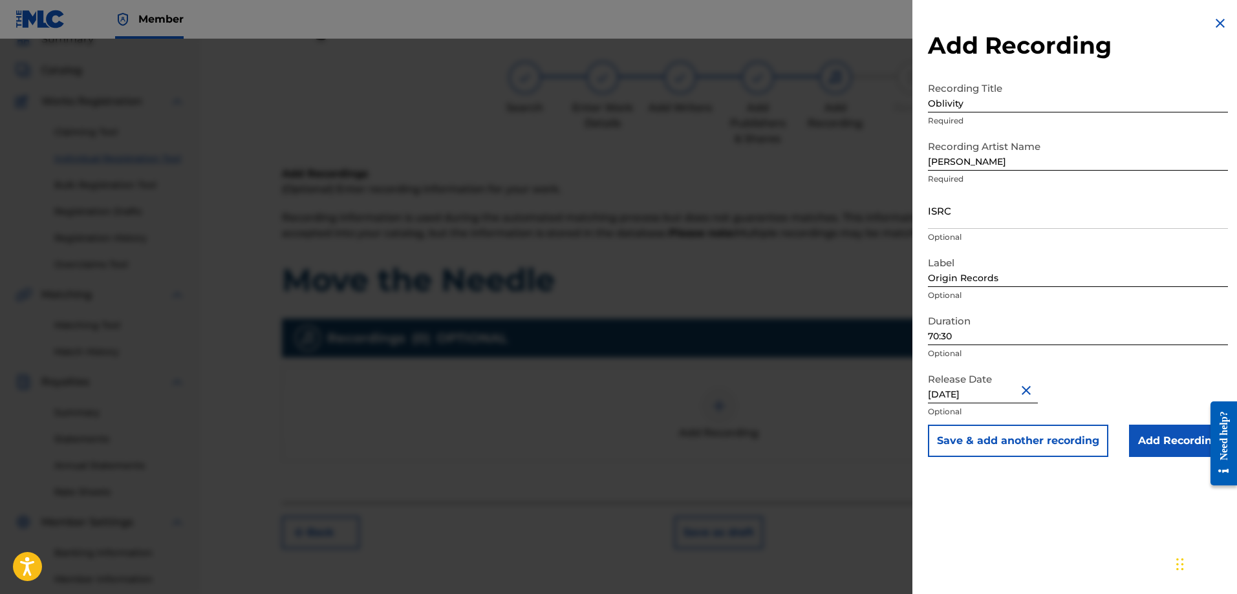
click at [1177, 446] on input "Add Recording" at bounding box center [1178, 441] width 99 height 32
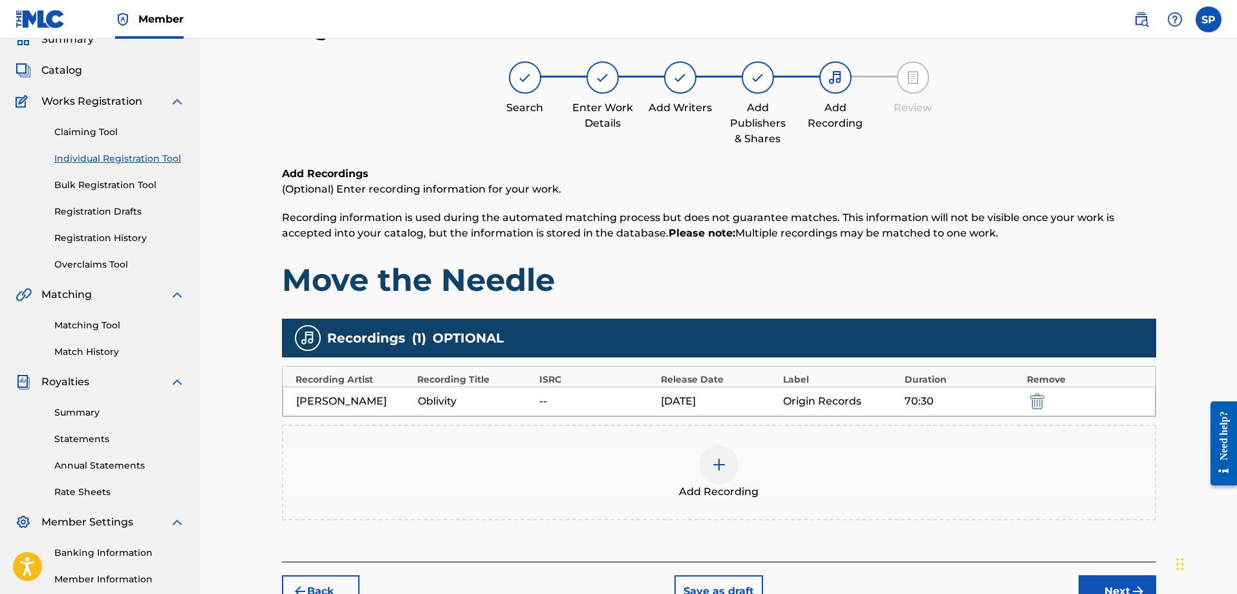
scroll to position [208, 0]
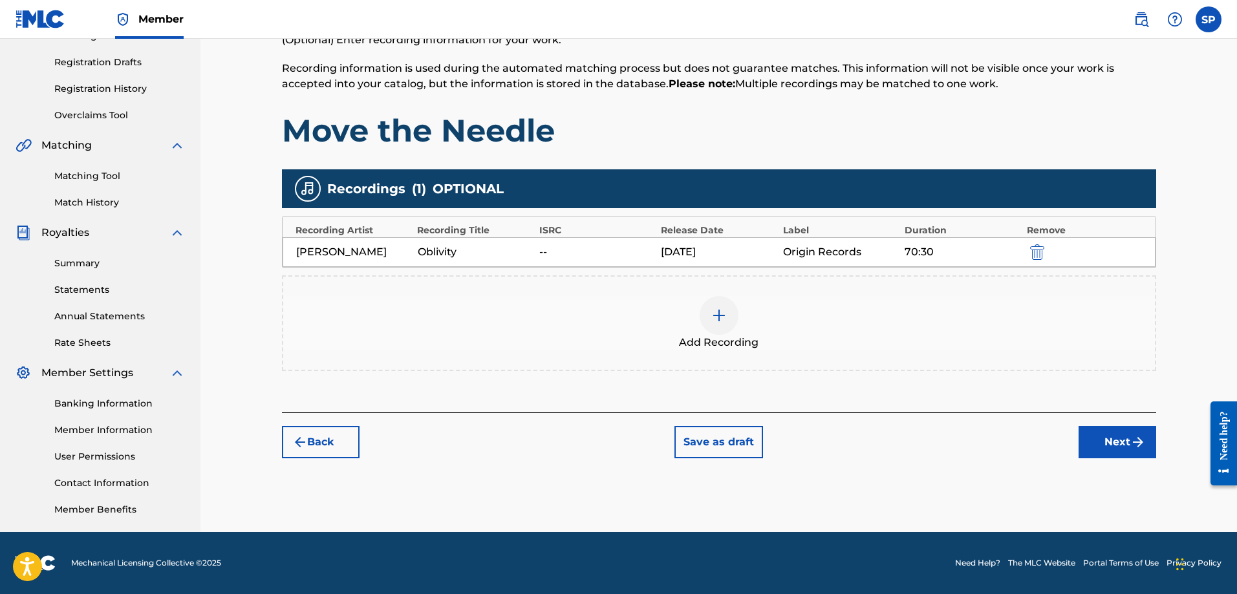
click at [1114, 443] on button "Next" at bounding box center [1118, 442] width 78 height 32
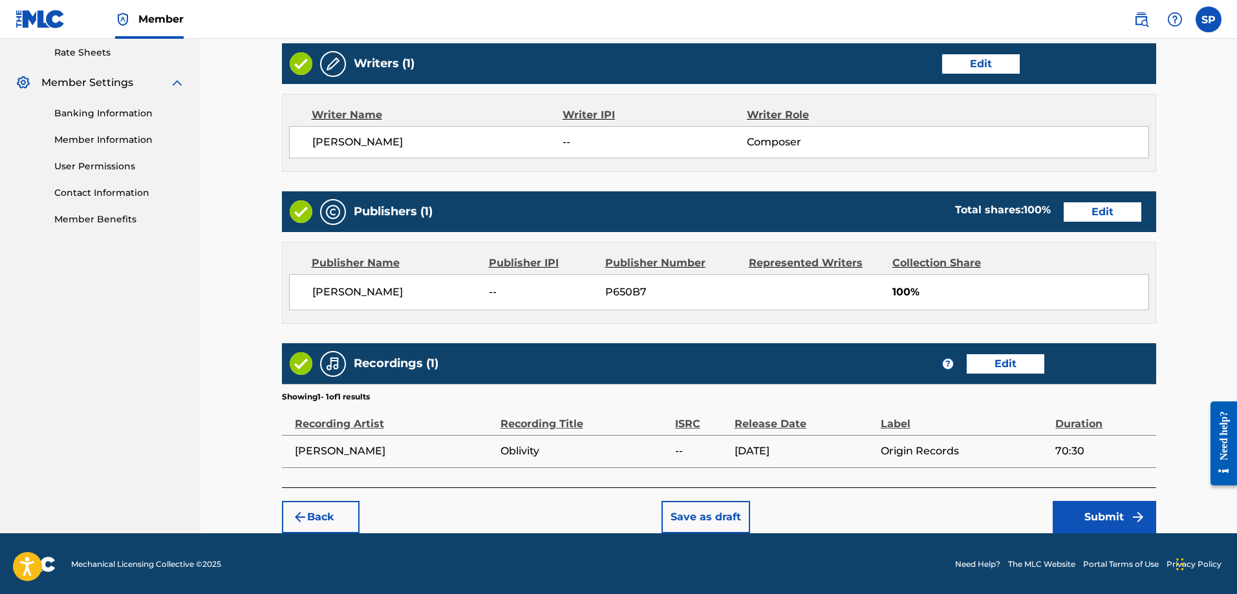
scroll to position [499, 0]
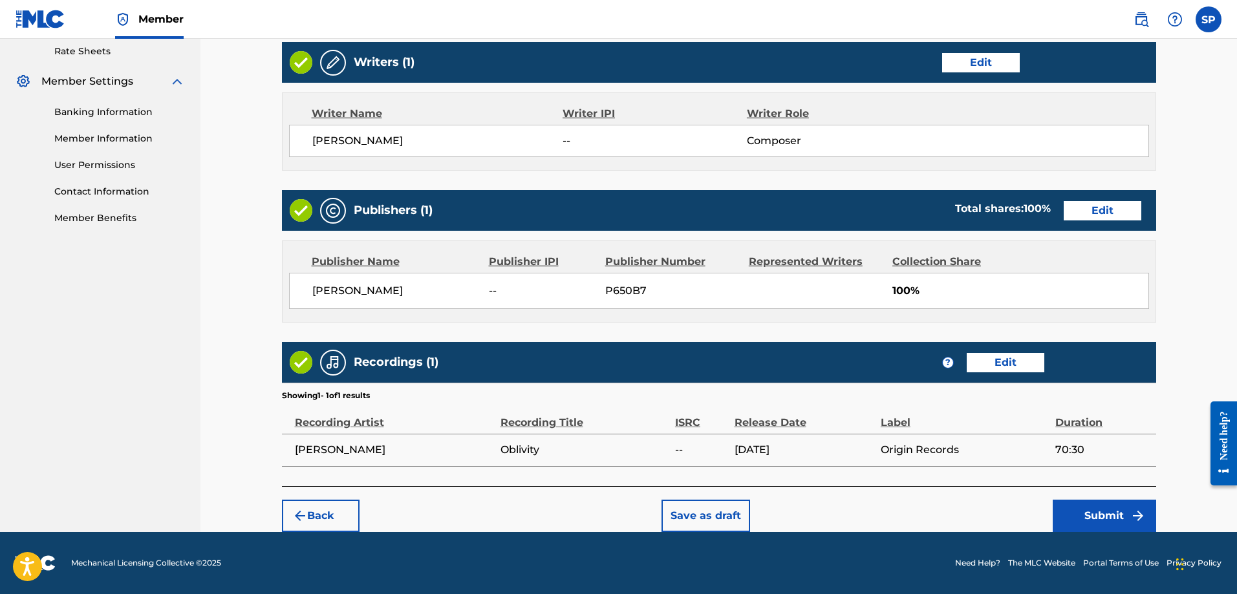
click at [1117, 516] on button "Submit" at bounding box center [1104, 516] width 103 height 32
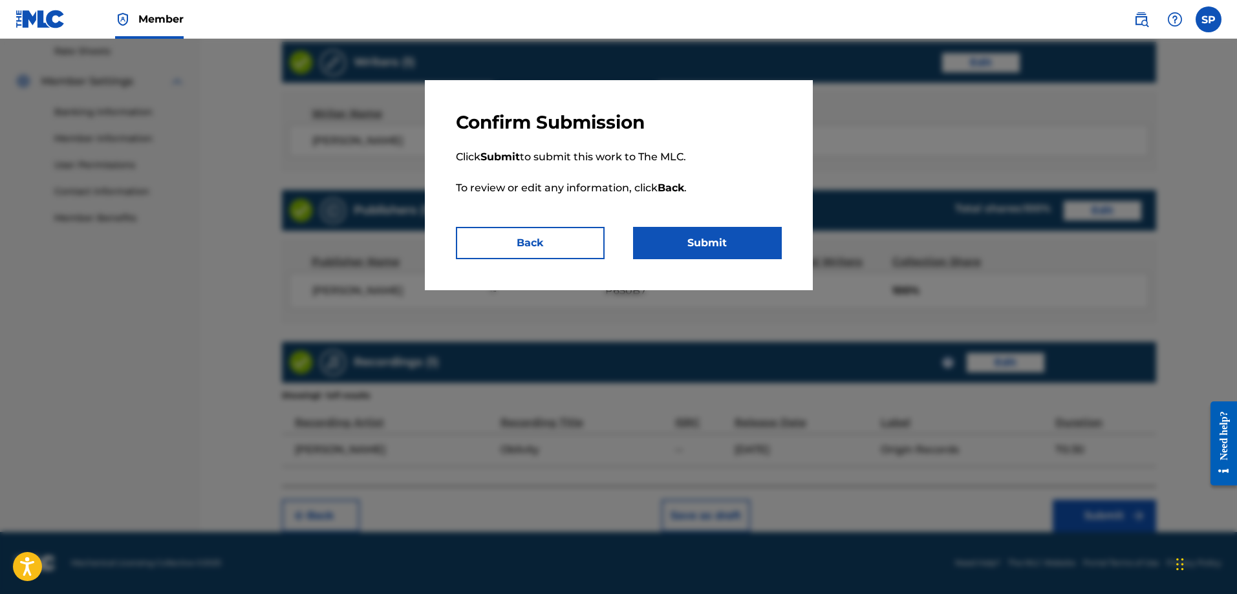
click at [700, 237] on button "Submit" at bounding box center [707, 243] width 149 height 32
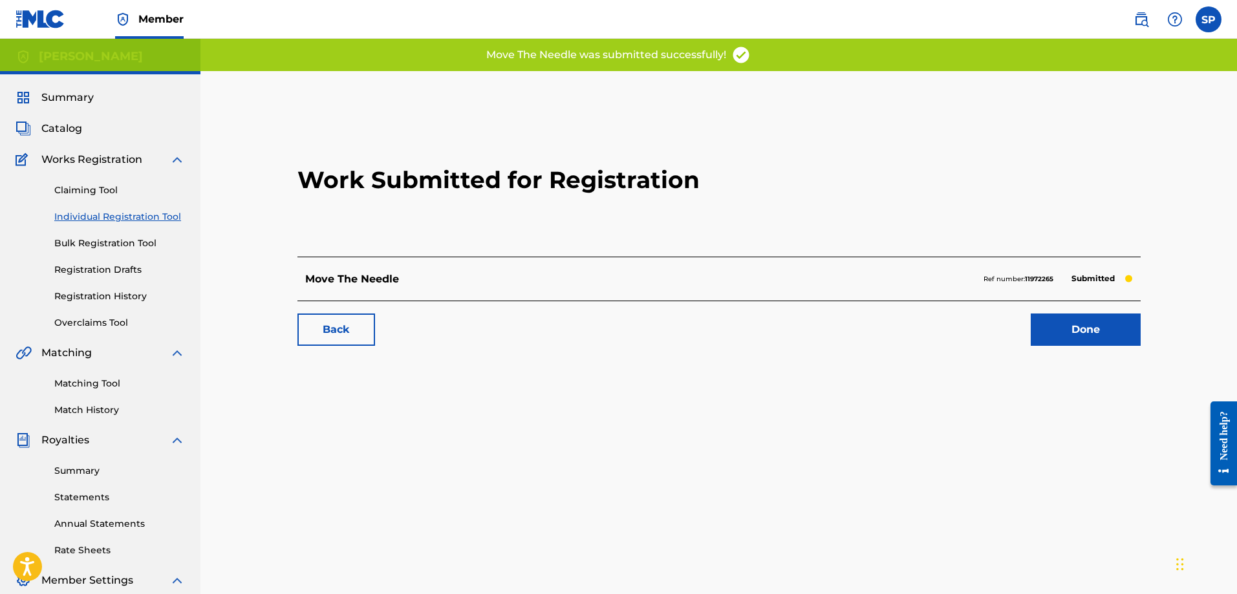
click at [1085, 333] on link "Done" at bounding box center [1086, 330] width 110 height 32
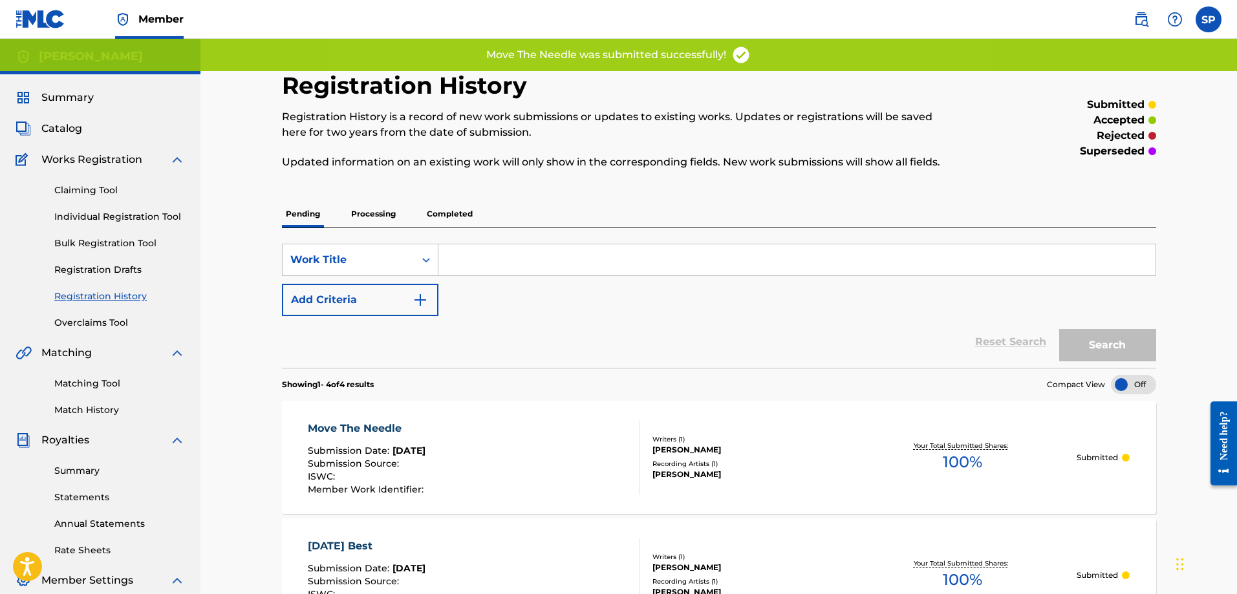
click at [358, 214] on p "Processing" at bounding box center [373, 213] width 52 height 27
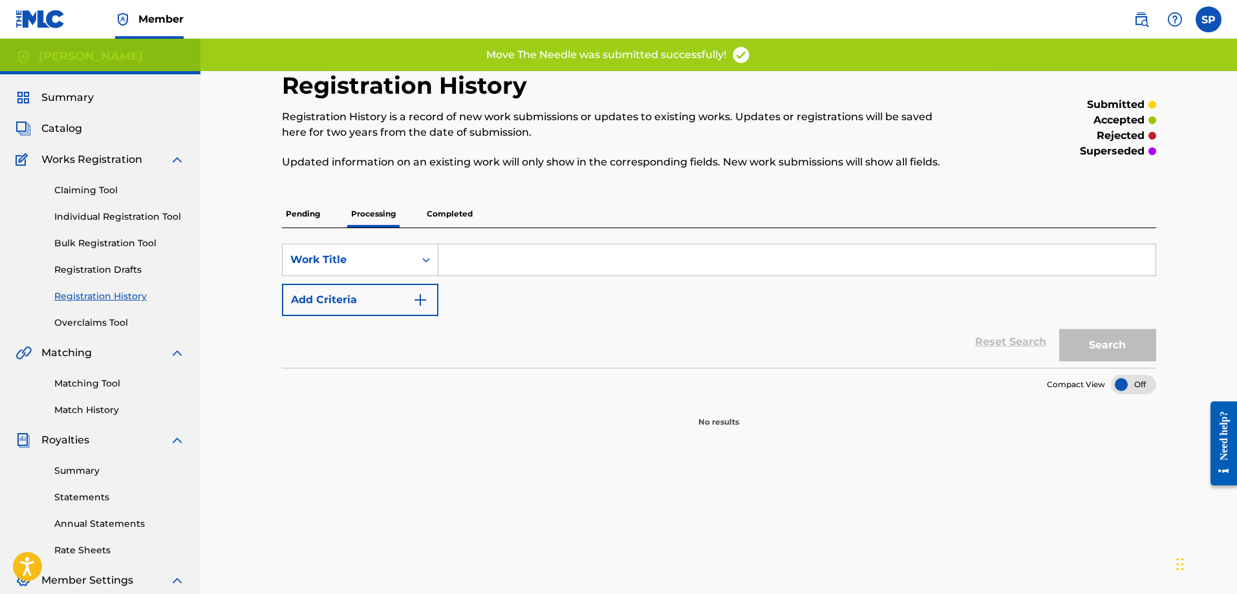
click at [307, 215] on p "Pending" at bounding box center [303, 213] width 42 height 27
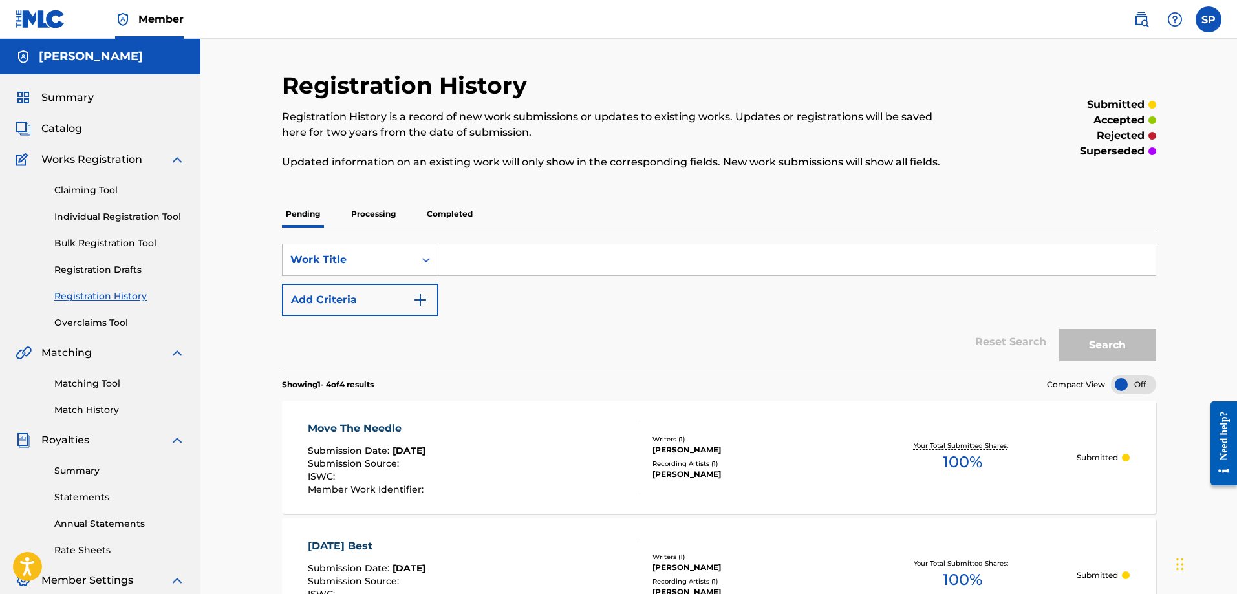
click at [79, 215] on link "Individual Registration Tool" at bounding box center [119, 217] width 131 height 14
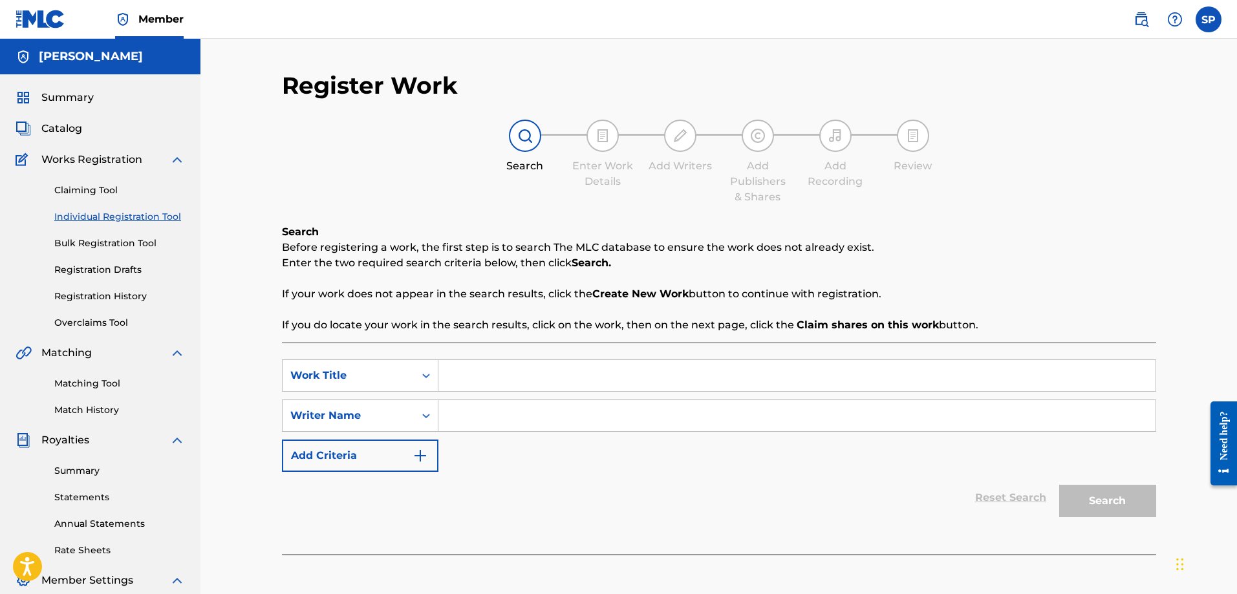
click at [481, 380] on input "Search Form" at bounding box center [796, 375] width 717 height 31
type input "Flow"
type input "Shawn Purcell"
click at [1103, 495] on button "Search" at bounding box center [1107, 501] width 97 height 32
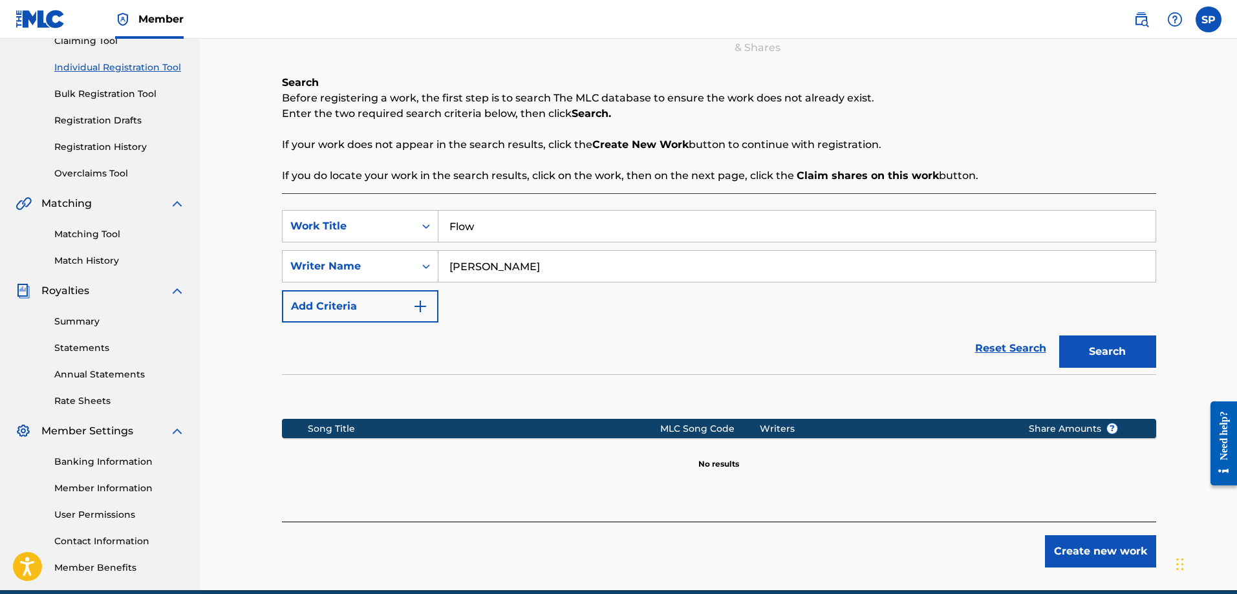
scroll to position [208, 0]
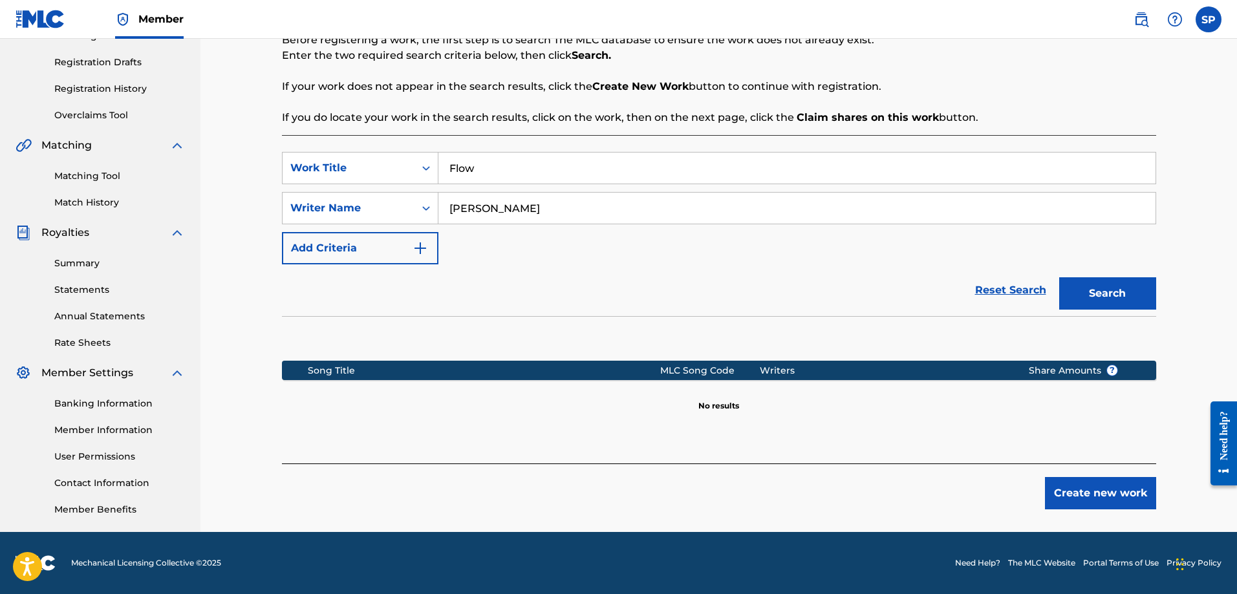
click at [1090, 491] on button "Create new work" at bounding box center [1100, 493] width 111 height 32
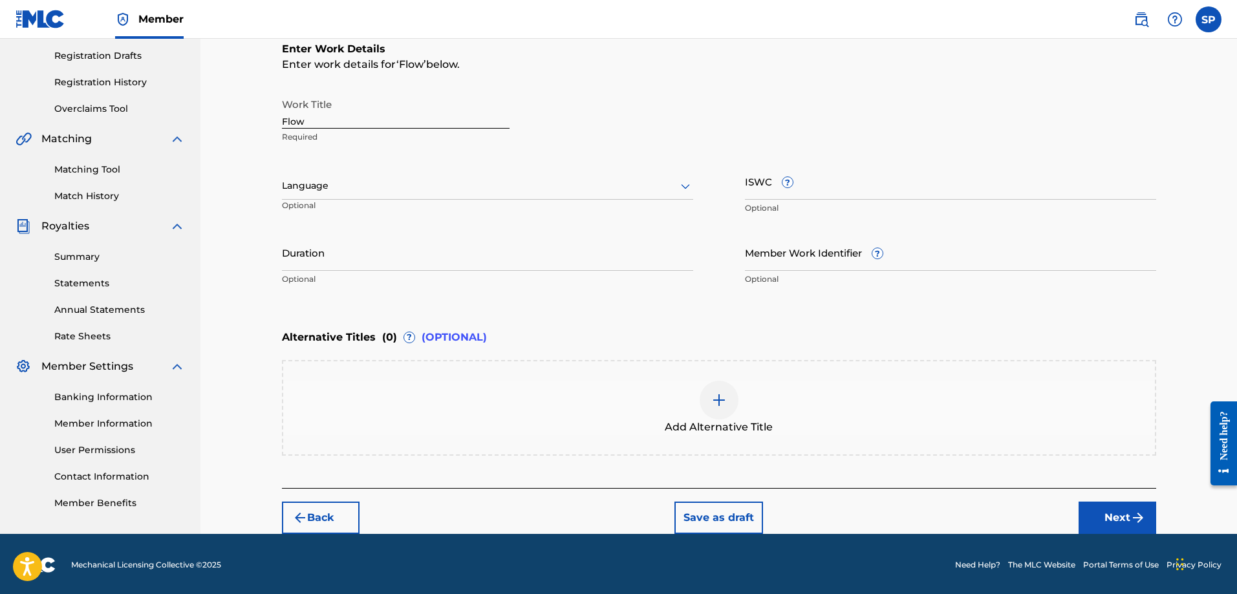
scroll to position [216, 0]
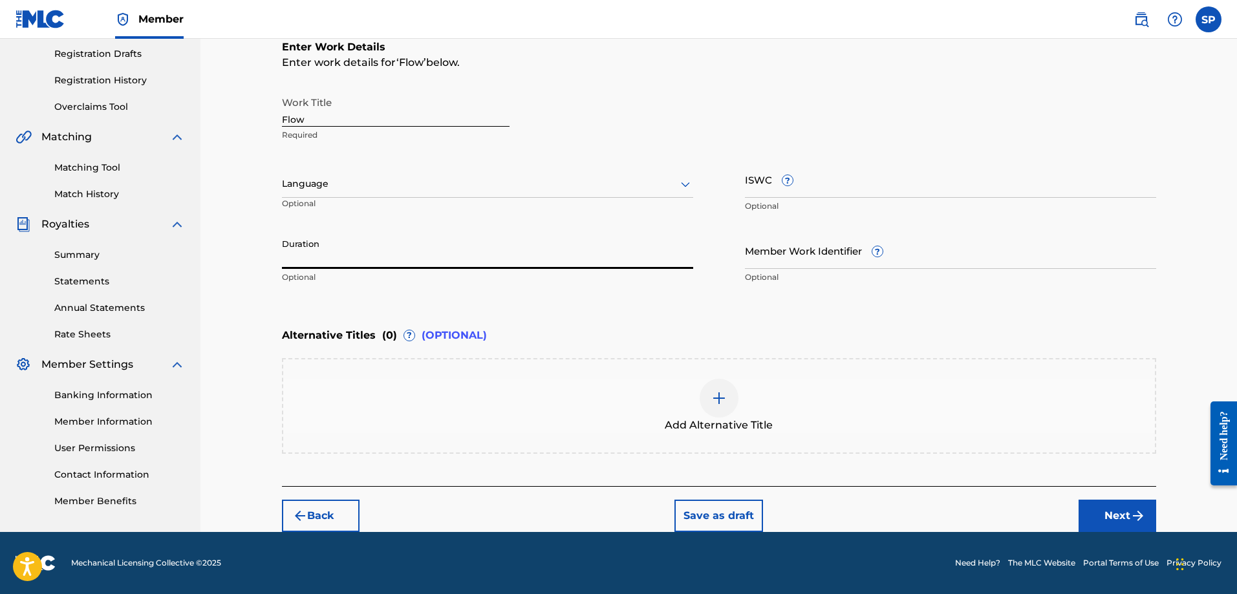
click at [358, 257] on input "Duration" at bounding box center [487, 250] width 411 height 37
type input "06:04"
click at [1103, 511] on button "Next" at bounding box center [1118, 516] width 78 height 32
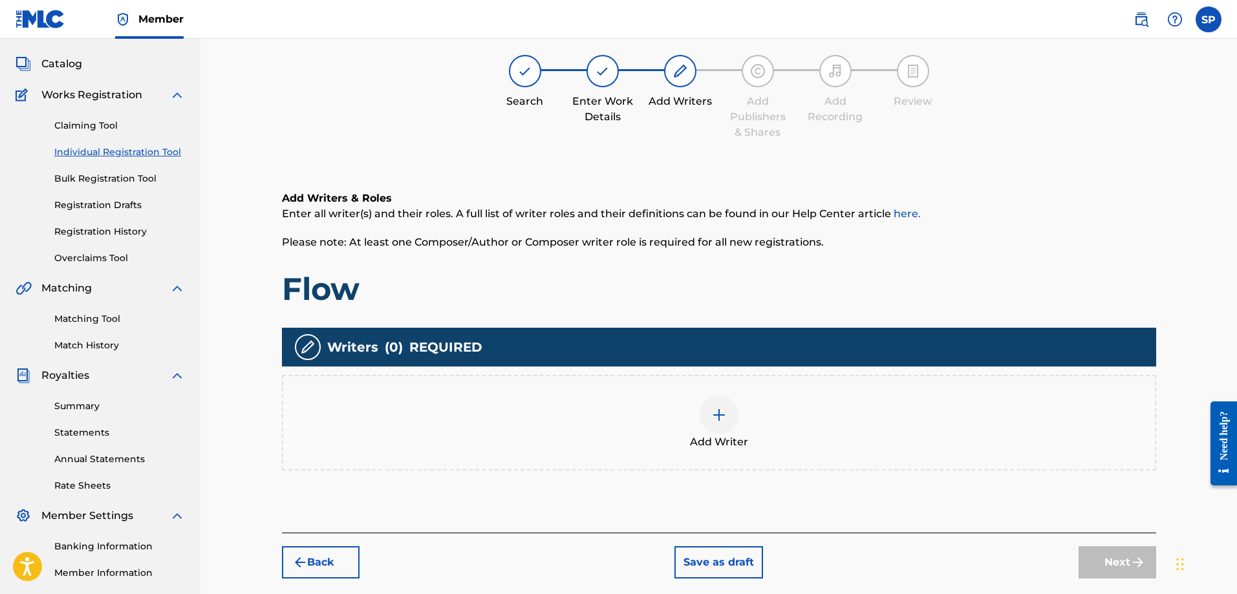
scroll to position [58, 0]
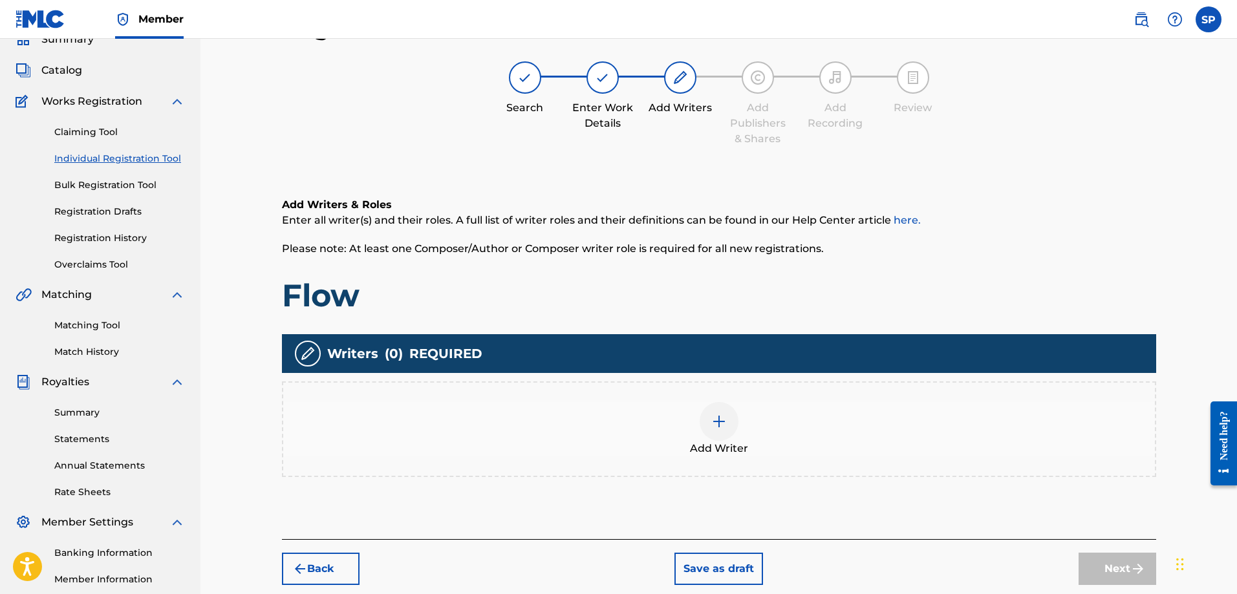
click at [719, 422] on img at bounding box center [719, 422] width 16 height 16
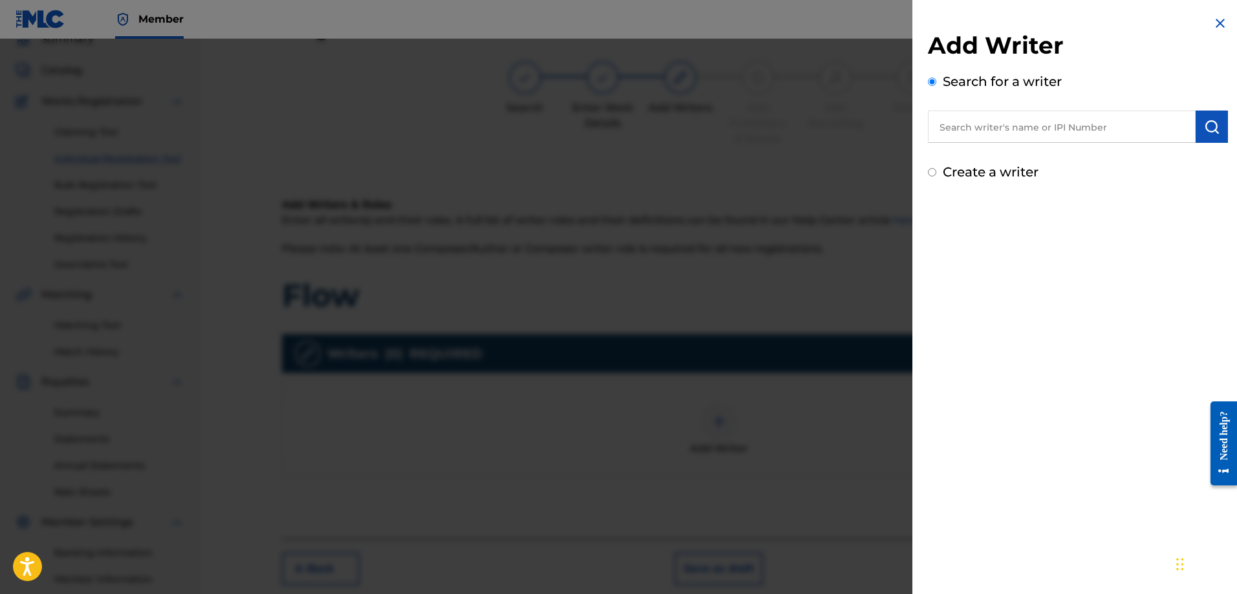
click at [931, 173] on input "Create a writer" at bounding box center [932, 172] width 8 height 8
radio input "false"
radio input "true"
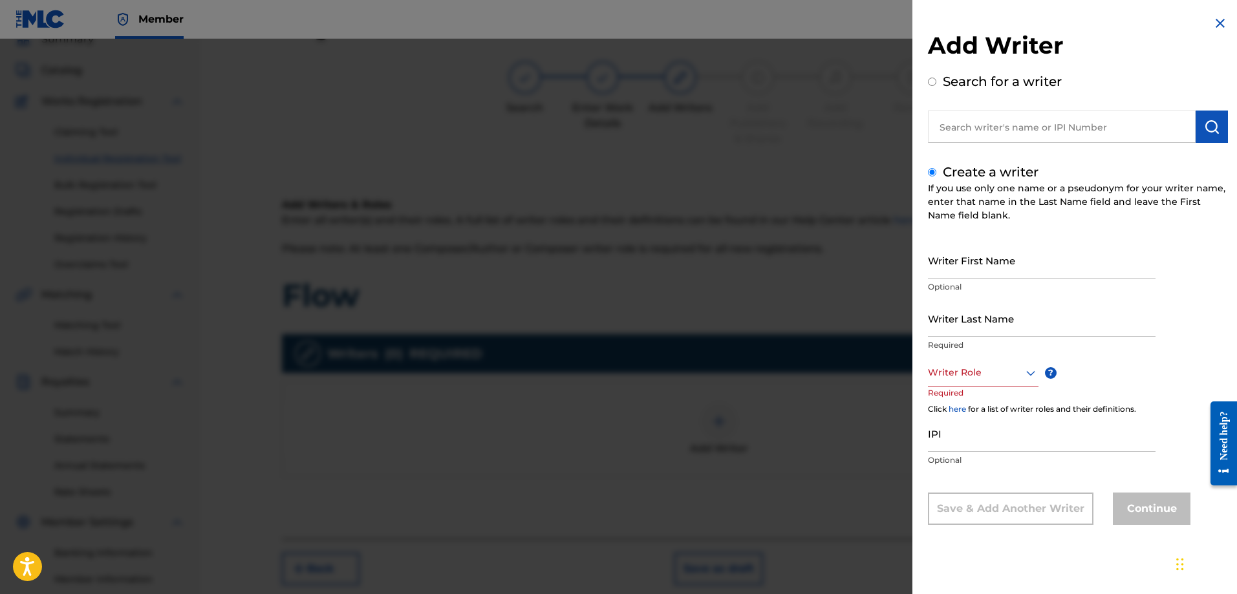
click at [960, 265] on input "Writer First Name" at bounding box center [1042, 260] width 228 height 37
type input "[PERSON_NAME]"
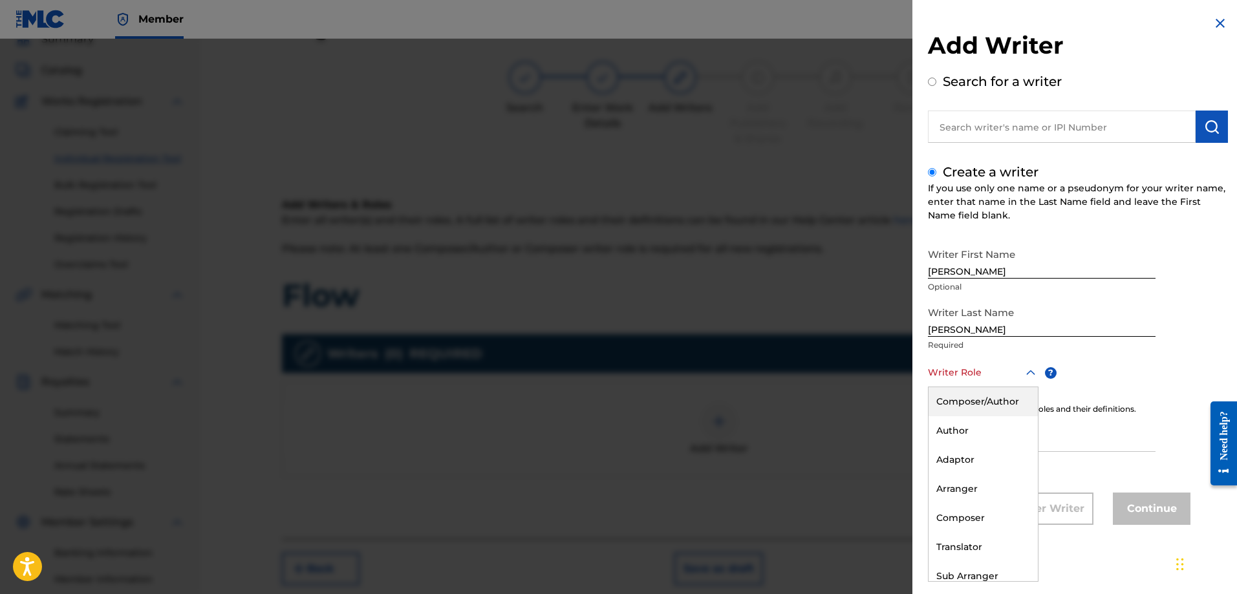
click at [1009, 380] on div at bounding box center [983, 373] width 111 height 16
click at [982, 519] on div "Composer" at bounding box center [983, 518] width 109 height 29
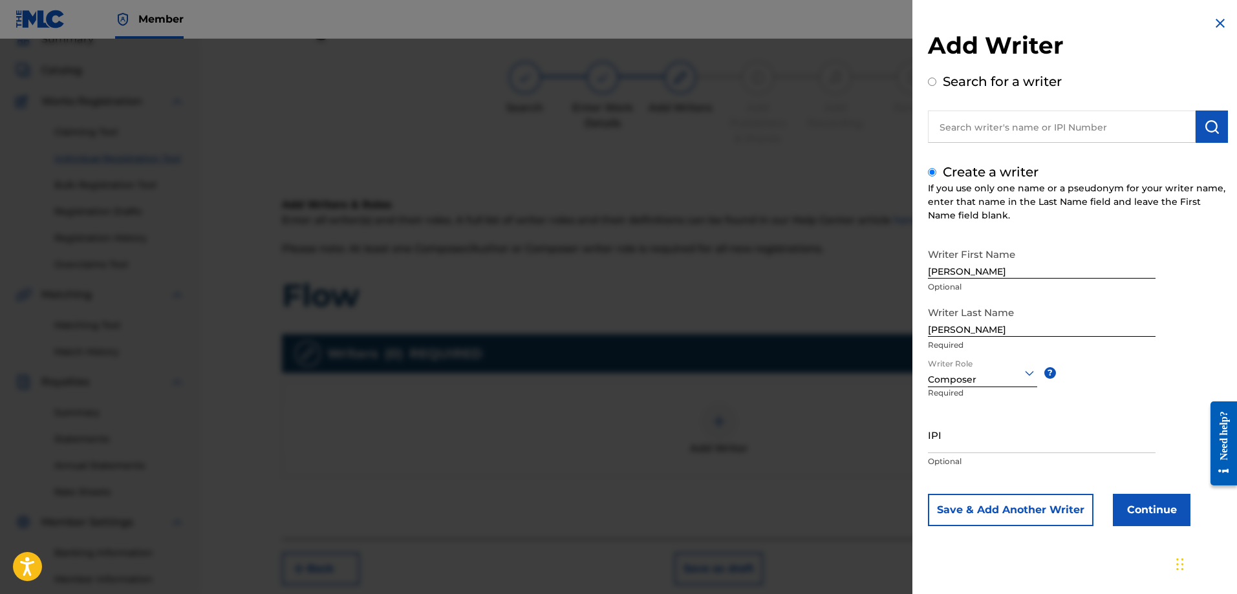
click at [1148, 510] on button "Continue" at bounding box center [1152, 510] width 78 height 32
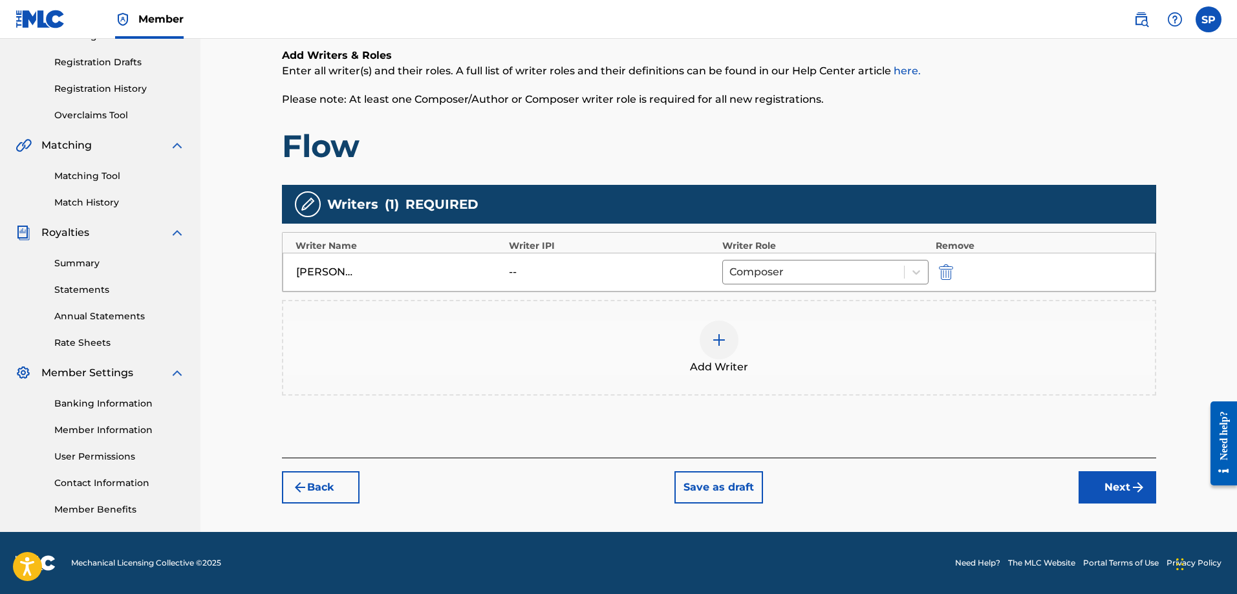
click at [1117, 488] on button "Next" at bounding box center [1118, 487] width 78 height 32
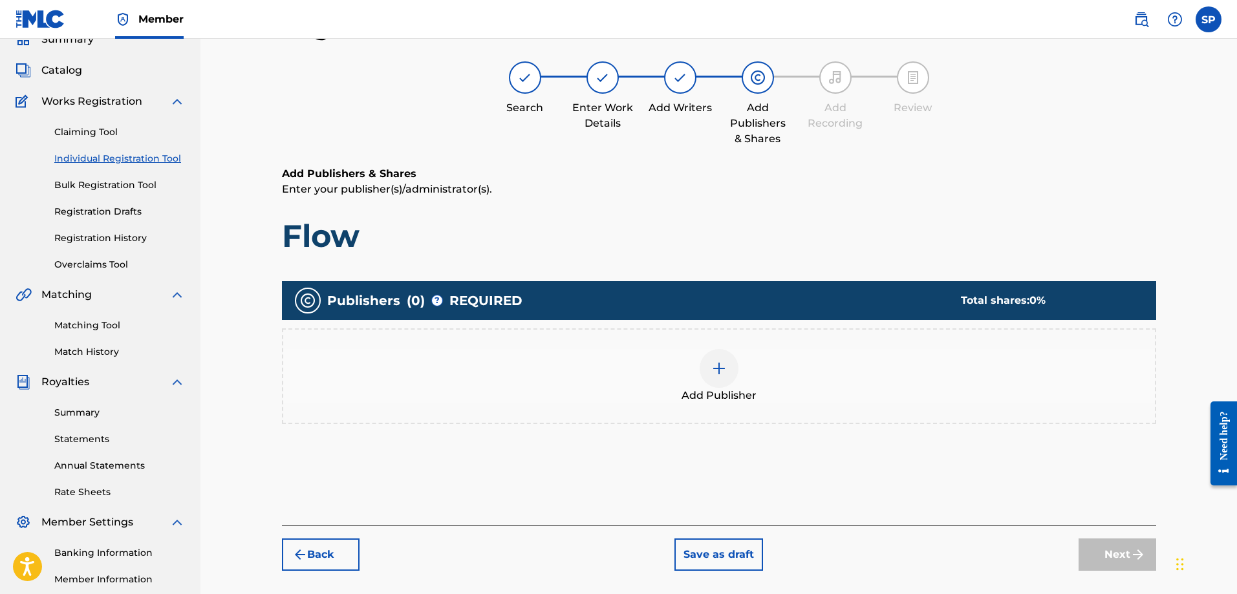
click at [721, 369] on img at bounding box center [719, 369] width 16 height 16
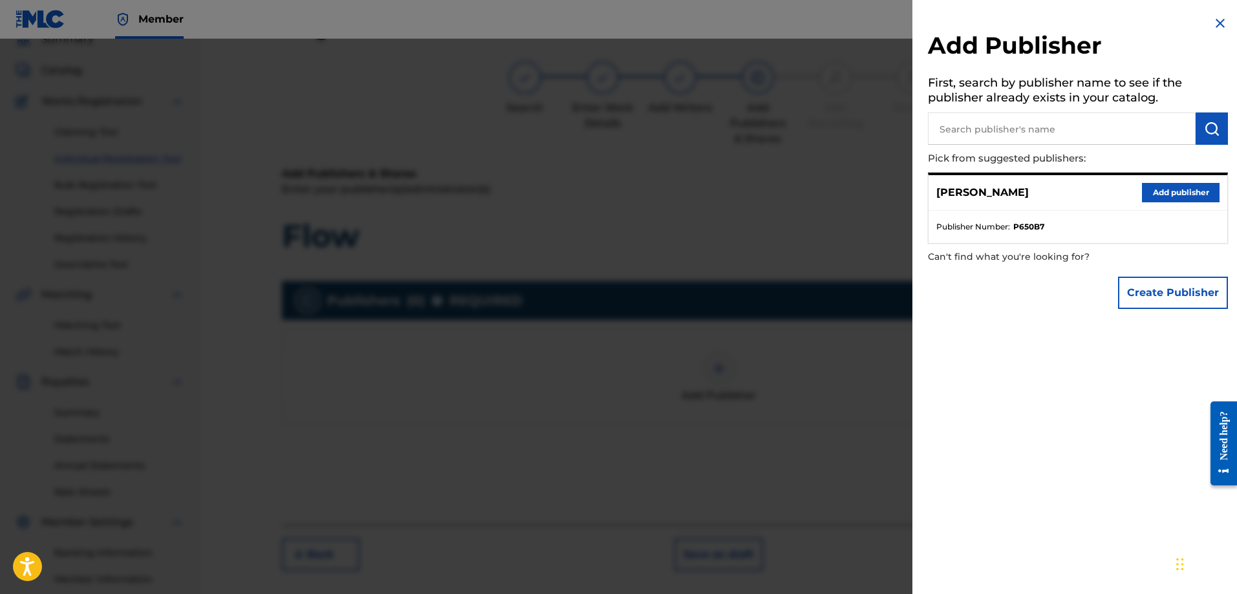
click at [1171, 193] on button "Add publisher" at bounding box center [1181, 192] width 78 height 19
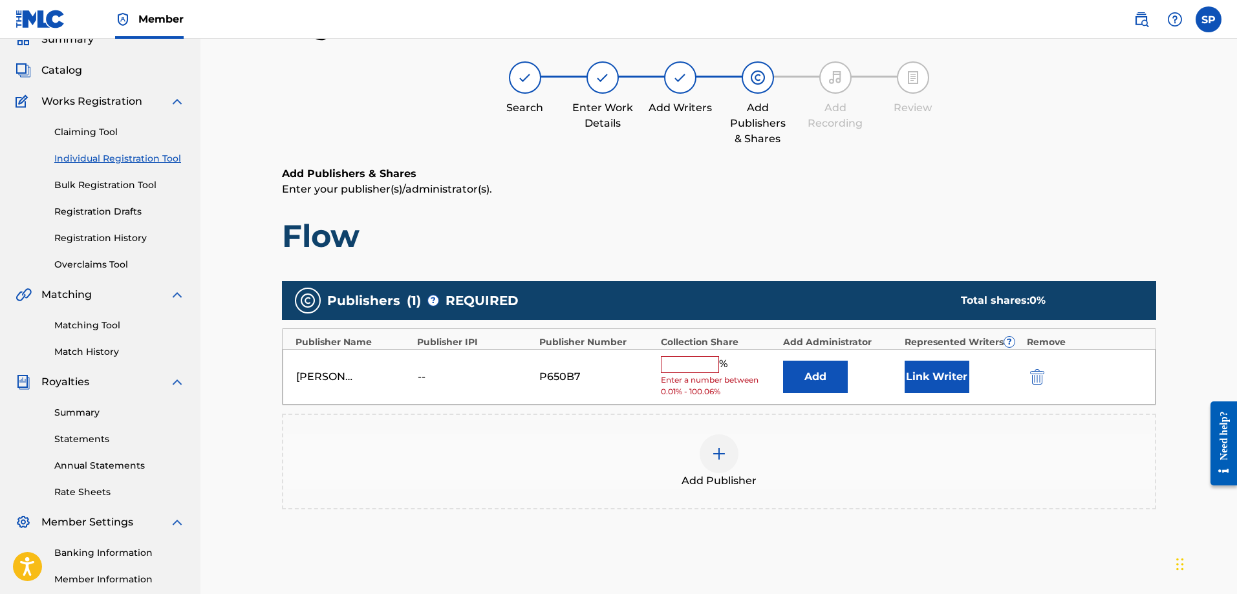
drag, startPoint x: 704, startPoint y: 365, endPoint x: 713, endPoint y: 362, distance: 8.8
click at [704, 365] on input "text" at bounding box center [690, 364] width 58 height 17
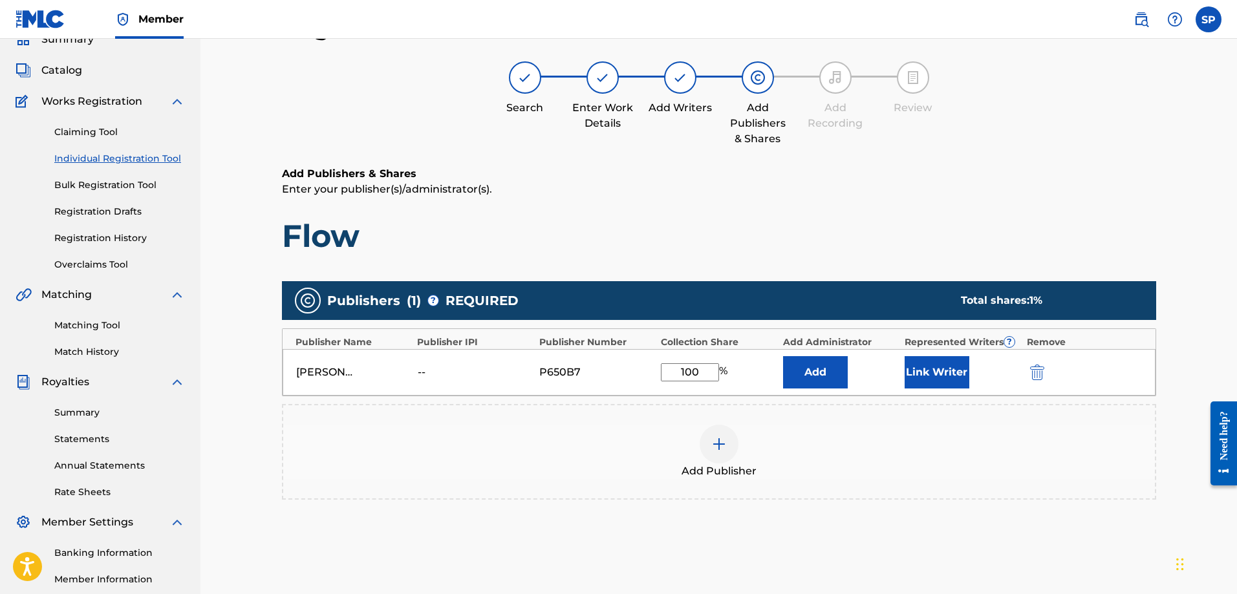
type input "100"
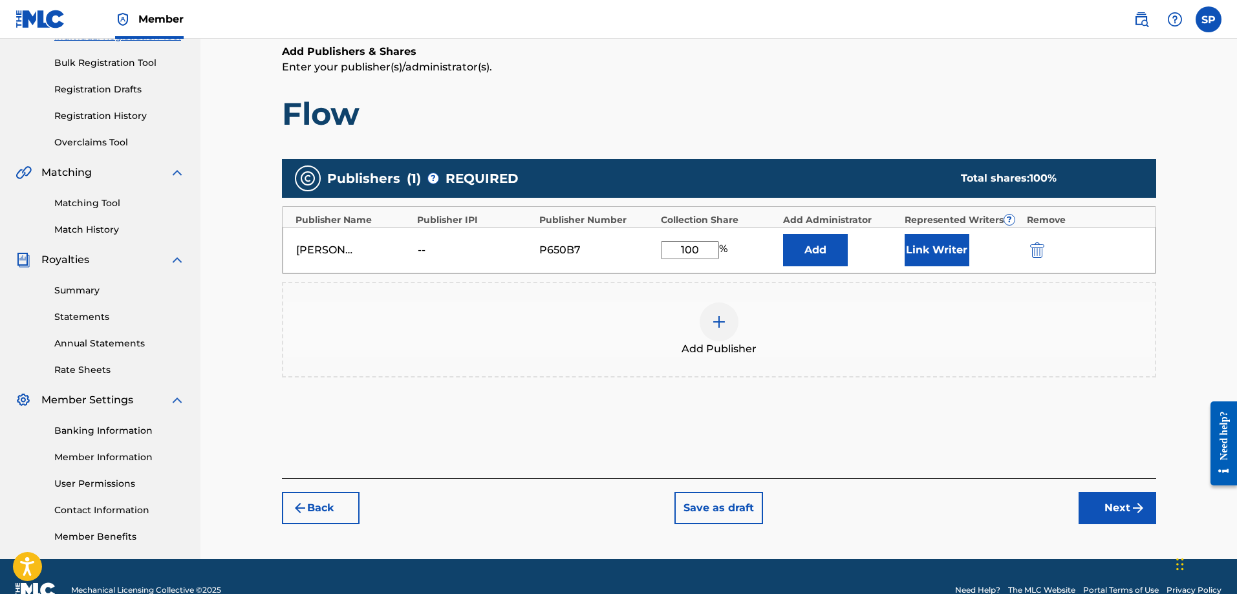
scroll to position [208, 0]
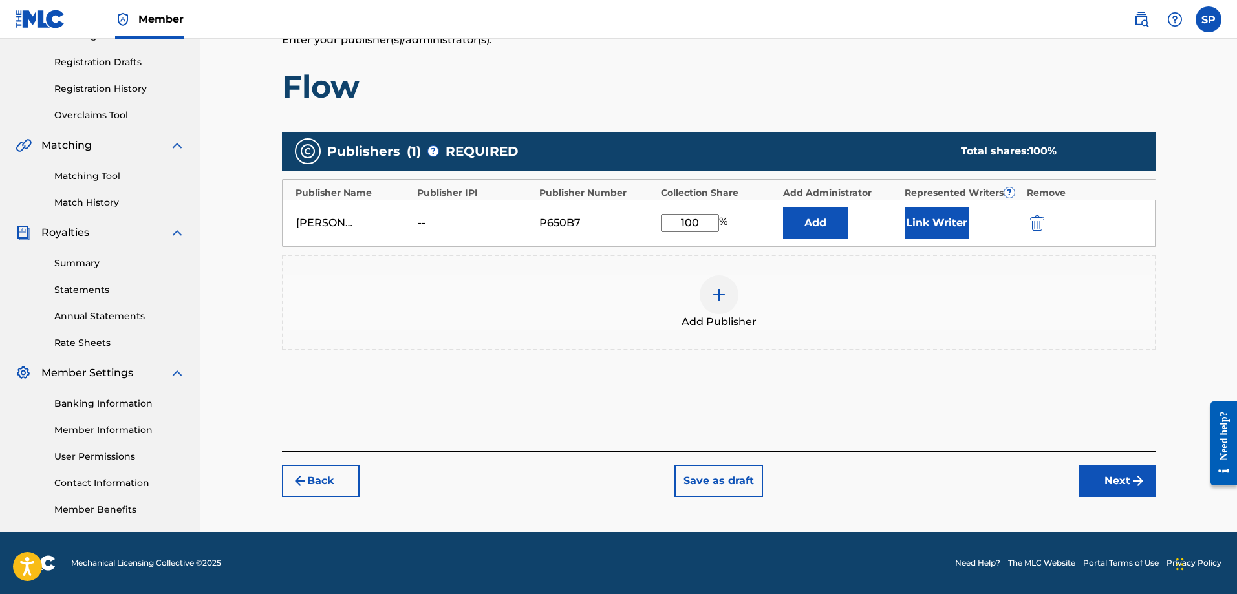
click at [1113, 478] on button "Next" at bounding box center [1118, 481] width 78 height 32
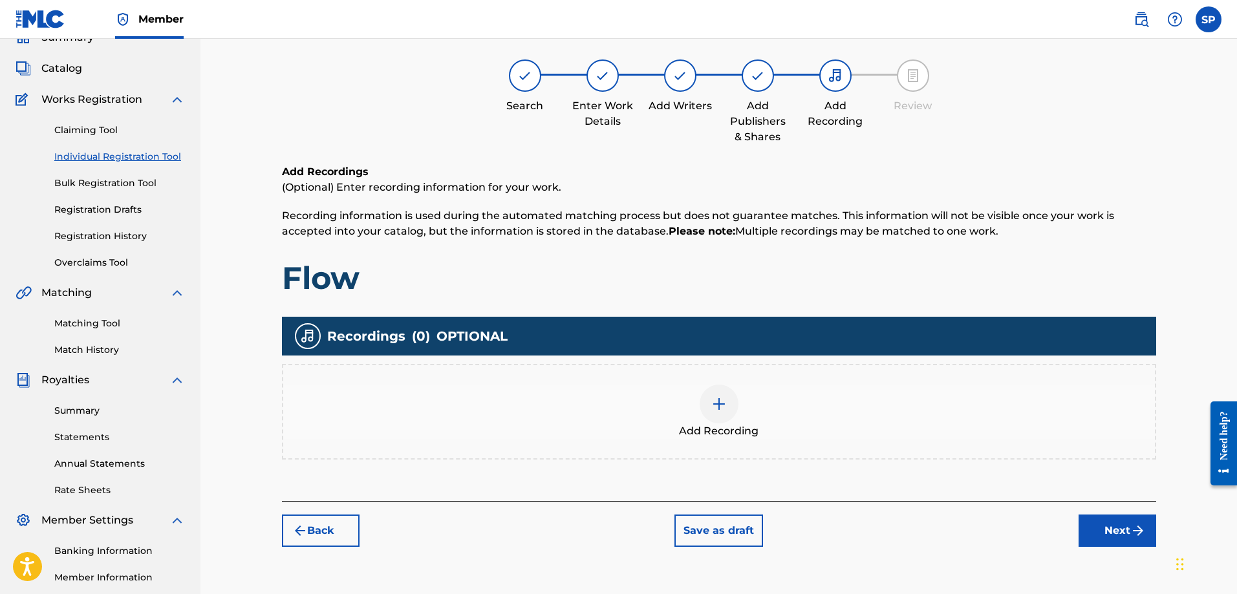
scroll to position [58, 0]
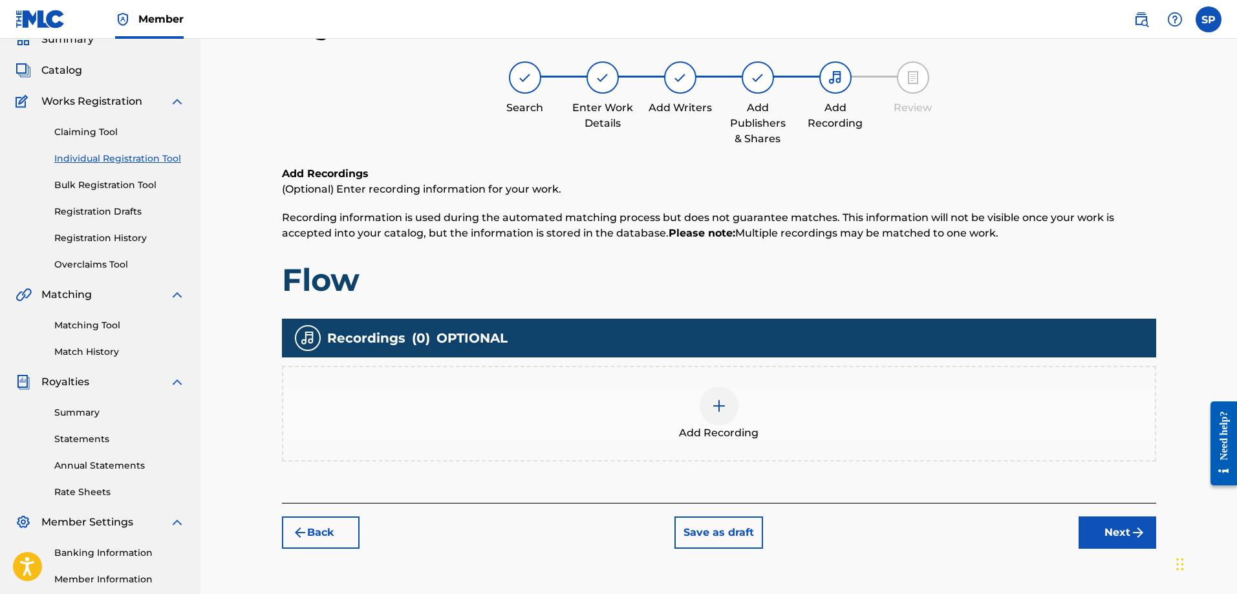
click at [717, 408] on img at bounding box center [719, 406] width 16 height 16
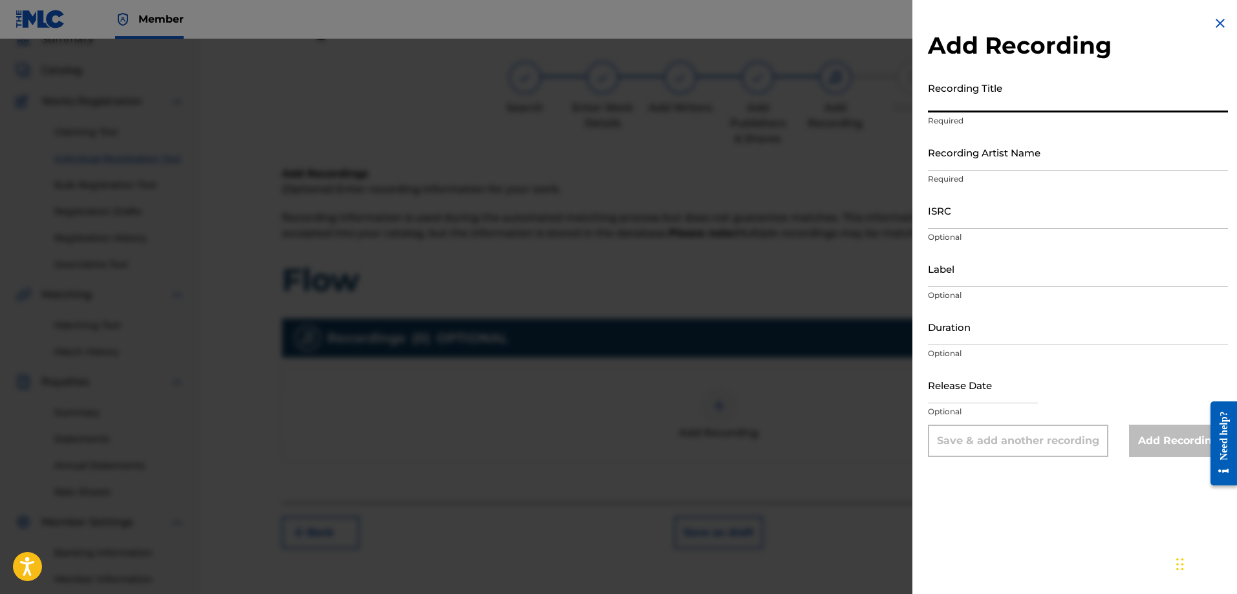
click at [968, 102] on input "Recording Title" at bounding box center [1078, 94] width 300 height 37
type input "Oblivity"
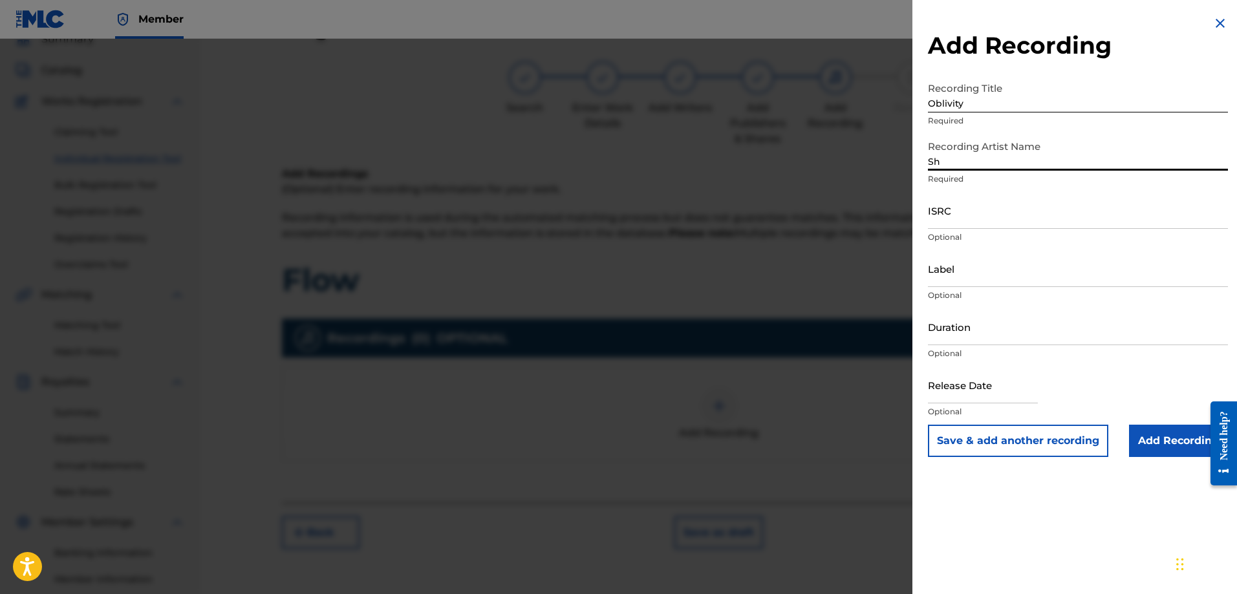
type input "Shawn Purcell"
click at [966, 221] on input "ISRC" at bounding box center [1078, 210] width 300 height 37
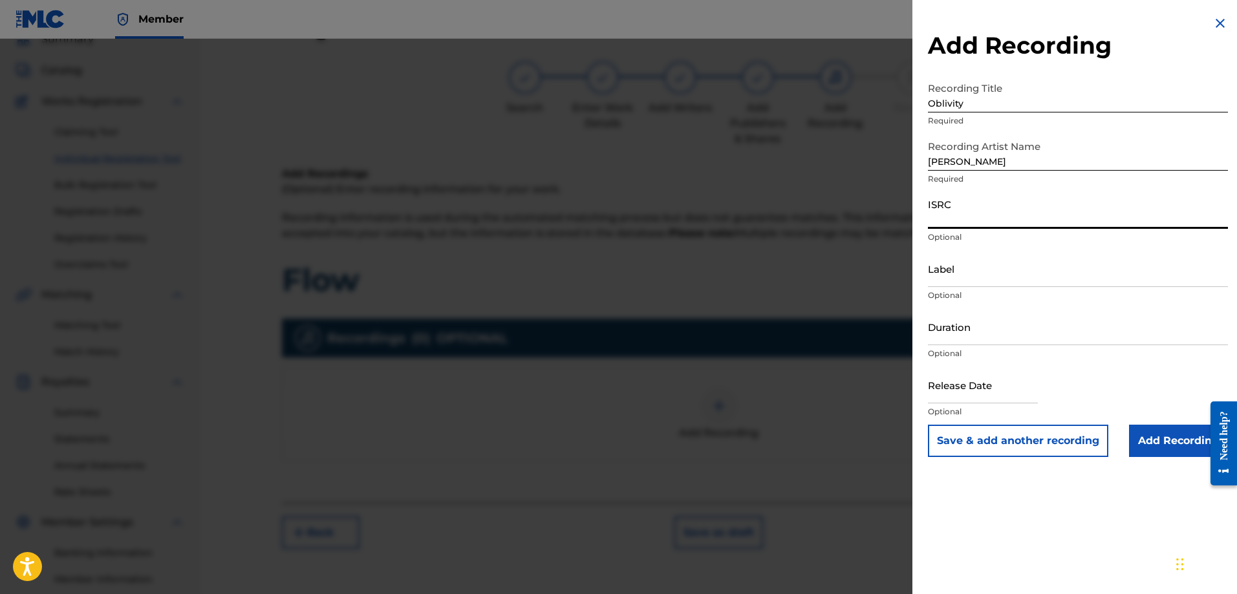
click at [973, 281] on input "Label" at bounding box center [1078, 268] width 300 height 37
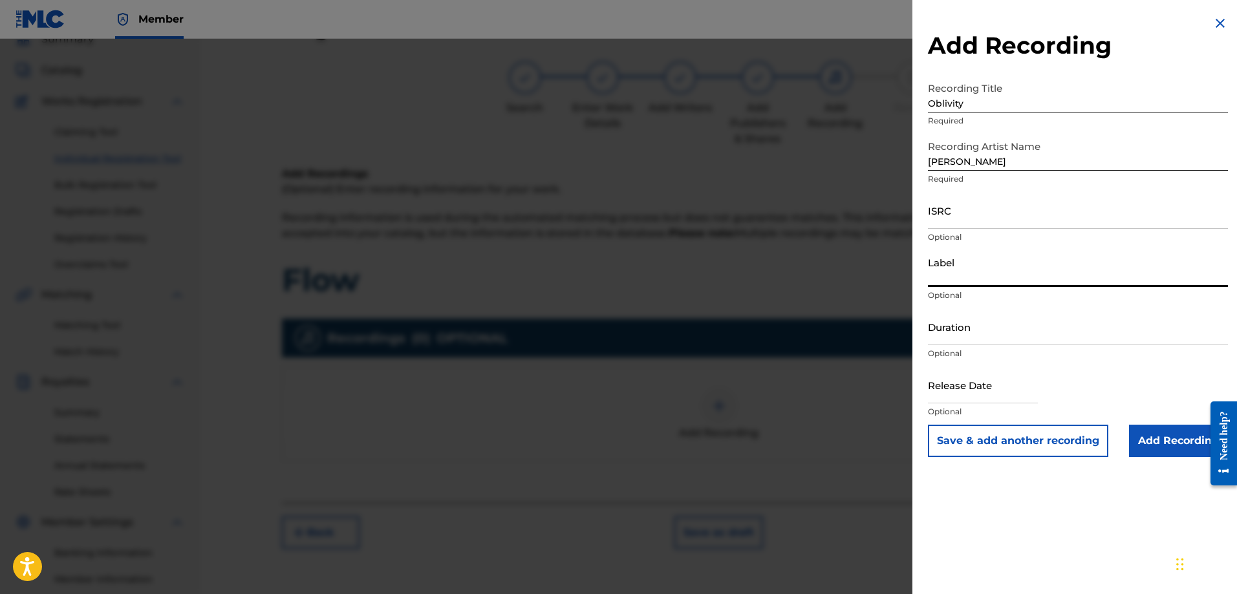
type input "Origin Records"
click at [995, 341] on input "Duration" at bounding box center [1078, 326] width 300 height 37
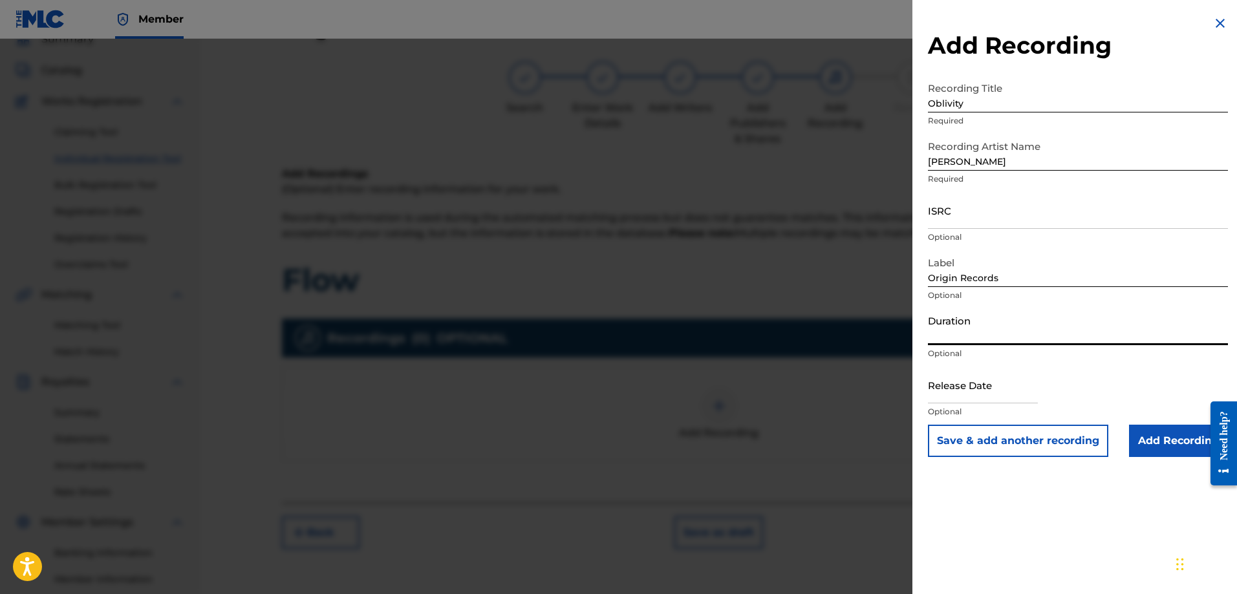
type input "70:30"
drag, startPoint x: 1004, startPoint y: 391, endPoint x: 1018, endPoint y: 398, distance: 15.9
click at [1003, 391] on input "text" at bounding box center [983, 385] width 110 height 37
select select "7"
select select "2025"
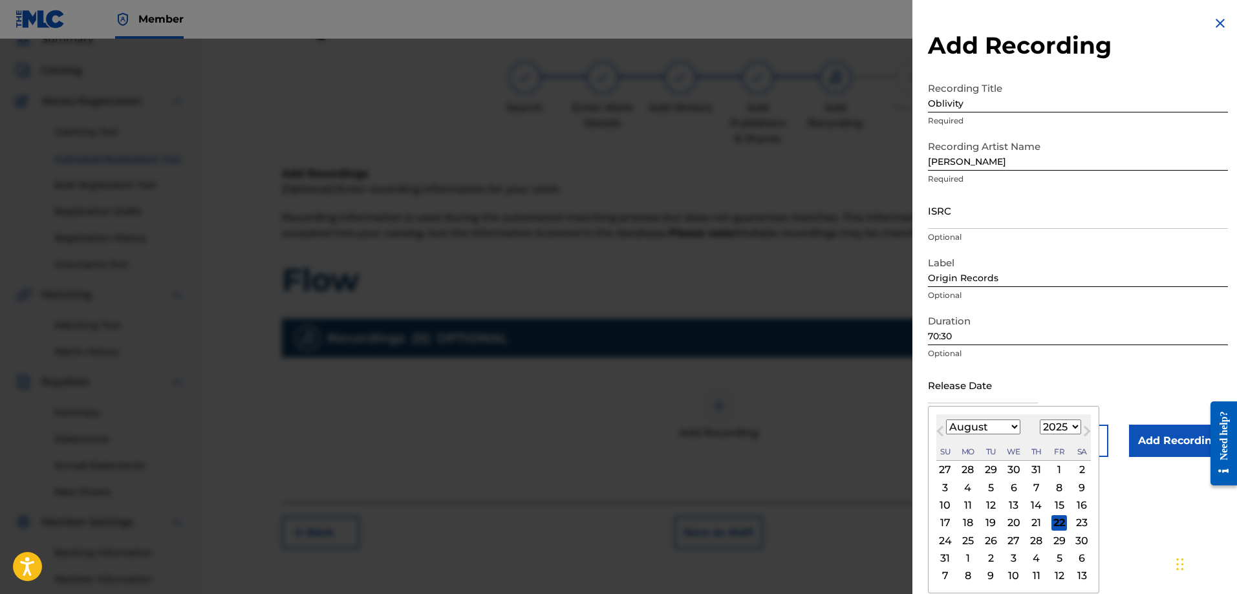
type input "September 19 2025"
select select "8"
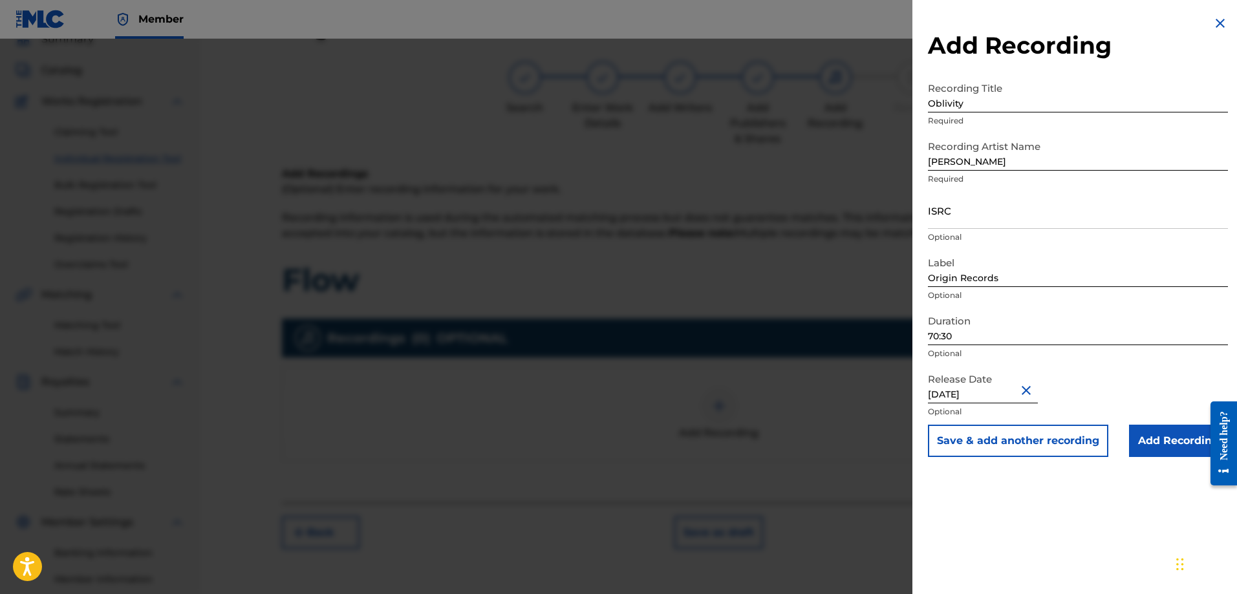
scroll to position [208, 0]
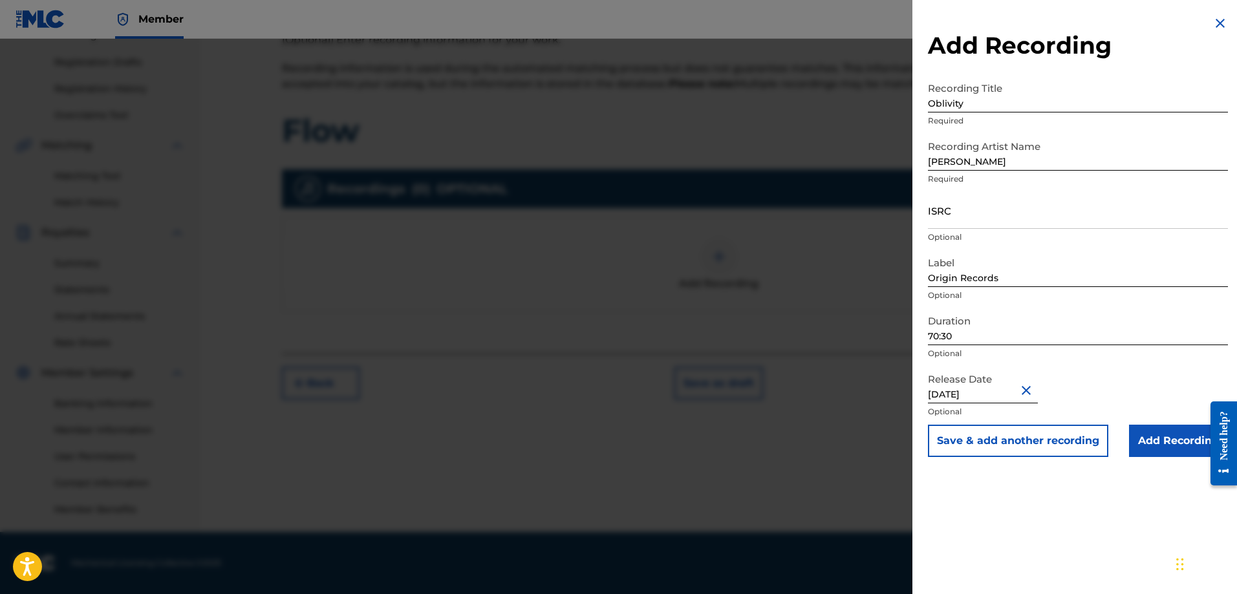
click at [1169, 441] on input "Add Recording" at bounding box center [1178, 441] width 99 height 32
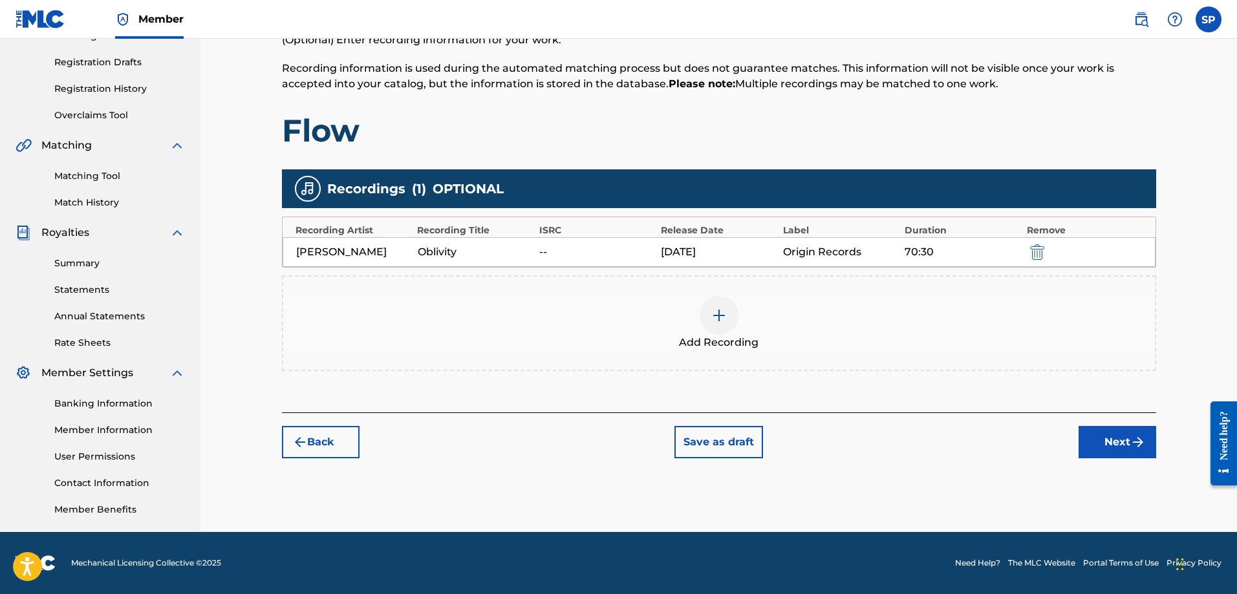
click at [1123, 439] on button "Next" at bounding box center [1118, 442] width 78 height 32
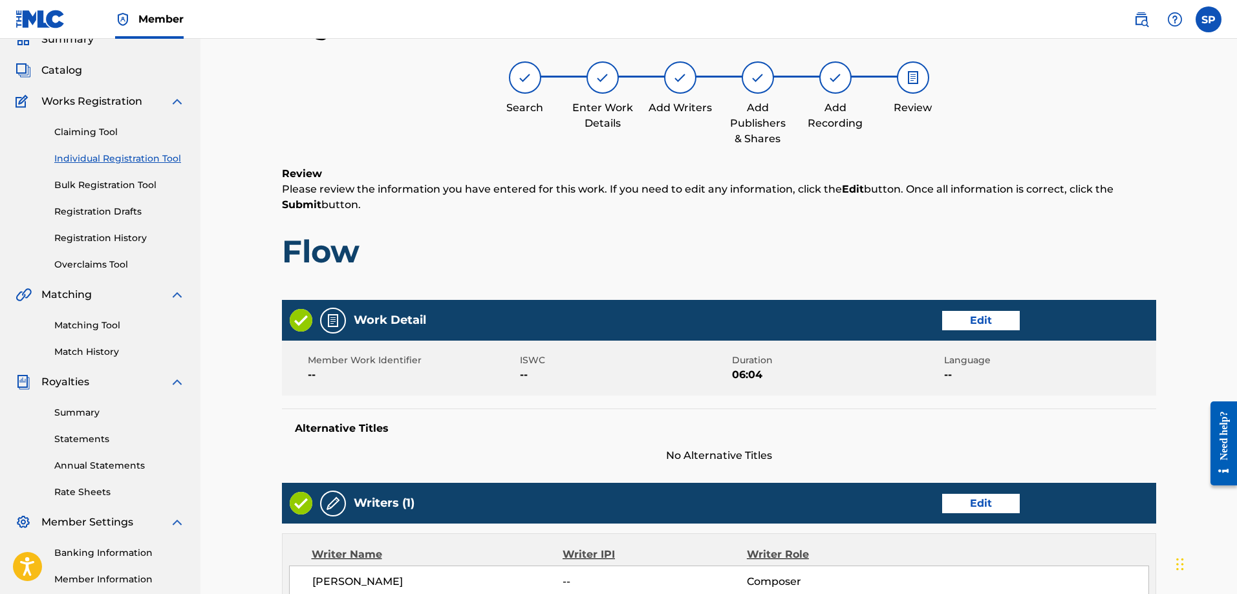
scroll to position [499, 0]
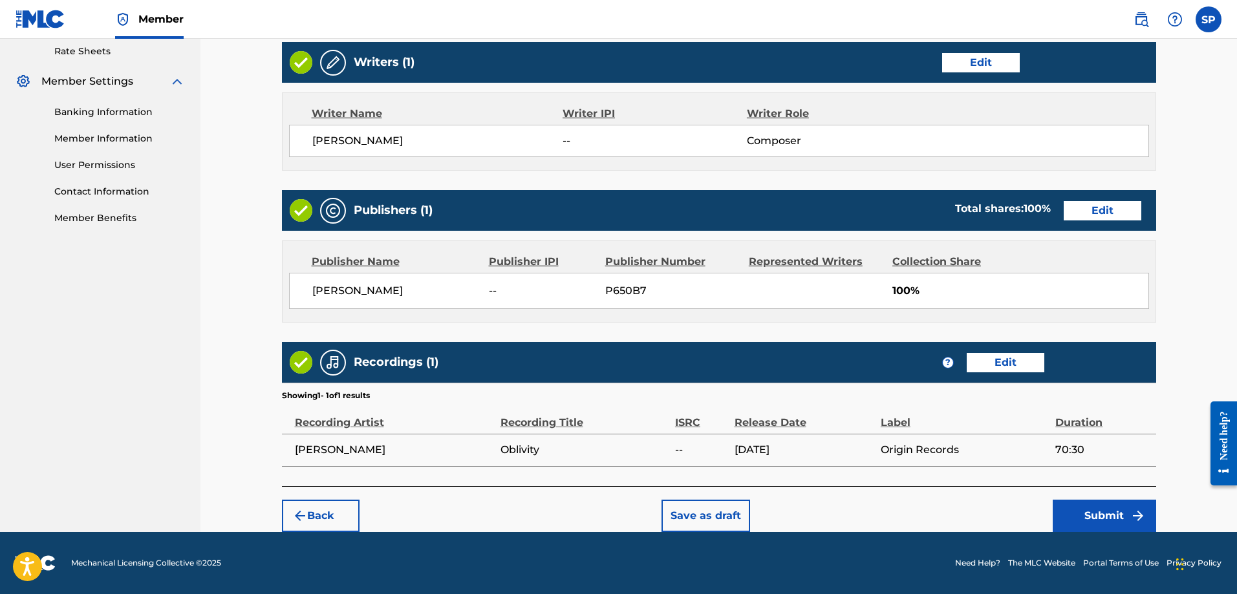
click at [1102, 510] on button "Submit" at bounding box center [1104, 516] width 103 height 32
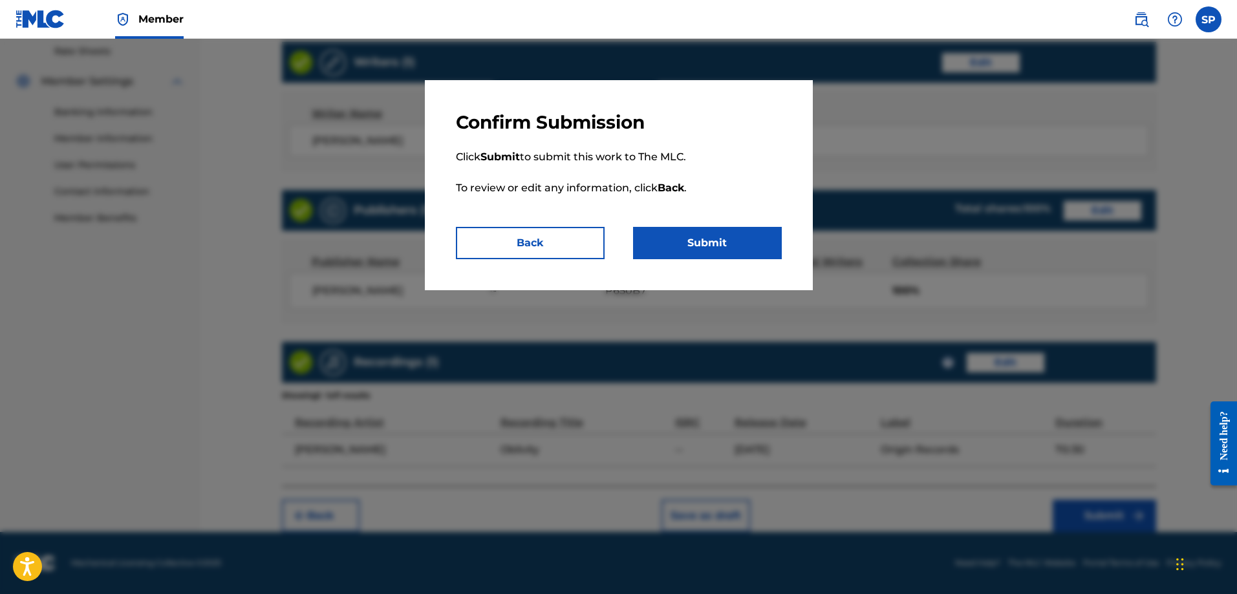
click at [700, 248] on button "Submit" at bounding box center [707, 243] width 149 height 32
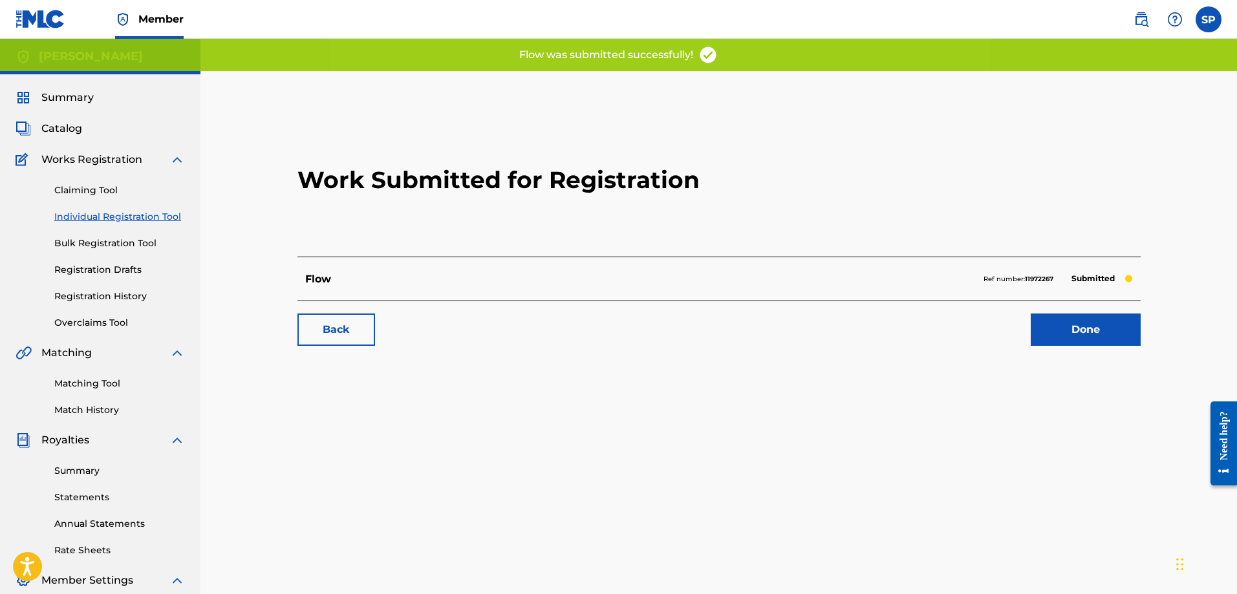
click at [1095, 331] on link "Done" at bounding box center [1086, 330] width 110 height 32
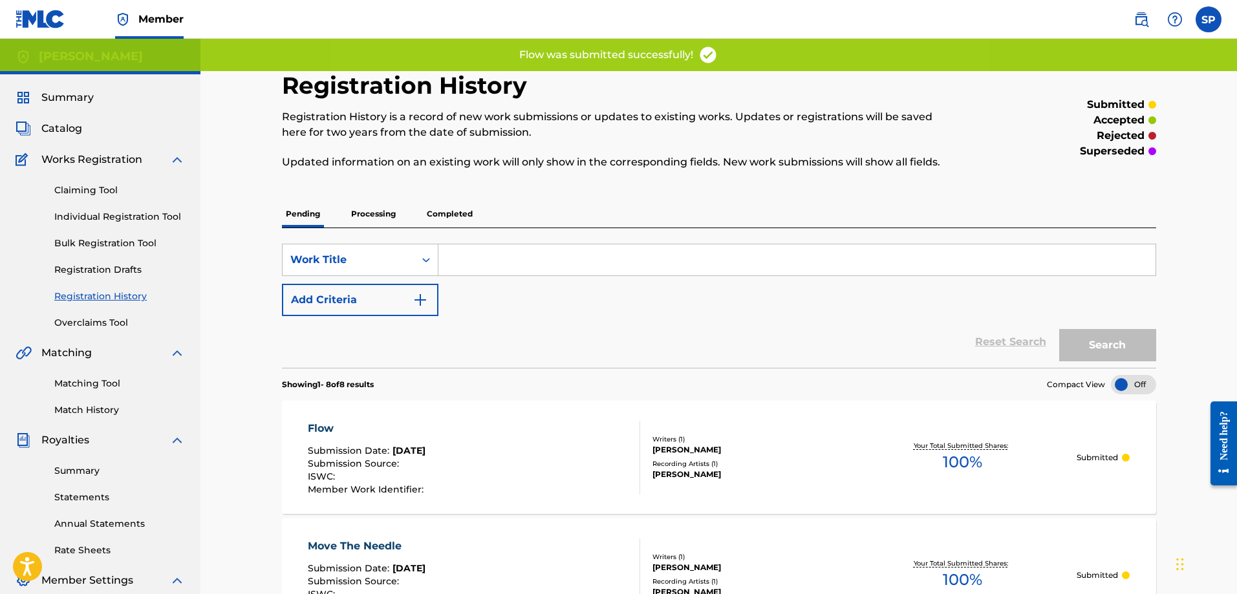
click at [115, 273] on link "Registration Drafts" at bounding box center [119, 270] width 131 height 14
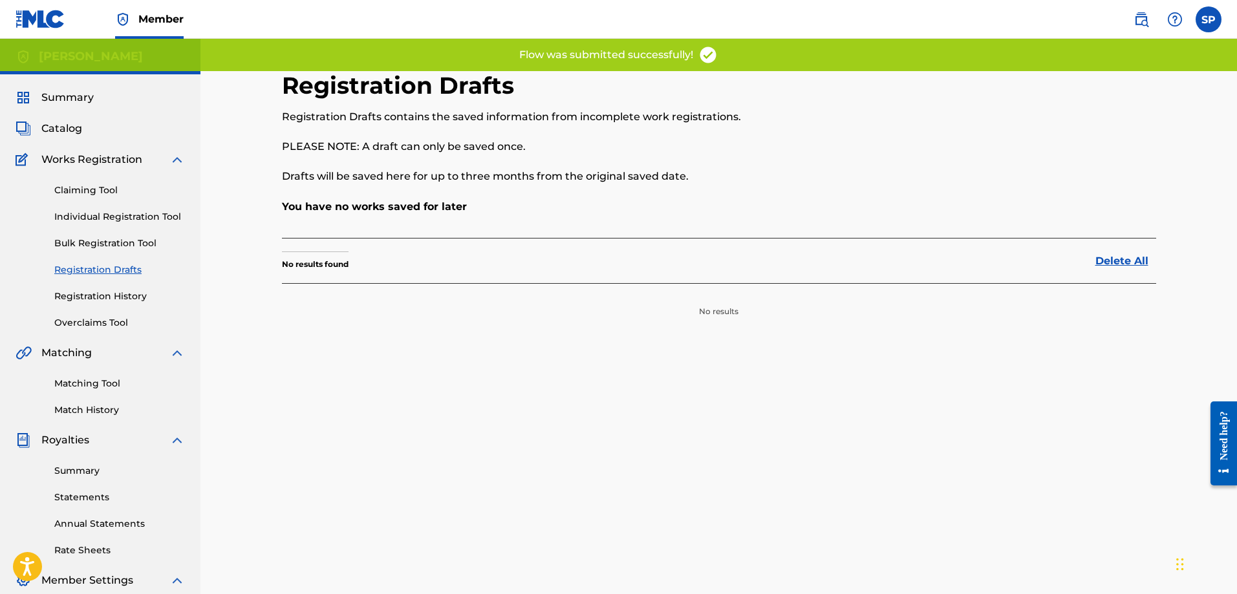
click at [109, 295] on link "Registration History" at bounding box center [119, 297] width 131 height 14
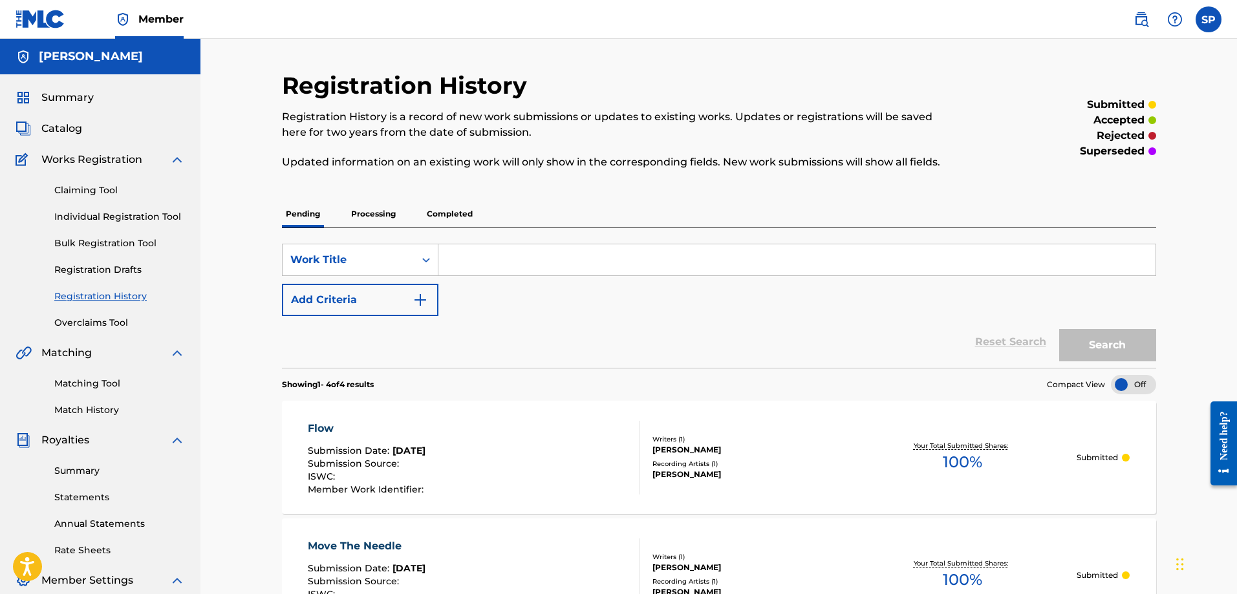
click at [357, 217] on p "Processing" at bounding box center [373, 213] width 52 height 27
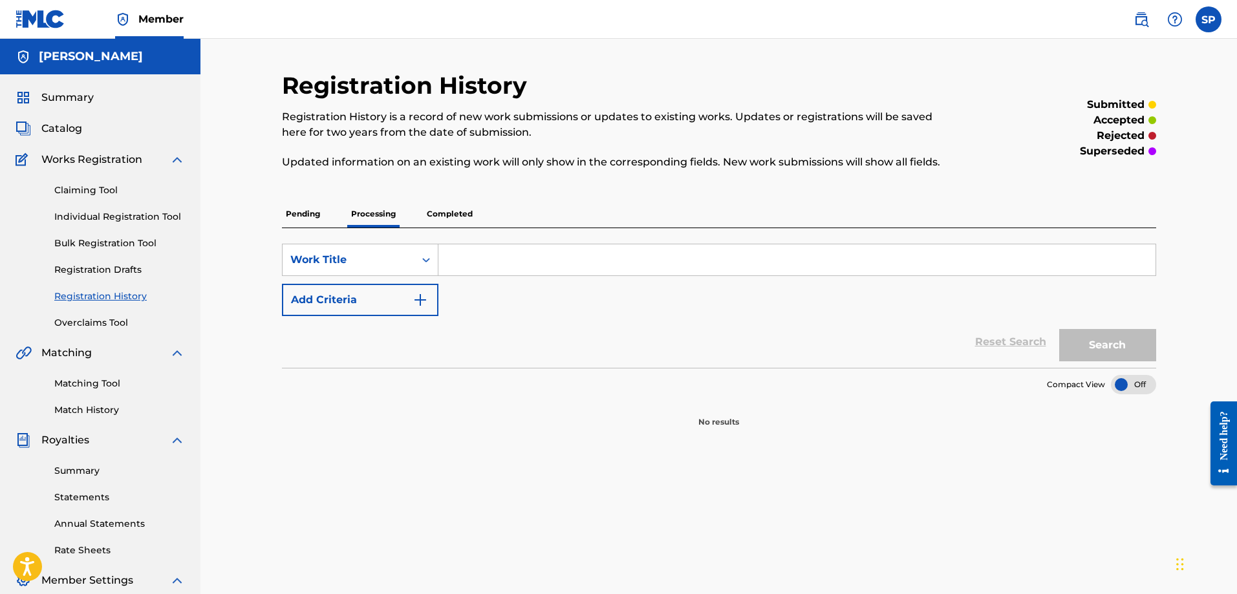
click at [442, 215] on p "Completed" at bounding box center [450, 213] width 54 height 27
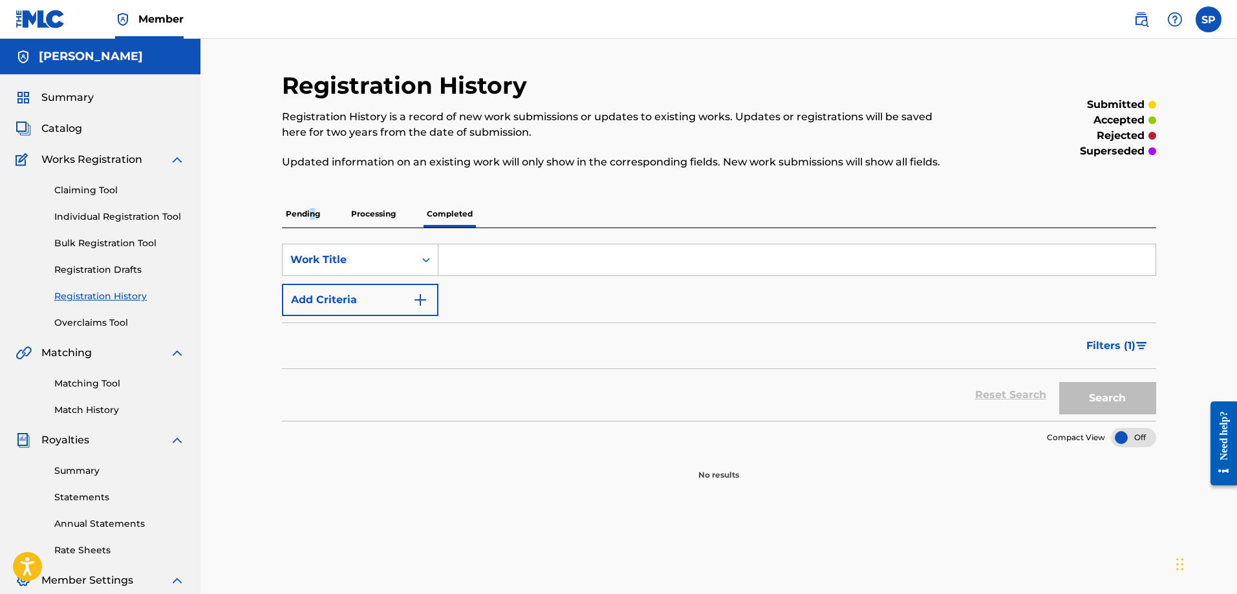
click at [312, 213] on p "Pending" at bounding box center [303, 213] width 42 height 27
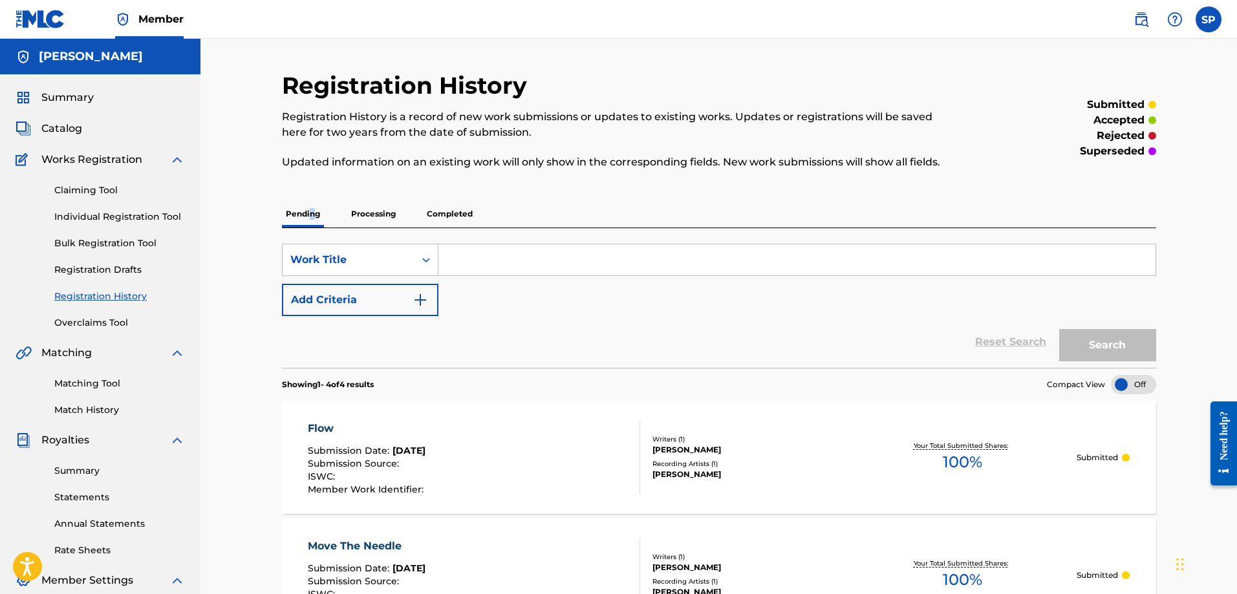
click at [104, 327] on link "Overclaims Tool" at bounding box center [119, 323] width 131 height 14
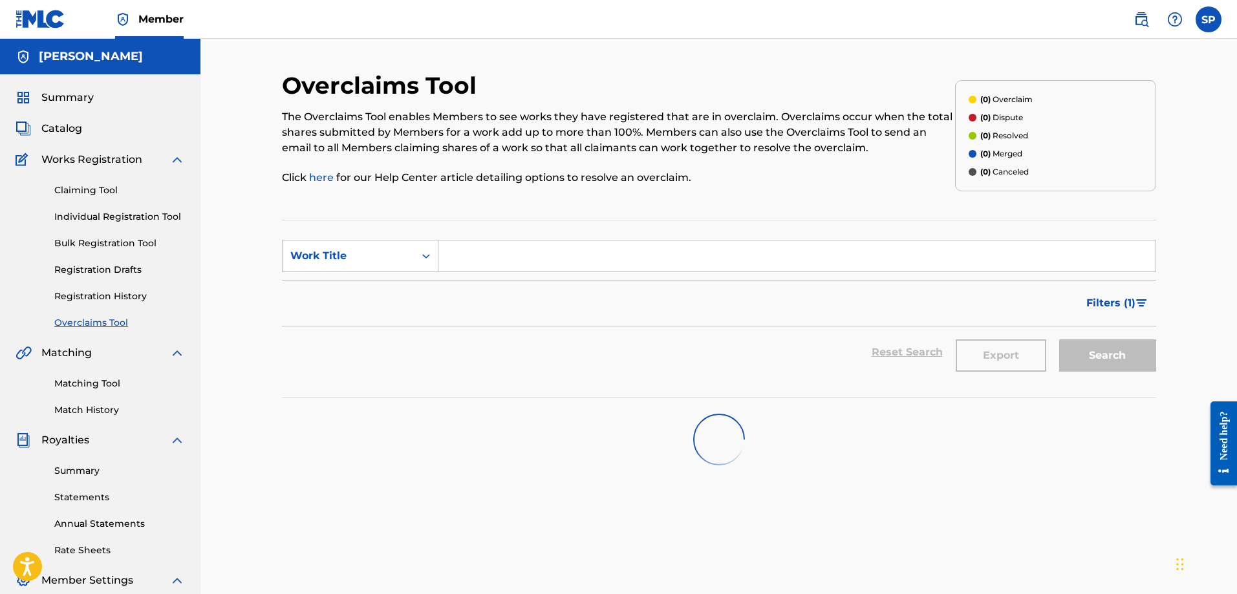
click at [84, 190] on link "Claiming Tool" at bounding box center [119, 191] width 131 height 14
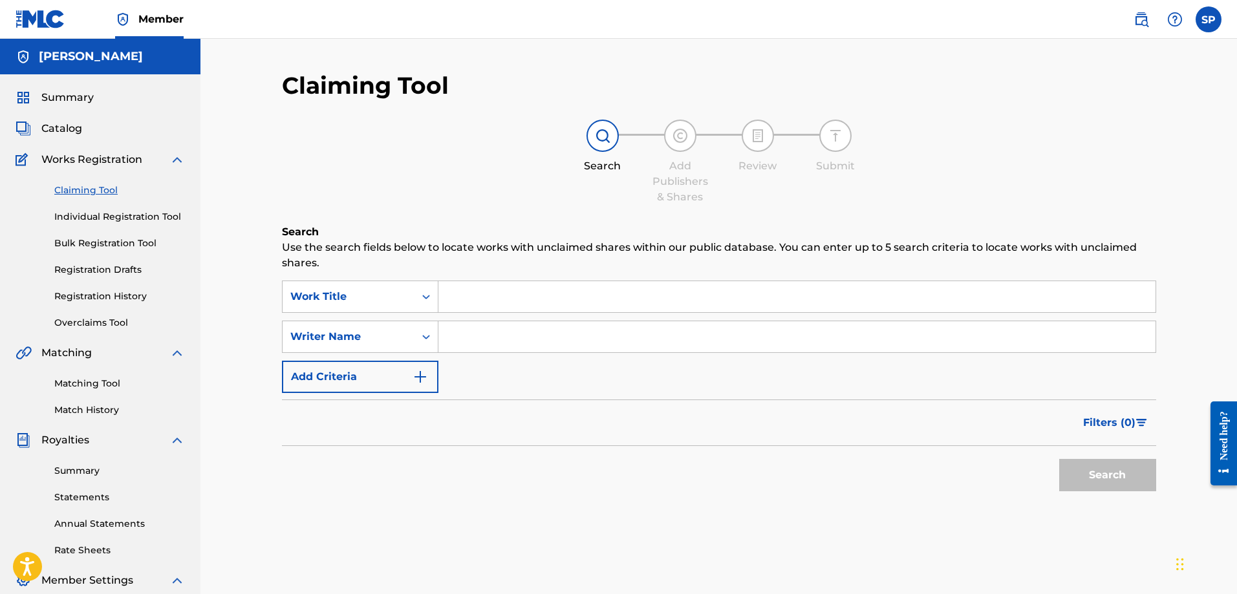
click at [63, 93] on span "Summary" at bounding box center [67, 98] width 52 height 16
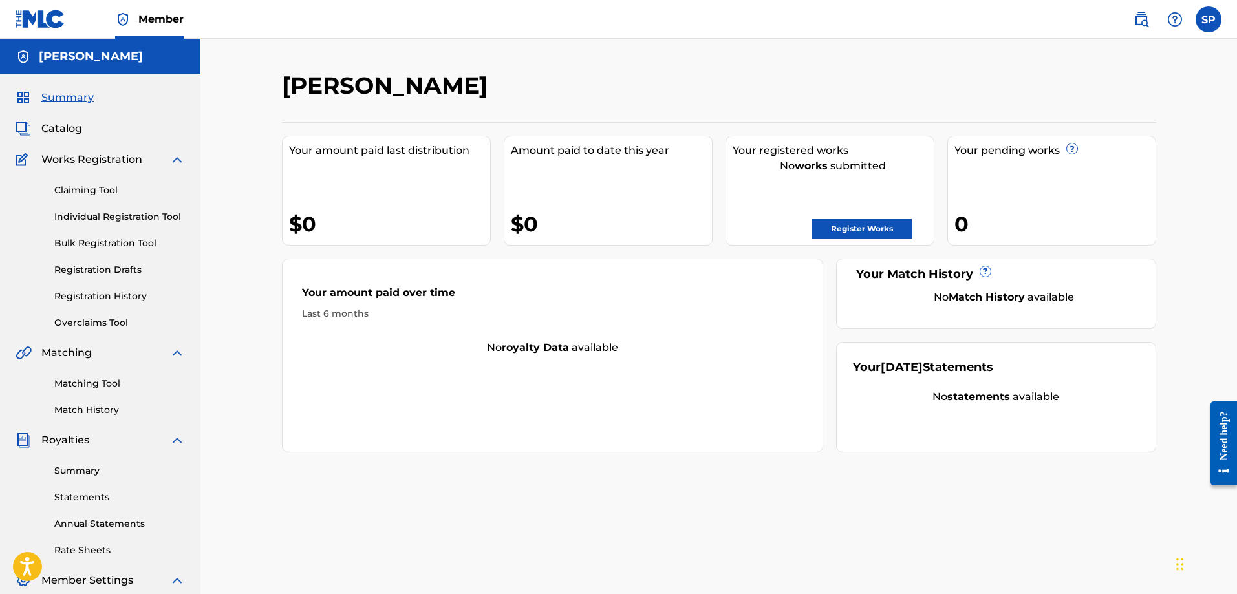
click at [883, 167] on div "No works submitted" at bounding box center [833, 166] width 201 height 16
click at [384, 87] on h2 "Shawn P Purcell" at bounding box center [388, 85] width 212 height 29
click at [56, 125] on span "Catalog" at bounding box center [61, 129] width 41 height 16
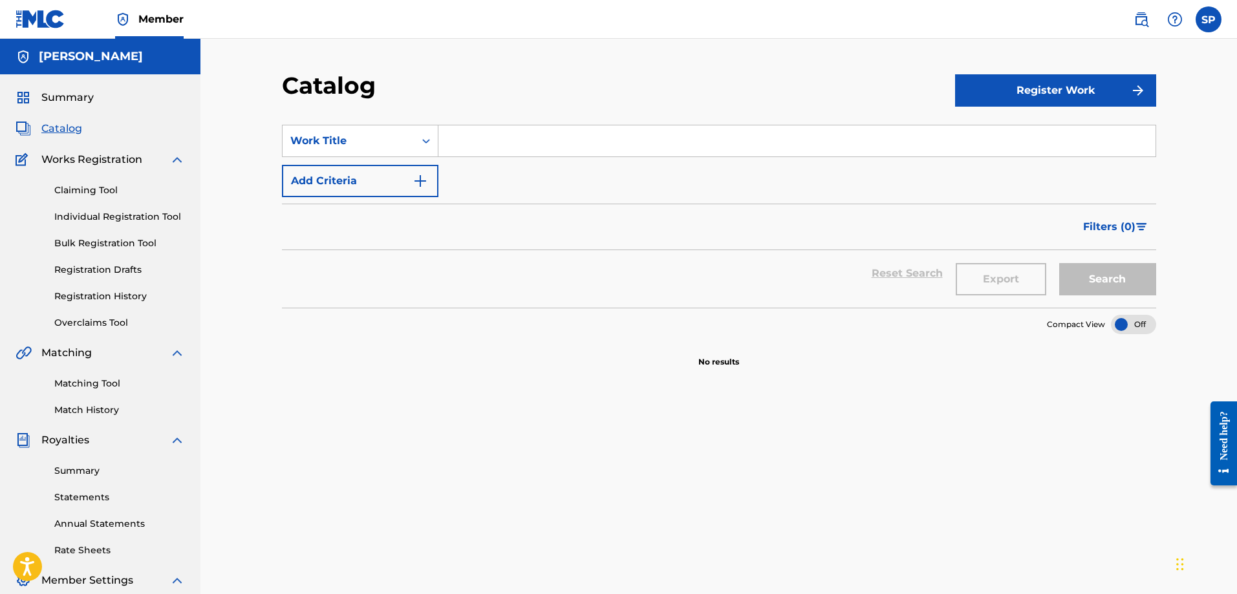
click at [80, 219] on link "Individual Registration Tool" at bounding box center [119, 217] width 131 height 14
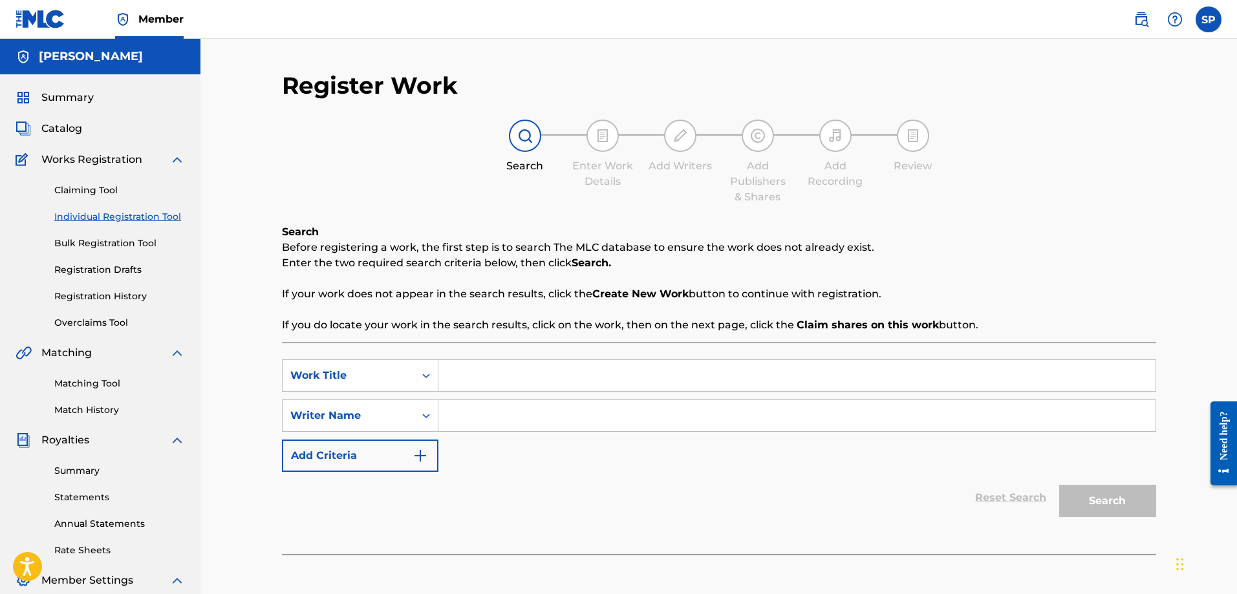
click at [87, 191] on link "Claiming Tool" at bounding box center [119, 191] width 131 height 14
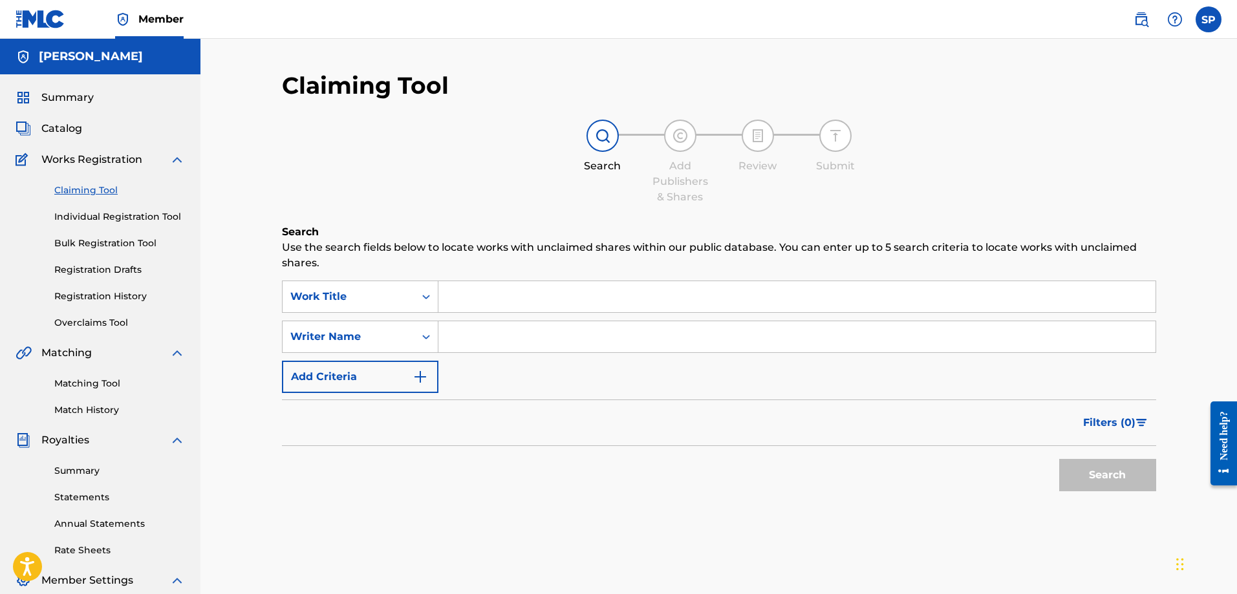
click at [90, 239] on link "Bulk Registration Tool" at bounding box center [119, 244] width 131 height 14
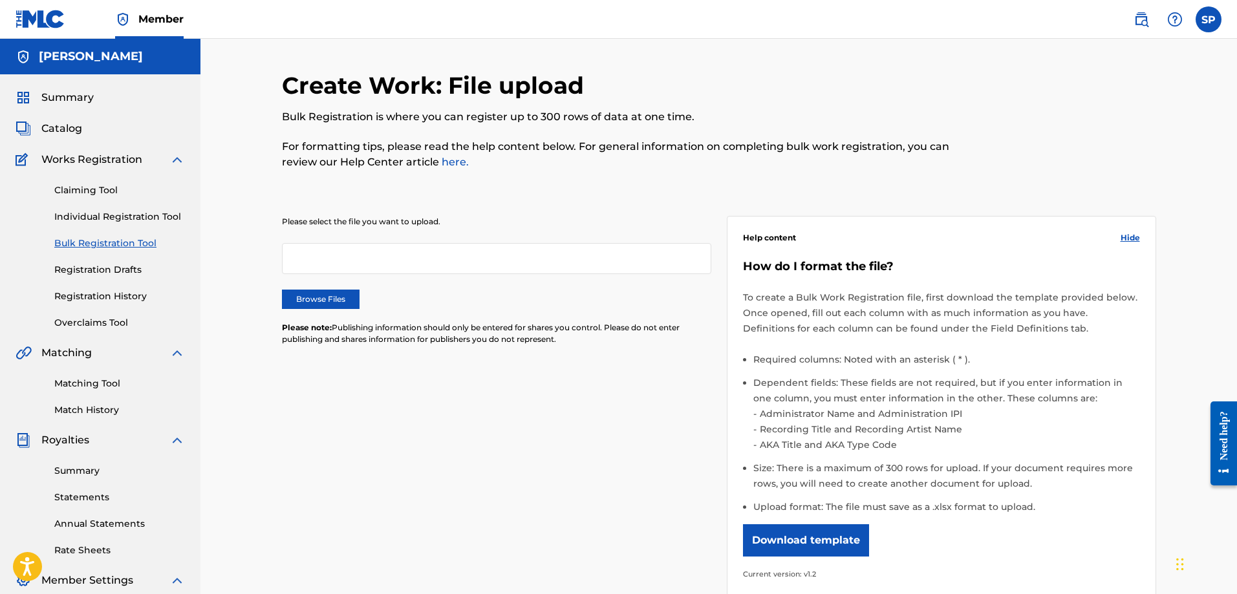
click at [91, 217] on link "Individual Registration Tool" at bounding box center [119, 217] width 131 height 14
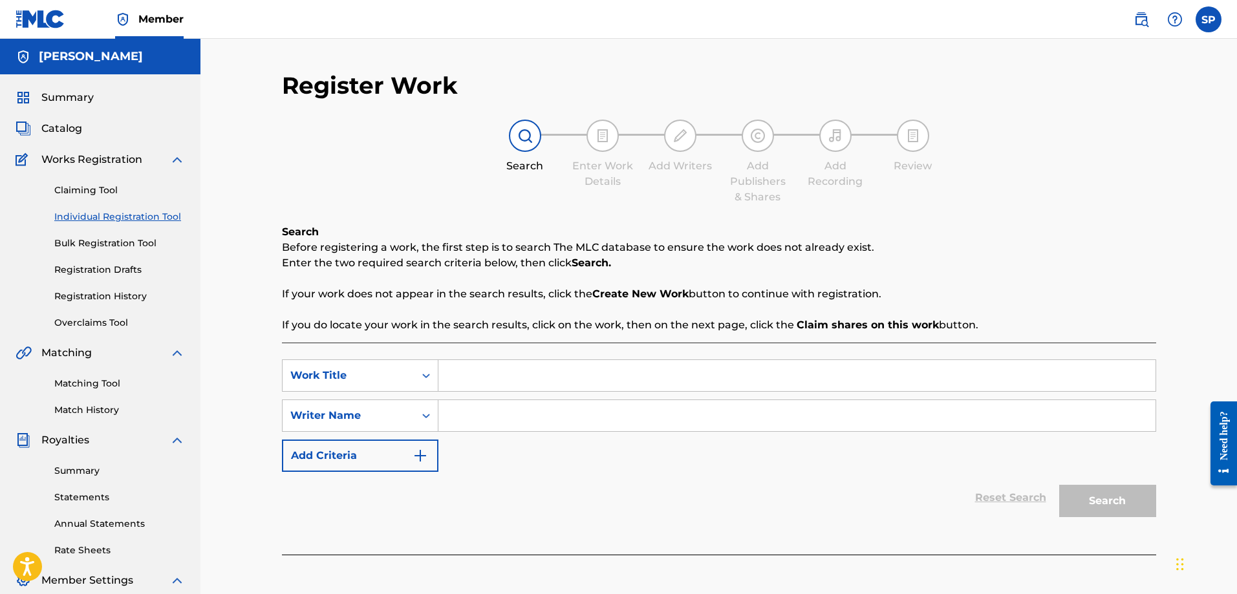
click at [91, 269] on link "Registration Drafts" at bounding box center [119, 270] width 131 height 14
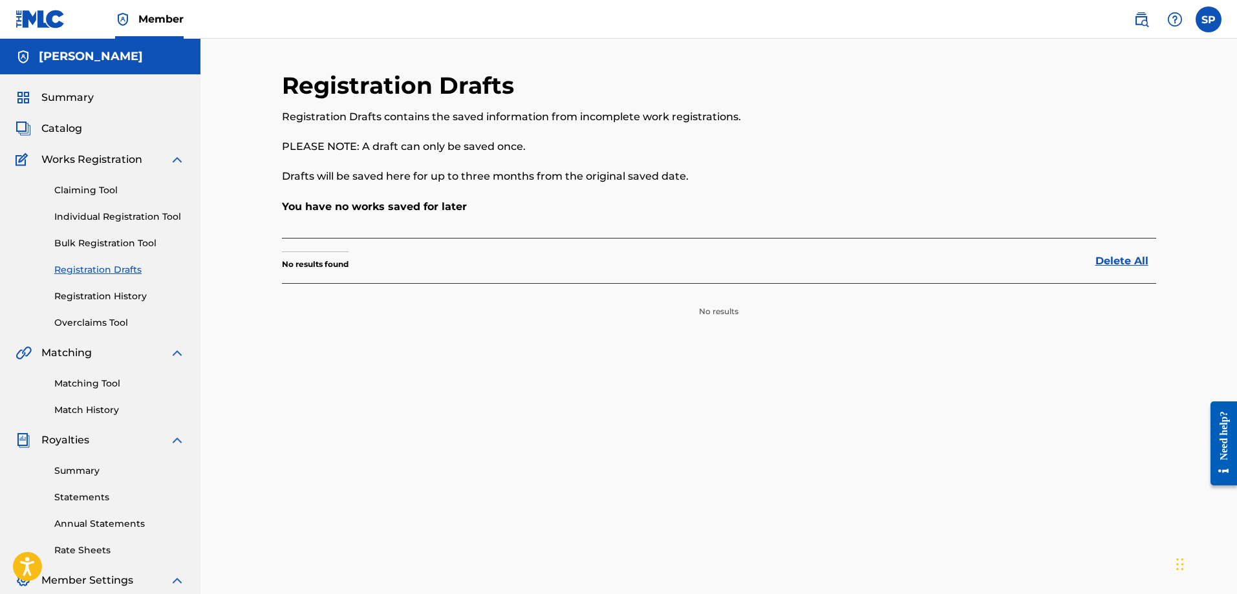
click at [100, 296] on link "Registration History" at bounding box center [119, 297] width 131 height 14
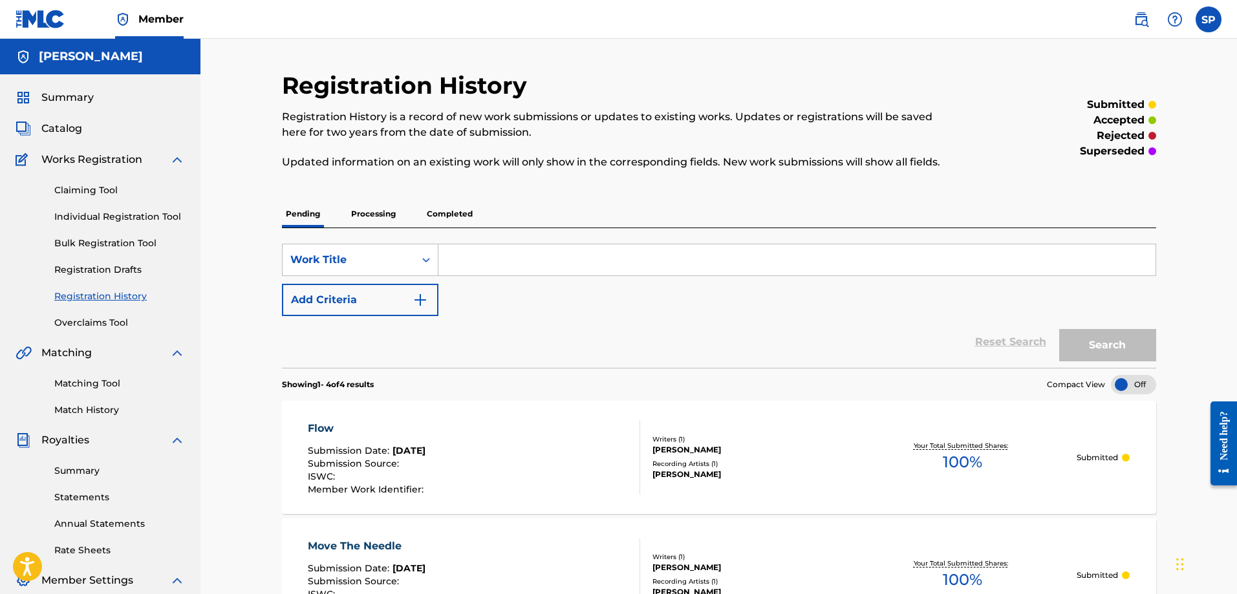
click at [94, 319] on link "Overclaims Tool" at bounding box center [119, 323] width 131 height 14
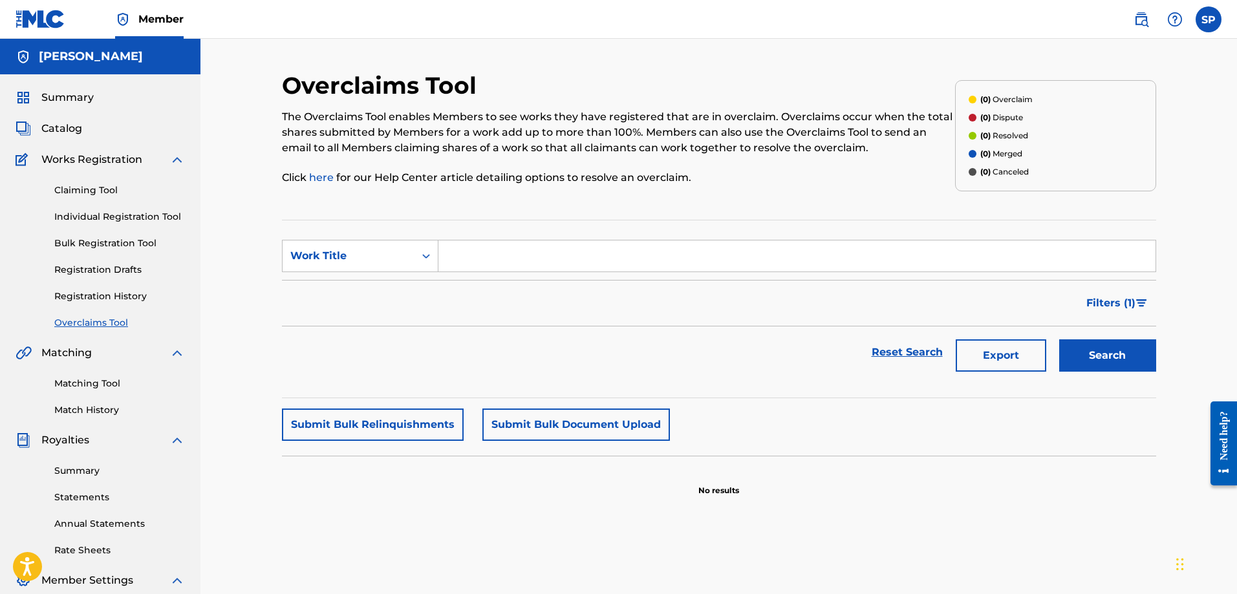
click at [95, 382] on link "Matching Tool" at bounding box center [119, 384] width 131 height 14
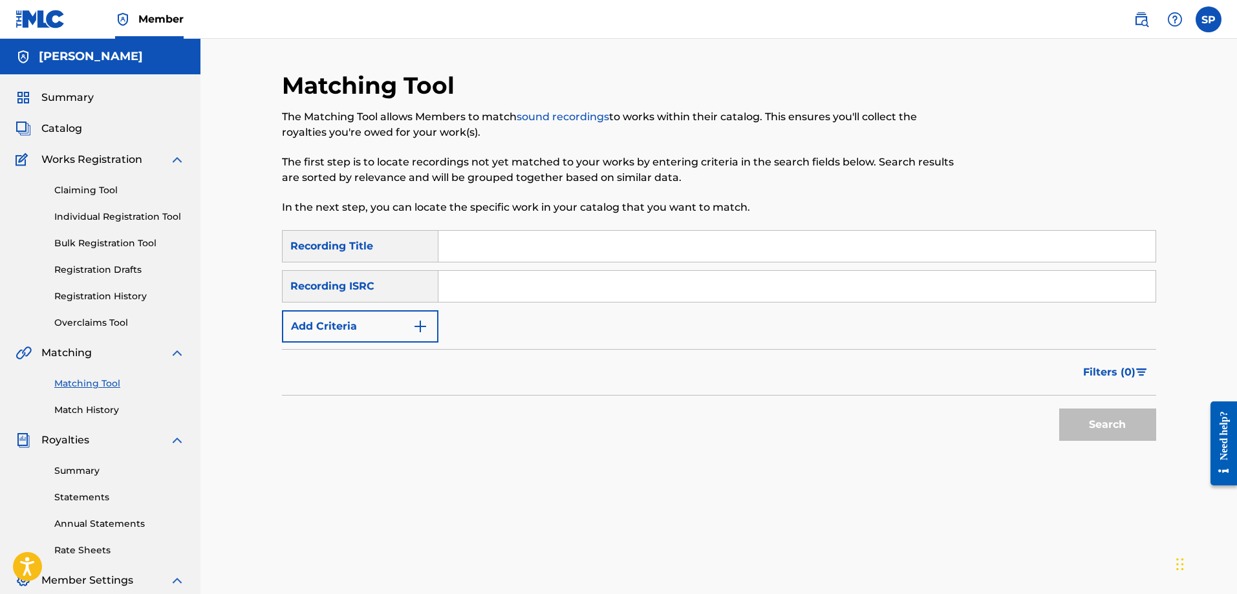
click at [92, 408] on link "Match History" at bounding box center [119, 411] width 131 height 14
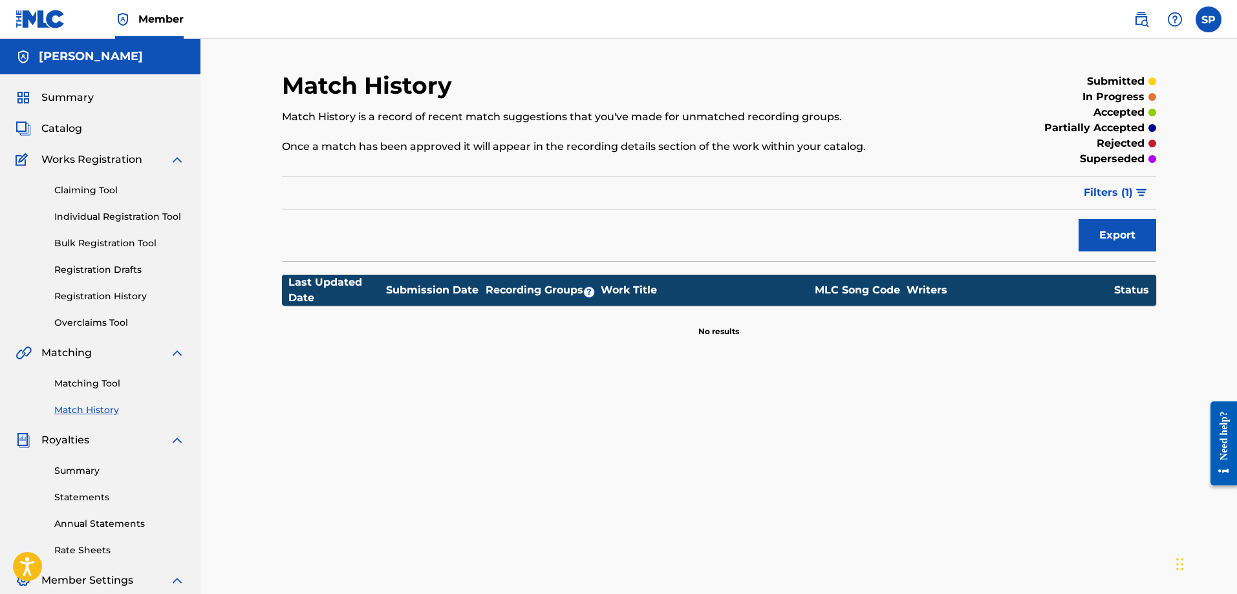
click at [94, 382] on link "Matching Tool" at bounding box center [119, 384] width 131 height 14
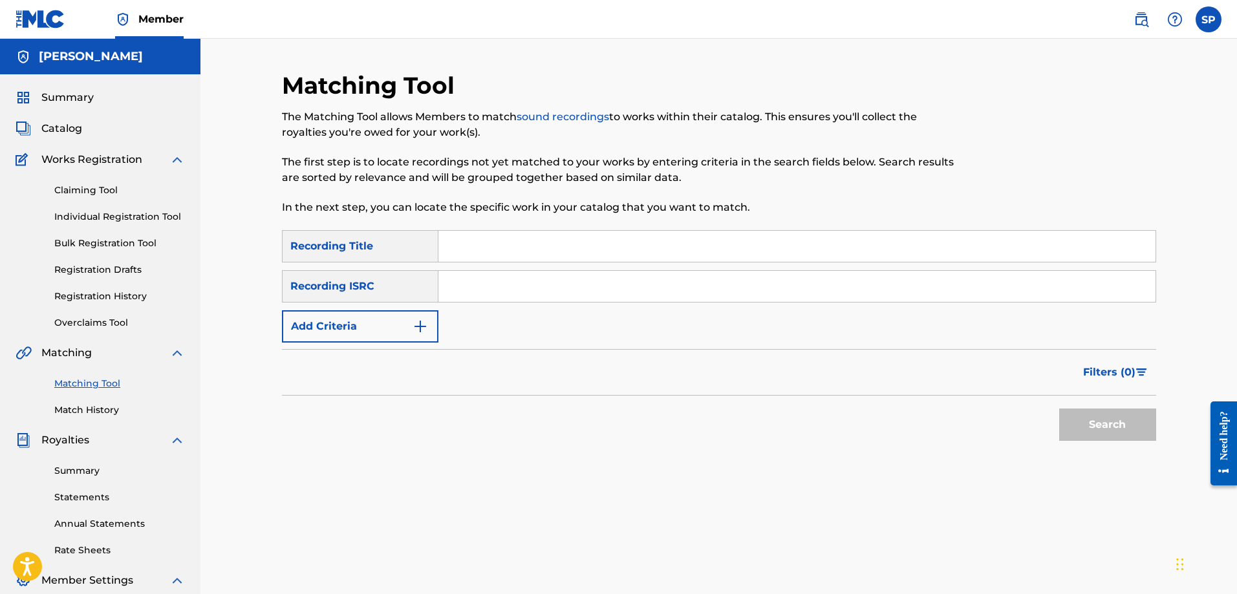
click at [360, 250] on div "Recording Title" at bounding box center [360, 246] width 156 height 32
click at [454, 246] on input "Search Form" at bounding box center [796, 246] width 717 height 31
click at [1096, 429] on button "Search" at bounding box center [1107, 425] width 97 height 32
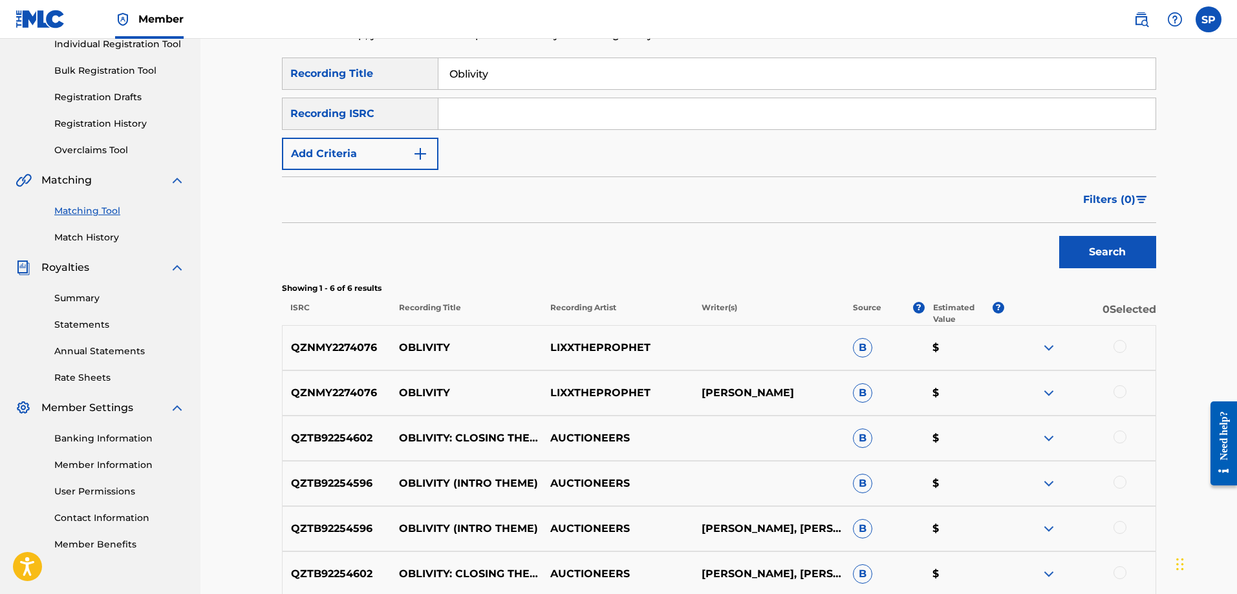
scroll to position [302, 0]
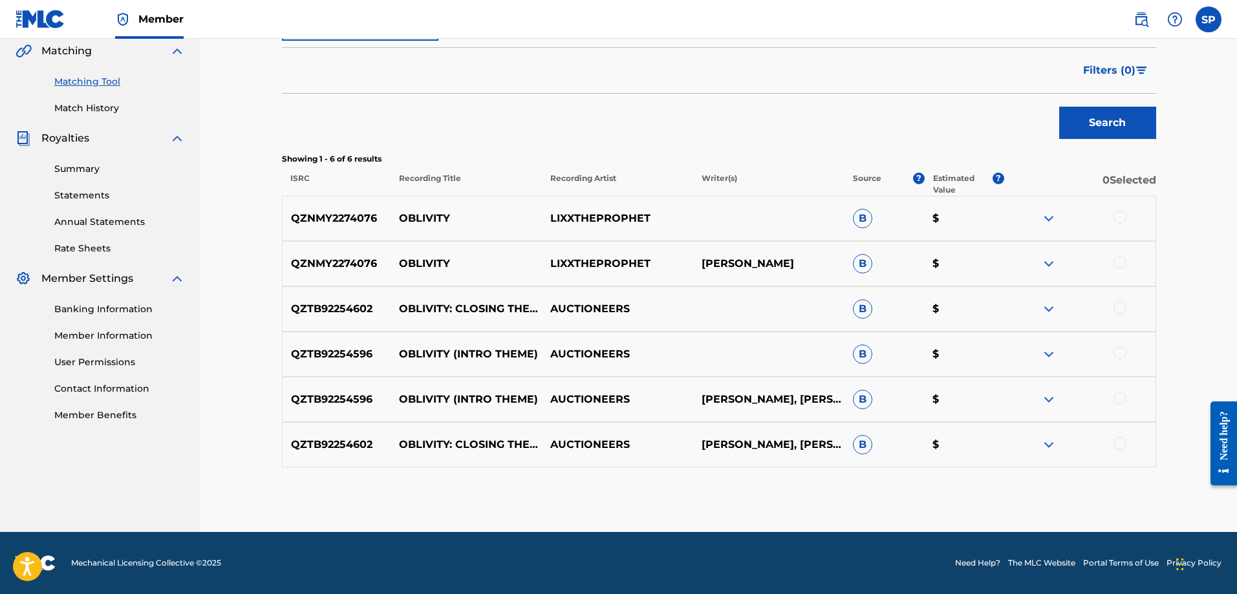
click at [1046, 217] on img at bounding box center [1049, 219] width 16 height 16
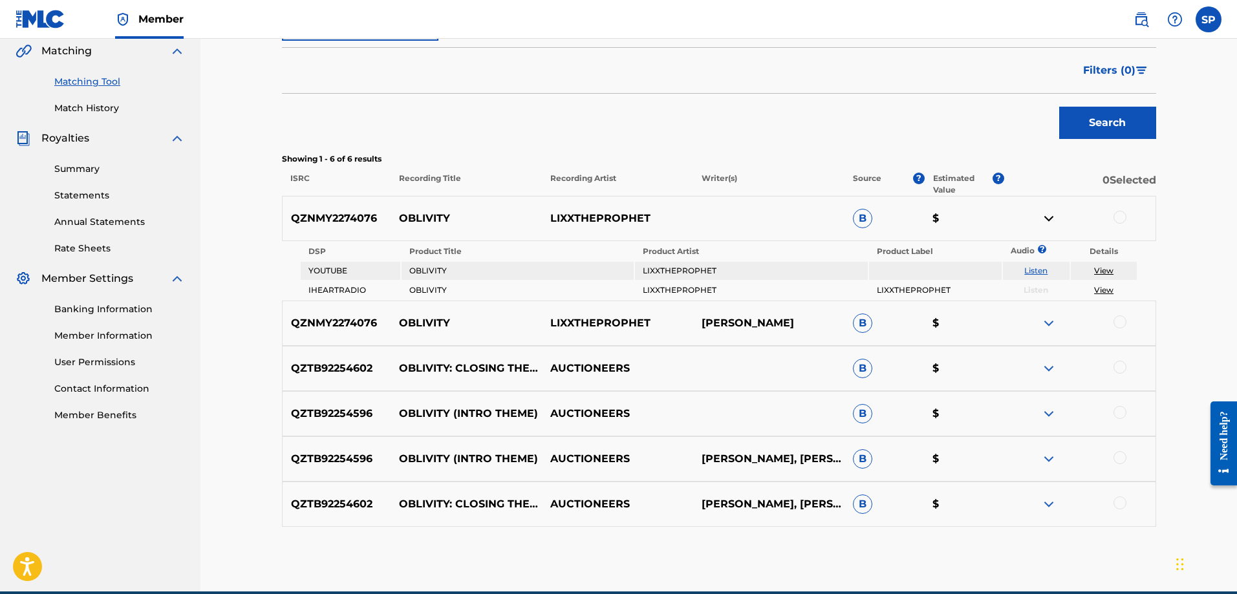
click at [1046, 217] on img at bounding box center [1049, 219] width 16 height 16
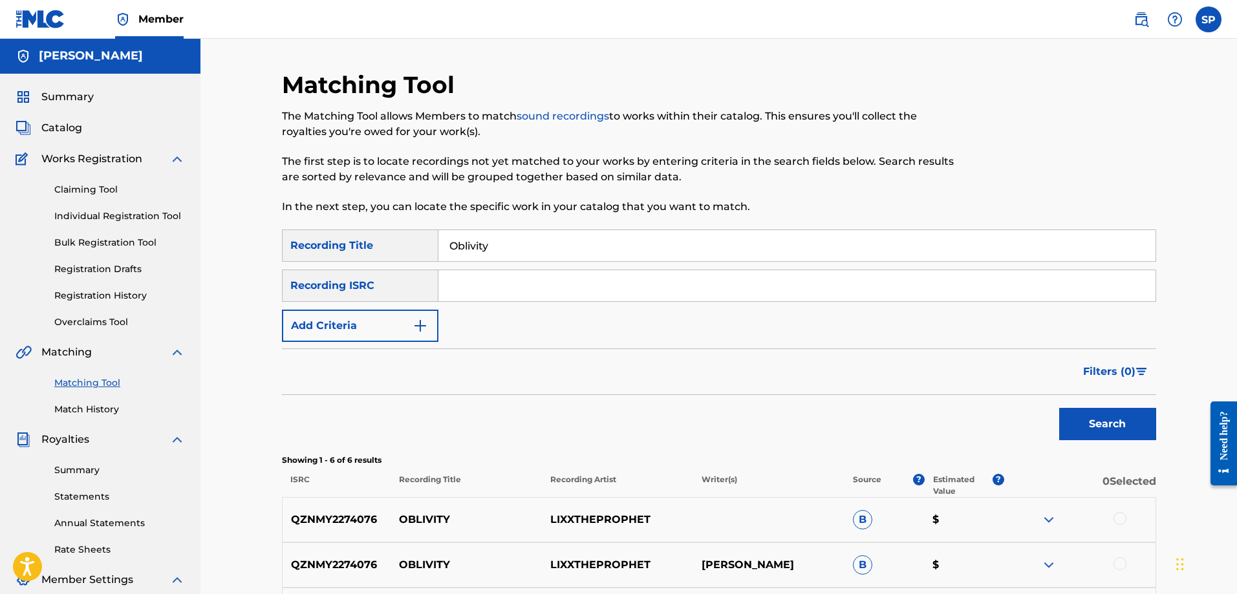
scroll to position [0, 0]
drag, startPoint x: 507, startPoint y: 241, endPoint x: 419, endPoint y: 240, distance: 88.0
click at [419, 240] on div "SearchWithCriteriadacd9f60-a32f-48ee-901f-fb55a91d8cdd Recording Title Oblivity" at bounding box center [719, 246] width 874 height 32
type input "flow"
click at [1059, 409] on button "Search" at bounding box center [1107, 425] width 97 height 32
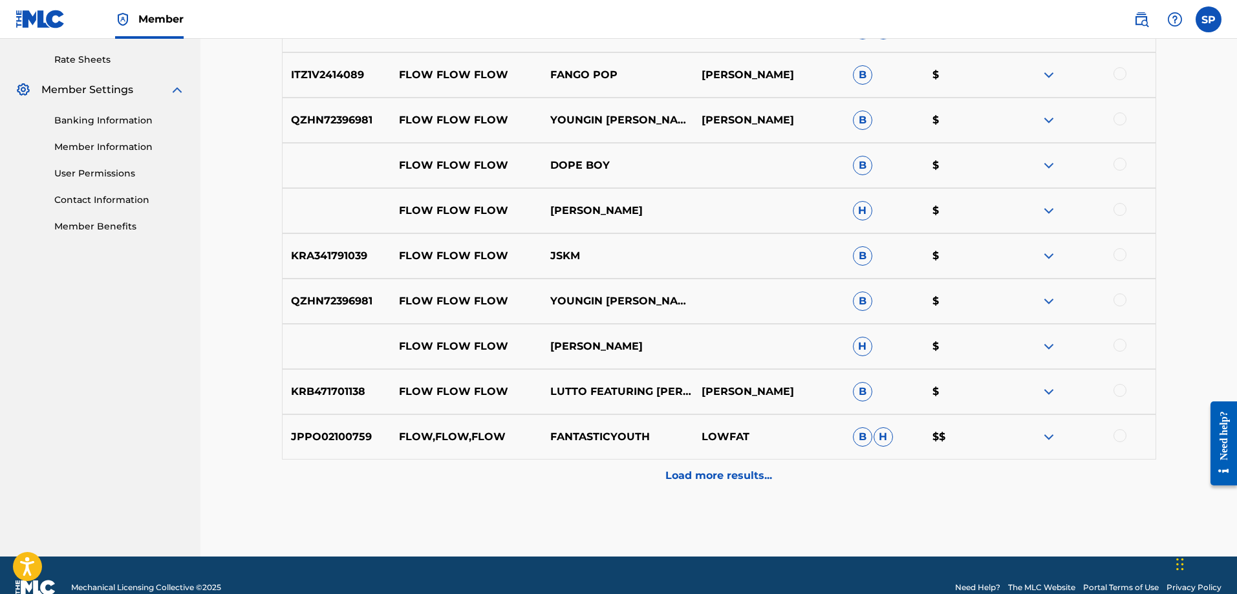
scroll to position [515, 0]
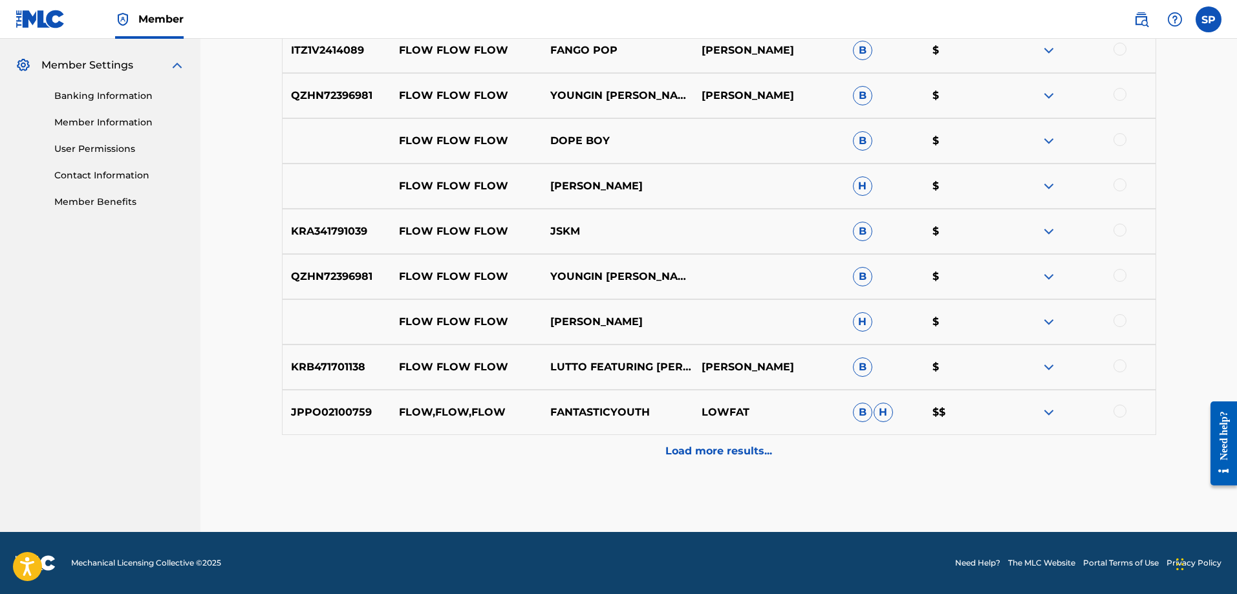
click at [717, 458] on p "Load more results..." at bounding box center [718, 452] width 107 height 16
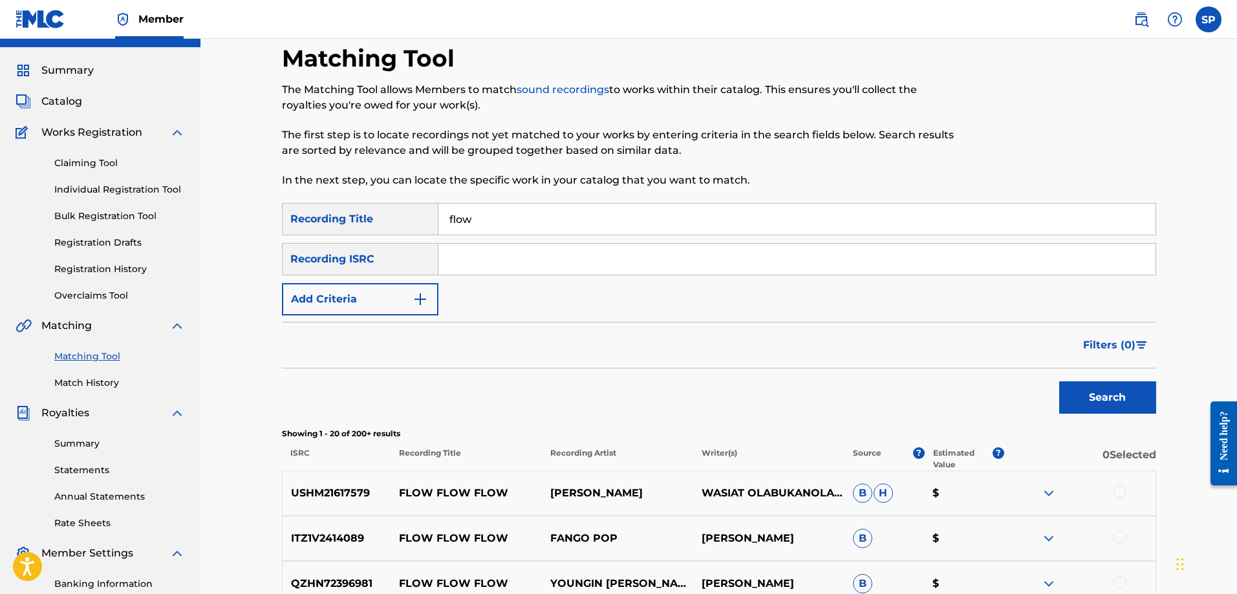
scroll to position [0, 0]
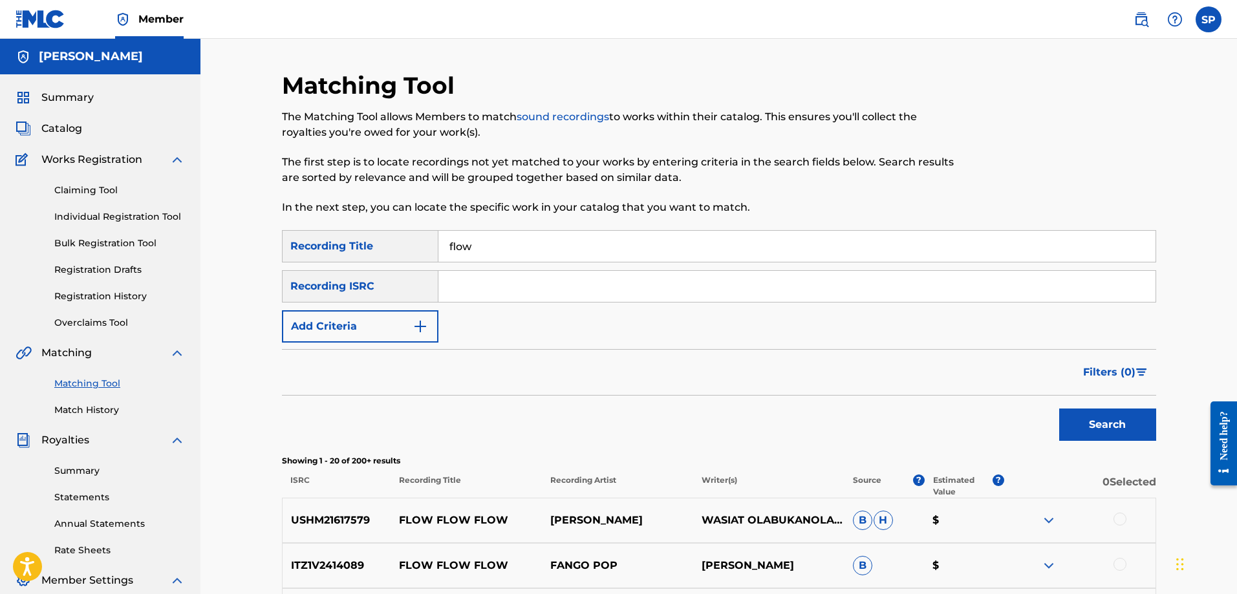
click at [516, 253] on input "flow" at bounding box center [796, 246] width 717 height 31
click at [374, 326] on button "Add Criteria" at bounding box center [360, 326] width 156 height 32
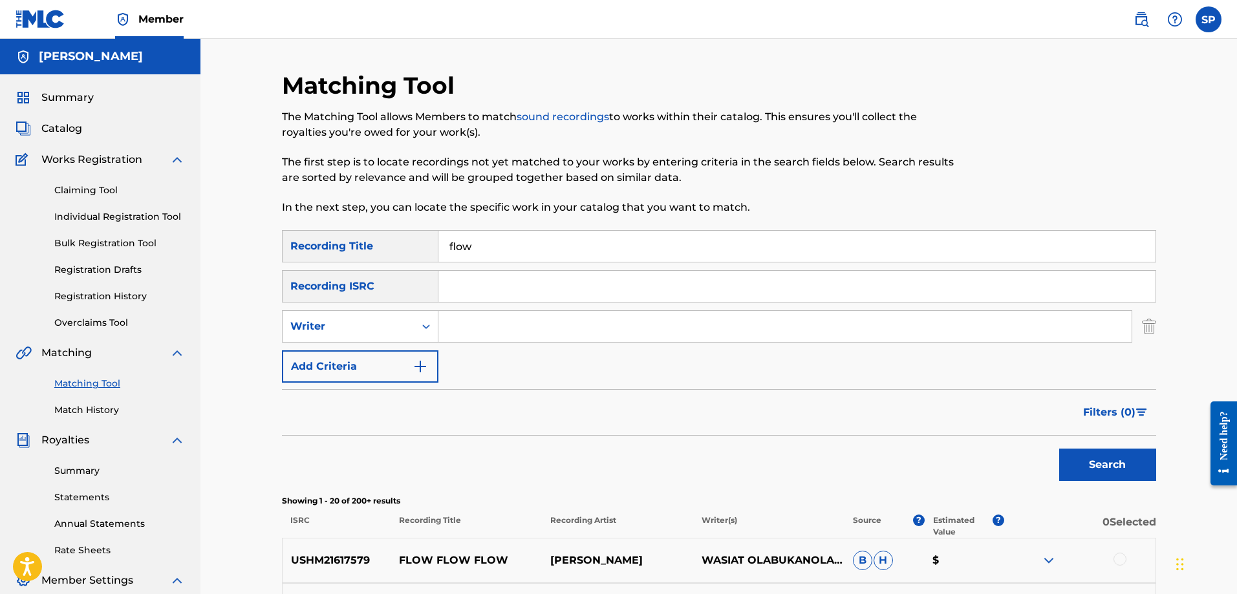
click at [456, 325] on input "Search Form" at bounding box center [784, 326] width 693 height 31
type input "shawn purcell"
click at [1059, 449] on button "Search" at bounding box center [1107, 465] width 97 height 32
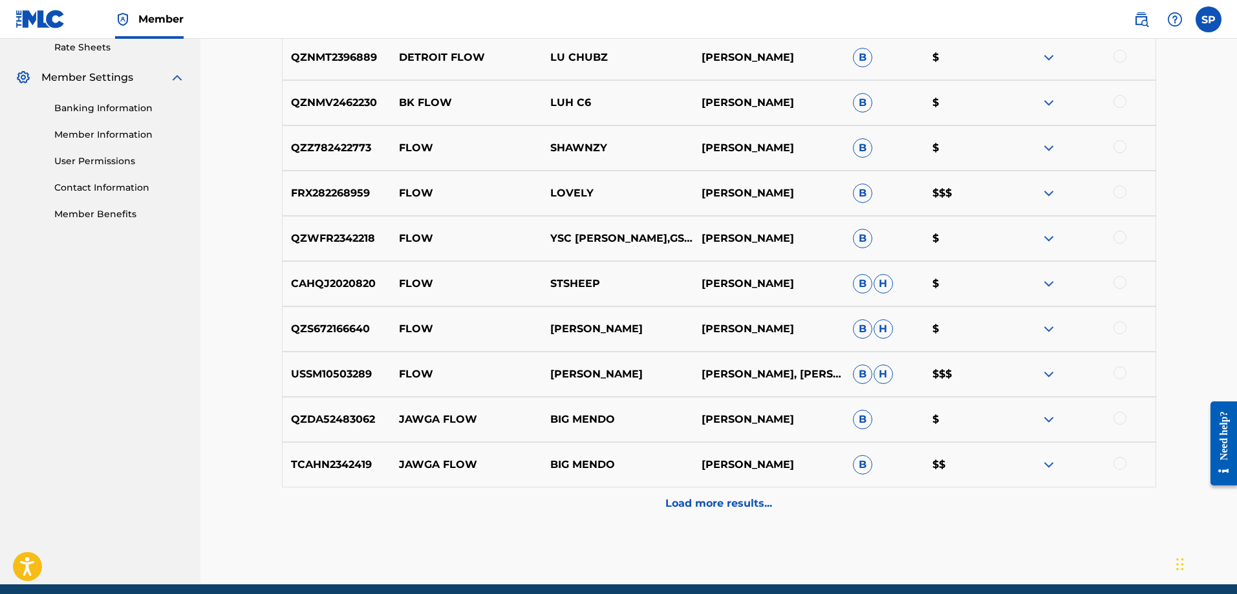
scroll to position [517, 0]
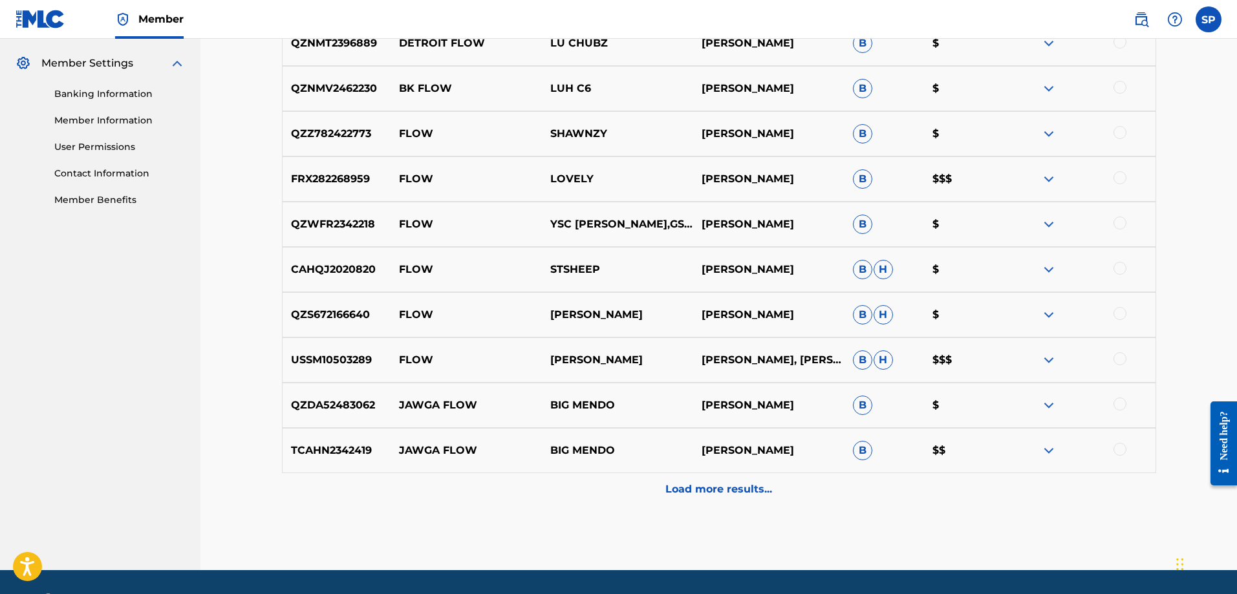
click at [667, 483] on p "Load more results..." at bounding box center [718, 490] width 107 height 16
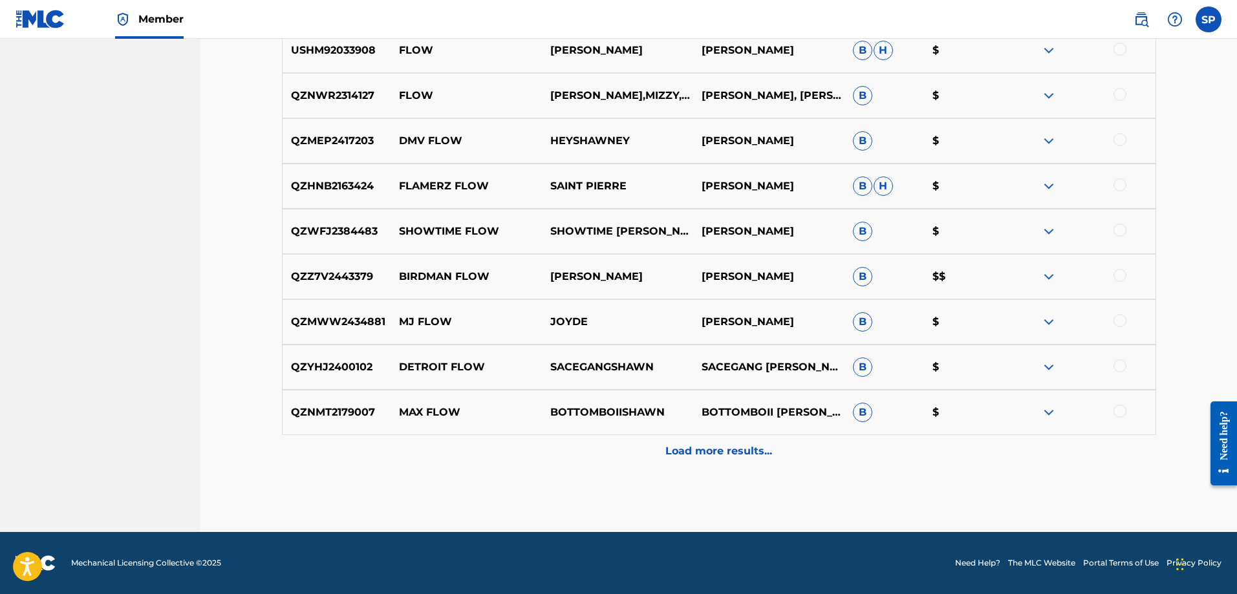
scroll to position [0, 0]
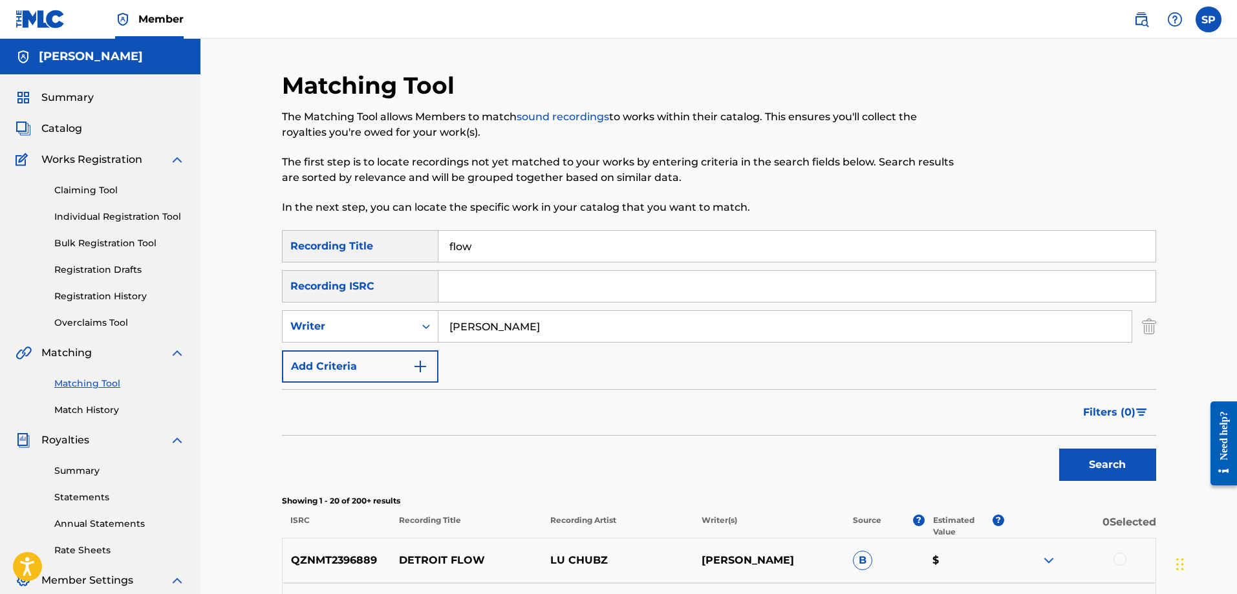
drag, startPoint x: 494, startPoint y: 250, endPoint x: 405, endPoint y: 242, distance: 88.9
click at [405, 242] on div "SearchWithCriteriadacd9f60-a32f-48ee-901f-fb55a91d8cdd Recording Title flow" at bounding box center [719, 246] width 874 height 32
click at [1059, 449] on button "Search" at bounding box center [1107, 465] width 97 height 32
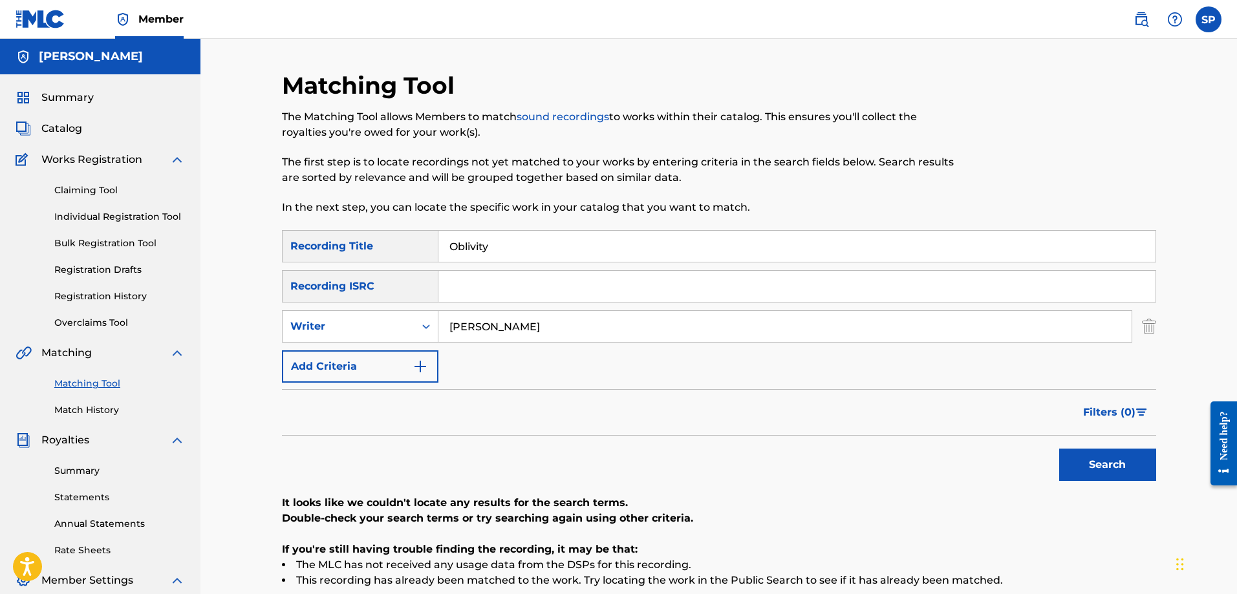
drag, startPoint x: 492, startPoint y: 248, endPoint x: 388, endPoint y: 242, distance: 104.3
click at [388, 242] on div "SearchWithCriteriadacd9f60-a32f-48ee-901f-fb55a91d8cdd Recording Title Oblivity" at bounding box center [719, 246] width 874 height 32
click at [1059, 449] on button "Search" at bounding box center [1107, 465] width 97 height 32
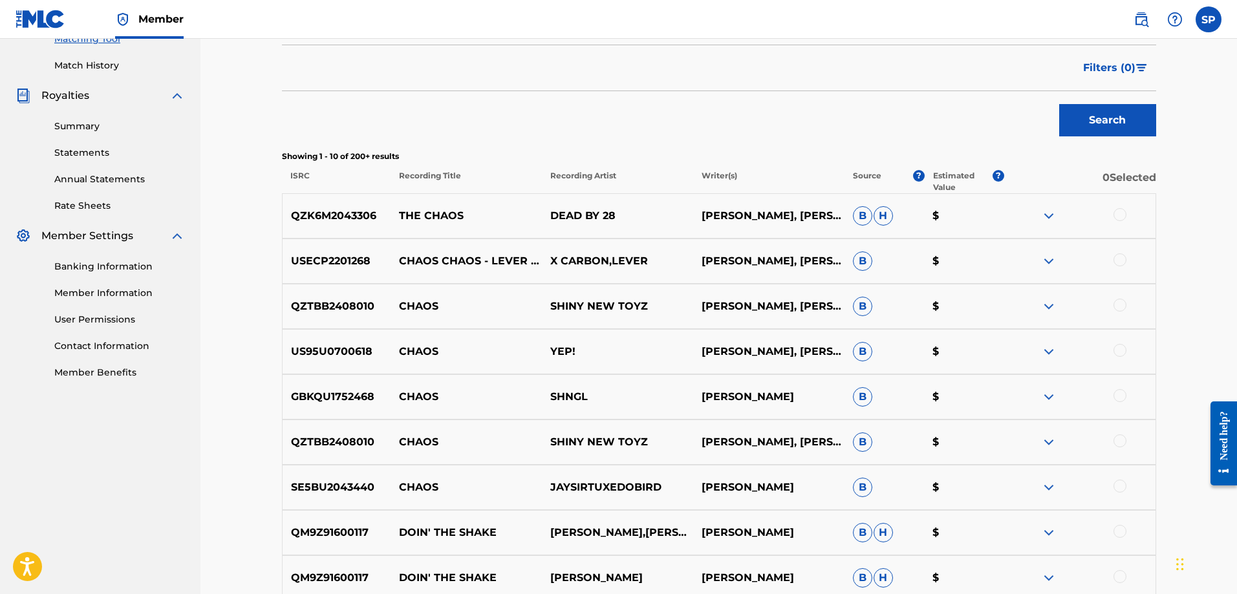
scroll to position [517, 0]
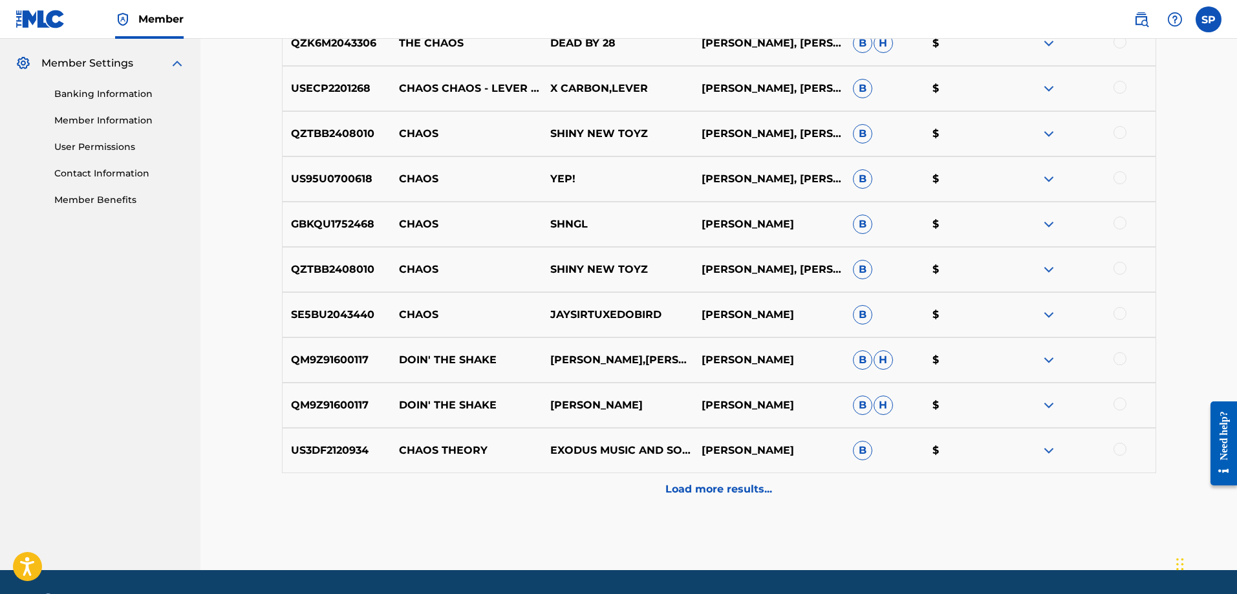
click at [1048, 405] on img at bounding box center [1049, 406] width 16 height 16
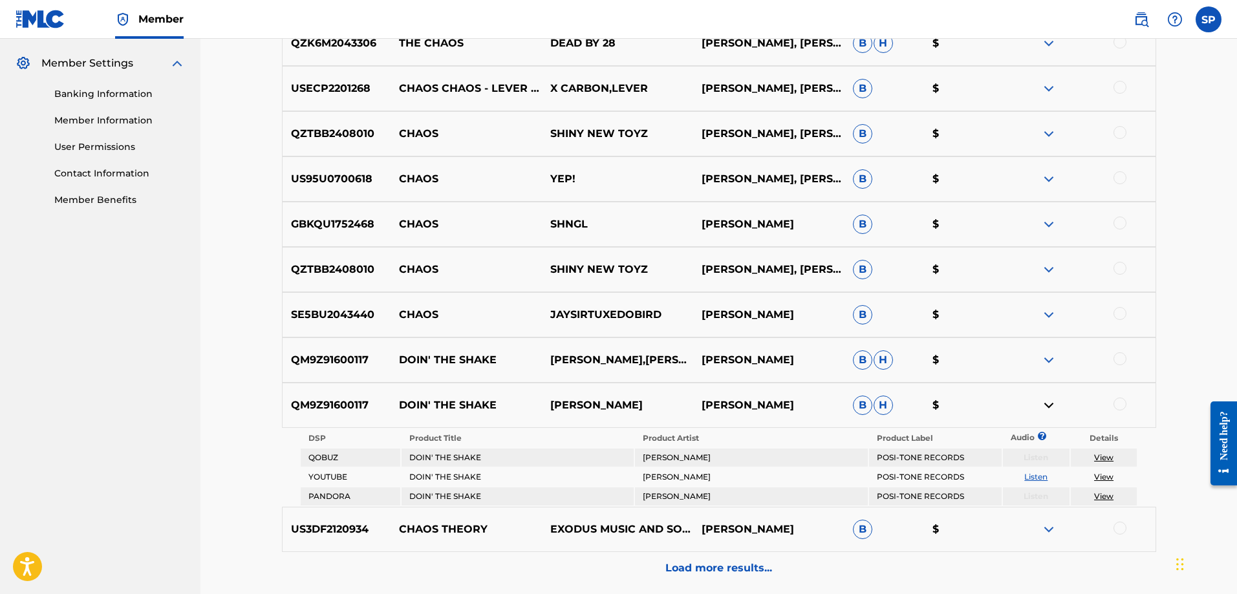
click at [1035, 475] on link "Listen" at bounding box center [1035, 477] width 23 height 10
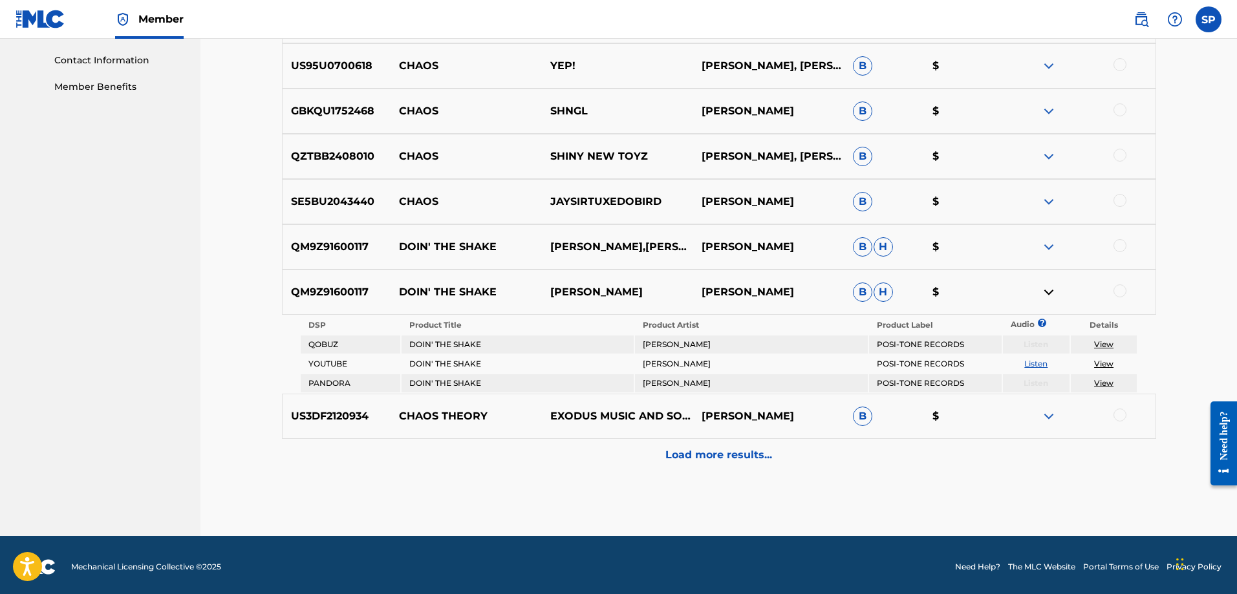
scroll to position [634, 0]
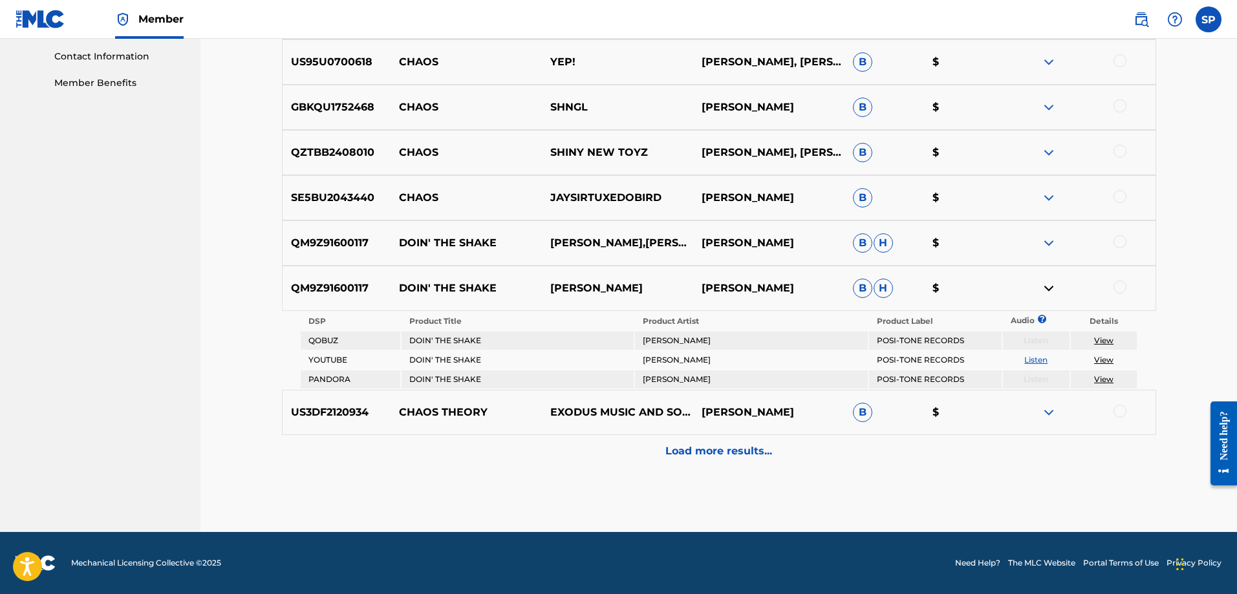
click at [1049, 243] on img at bounding box center [1049, 243] width 16 height 16
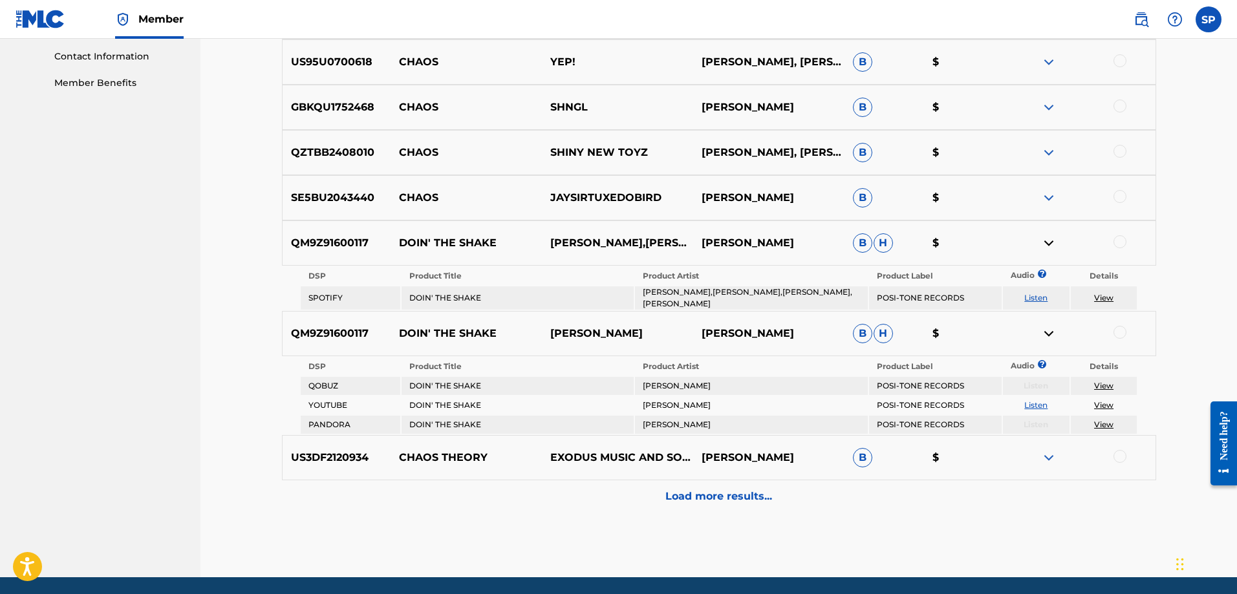
click at [1102, 299] on link "View" at bounding box center [1103, 298] width 19 height 10
click at [1103, 402] on link "View" at bounding box center [1103, 405] width 19 height 10
click at [1100, 296] on link "View" at bounding box center [1103, 298] width 19 height 10
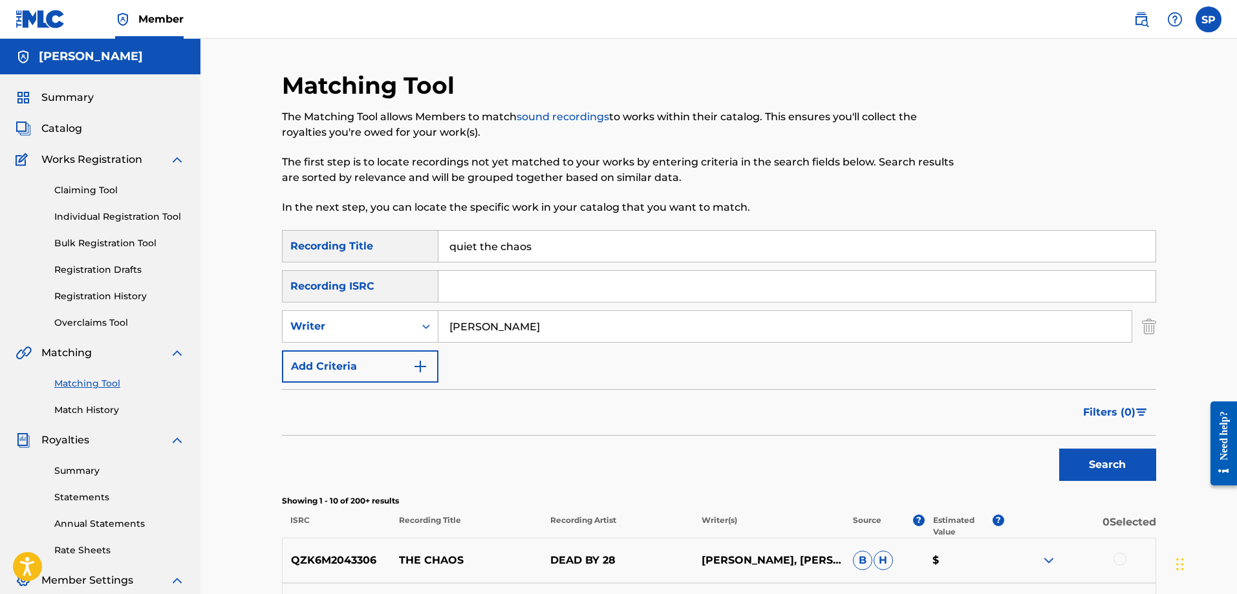
drag, startPoint x: 512, startPoint y: 249, endPoint x: 433, endPoint y: 249, distance: 79.5
click at [433, 249] on div "SearchWithCriteriadacd9f60-a32f-48ee-901f-fb55a91d8cdd Recording Title quiet th…" at bounding box center [719, 246] width 874 height 32
type input "primaries and spares"
click at [1059, 449] on button "Search" at bounding box center [1107, 465] width 97 height 32
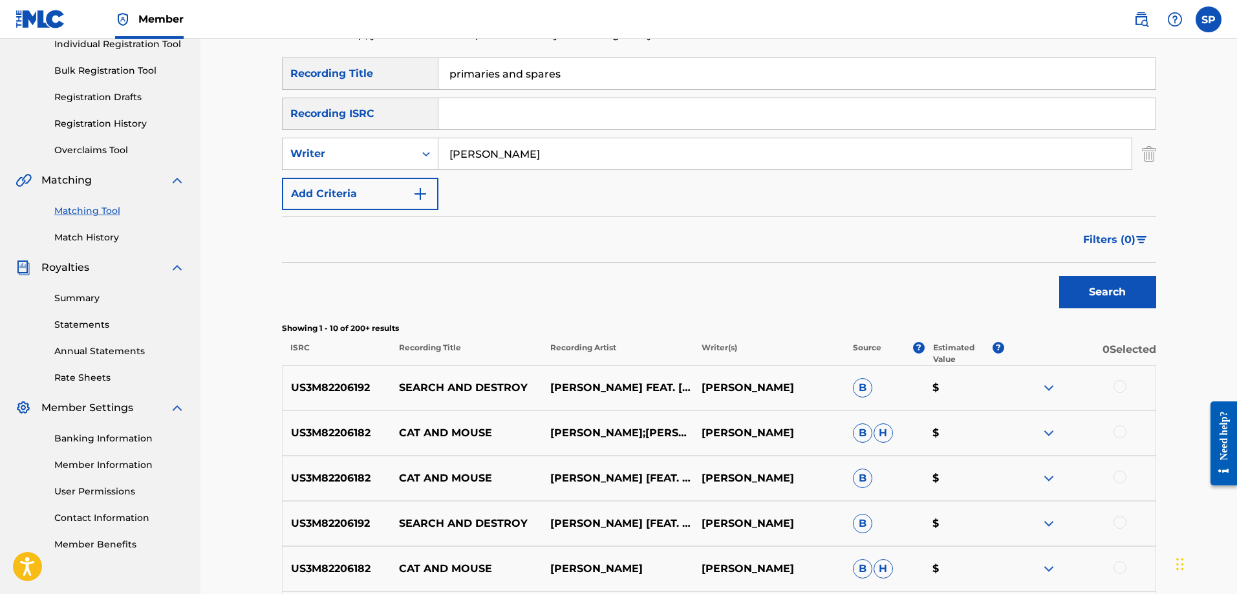
scroll to position [345, 0]
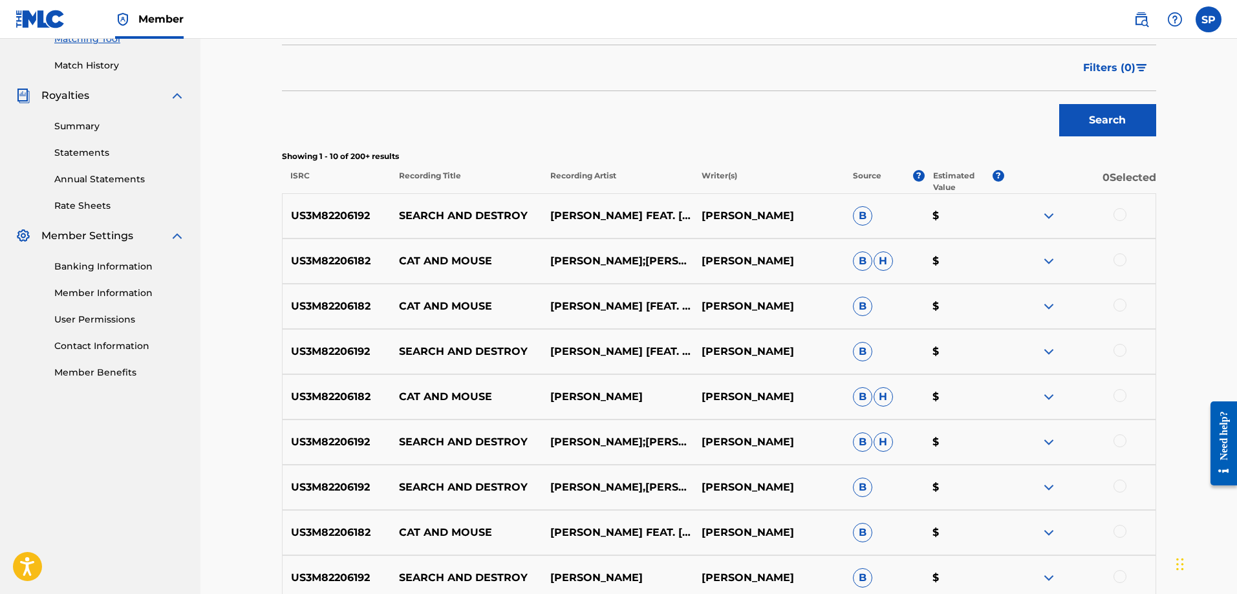
click at [1050, 216] on img at bounding box center [1049, 216] width 16 height 16
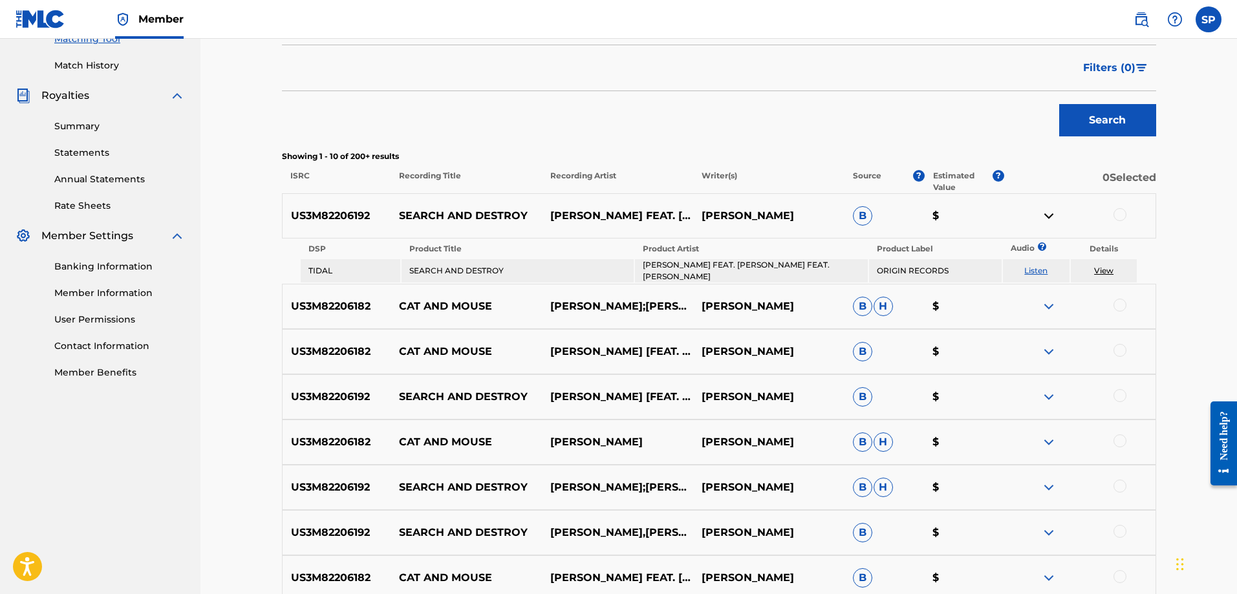
click at [1047, 213] on img at bounding box center [1049, 216] width 16 height 16
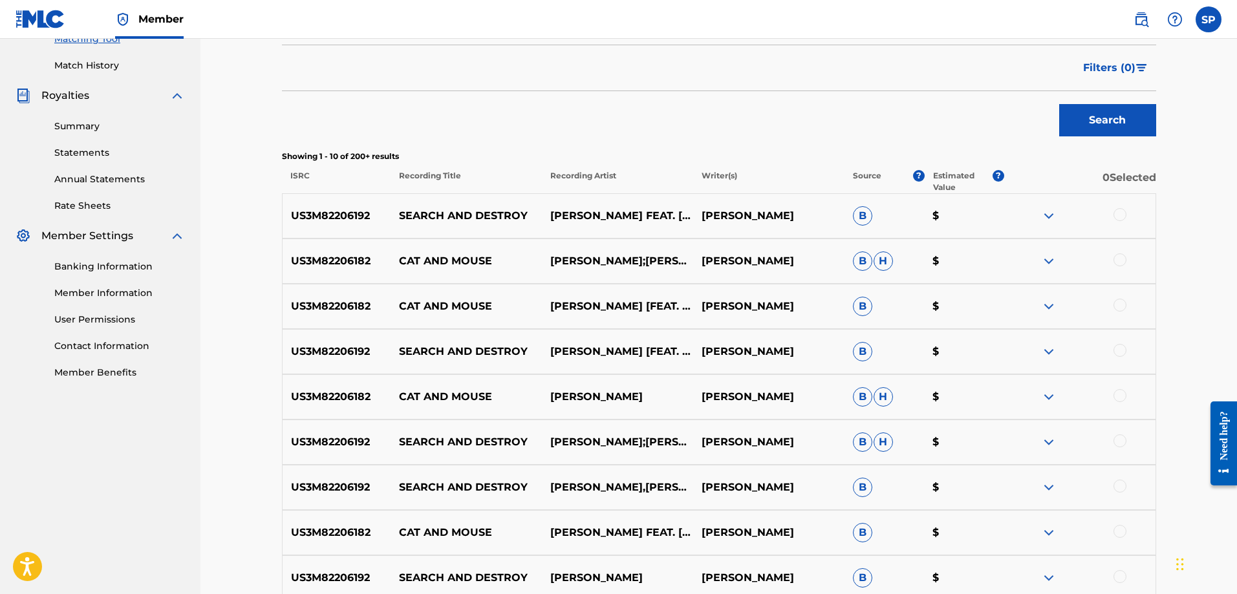
click at [1051, 307] on img at bounding box center [1049, 307] width 16 height 16
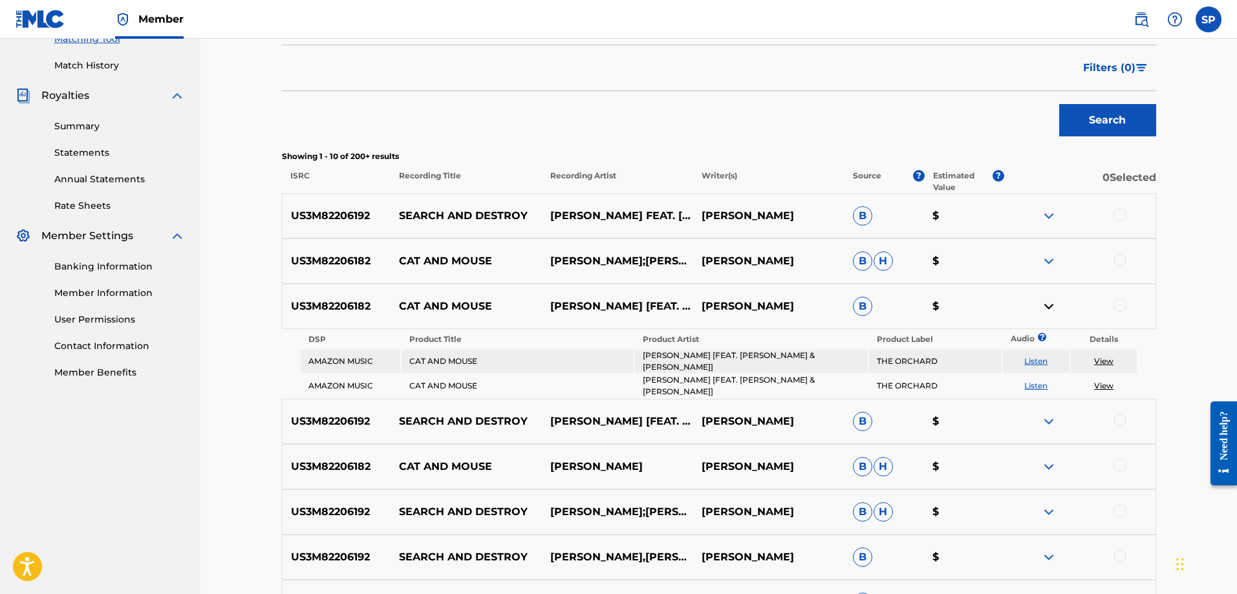
drag, startPoint x: 1047, startPoint y: 306, endPoint x: 1044, endPoint y: 277, distance: 29.2
click at [1047, 305] on img at bounding box center [1049, 307] width 16 height 16
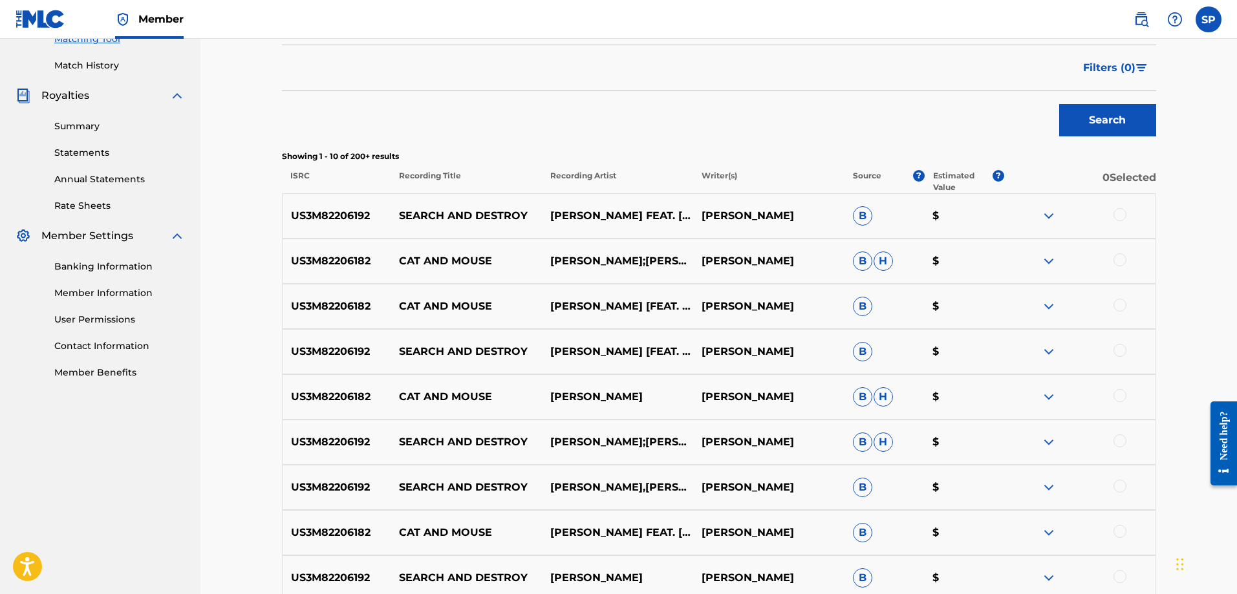
click at [1042, 259] on img at bounding box center [1049, 261] width 16 height 16
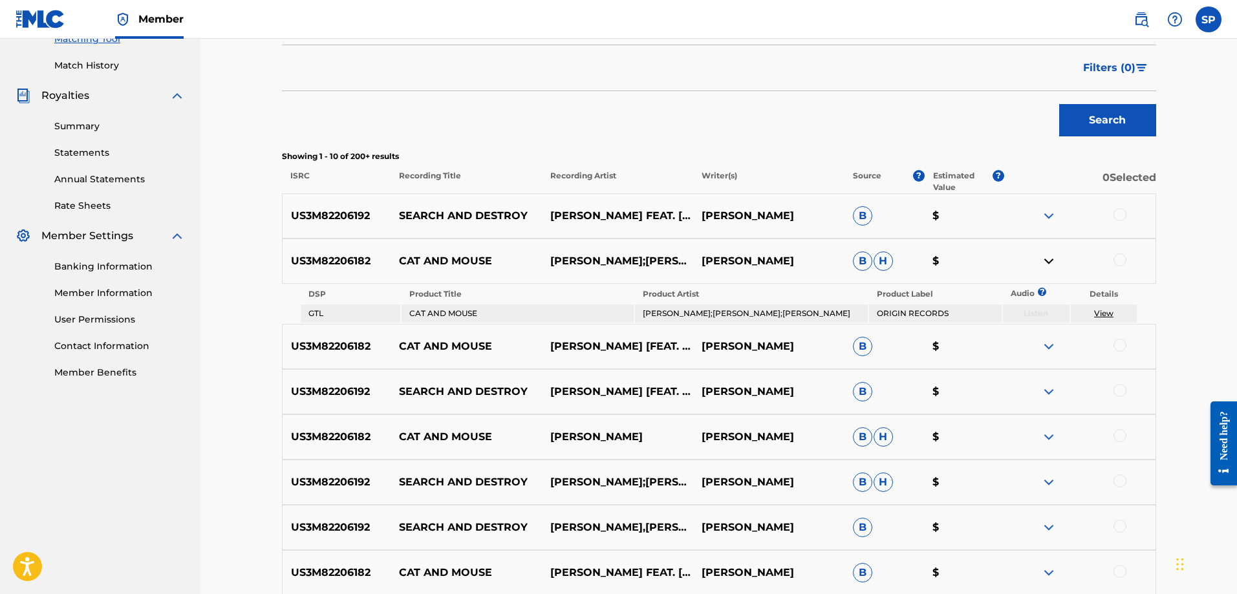
click at [1045, 263] on img at bounding box center [1049, 261] width 16 height 16
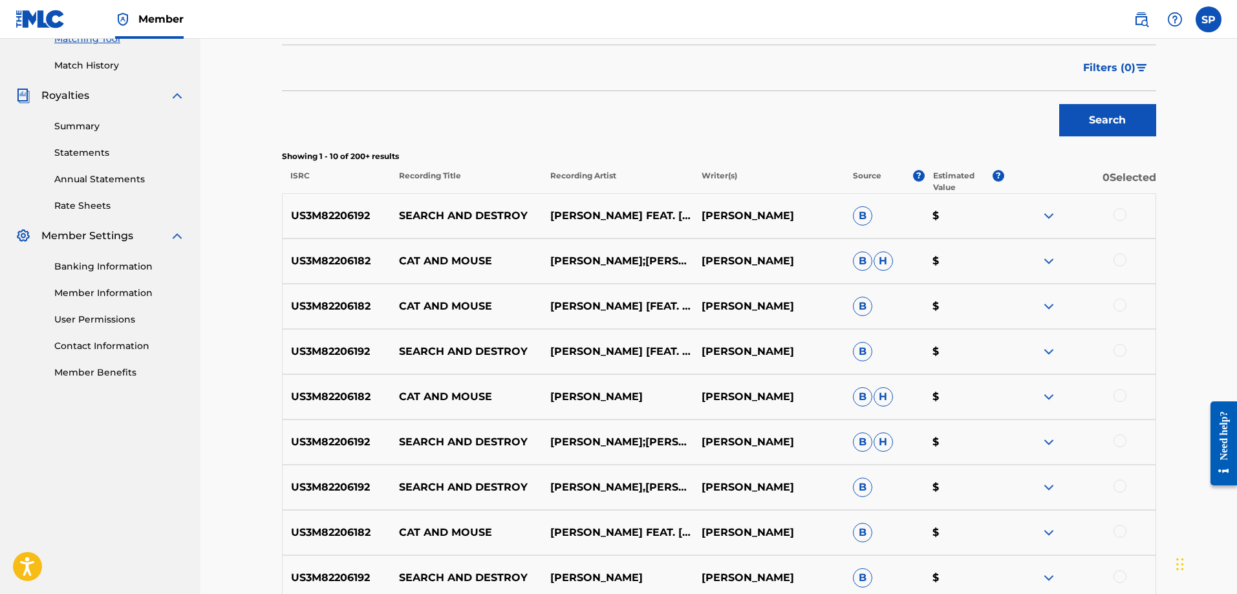
click at [1048, 305] on img at bounding box center [1049, 307] width 16 height 16
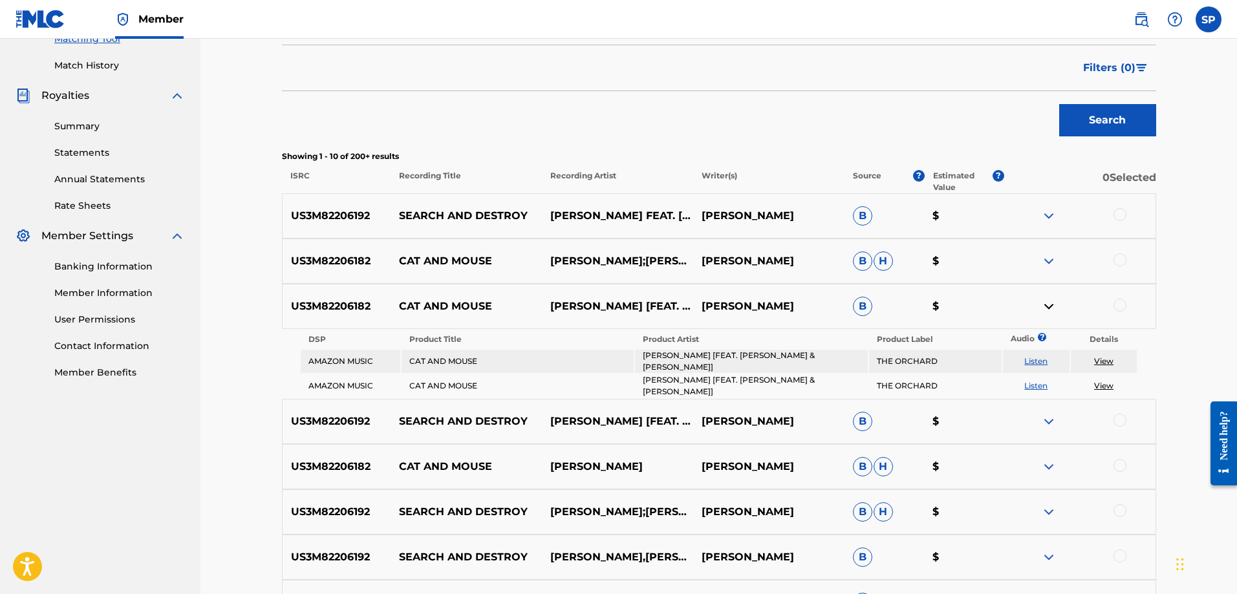
click at [1031, 361] on link "Listen" at bounding box center [1035, 361] width 23 height 10
click at [1100, 384] on link "View" at bounding box center [1103, 386] width 19 height 10
click at [477, 215] on p "SEARCH AND DESTROY" at bounding box center [466, 216] width 151 height 16
click at [864, 215] on span "B" at bounding box center [862, 215] width 19 height 19
click at [1051, 214] on img at bounding box center [1049, 216] width 16 height 16
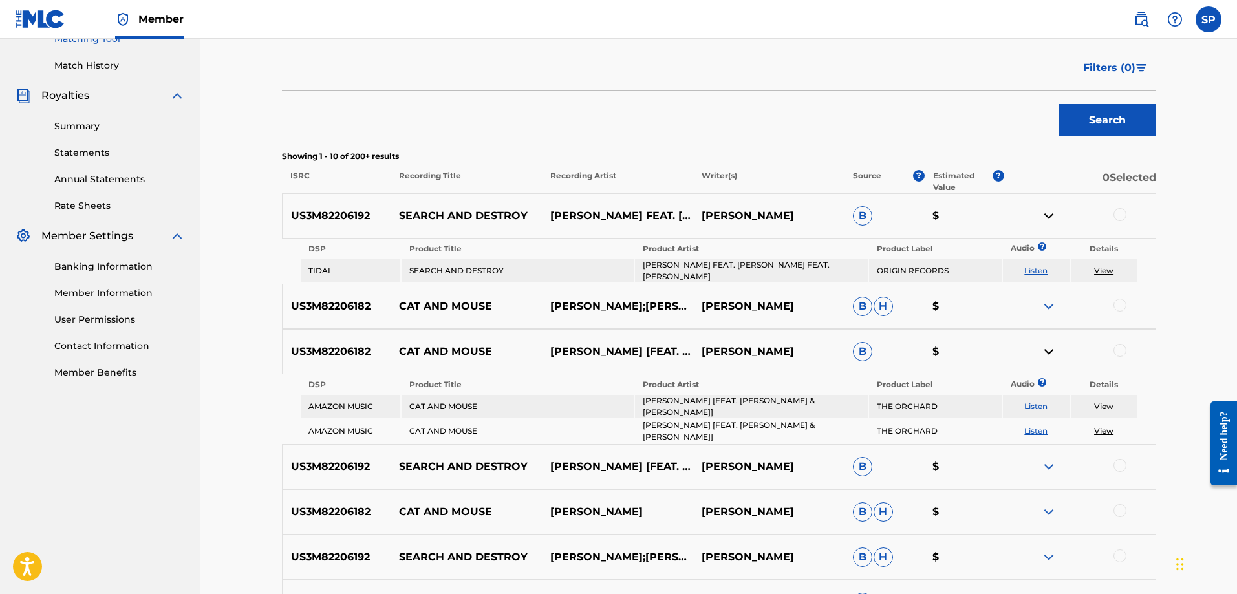
click at [1103, 270] on link "View" at bounding box center [1103, 271] width 19 height 10
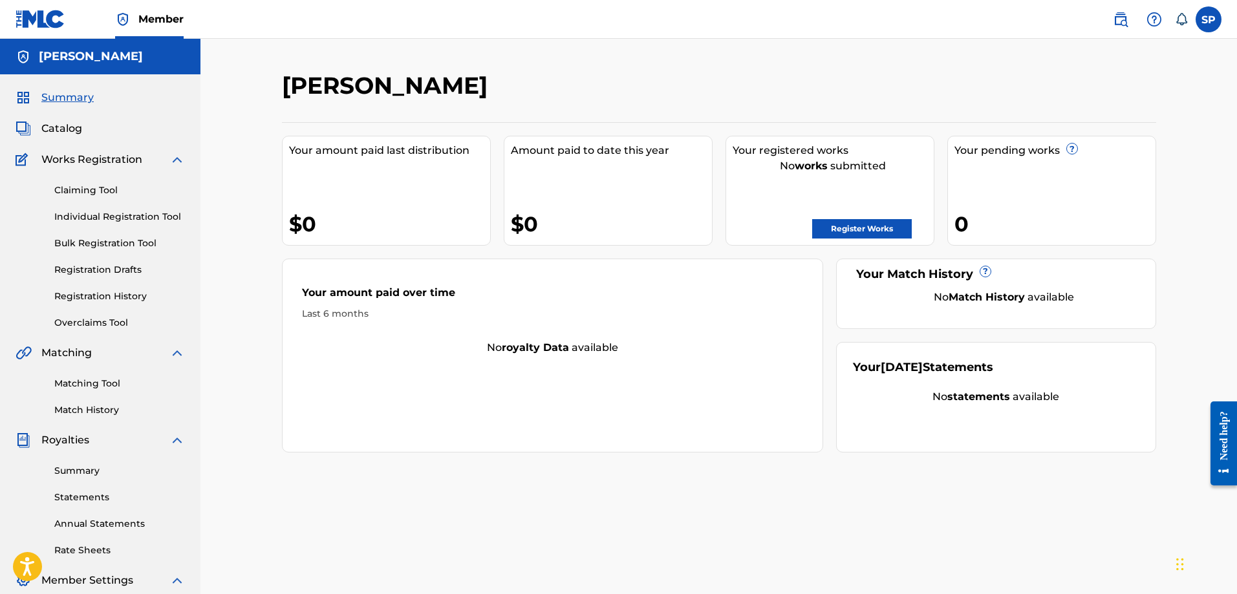
click at [92, 380] on link "Matching Tool" at bounding box center [119, 384] width 131 height 14
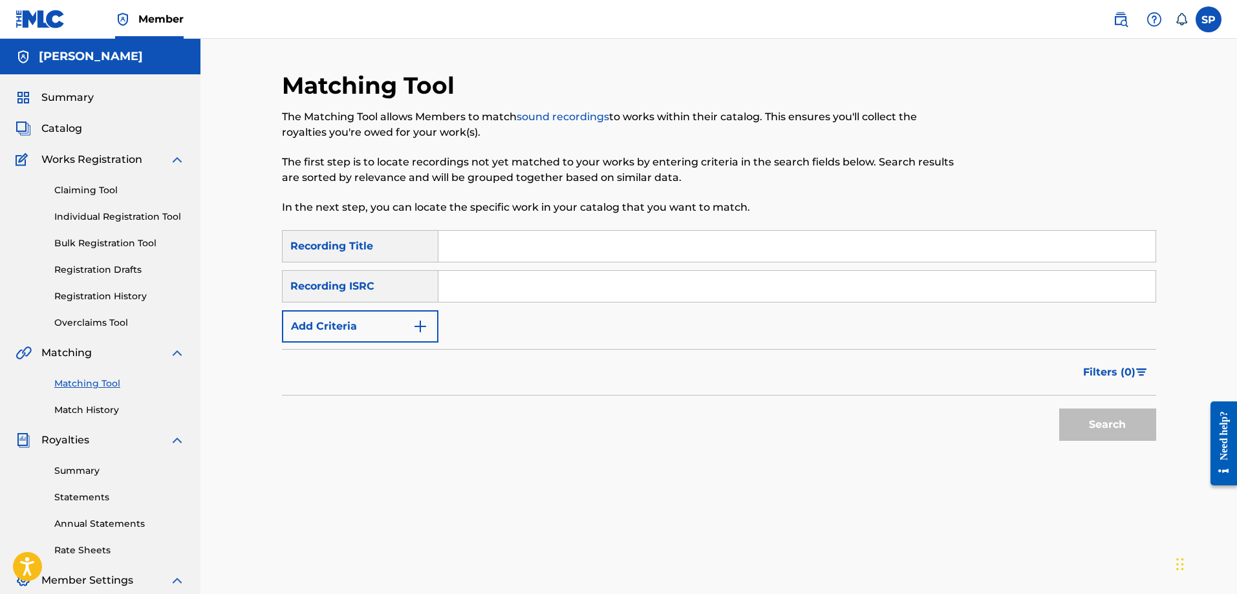
click at [91, 407] on link "Match History" at bounding box center [119, 411] width 131 height 14
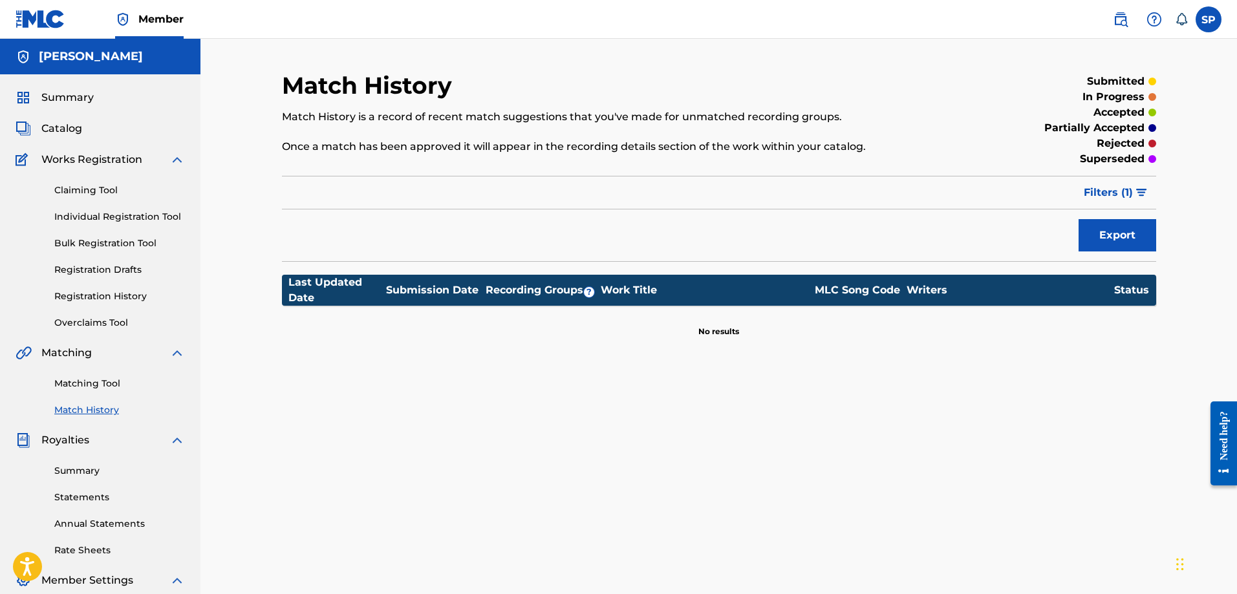
click at [89, 385] on link "Matching Tool" at bounding box center [119, 384] width 131 height 14
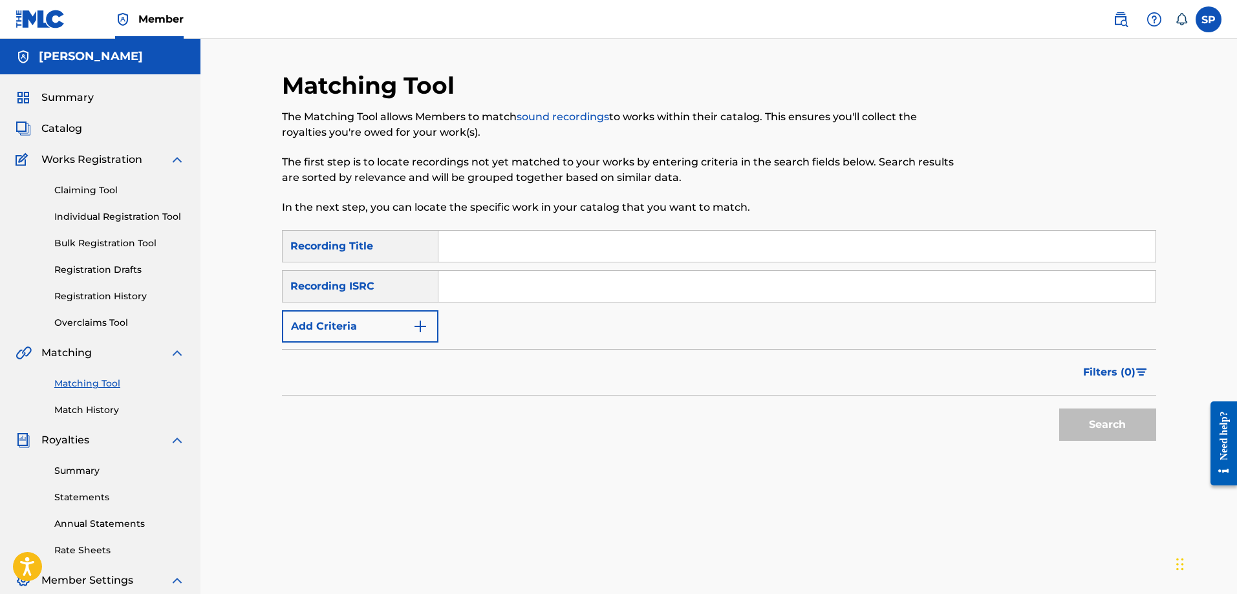
click at [517, 253] on input "Search Form" at bounding box center [796, 246] width 717 height 31
type input "180"
click at [427, 324] on img "Search Form" at bounding box center [421, 327] width 16 height 16
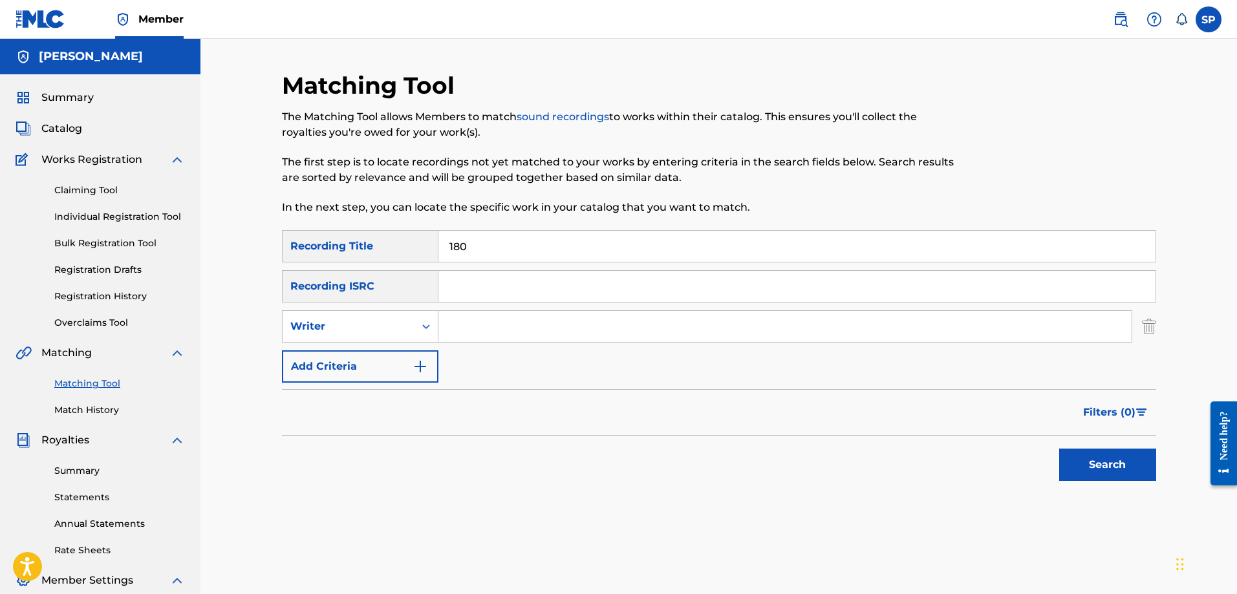
click at [458, 323] on input "Search Form" at bounding box center [784, 326] width 693 height 31
type input "shawn purcell"
click at [1059, 449] on button "Search" at bounding box center [1107, 465] width 97 height 32
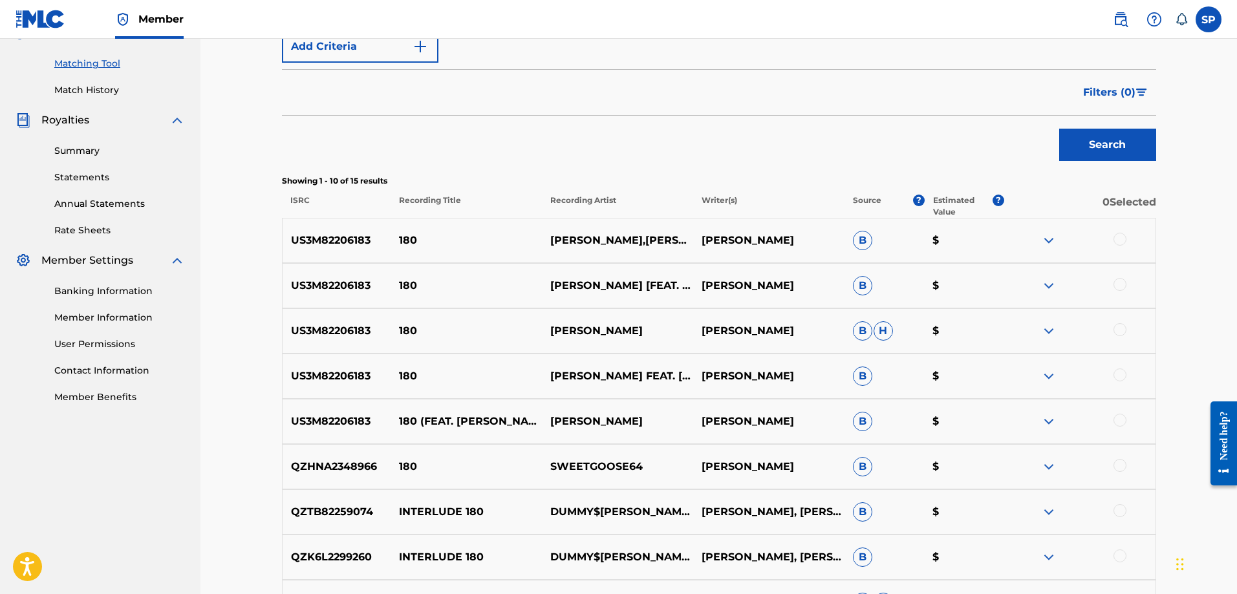
scroll to position [345, 0]
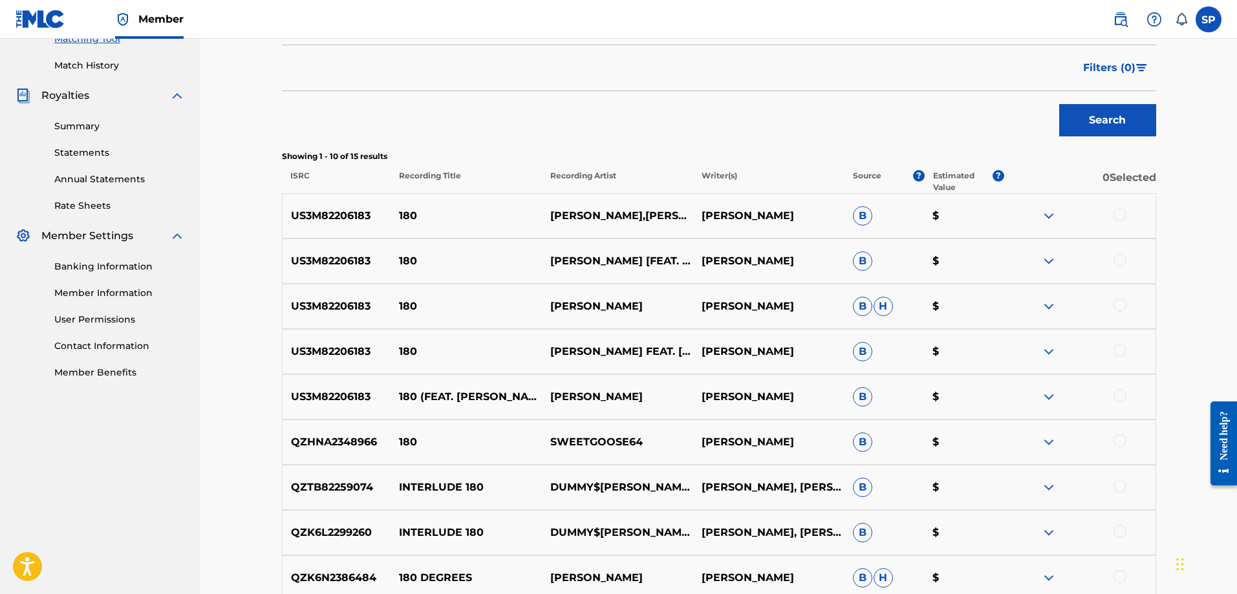
click at [1050, 219] on img at bounding box center [1049, 216] width 16 height 16
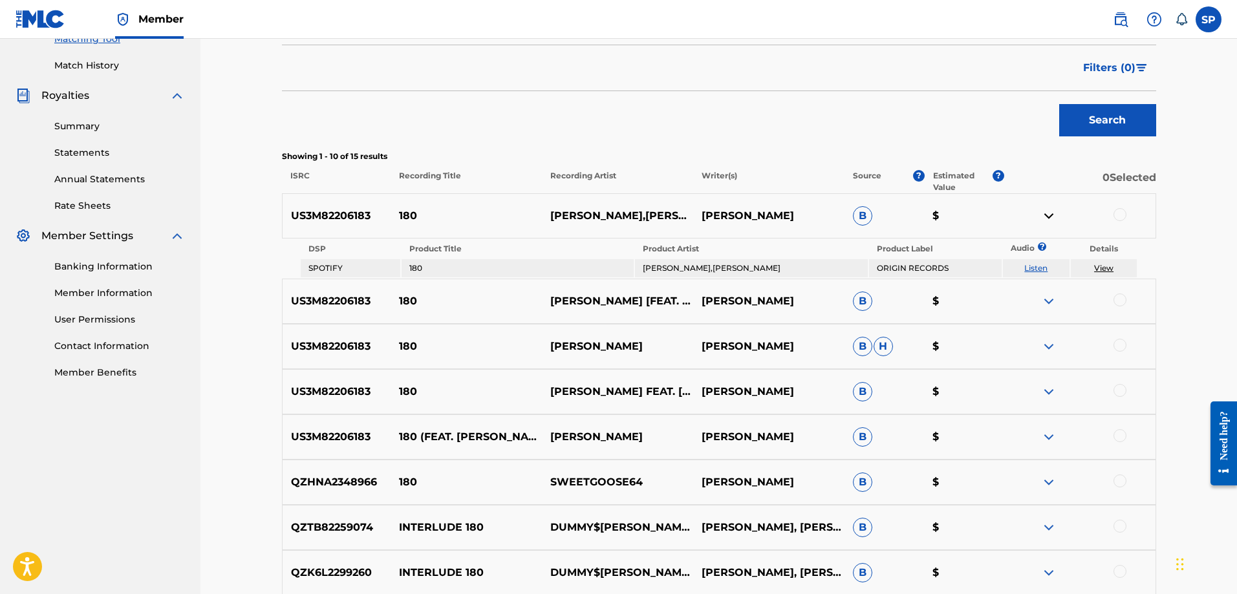
click at [1049, 219] on img at bounding box center [1049, 216] width 16 height 16
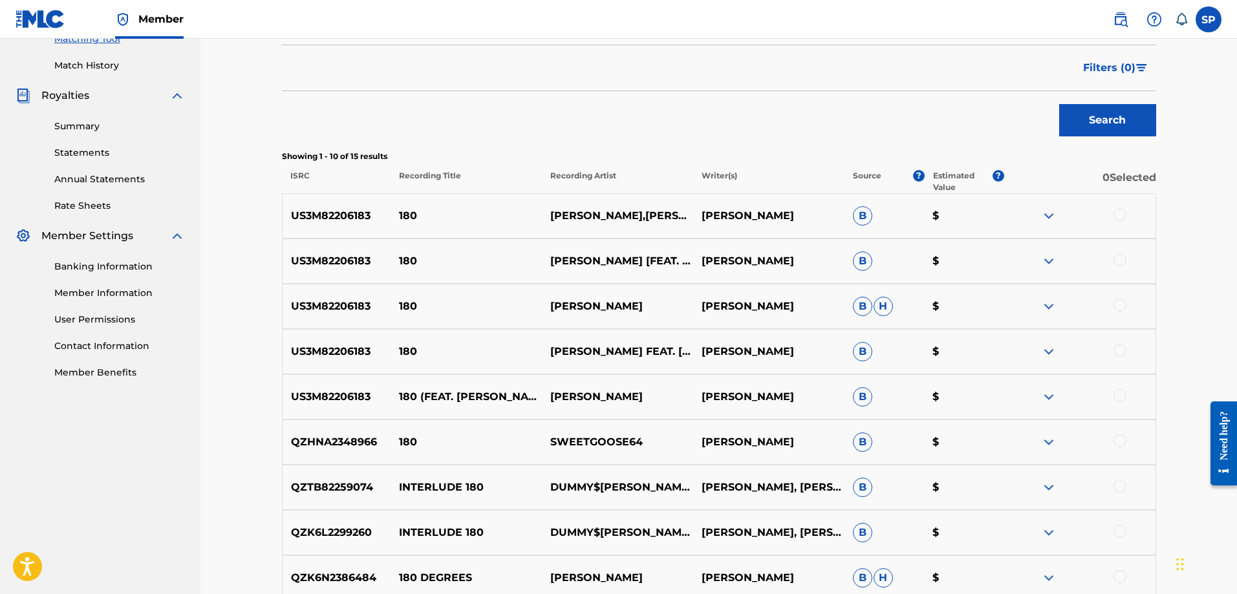
click at [1123, 216] on div at bounding box center [1120, 214] width 13 height 13
click at [1115, 396] on div at bounding box center [1120, 395] width 13 height 13
click at [1119, 352] on div at bounding box center [1120, 350] width 13 height 13
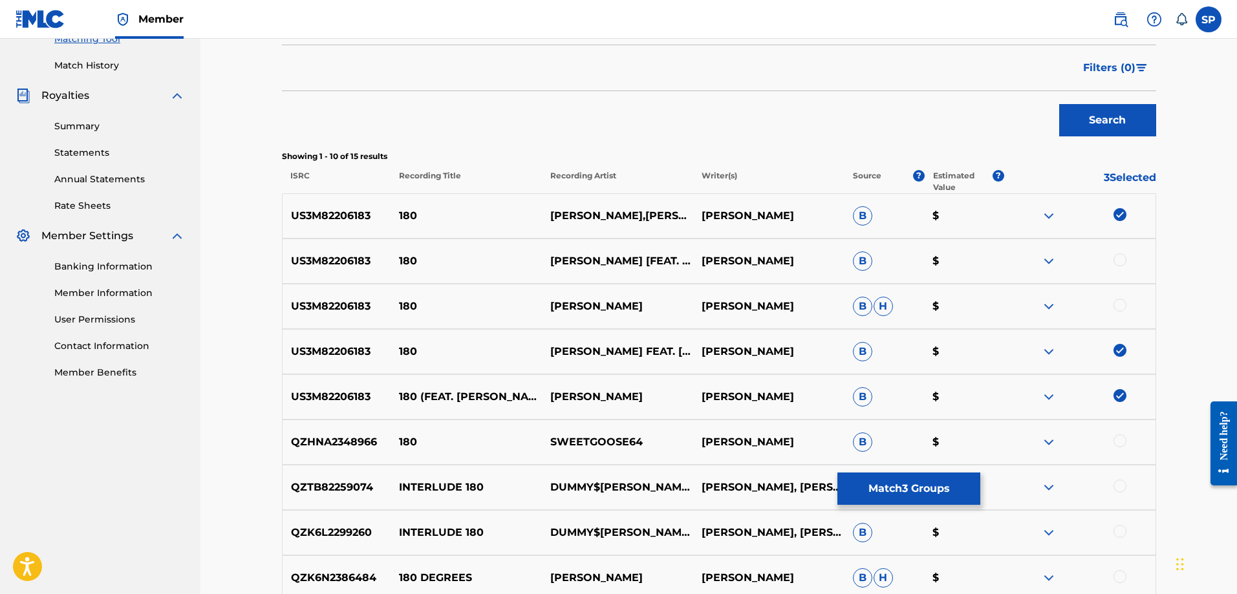
click at [1117, 305] on div at bounding box center [1120, 305] width 13 height 13
click at [1117, 260] on div at bounding box center [1120, 259] width 13 height 13
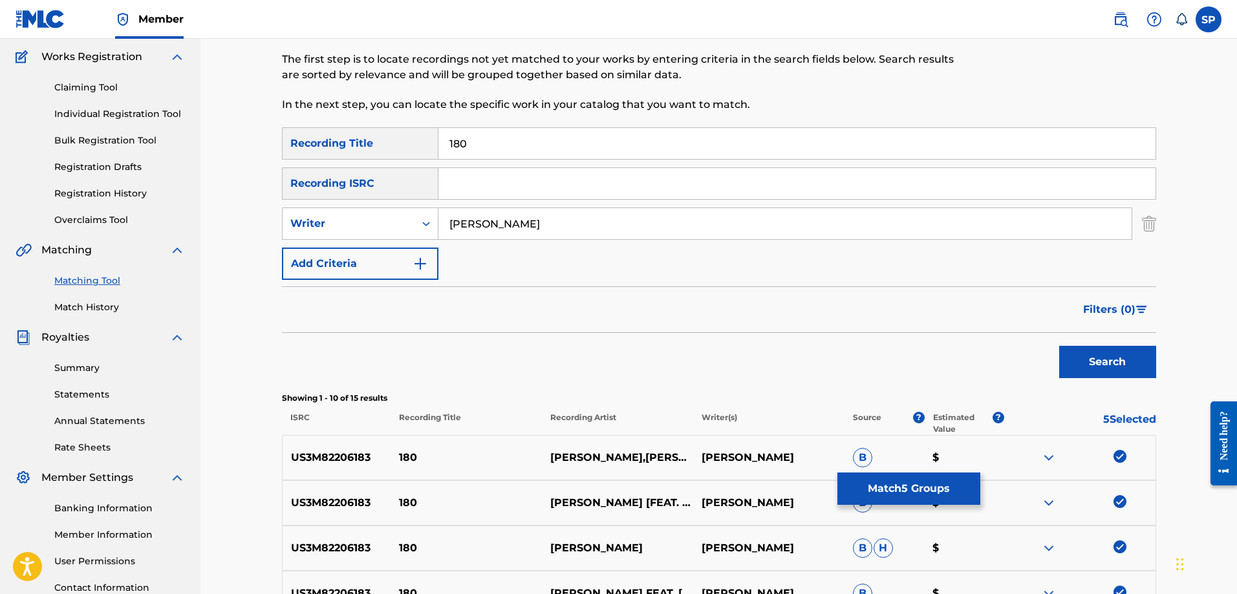
scroll to position [0, 0]
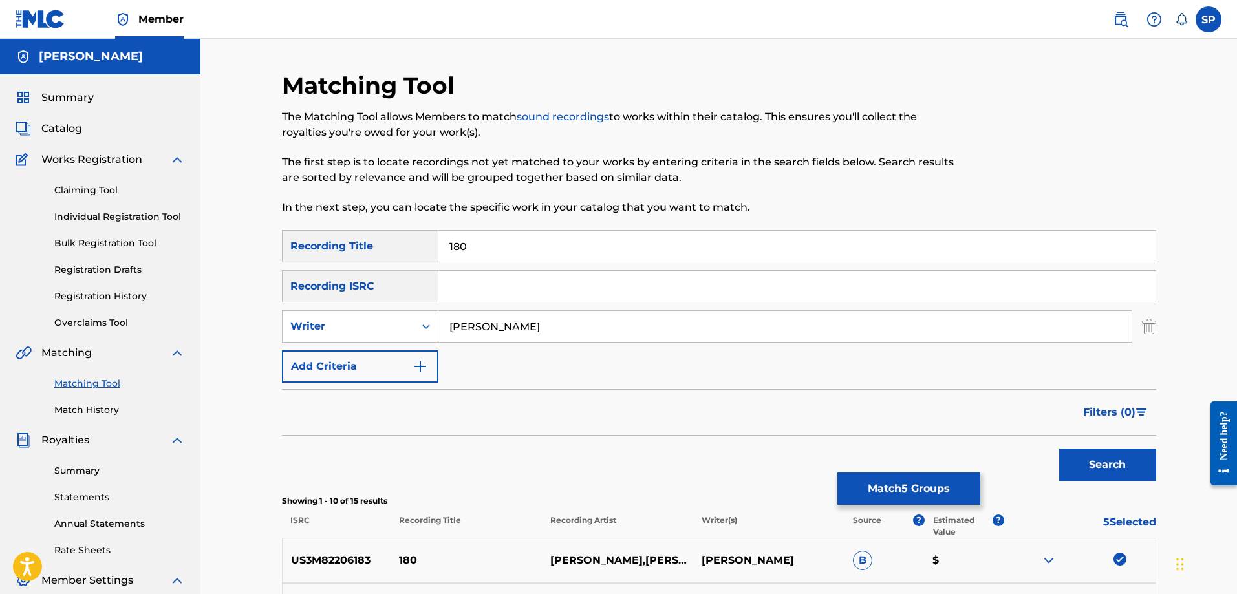
click at [893, 489] on button "Match 5 Groups" at bounding box center [908, 489] width 143 height 32
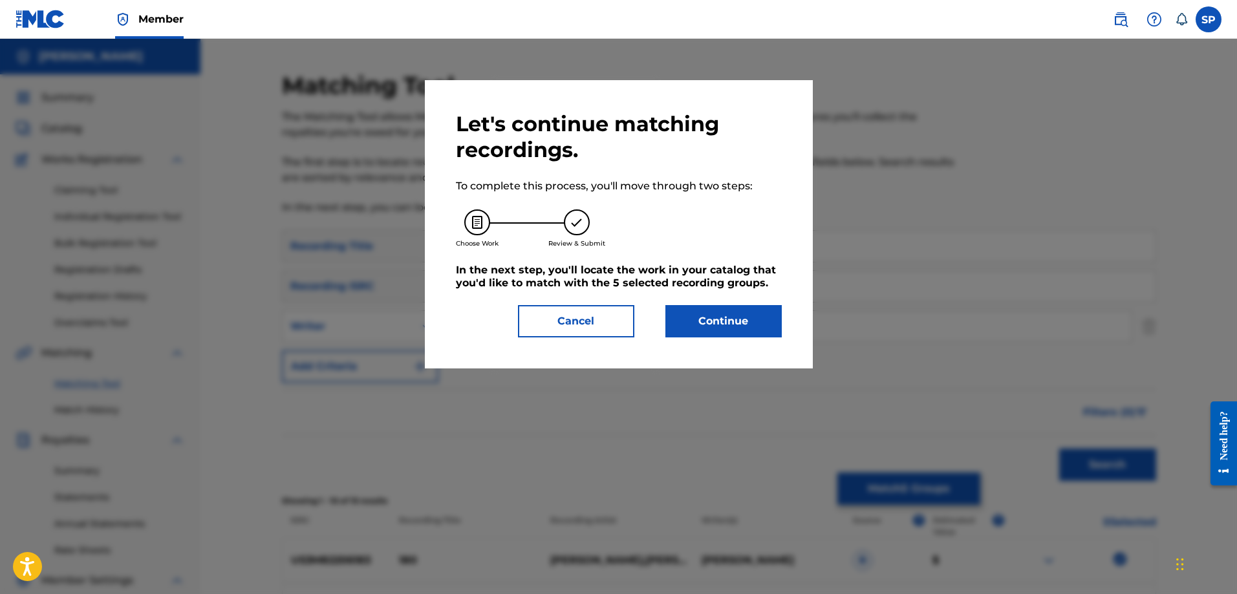
click at [740, 322] on button "Continue" at bounding box center [723, 321] width 116 height 32
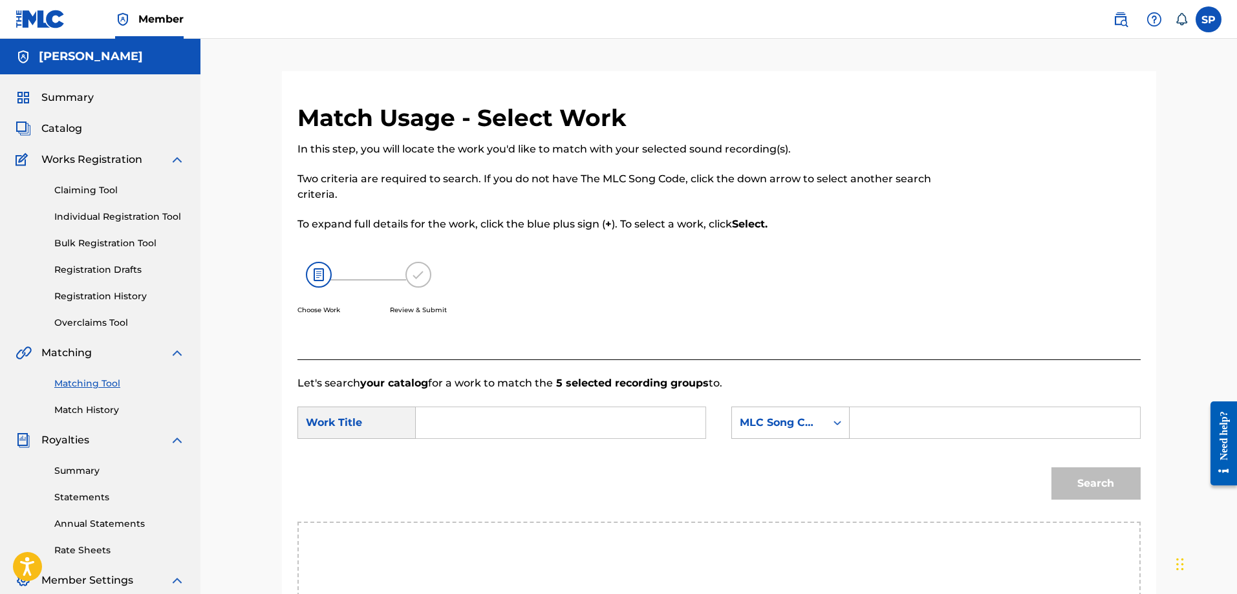
click at [577, 426] on input "Search Form" at bounding box center [561, 422] width 268 height 31
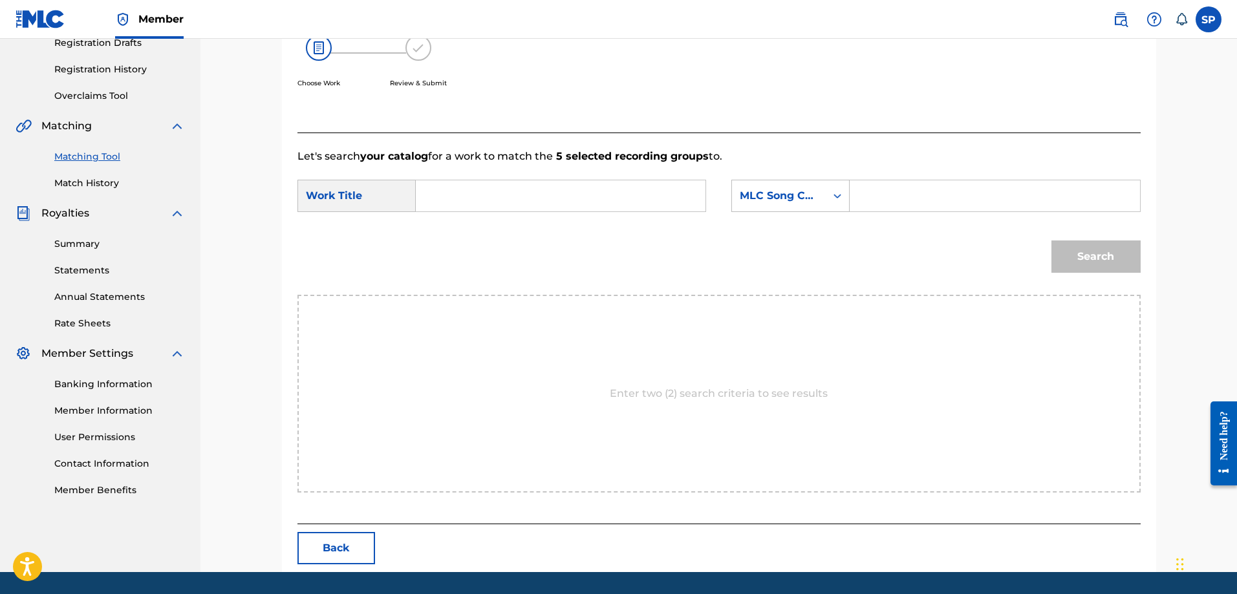
scroll to position [267, 0]
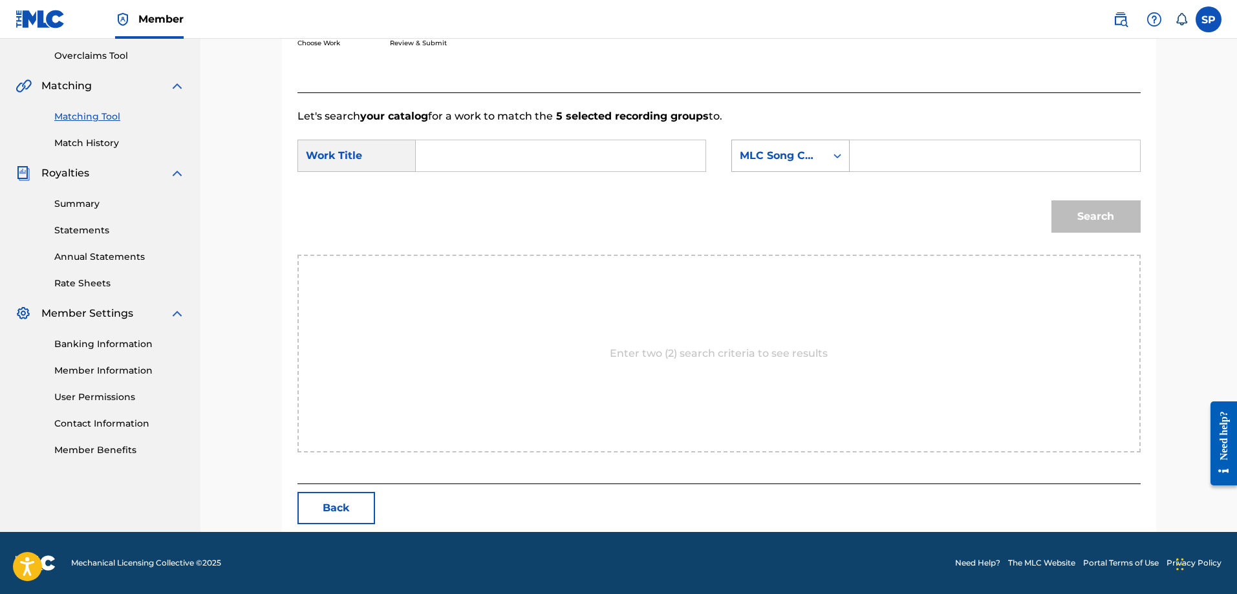
click at [839, 154] on icon "Search Form" at bounding box center [837, 155] width 13 height 13
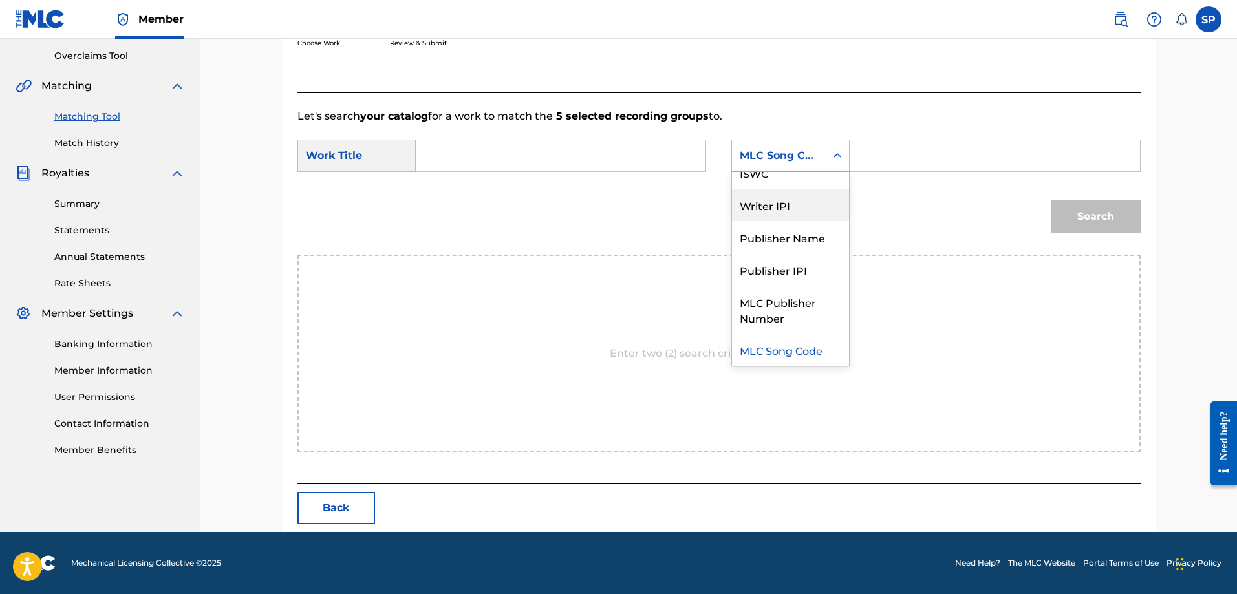
scroll to position [0, 0]
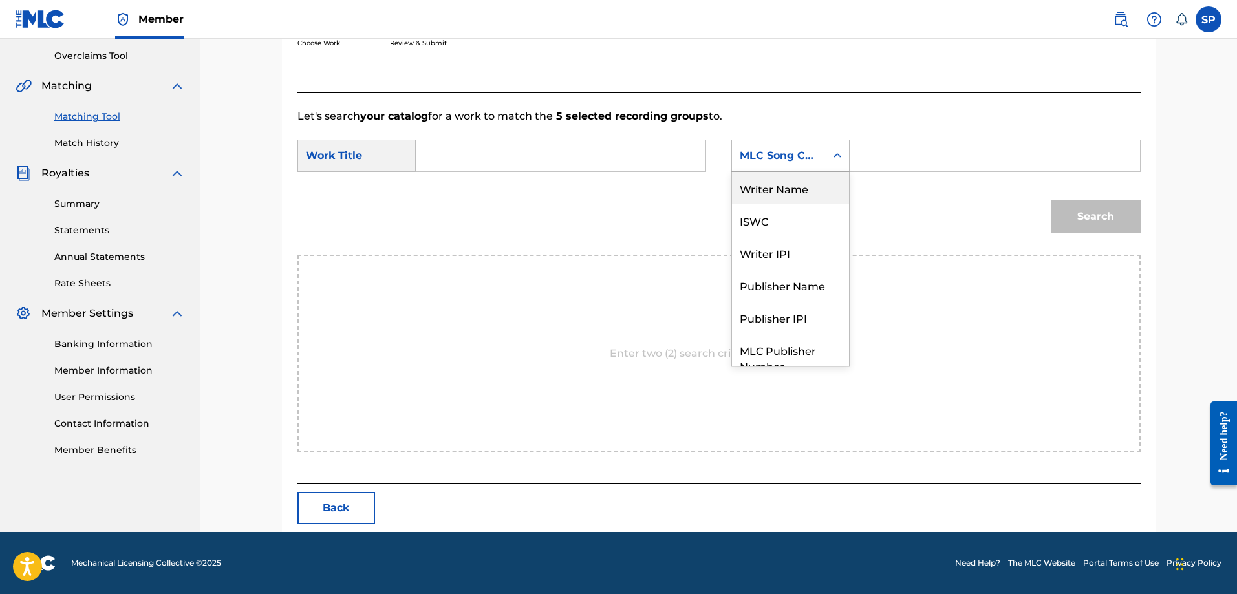
click at [800, 188] on div "Writer Name" at bounding box center [790, 188] width 117 height 32
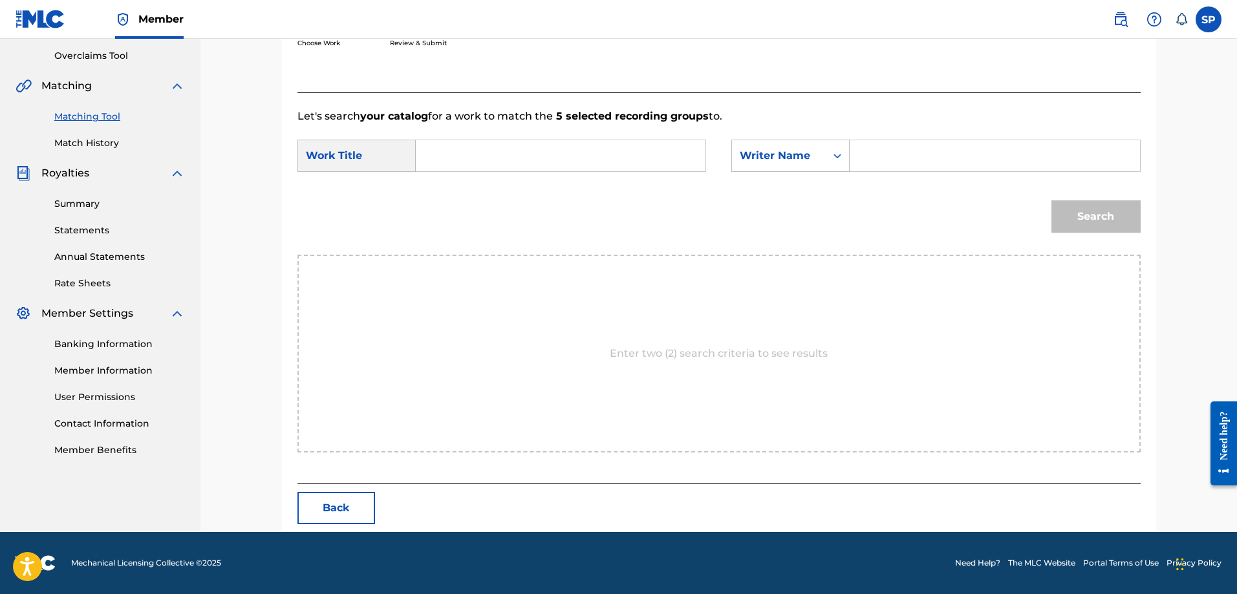
click at [892, 156] on input "Search Form" at bounding box center [995, 155] width 268 height 31
type input "shawn purcell"
click at [524, 158] on input "Search Form" at bounding box center [561, 155] width 268 height 31
type input "180"
click at [1081, 215] on button "Search" at bounding box center [1095, 216] width 89 height 32
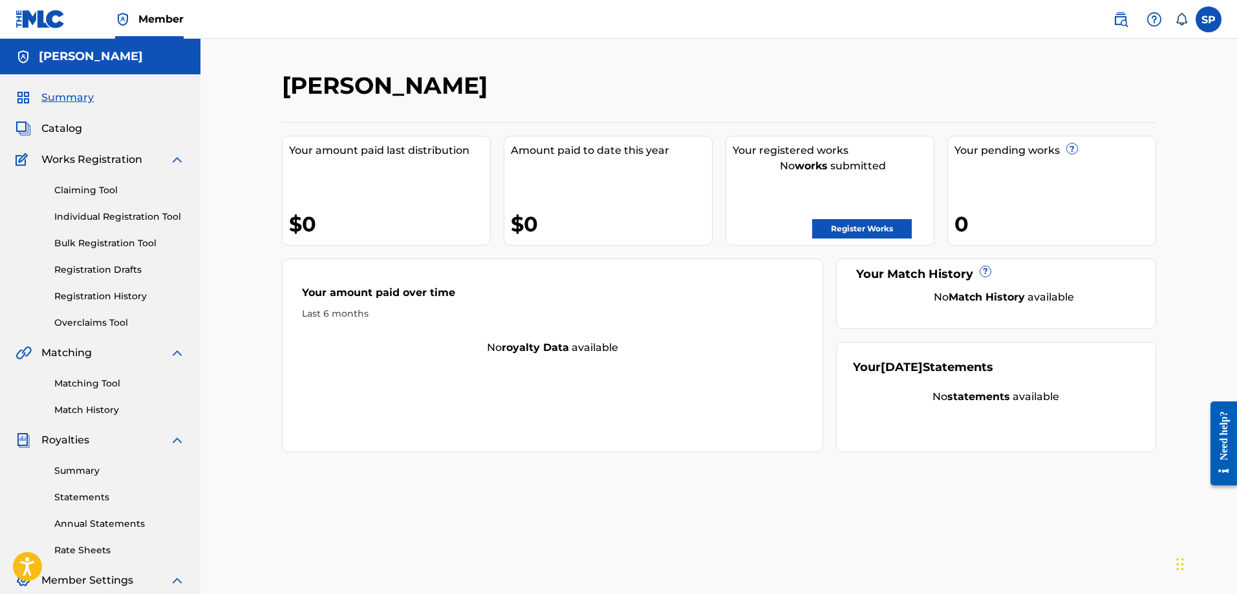
click at [81, 383] on link "Matching Tool" at bounding box center [119, 384] width 131 height 14
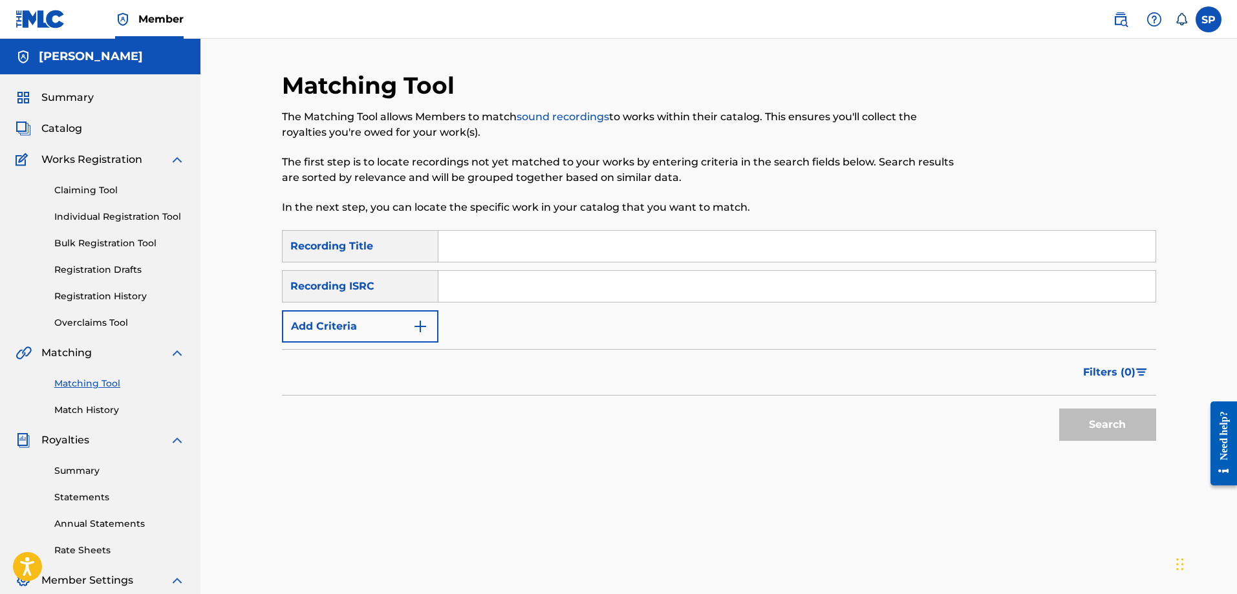
click at [98, 413] on link "Match History" at bounding box center [119, 411] width 131 height 14
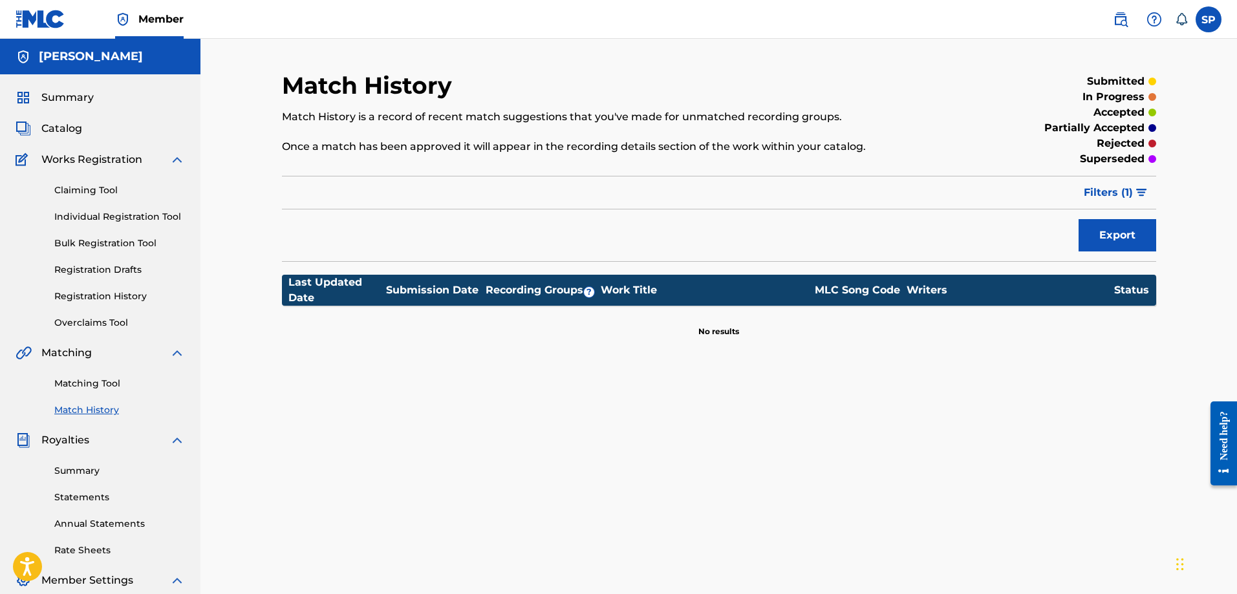
click at [57, 129] on span "Catalog" at bounding box center [61, 129] width 41 height 16
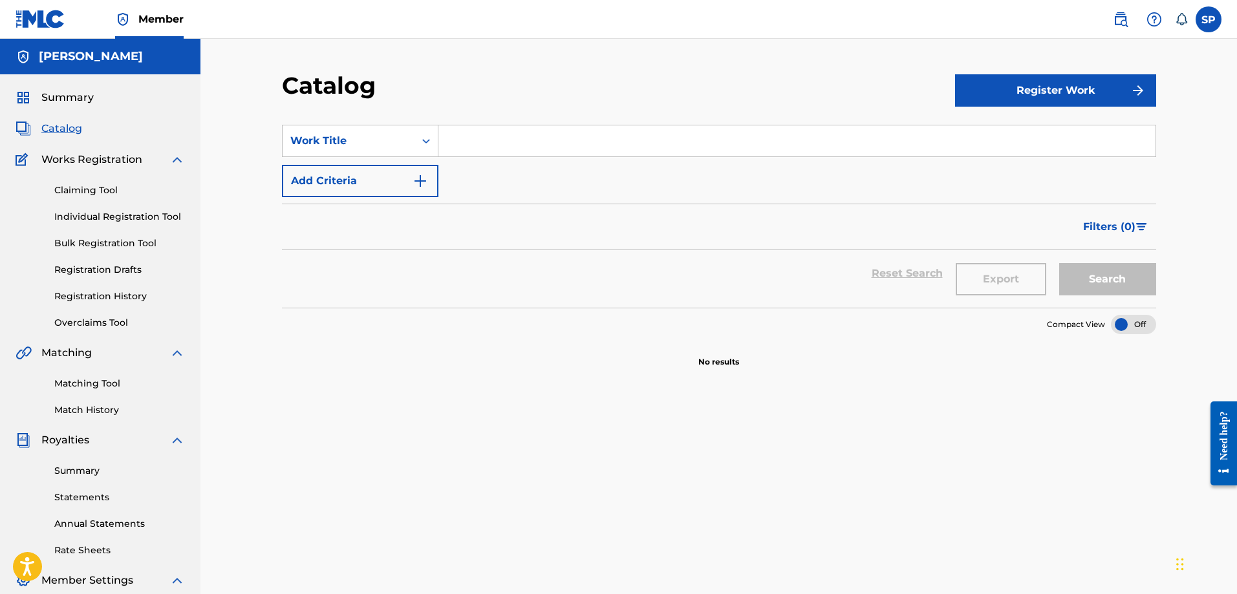
click at [56, 161] on span "Works Registration" at bounding box center [91, 160] width 101 height 16
click at [70, 192] on link "Claiming Tool" at bounding box center [119, 191] width 131 height 14
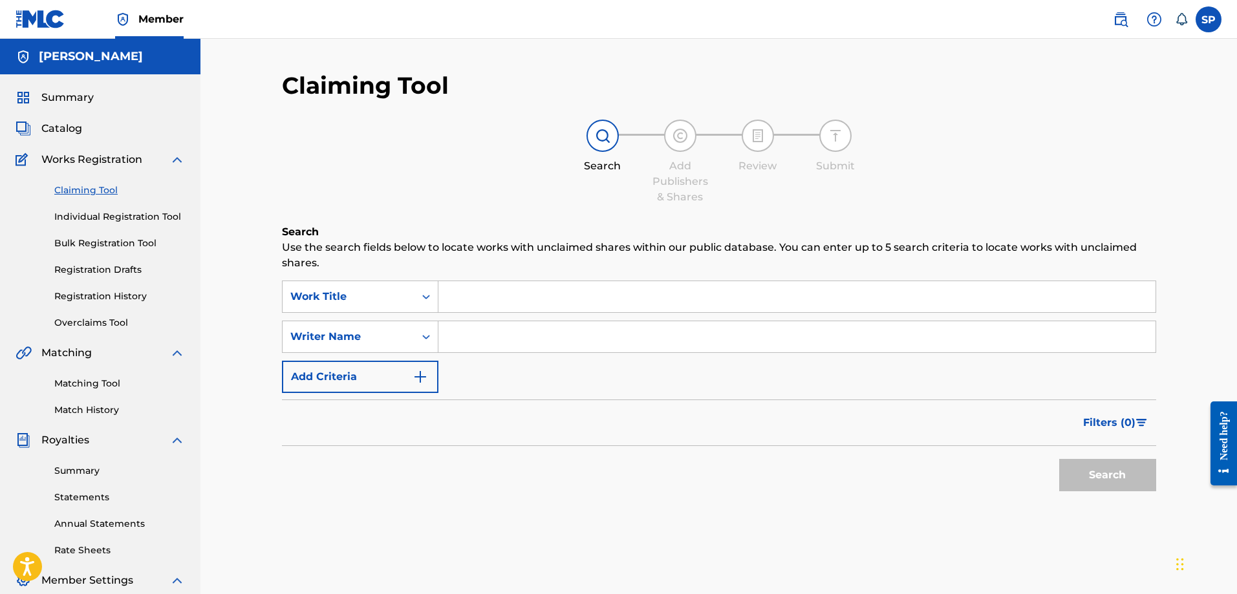
click at [81, 213] on link "Individual Registration Tool" at bounding box center [119, 217] width 131 height 14
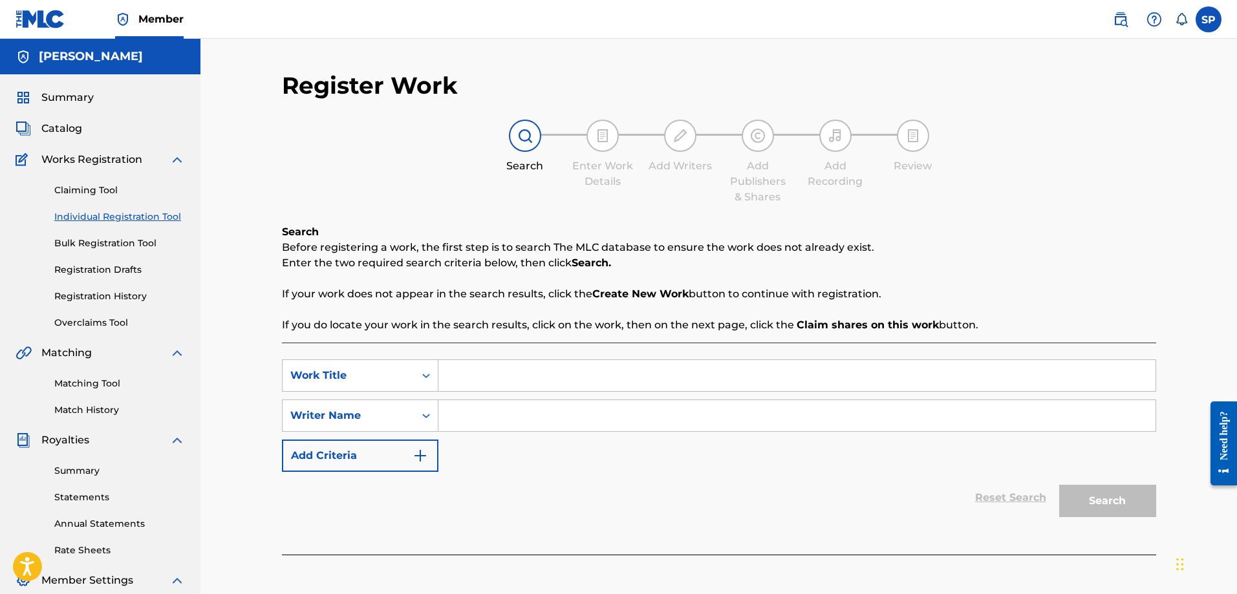
click at [85, 191] on link "Claiming Tool" at bounding box center [119, 191] width 131 height 14
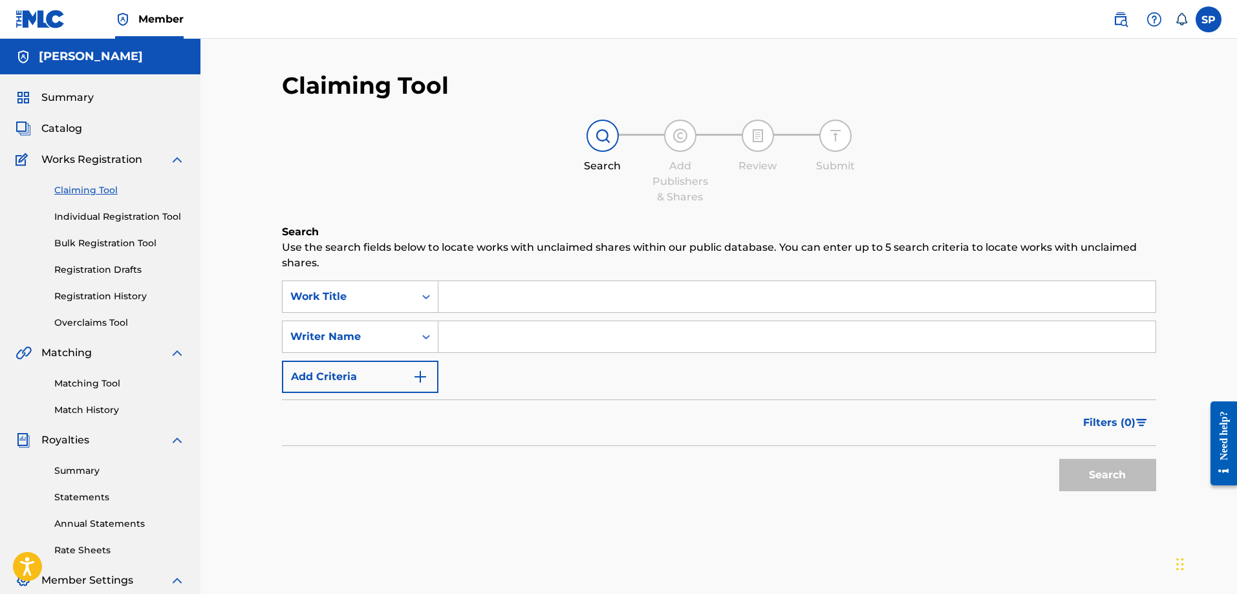
click at [492, 304] on input "Search Form" at bounding box center [796, 296] width 717 height 31
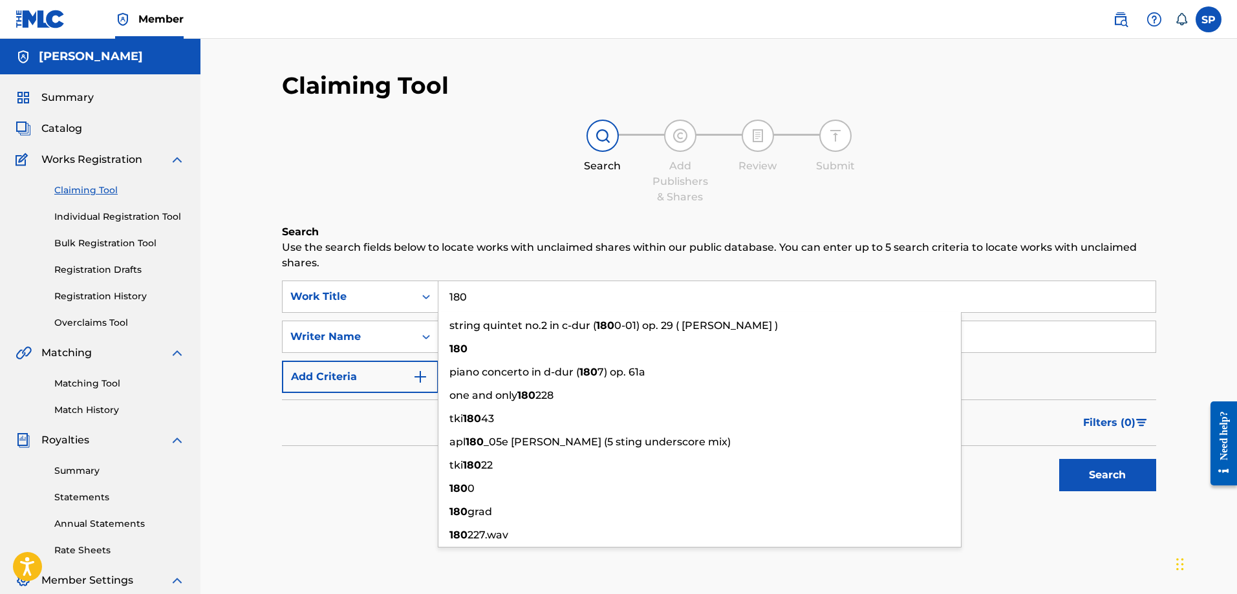
type input "180"
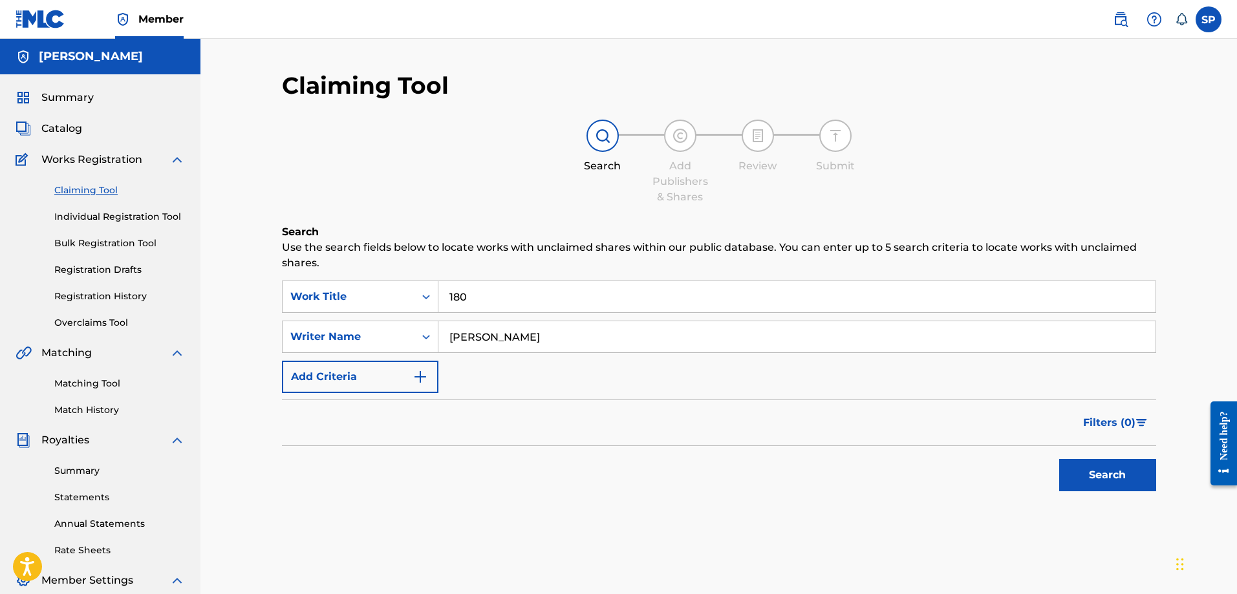
type input "shawn purcell"
click at [1059, 459] on button "Search" at bounding box center [1107, 475] width 97 height 32
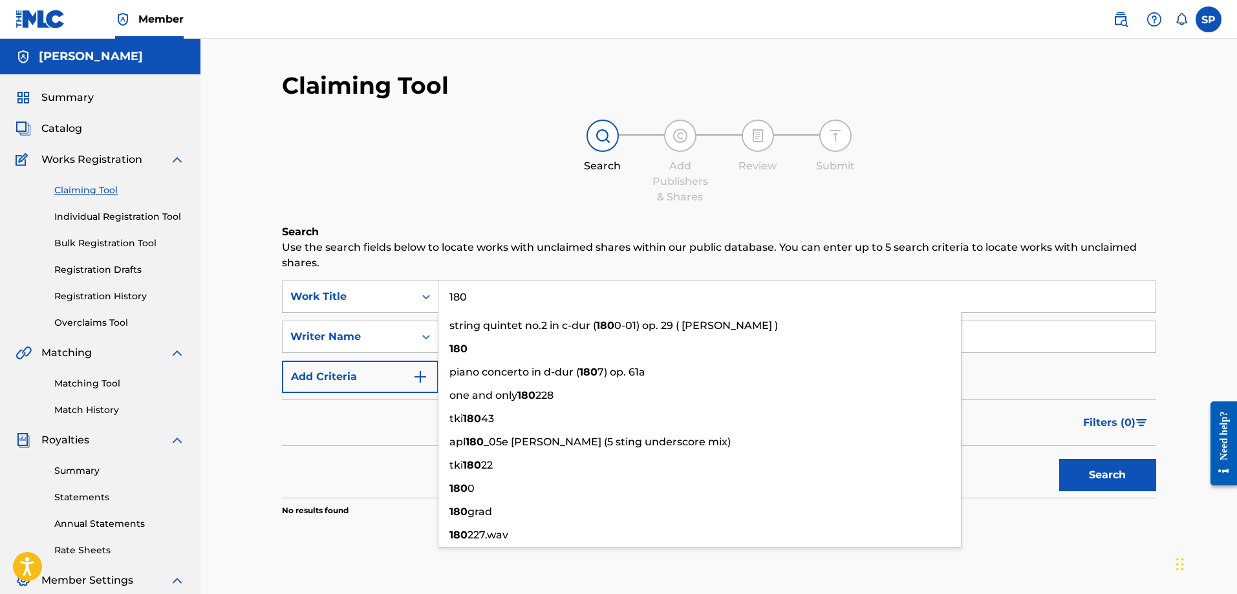
drag, startPoint x: 493, startPoint y: 297, endPoint x: 440, endPoint y: 294, distance: 52.5
click at [440, 294] on input "180" at bounding box center [796, 296] width 717 height 31
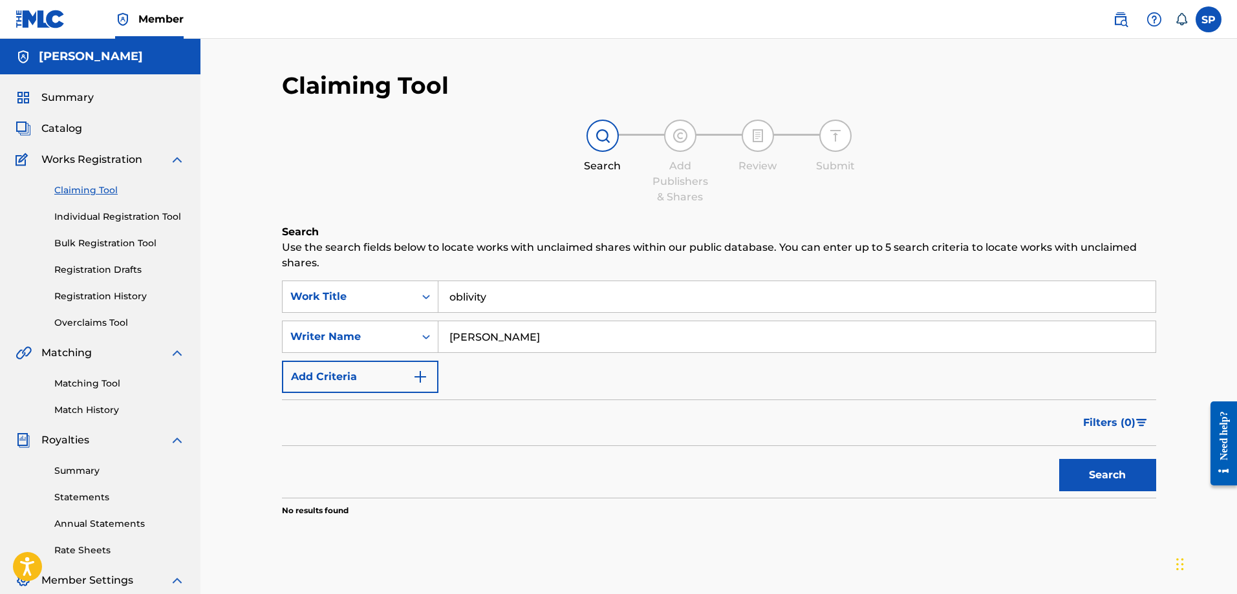
type input "oblivity"
click at [1059, 459] on button "Search" at bounding box center [1107, 475] width 97 height 32
click at [90, 211] on link "Individual Registration Tool" at bounding box center [119, 217] width 131 height 14
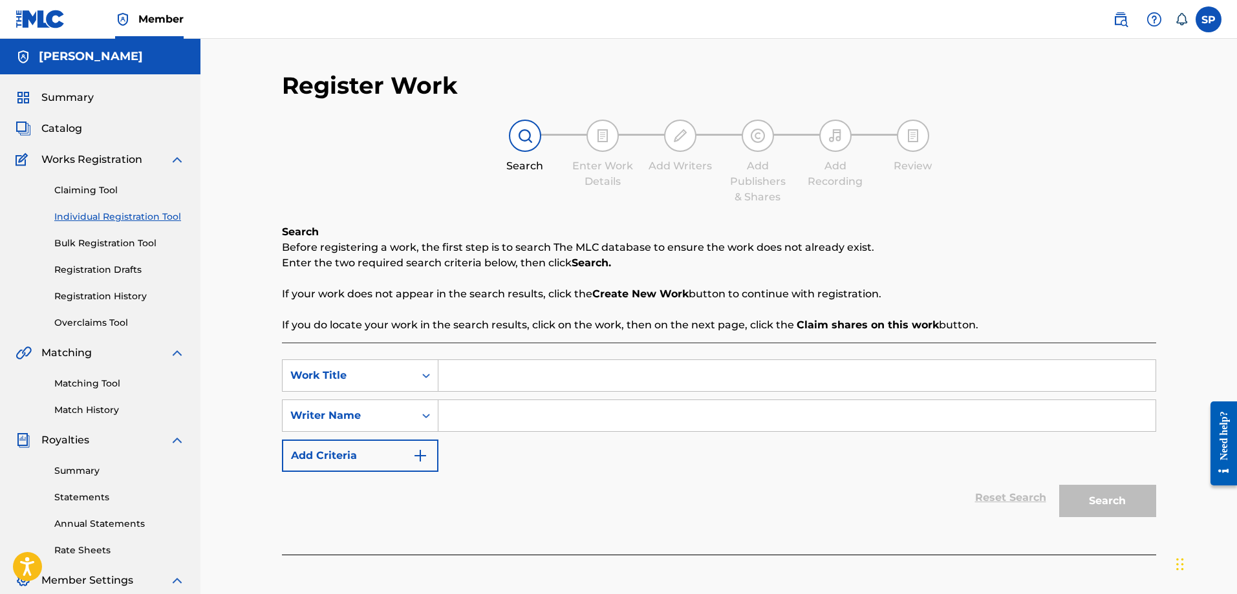
click at [92, 268] on link "Registration Drafts" at bounding box center [119, 270] width 131 height 14
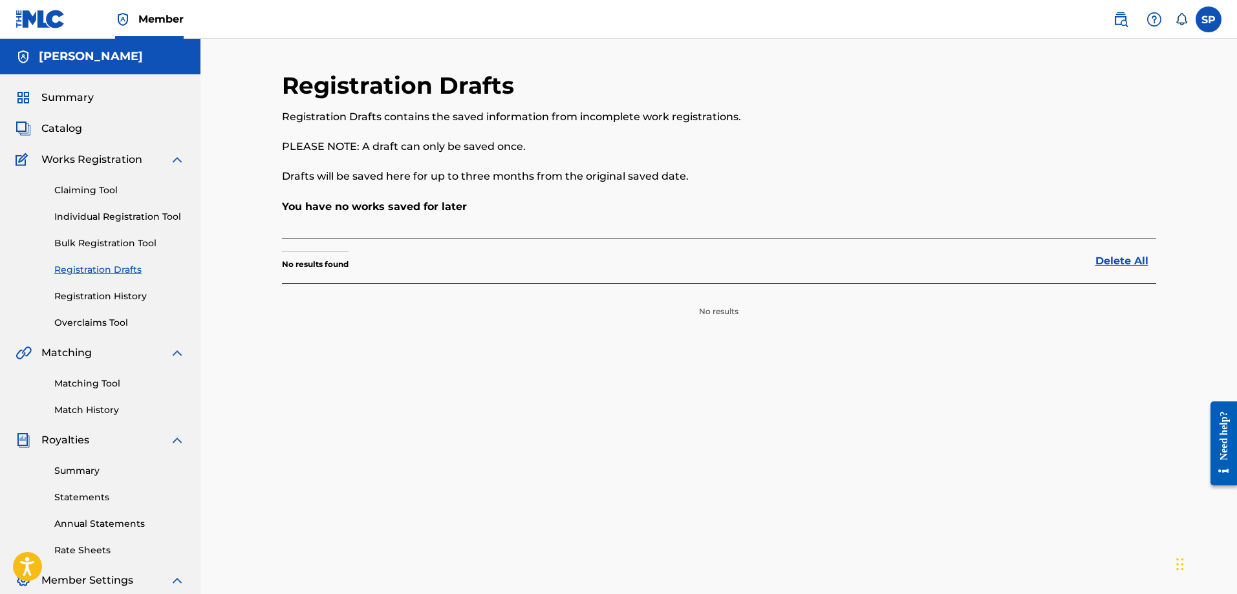
click at [98, 293] on link "Registration History" at bounding box center [119, 297] width 131 height 14
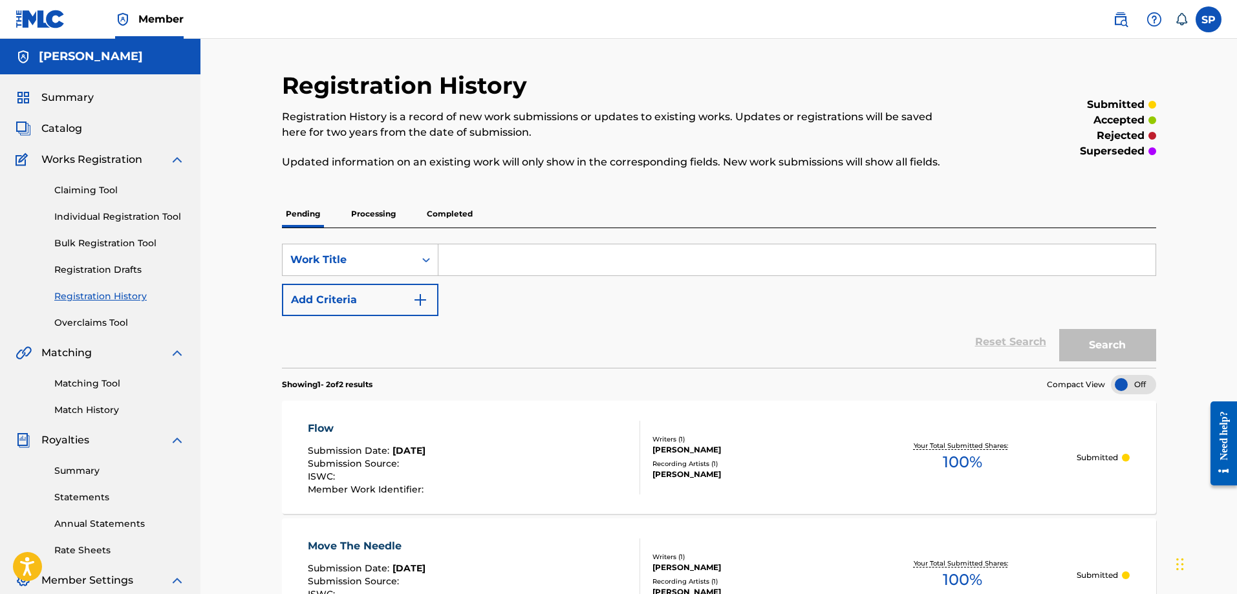
click at [108, 324] on link "Overclaims Tool" at bounding box center [119, 323] width 131 height 14
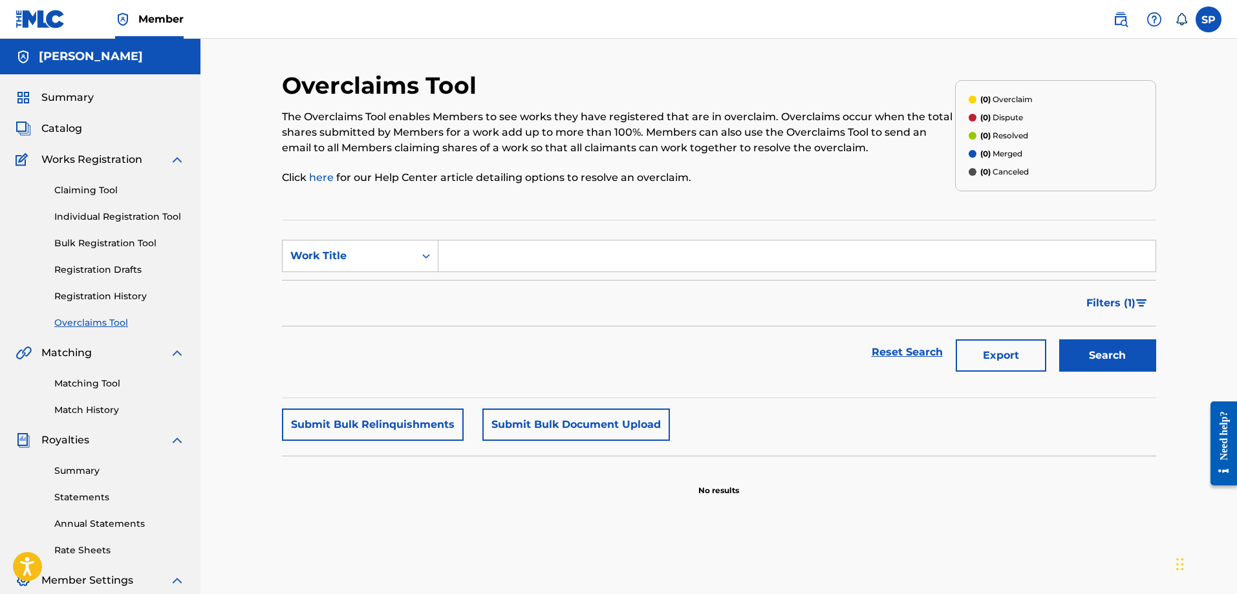
click at [83, 382] on link "Matching Tool" at bounding box center [119, 384] width 131 height 14
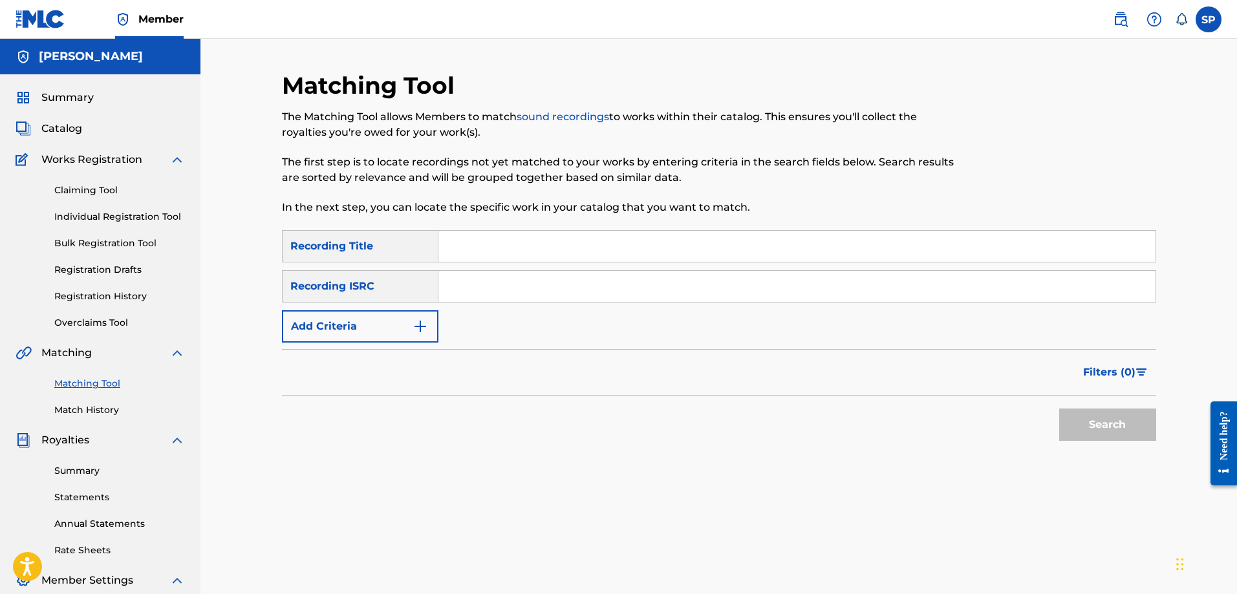
scroll to position [173, 0]
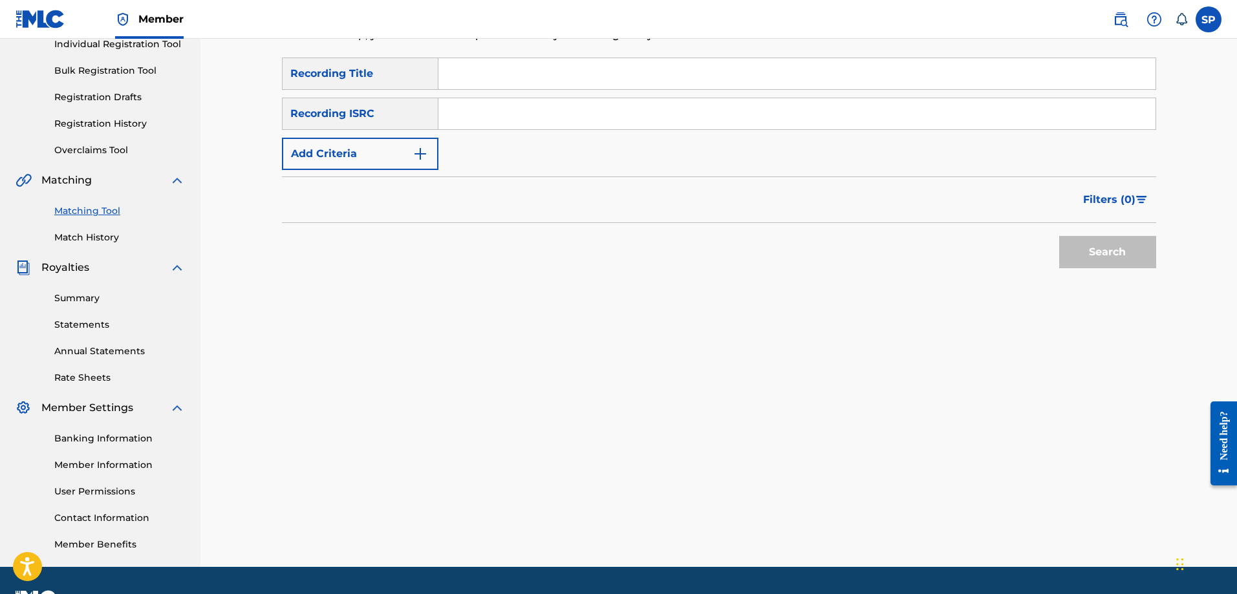
click at [81, 299] on link "Summary" at bounding box center [119, 299] width 131 height 14
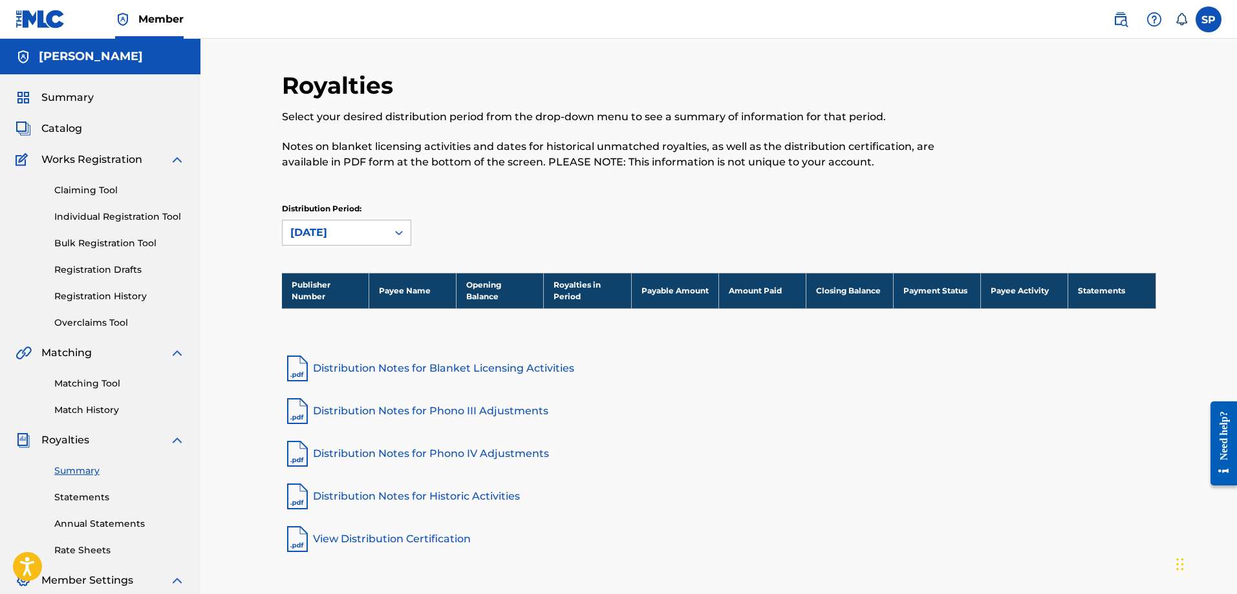
scroll to position [173, 0]
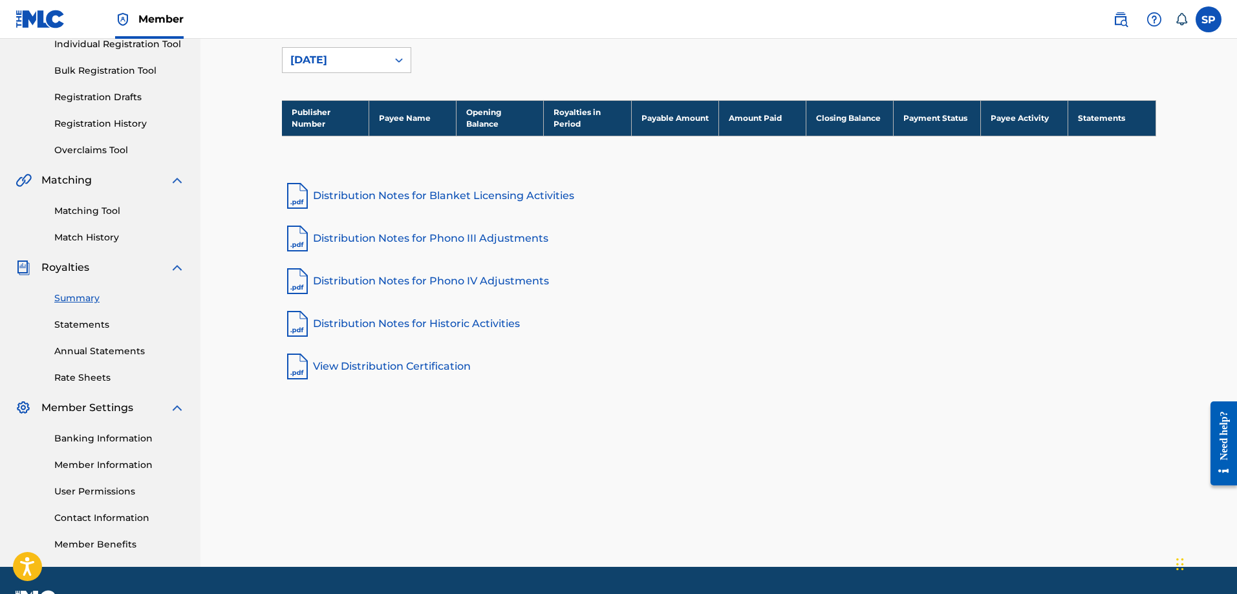
click at [87, 322] on link "Statements" at bounding box center [119, 325] width 131 height 14
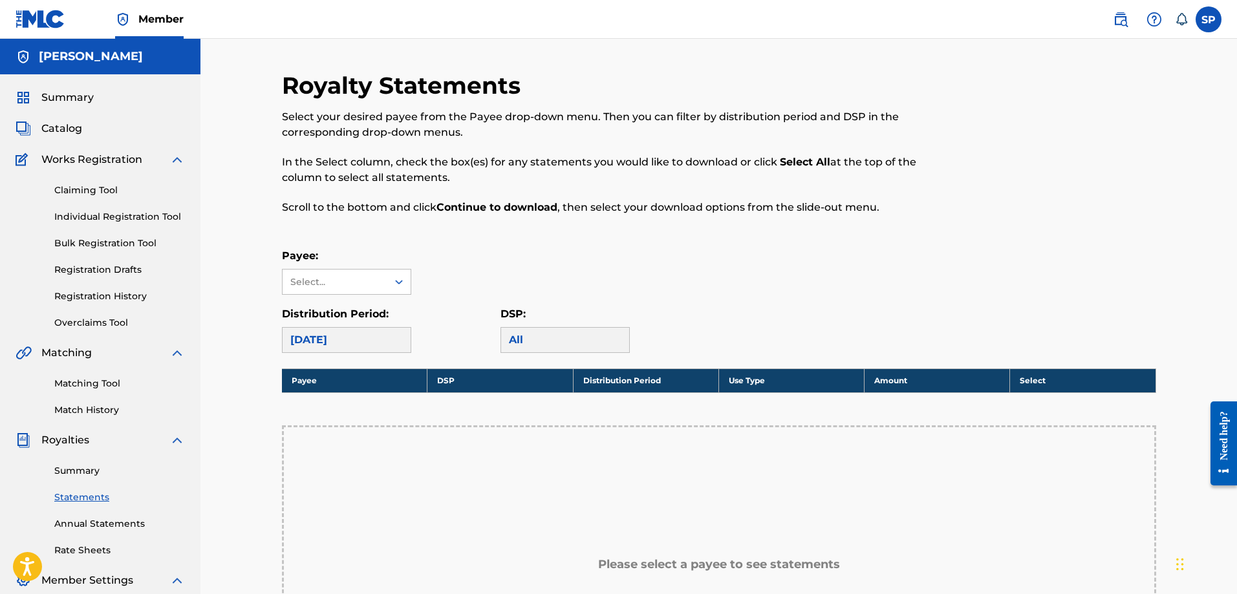
scroll to position [173, 0]
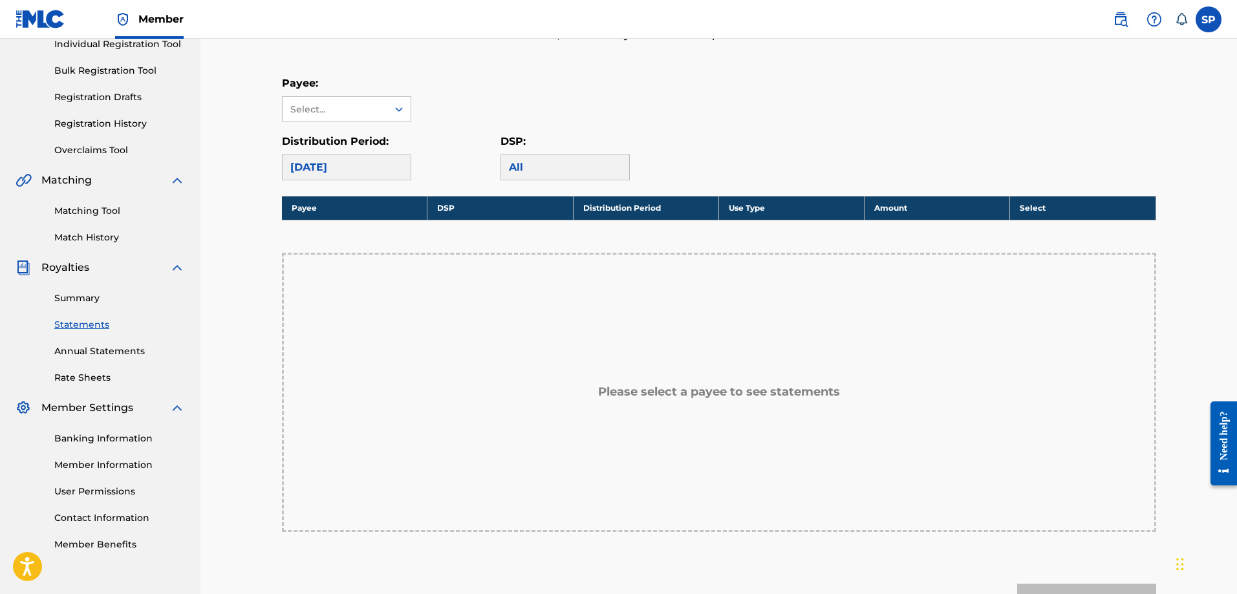
click at [85, 353] on link "Annual Statements" at bounding box center [119, 352] width 131 height 14
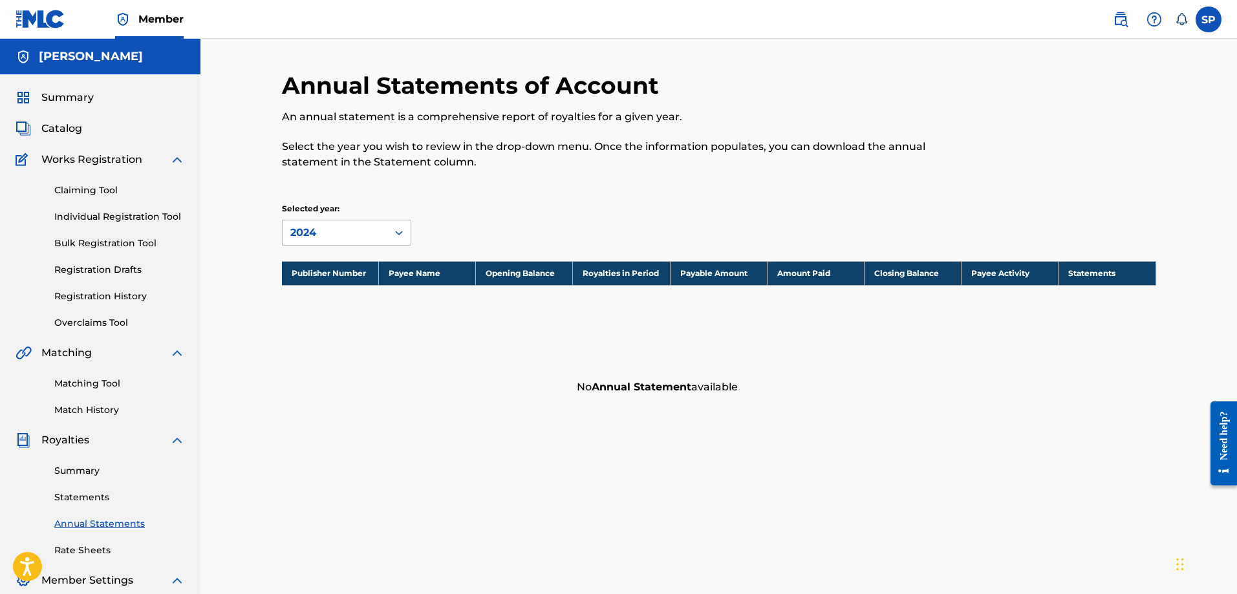
scroll to position [173, 0]
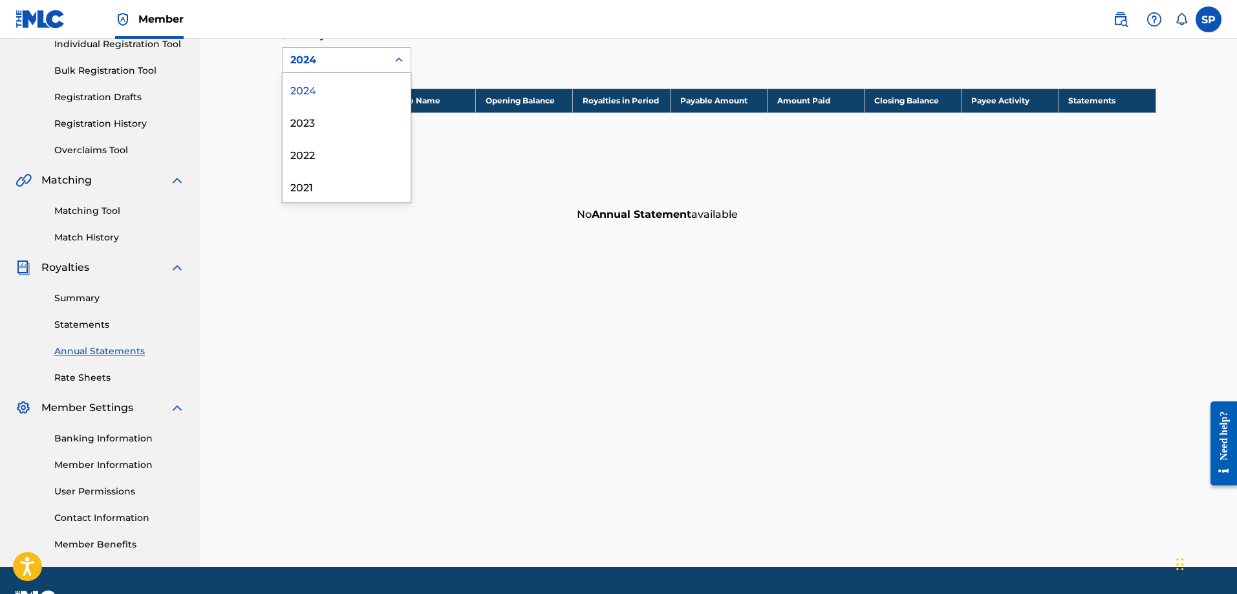
click at [389, 58] on div at bounding box center [398, 59] width 23 height 23
click at [339, 130] on div "2023" at bounding box center [347, 121] width 128 height 32
click at [380, 52] on div "2023" at bounding box center [335, 60] width 105 height 25
click at [341, 149] on div "2022" at bounding box center [347, 154] width 128 height 32
click at [85, 379] on link "Rate Sheets" at bounding box center [119, 378] width 131 height 14
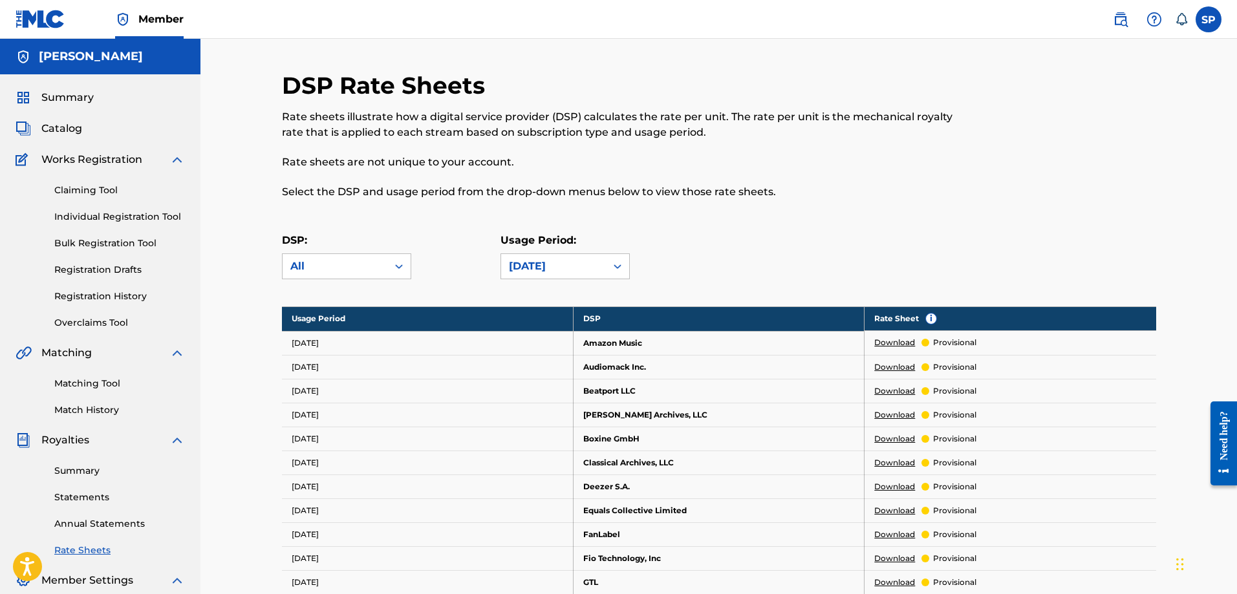
click at [74, 195] on link "Claiming Tool" at bounding box center [119, 191] width 131 height 14
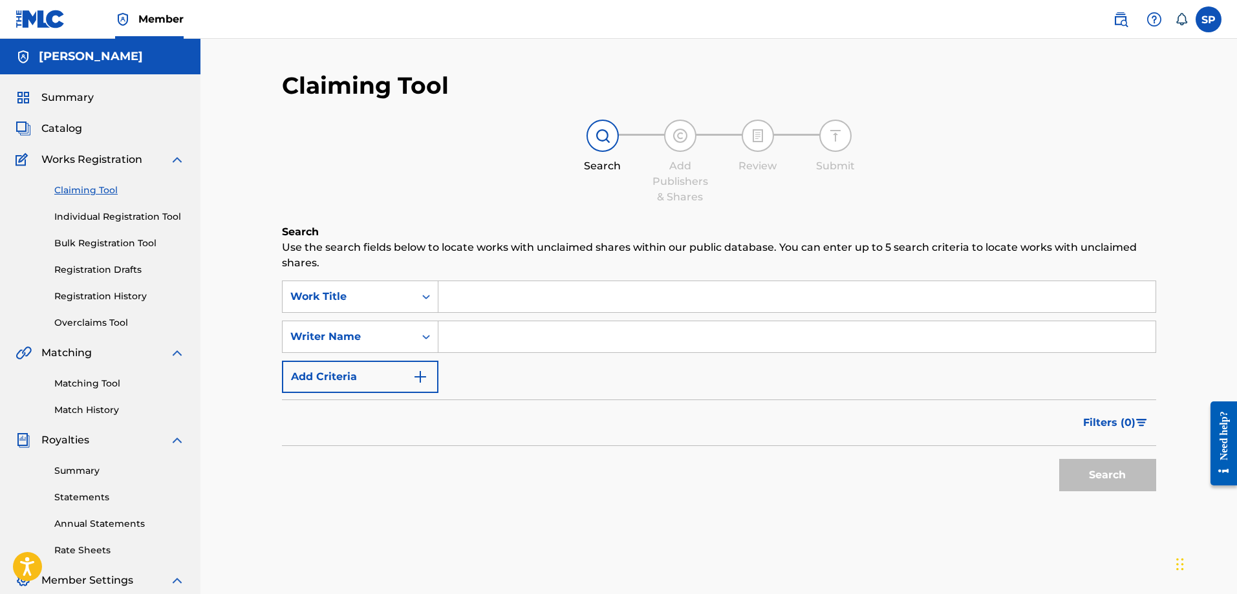
click at [110, 211] on link "Individual Registration Tool" at bounding box center [119, 217] width 131 height 14
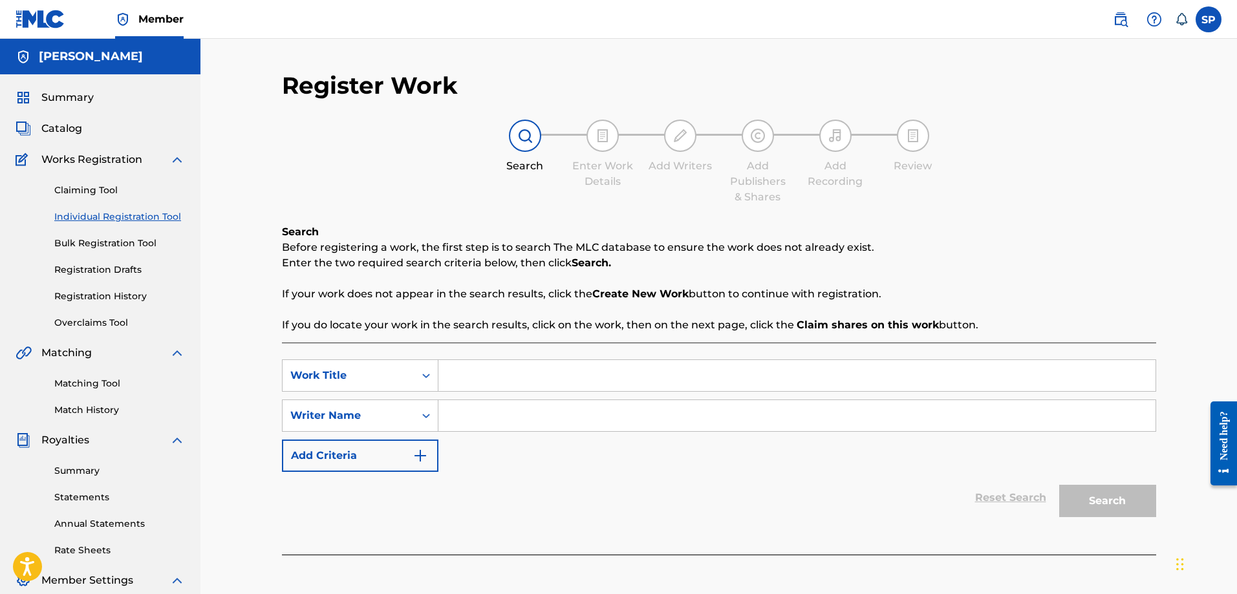
click at [464, 367] on input "Search Form" at bounding box center [796, 375] width 717 height 31
type input "Cat and Mouse"
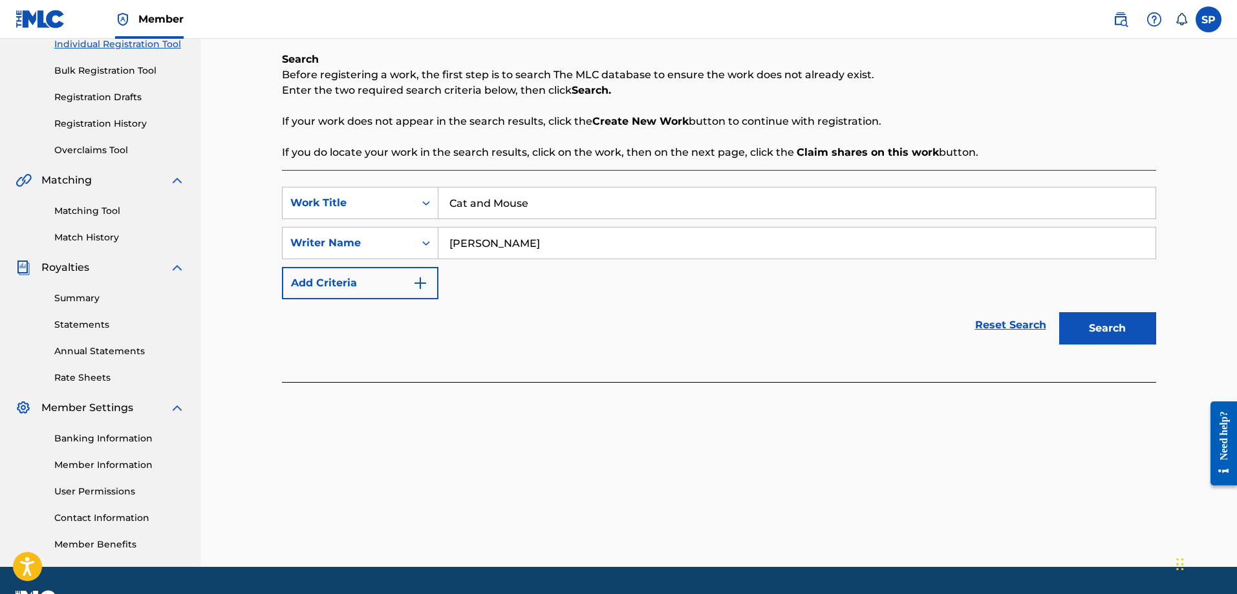
type input "Shawn Purcell"
click at [1108, 331] on button "Search" at bounding box center [1107, 328] width 97 height 32
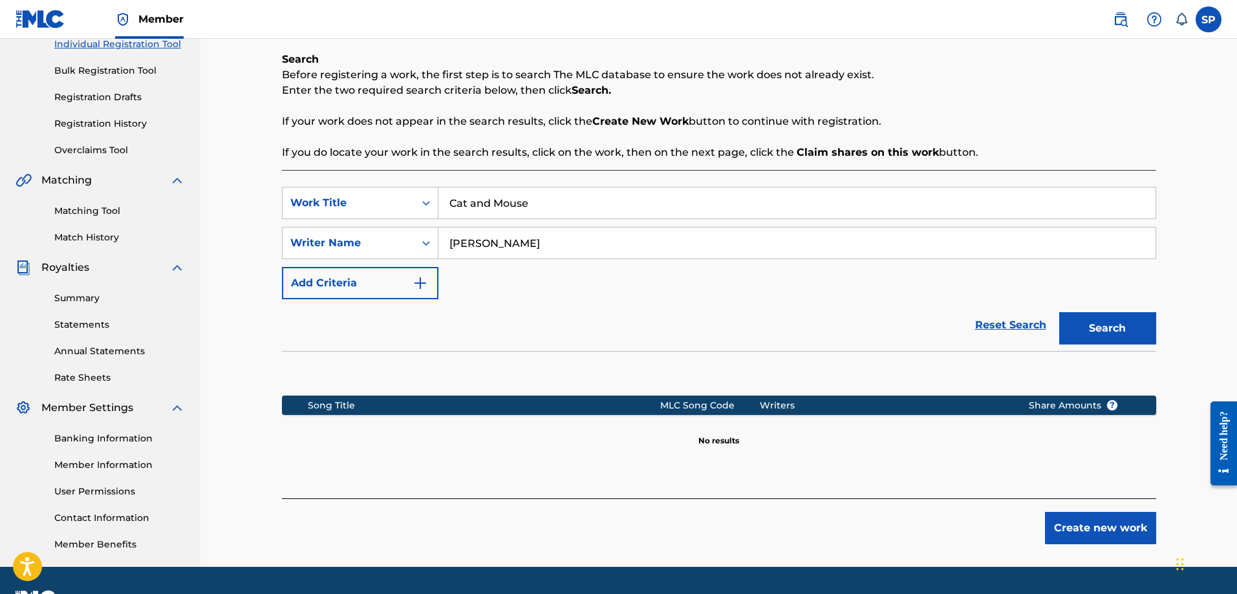
click at [1091, 528] on button "Create new work" at bounding box center [1100, 528] width 111 height 32
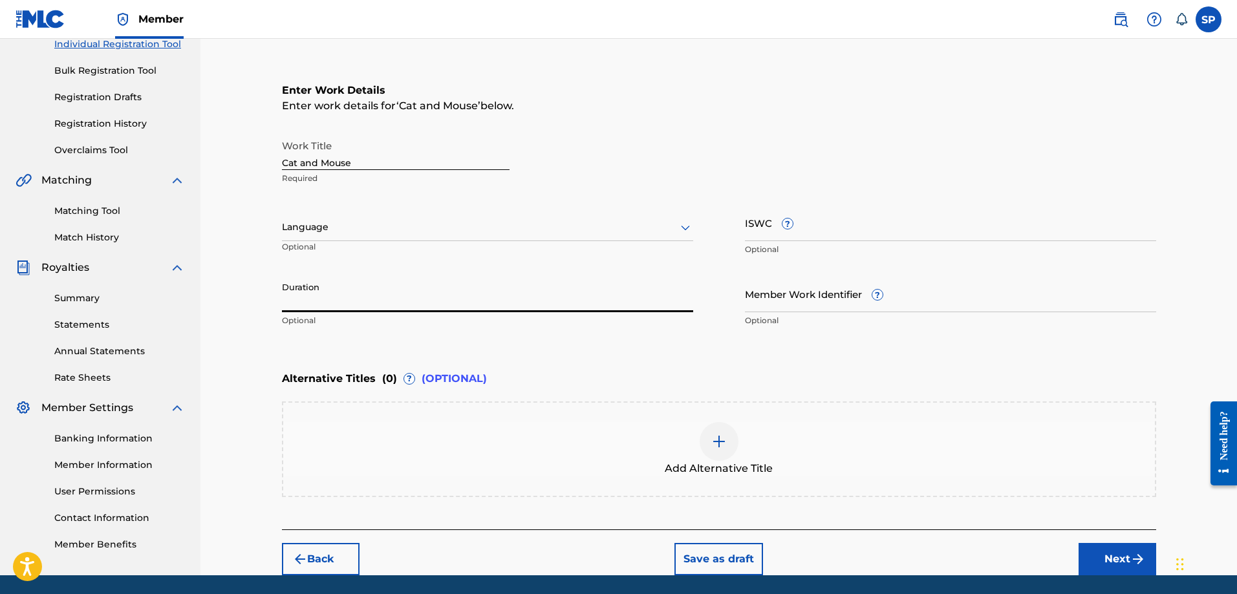
click at [339, 302] on input "Duration" at bounding box center [487, 293] width 411 height 37
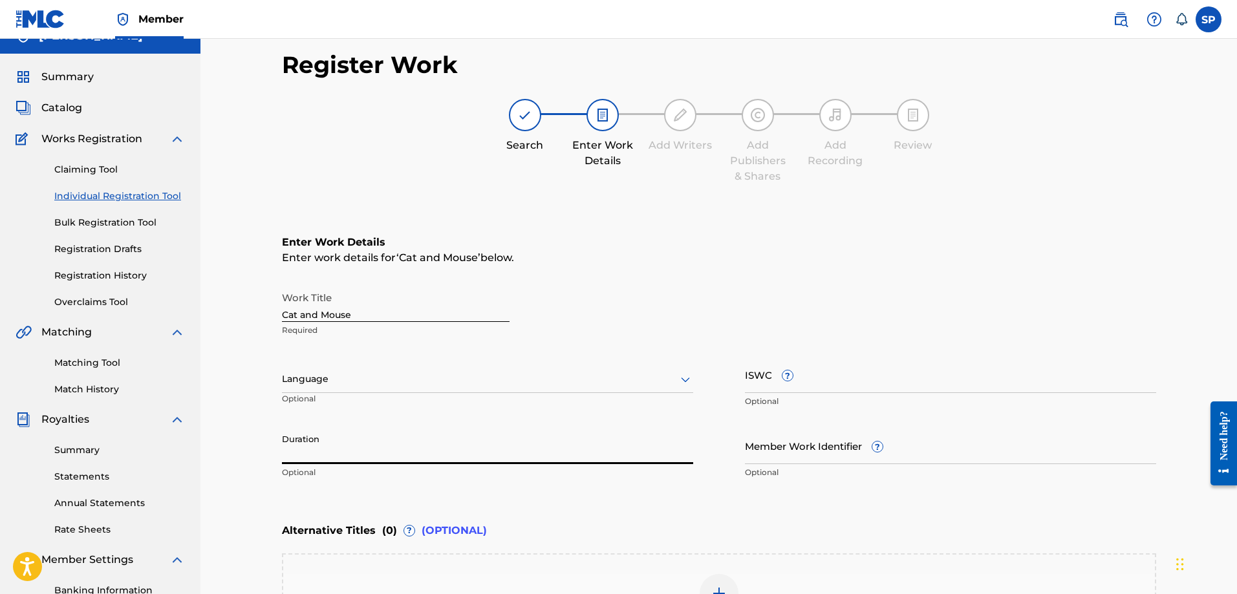
scroll to position [0, 0]
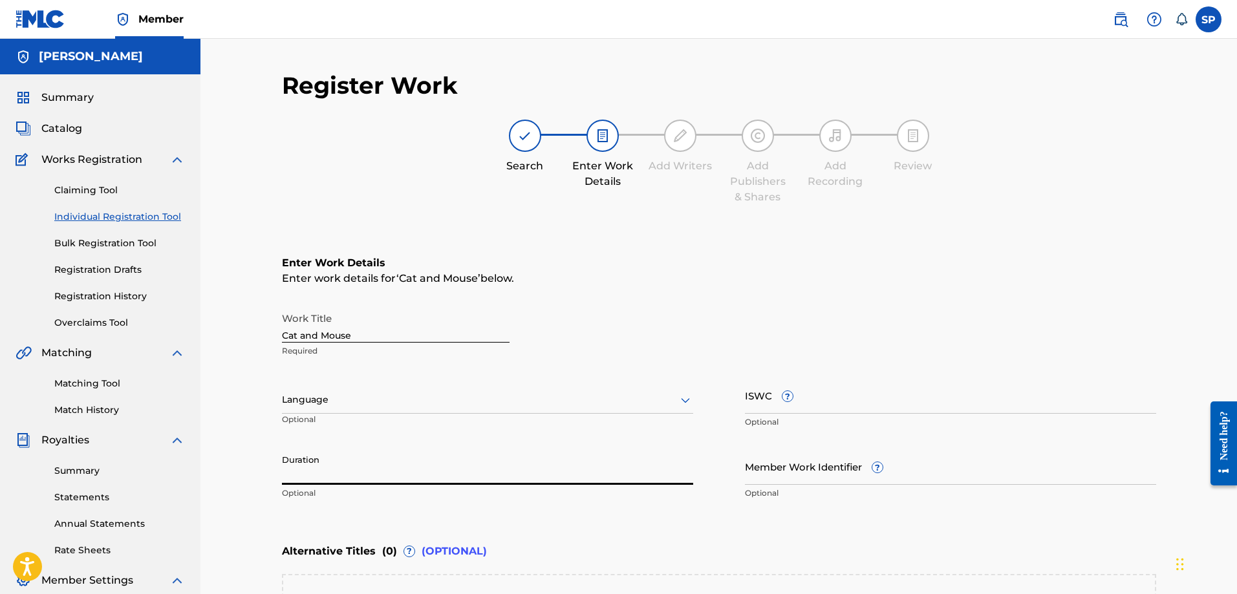
click at [1213, 19] on label at bounding box center [1209, 19] width 26 height 26
click at [1209, 19] on input "SP Shawn Purcell shawnpurcell@aol.com Notification Preferences Profile Log out" at bounding box center [1209, 19] width 0 height 0
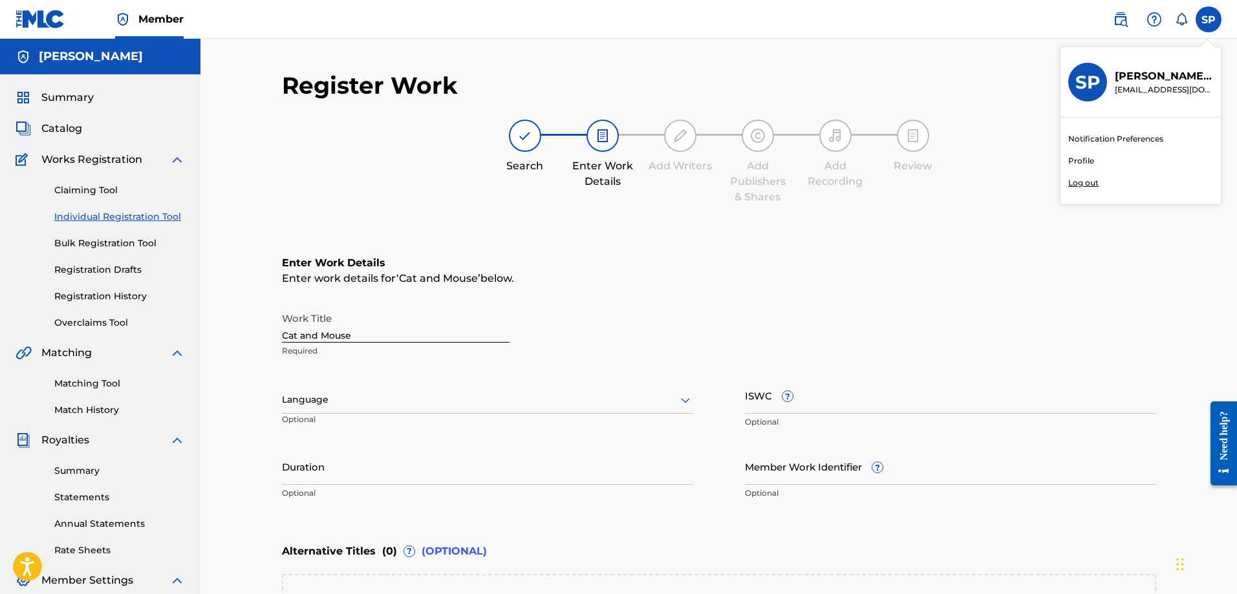
click at [1081, 158] on link "Profile" at bounding box center [1081, 161] width 26 height 12
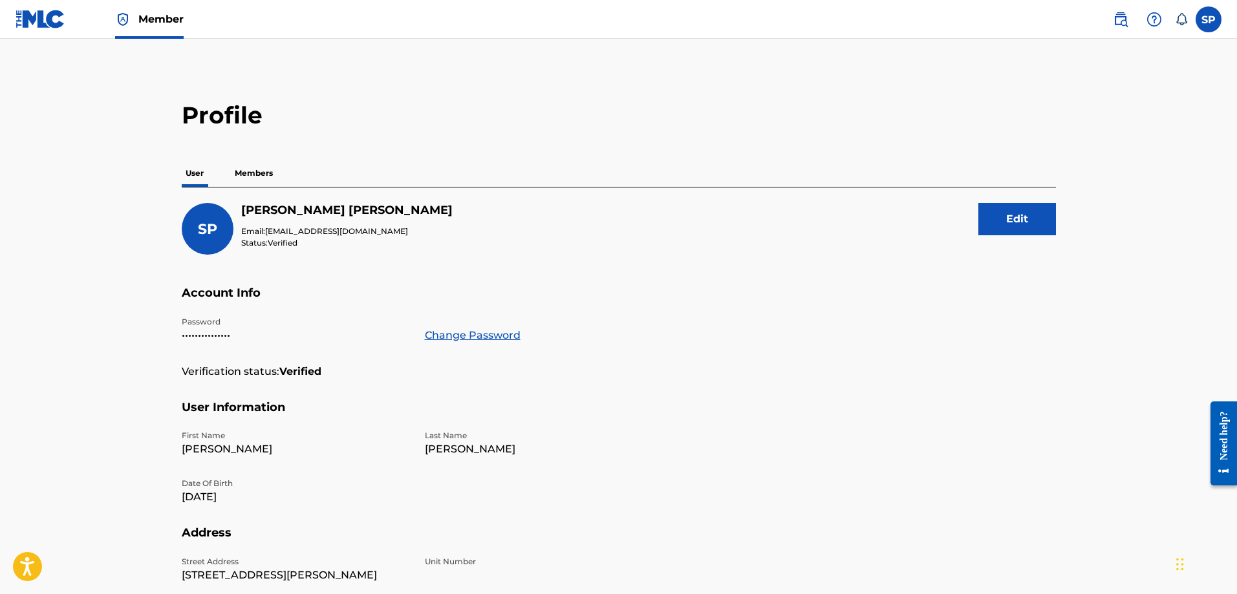
click at [248, 175] on p "Members" at bounding box center [254, 173] width 46 height 27
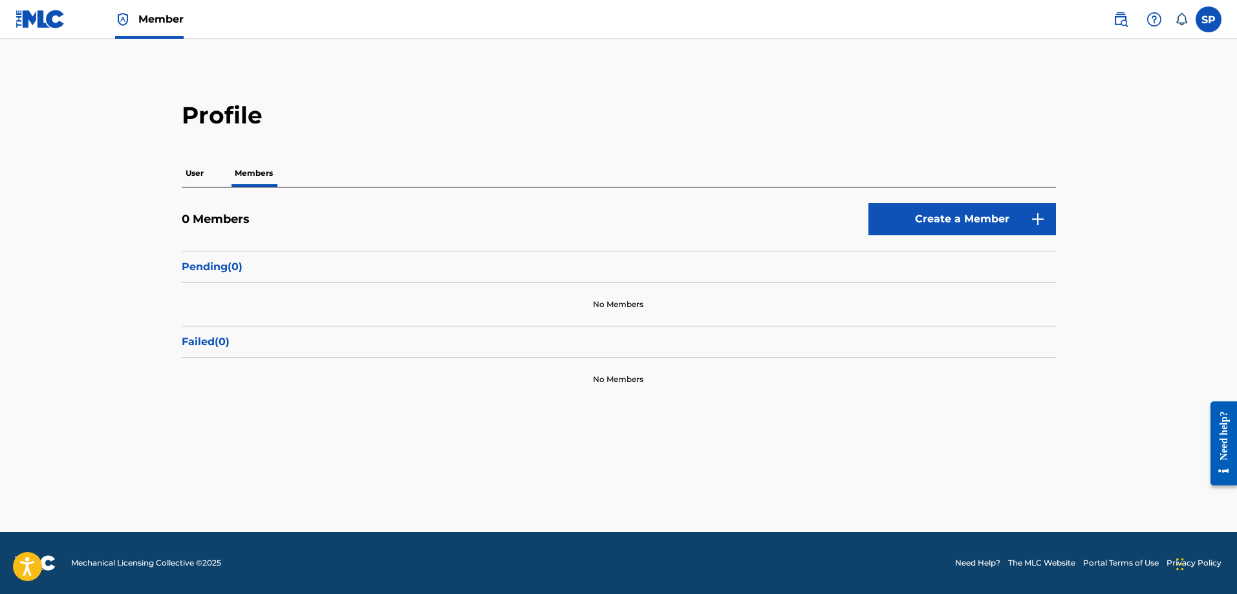
click at [202, 172] on p "User" at bounding box center [195, 173] width 26 height 27
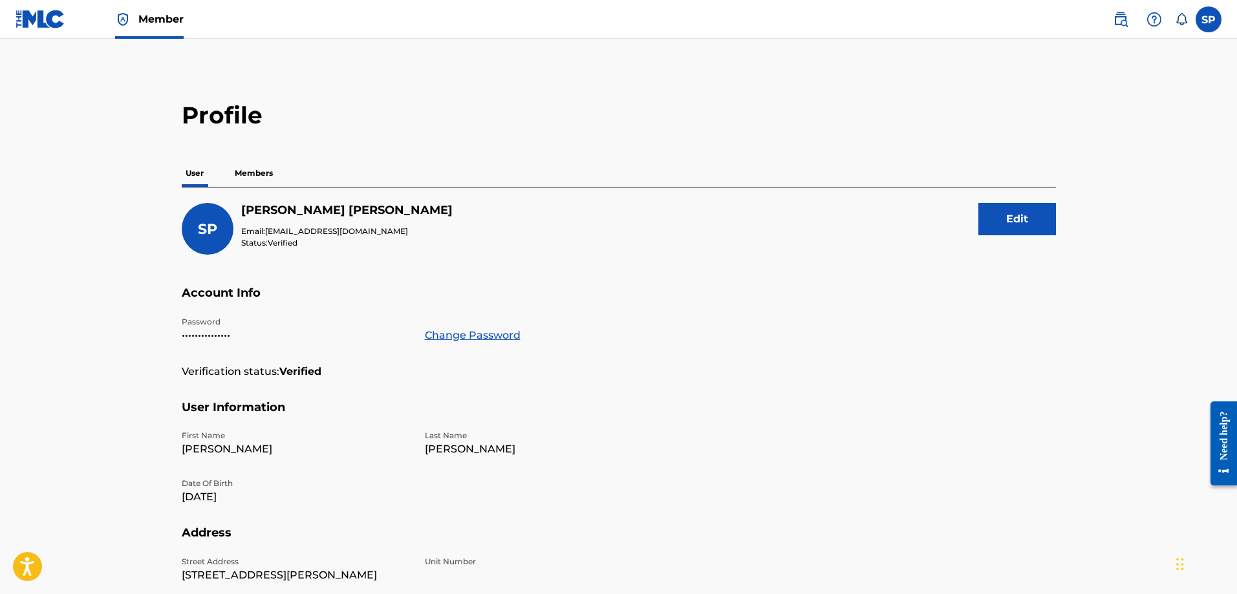
click at [1205, 18] on label at bounding box center [1209, 19] width 26 height 26
click at [1209, 19] on input "SP Shawn Purcell shawnpurcell@aol.com Notification Preferences Profile Log out" at bounding box center [1209, 19] width 0 height 0
click at [1073, 181] on p "Log out" at bounding box center [1083, 183] width 30 height 12
click at [1209, 19] on input "SP Shawn Purcell shawnpurcell@aol.com Notification Preferences Profile Log out" at bounding box center [1209, 19] width 0 height 0
